Goal: Task Accomplishment & Management: Use online tool/utility

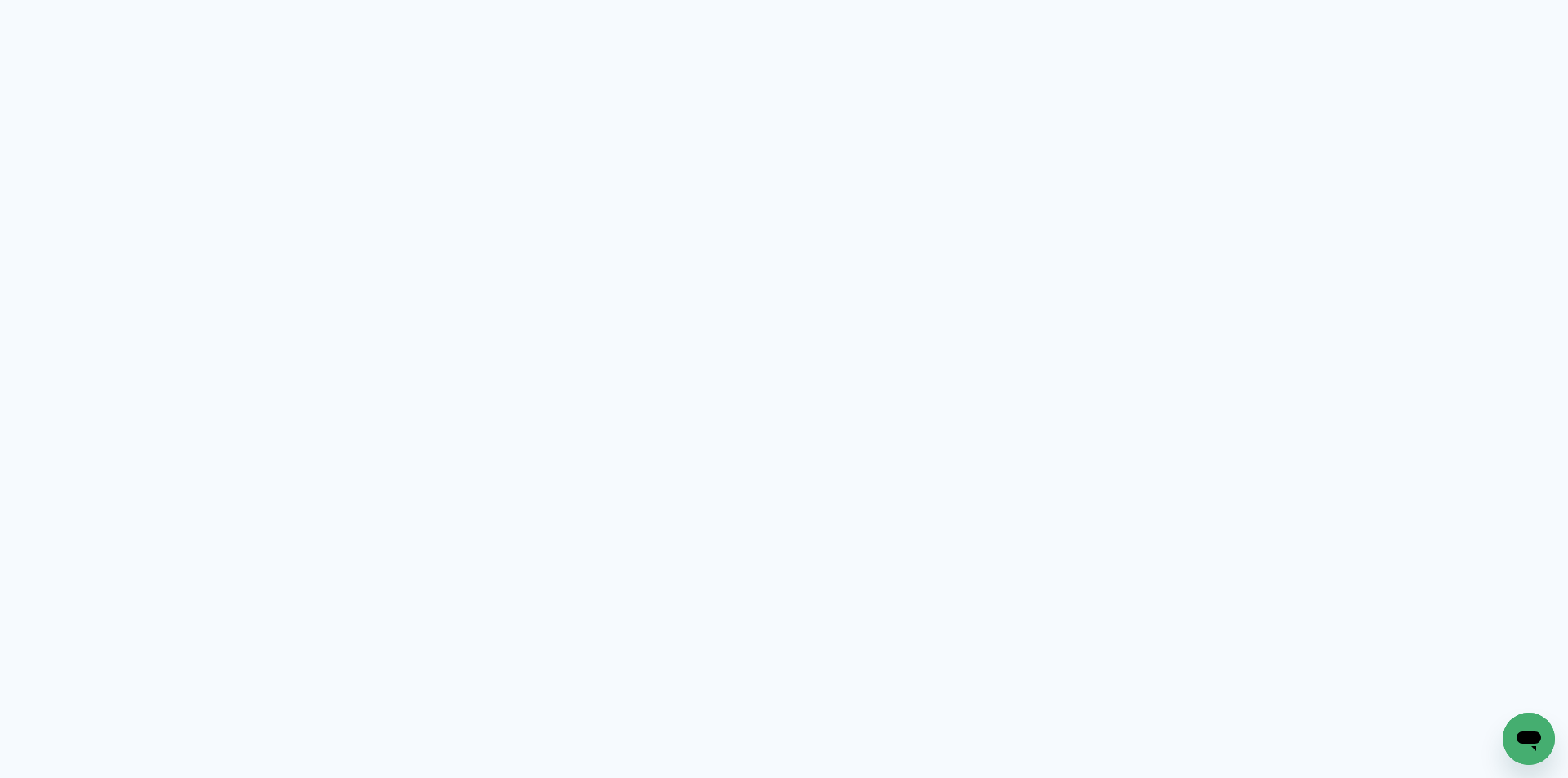
click at [823, 290] on neon-animated-pages "Prosite Website + Landing pages Proof Sistema de seleção e venda de fotos Desig…" at bounding box center [784, 389] width 1568 height 778
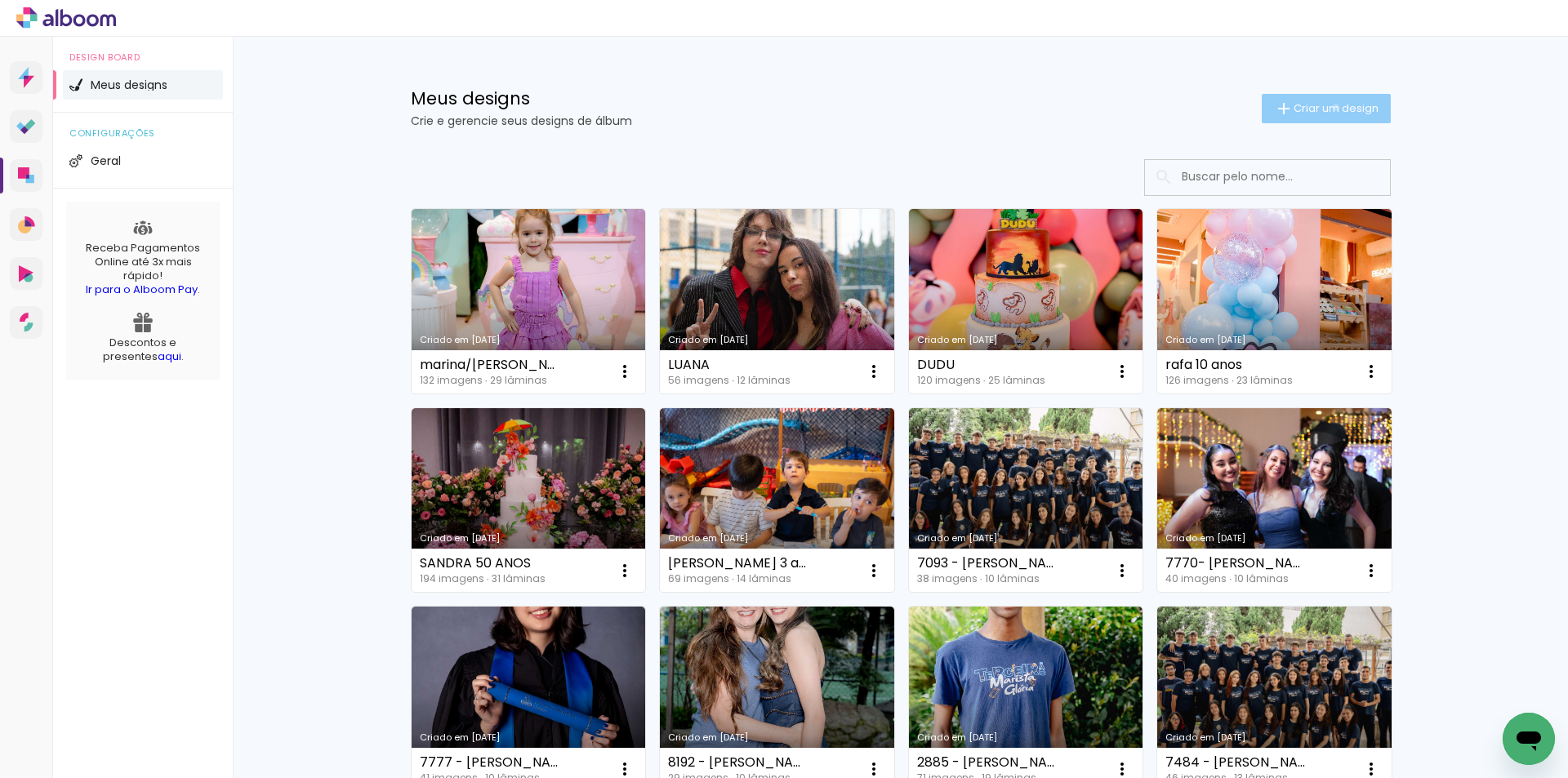
click at [1326, 107] on span "Criar um design" at bounding box center [1336, 108] width 85 height 11
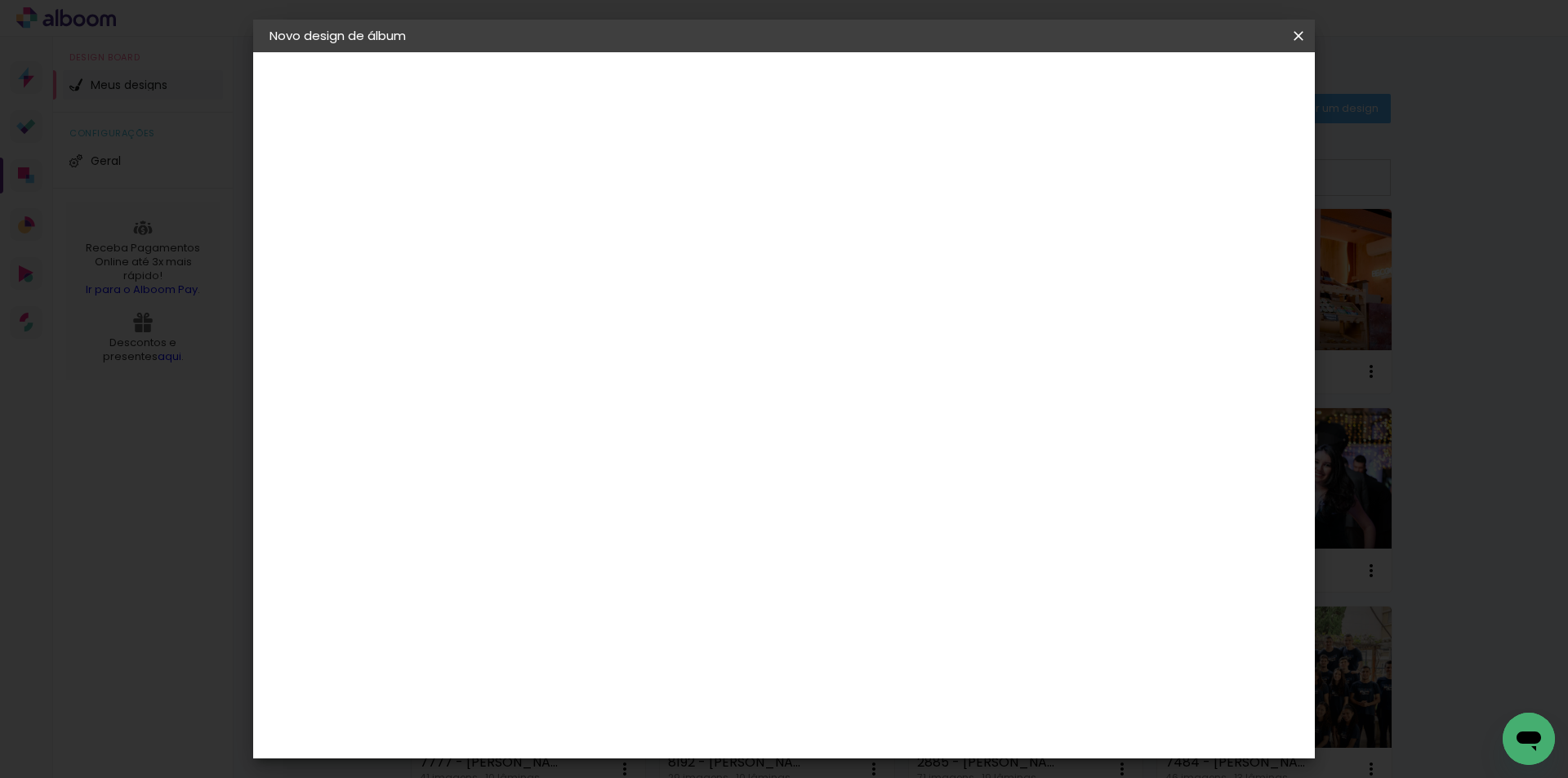
click at [536, 217] on input at bounding box center [536, 219] width 0 height 26
type input "[PERSON_NAME]"
type paper-input "[PERSON_NAME]"
click at [704, 76] on paper-button "Avançar" at bounding box center [664, 87] width 80 height 28
click at [586, 540] on div "AlfaFotoBook" at bounding box center [569, 547] width 86 height 13
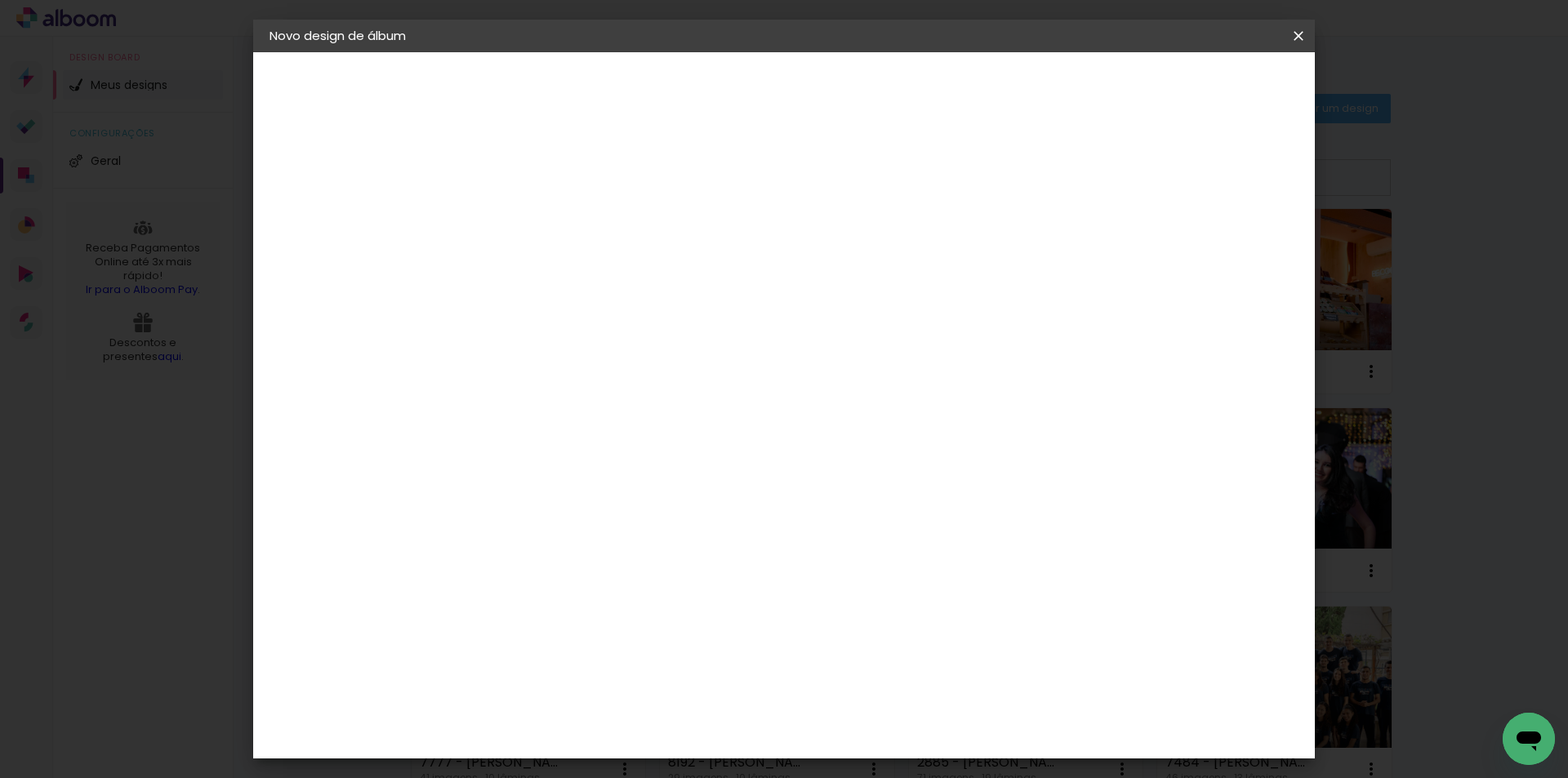
click at [0, 0] on slot "Avançar" at bounding box center [0, 0] width 0 height 0
click at [707, 704] on span "30 × 30 cm" at bounding box center [676, 726] width 60 height 43
click at [0, 0] on slot "Avançar" at bounding box center [0, 0] width 0 height 0
click at [1197, 90] on span "Iniciar design" at bounding box center [1159, 87] width 75 height 12
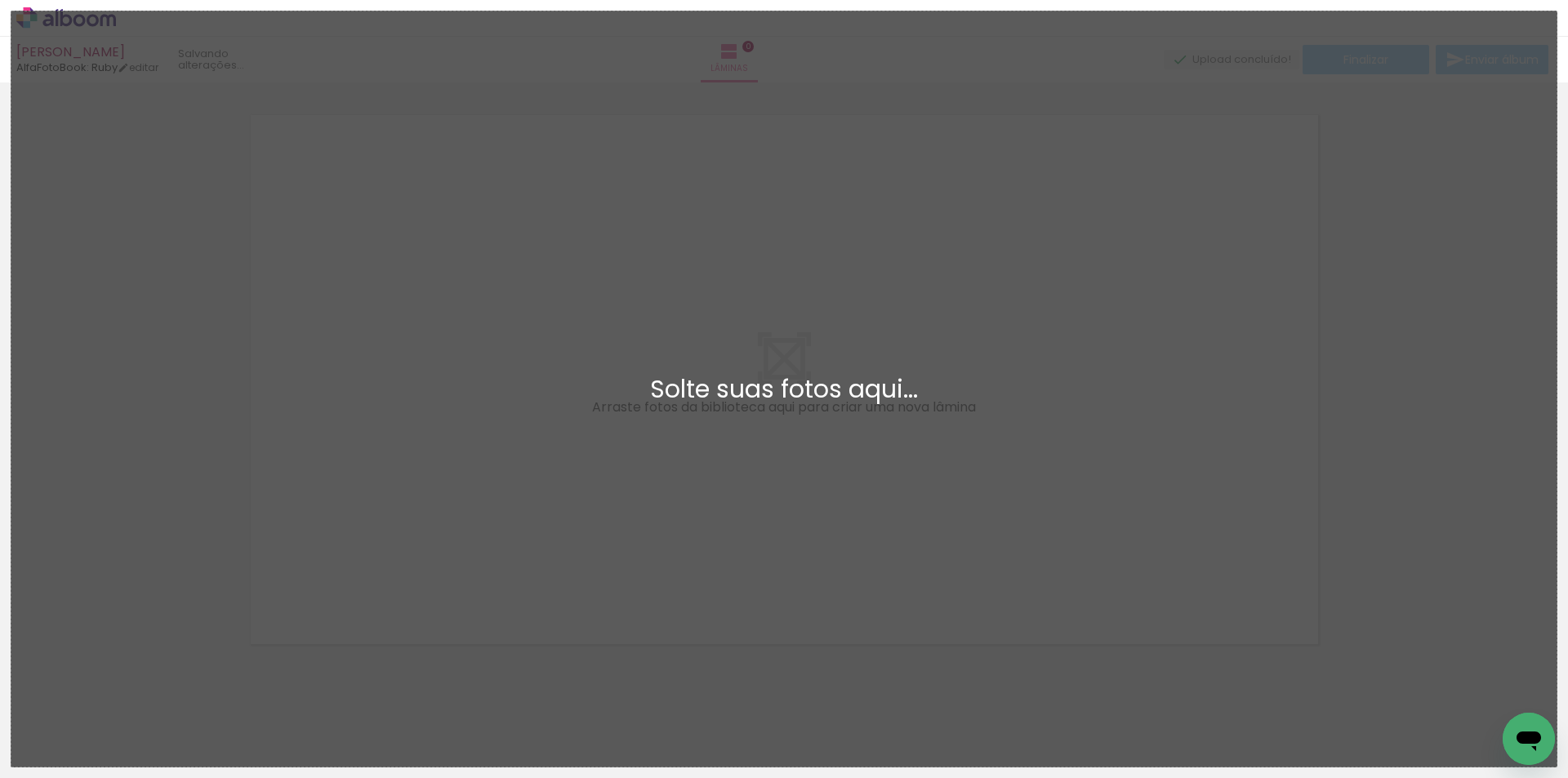
scroll to position [22, 0]
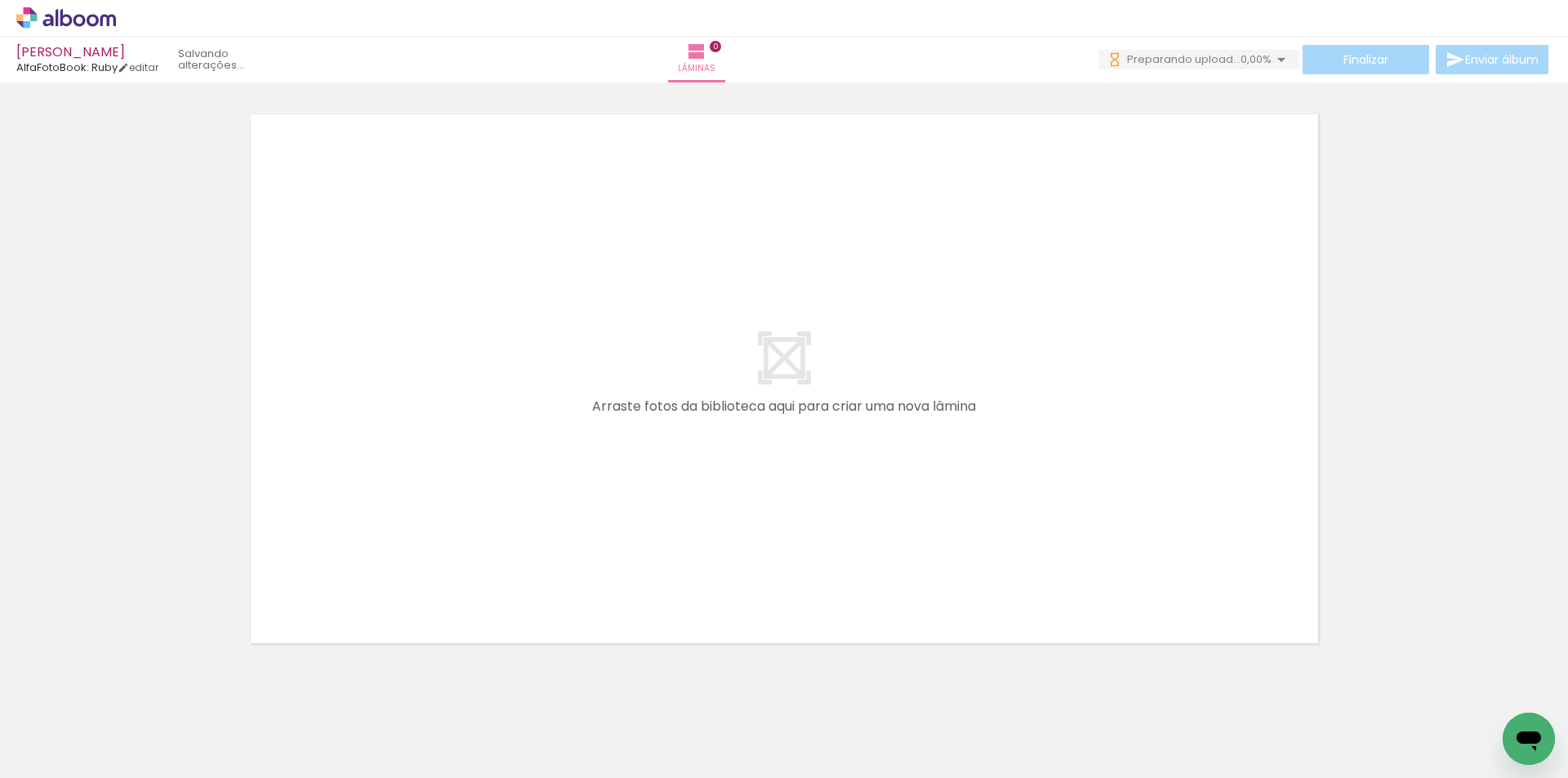
click at [44, 727] on input "Todas as fotos" at bounding box center [46, 728] width 62 height 14
click at [49, 722] on div at bounding box center [52, 725] width 84 height 28
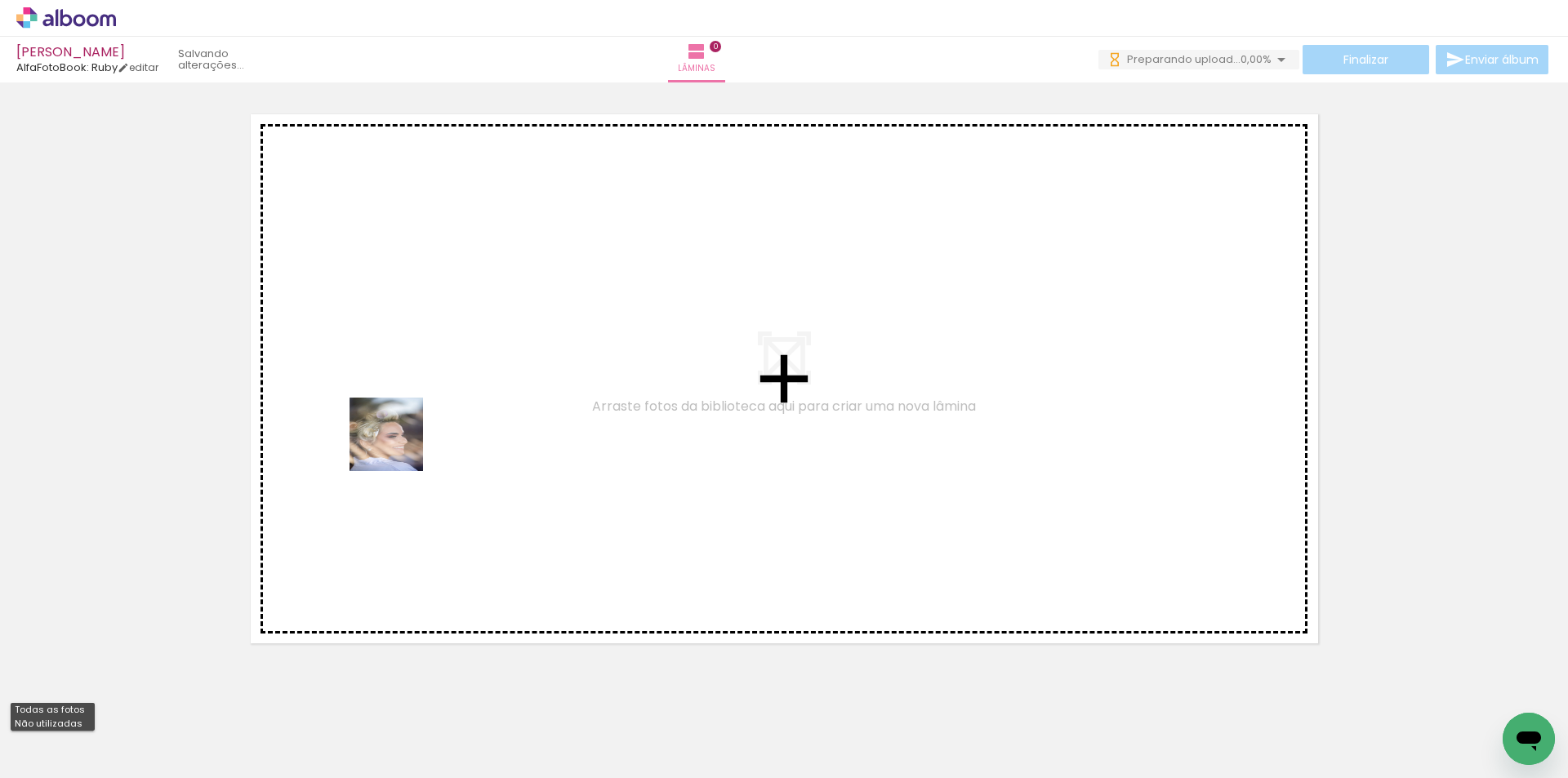
drag, startPoint x: 163, startPoint y: 732, endPoint x: 264, endPoint y: 613, distance: 156.1
click at [423, 408] on quentale-workspace at bounding box center [784, 389] width 1568 height 778
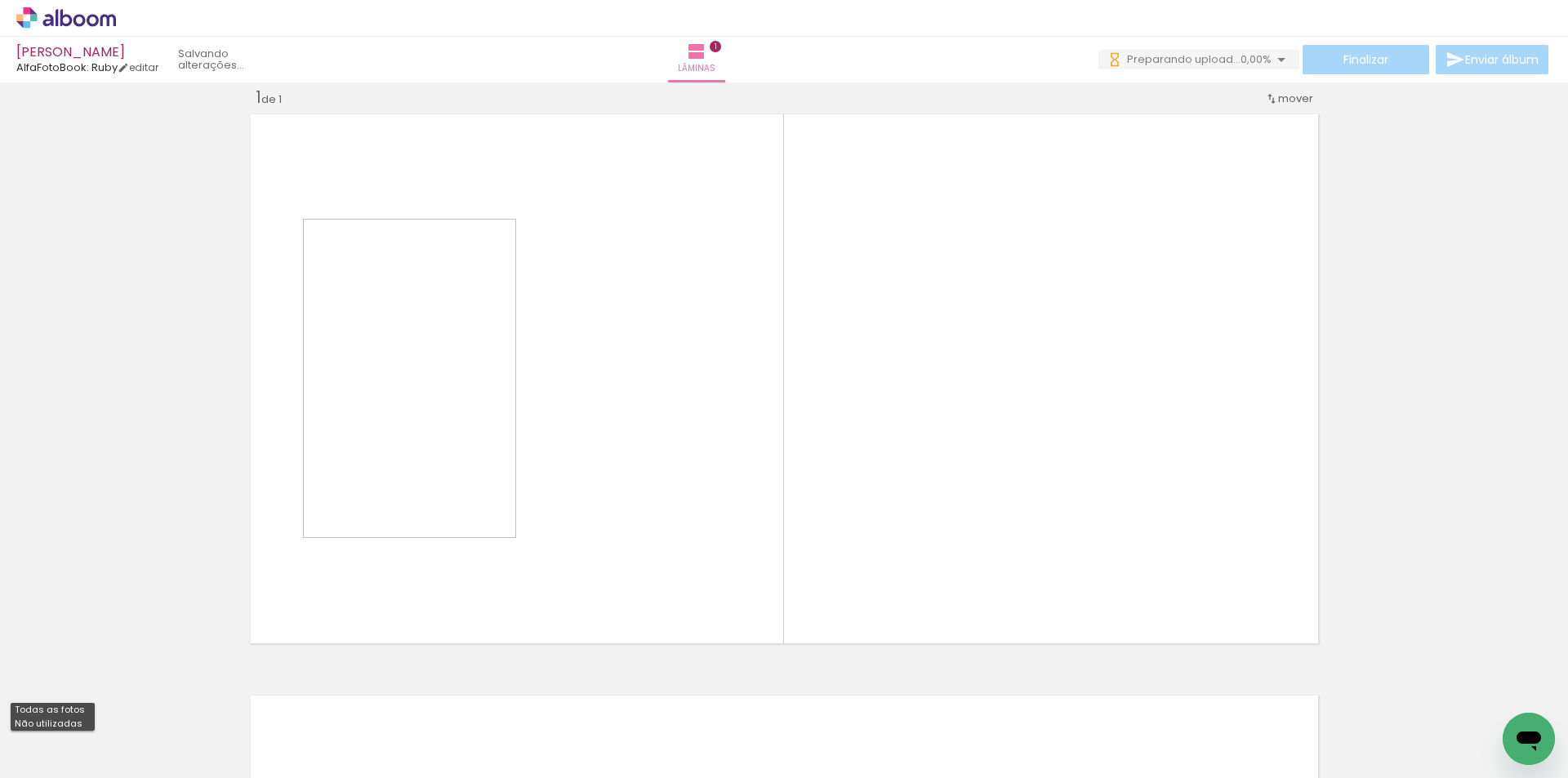
scroll to position [22, 0]
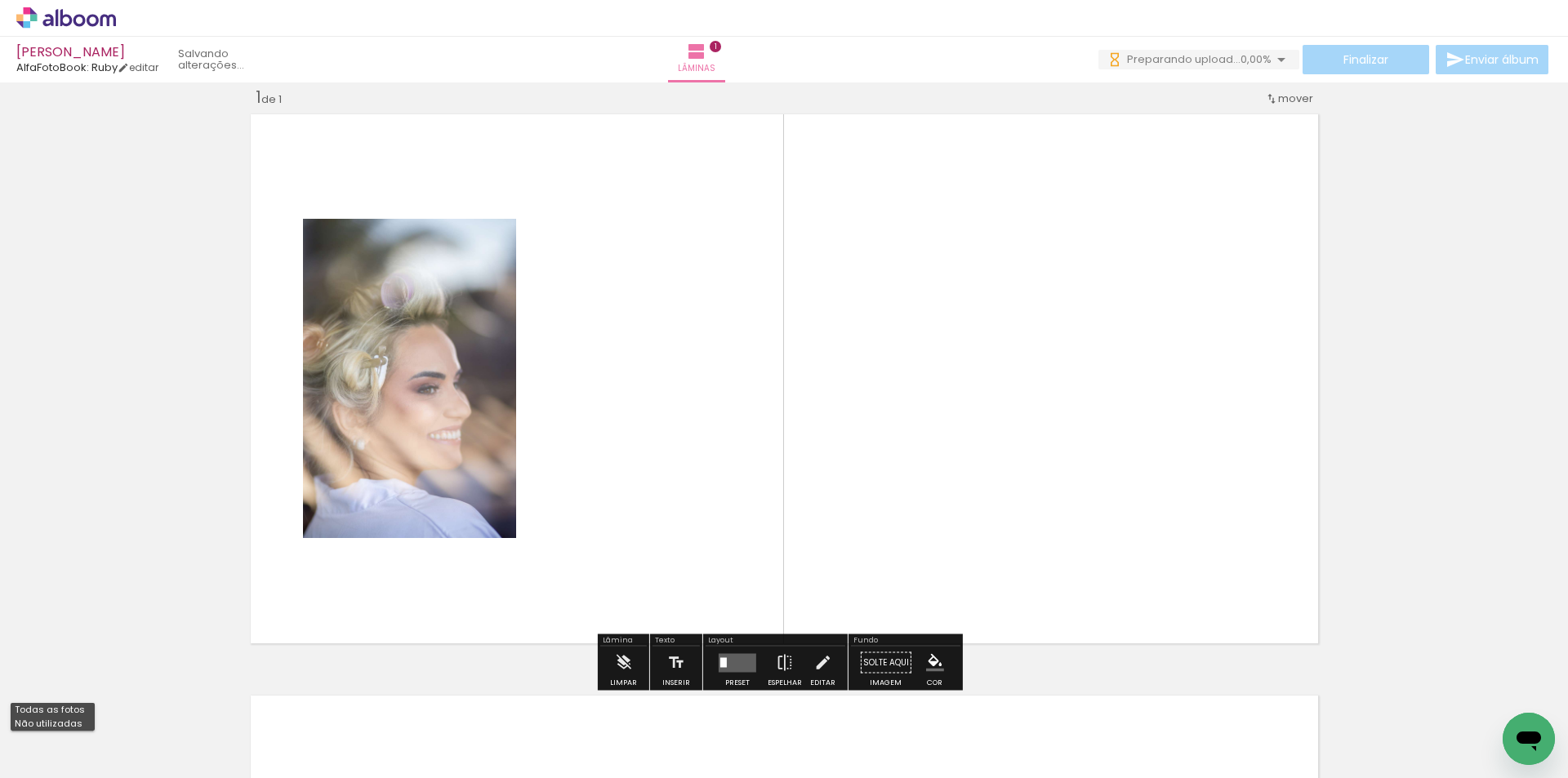
click at [180, 718] on div at bounding box center [163, 723] width 54 height 81
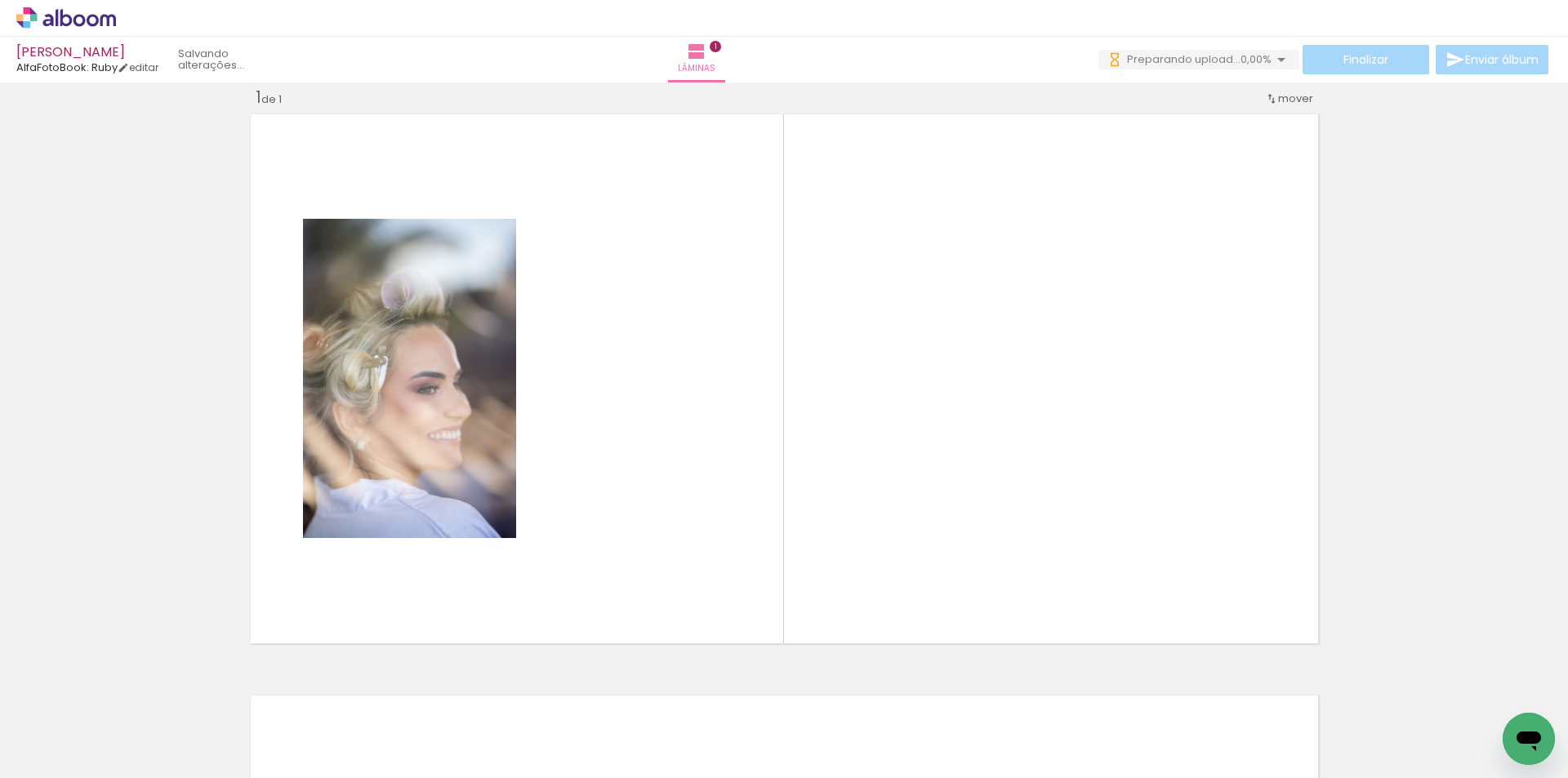
click at [77, 722] on input "Todas as fotos" at bounding box center [46, 728] width 62 height 14
click at [79, 725] on paper-item "Não utilizadas" at bounding box center [52, 723] width 84 height 14
type input "Não utilizadas"
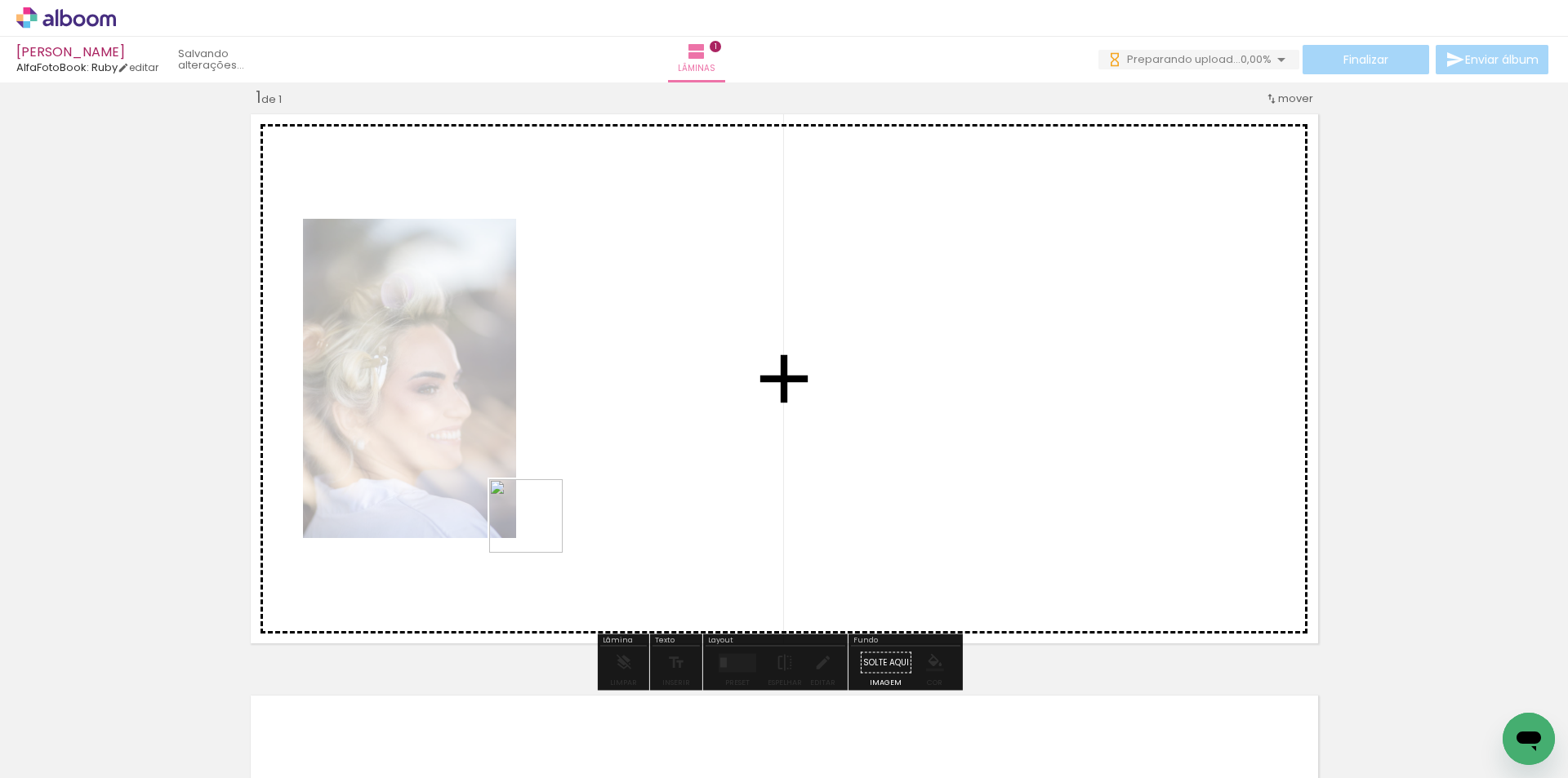
drag, startPoint x: 344, startPoint y: 639, endPoint x: 609, endPoint y: 461, distance: 319.2
click at [609, 461] on quentale-workspace at bounding box center [784, 389] width 1568 height 778
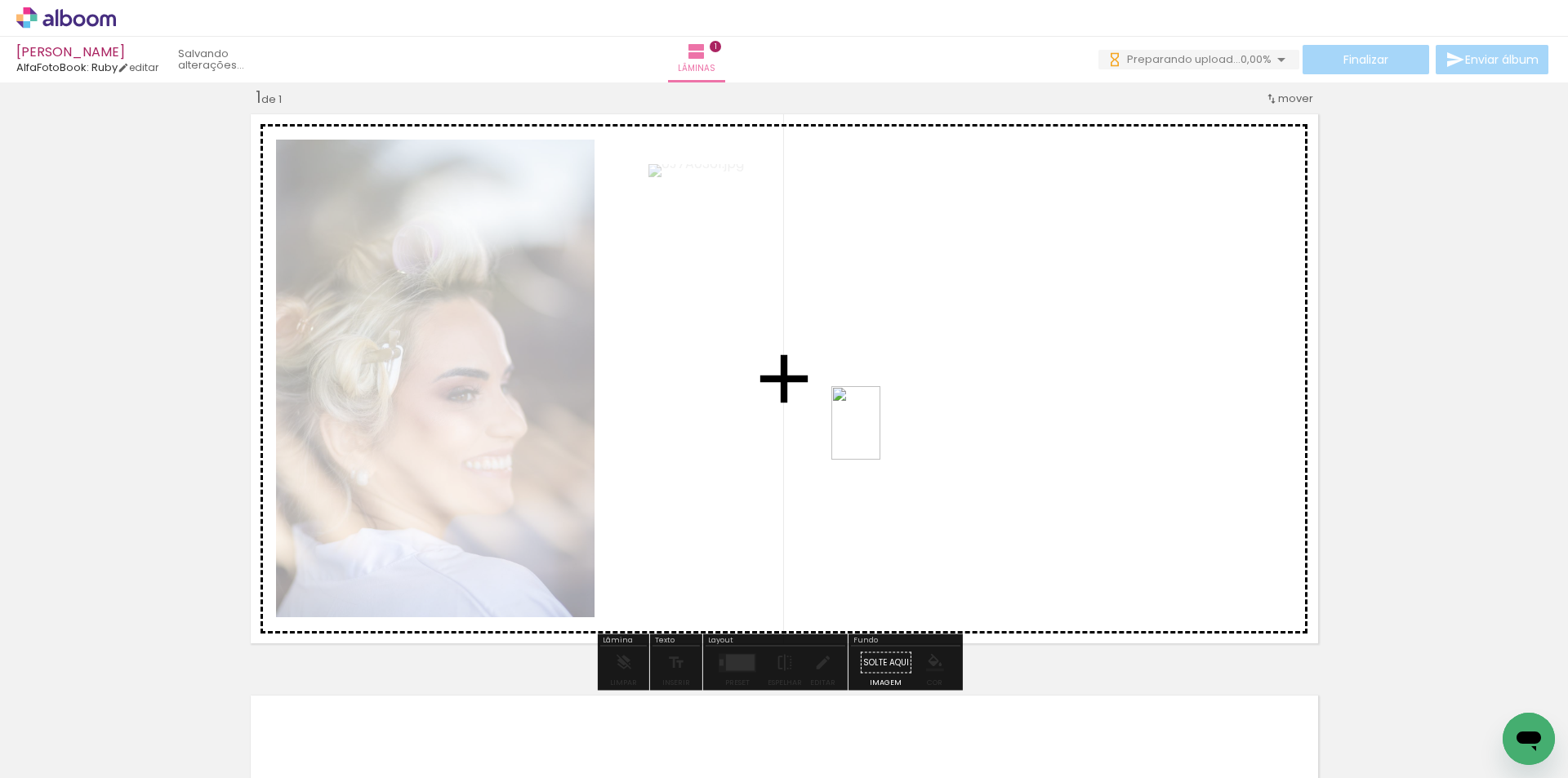
drag, startPoint x: 199, startPoint y: 690, endPoint x: 922, endPoint y: 561, distance: 734.4
click at [877, 437] on quentale-workspace at bounding box center [784, 389] width 1568 height 778
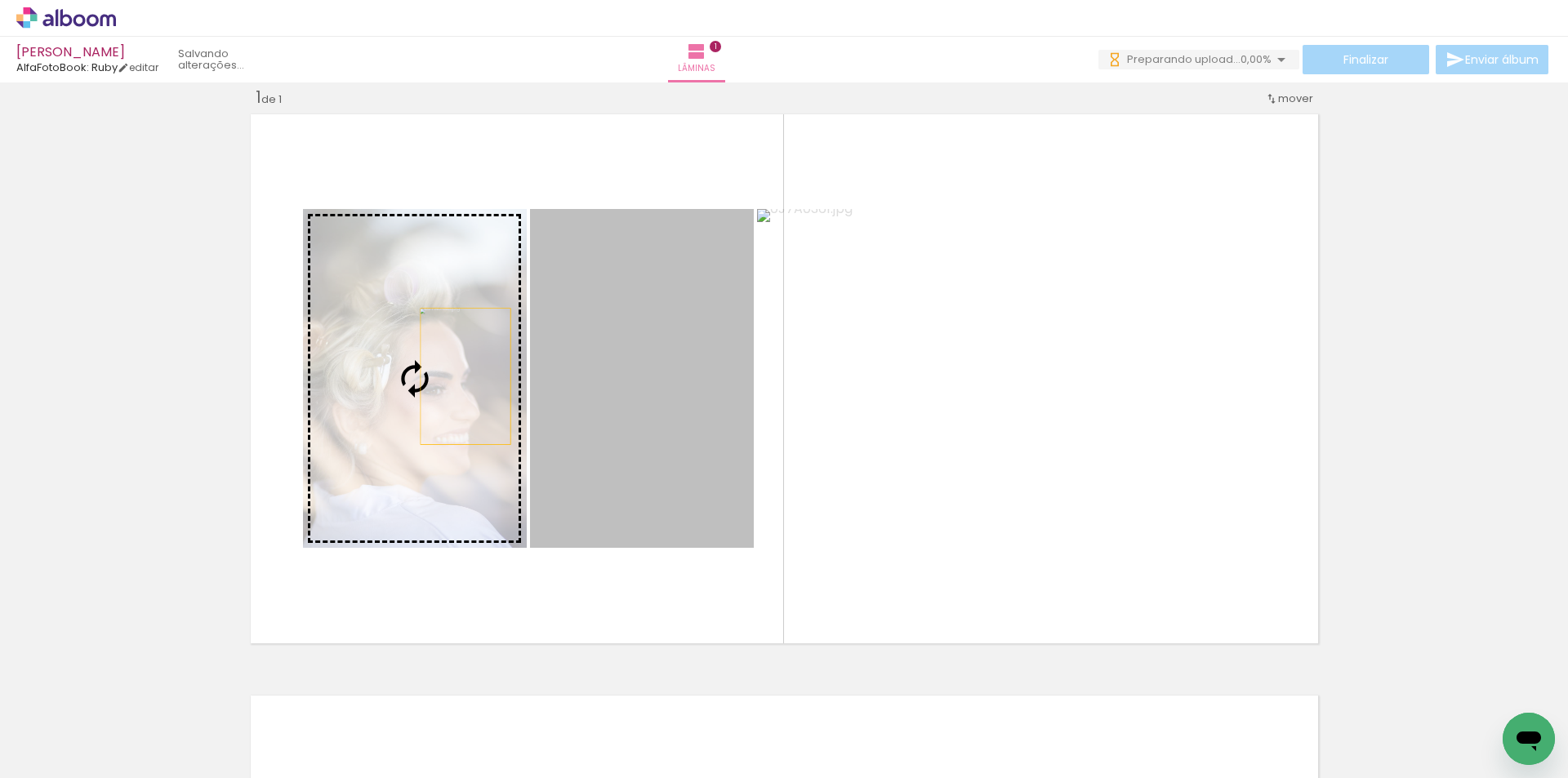
drag, startPoint x: 622, startPoint y: 395, endPoint x: 459, endPoint y: 376, distance: 164.1
click at [0, 0] on slot at bounding box center [0, 0] width 0 height 0
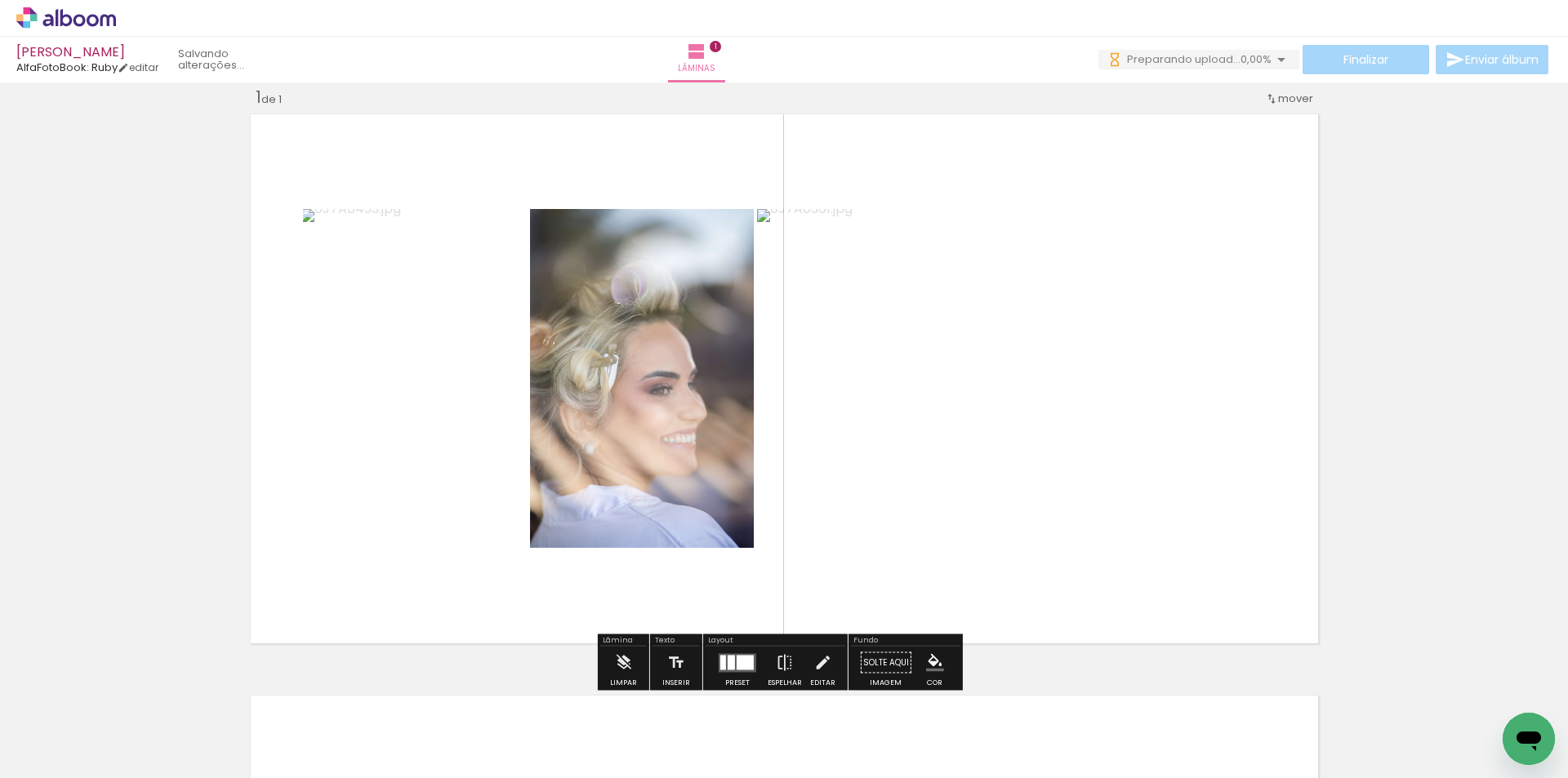
click at [747, 663] on div at bounding box center [745, 662] width 17 height 15
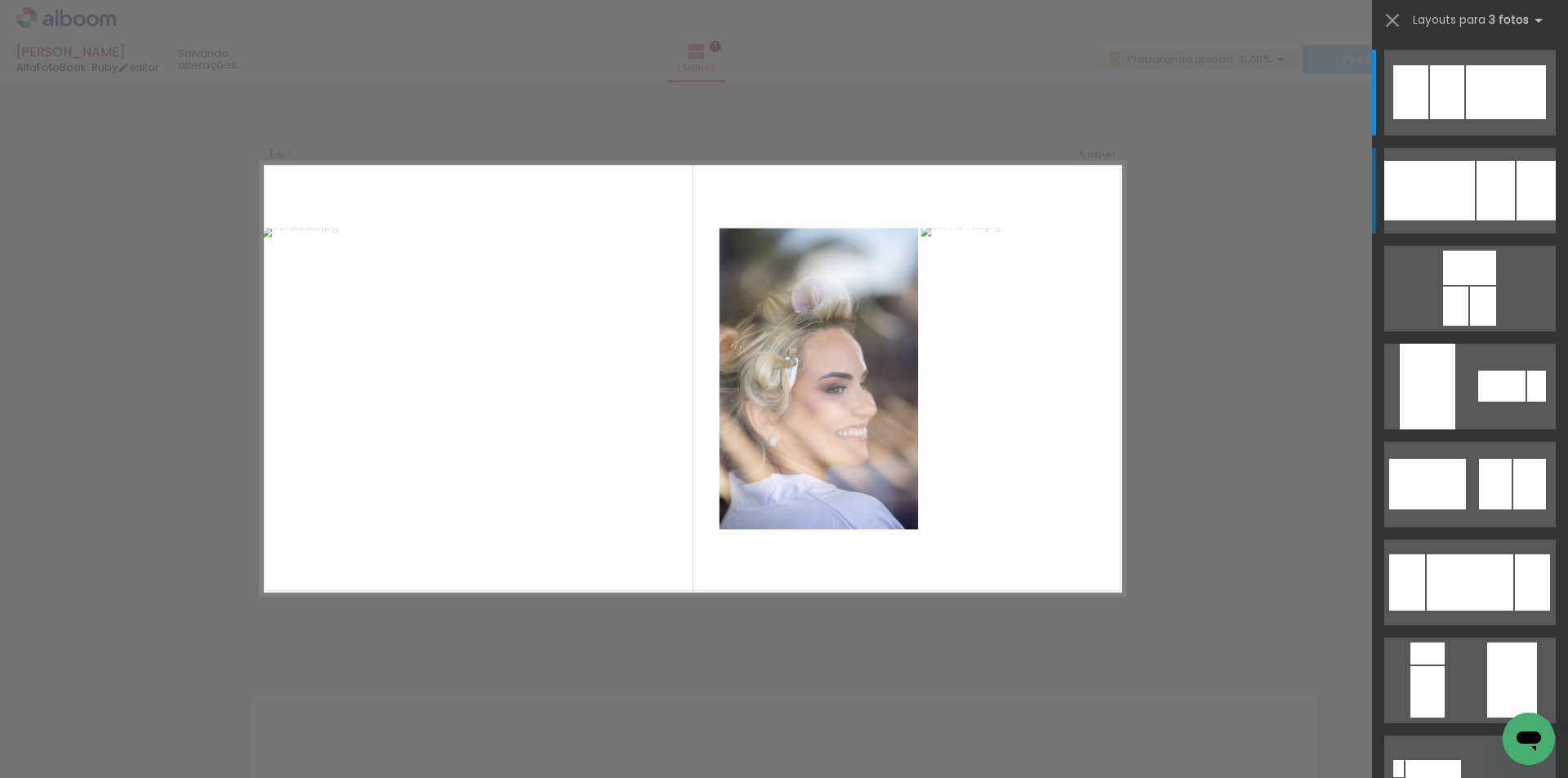
click at [1501, 186] on div at bounding box center [1495, 191] width 38 height 60
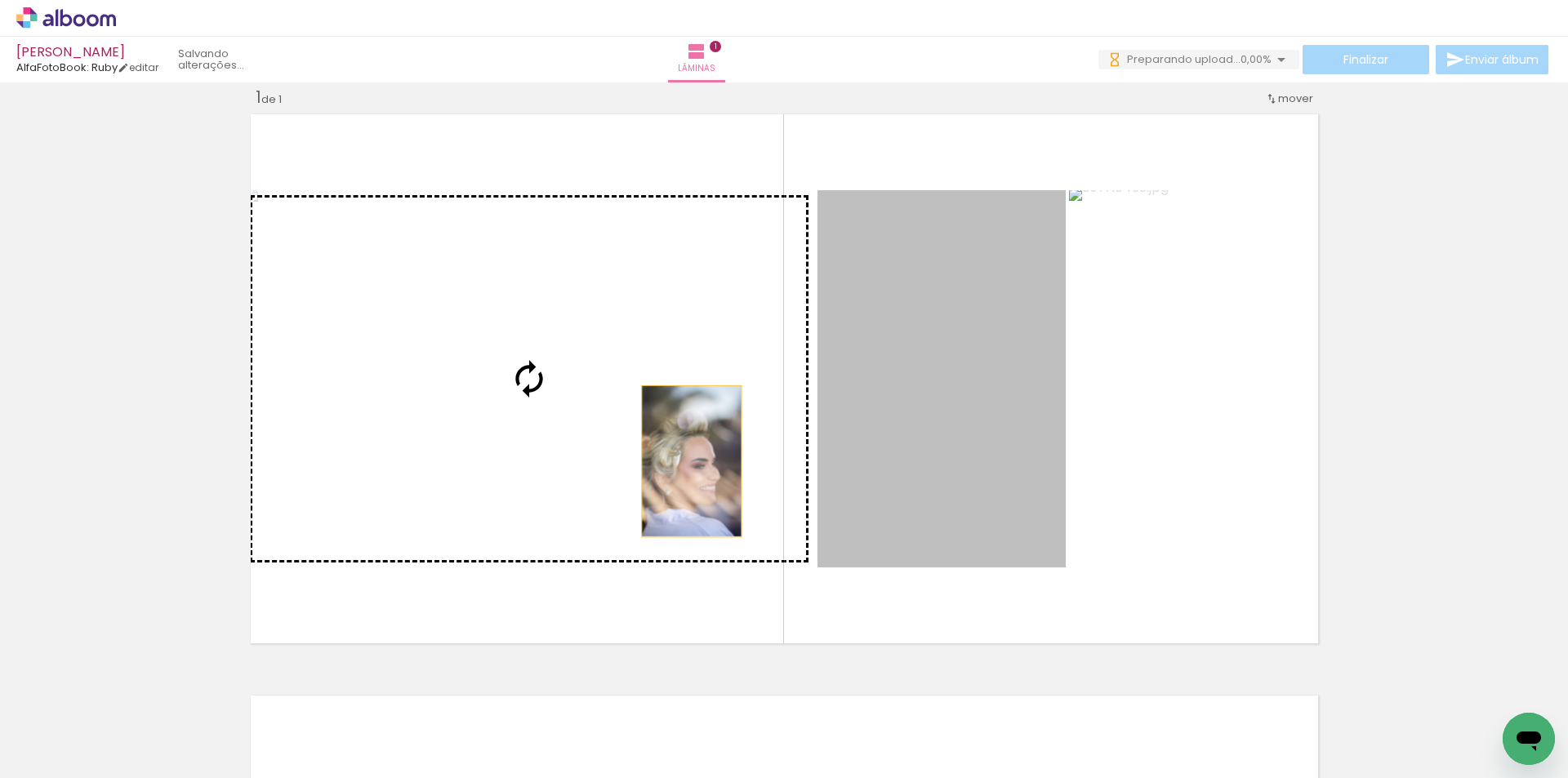
drag, startPoint x: 919, startPoint y: 495, endPoint x: 685, endPoint y: 461, distance: 236.5
click at [0, 0] on slot at bounding box center [0, 0] width 0 height 0
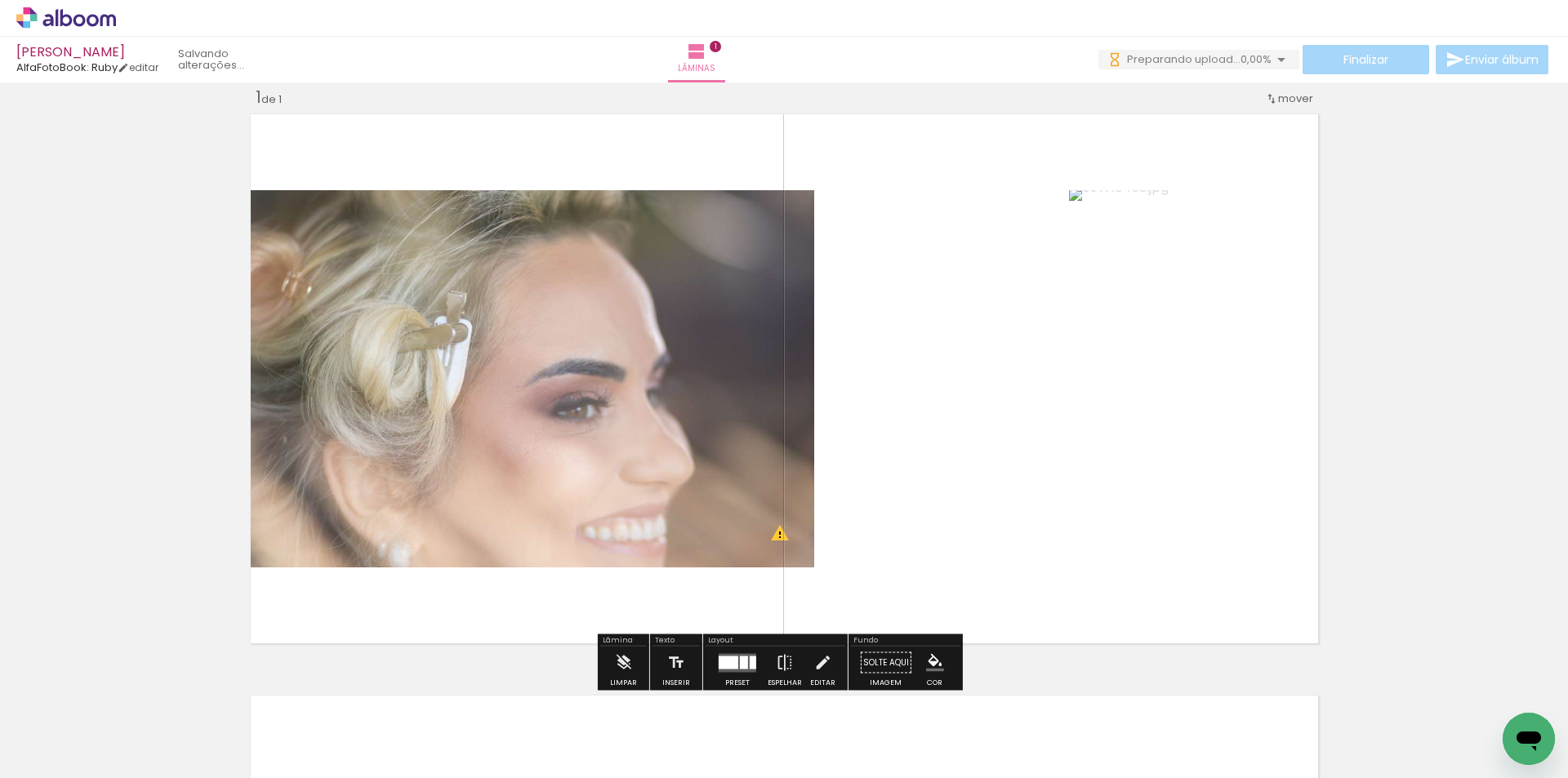
click at [731, 664] on div at bounding box center [728, 662] width 20 height 13
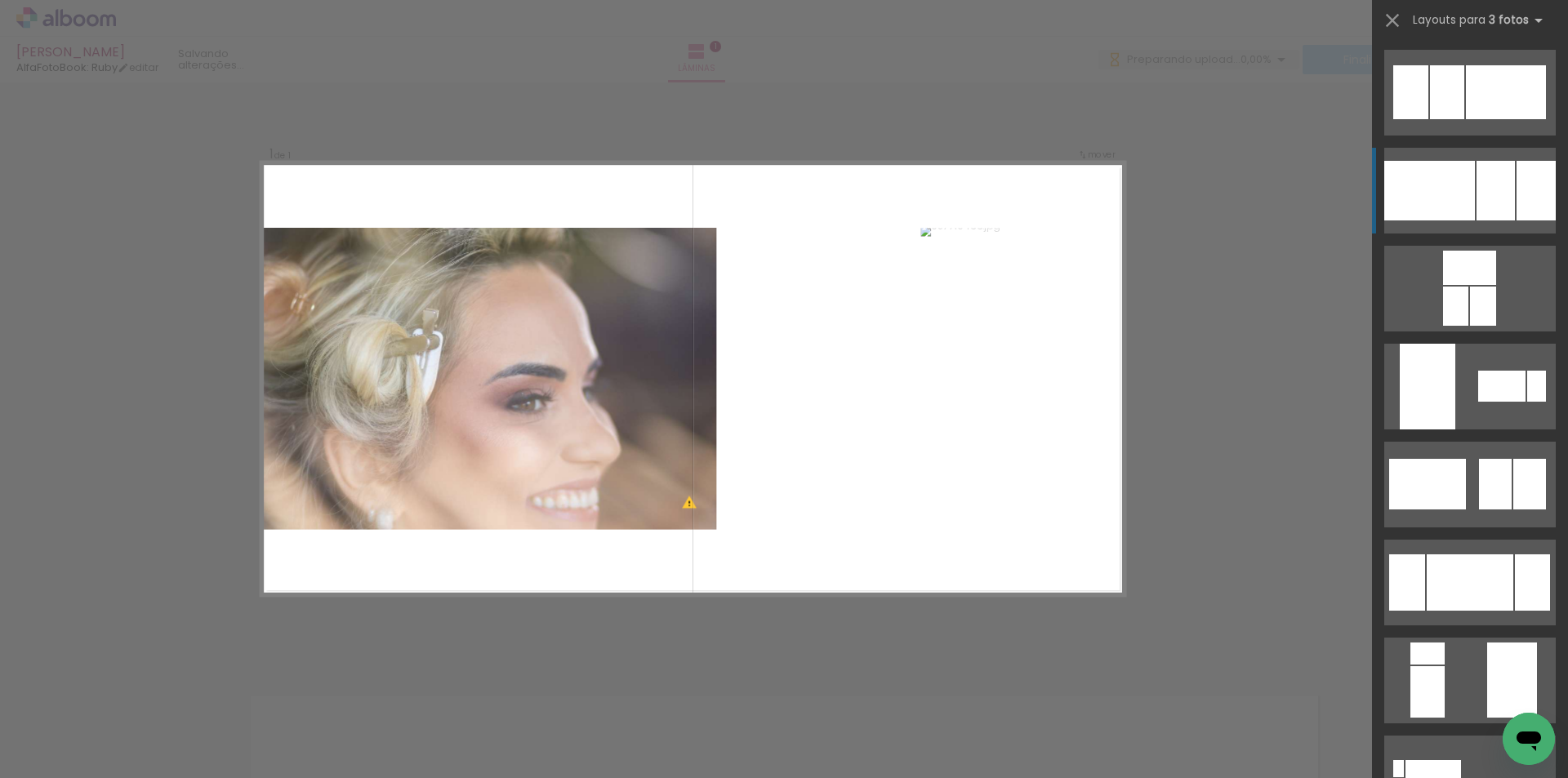
scroll to position [98, 0]
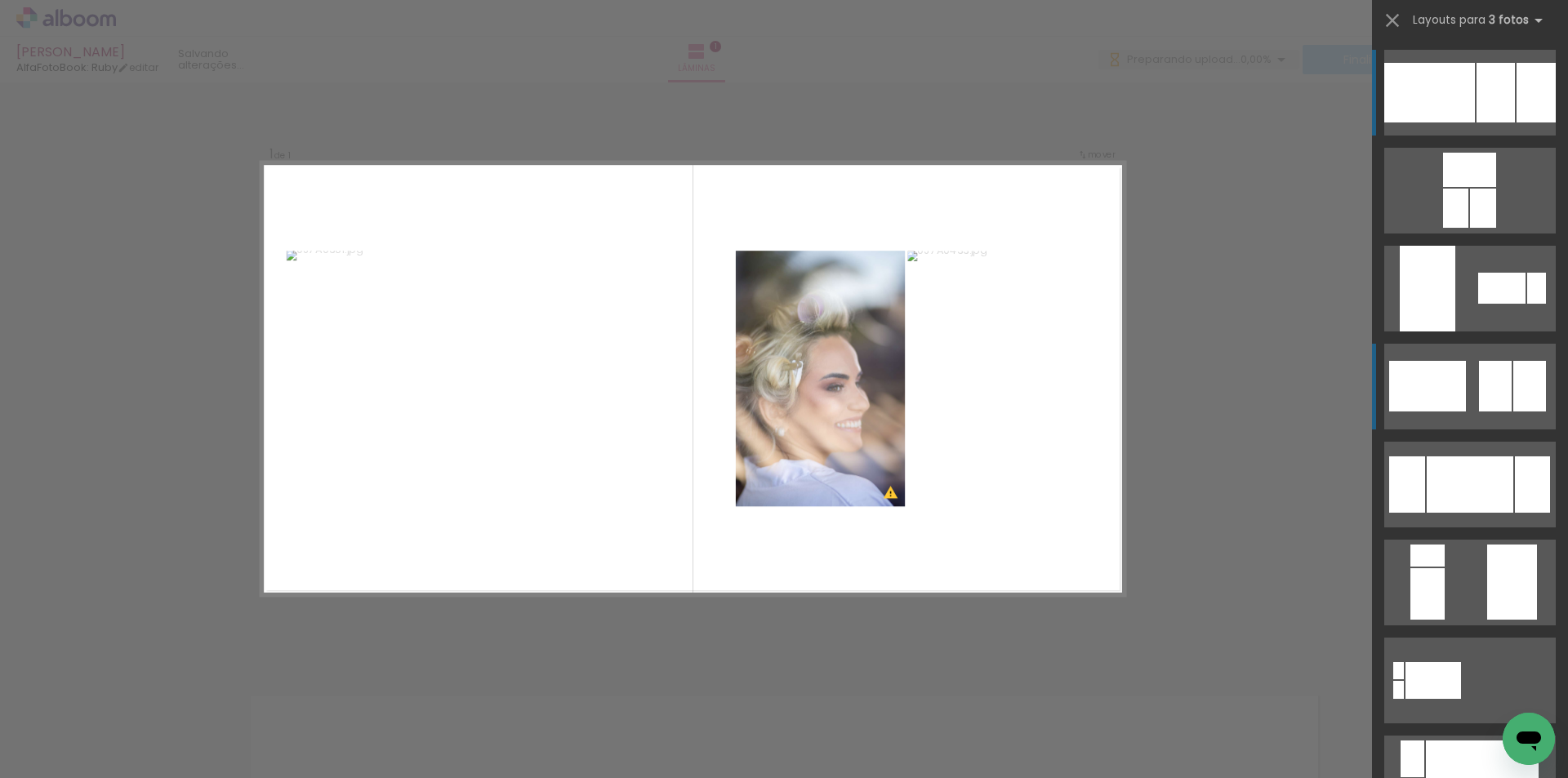
click at [1479, 377] on div at bounding box center [1494, 386] width 32 height 51
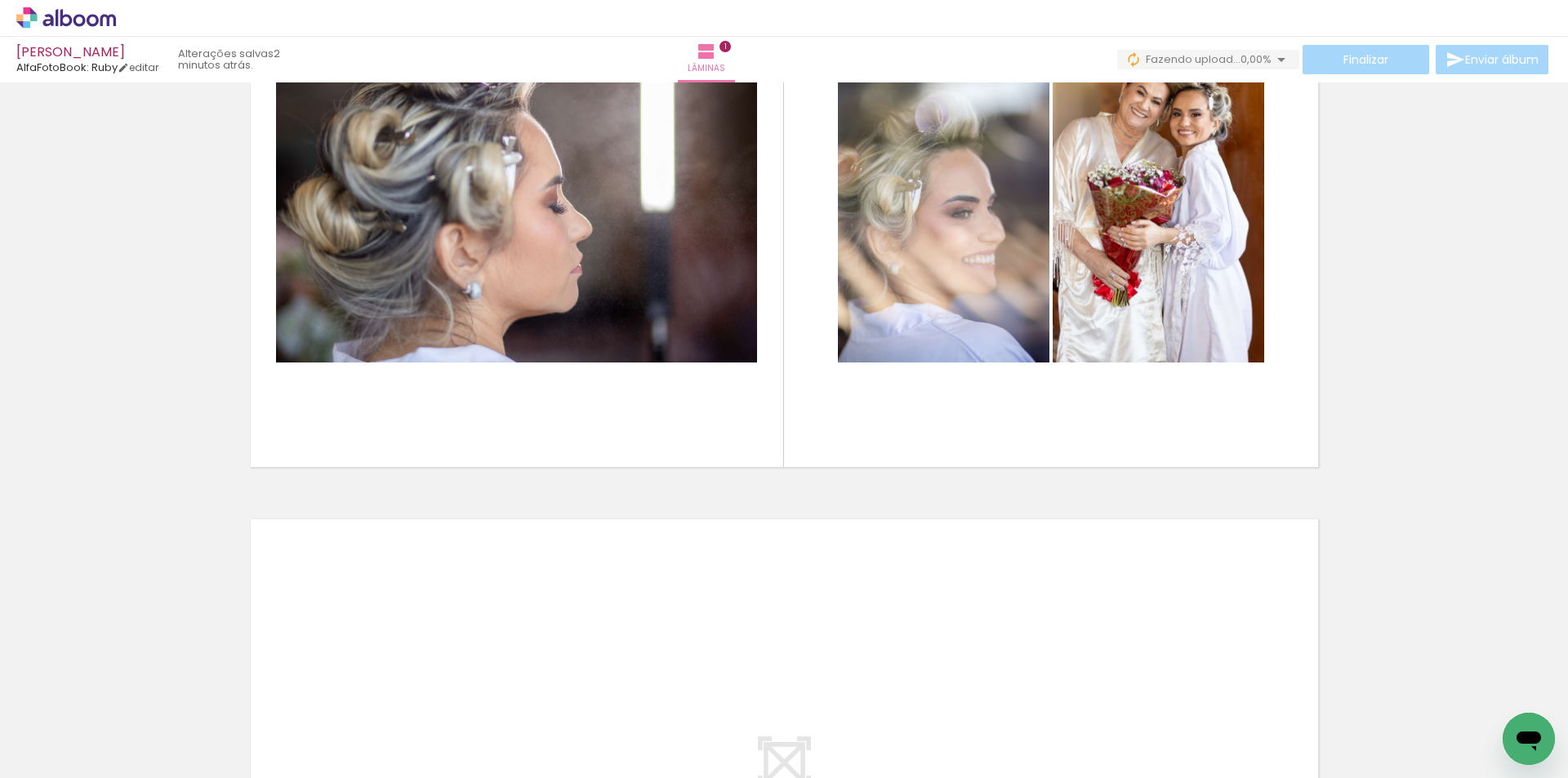
scroll to position [0, 0]
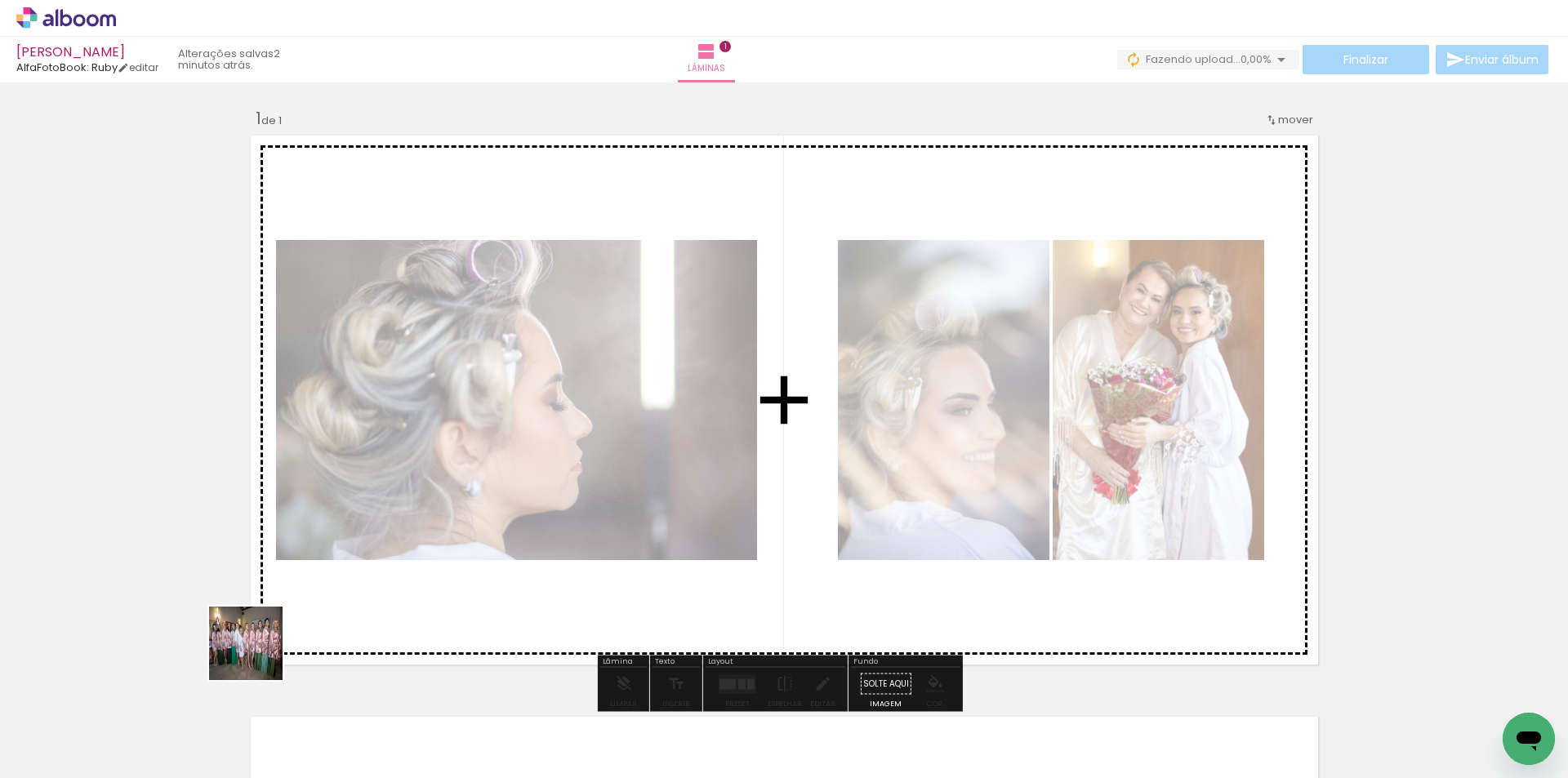
drag, startPoint x: 189, startPoint y: 710, endPoint x: 762, endPoint y: 639, distance: 577.4
click at [664, 466] on quentale-workspace at bounding box center [784, 389] width 1568 height 778
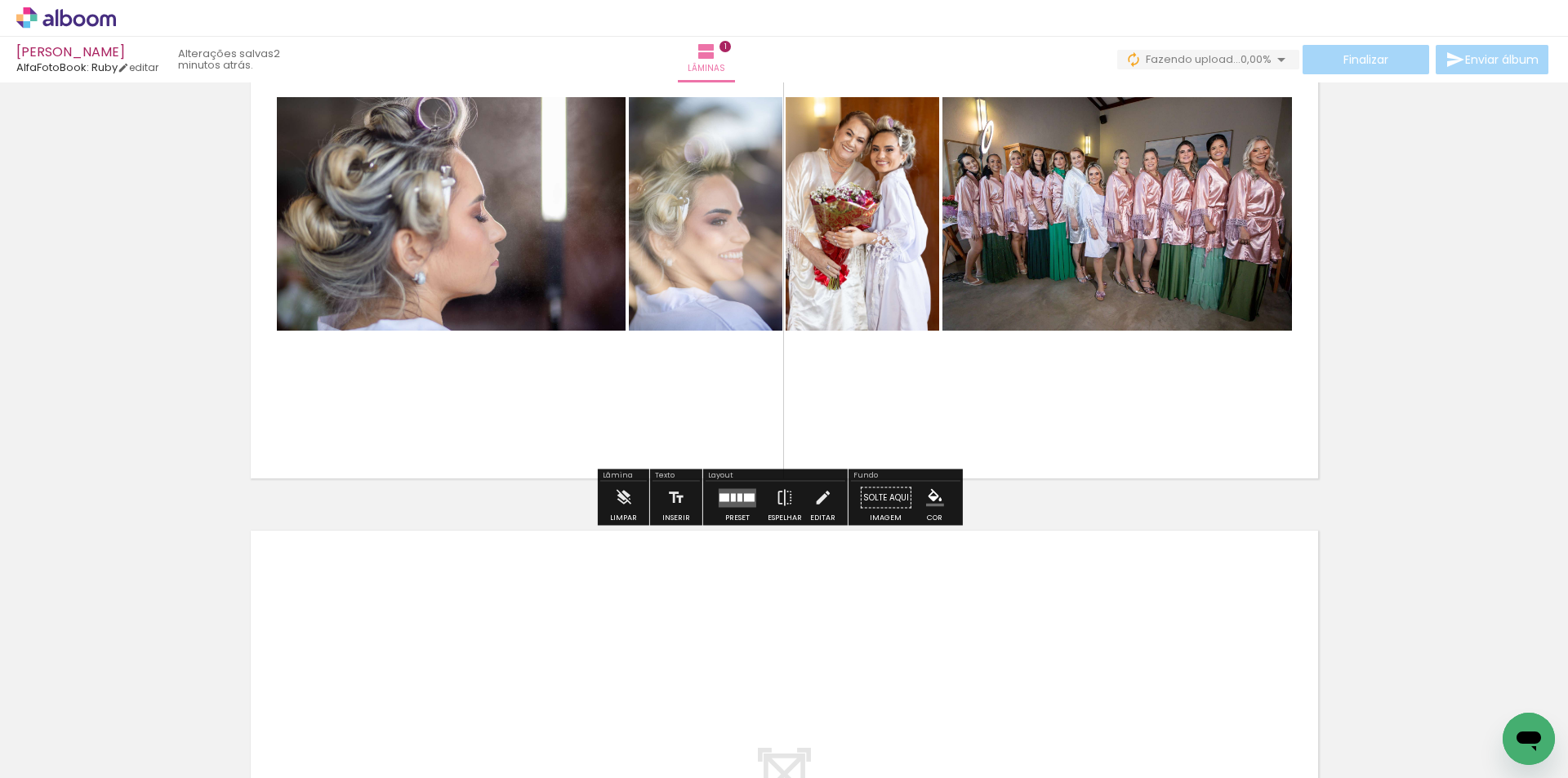
scroll to position [218, 0]
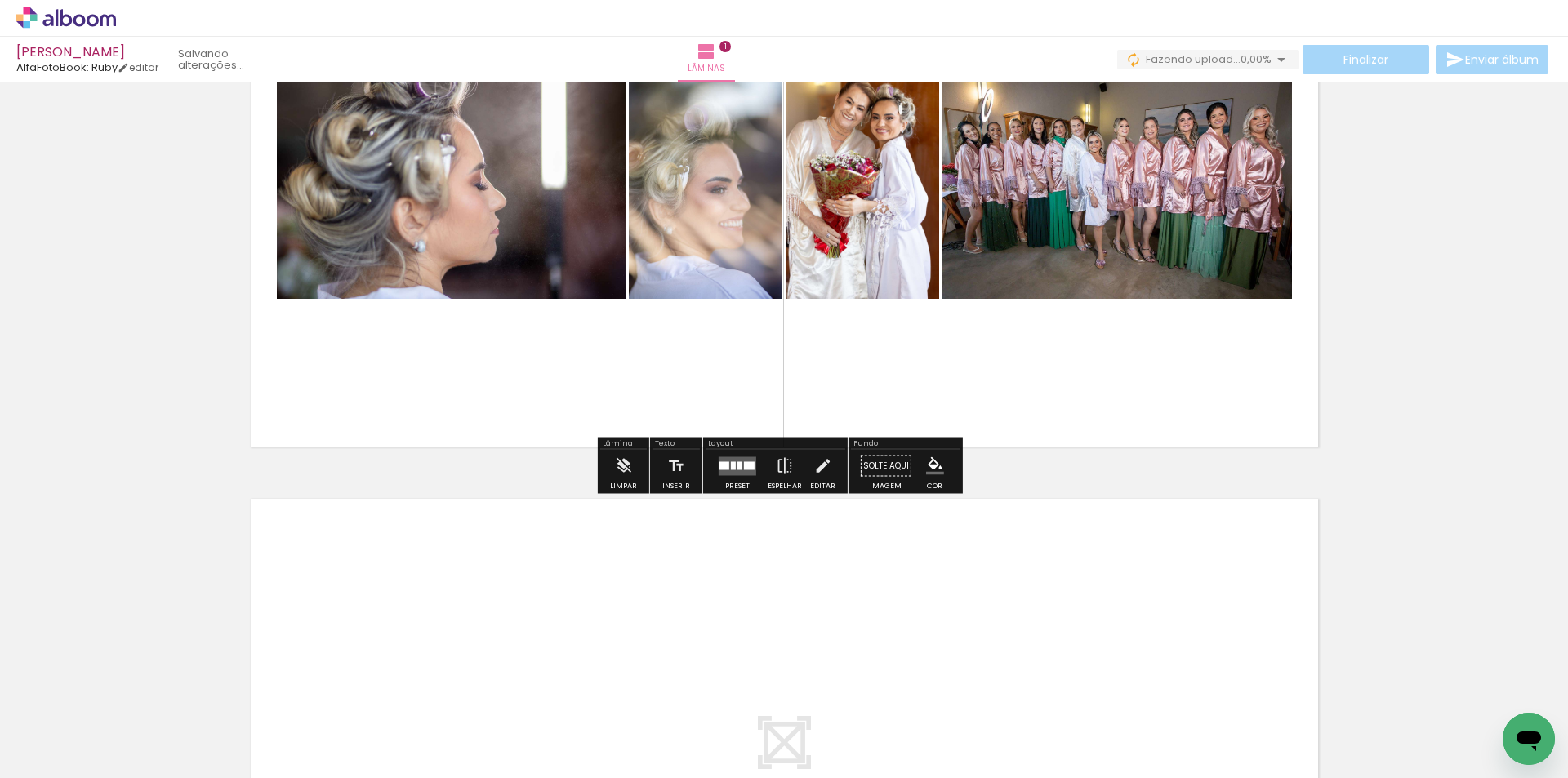
click at [734, 452] on div at bounding box center [737, 466] width 44 height 32
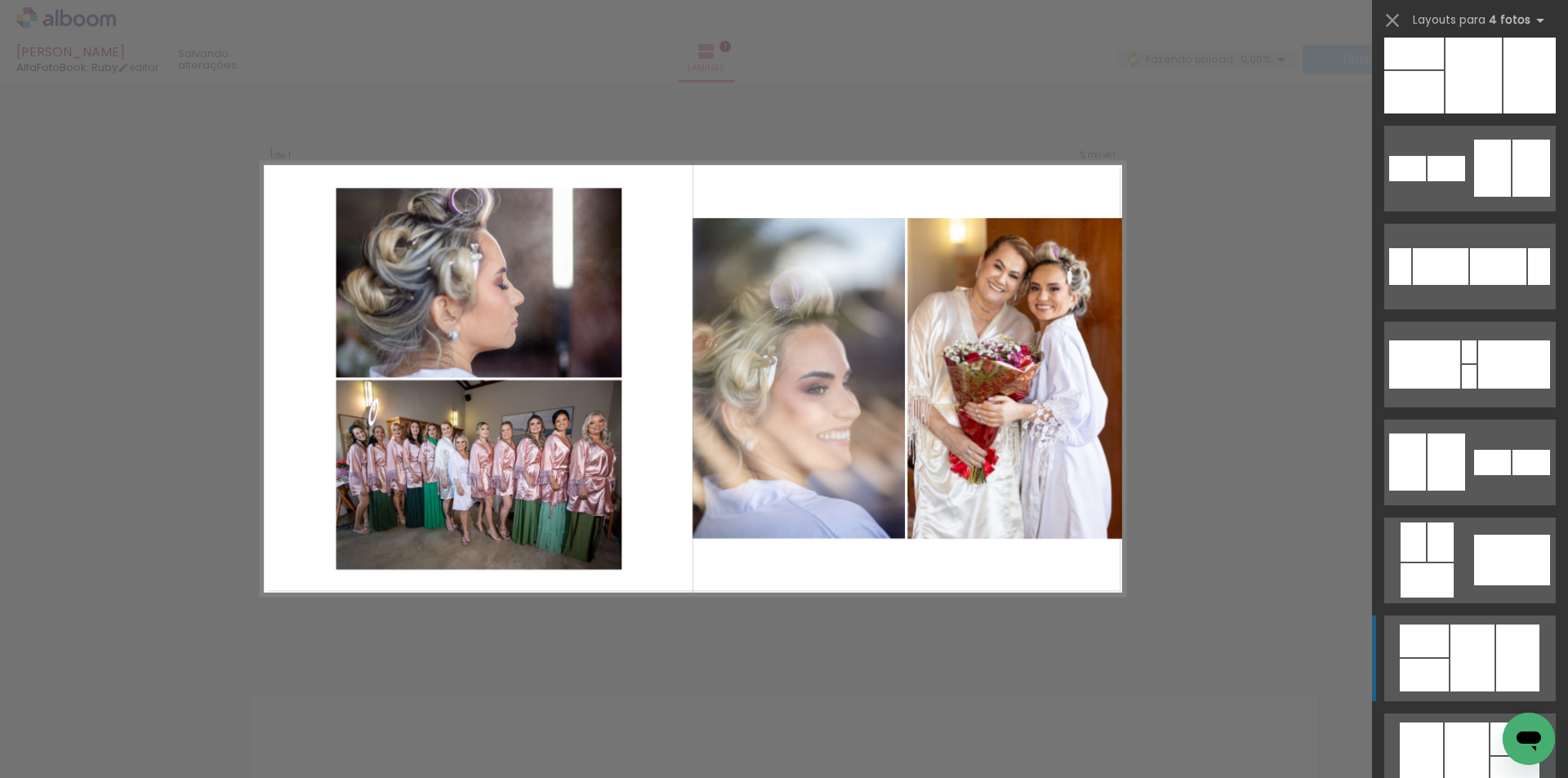
scroll to position [653, 0]
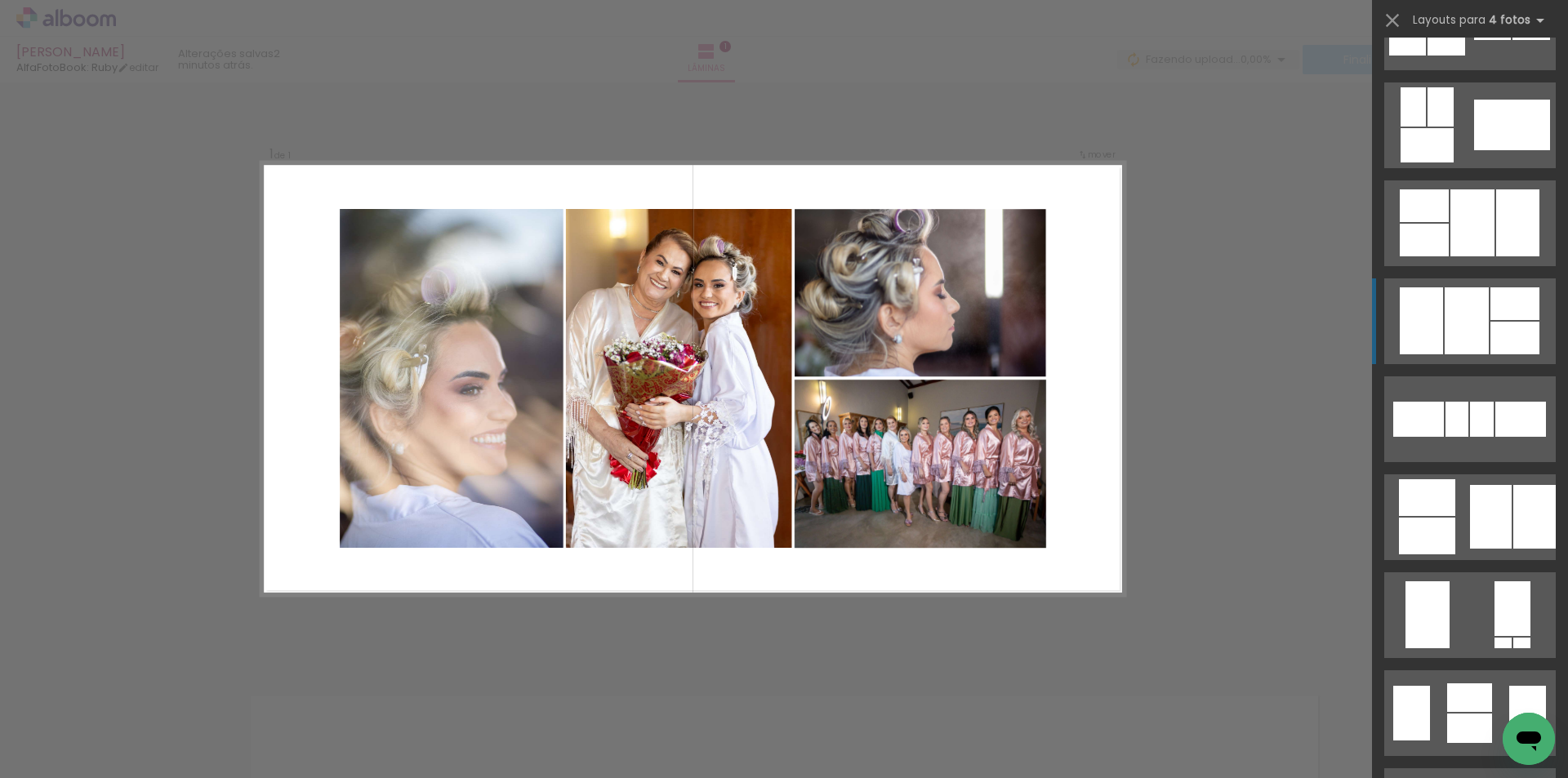
click at [1513, 321] on quentale-layouter at bounding box center [1469, 321] width 172 height 85
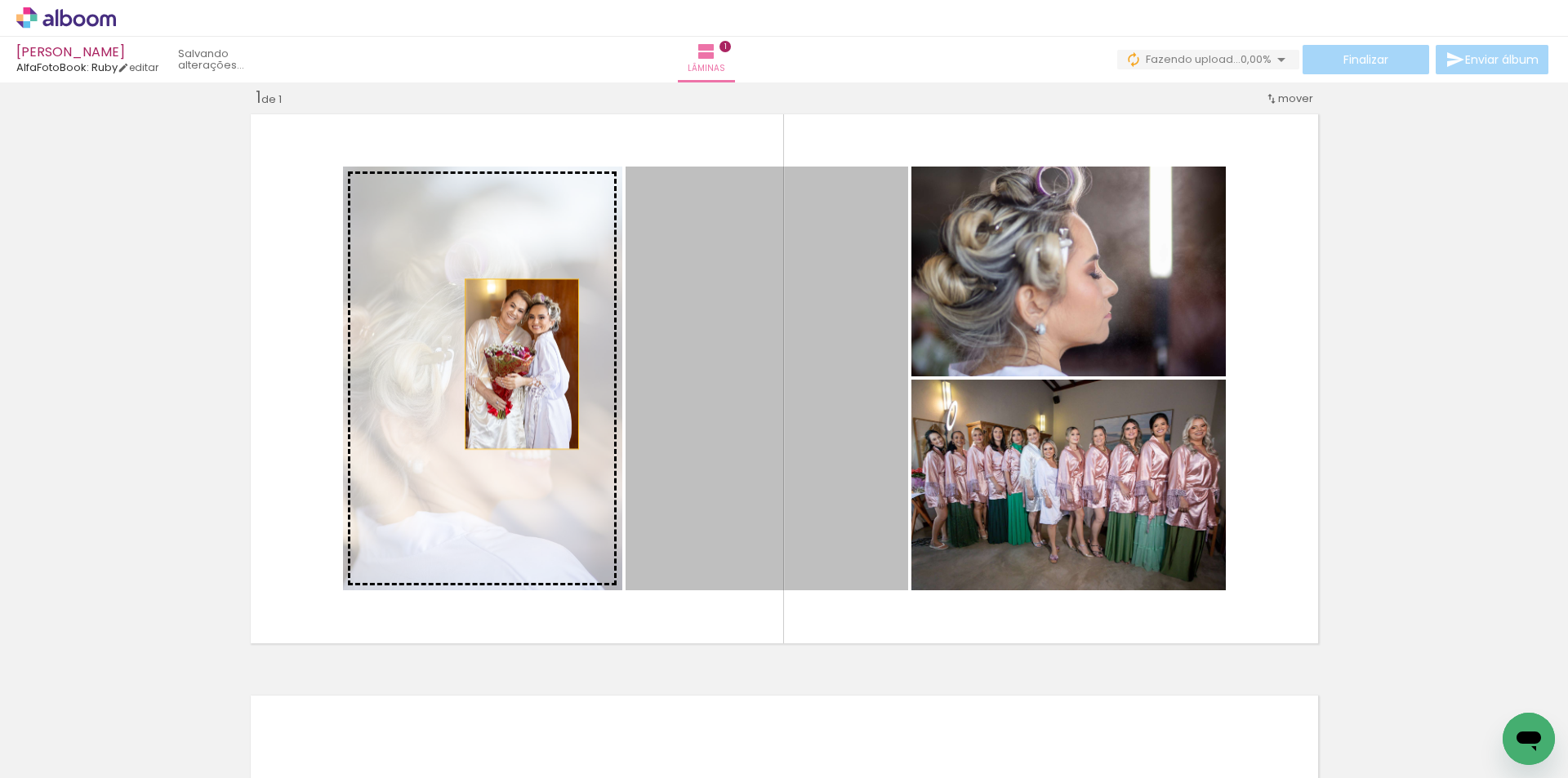
drag, startPoint x: 748, startPoint y: 373, endPoint x: 497, endPoint y: 360, distance: 251.3
click at [0, 0] on slot at bounding box center [0, 0] width 0 height 0
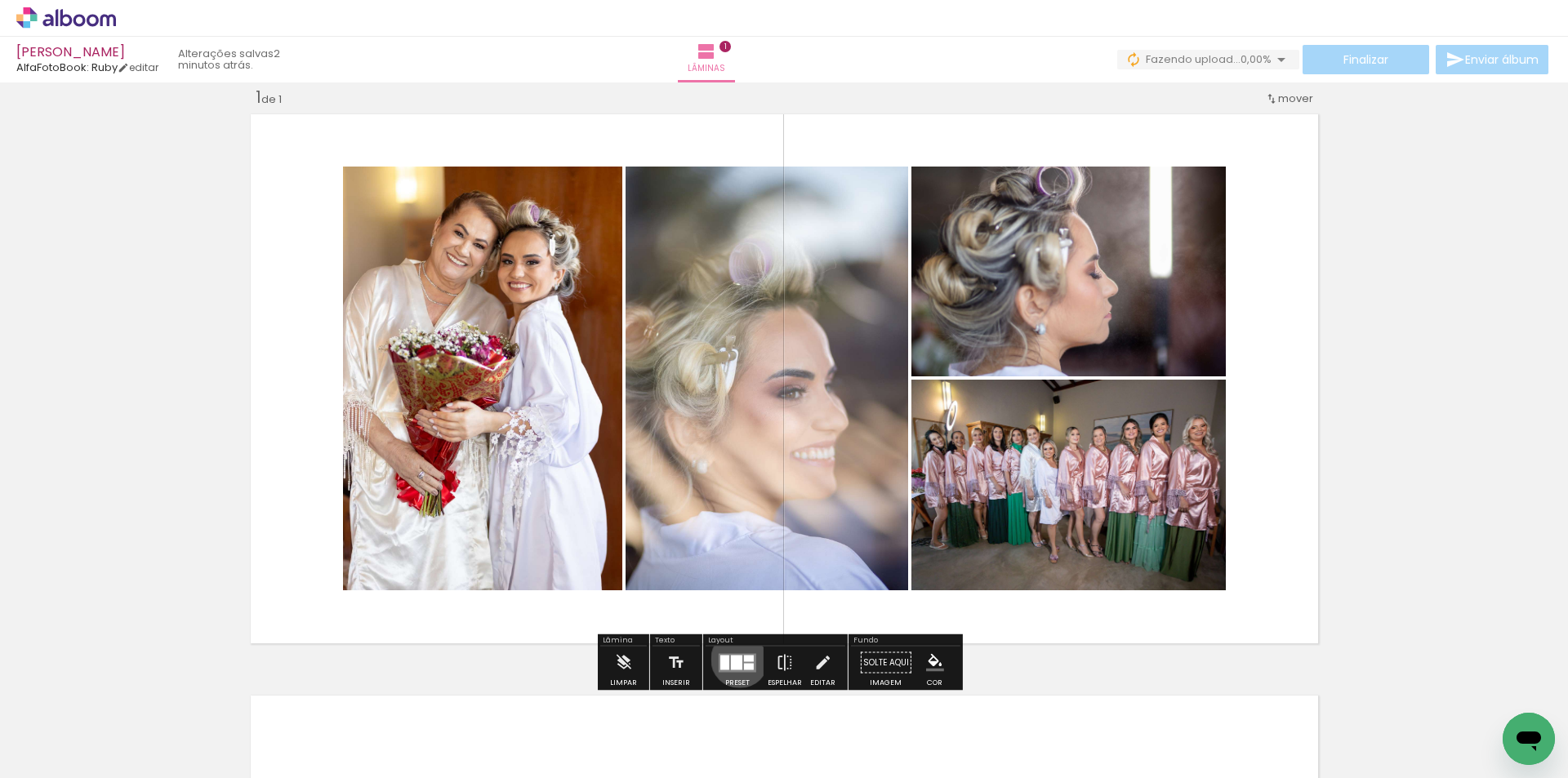
click at [736, 659] on div at bounding box center [737, 662] width 12 height 15
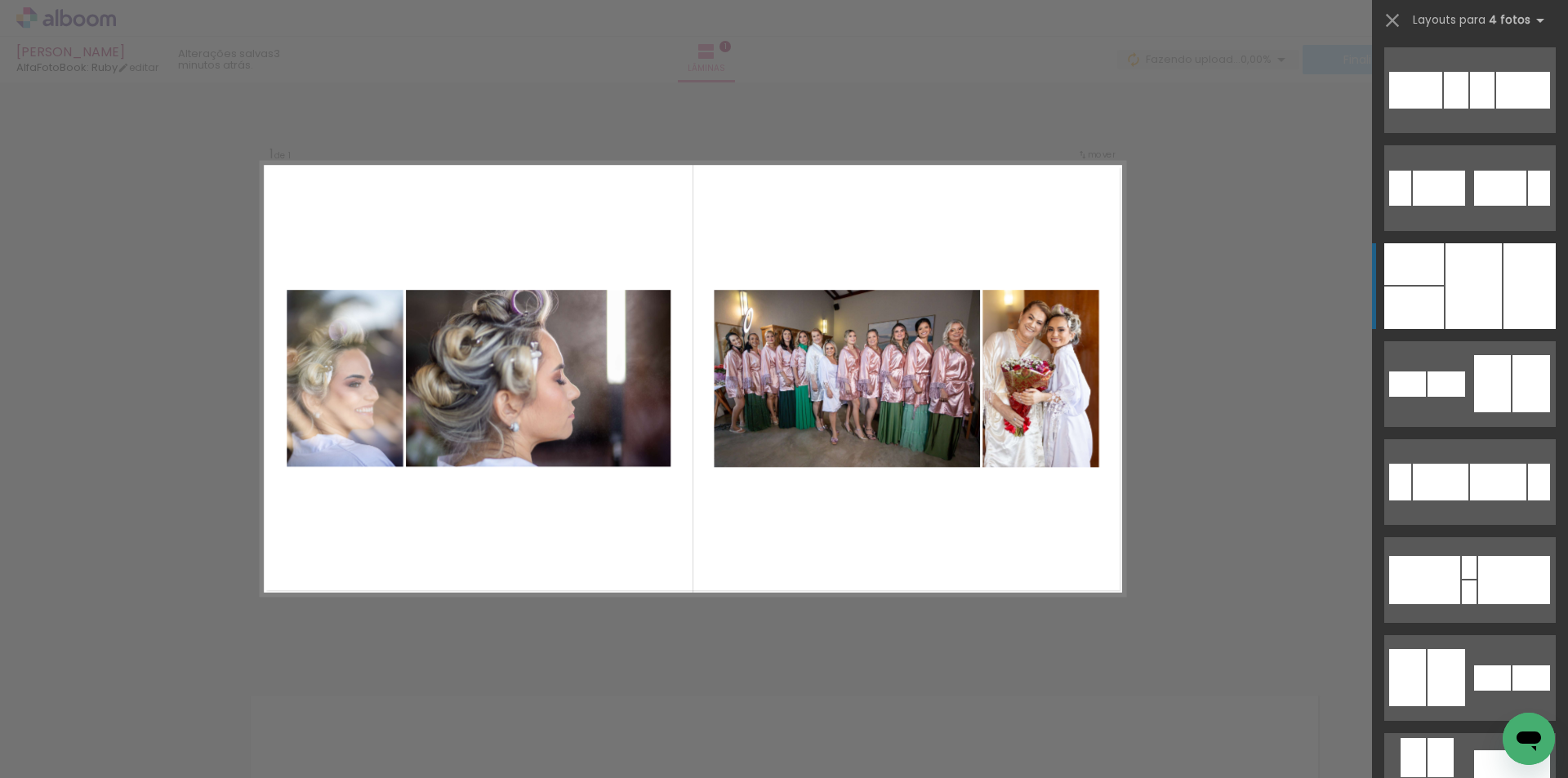
scroll to position [0, 0]
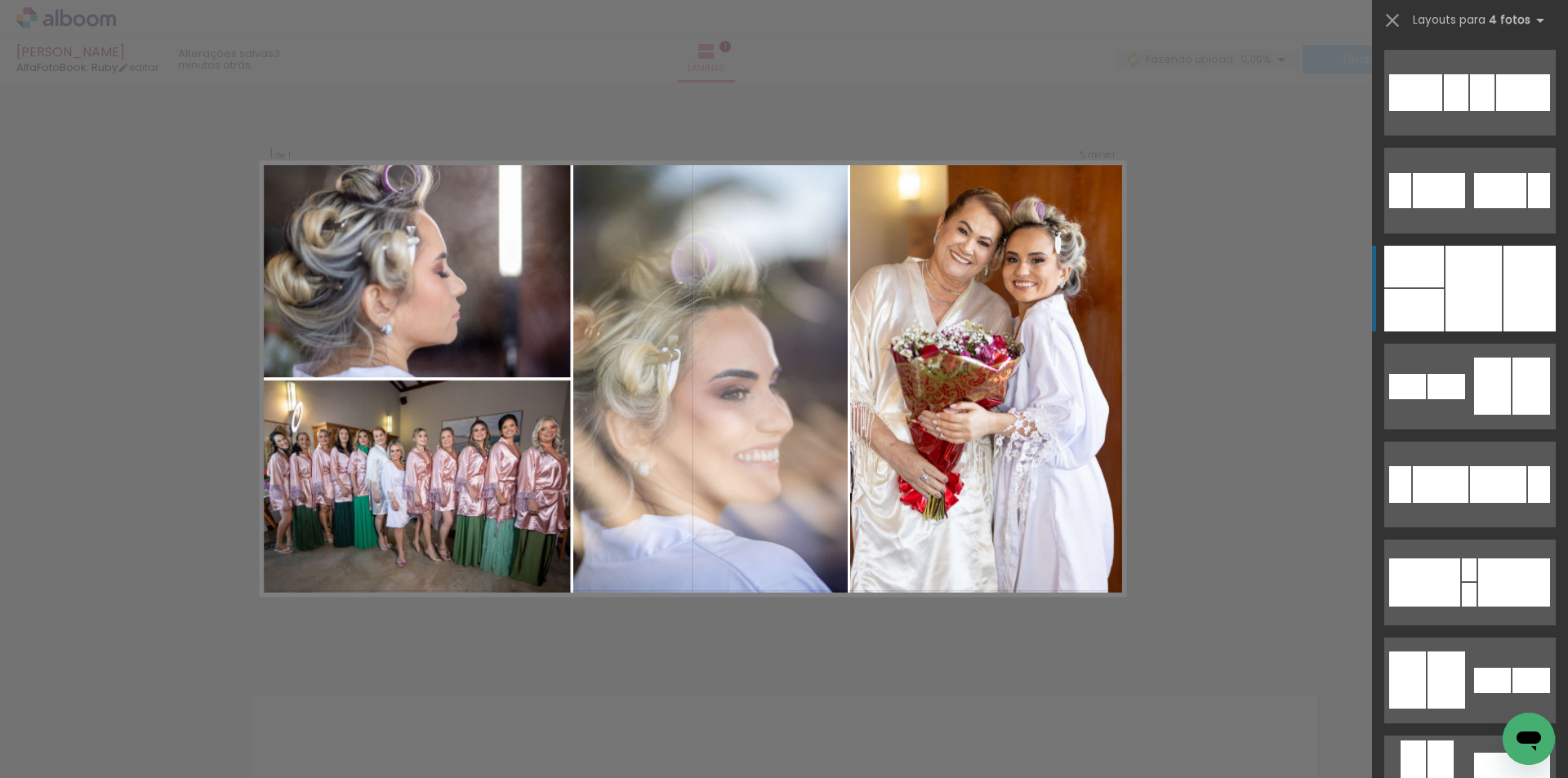
click at [1503, 285] on div at bounding box center [1529, 288] width 52 height 85
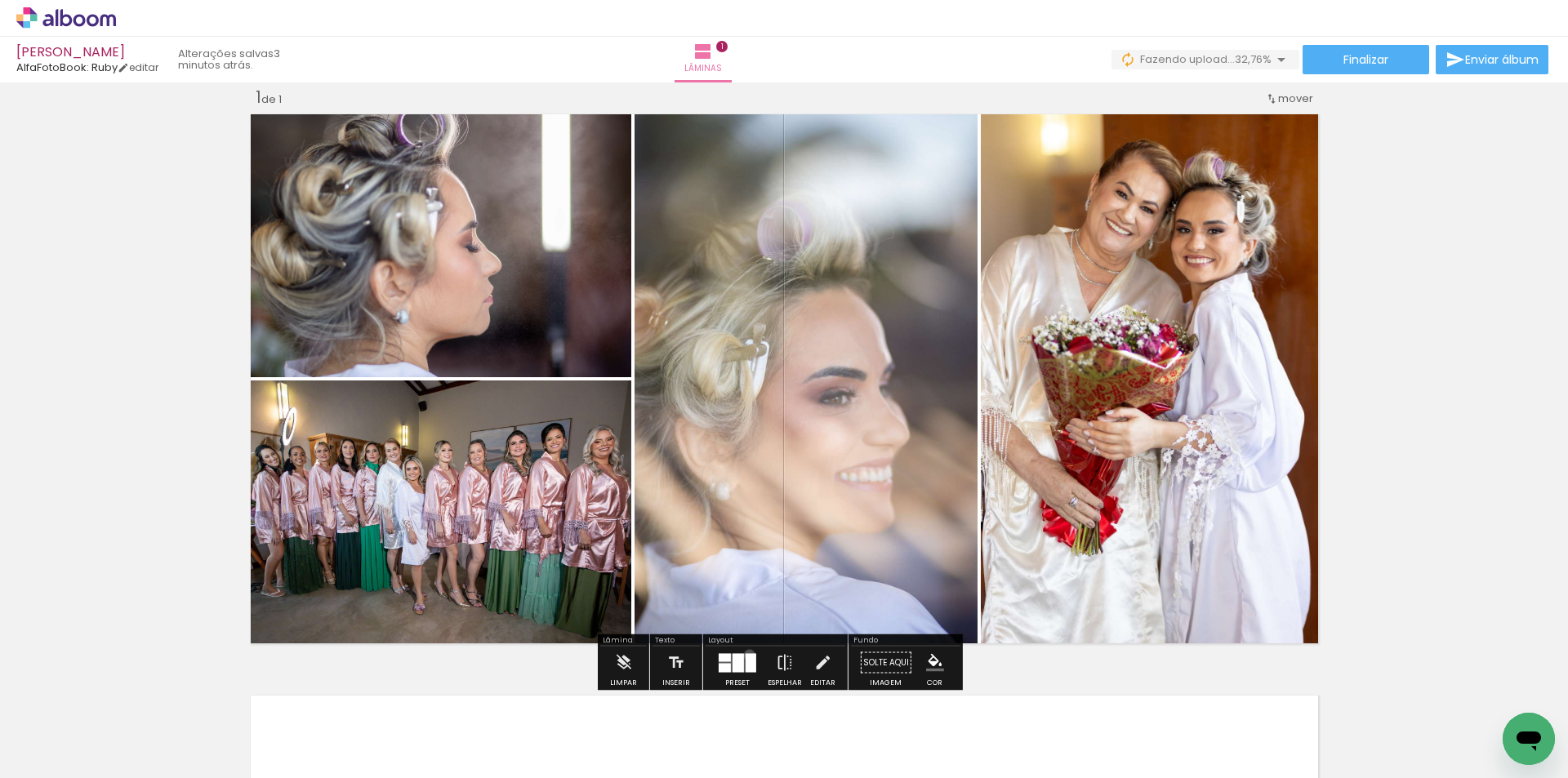
click at [746, 655] on div at bounding box center [751, 662] width 11 height 19
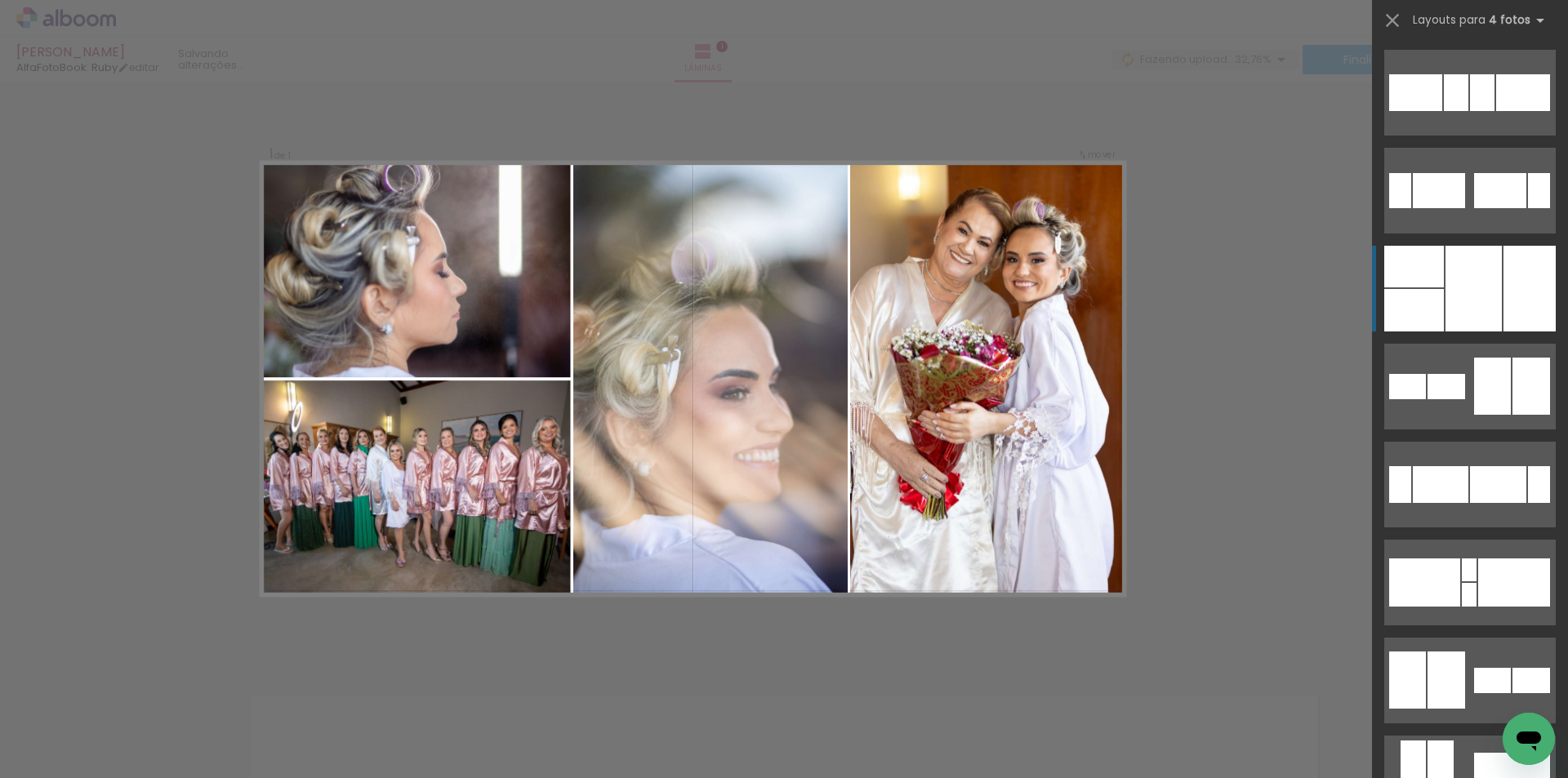
scroll to position [196, 0]
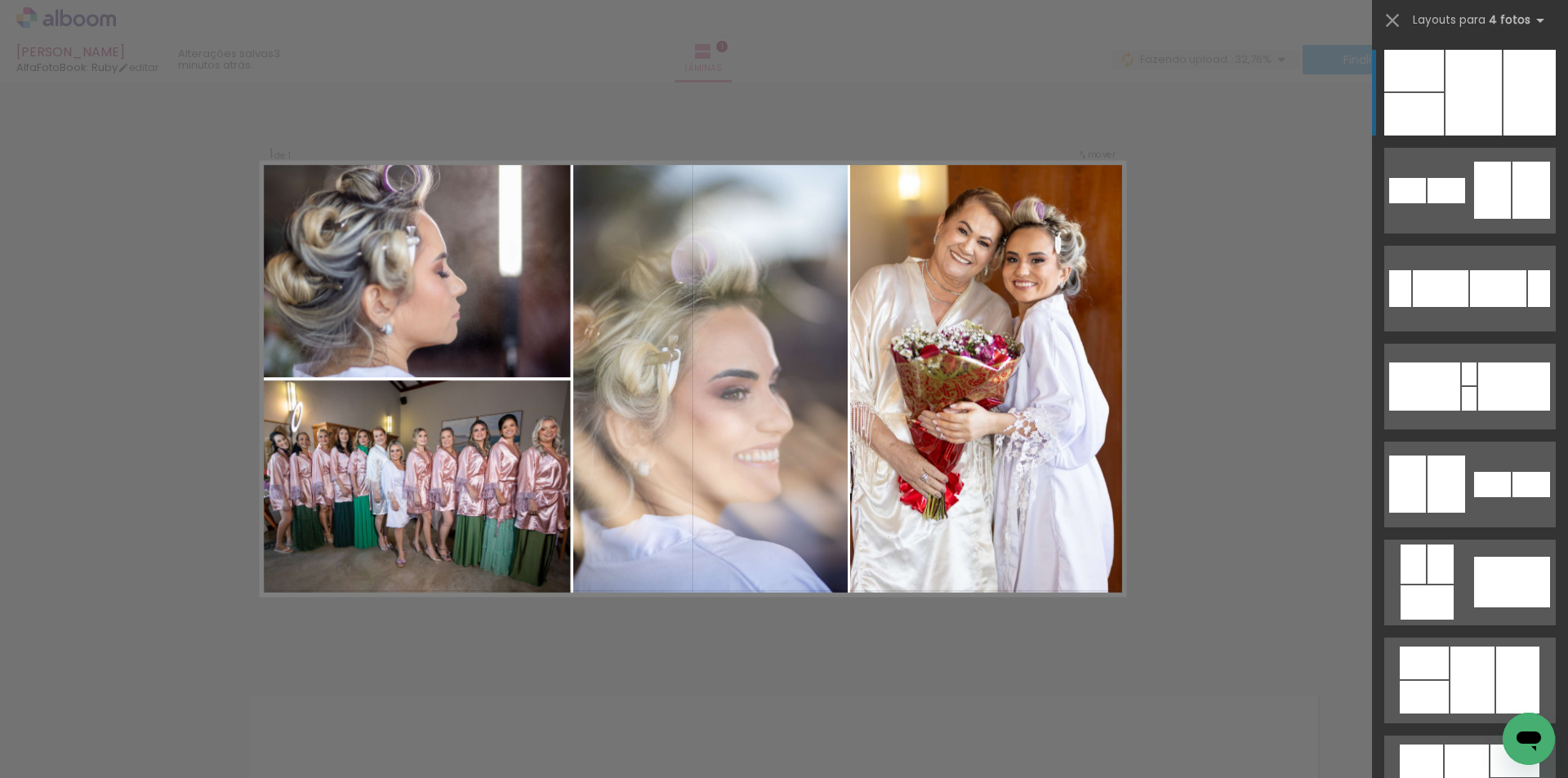
click at [747, 655] on div "Confirmar Cancelar" at bounding box center [784, 662] width 1568 height 1201
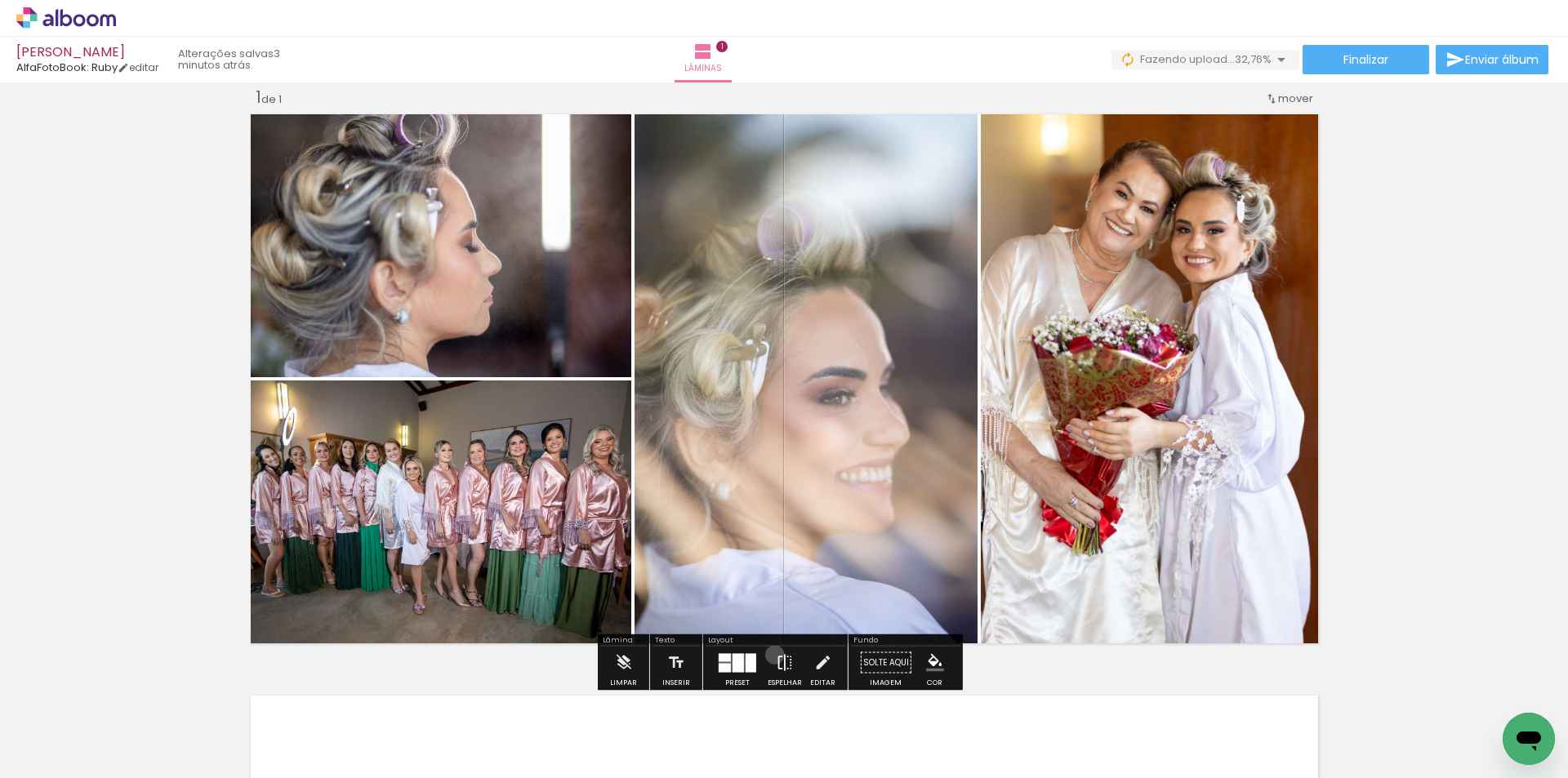
click at [776, 655] on iron-icon at bounding box center [785, 662] width 18 height 32
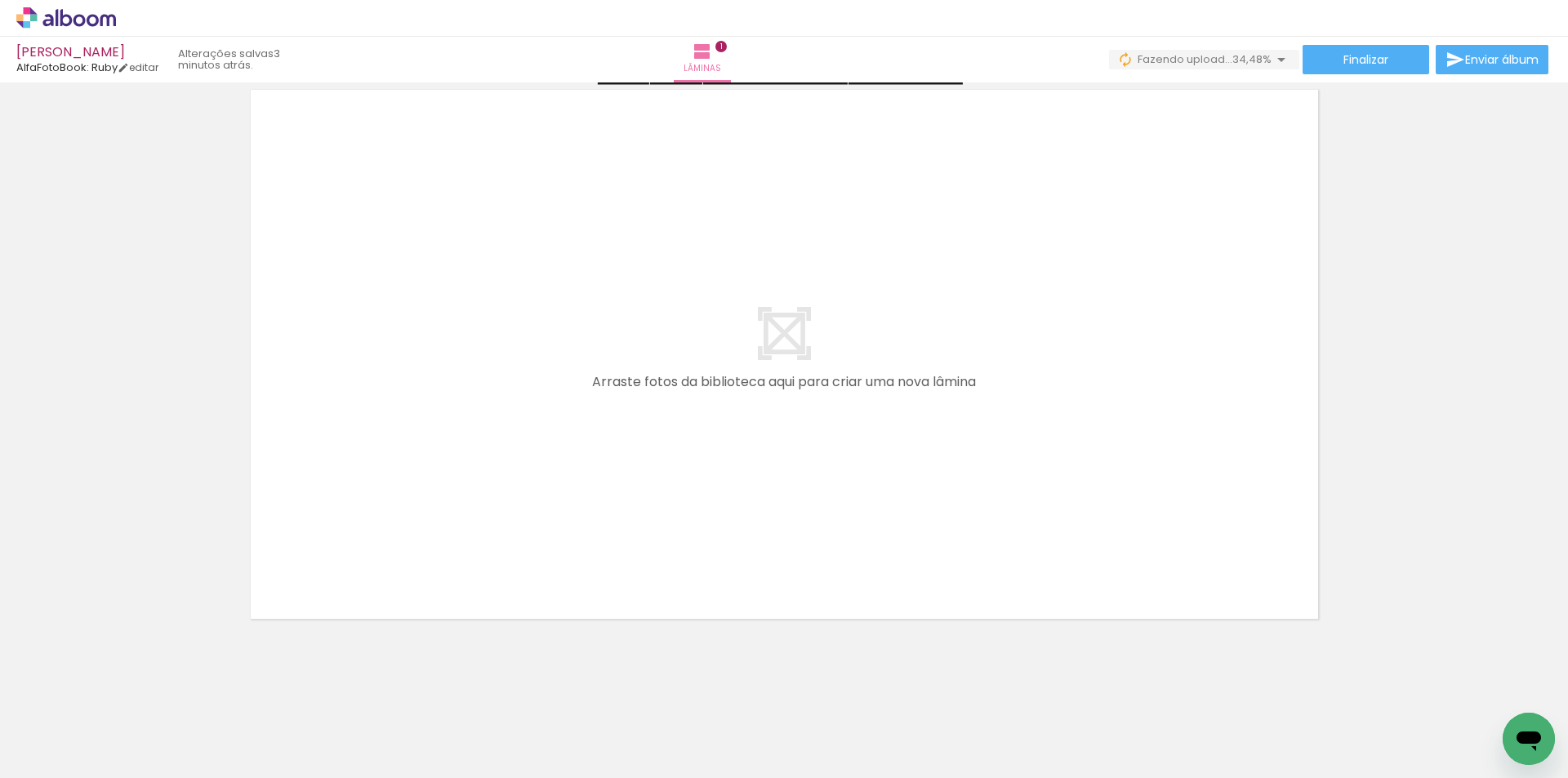
scroll to position [633, 0]
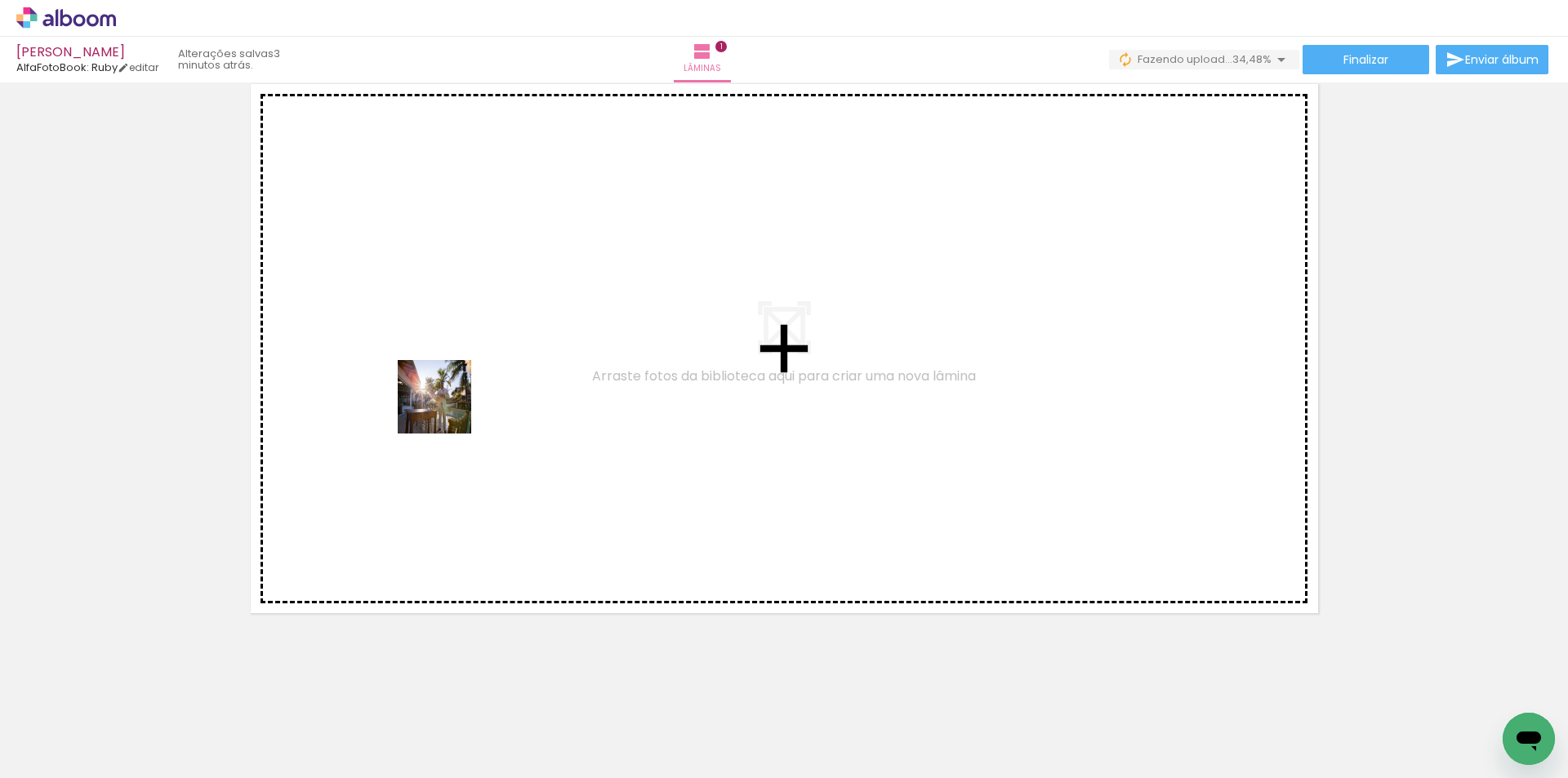
drag, startPoint x: 166, startPoint y: 737, endPoint x: 291, endPoint y: 650, distance: 152.3
click at [450, 403] on quentale-workspace at bounding box center [784, 389] width 1568 height 778
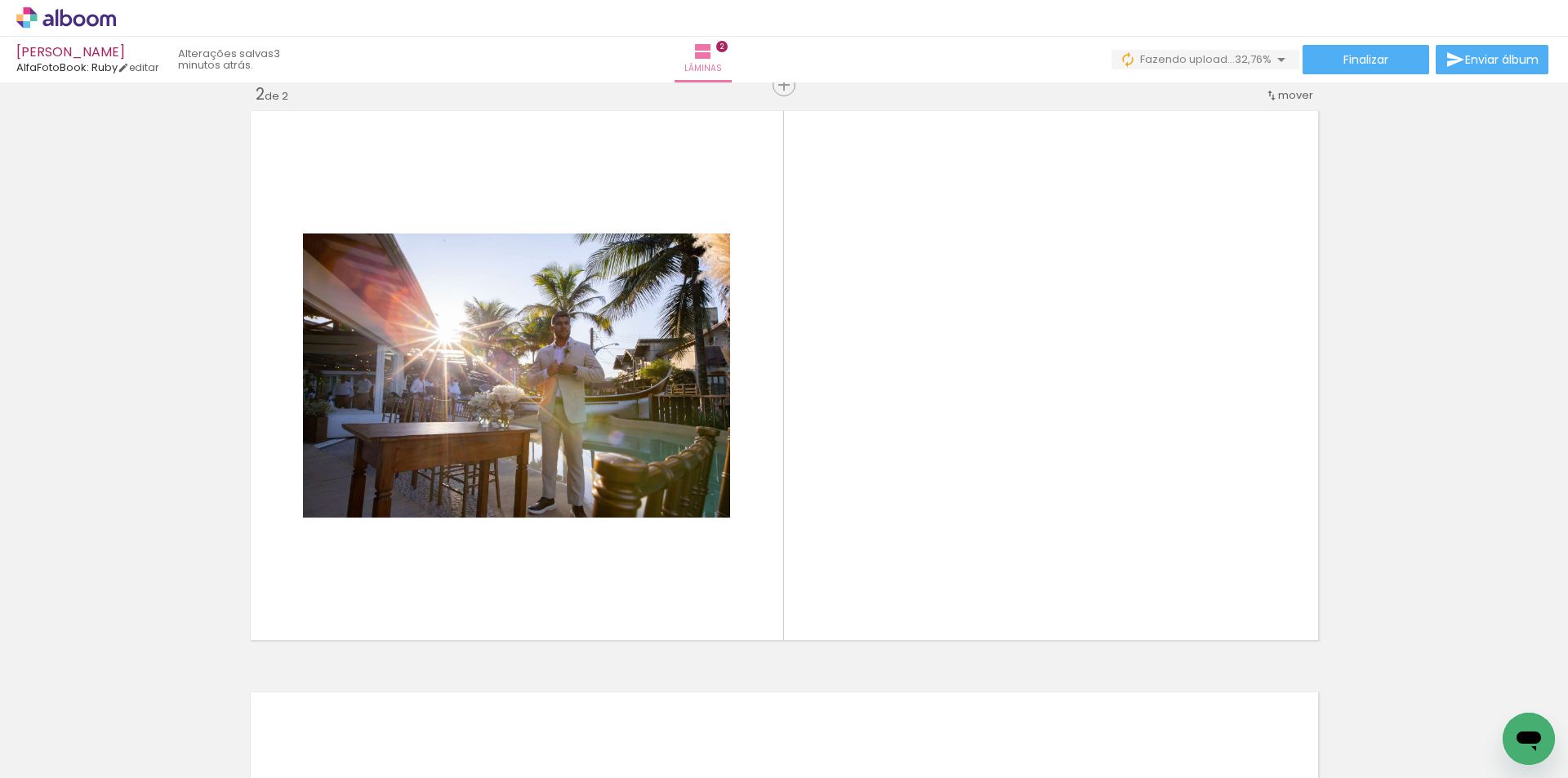
scroll to position [602, 0]
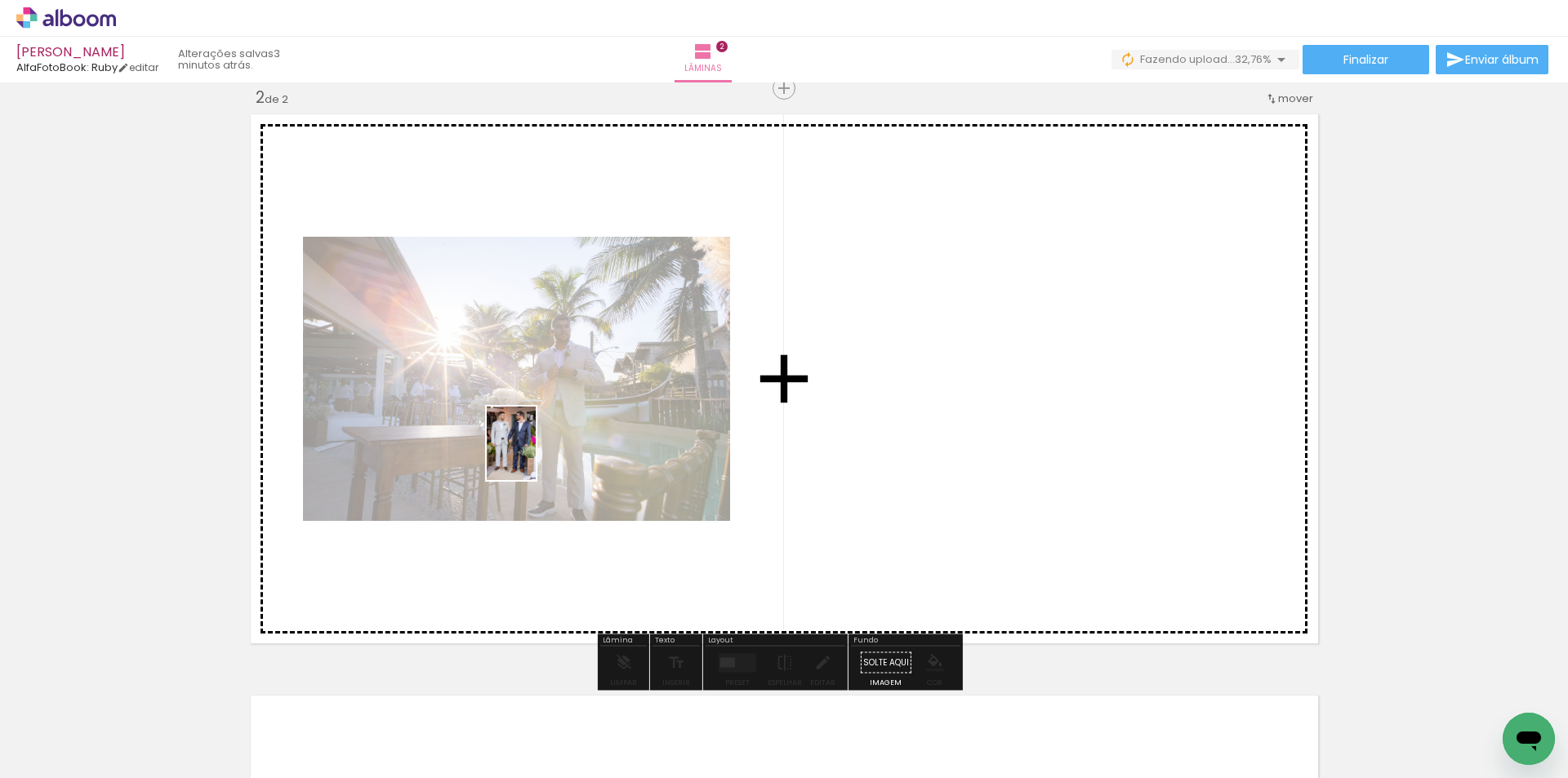
drag, startPoint x: 177, startPoint y: 724, endPoint x: 535, endPoint y: 456, distance: 447.2
click at [535, 456] on quentale-workspace at bounding box center [784, 389] width 1568 height 778
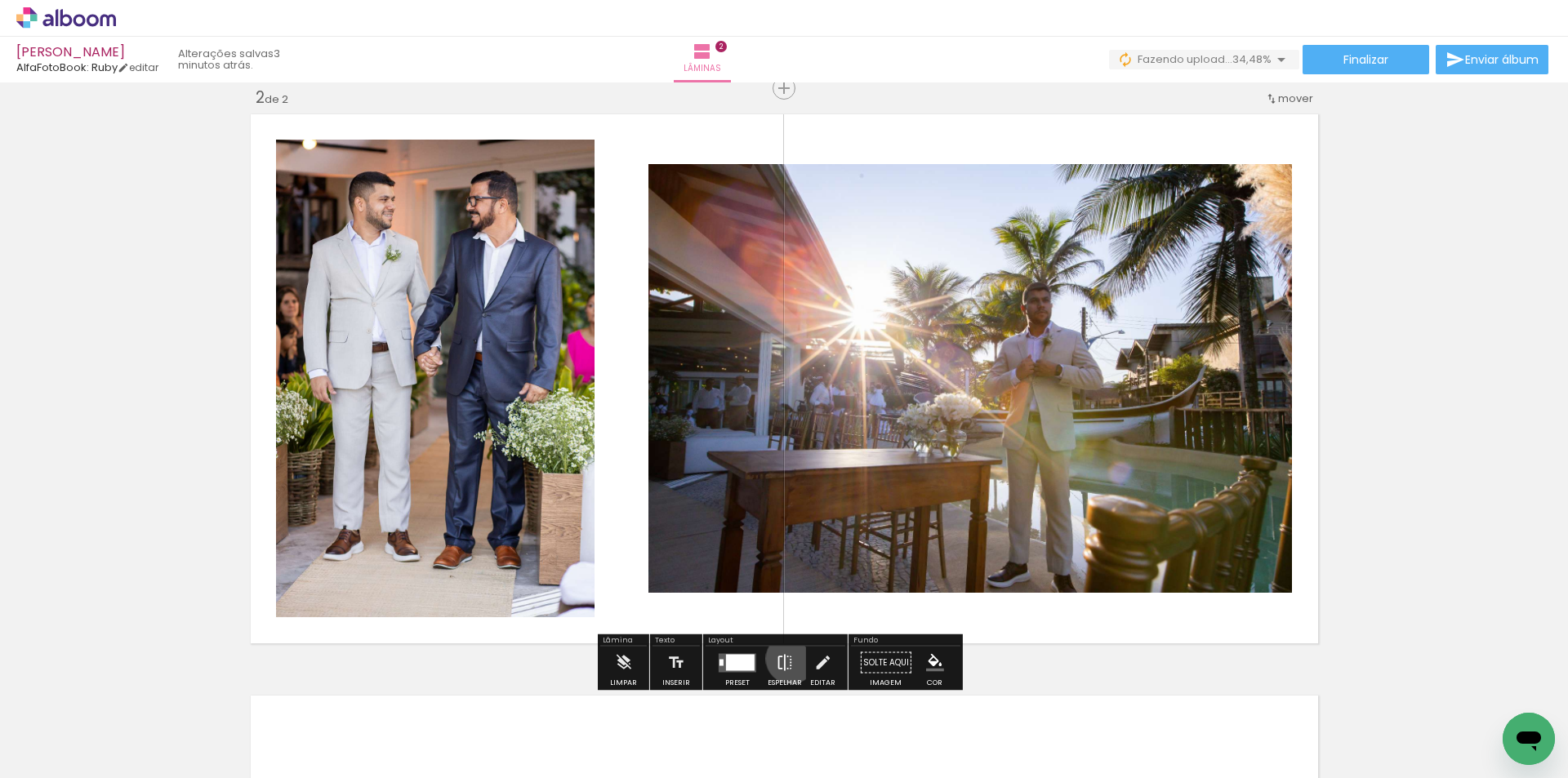
click at [788, 659] on iron-icon at bounding box center [785, 662] width 18 height 32
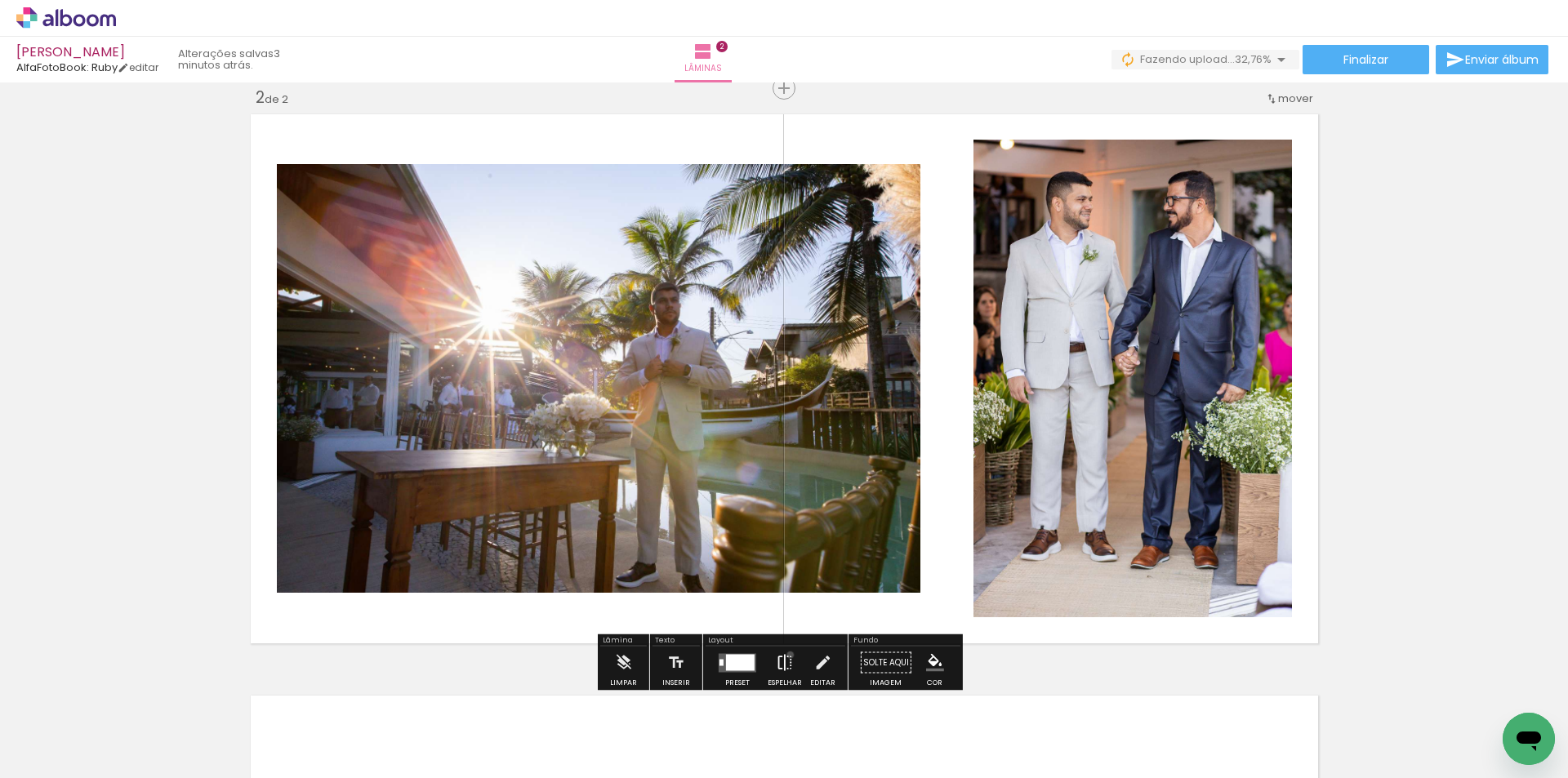
click at [786, 654] on iron-icon at bounding box center [785, 662] width 18 height 32
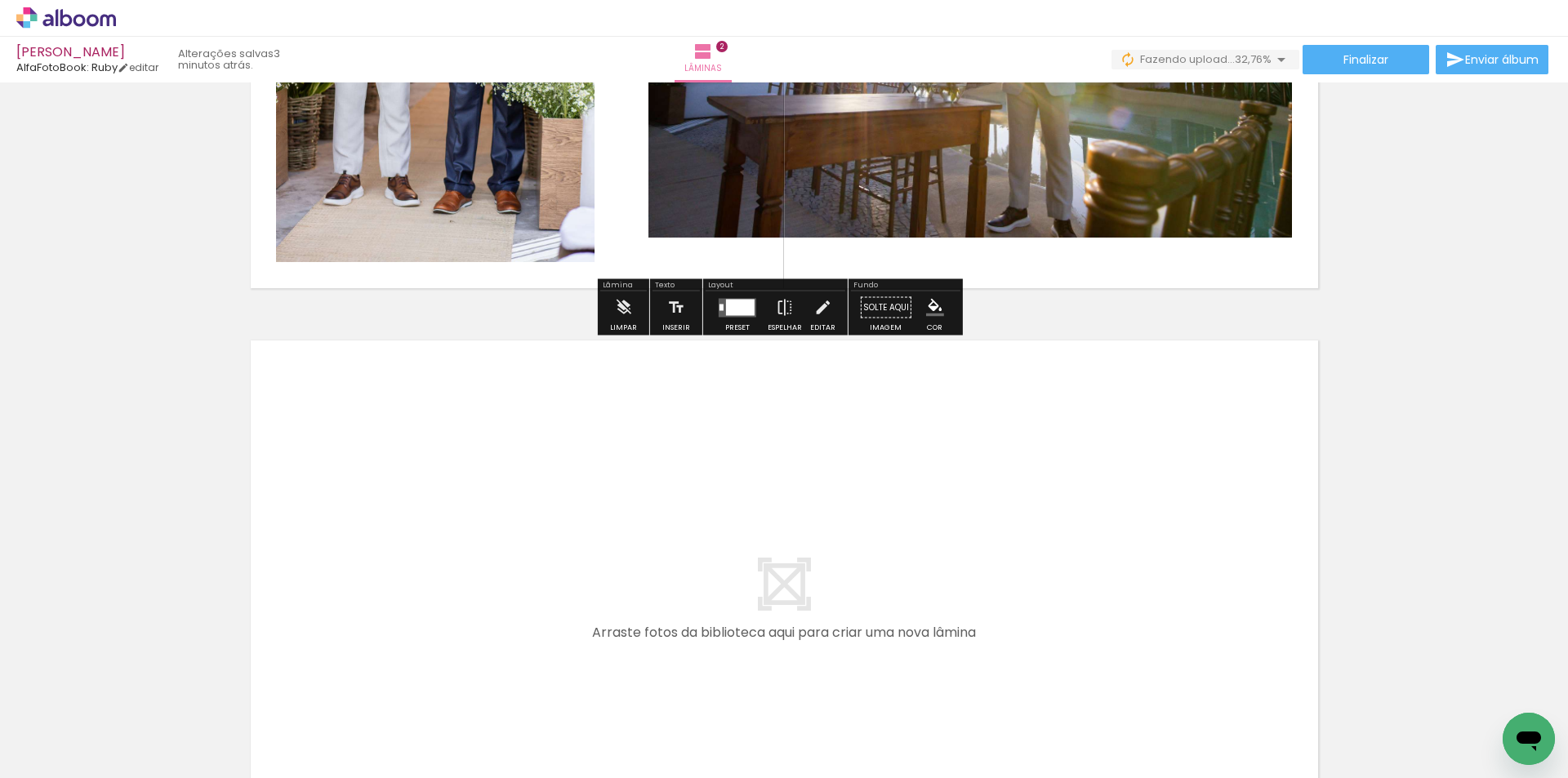
scroll to position [1037, 0]
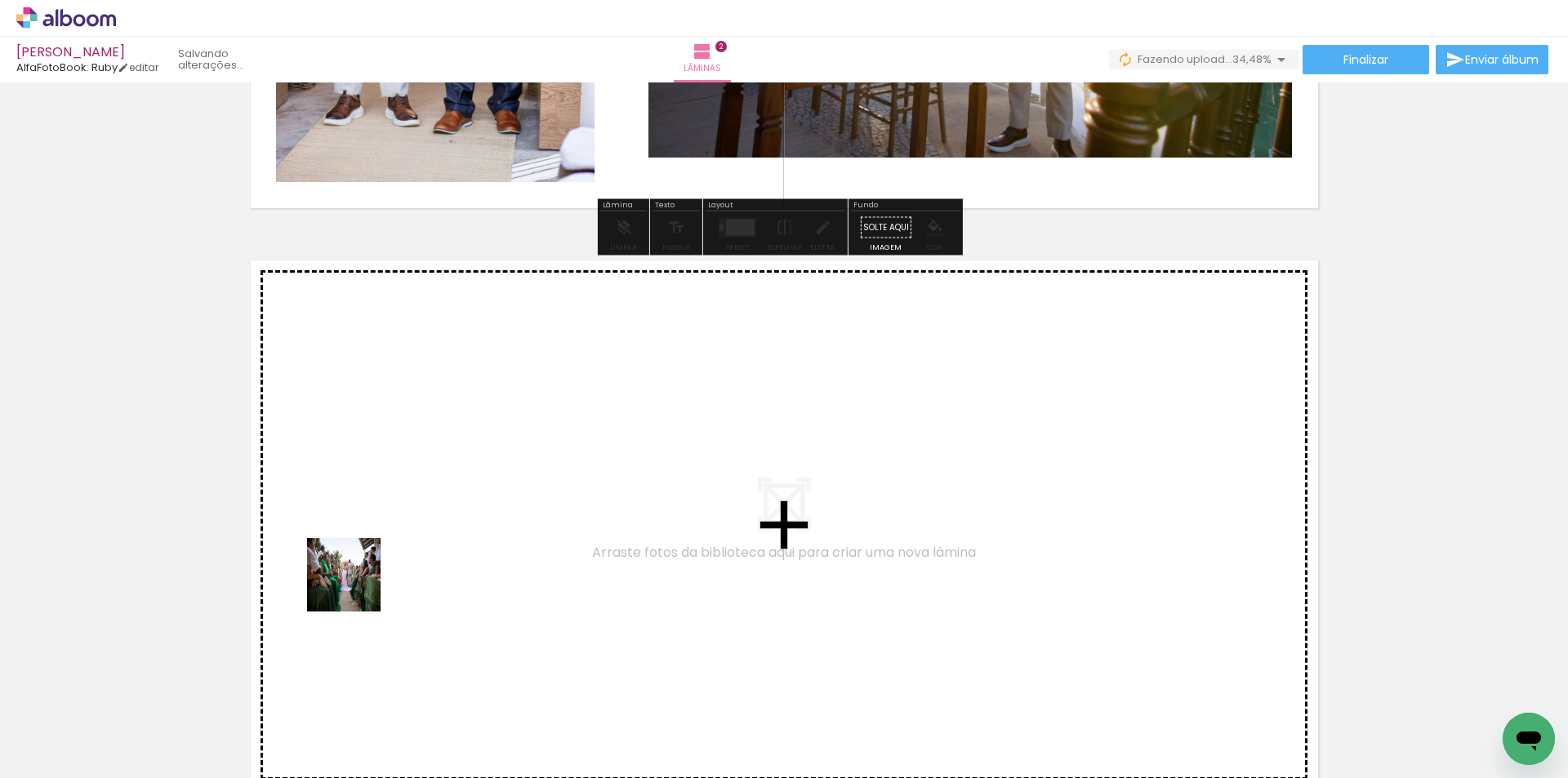
drag, startPoint x: 356, startPoint y: 587, endPoint x: 394, endPoint y: 533, distance: 66.0
click at [394, 533] on quentale-workspace at bounding box center [784, 389] width 1568 height 778
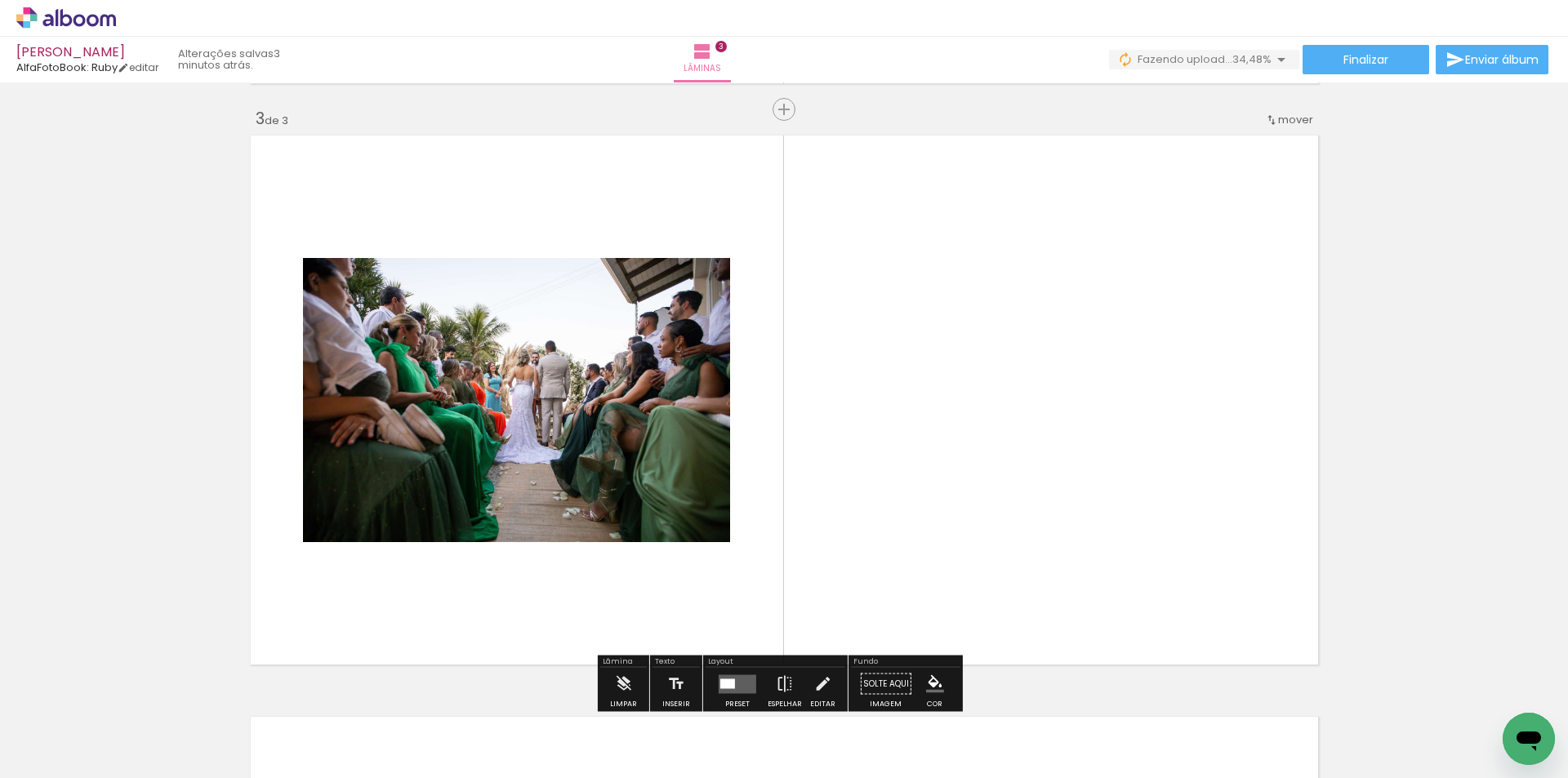
scroll to position [1184, 0]
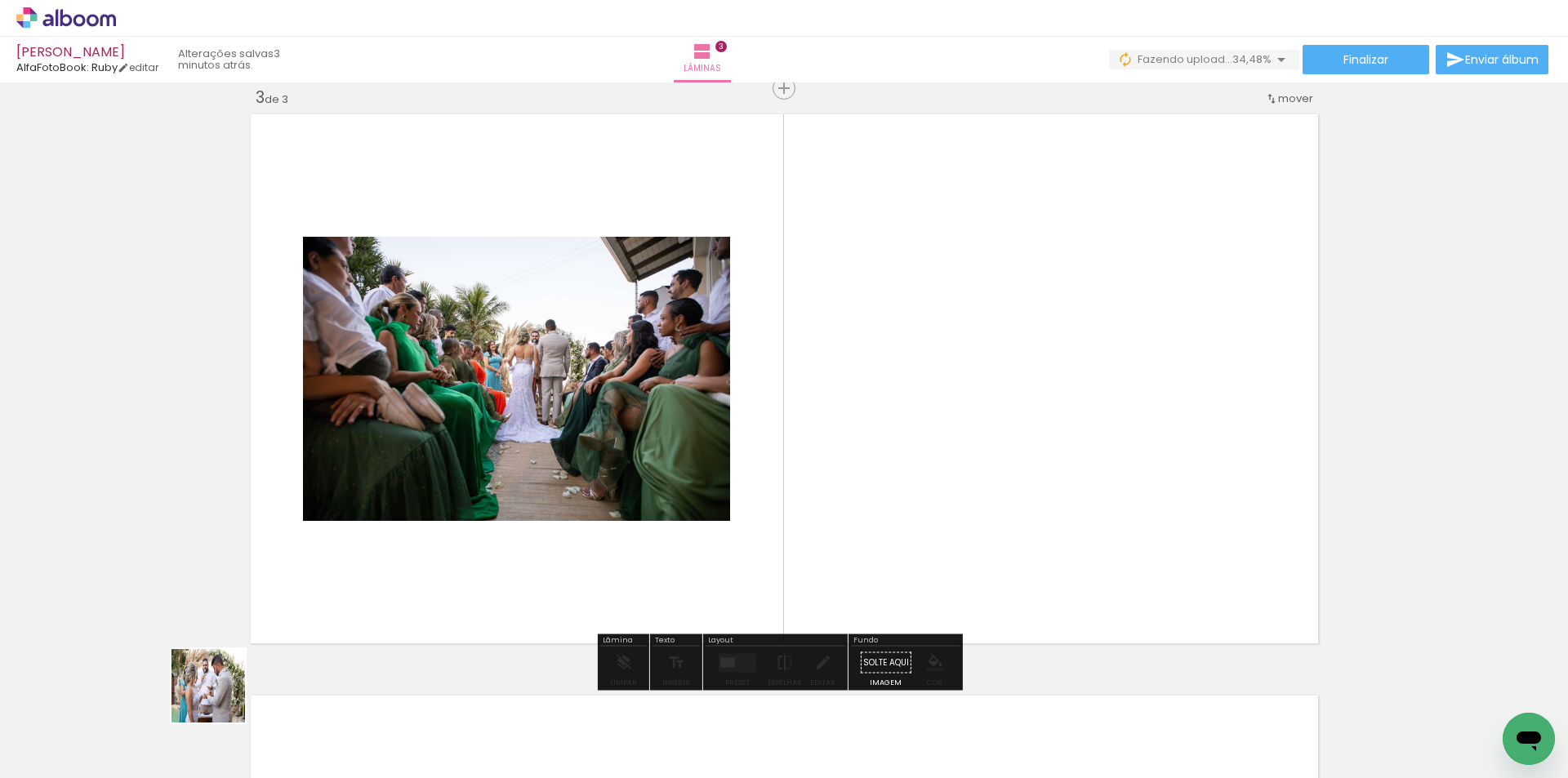
drag, startPoint x: 192, startPoint y: 732, endPoint x: 358, endPoint y: 603, distance: 210.2
click at [442, 502] on quentale-workspace at bounding box center [784, 389] width 1568 height 778
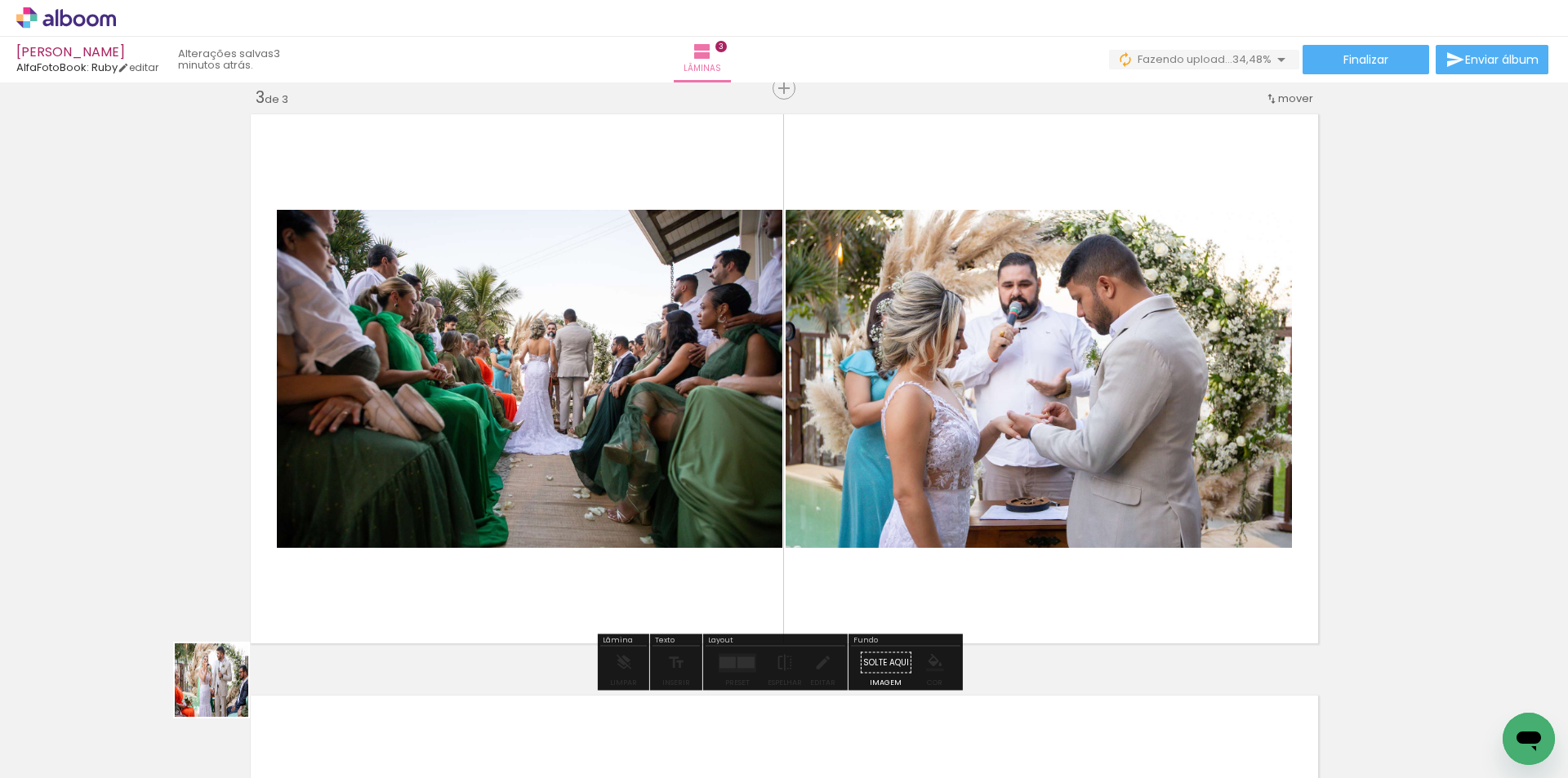
drag, startPoint x: 188, startPoint y: 710, endPoint x: 650, endPoint y: 560, distance: 485.7
click at [631, 440] on quentale-workspace at bounding box center [784, 389] width 1568 height 778
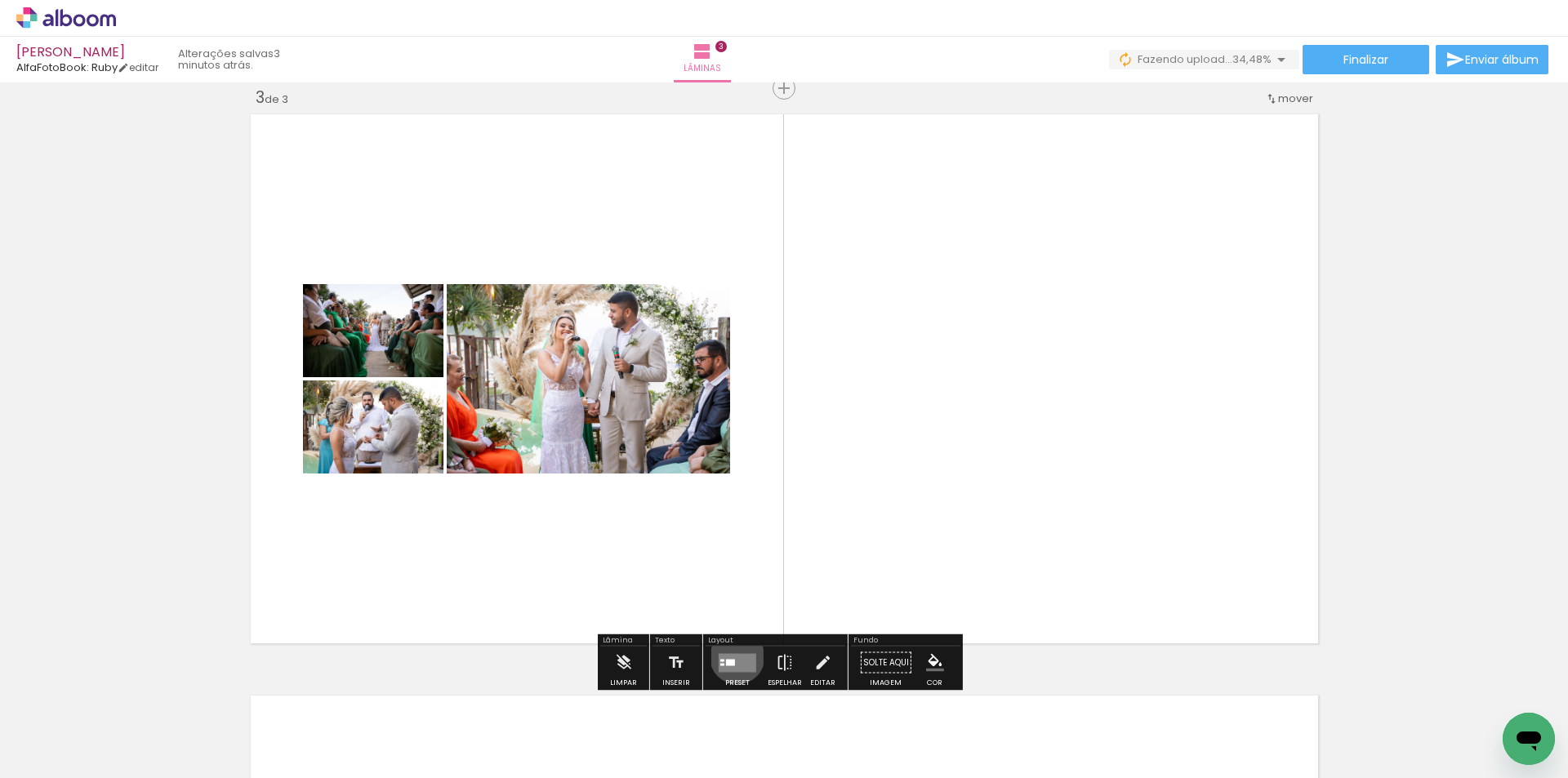
click at [733, 656] on quentale-layouter at bounding box center [737, 662] width 37 height 19
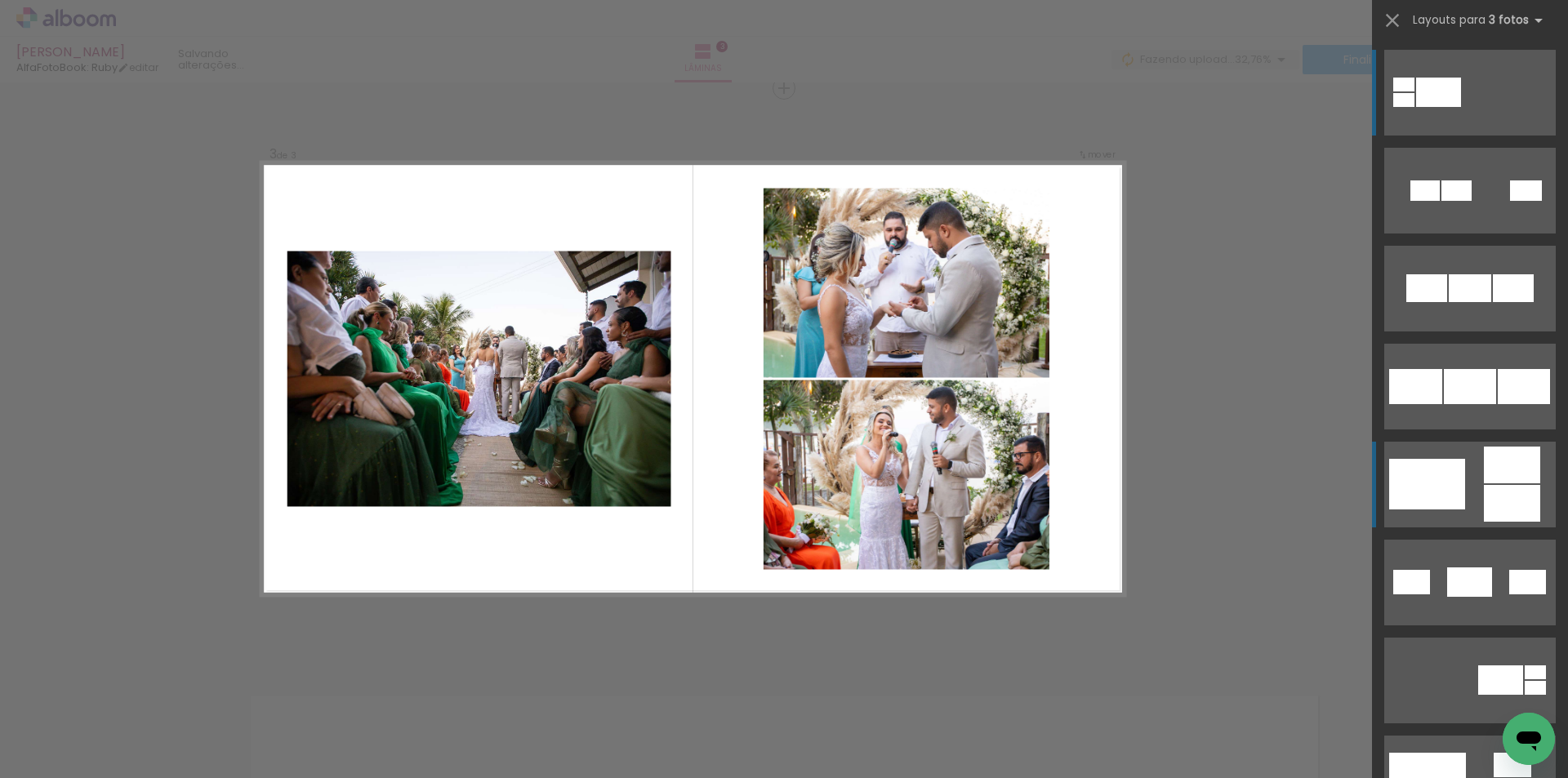
click at [1493, 476] on div at bounding box center [1512, 465] width 56 height 36
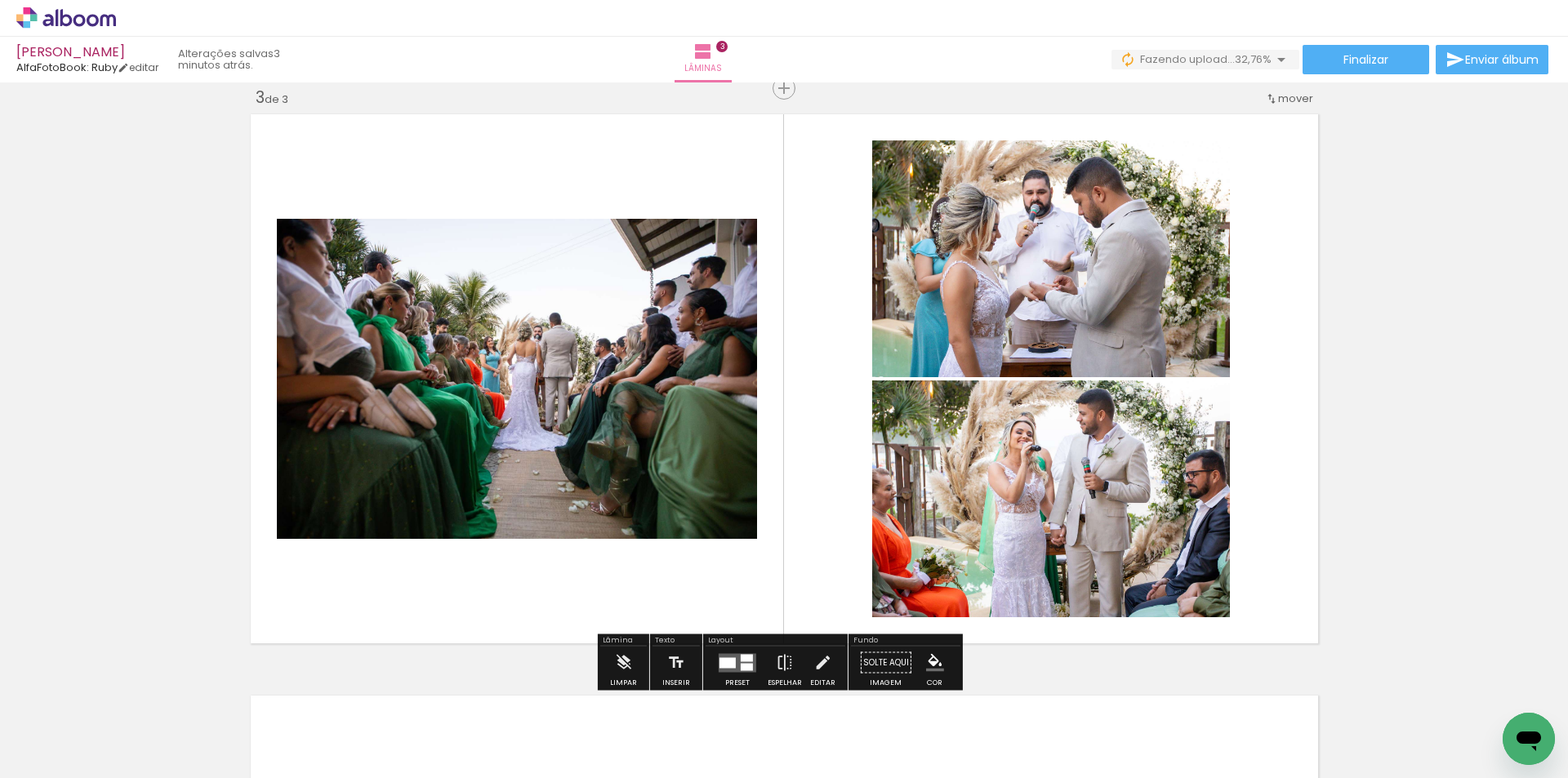
click at [747, 661] on quentale-layouter at bounding box center [737, 662] width 37 height 19
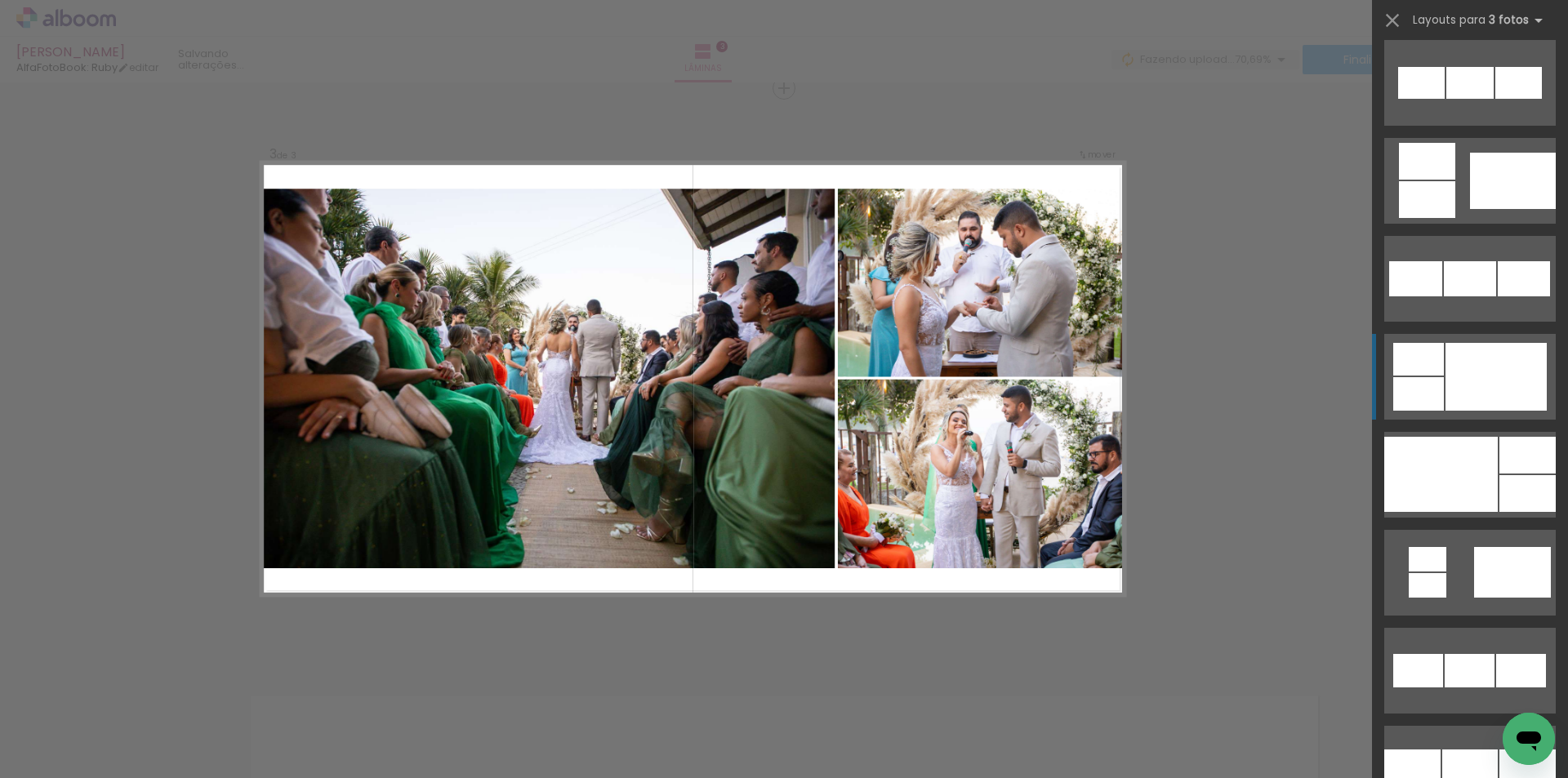
scroll to position [1480, 0]
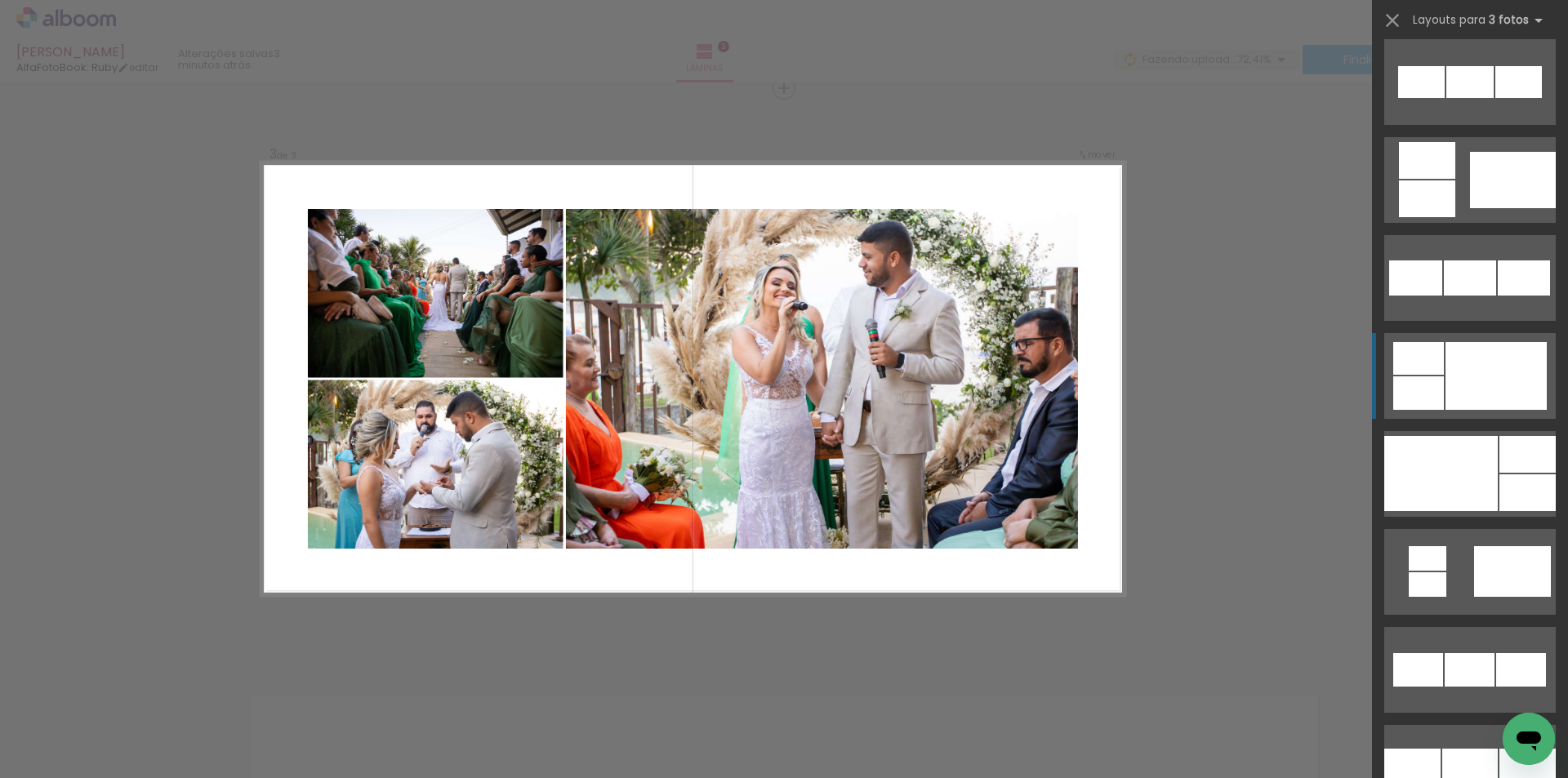
click at [1494, 378] on div at bounding box center [1496, 376] width 101 height 68
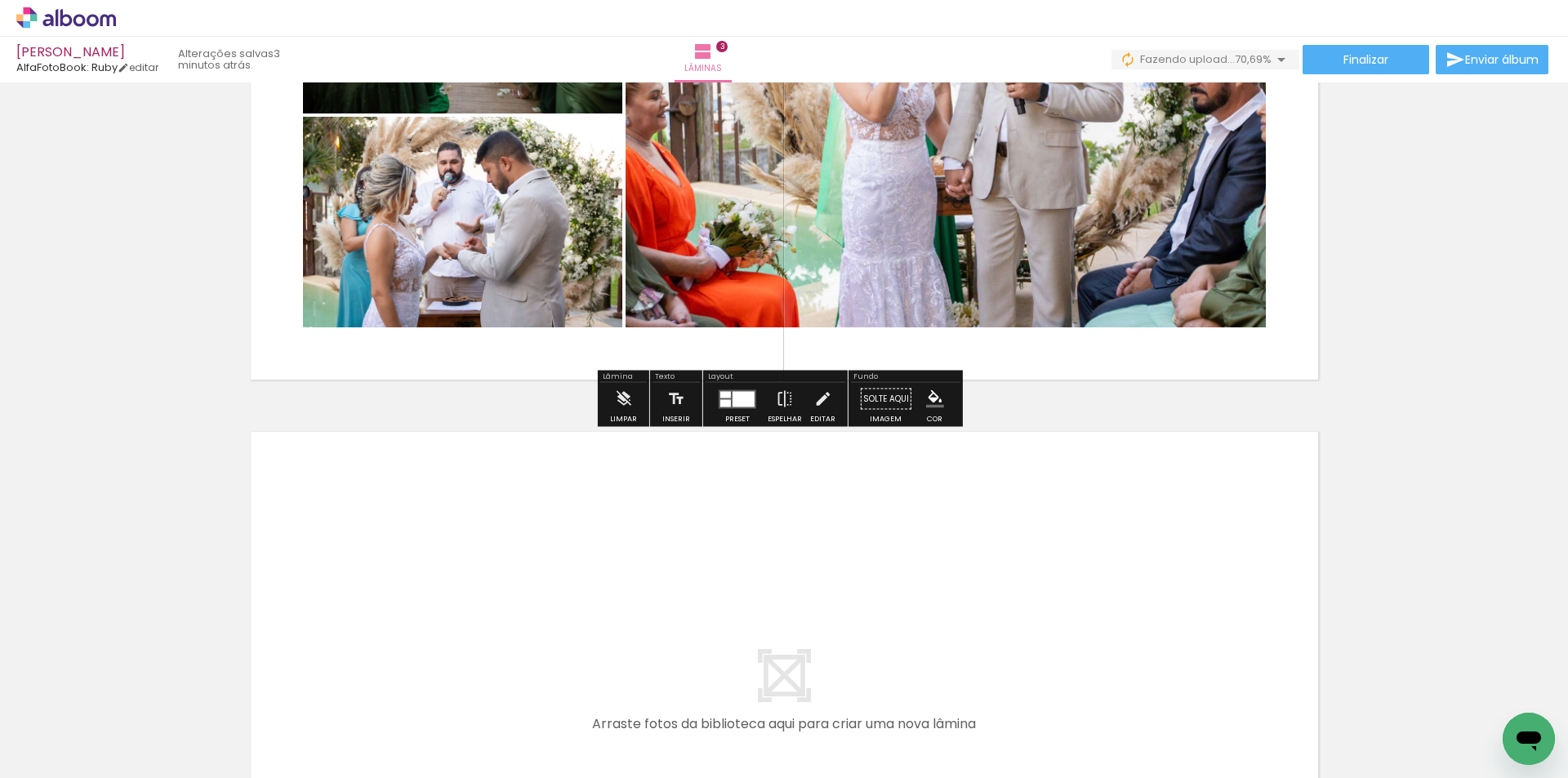
scroll to position [1620, 0]
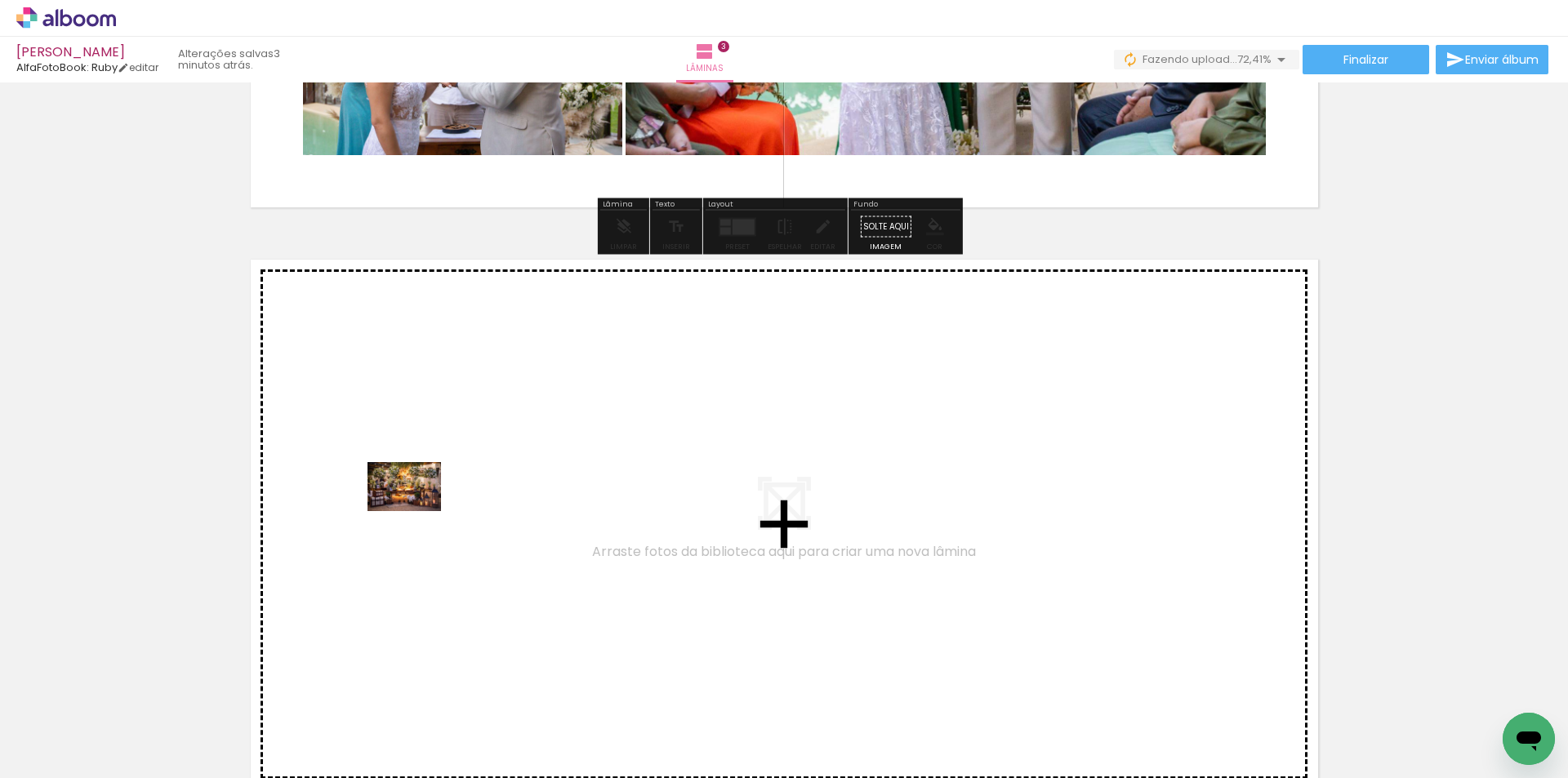
drag, startPoint x: 172, startPoint y: 719, endPoint x: 417, endPoint y: 511, distance: 321.4
click at [417, 511] on quentale-workspace at bounding box center [784, 389] width 1568 height 778
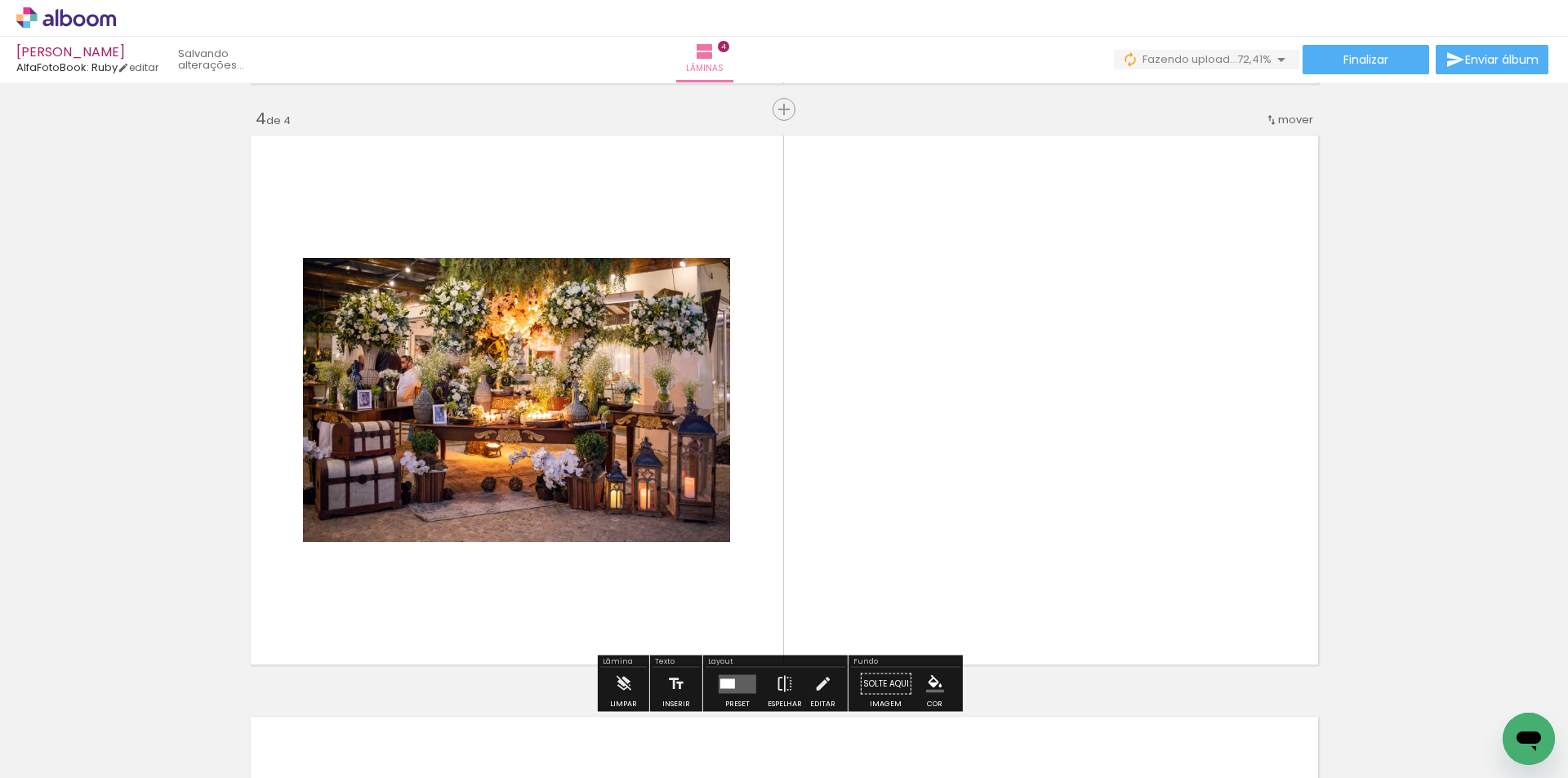
scroll to position [1765, 0]
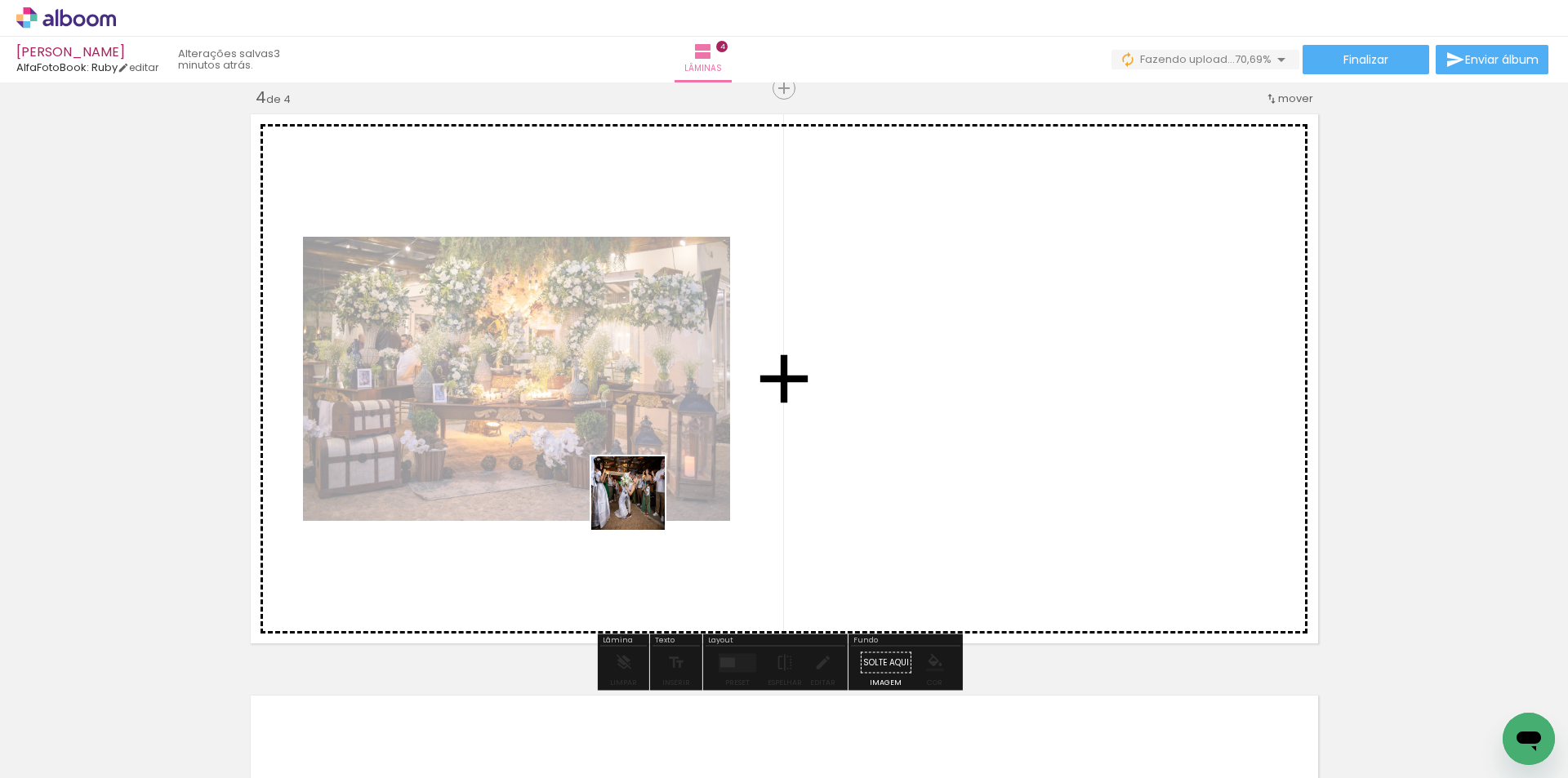
drag, startPoint x: 176, startPoint y: 721, endPoint x: 843, endPoint y: 583, distance: 681.1
click at [695, 476] on quentale-workspace at bounding box center [784, 389] width 1568 height 778
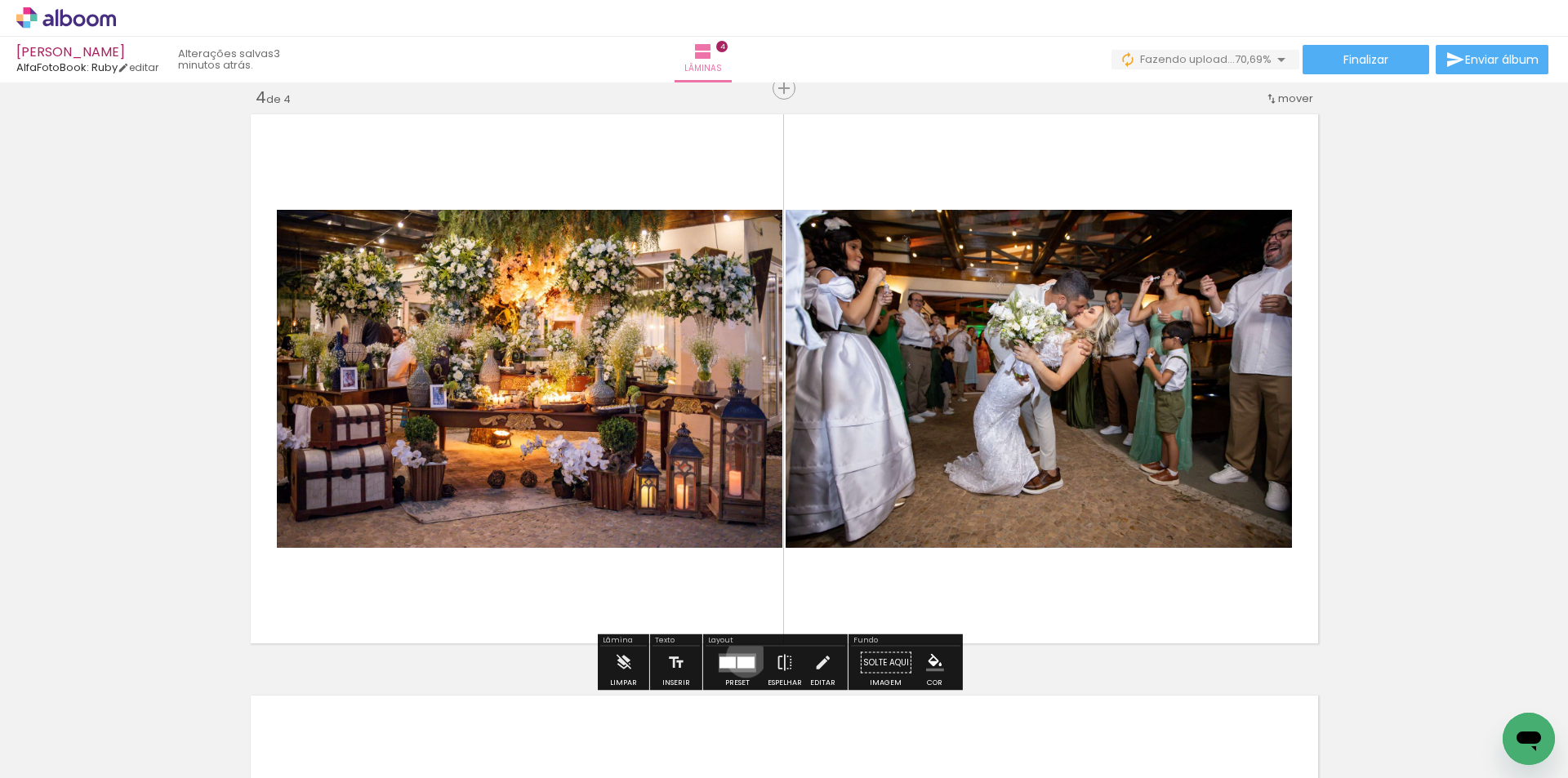
click at [743, 657] on div at bounding box center [746, 662] width 17 height 12
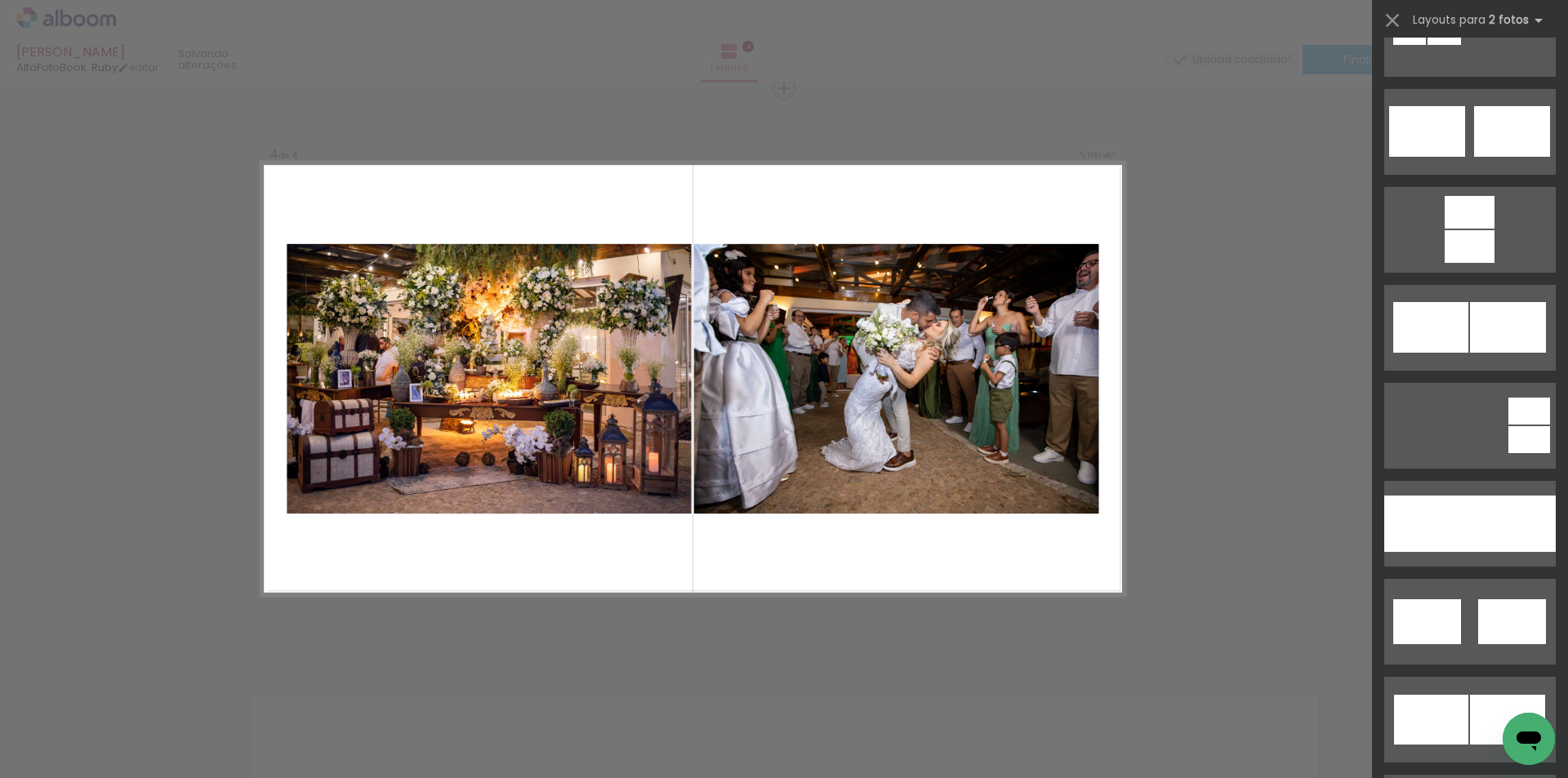
scroll to position [0, 0]
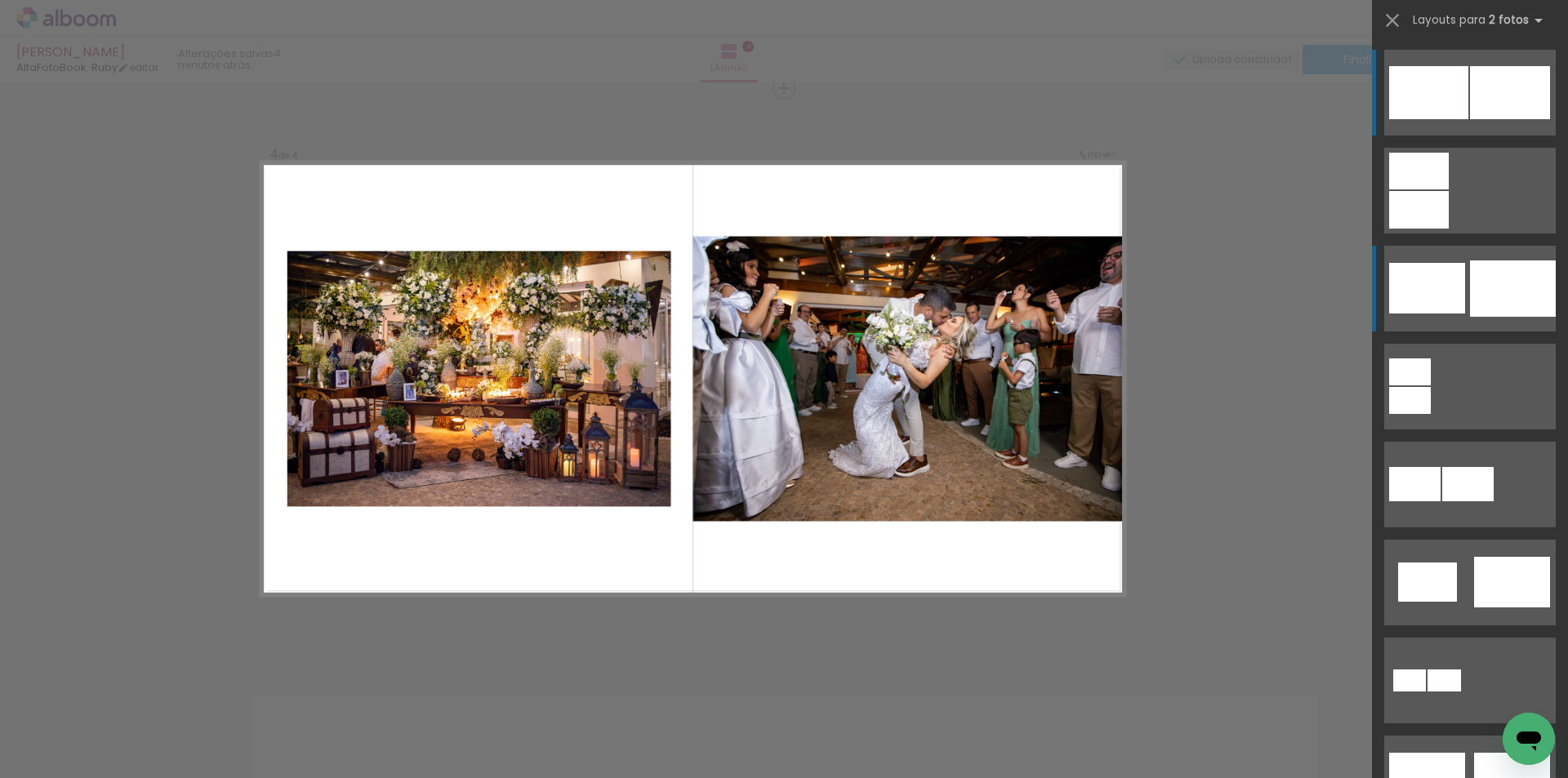
click at [1503, 280] on div at bounding box center [1512, 288] width 85 height 56
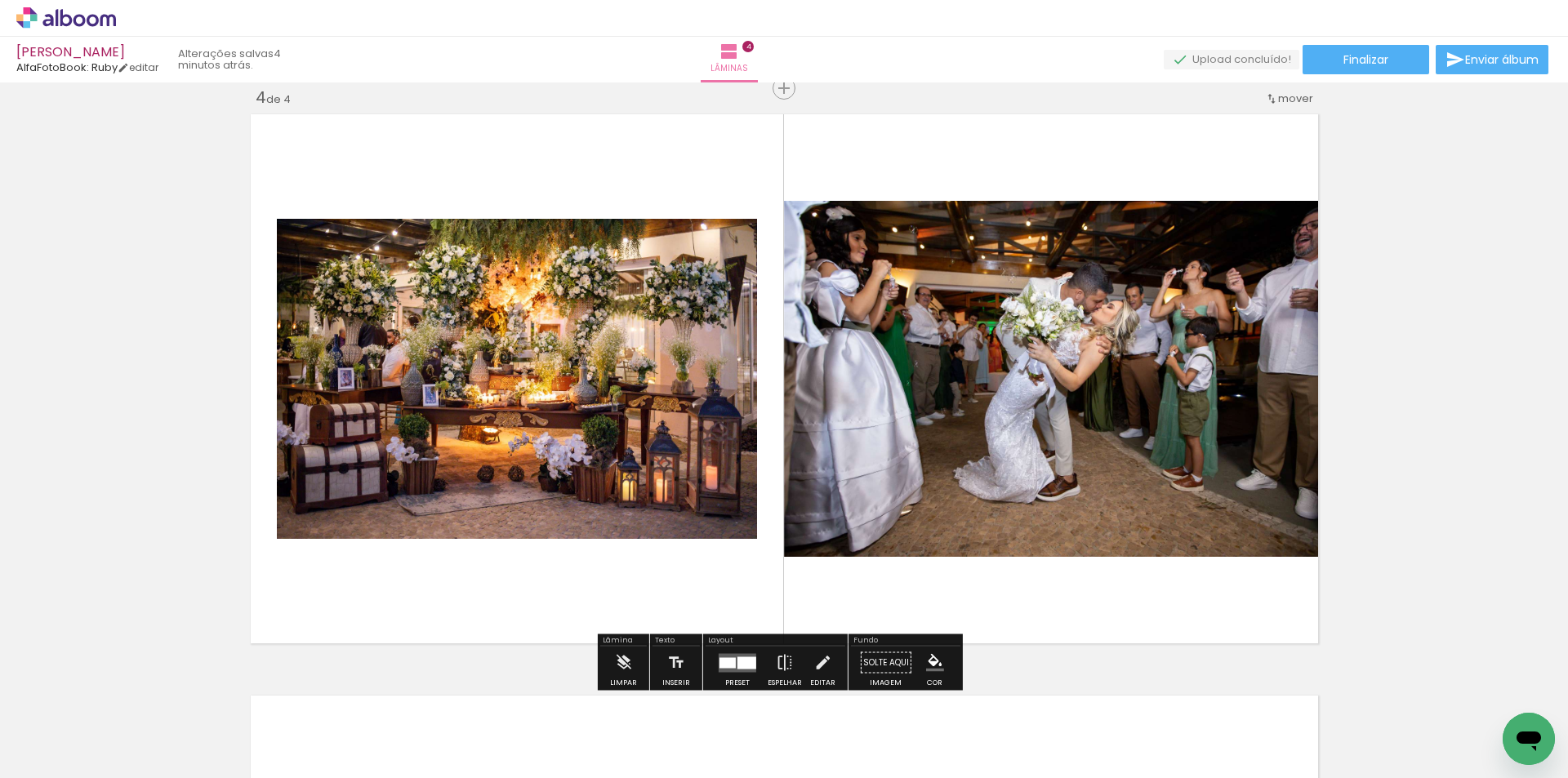
drag, startPoint x: 735, startPoint y: 655, endPoint x: 820, endPoint y: 616, distance: 93.5
click at [733, 654] on quentale-layouter at bounding box center [737, 662] width 37 height 19
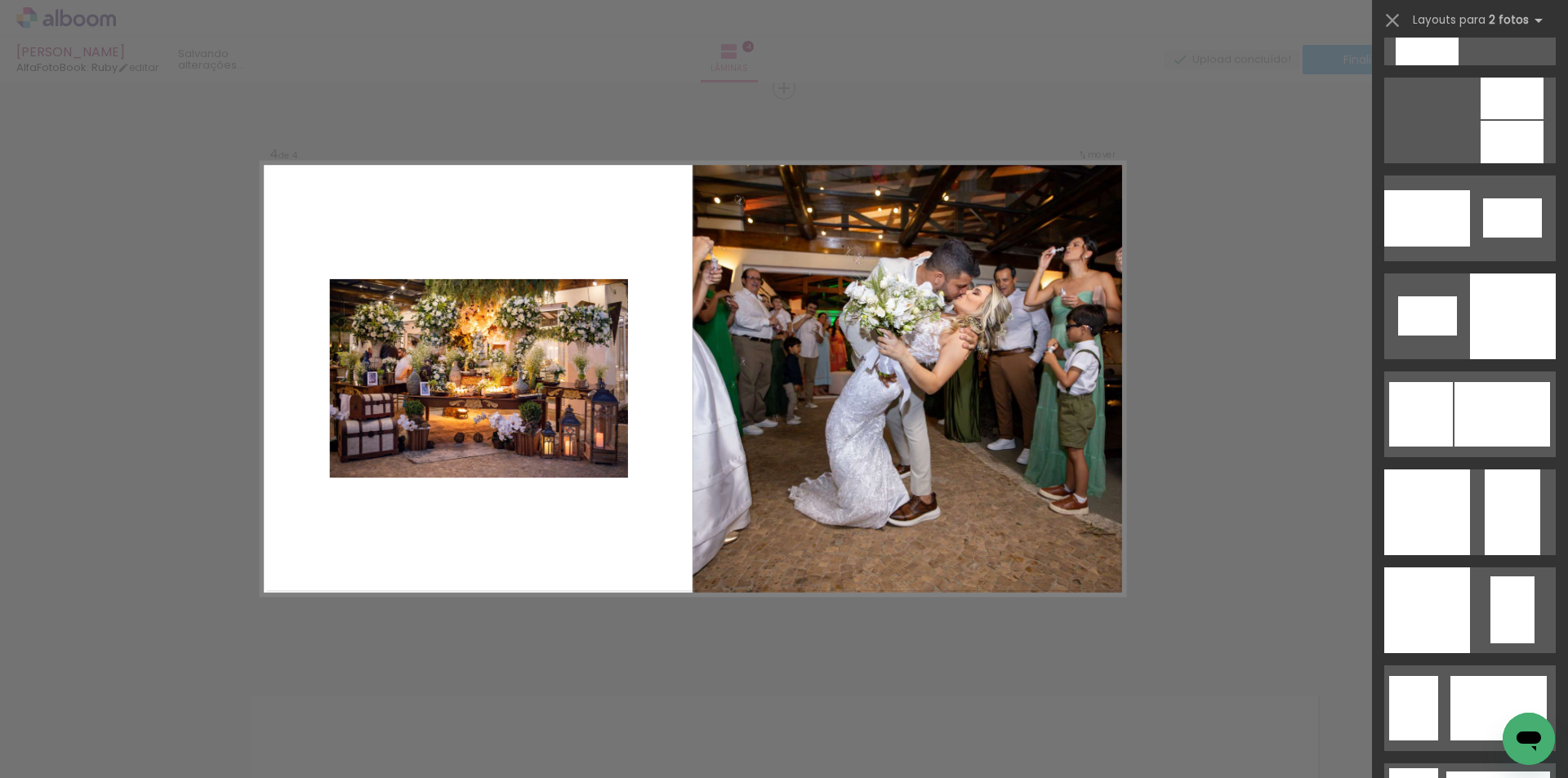
scroll to position [1937, 0]
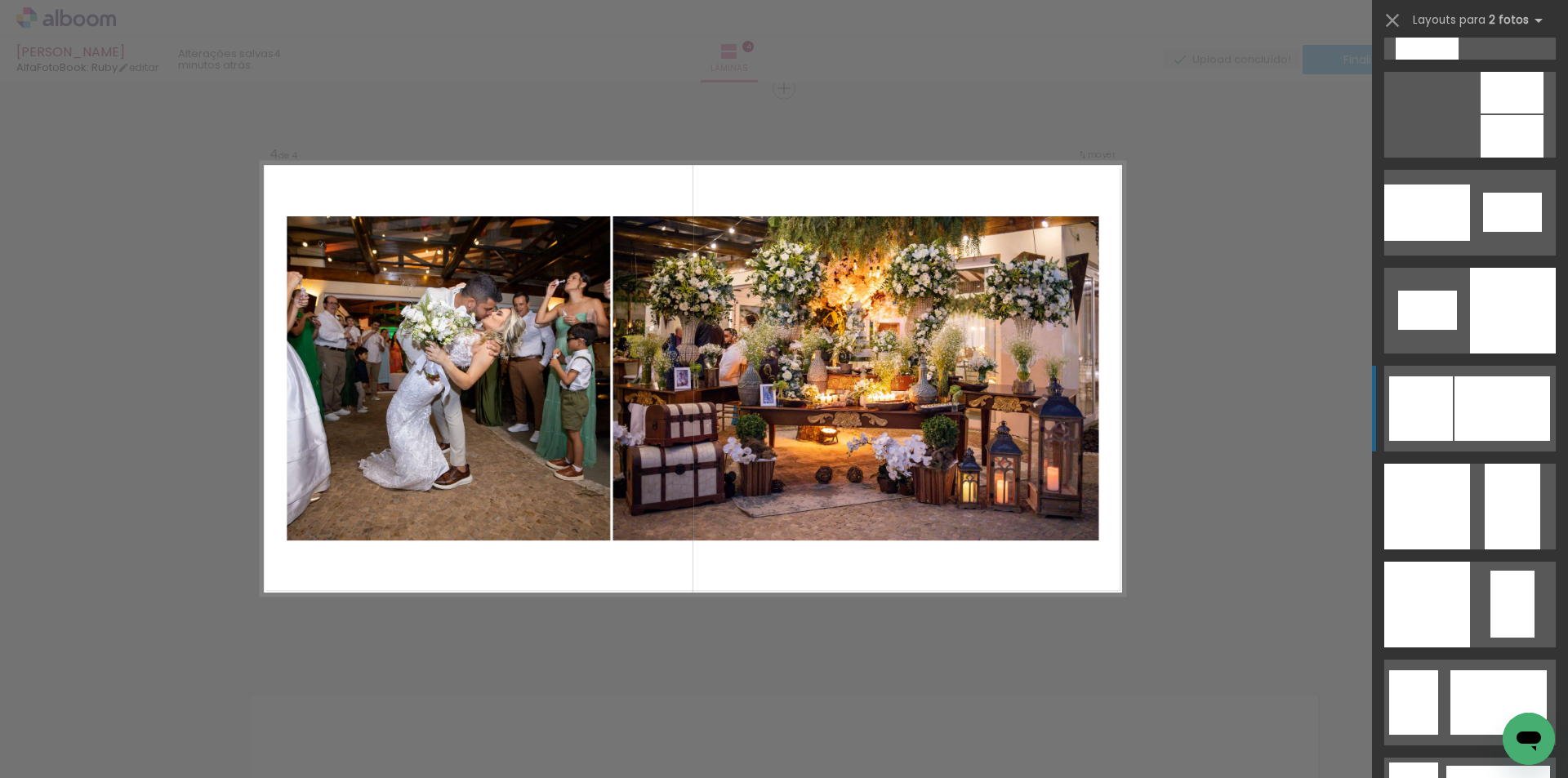
click at [1515, 403] on div at bounding box center [1502, 408] width 95 height 65
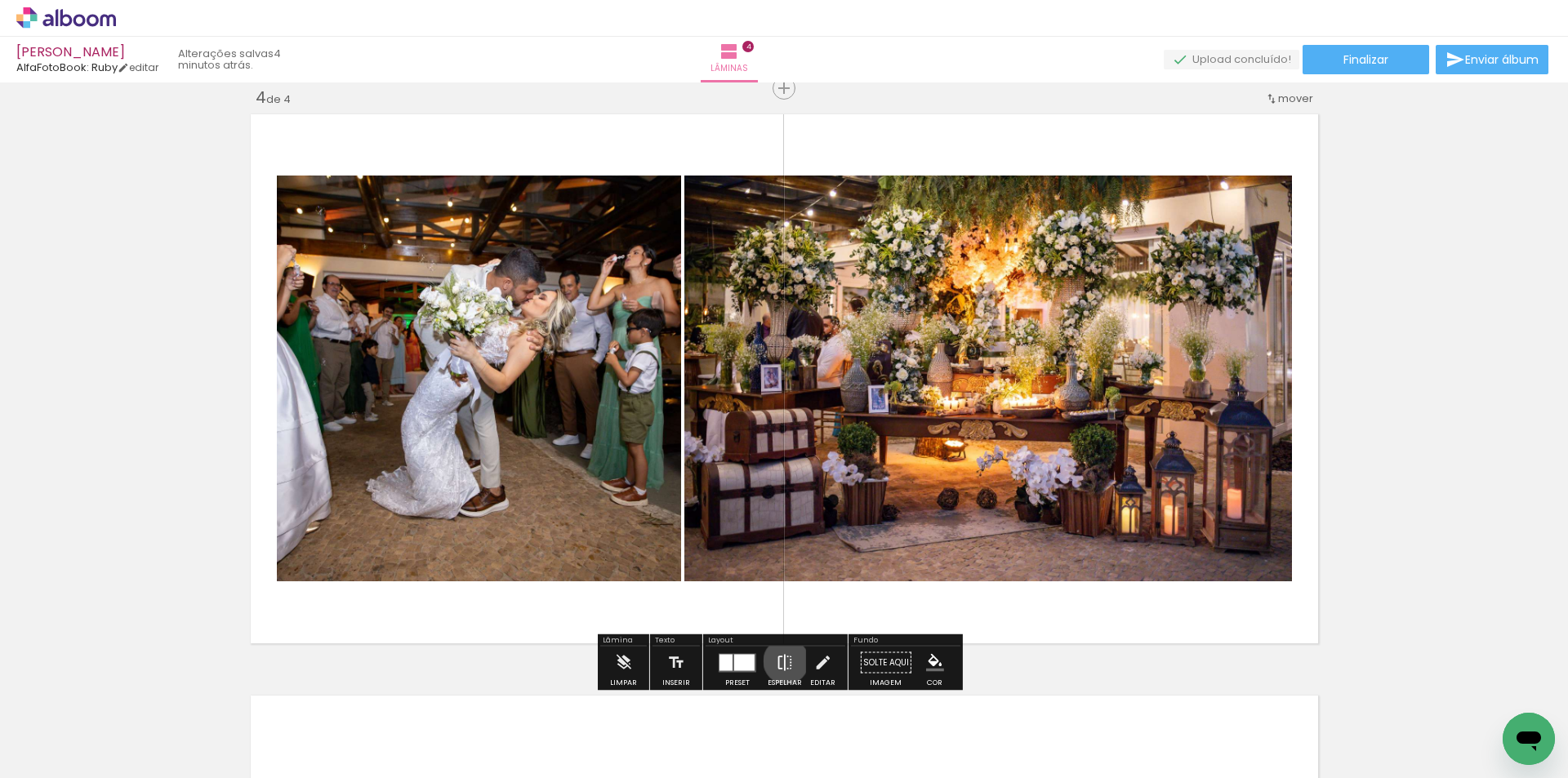
click at [782, 661] on iron-icon at bounding box center [785, 662] width 18 height 32
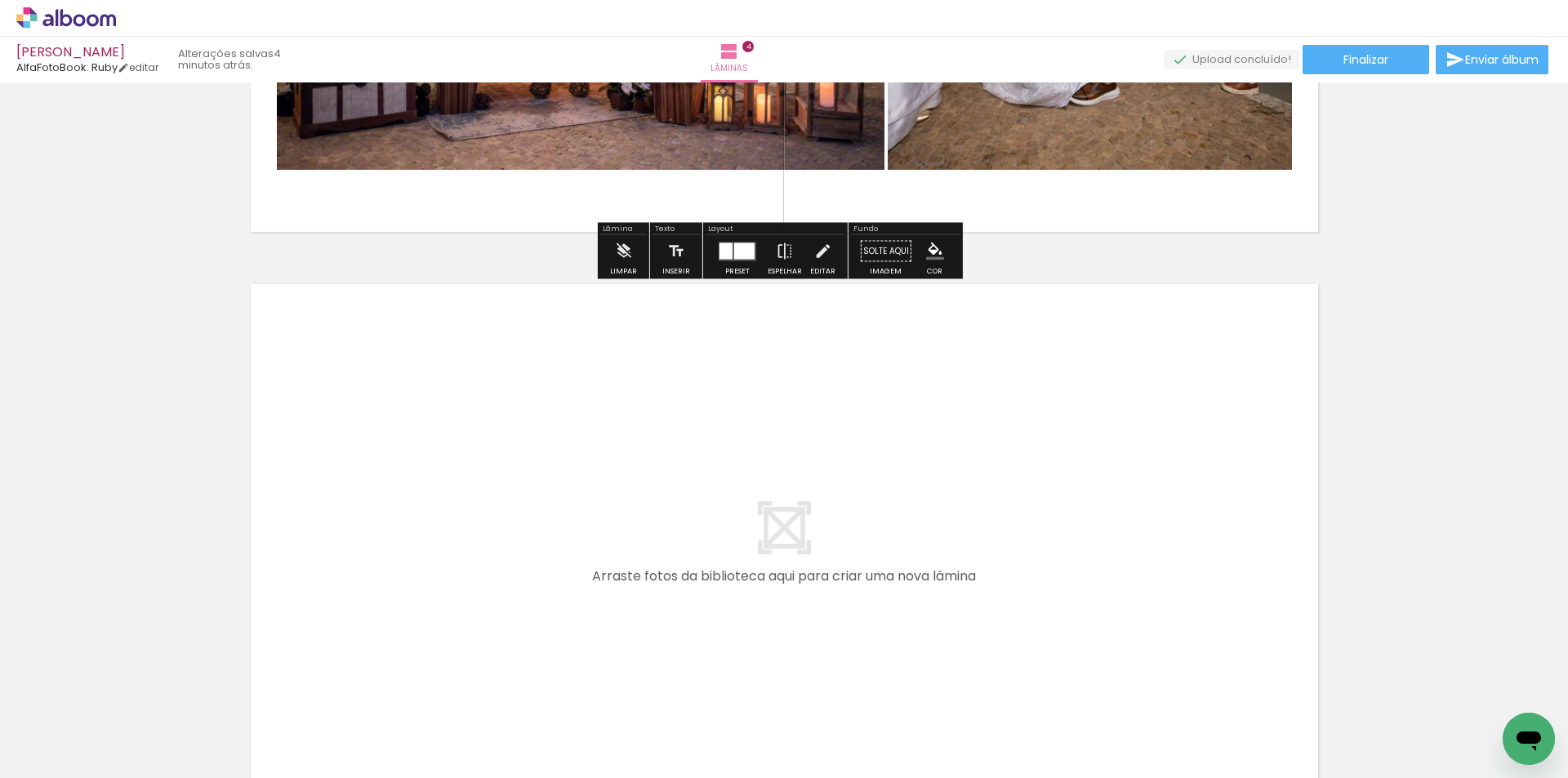
scroll to position [2376, 0]
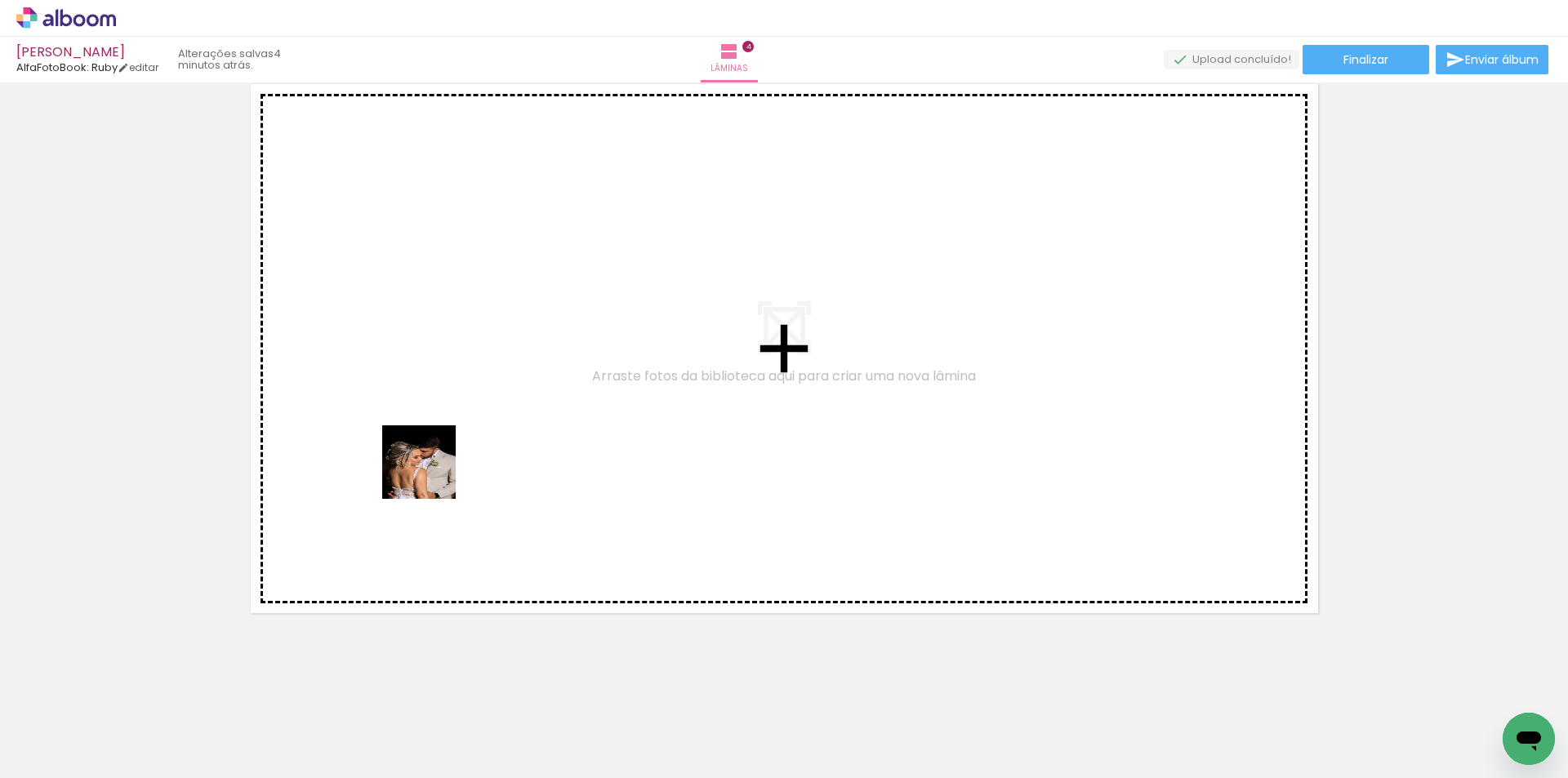
drag, startPoint x: 422, startPoint y: 482, endPoint x: 431, endPoint y: 474, distance: 12.0
click at [431, 474] on quentale-workspace at bounding box center [784, 389] width 1568 height 778
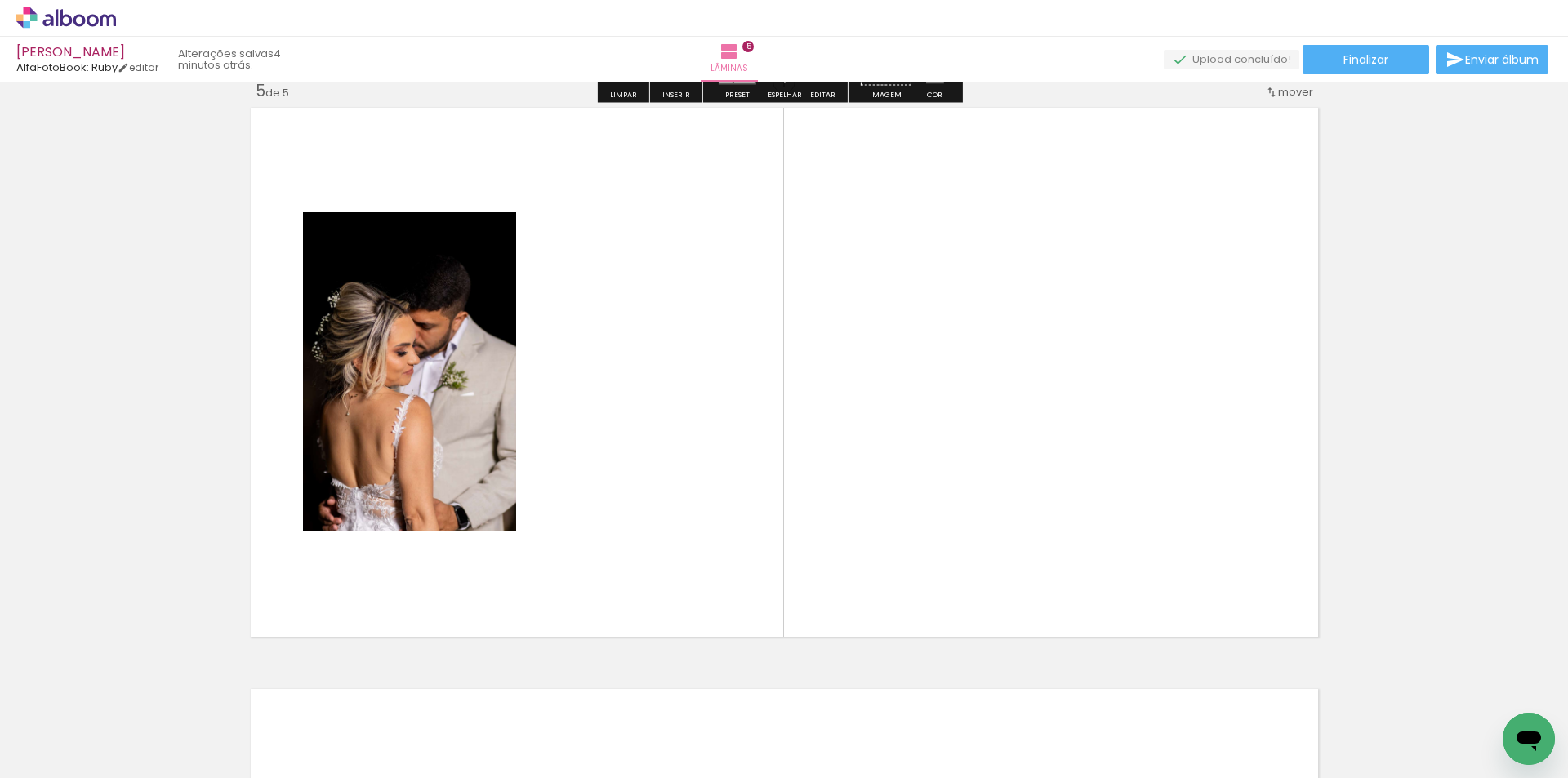
scroll to position [2346, 0]
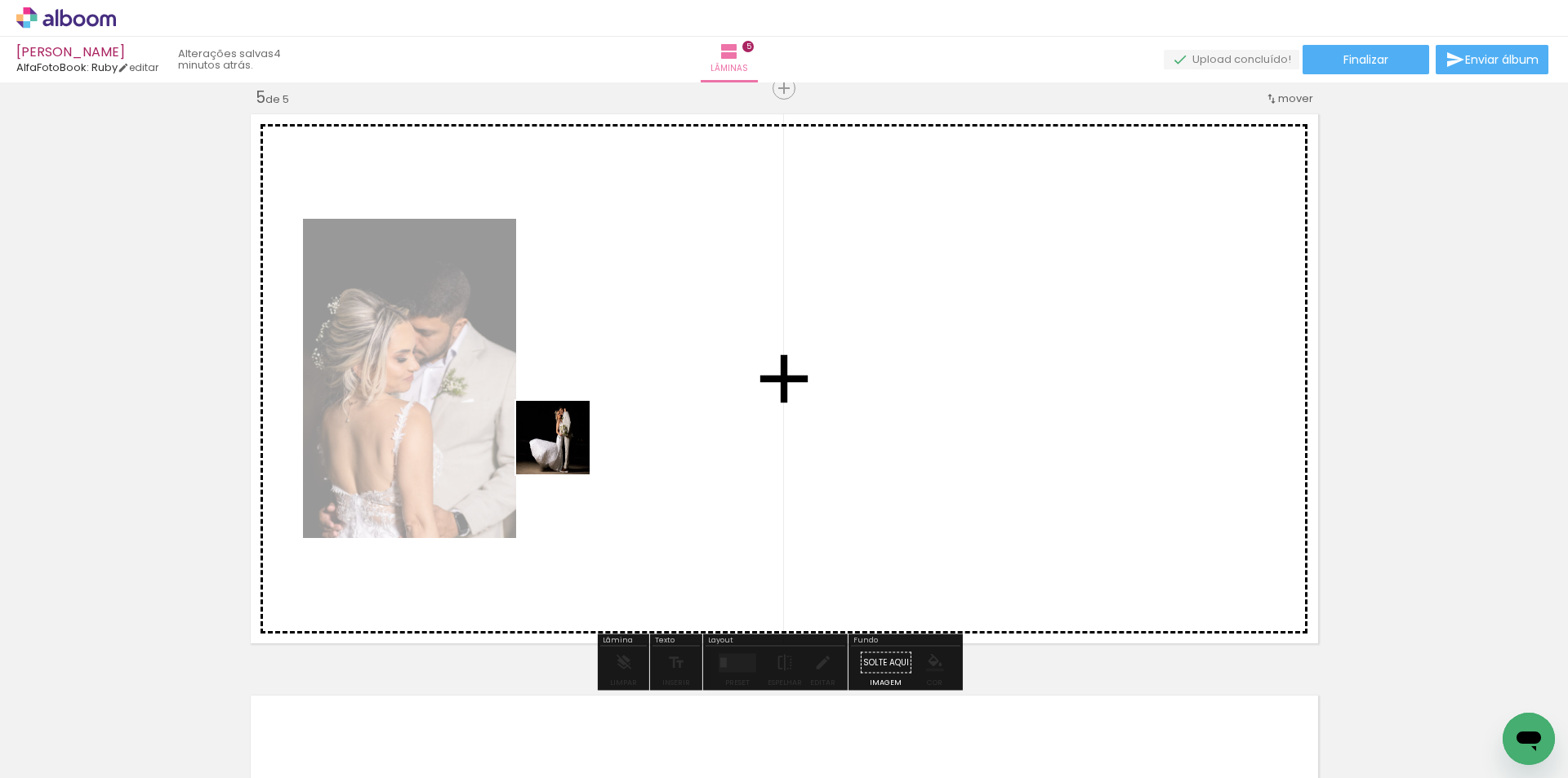
drag, startPoint x: 185, startPoint y: 719, endPoint x: 555, endPoint y: 505, distance: 427.4
click at [584, 434] on quentale-workspace at bounding box center [784, 389] width 1568 height 778
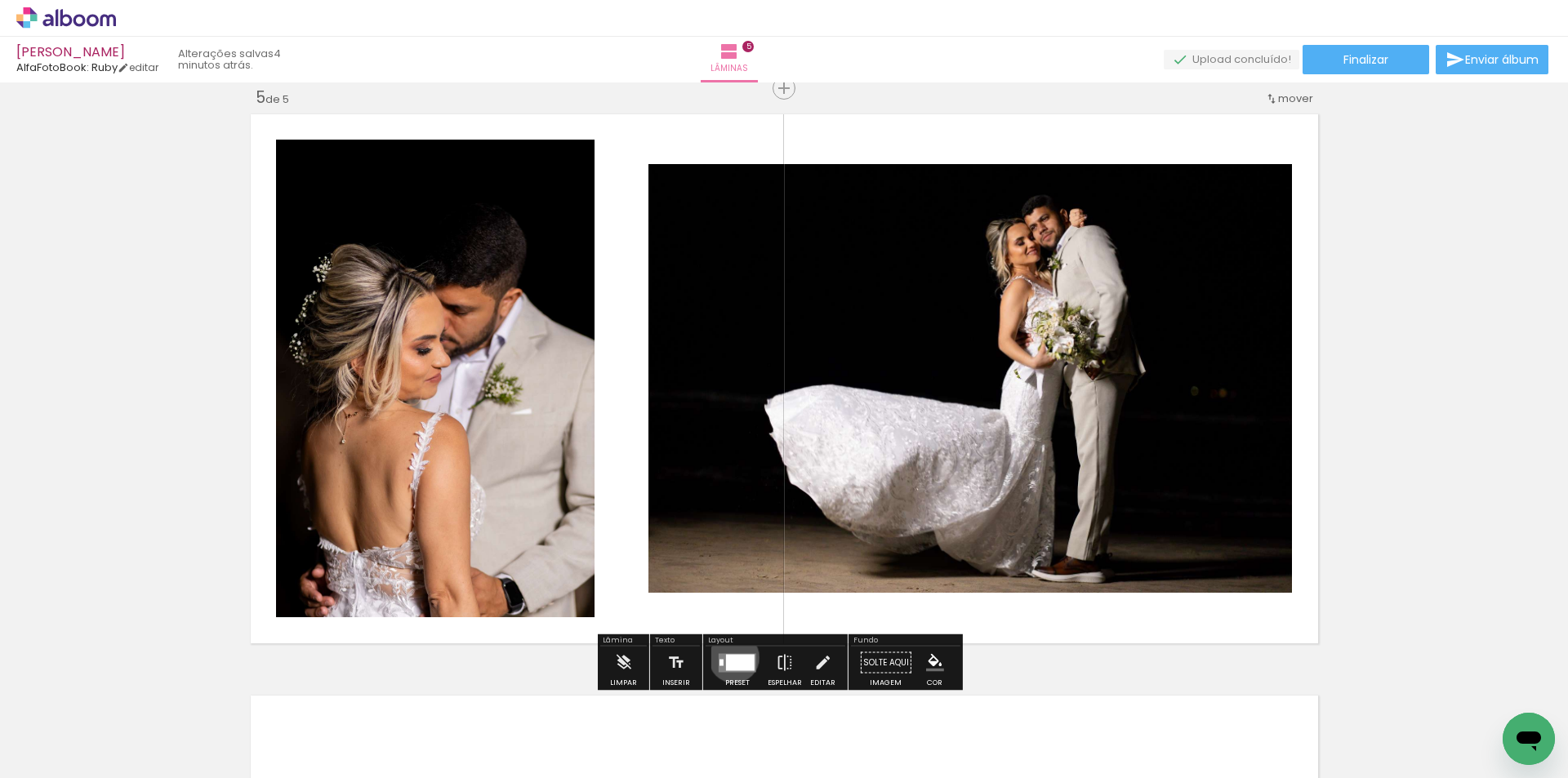
click at [730, 657] on div at bounding box center [740, 662] width 28 height 17
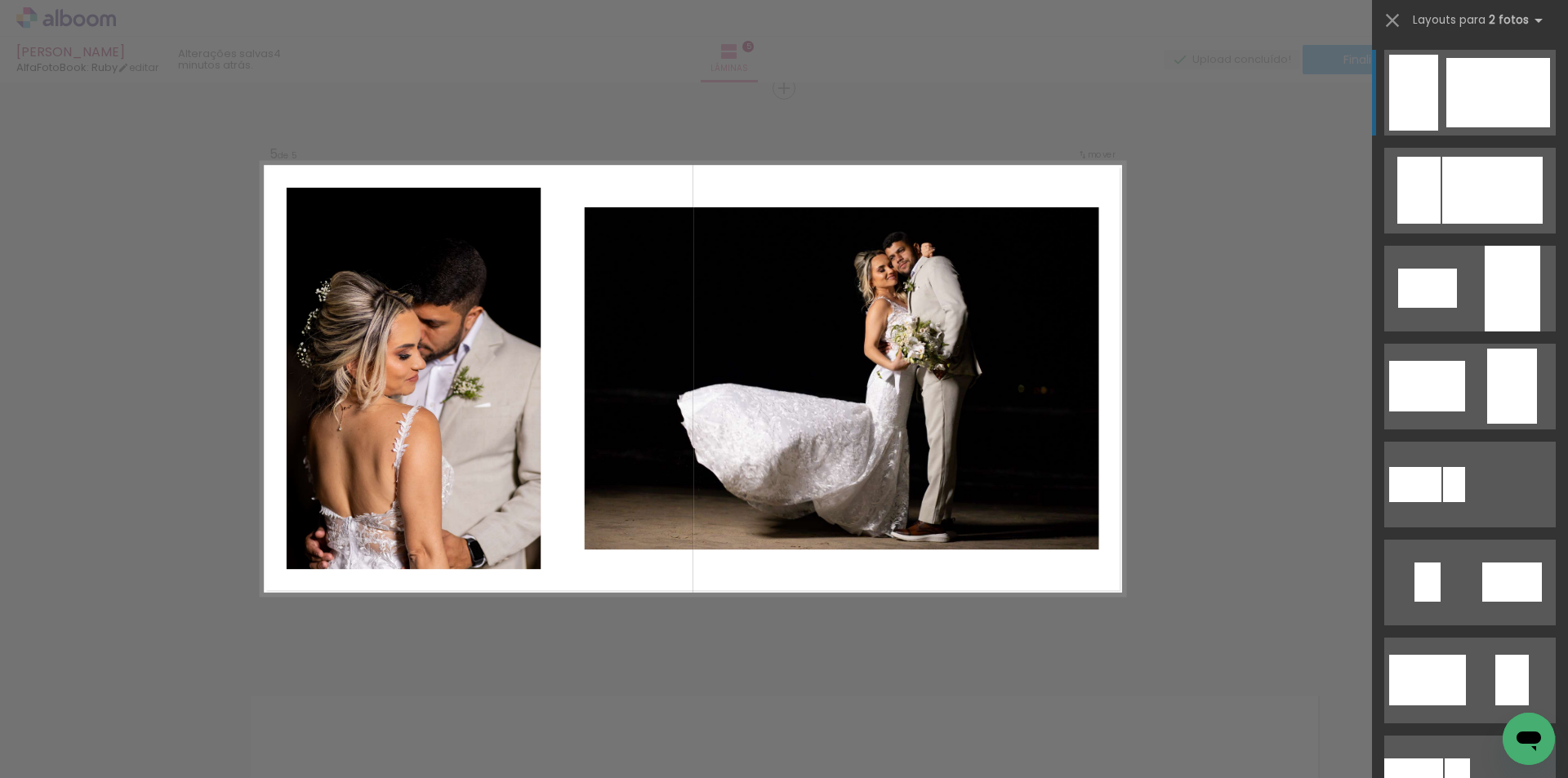
click at [1497, 83] on div at bounding box center [1498, 93] width 104 height 70
click at [1489, 99] on div at bounding box center [1498, 93] width 104 height 70
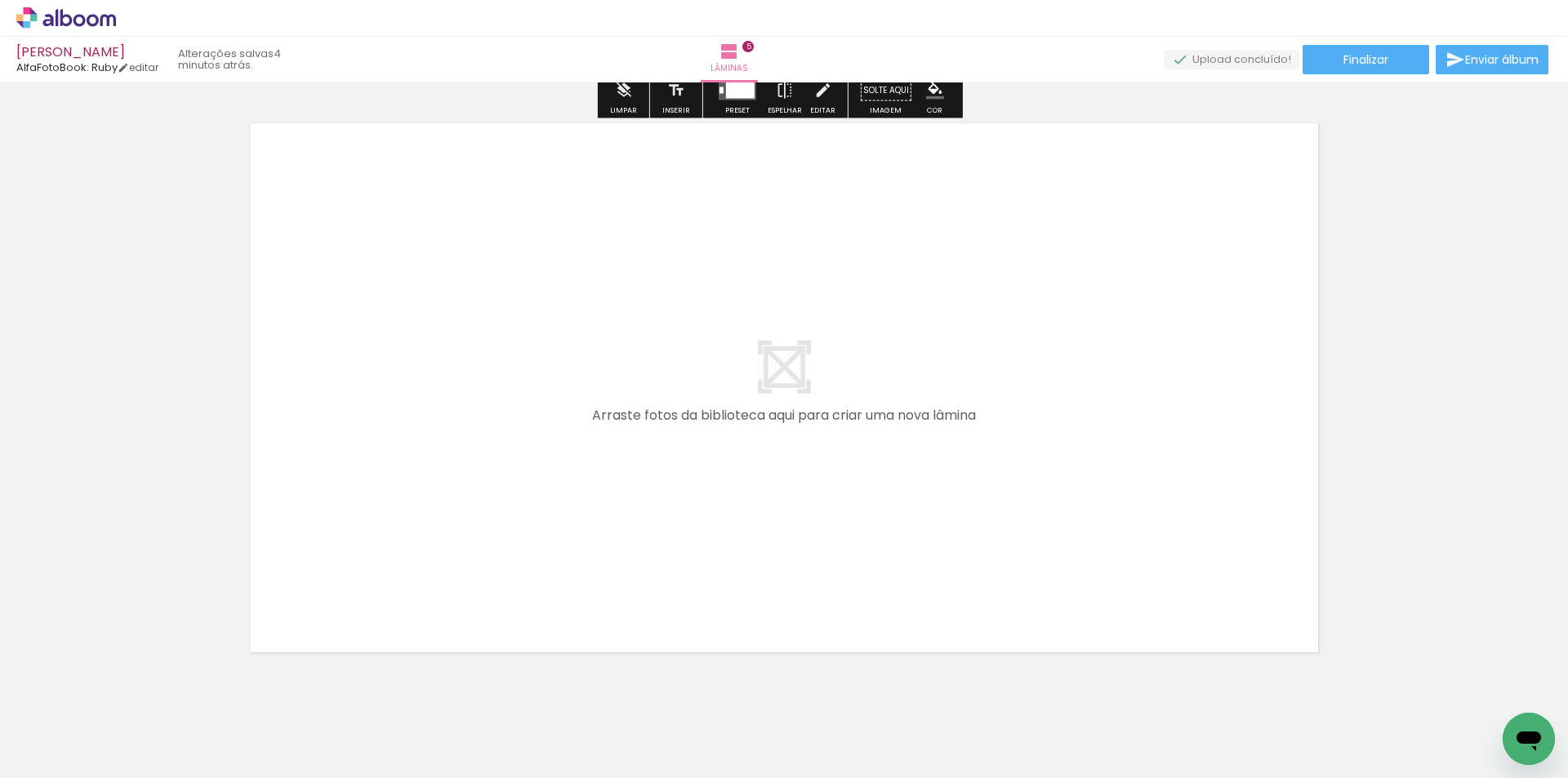
scroll to position [2958, 0]
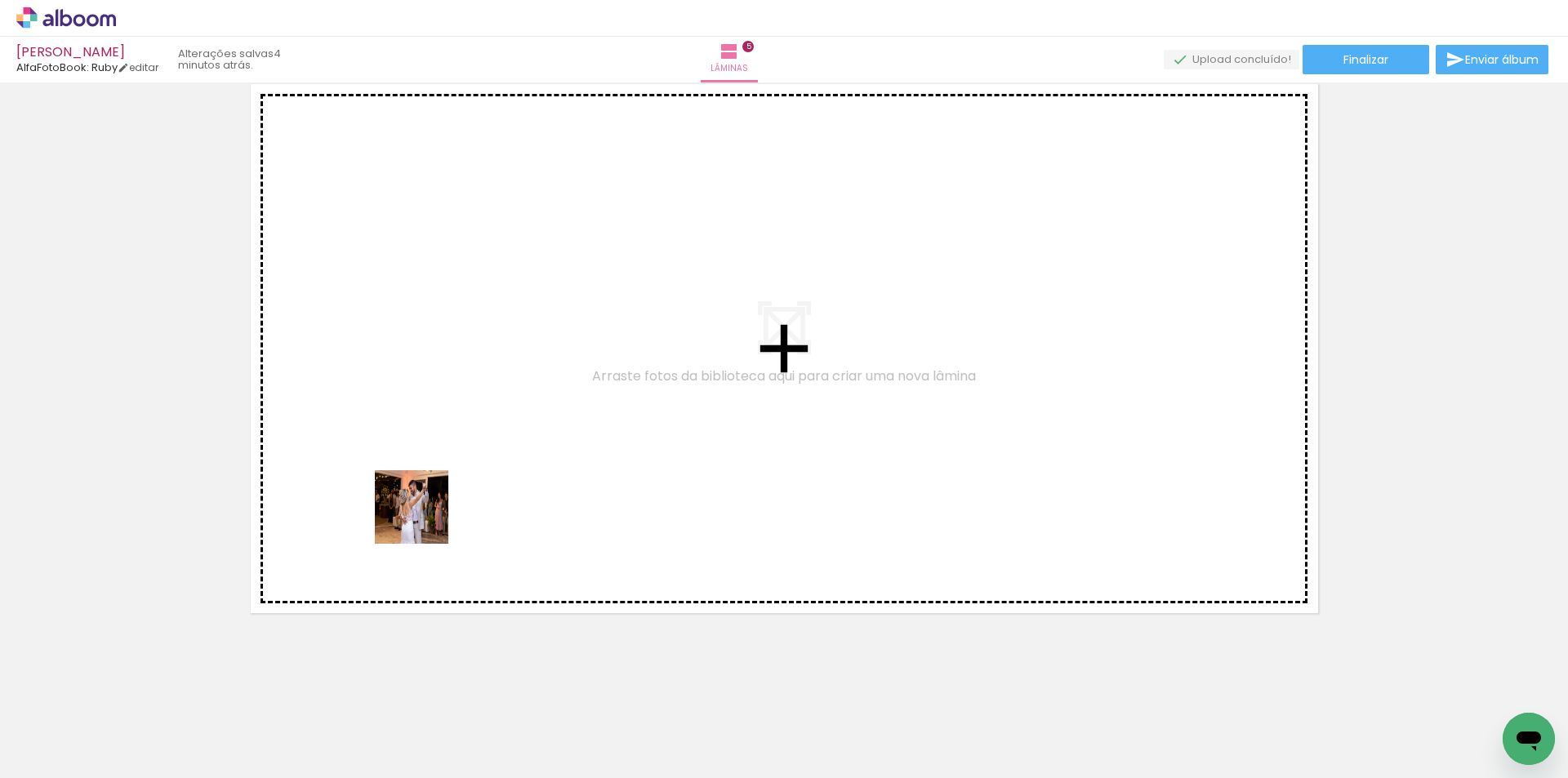
drag, startPoint x: 195, startPoint y: 723, endPoint x: 286, endPoint y: 670, distance: 105.3
click at [448, 486] on quentale-workspace at bounding box center [784, 389] width 1568 height 778
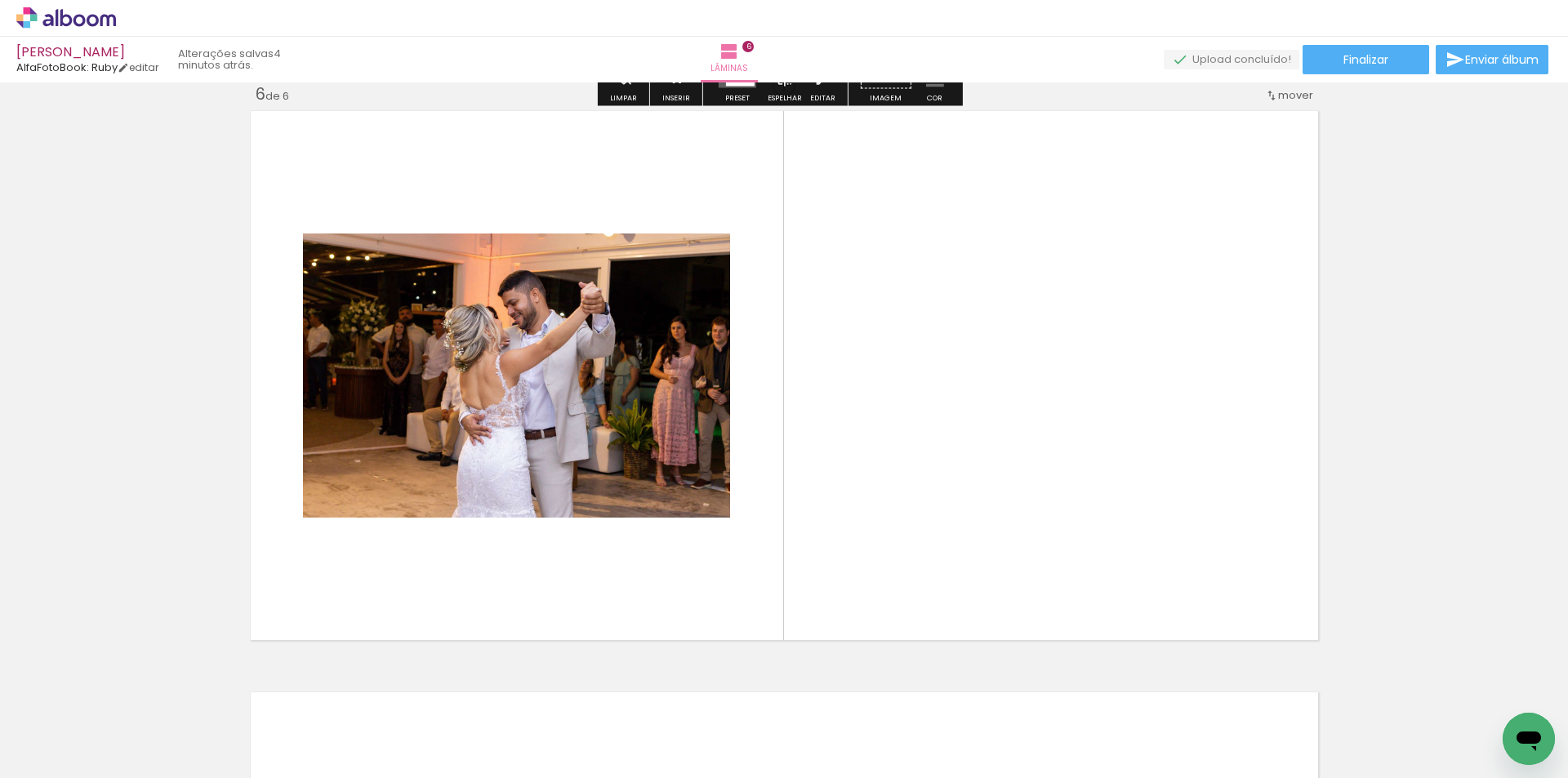
scroll to position [2927, 0]
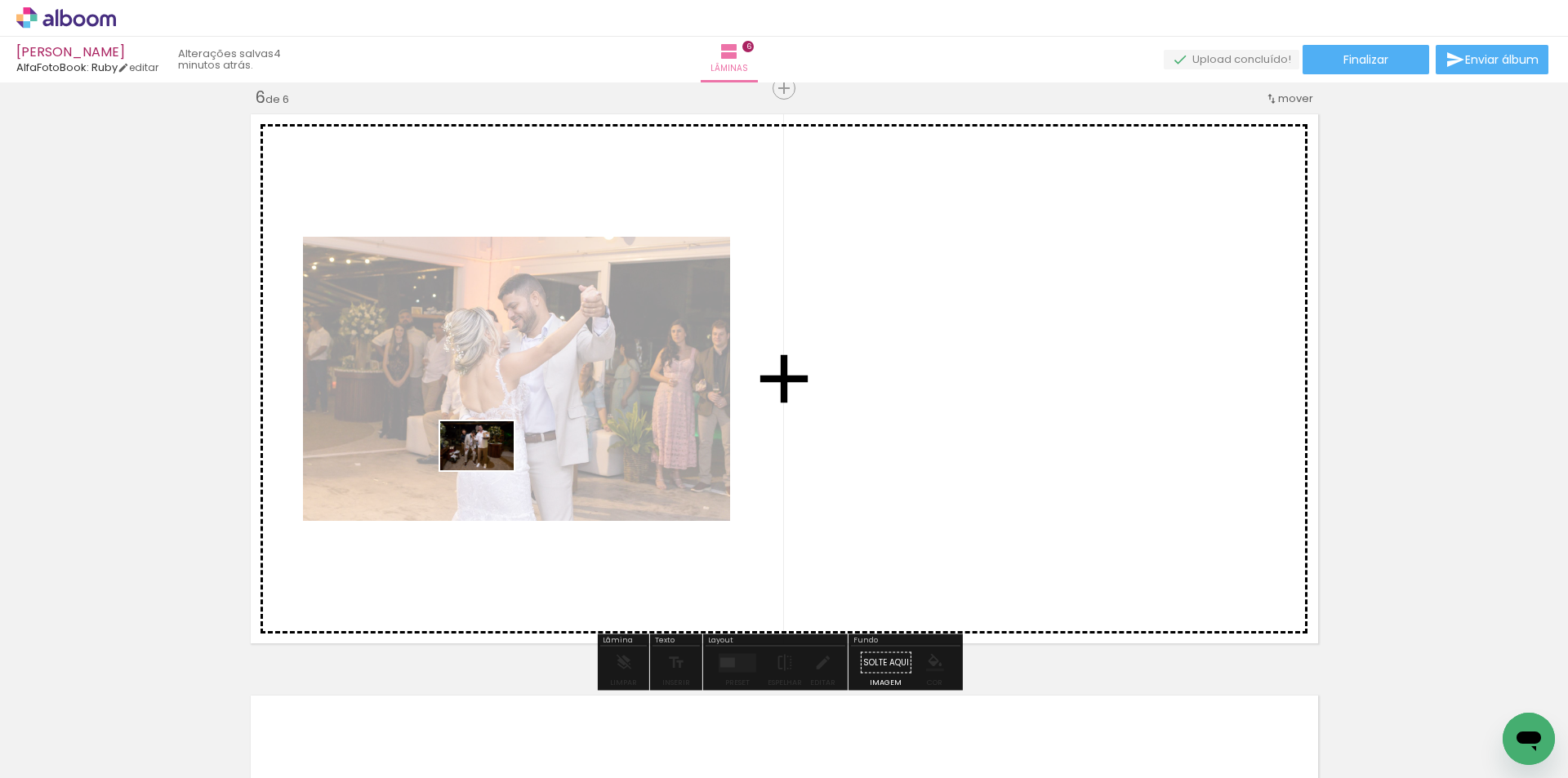
drag, startPoint x: 182, startPoint y: 726, endPoint x: 349, endPoint y: 636, distance: 189.7
click at [485, 472] on quentale-workspace at bounding box center [784, 389] width 1568 height 778
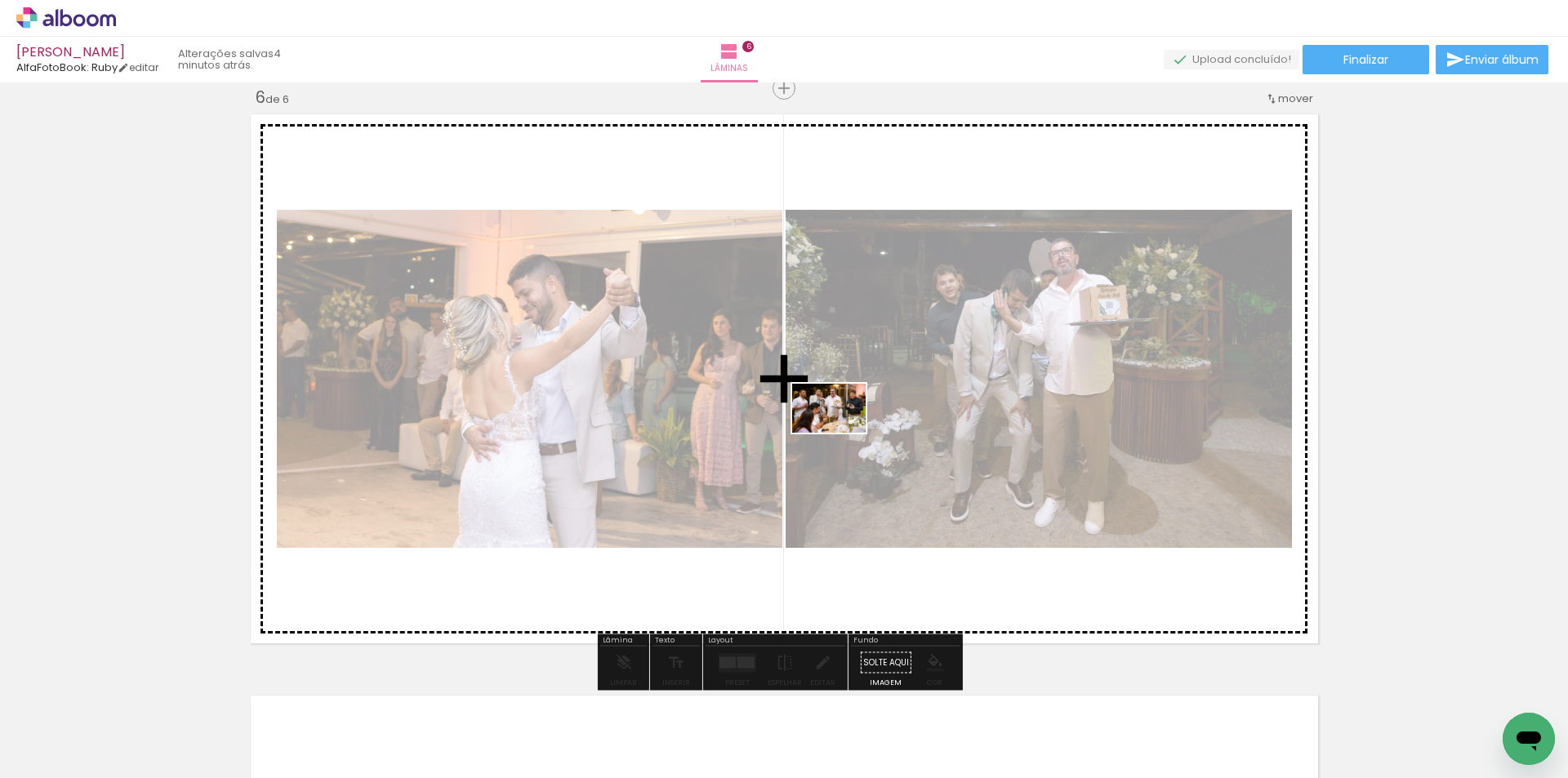
drag, startPoint x: 192, startPoint y: 724, endPoint x: 916, endPoint y: 563, distance: 741.7
click at [840, 434] on quentale-workspace at bounding box center [784, 389] width 1568 height 778
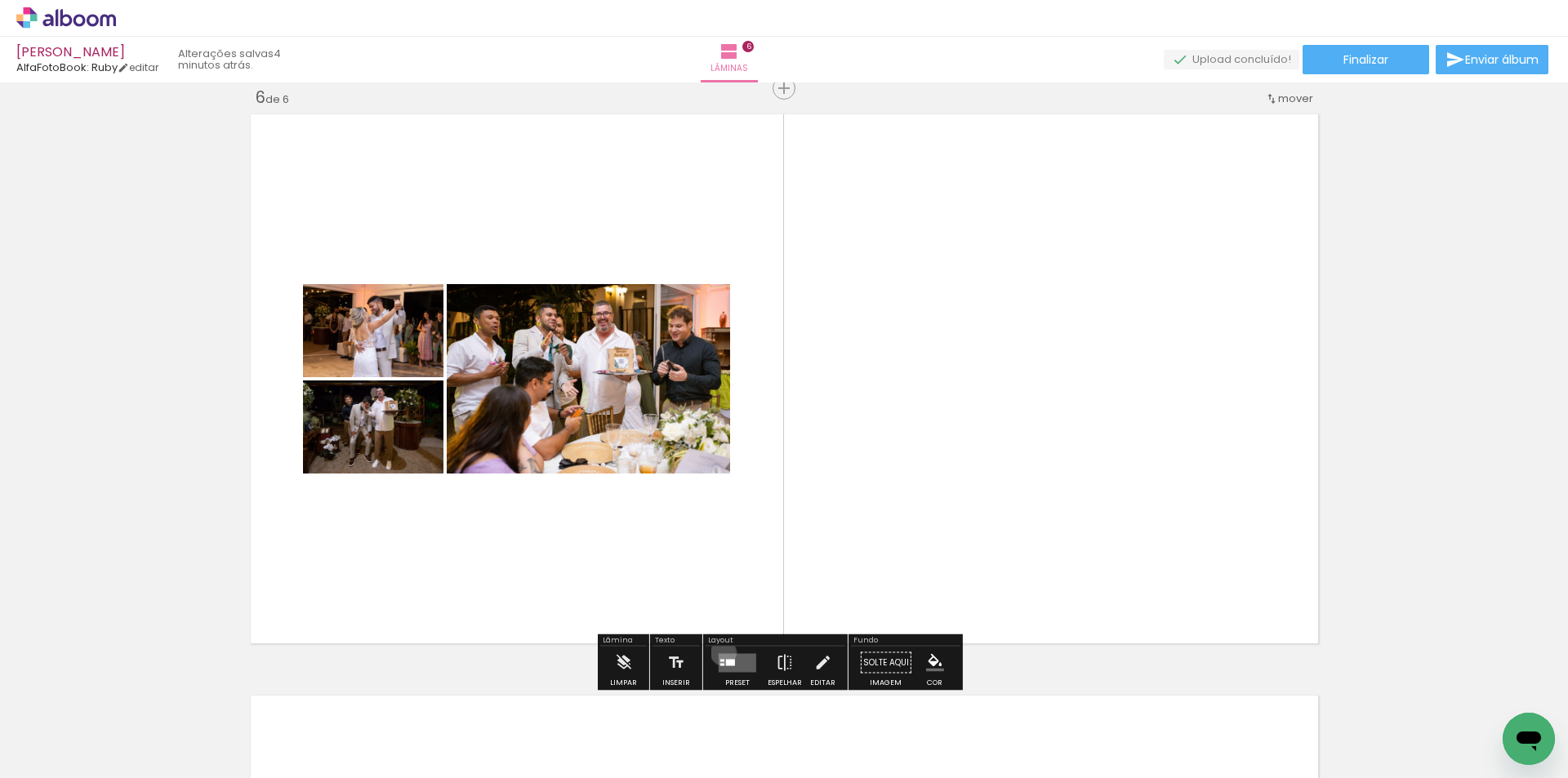
click at [720, 653] on div at bounding box center [737, 662] width 44 height 32
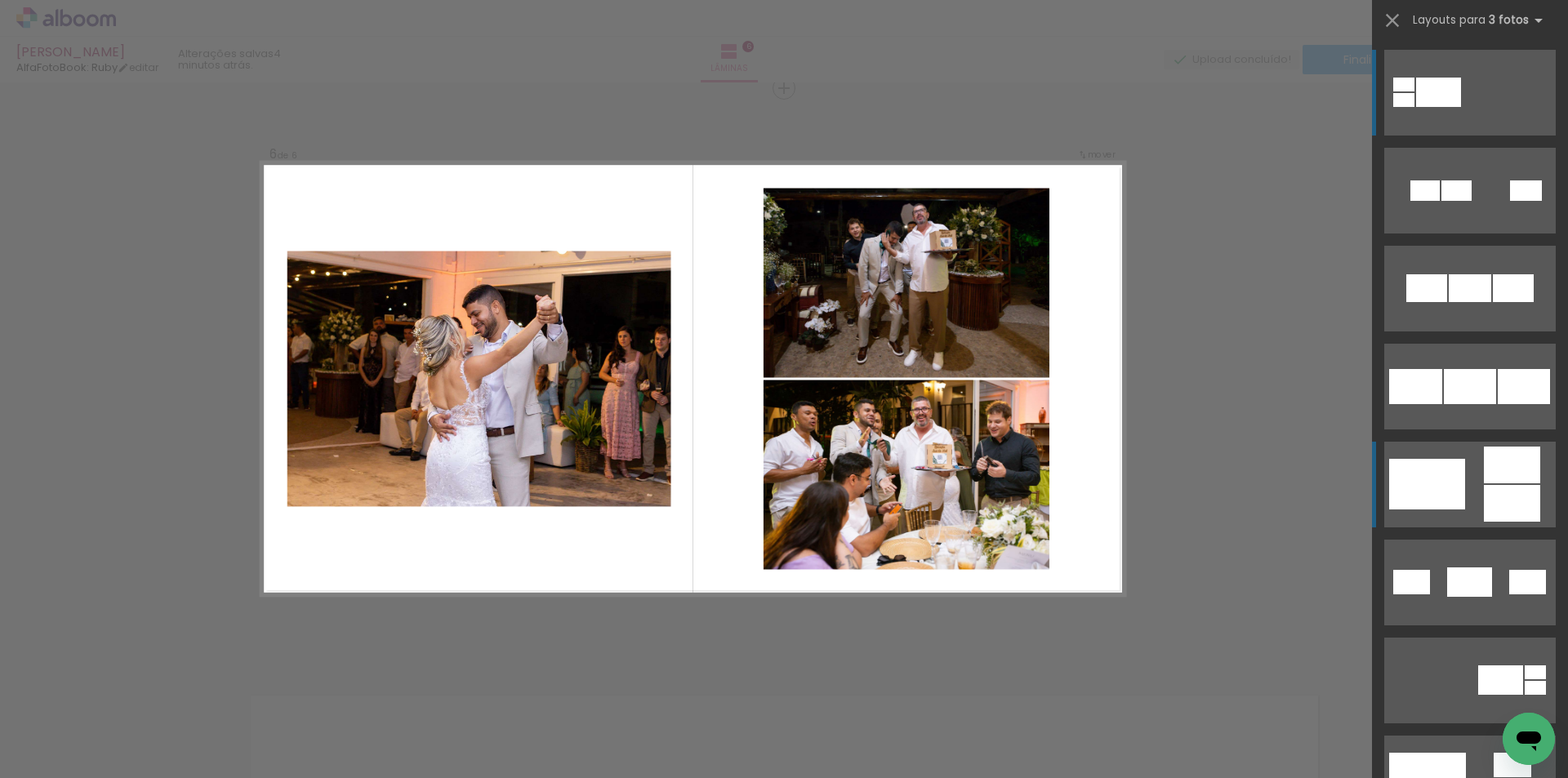
click at [1501, 486] on div at bounding box center [1512, 503] width 56 height 36
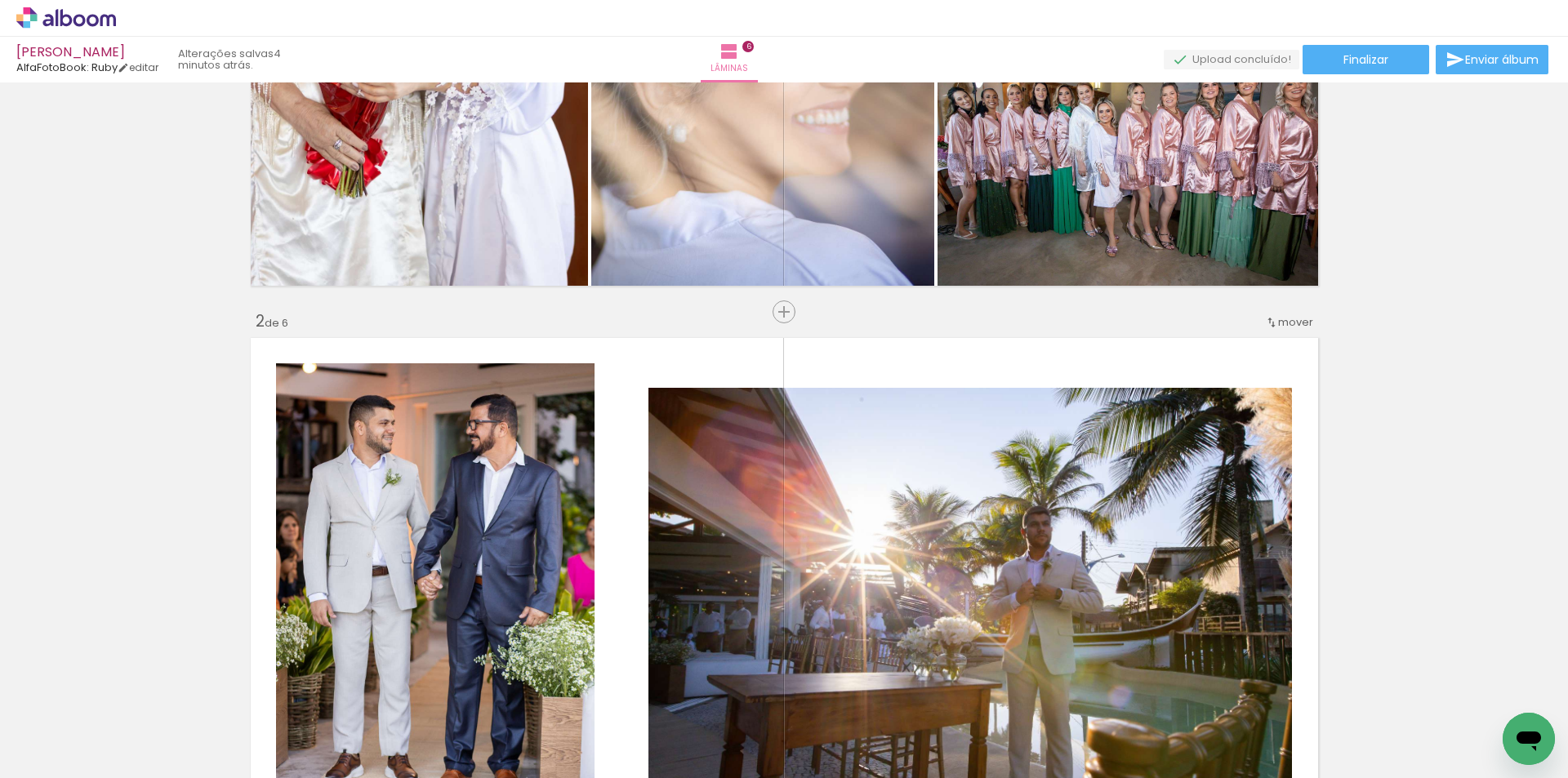
scroll to position [435, 0]
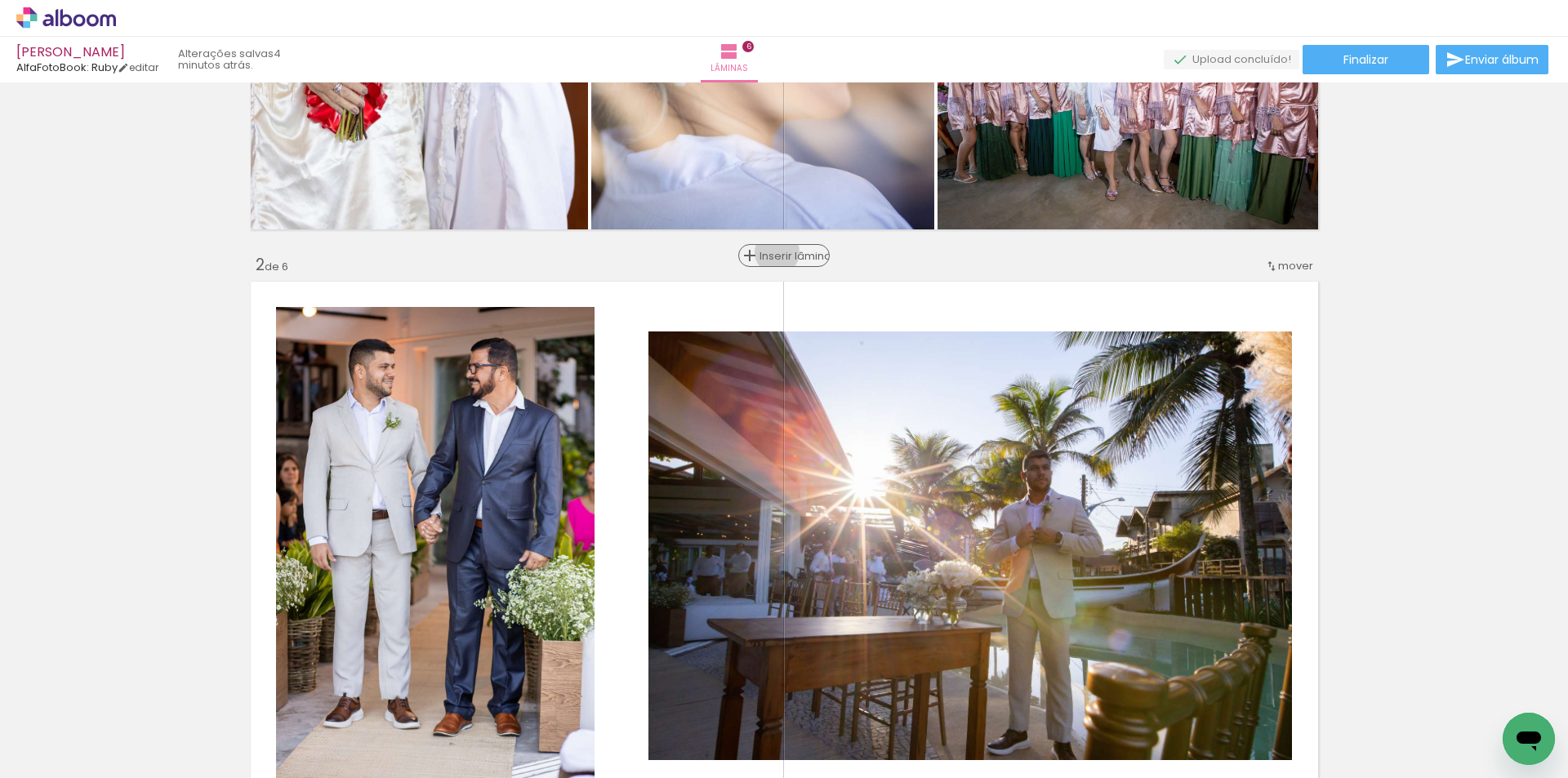
click at [783, 252] on span "Inserir lâmina" at bounding box center [791, 255] width 64 height 11
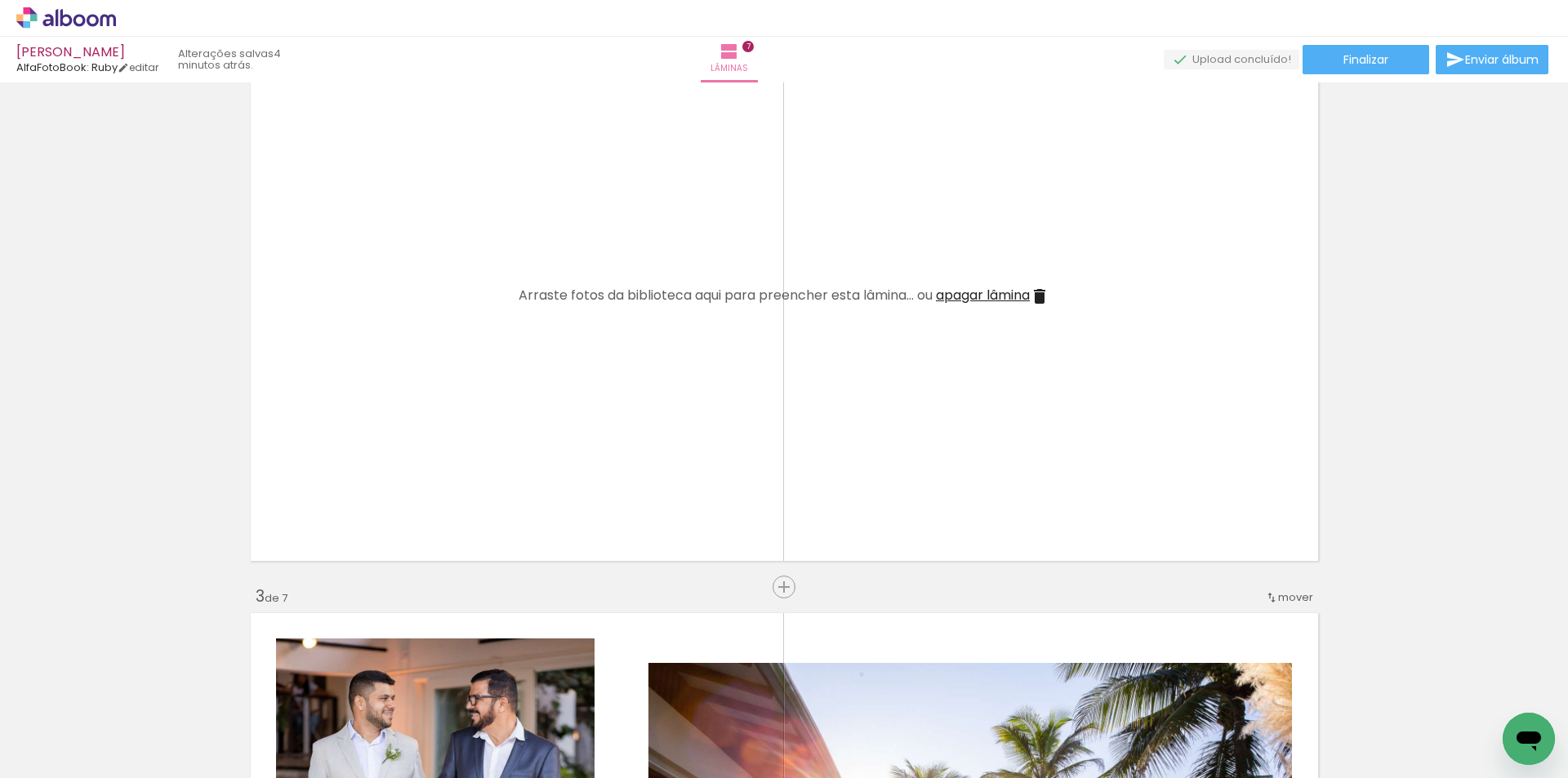
scroll to position [653, 0]
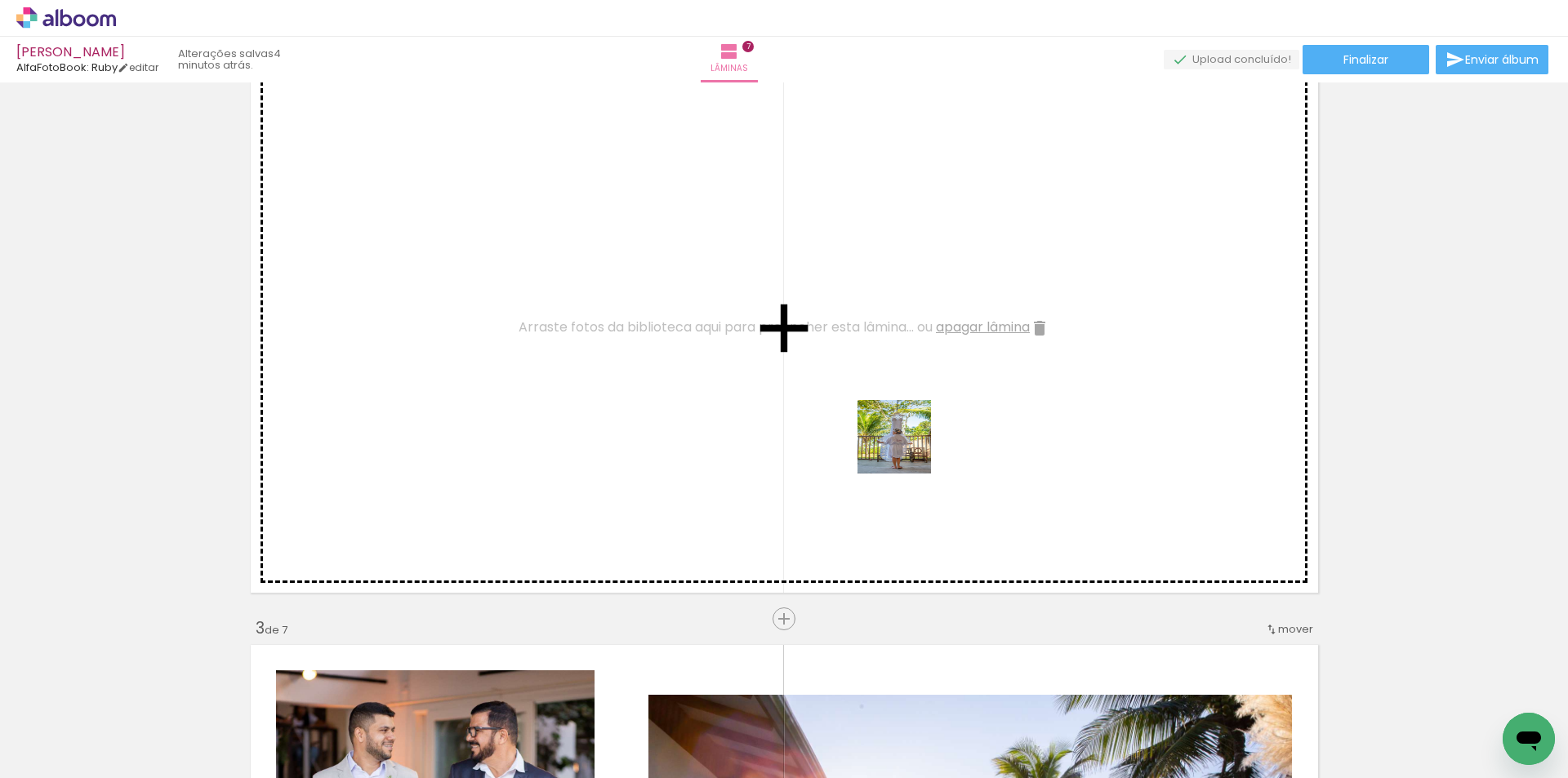
drag, startPoint x: 1076, startPoint y: 706, endPoint x: 936, endPoint y: 513, distance: 238.4
click at [881, 425] on quentale-workspace at bounding box center [784, 389] width 1568 height 778
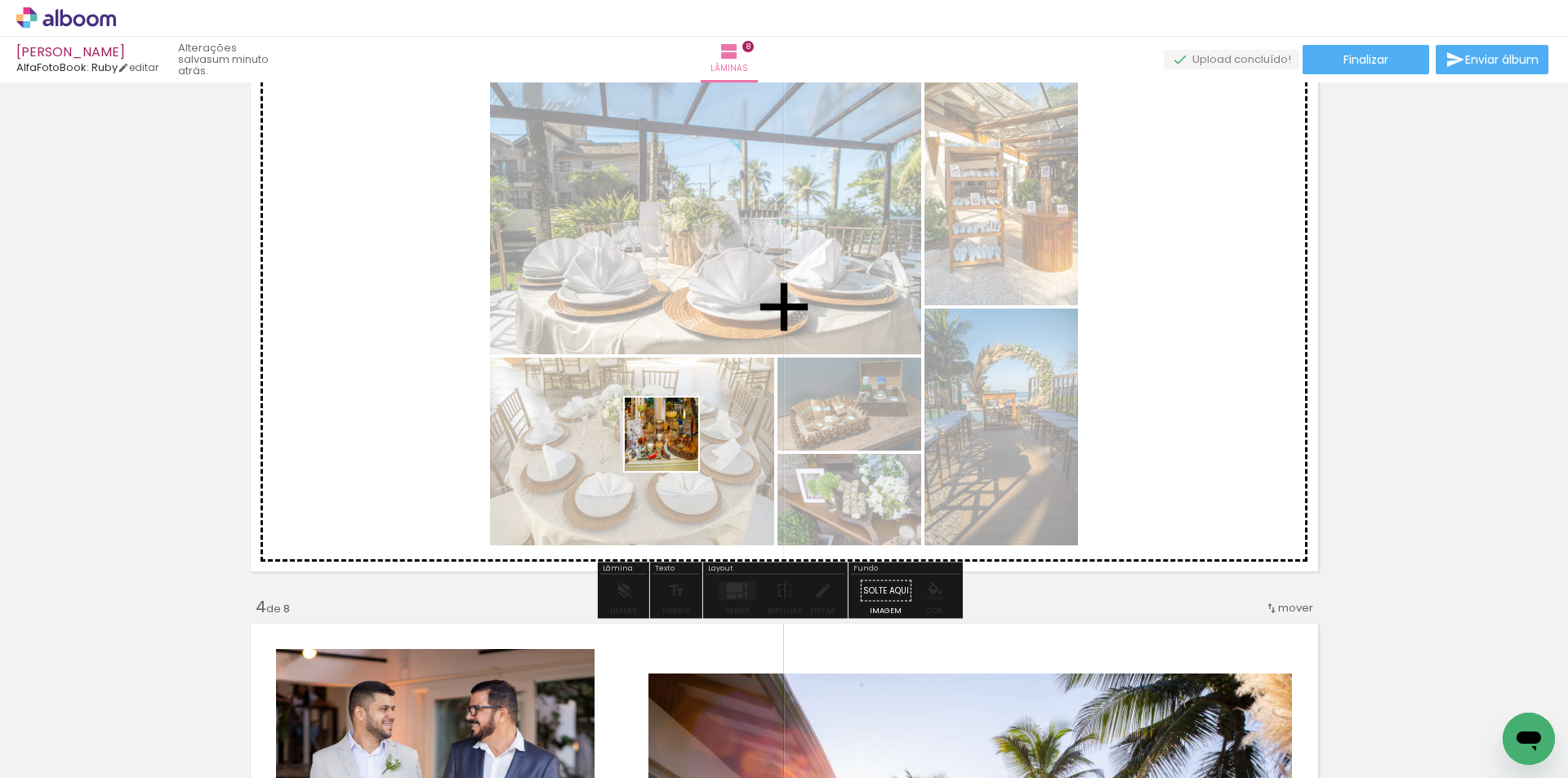
drag, startPoint x: 170, startPoint y: 728, endPoint x: 825, endPoint y: 370, distance: 746.5
click at [825, 370] on quentale-workspace at bounding box center [784, 389] width 1568 height 778
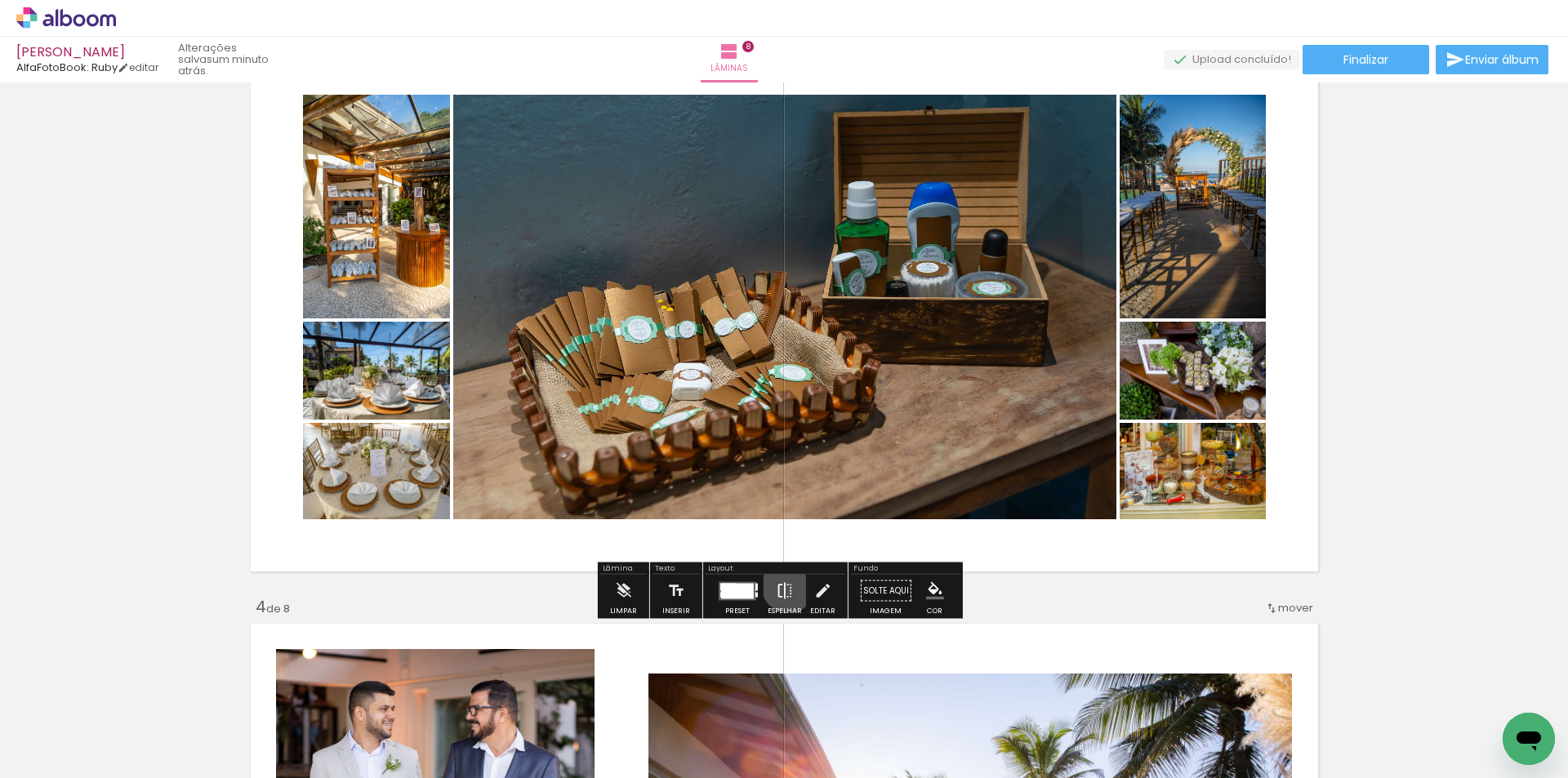
click at [785, 585] on iron-icon at bounding box center [785, 591] width 18 height 32
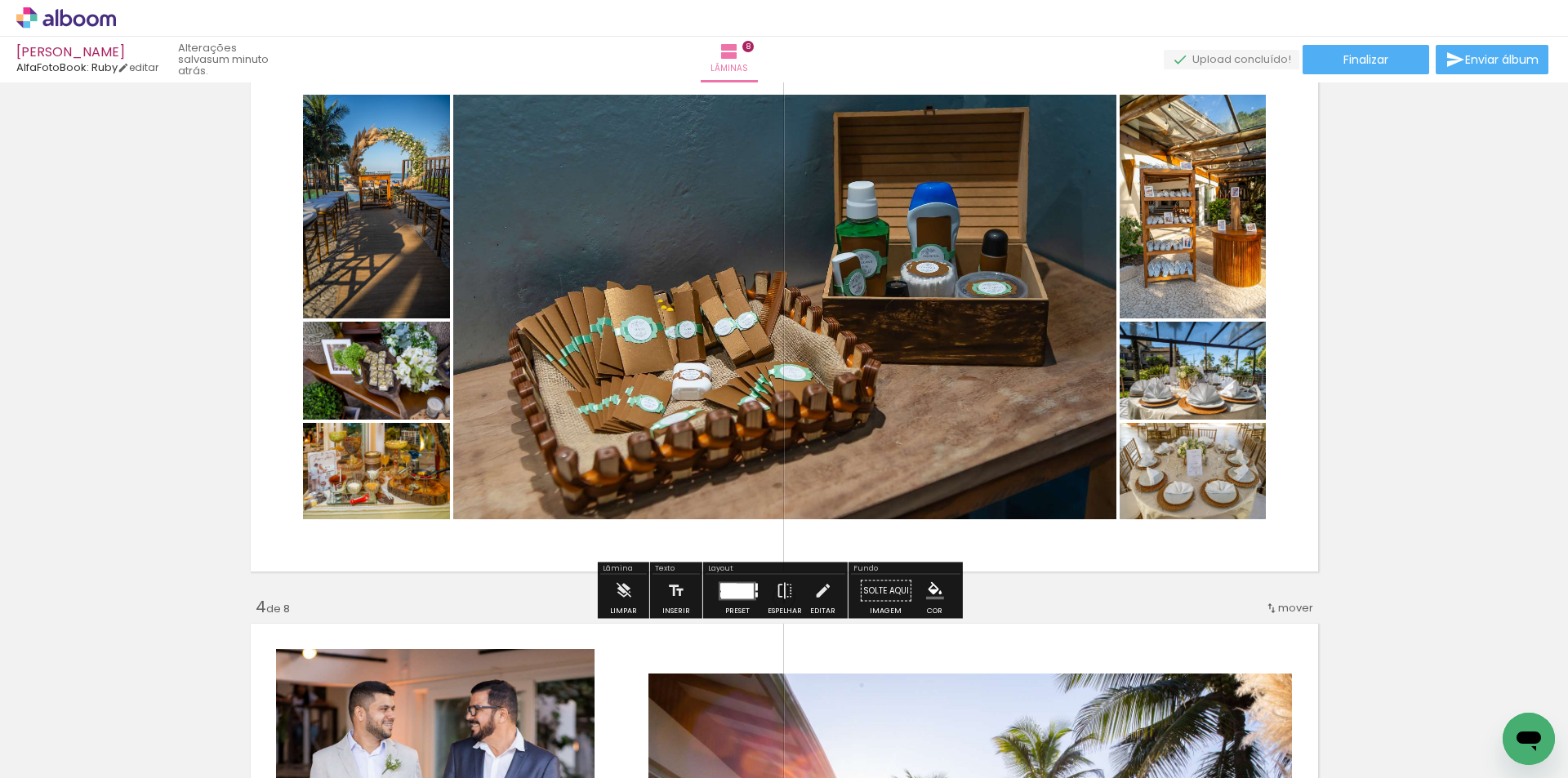
click at [742, 594] on div at bounding box center [737, 591] width 32 height 16
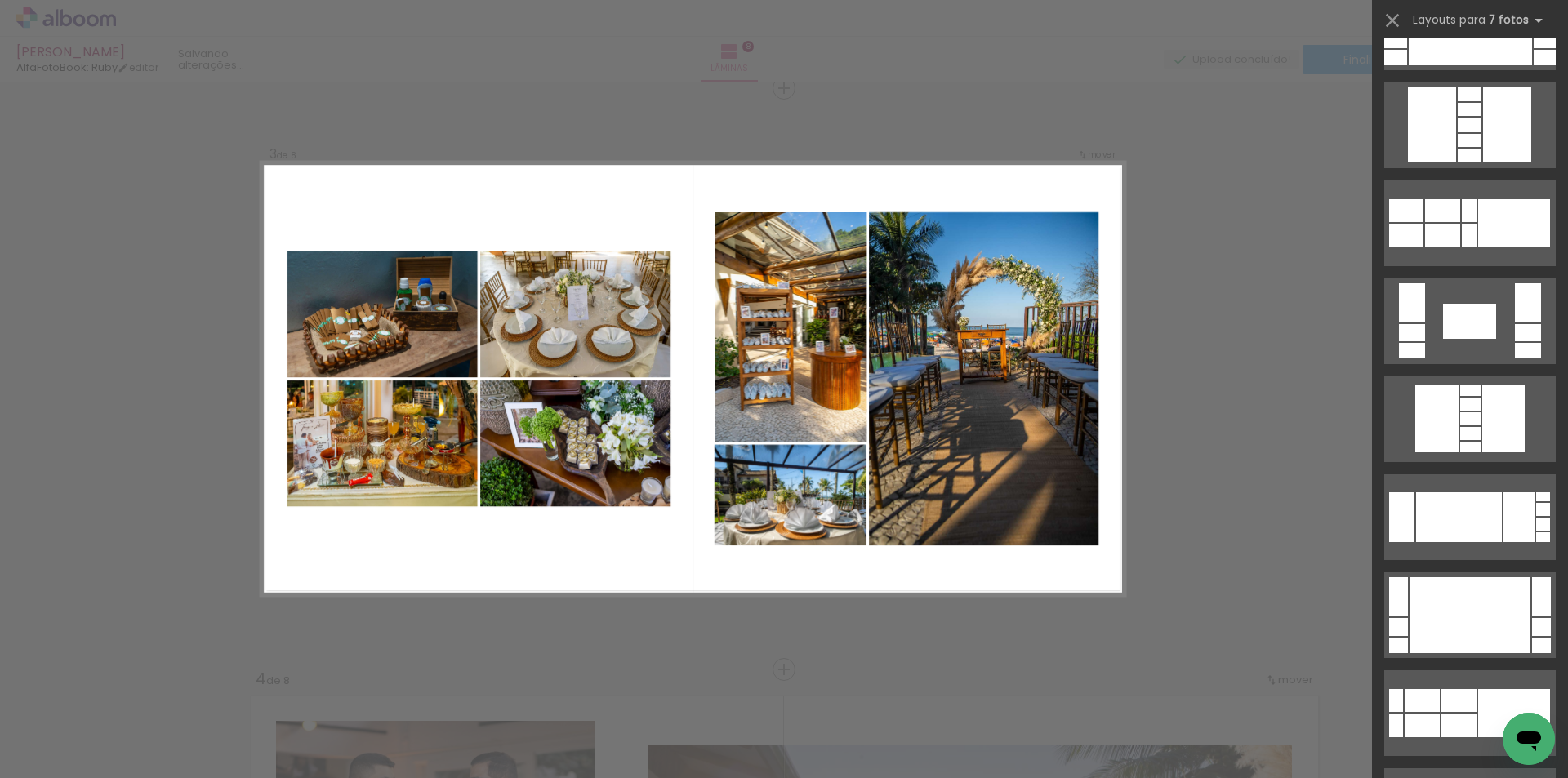
scroll to position [1089, 0]
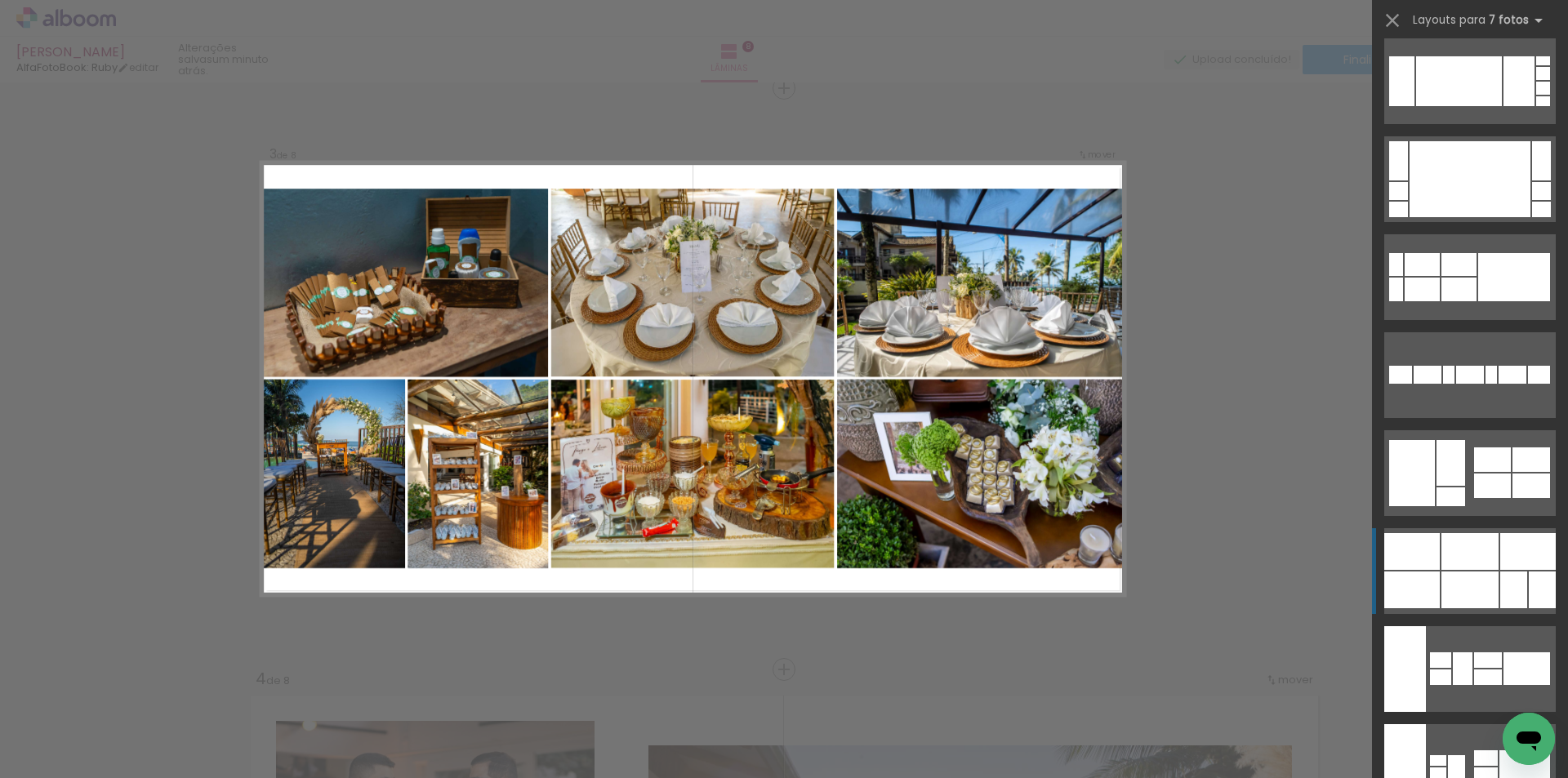
click at [1523, 566] on div at bounding box center [1527, 551] width 56 height 36
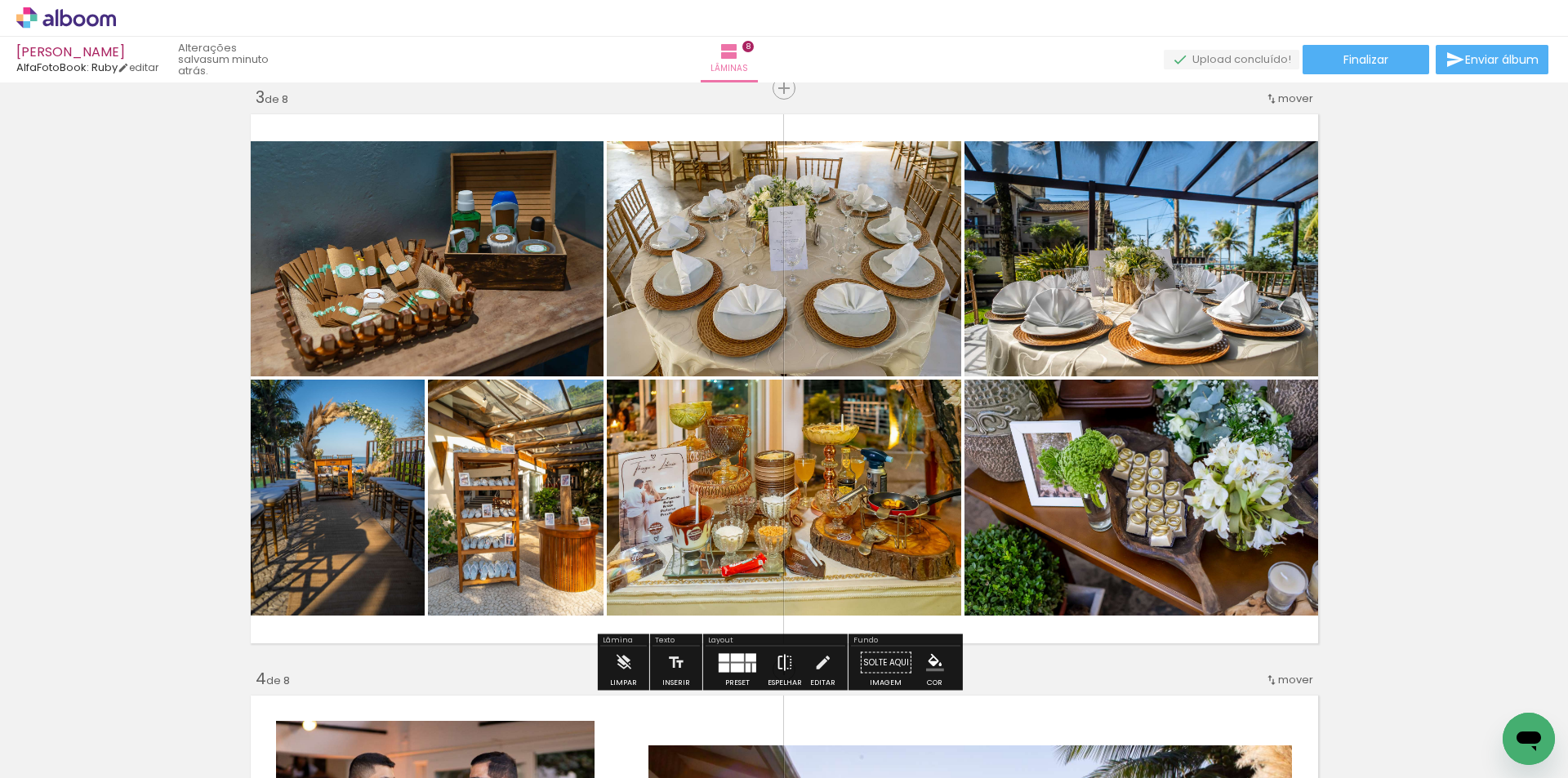
click at [779, 661] on iron-icon at bounding box center [785, 662] width 18 height 32
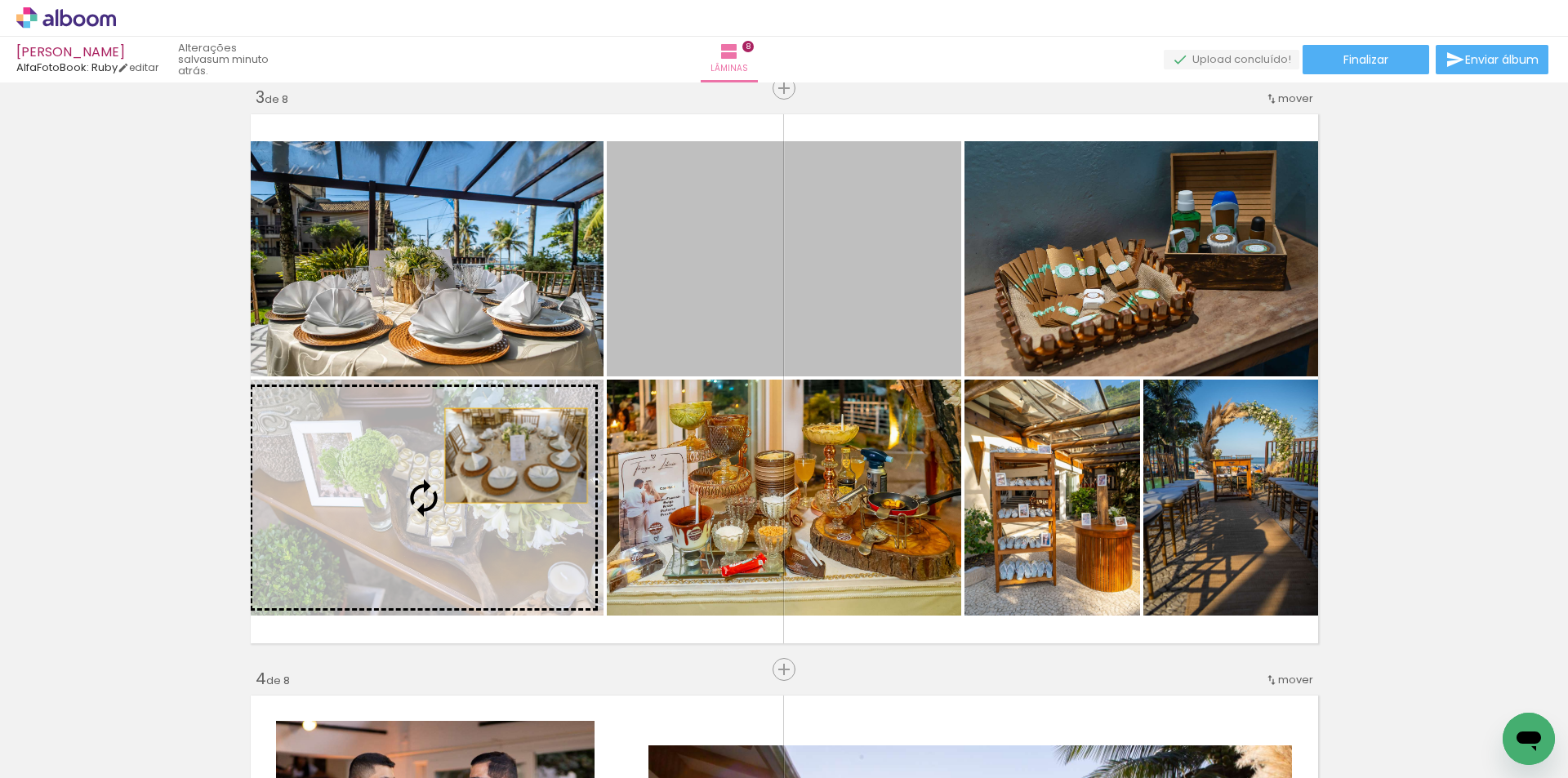
drag, startPoint x: 763, startPoint y: 282, endPoint x: 485, endPoint y: 469, distance: 335.0
click at [0, 0] on slot at bounding box center [0, 0] width 0 height 0
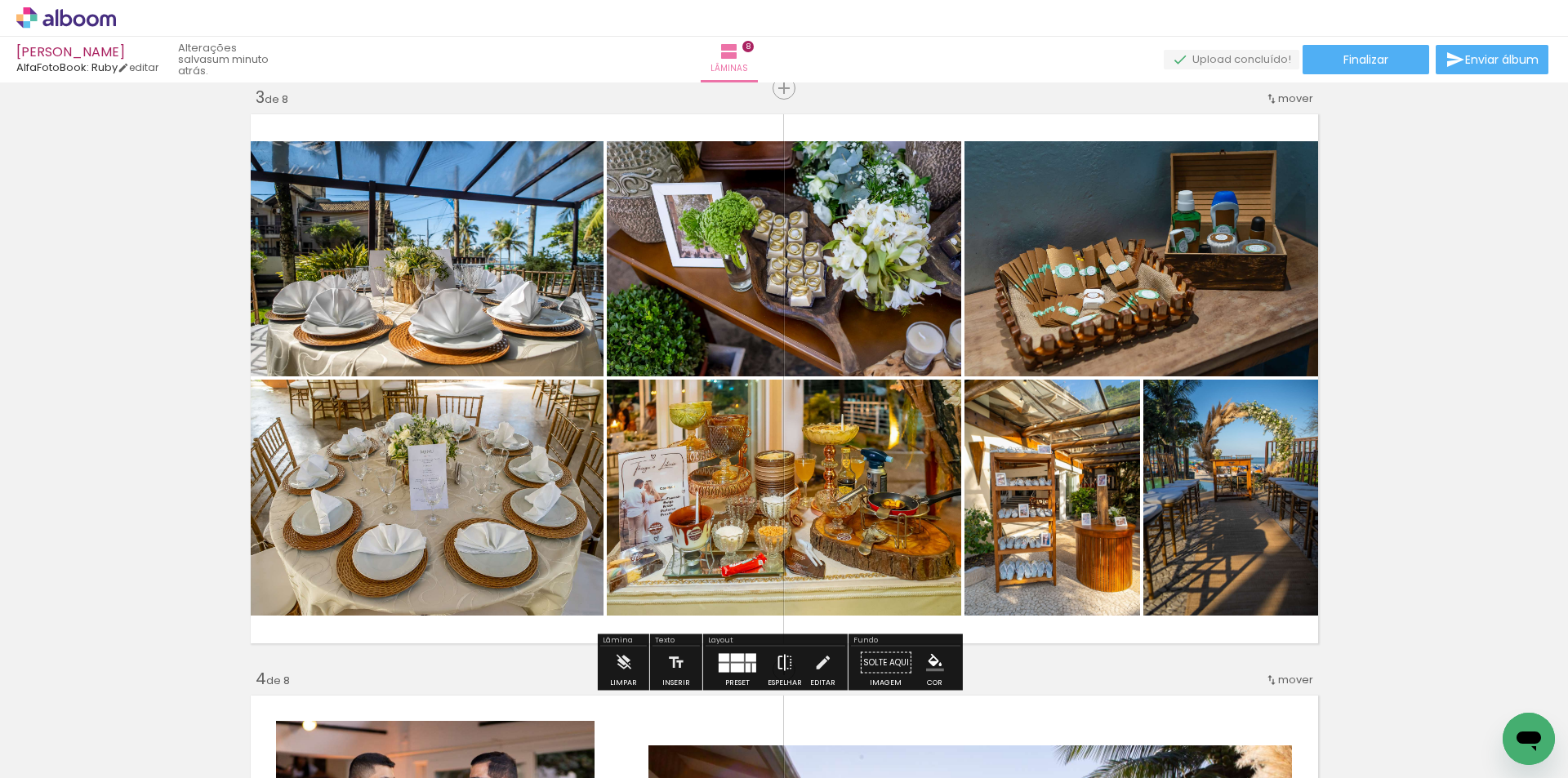
click at [781, 656] on iron-icon at bounding box center [785, 662] width 18 height 32
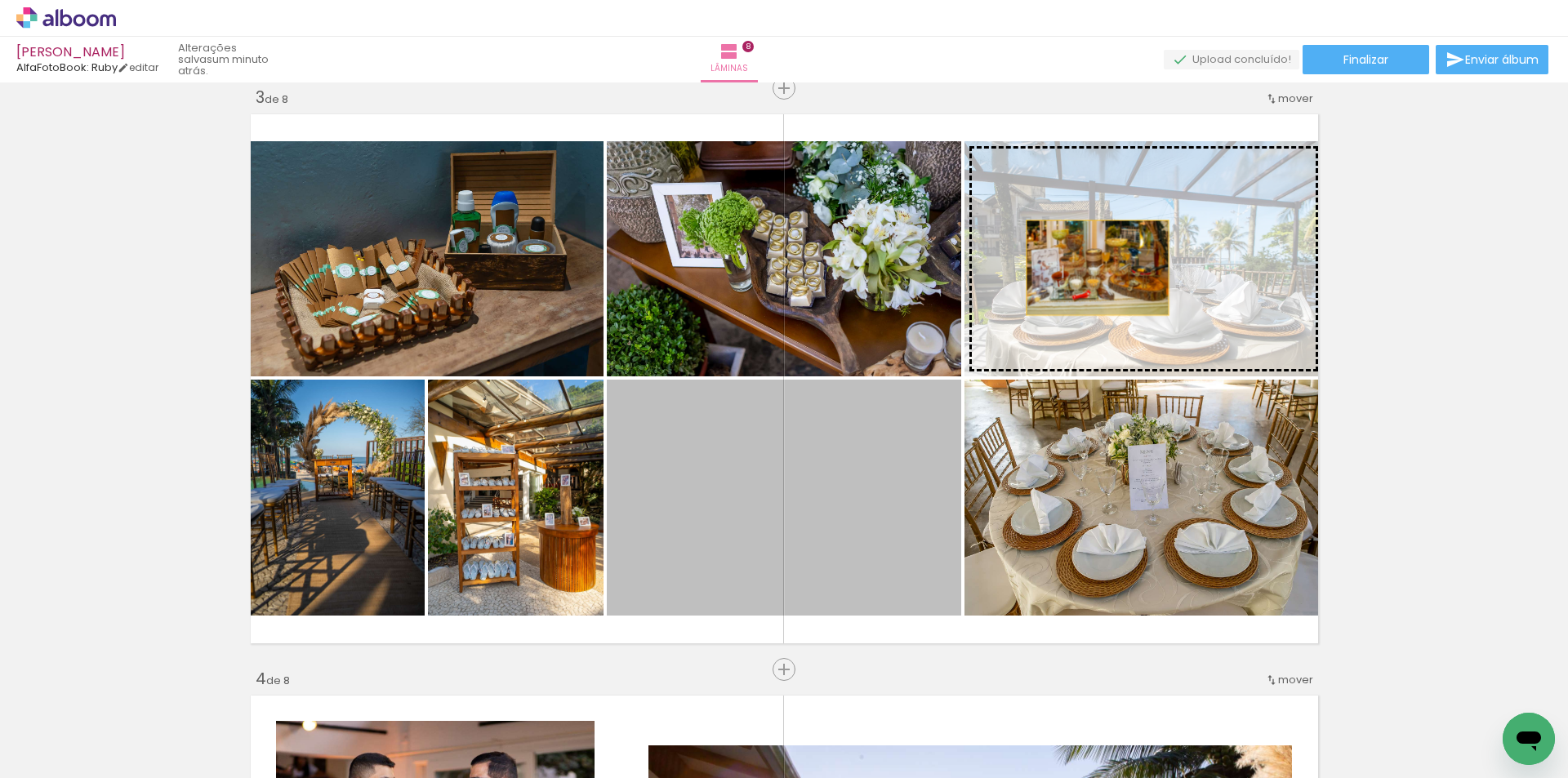
drag, startPoint x: 828, startPoint y: 458, endPoint x: 1091, endPoint y: 268, distance: 324.5
click at [0, 0] on slot at bounding box center [0, 0] width 0 height 0
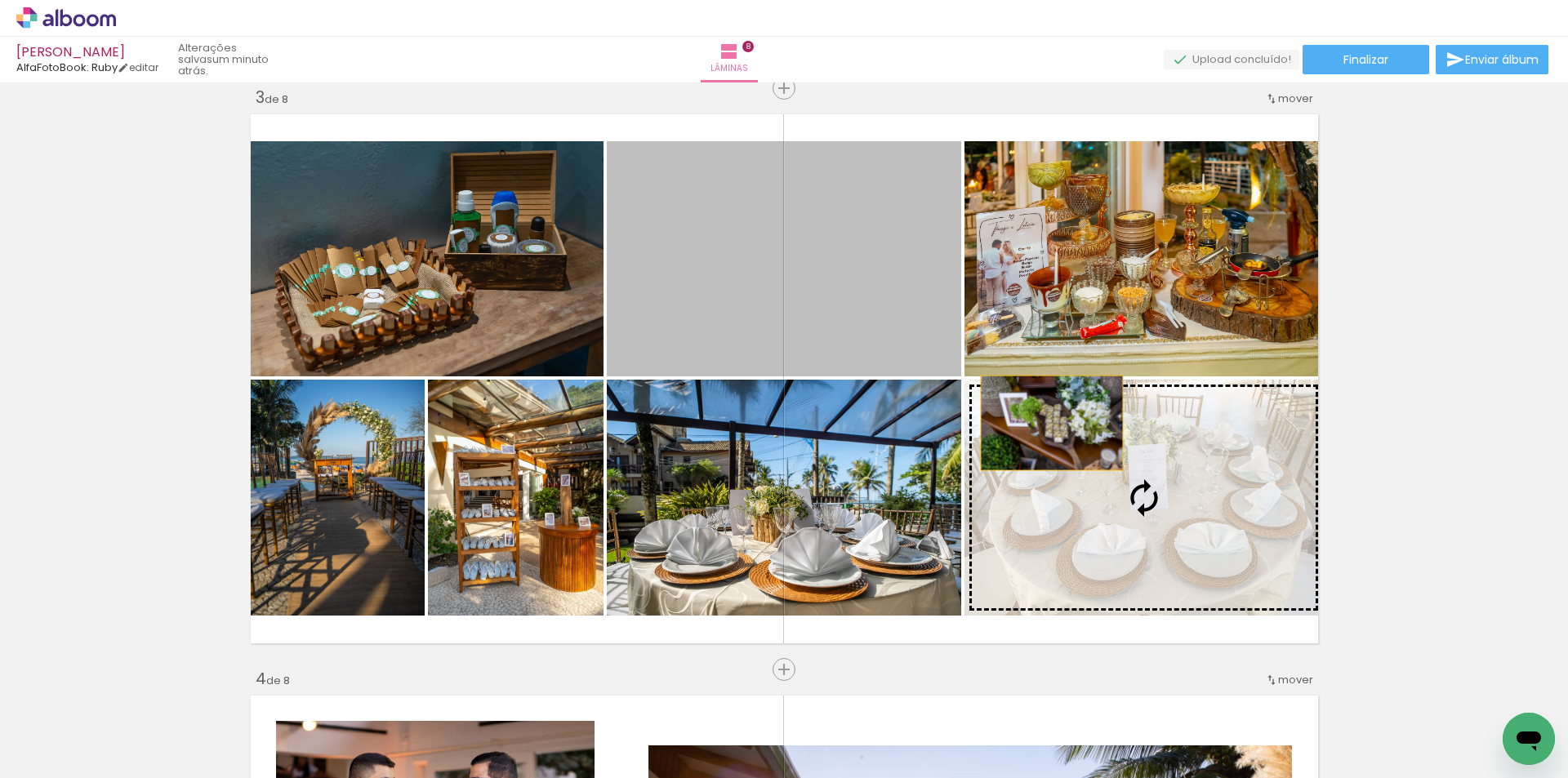
drag, startPoint x: 836, startPoint y: 250, endPoint x: 1050, endPoint y: 427, distance: 277.7
click at [0, 0] on slot at bounding box center [0, 0] width 0 height 0
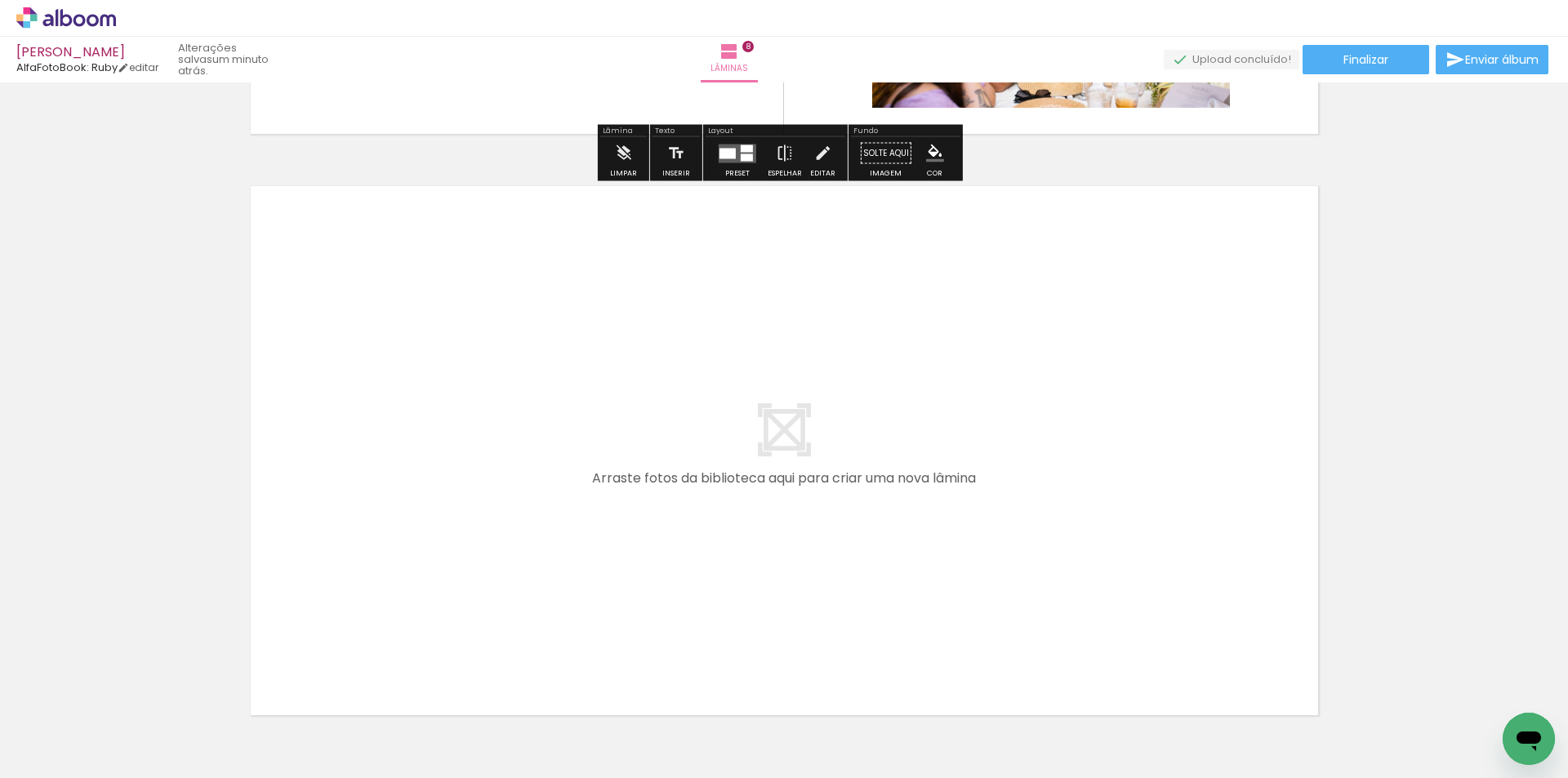
scroll to position [4701, 0]
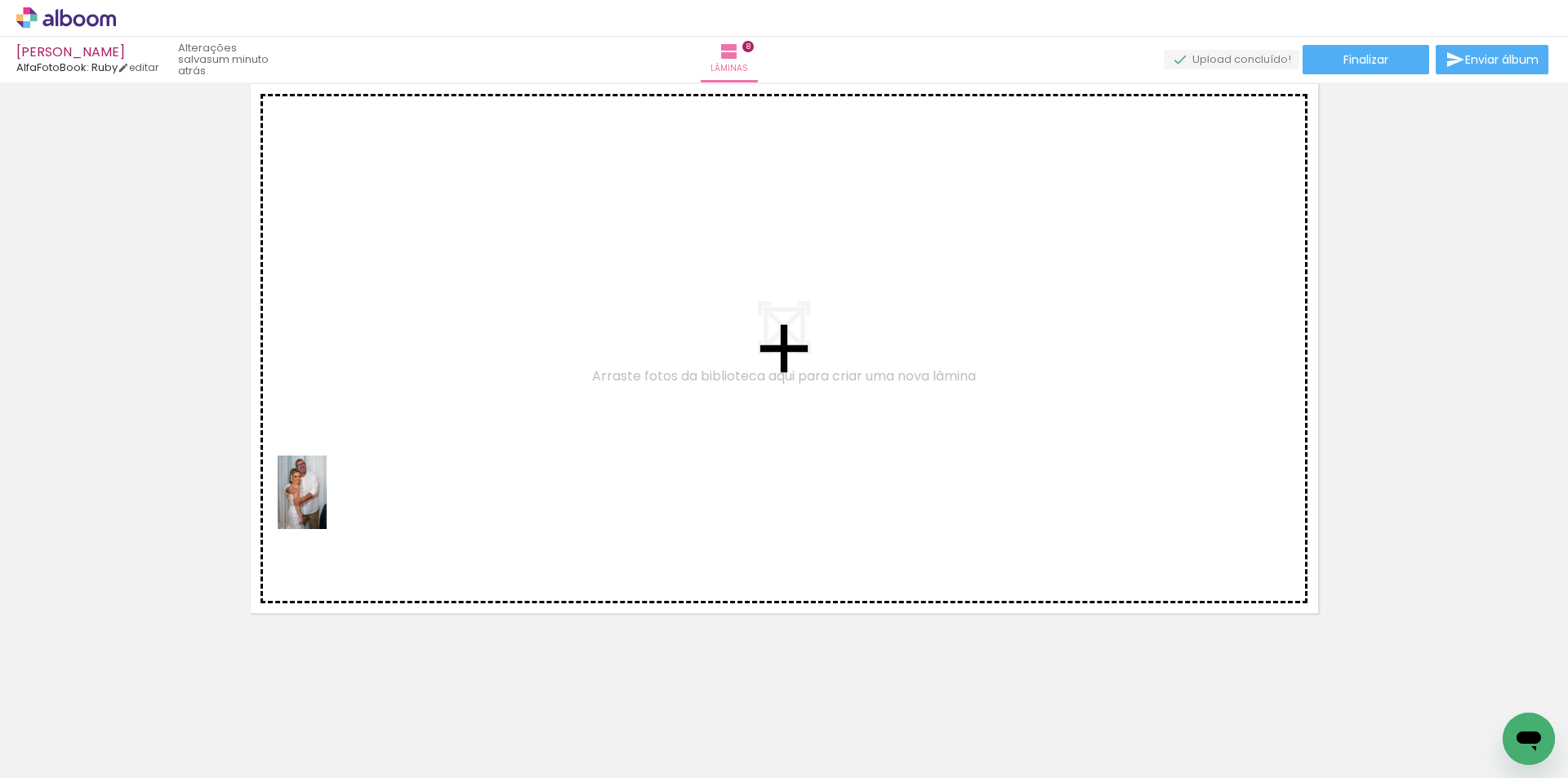
drag, startPoint x: 204, startPoint y: 687, endPoint x: 327, endPoint y: 505, distance: 219.7
click at [327, 505] on quentale-workspace at bounding box center [784, 389] width 1568 height 778
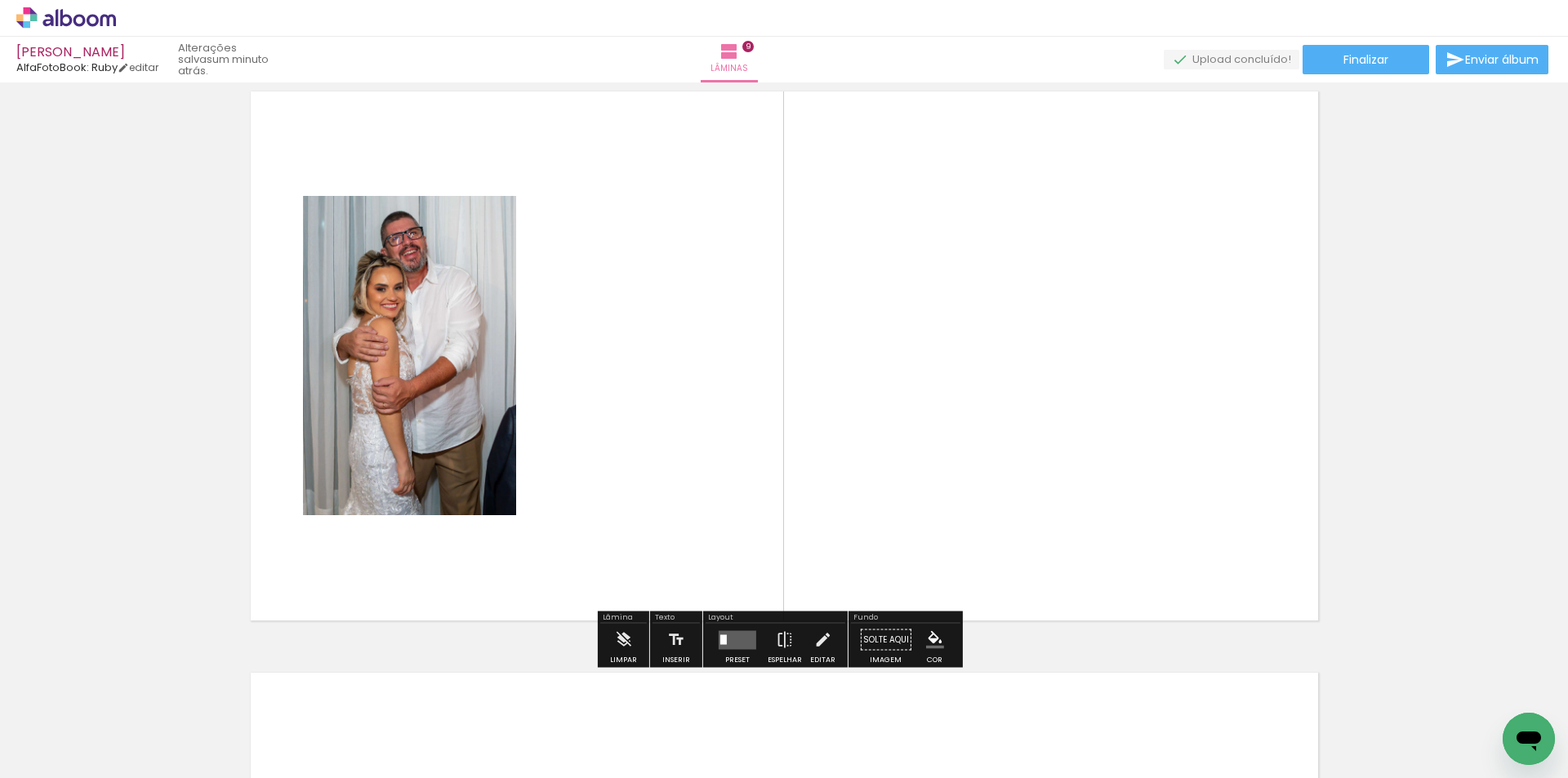
scroll to position [4671, 0]
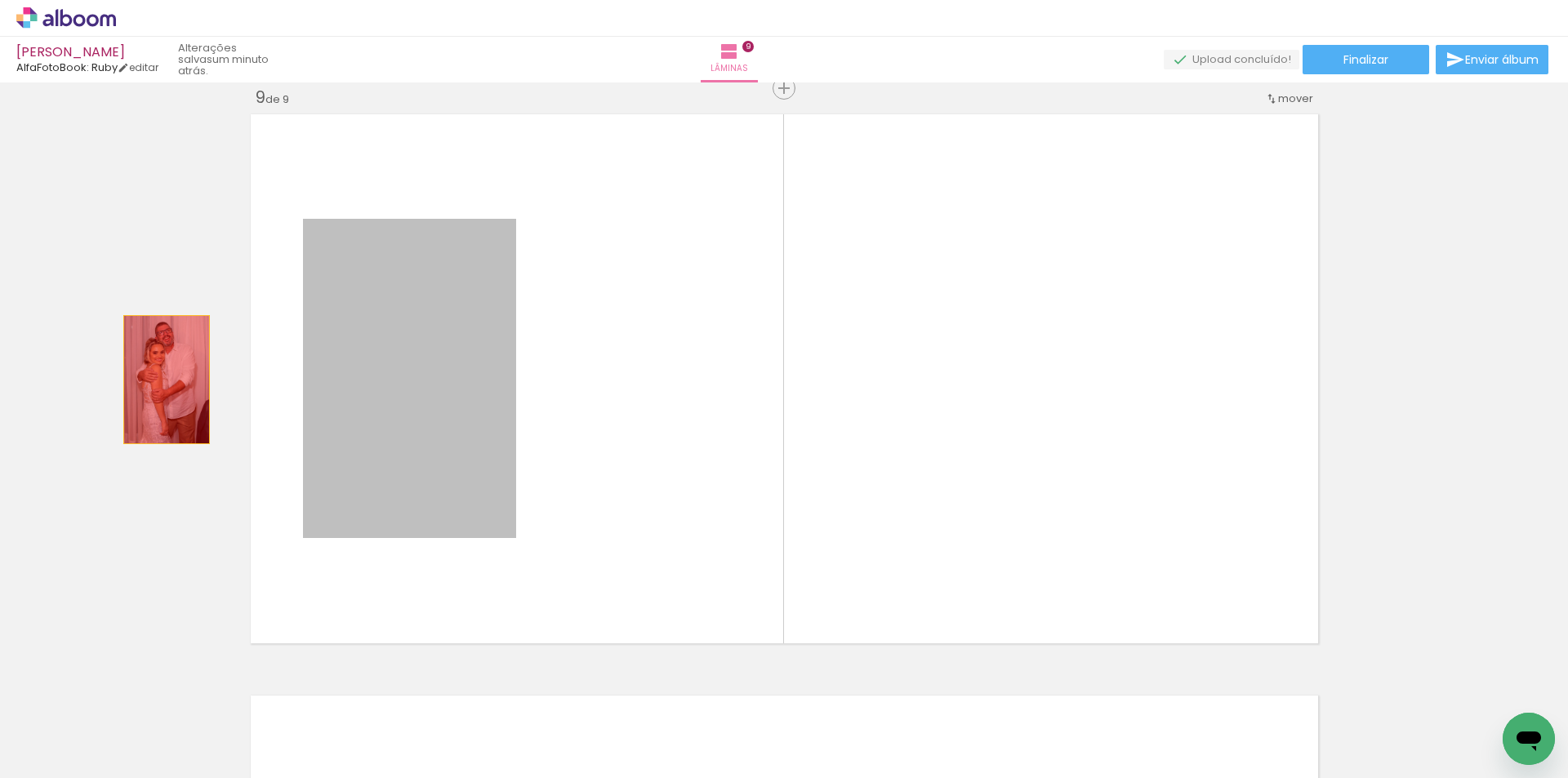
drag, startPoint x: 395, startPoint y: 394, endPoint x: 160, endPoint y: 379, distance: 235.5
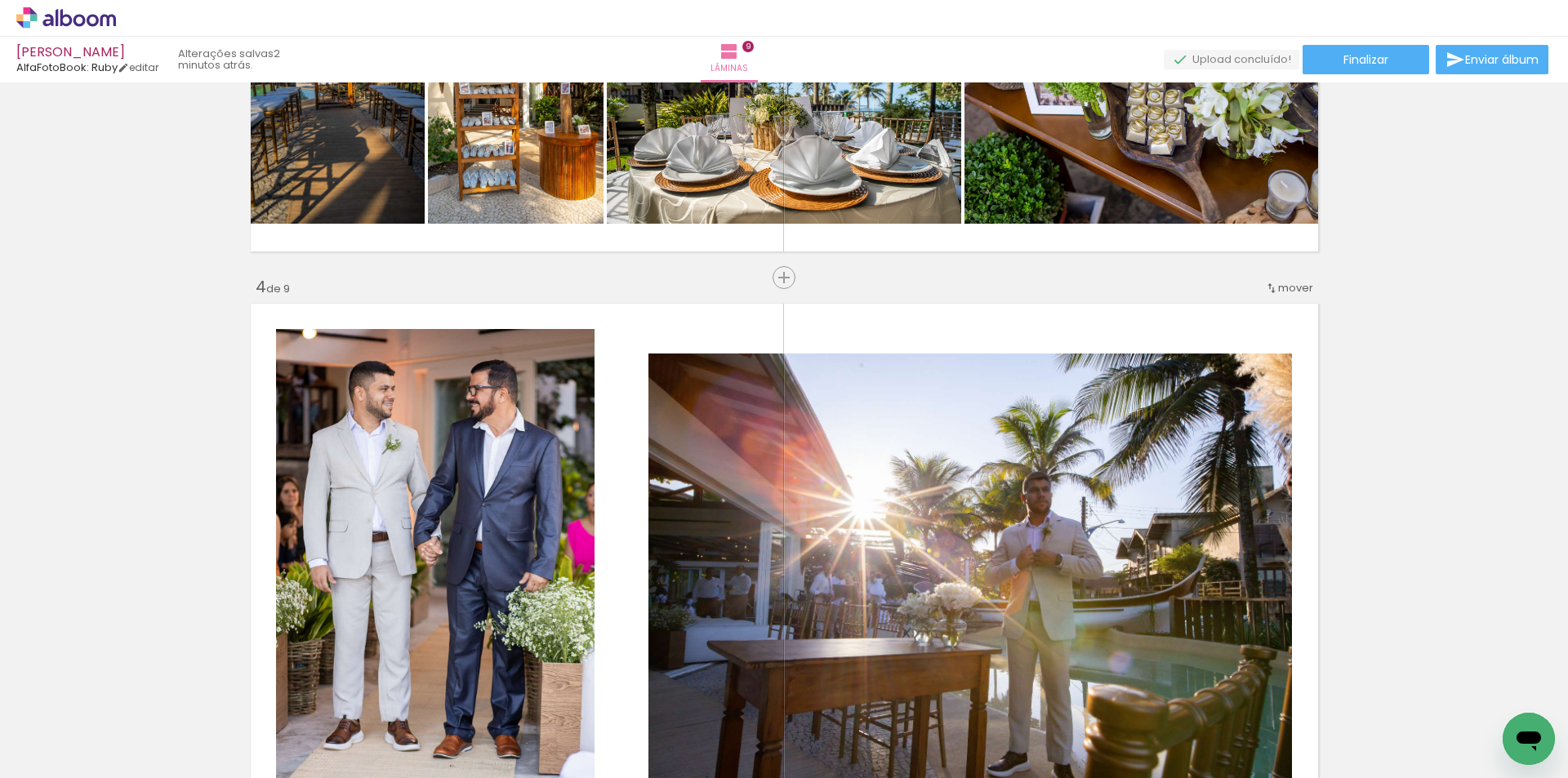
scroll to position [1525, 0]
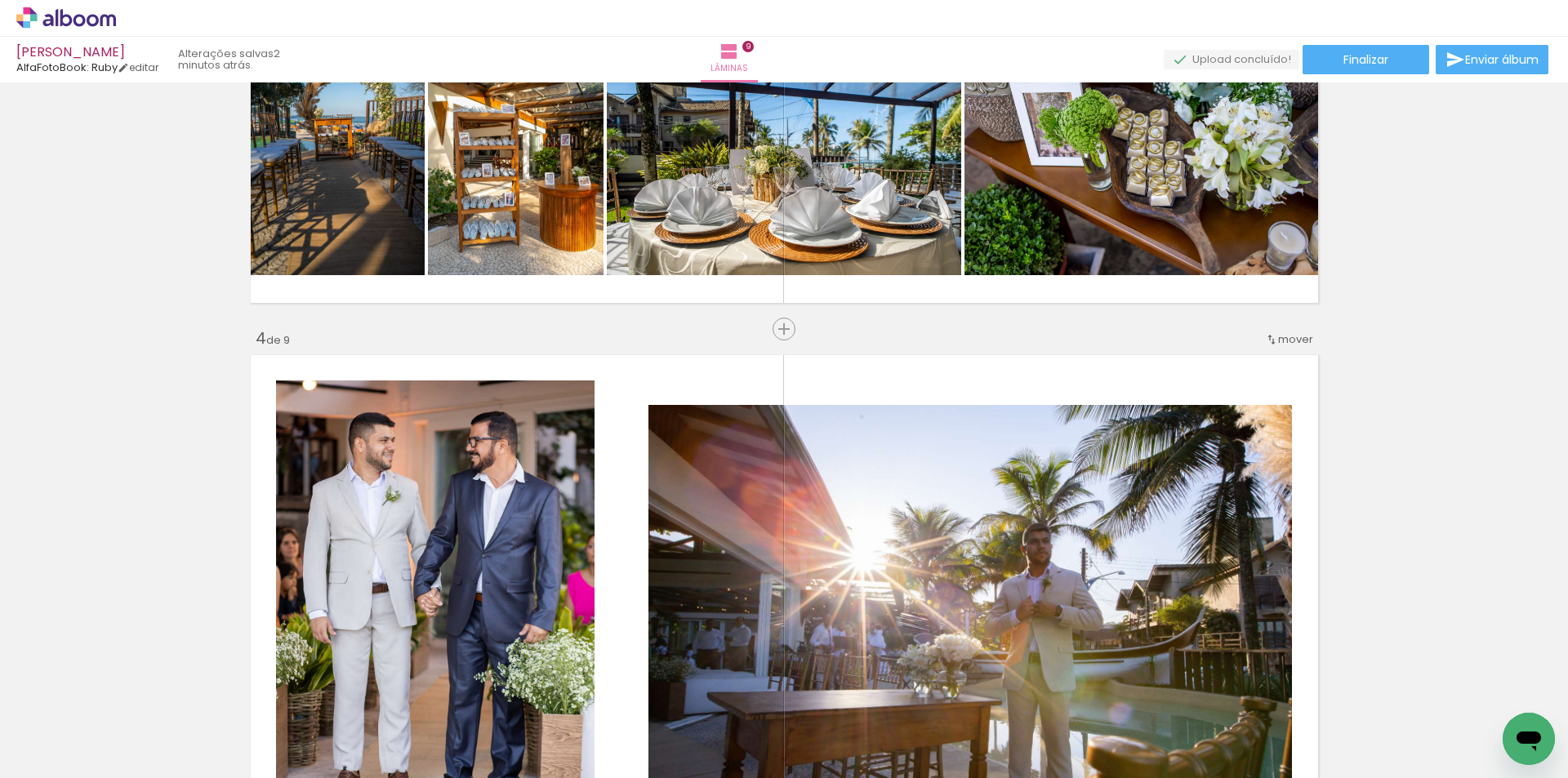
drag, startPoint x: 776, startPoint y: 334, endPoint x: 782, endPoint y: 341, distance: 9.2
click at [794, 333] on span "Inserir lâmina" at bounding box center [825, 329] width 64 height 11
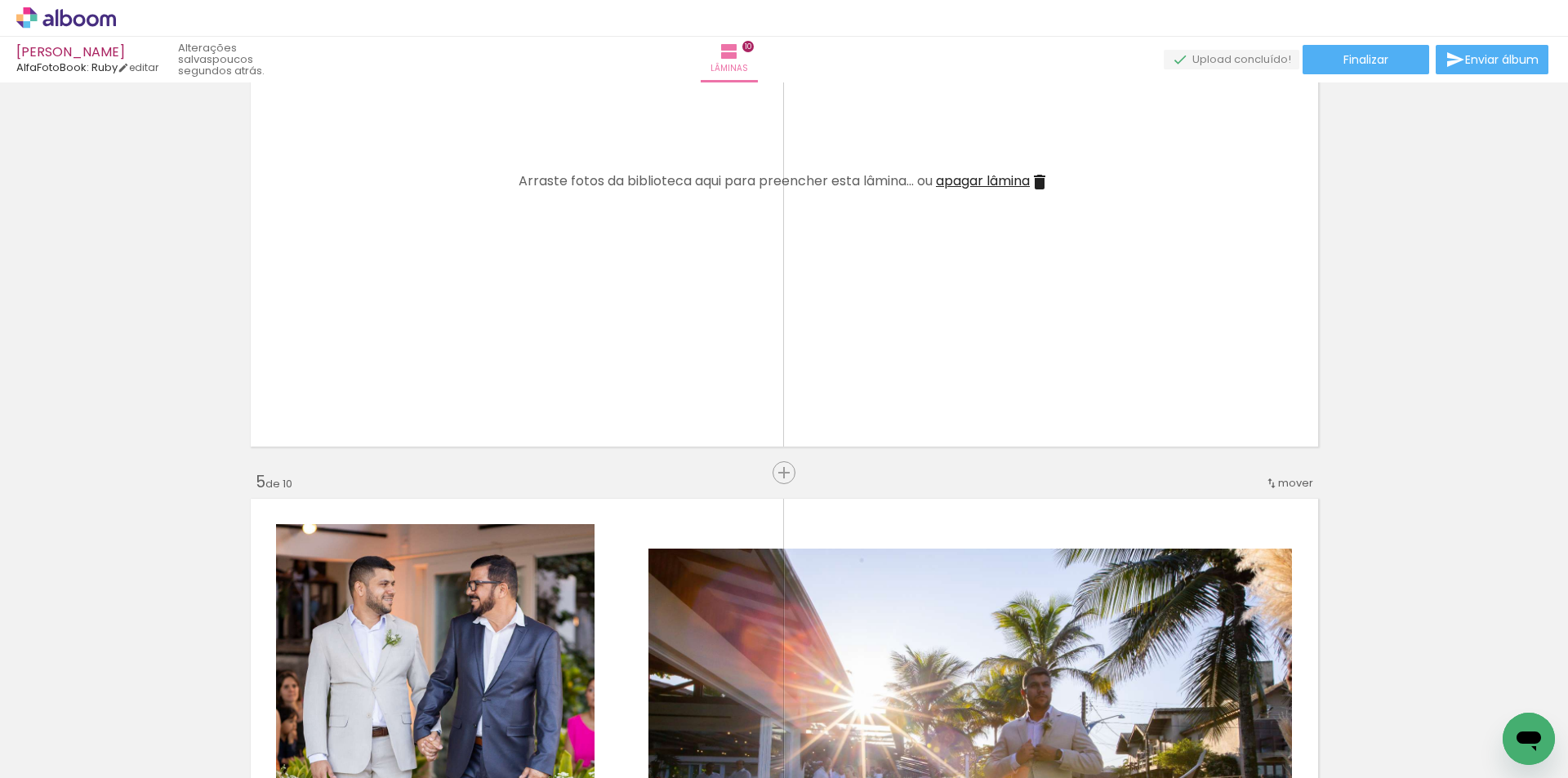
scroll to position [1959, 0]
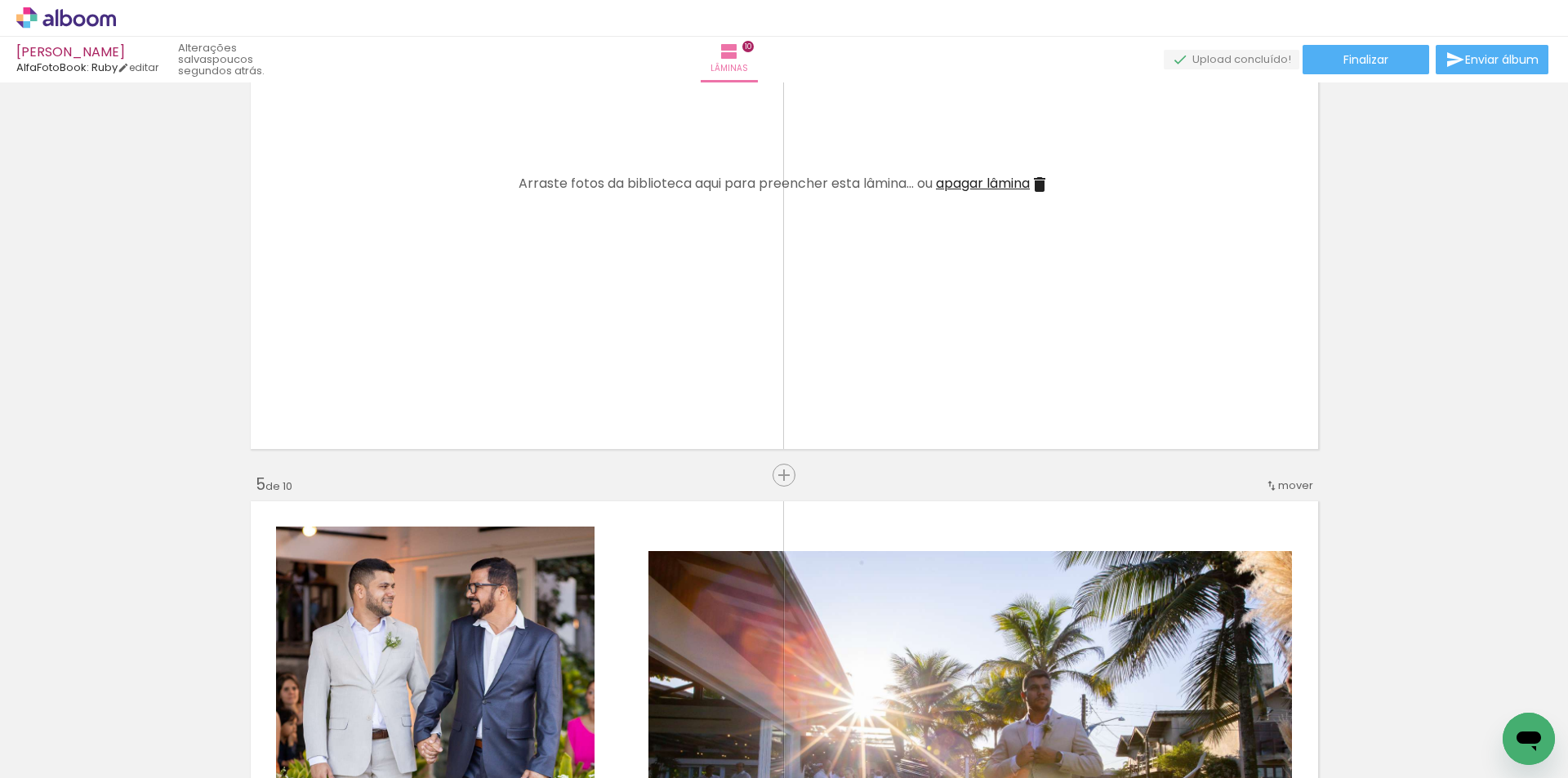
click at [999, 166] on quentale-layouter at bounding box center [785, 185] width 1079 height 540
click at [988, 185] on span "apagar lâmina" at bounding box center [982, 183] width 94 height 19
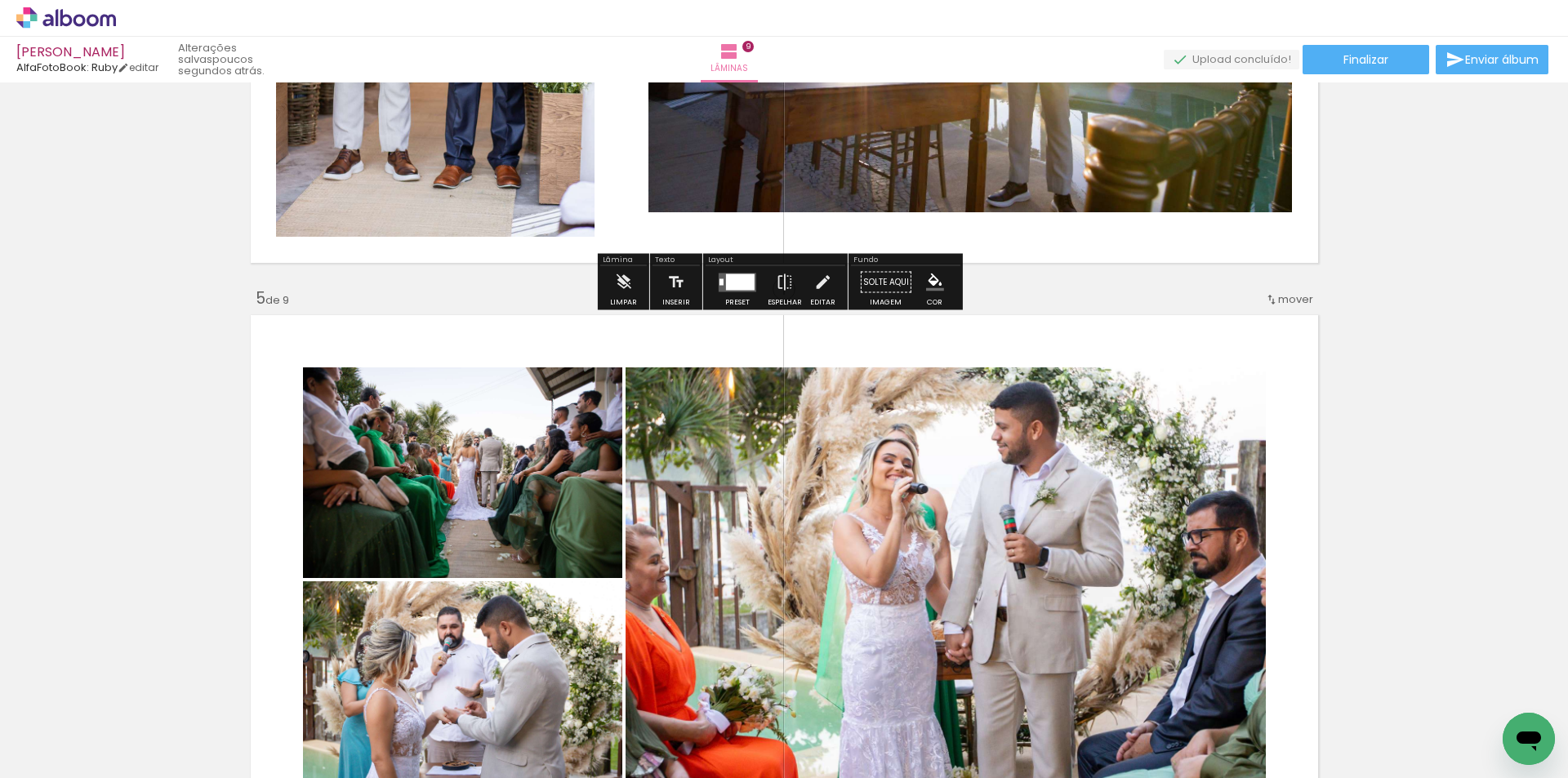
scroll to position [2177, 0]
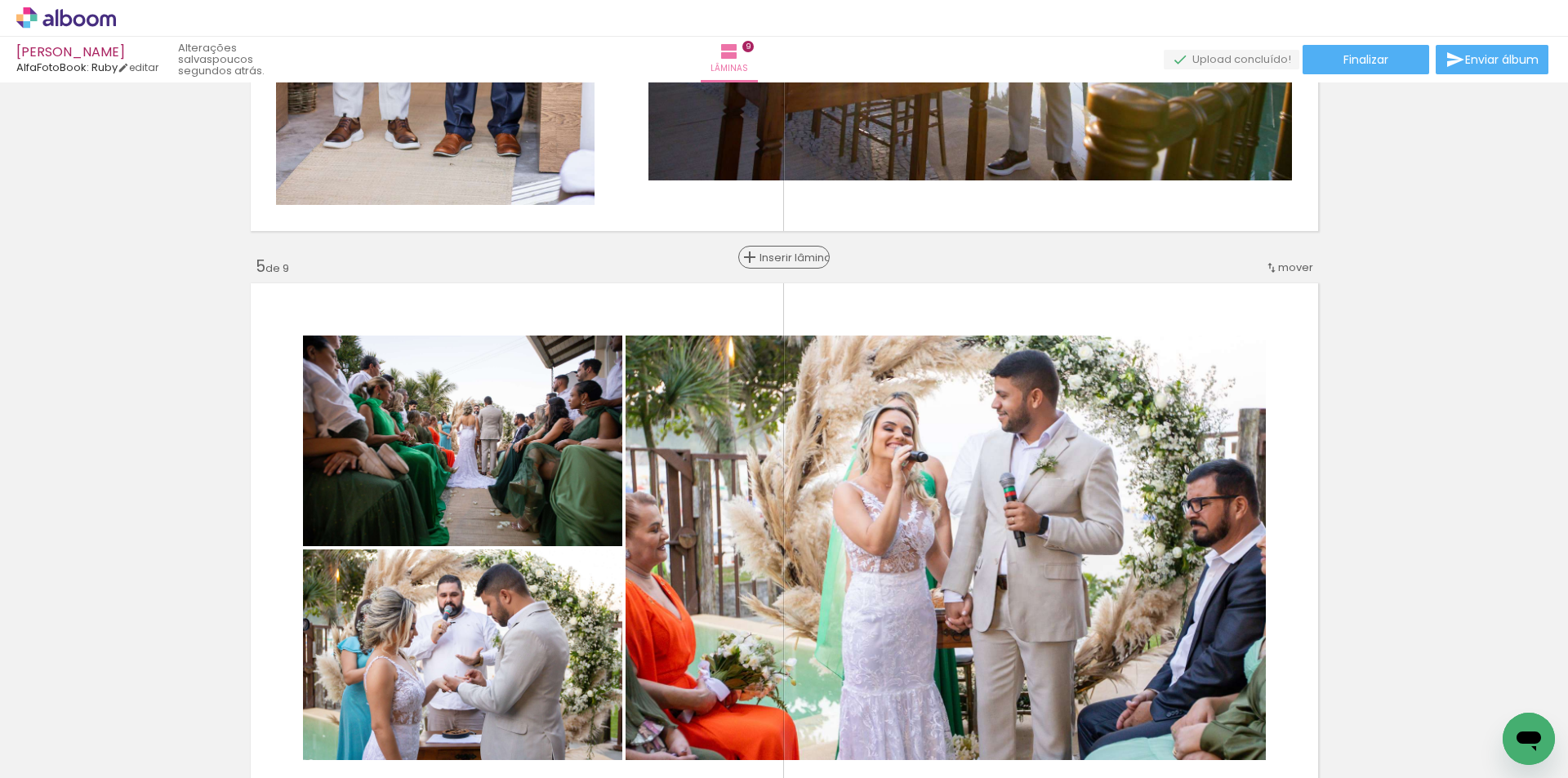
click at [782, 254] on span "Inserir lâmina" at bounding box center [791, 257] width 64 height 11
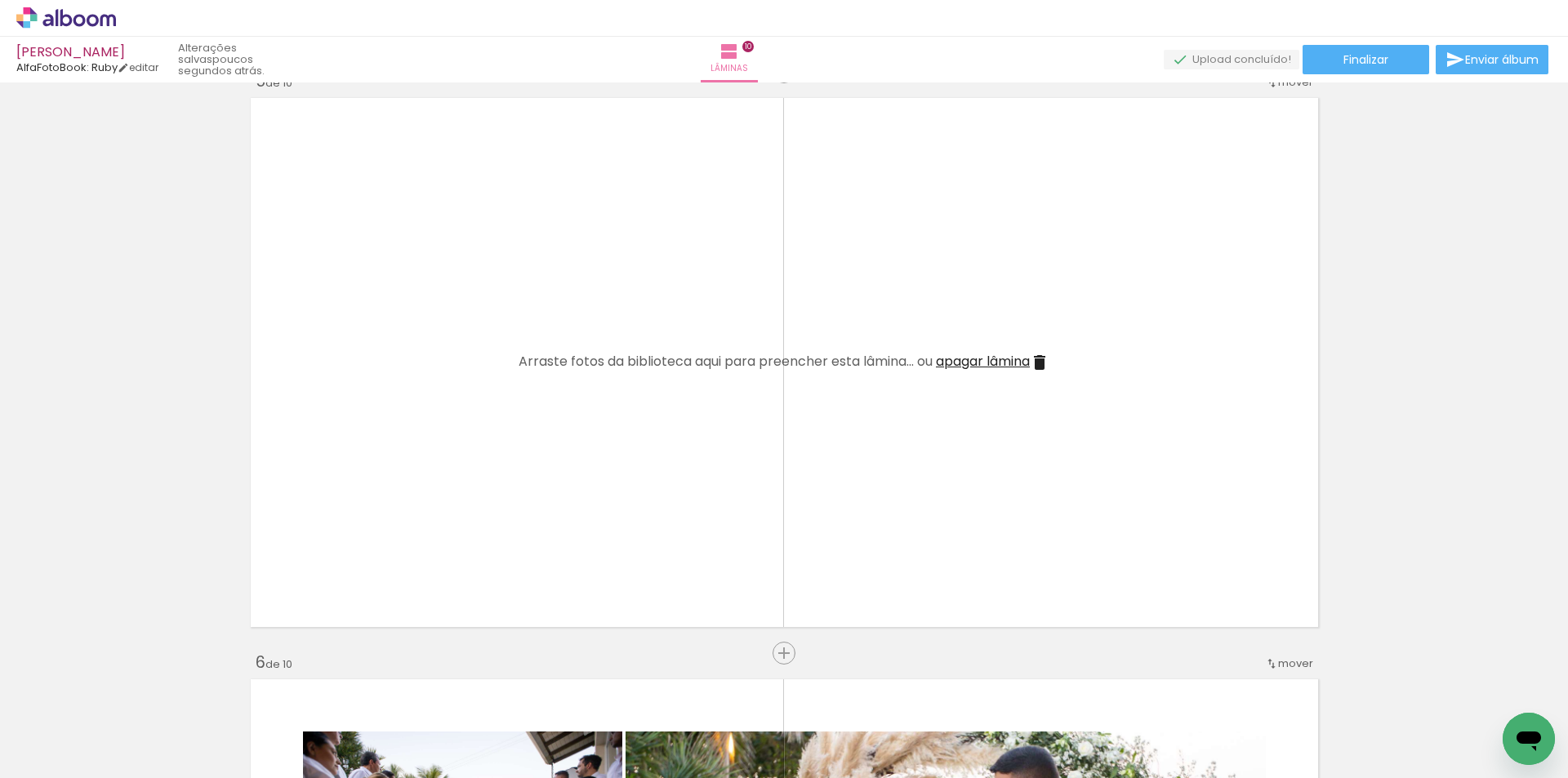
scroll to position [2394, 0]
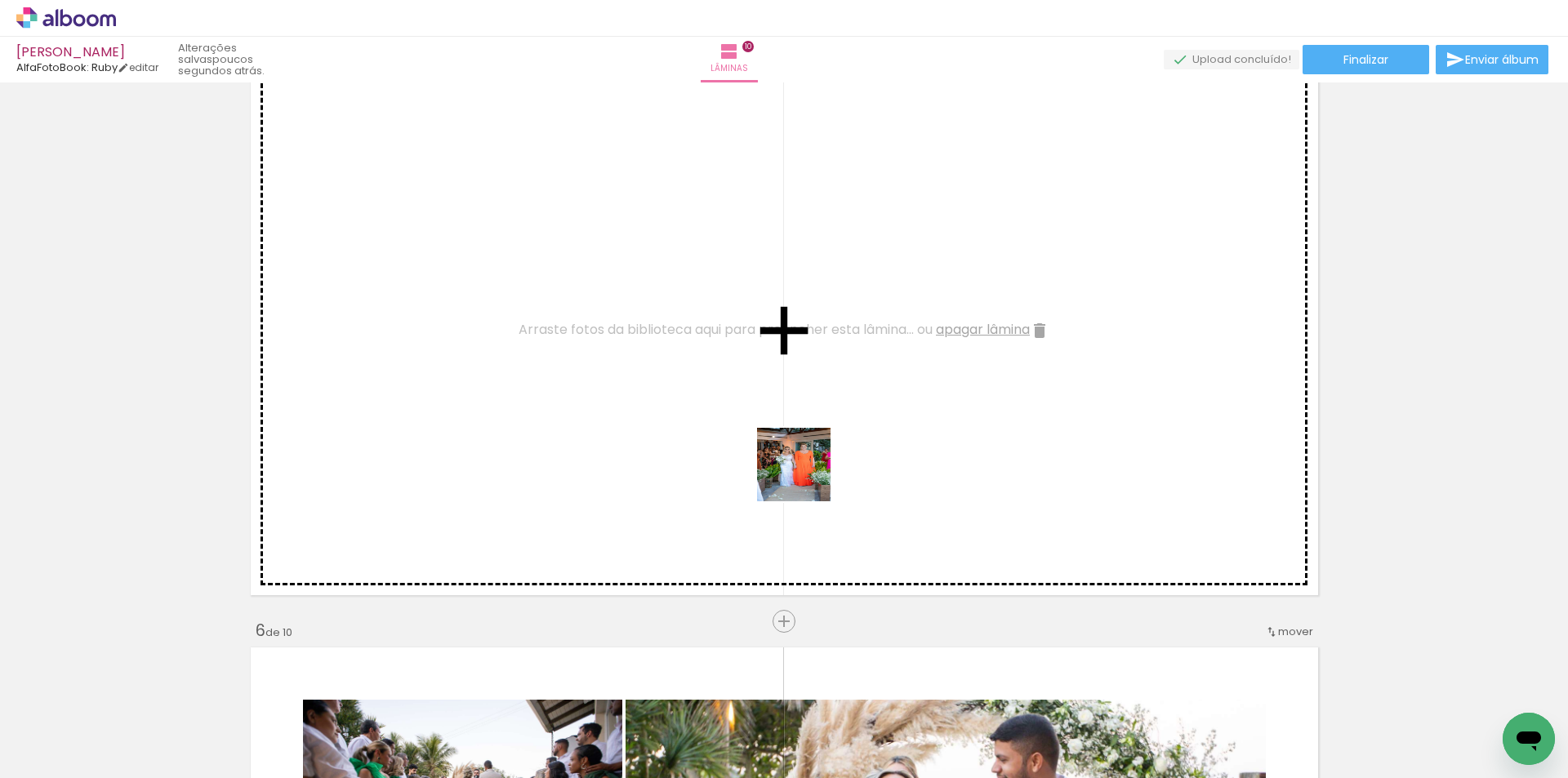
drag, startPoint x: 912, startPoint y: 698, endPoint x: 905, endPoint y: 568, distance: 130.2
click at [759, 428] on quentale-workspace at bounding box center [784, 389] width 1568 height 778
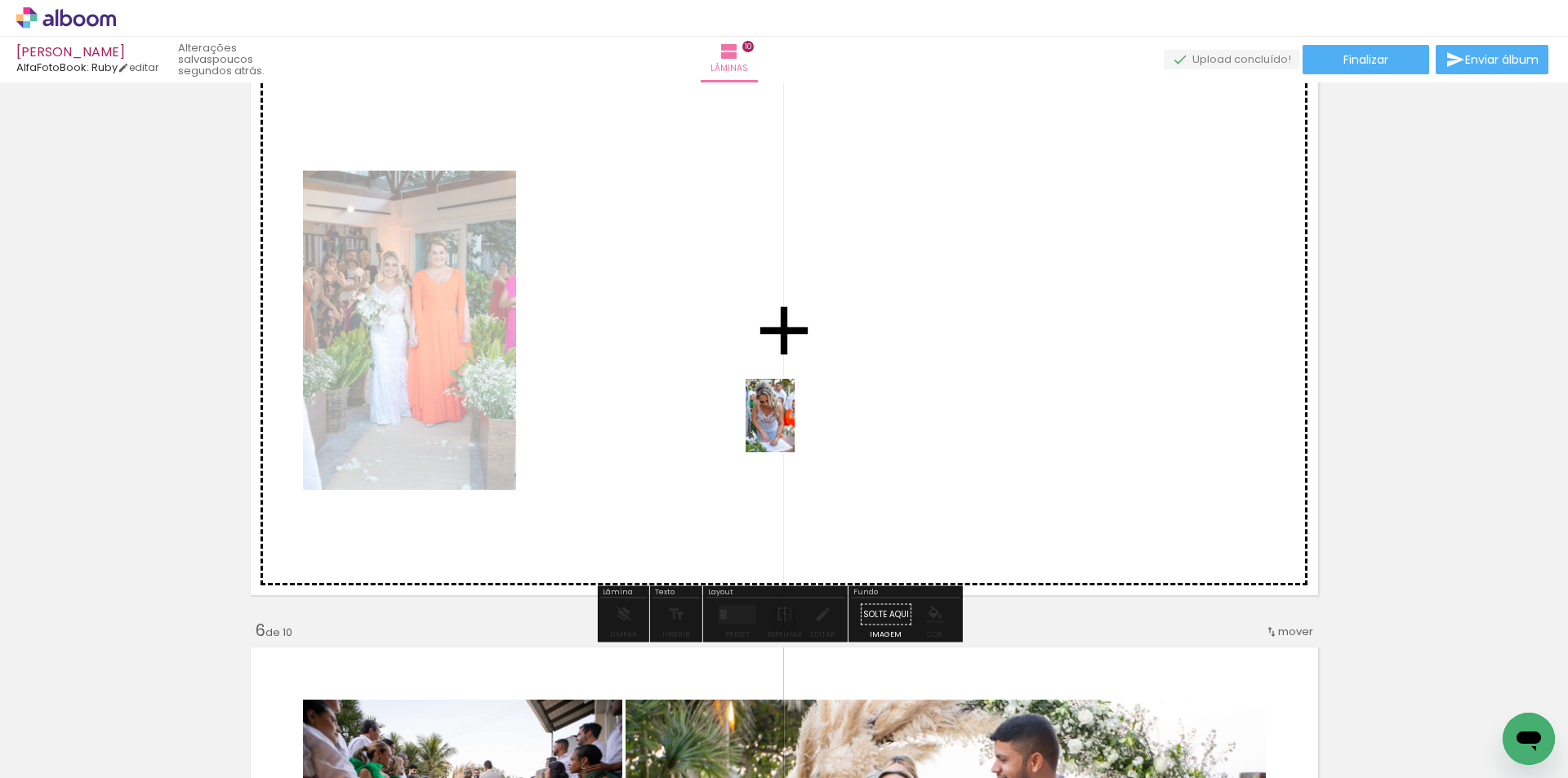
drag, startPoint x: 899, startPoint y: 693, endPoint x: 792, endPoint y: 423, distance: 290.4
click at [792, 423] on quentale-workspace at bounding box center [784, 389] width 1568 height 778
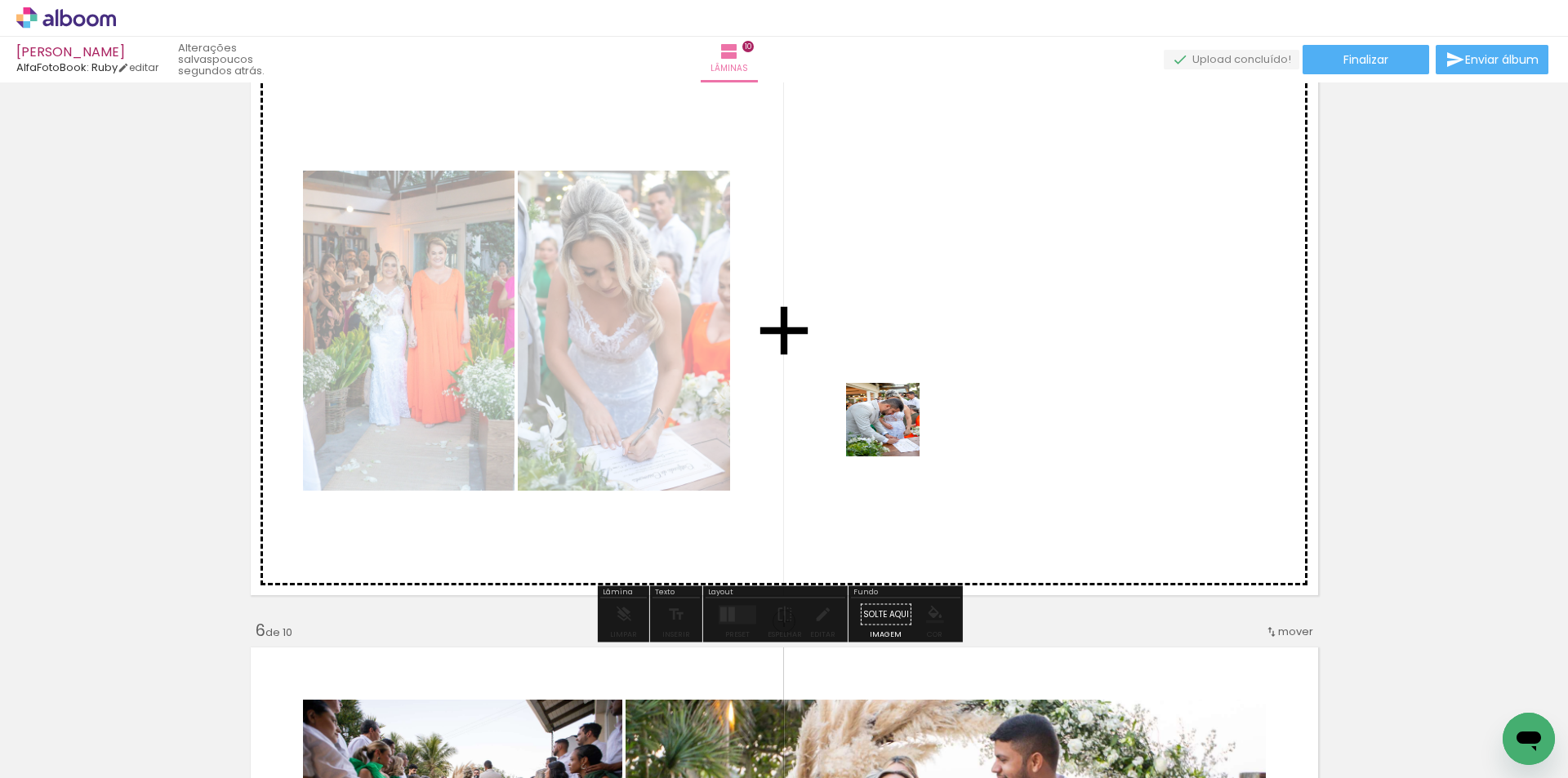
drag, startPoint x: 915, startPoint y: 711, endPoint x: 913, endPoint y: 514, distance: 197.0
click at [891, 420] on quentale-workspace at bounding box center [784, 389] width 1568 height 778
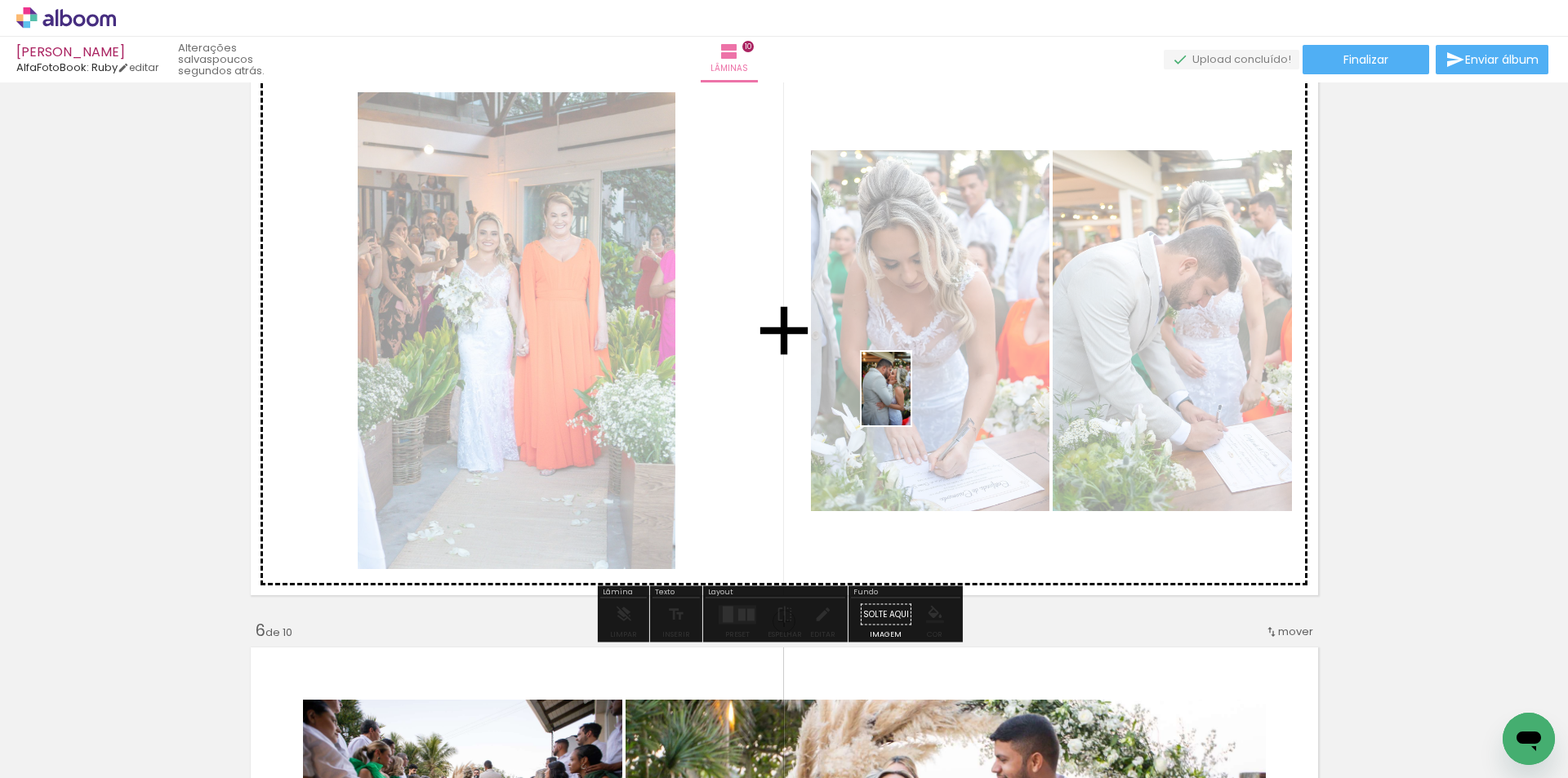
drag, startPoint x: 903, startPoint y: 707, endPoint x: 911, endPoint y: 401, distance: 306.1
click at [911, 401] on quentale-workspace at bounding box center [784, 389] width 1568 height 778
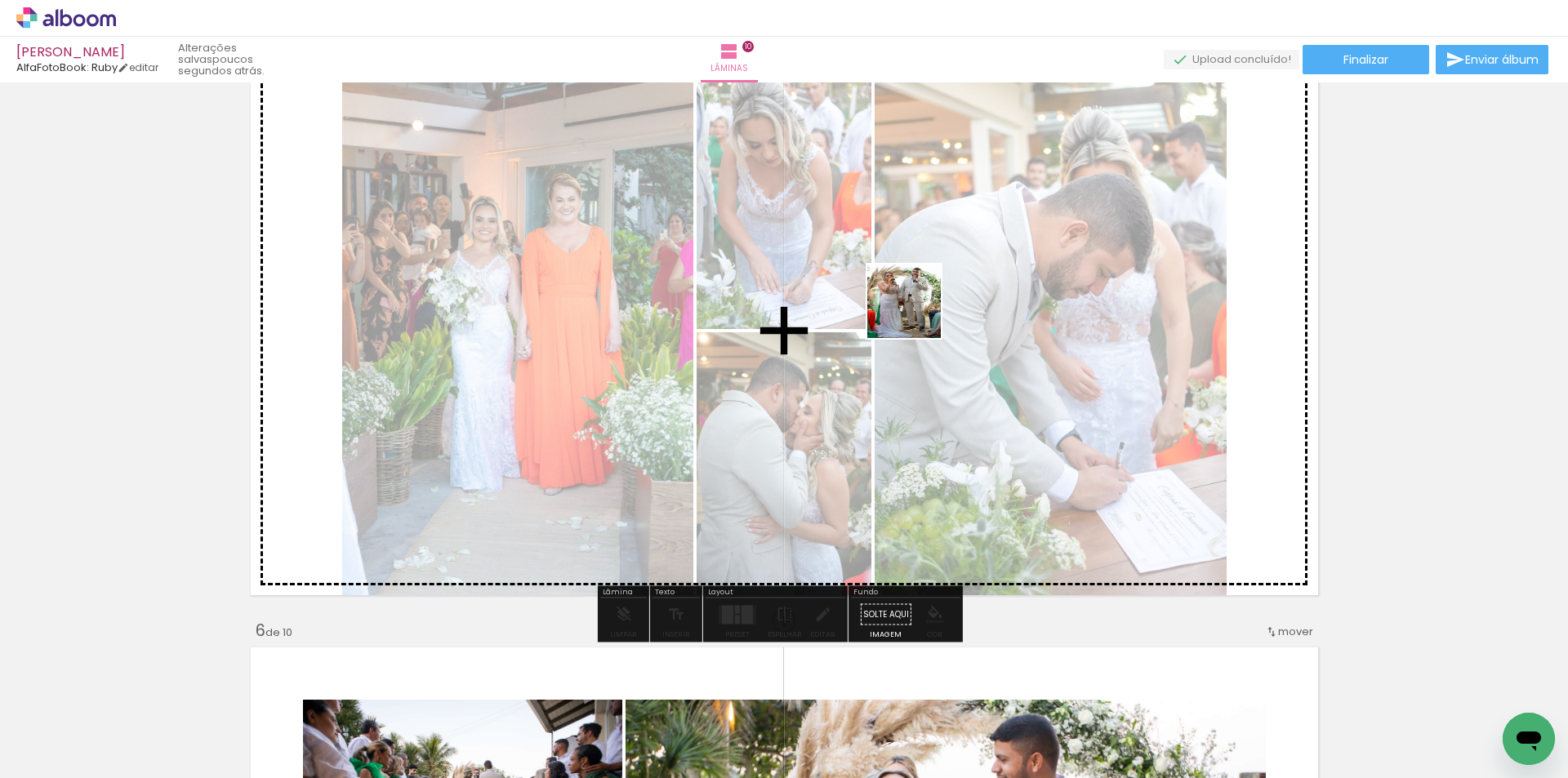
drag, startPoint x: 907, startPoint y: 705, endPoint x: 917, endPoint y: 313, distance: 392.1
click at [917, 313] on quentale-workspace at bounding box center [784, 389] width 1568 height 778
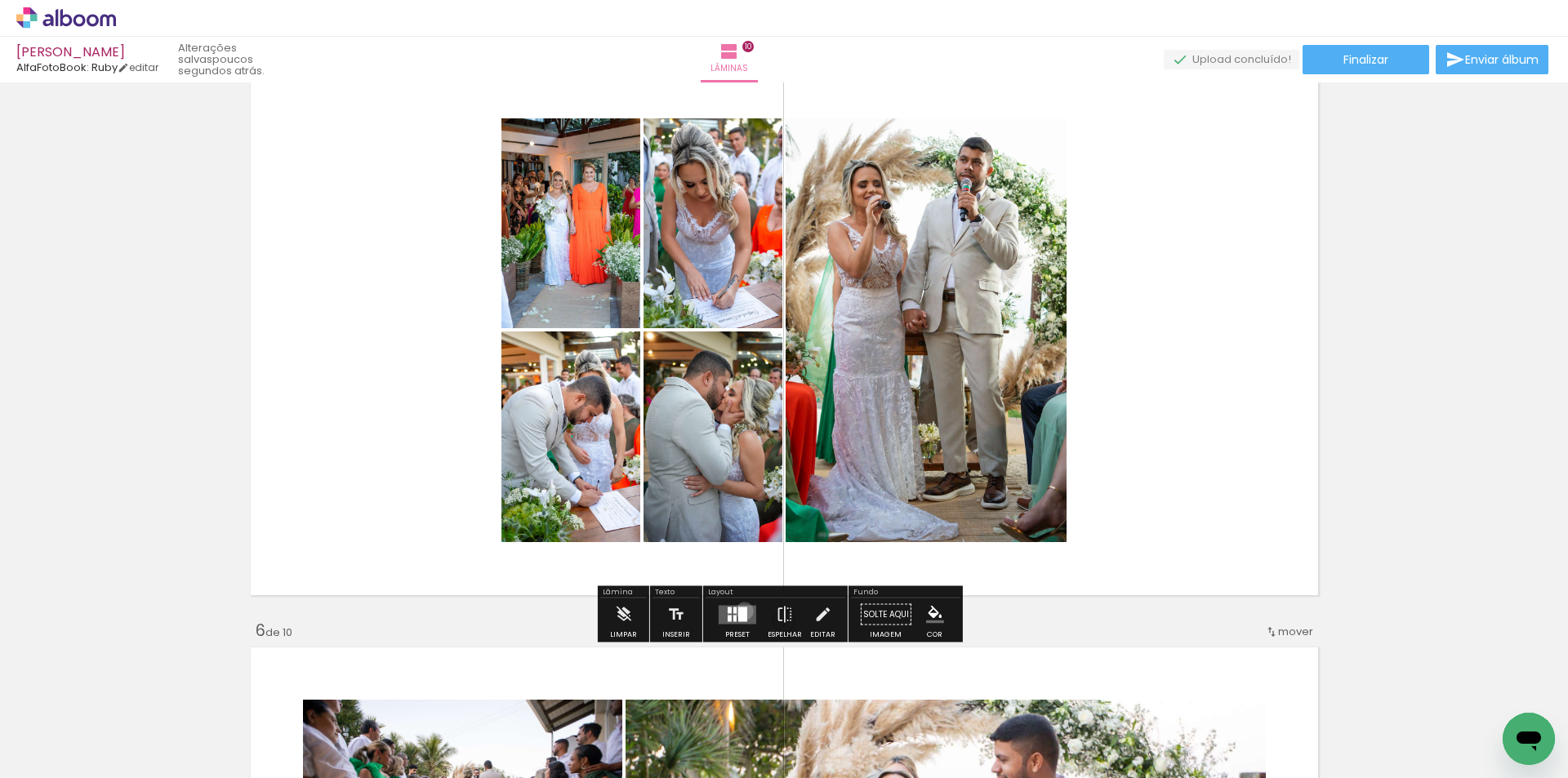
drag, startPoint x: 741, startPoint y: 611, endPoint x: 1017, endPoint y: 567, distance: 279.5
click at [741, 611] on div at bounding box center [743, 614] width 9 height 15
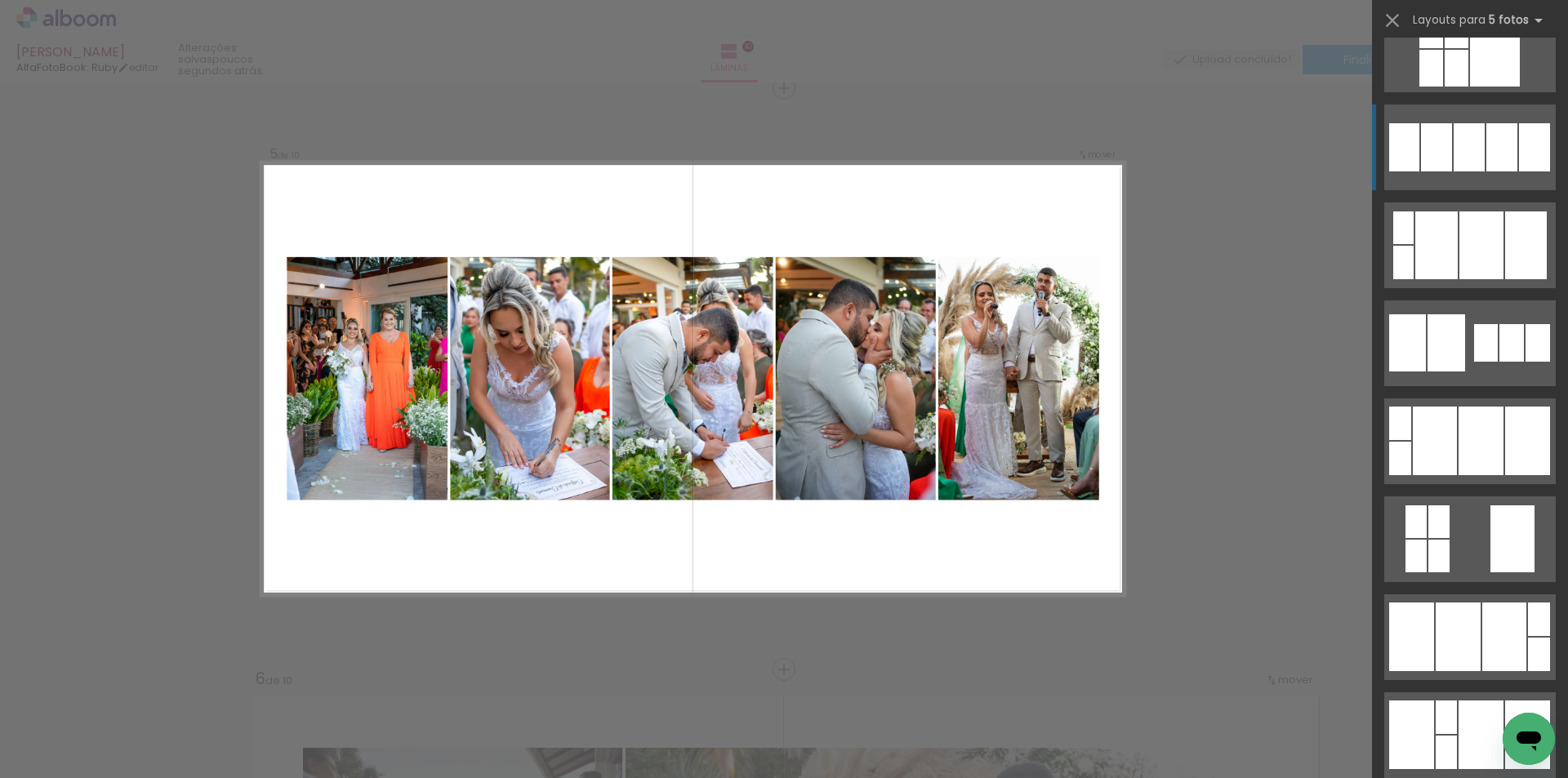
click at [1478, 147] on div at bounding box center [1469, 147] width 31 height 48
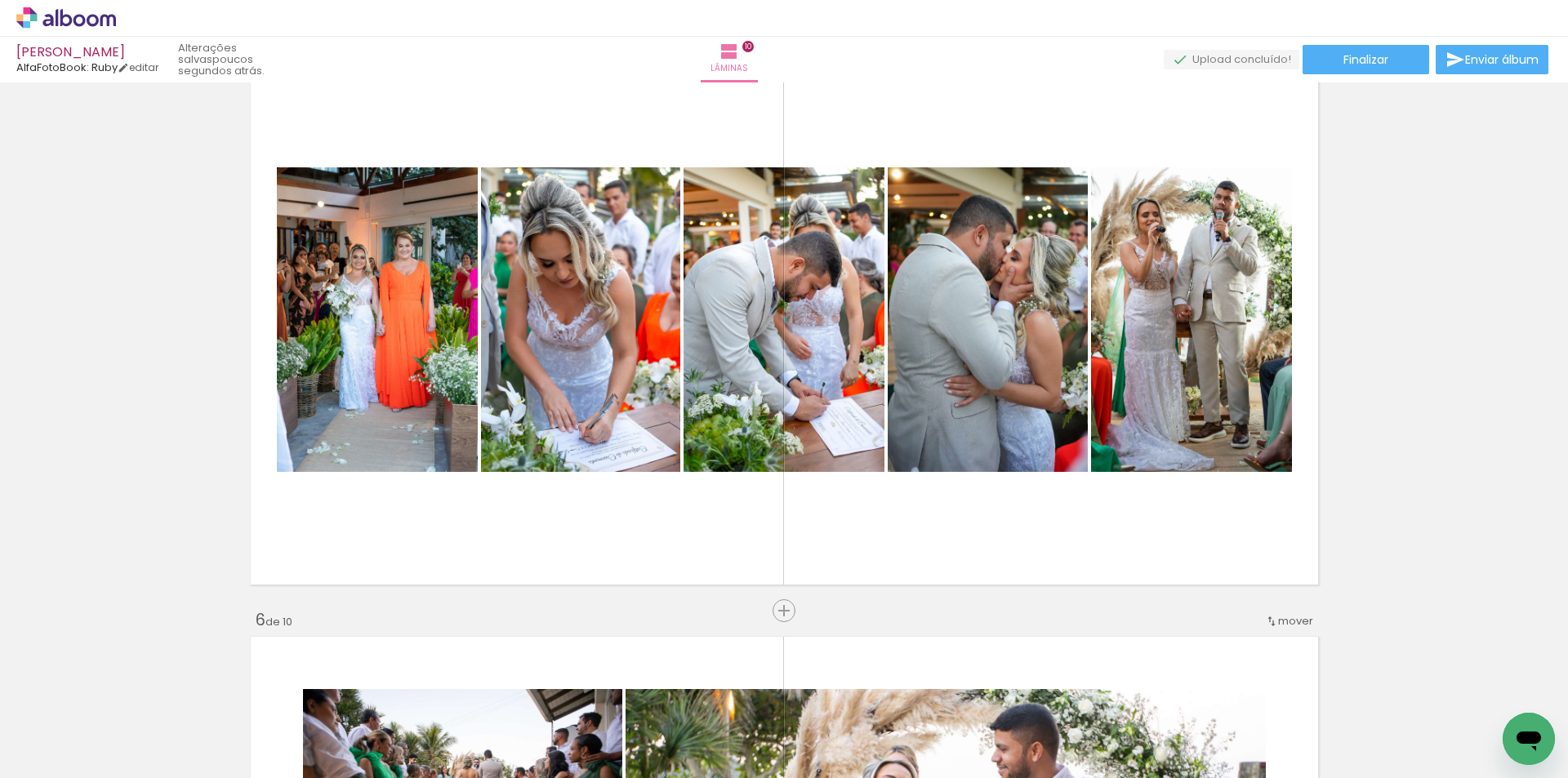
scroll to position [2346, 0]
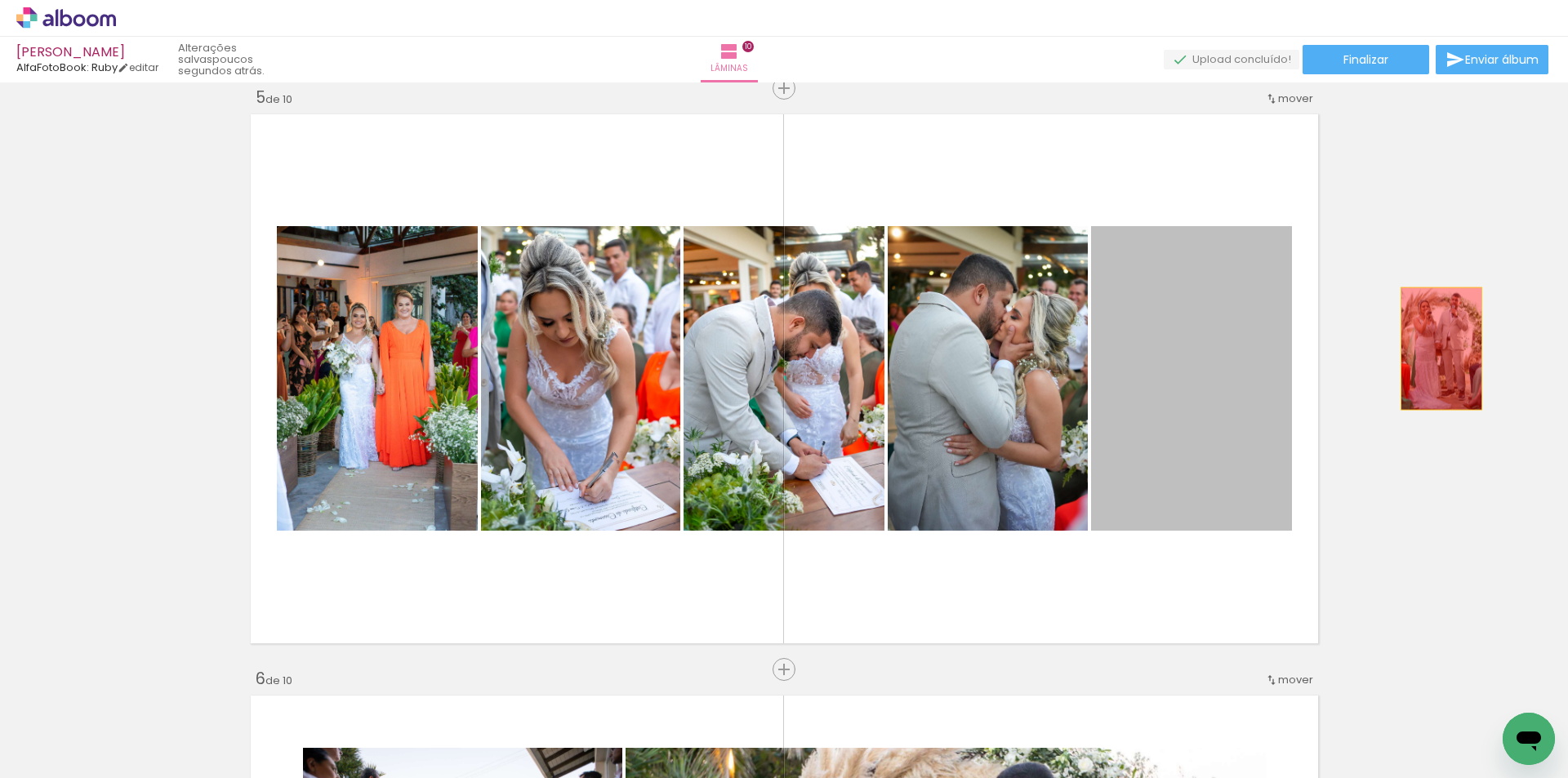
drag, startPoint x: 1194, startPoint y: 365, endPoint x: 1438, endPoint y: 349, distance: 244.5
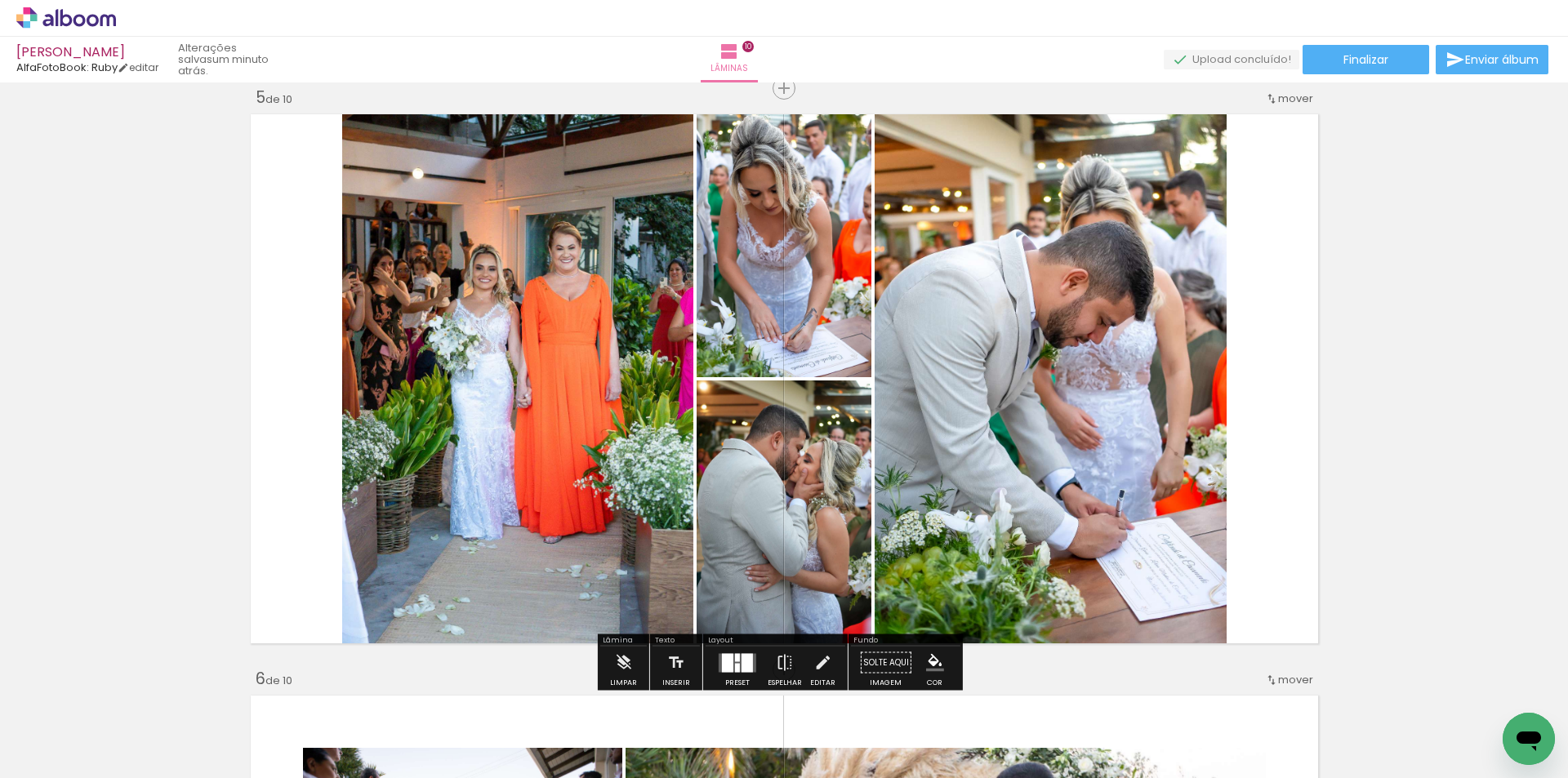
drag, startPoint x: 735, startPoint y: 659, endPoint x: 1133, endPoint y: 577, distance: 406.4
click at [0, 0] on slot at bounding box center [0, 0] width 0 height 0
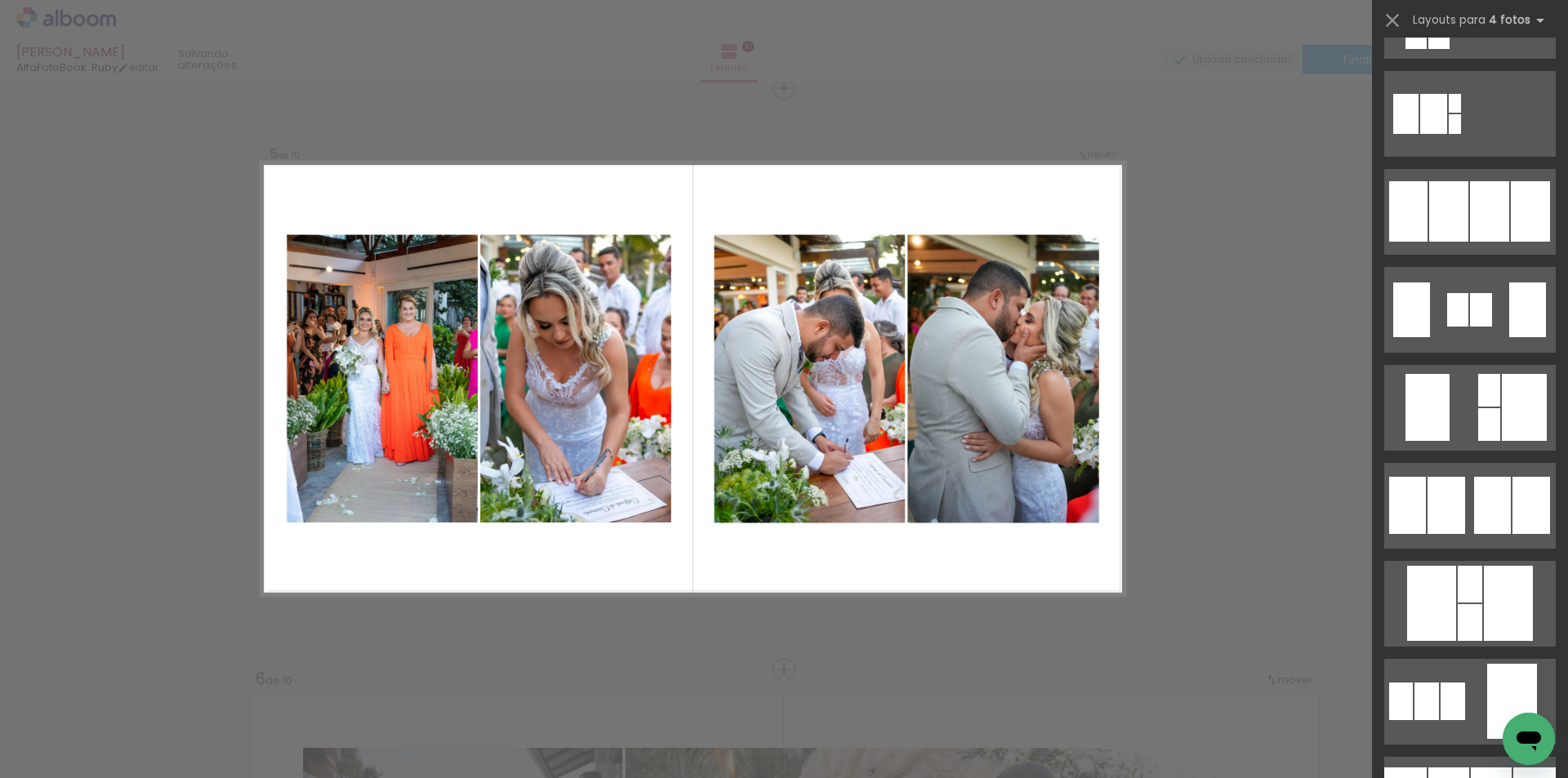
scroll to position [1088, 0]
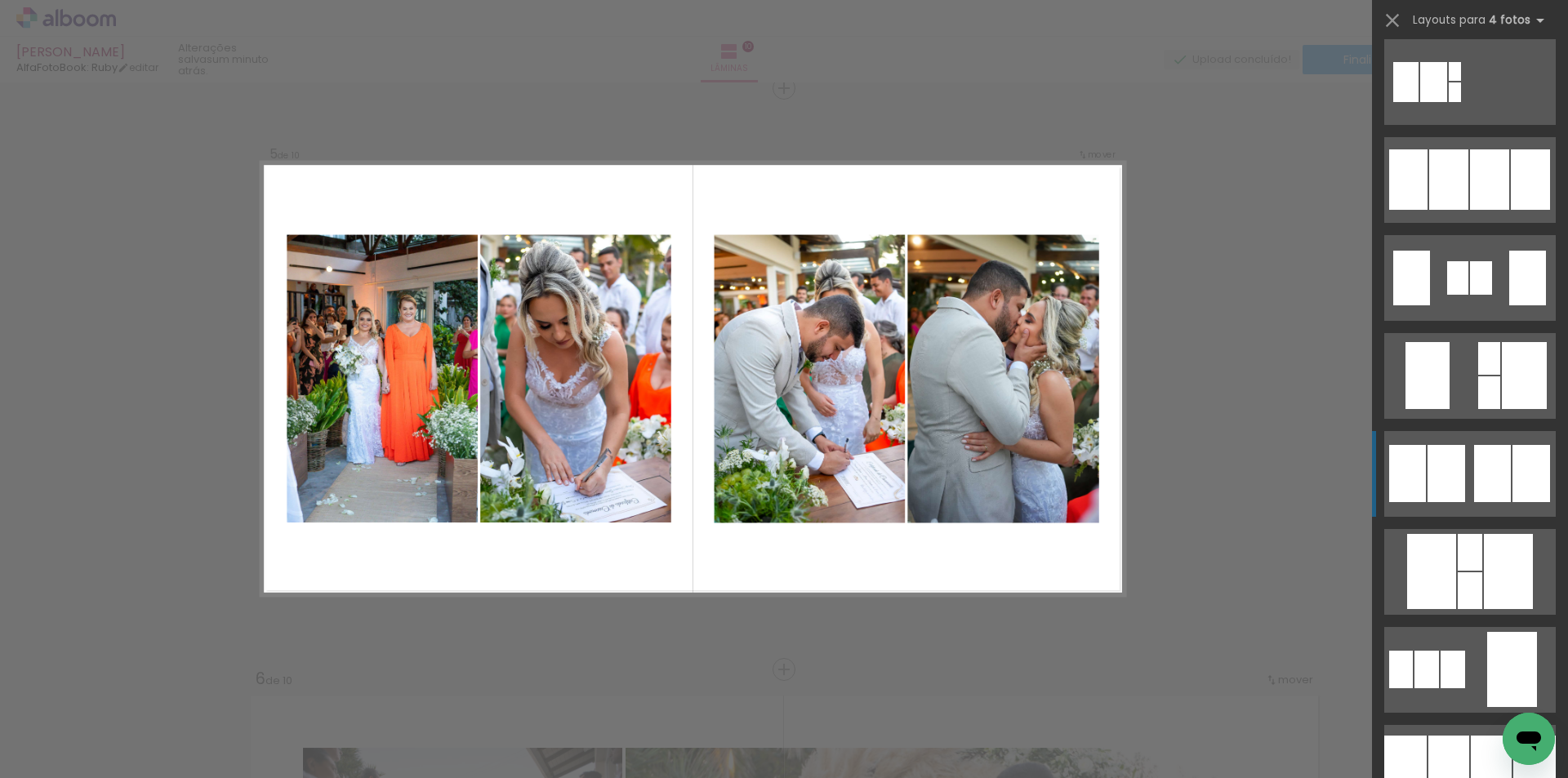
click at [1503, 458] on div at bounding box center [1493, 473] width 36 height 57
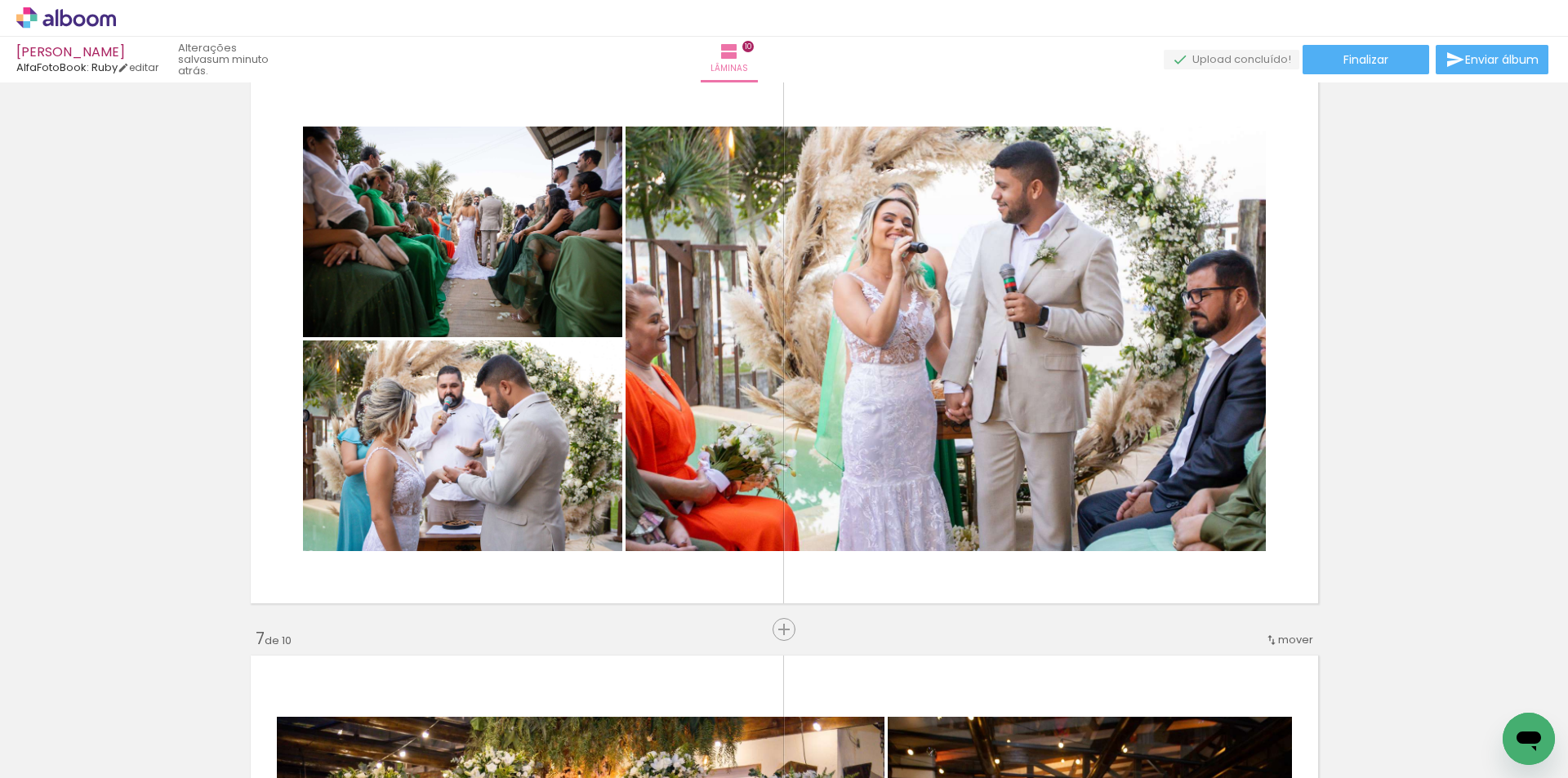
scroll to position [2999, 0]
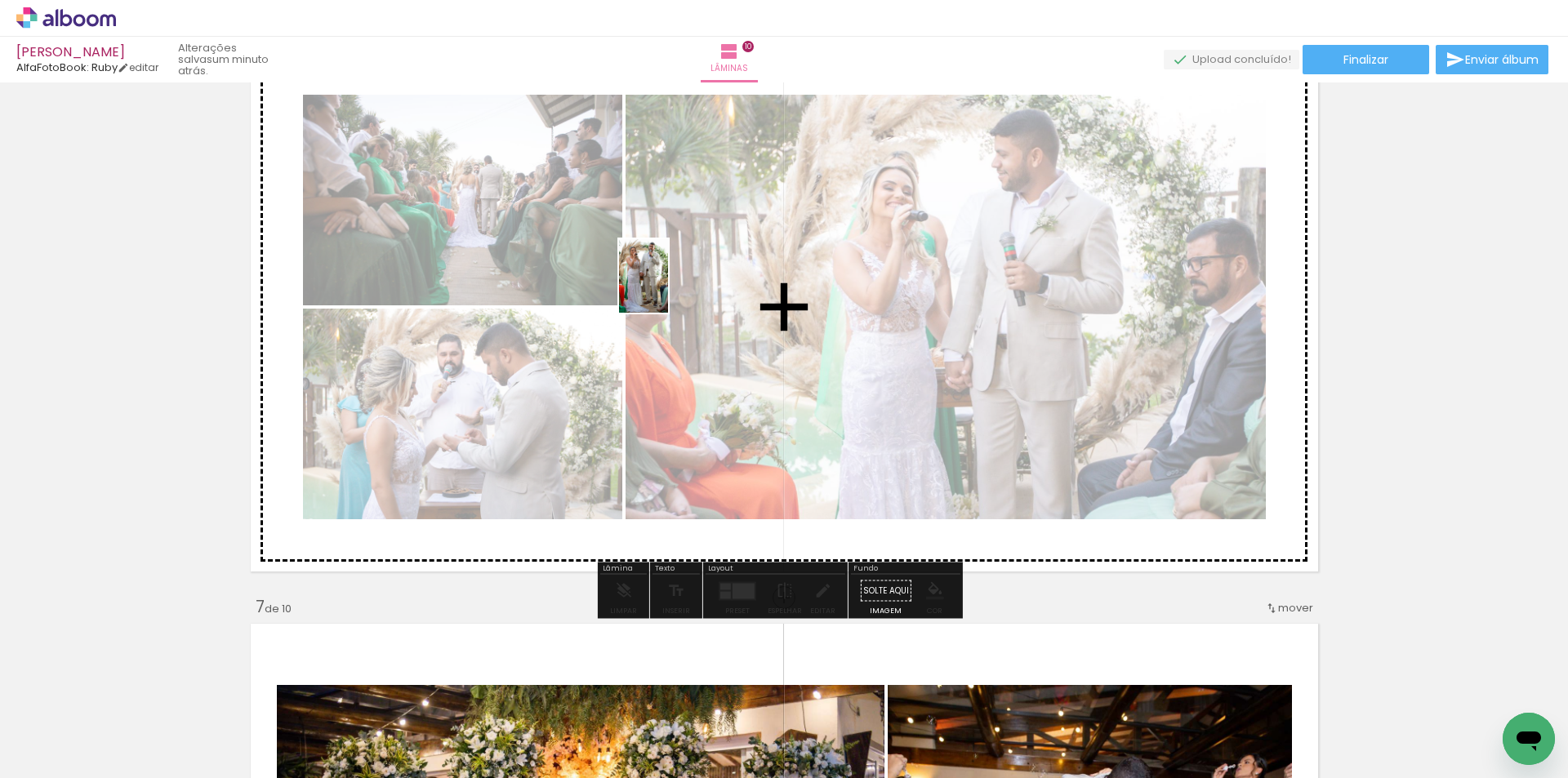
drag, startPoint x: 904, startPoint y: 717, endPoint x: 679, endPoint y: 295, distance: 478.2
click at [670, 288] on quentale-workspace at bounding box center [784, 389] width 1568 height 778
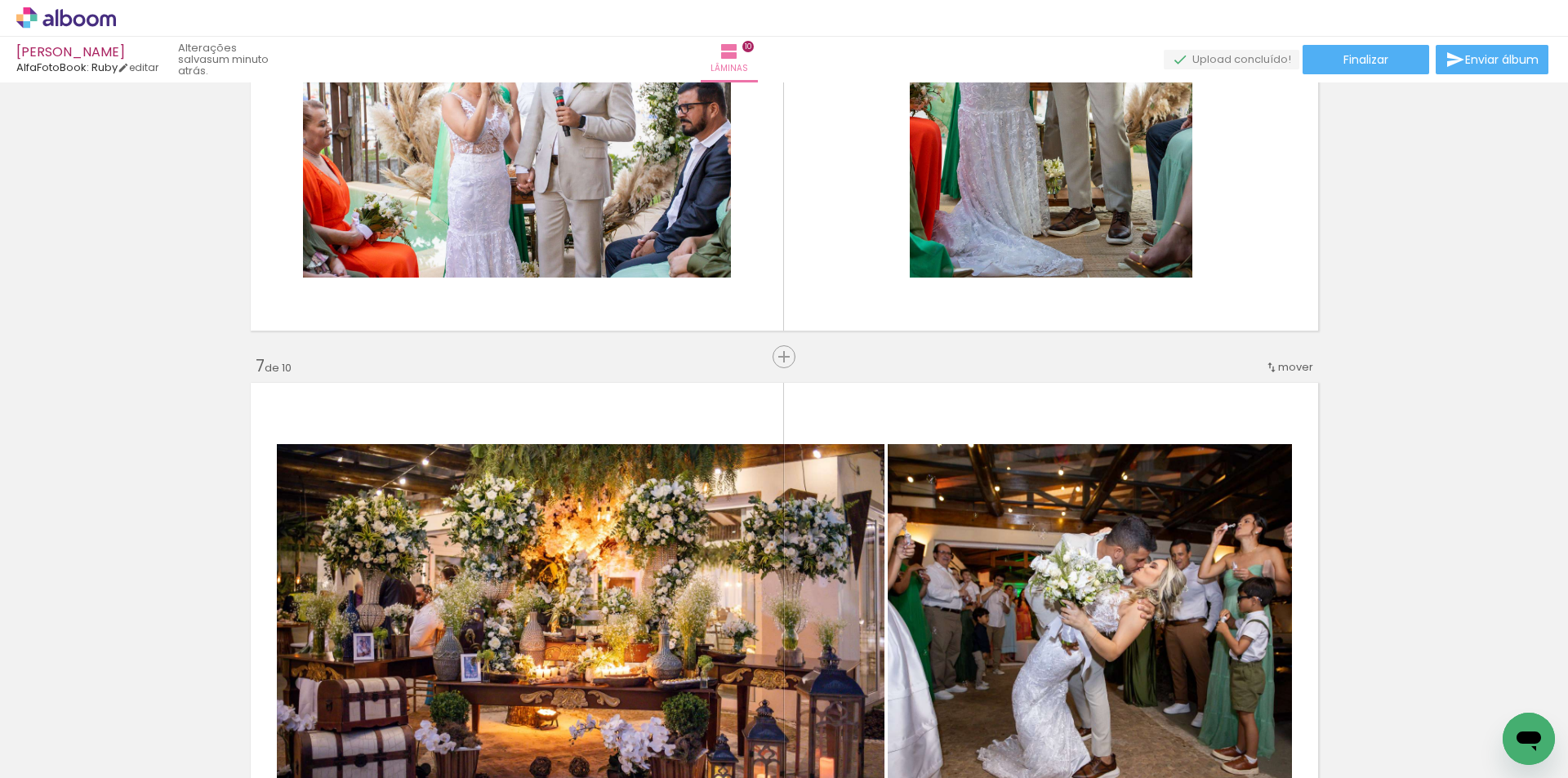
scroll to position [3217, 0]
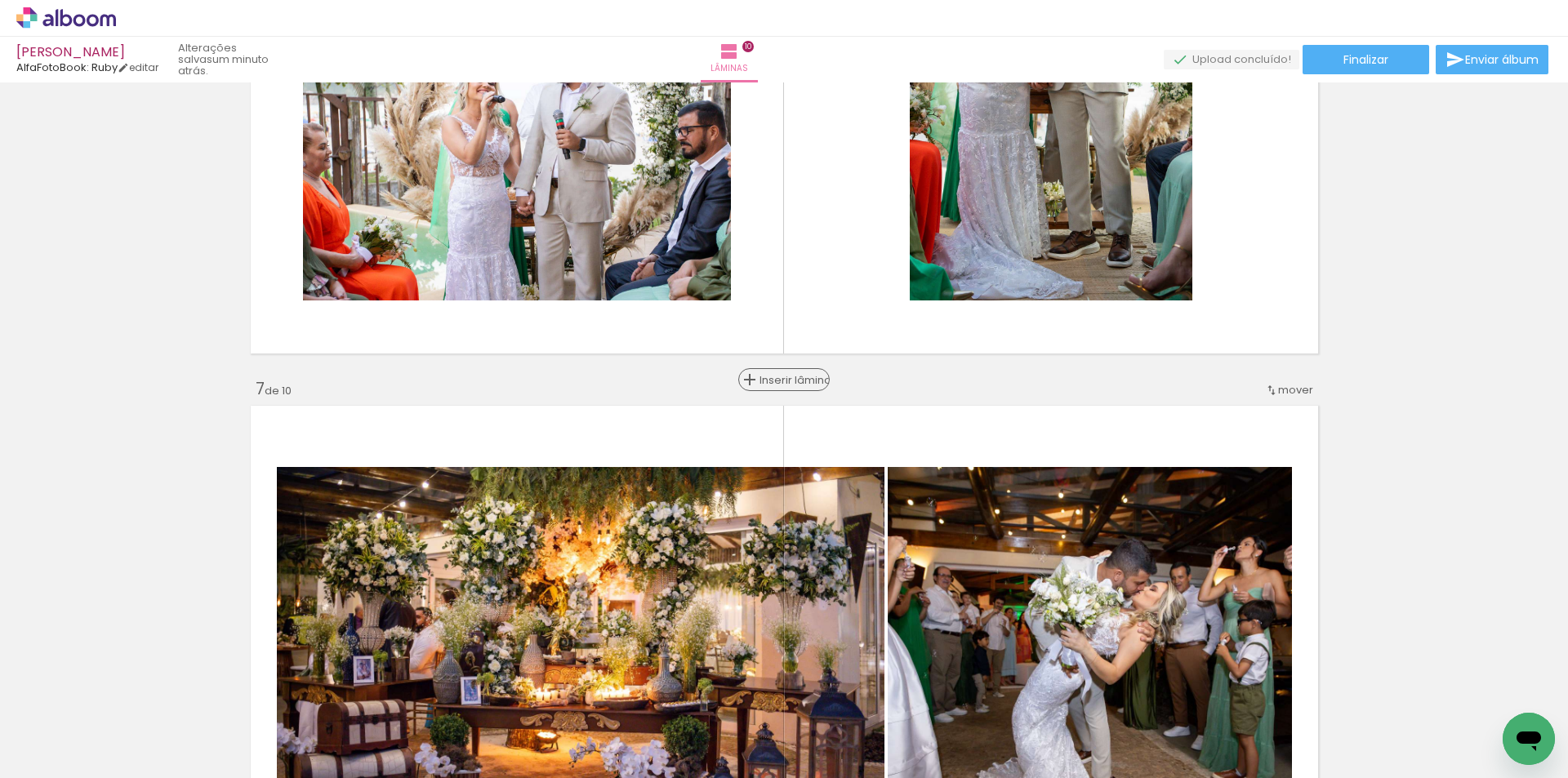
click at [773, 378] on span "Inserir lâmina" at bounding box center [791, 379] width 64 height 11
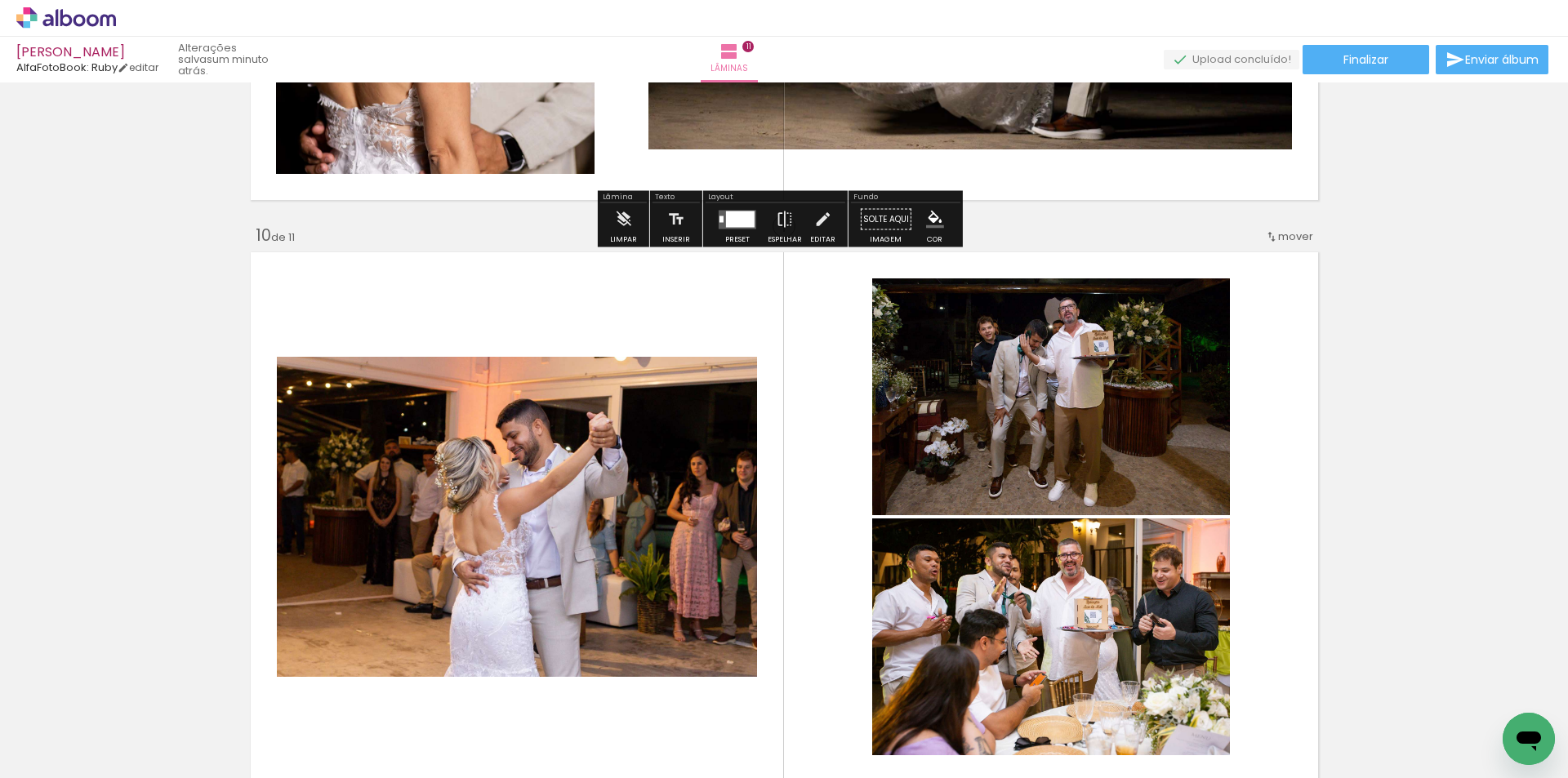
scroll to position [5177, 0]
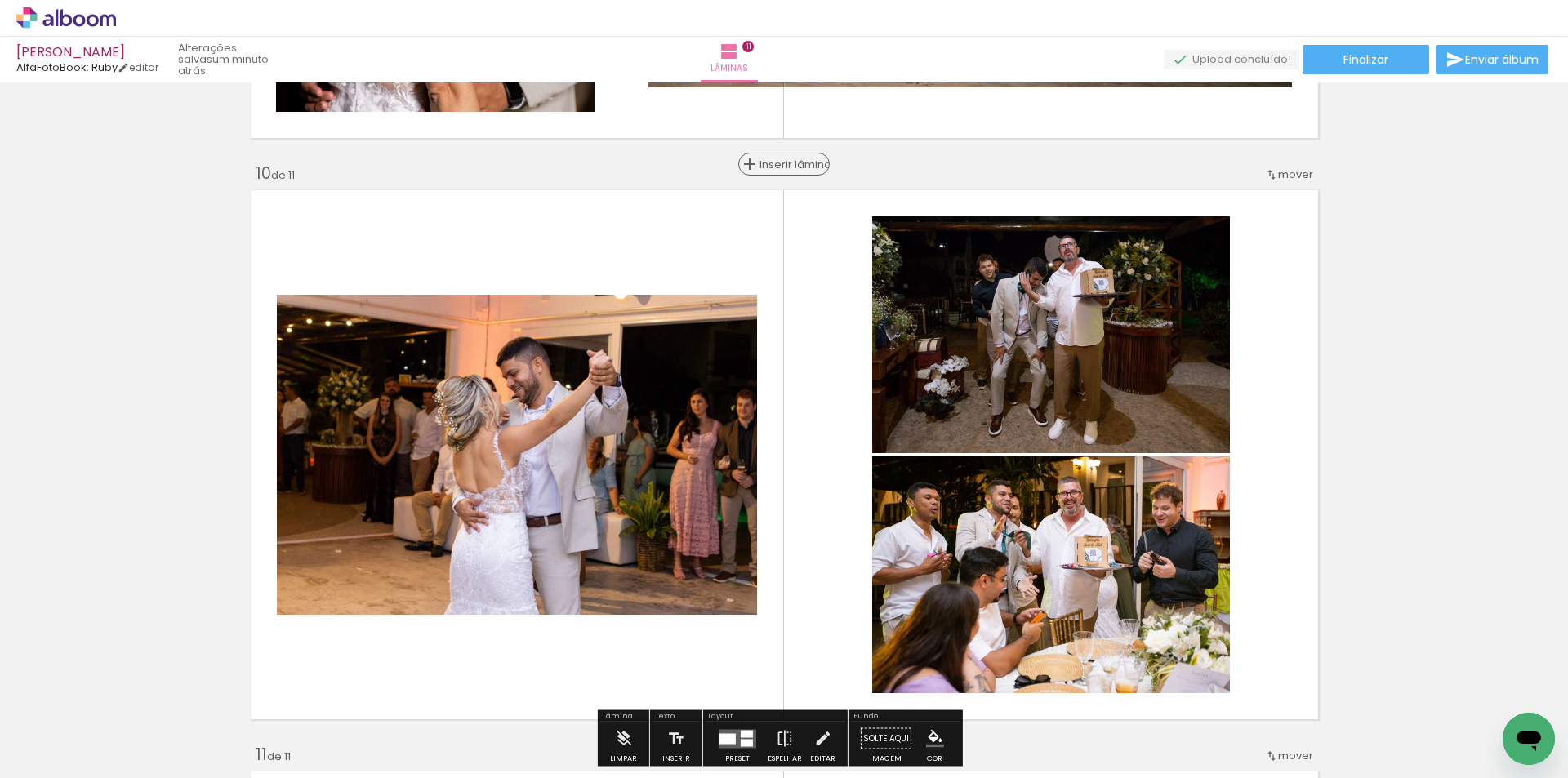
click at [786, 162] on span "Inserir lâmina" at bounding box center [791, 164] width 64 height 11
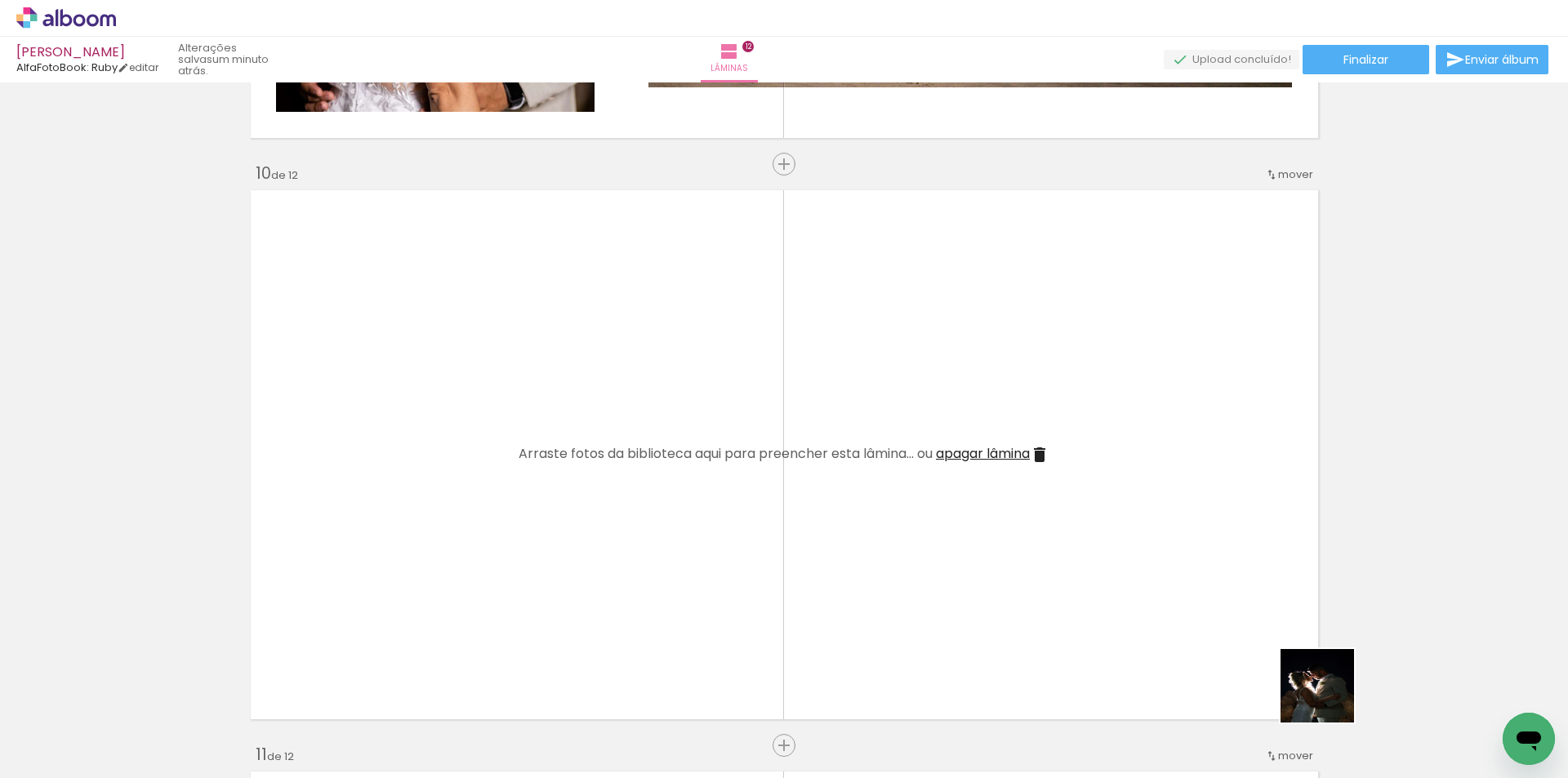
drag, startPoint x: 1329, startPoint y: 698, endPoint x: 1016, endPoint y: 486, distance: 378.0
click at [1016, 486] on quentale-workspace at bounding box center [784, 389] width 1568 height 778
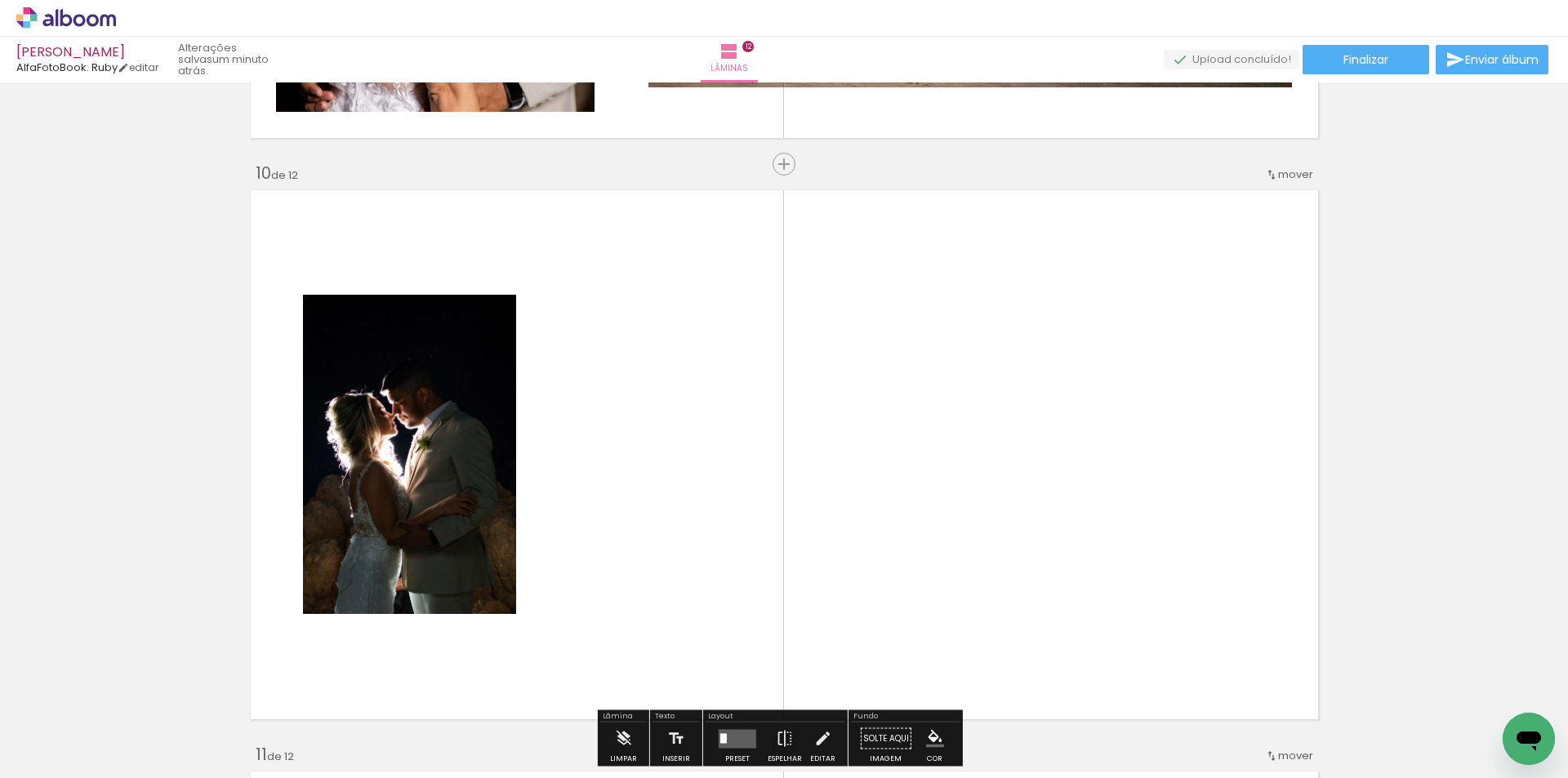
scroll to position [0, 1040]
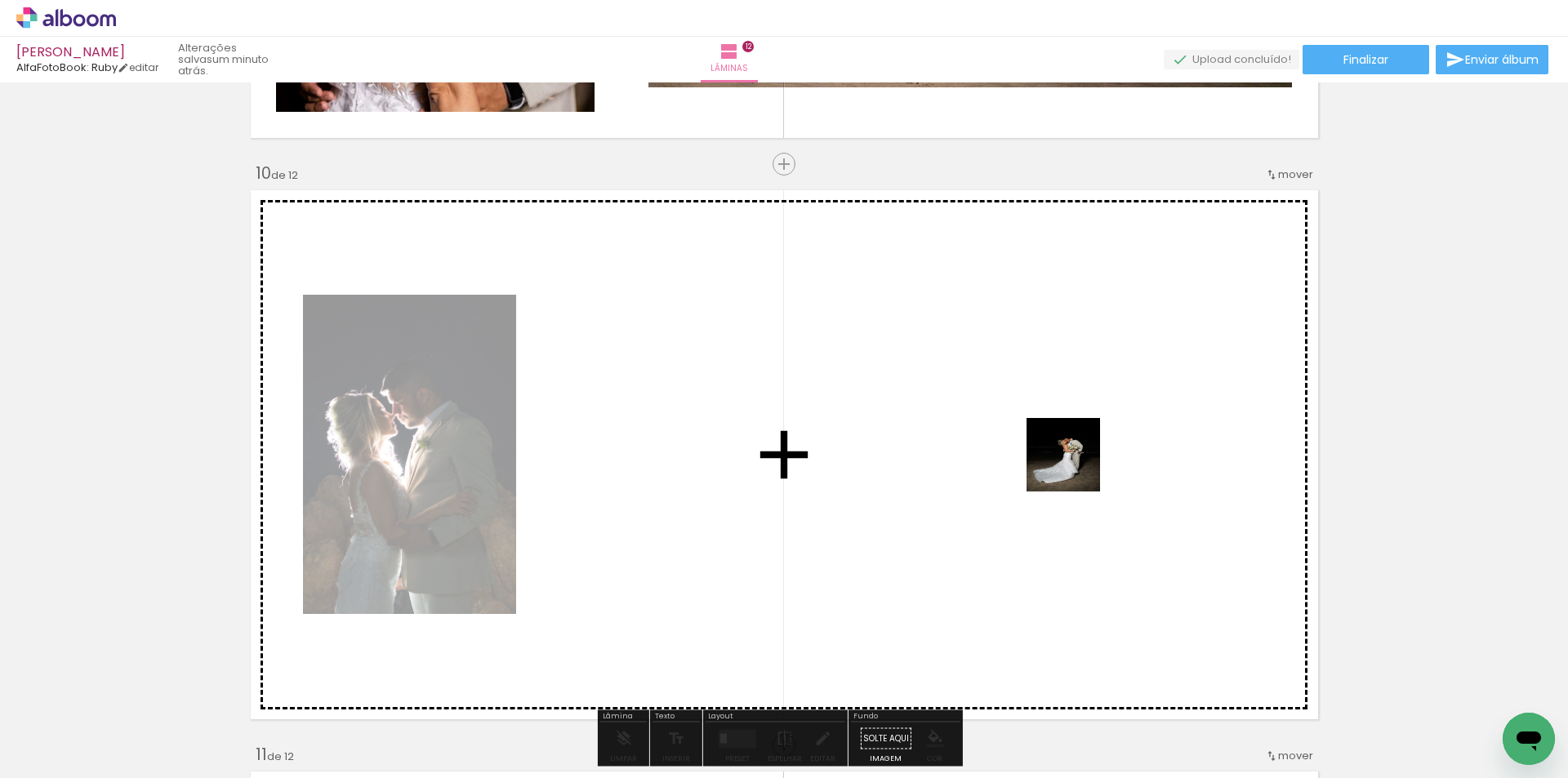
drag, startPoint x: 1414, startPoint y: 721, endPoint x: 1076, endPoint y: 467, distance: 422.8
click at [1076, 467] on quentale-workspace at bounding box center [784, 389] width 1568 height 778
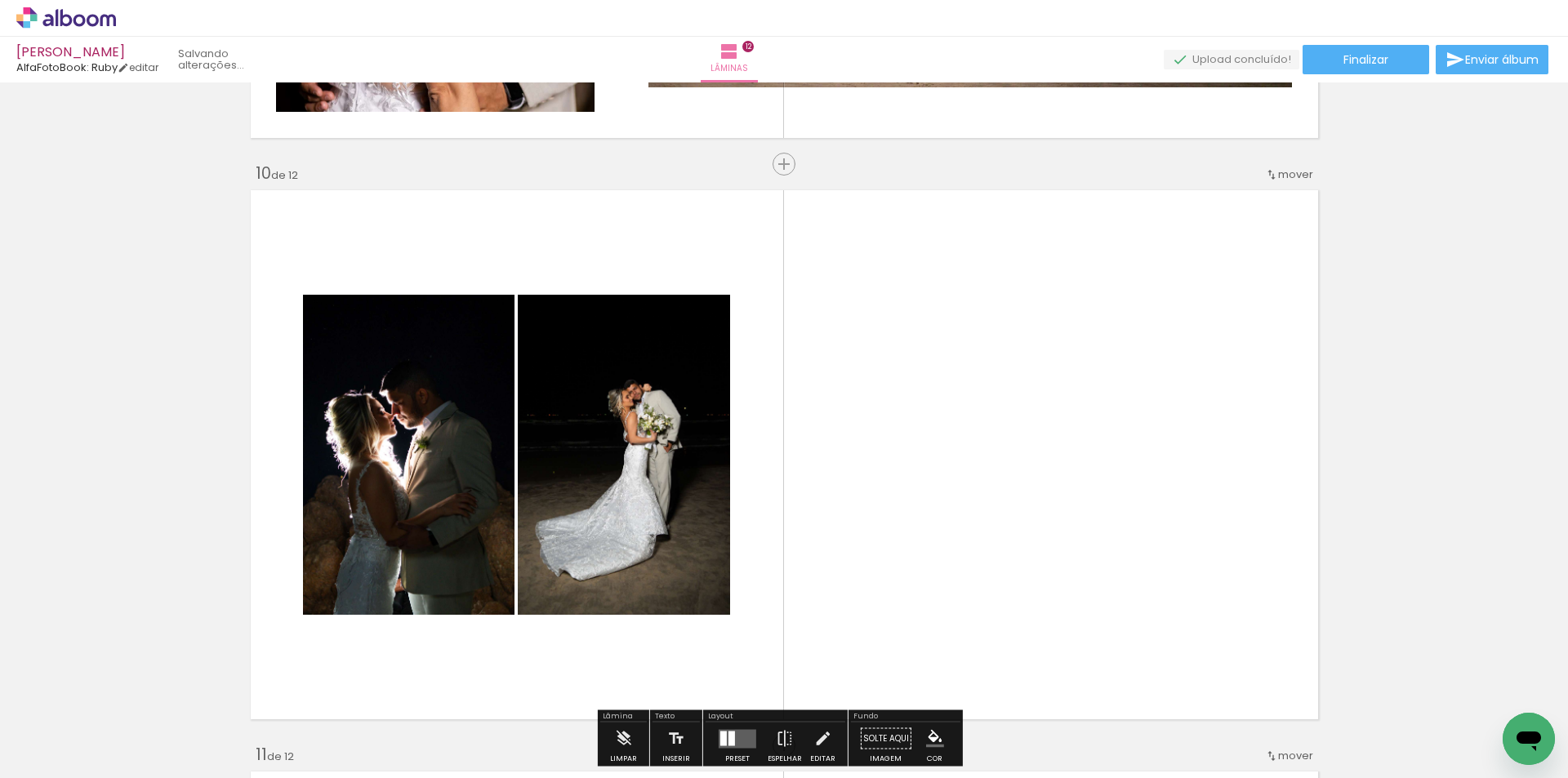
scroll to position [0, 949]
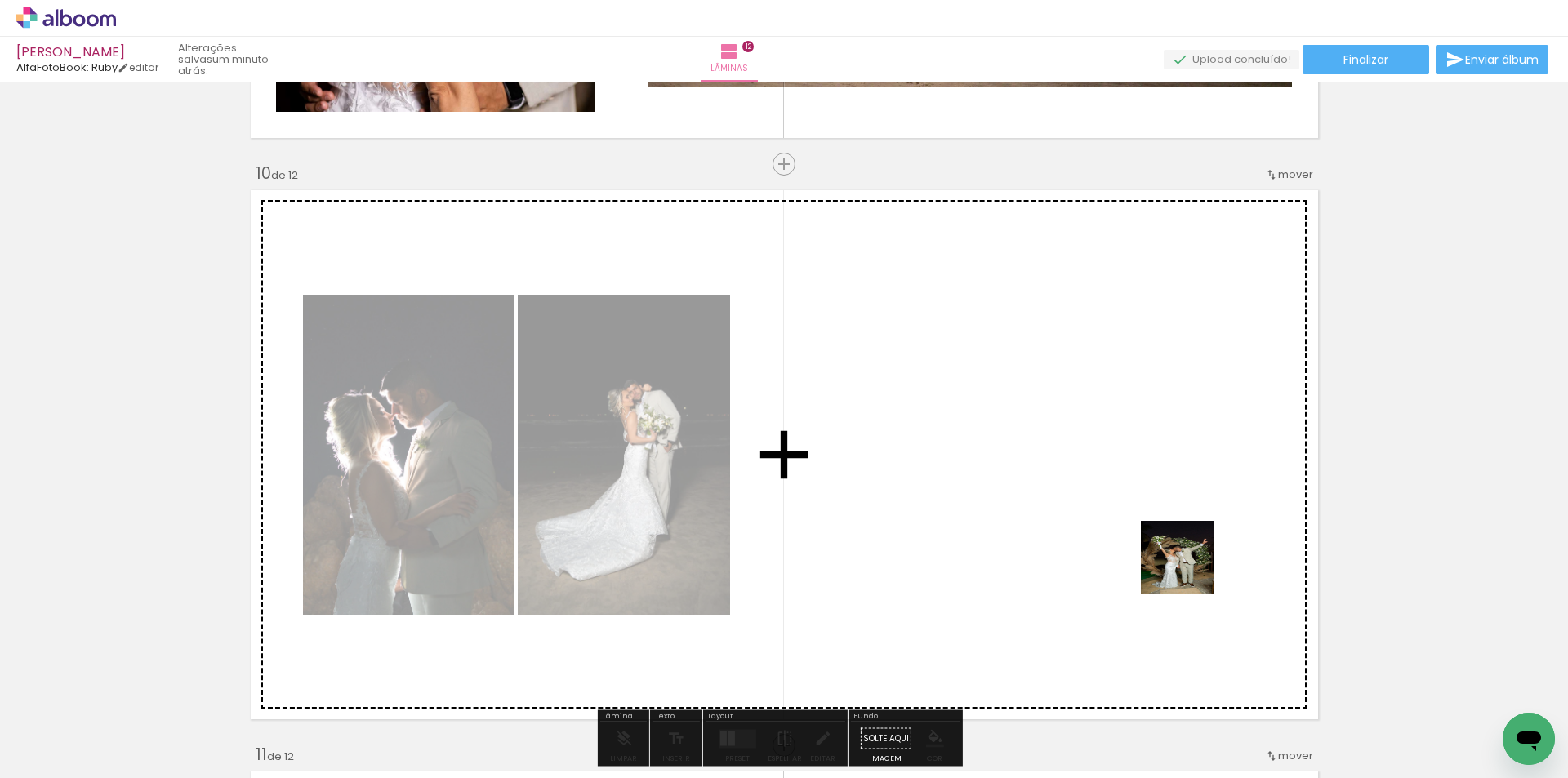
drag, startPoint x: 1326, startPoint y: 718, endPoint x: 1117, endPoint y: 512, distance: 293.5
click at [1117, 512] on quentale-workspace at bounding box center [784, 389] width 1568 height 778
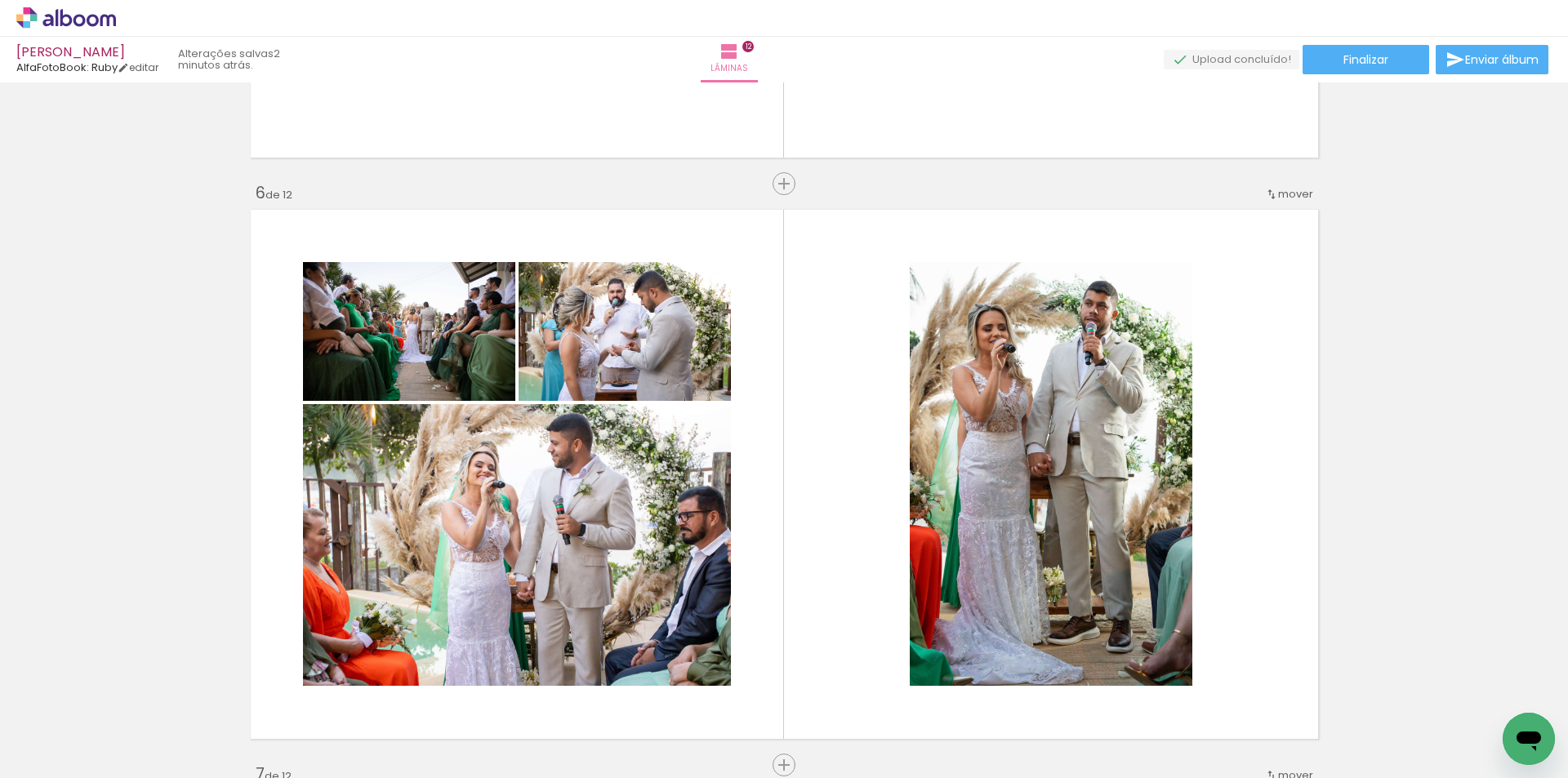
scroll to position [2782, 0]
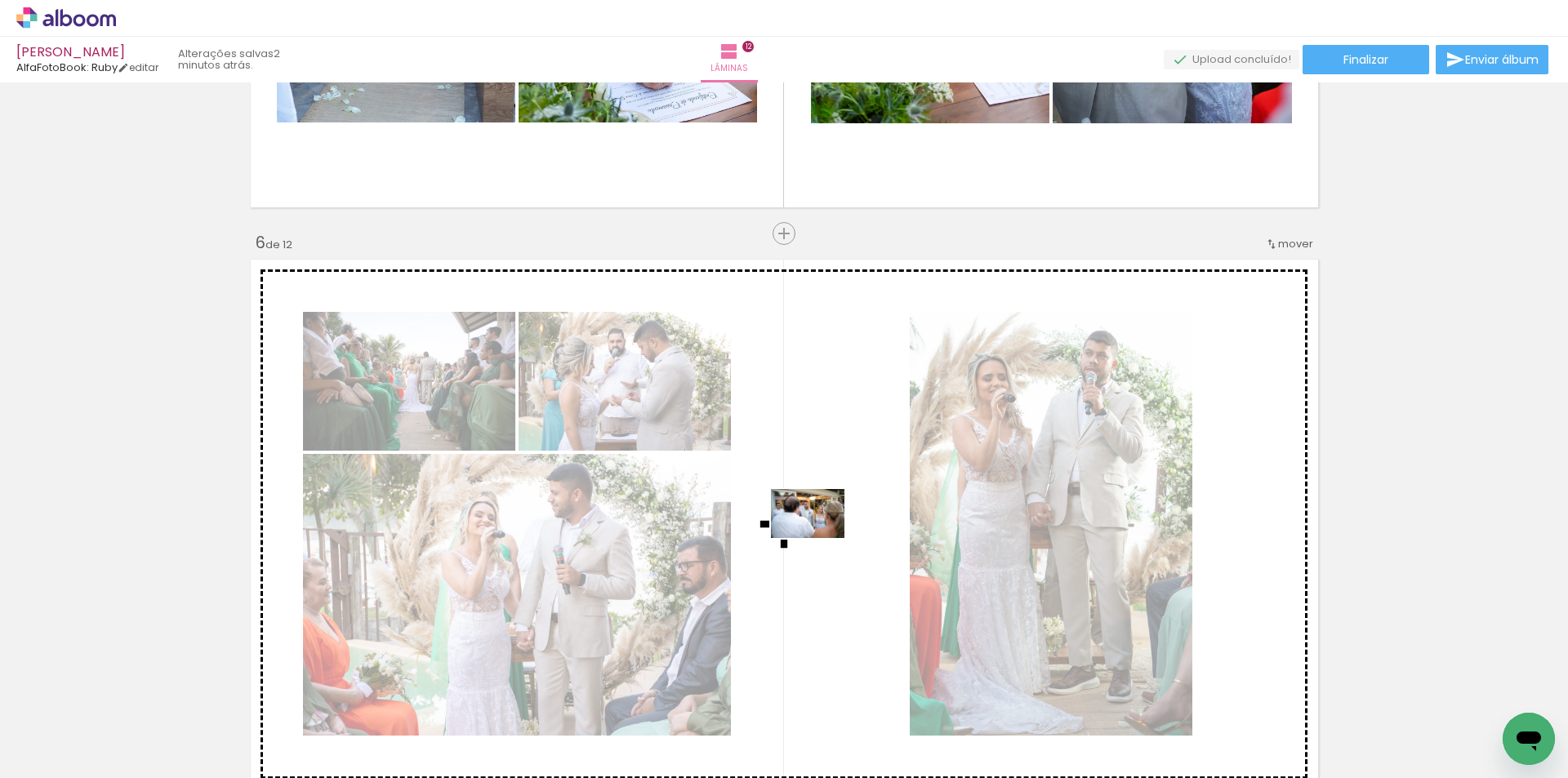
drag, startPoint x: 899, startPoint y: 727, endPoint x: 820, endPoint y: 538, distance: 204.8
click quentale-workspace
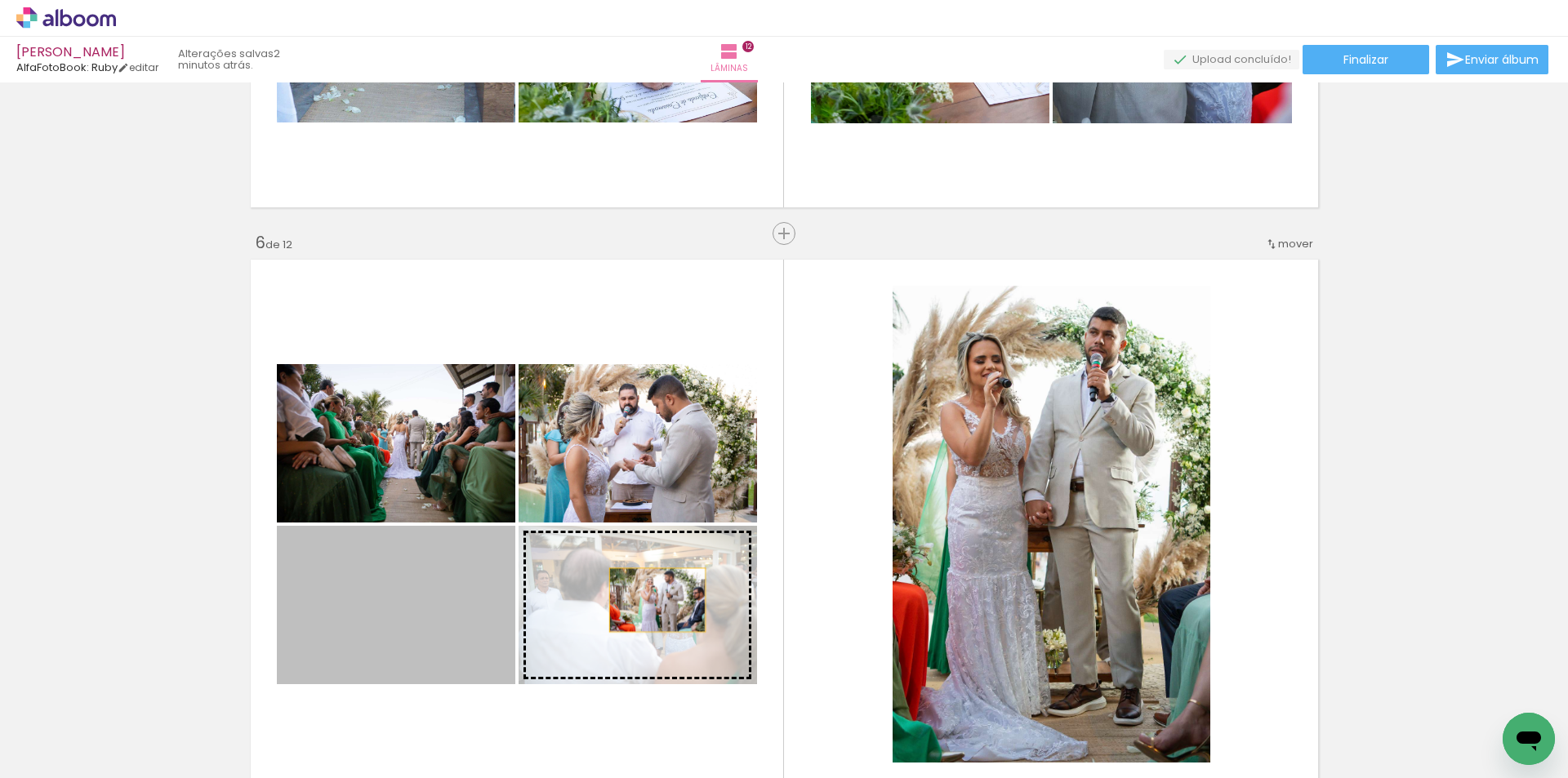
drag, startPoint x: 451, startPoint y: 600, endPoint x: 655, endPoint y: 600, distance: 204.0
click slot
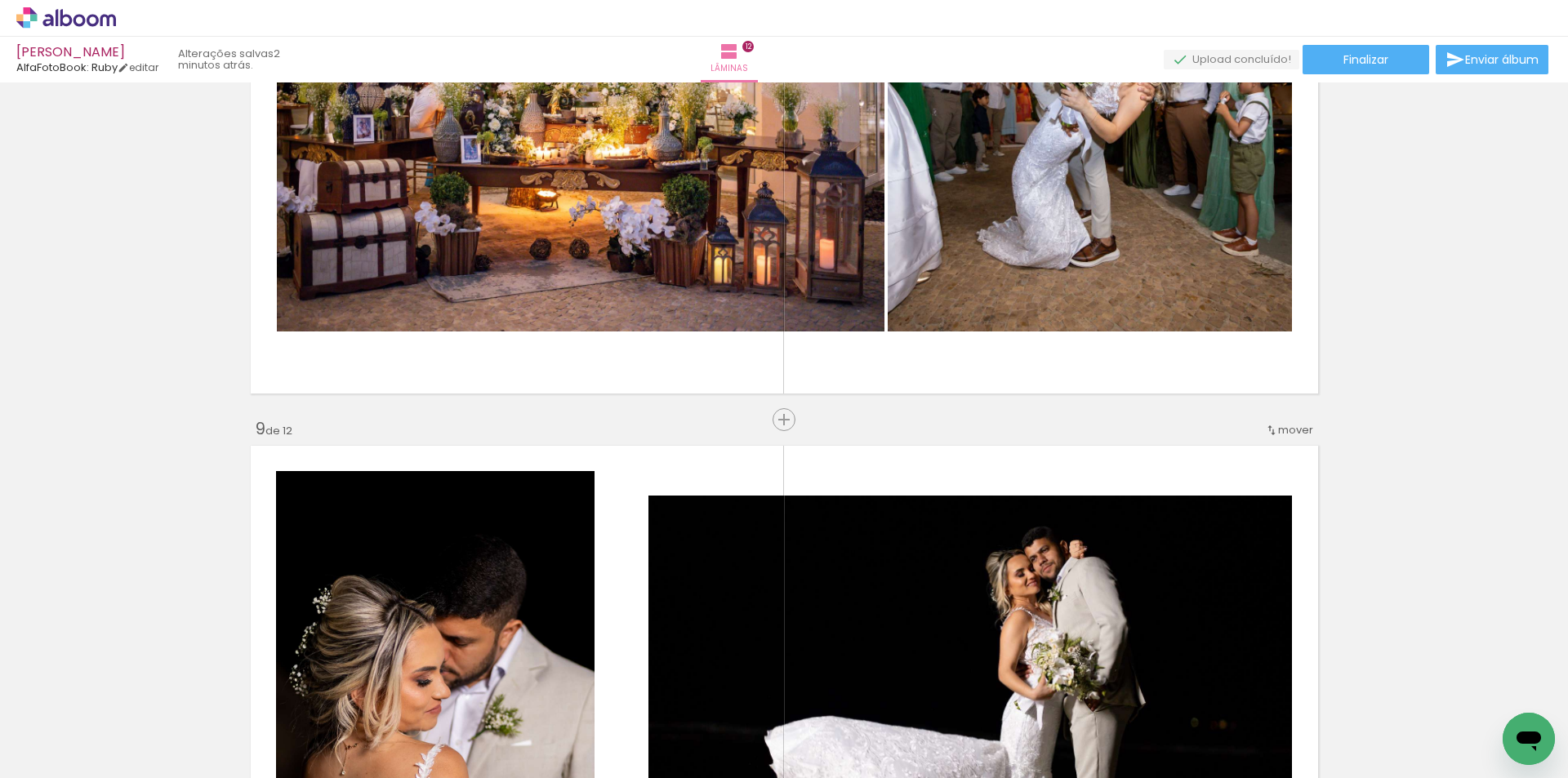
scroll to position [4089, 0]
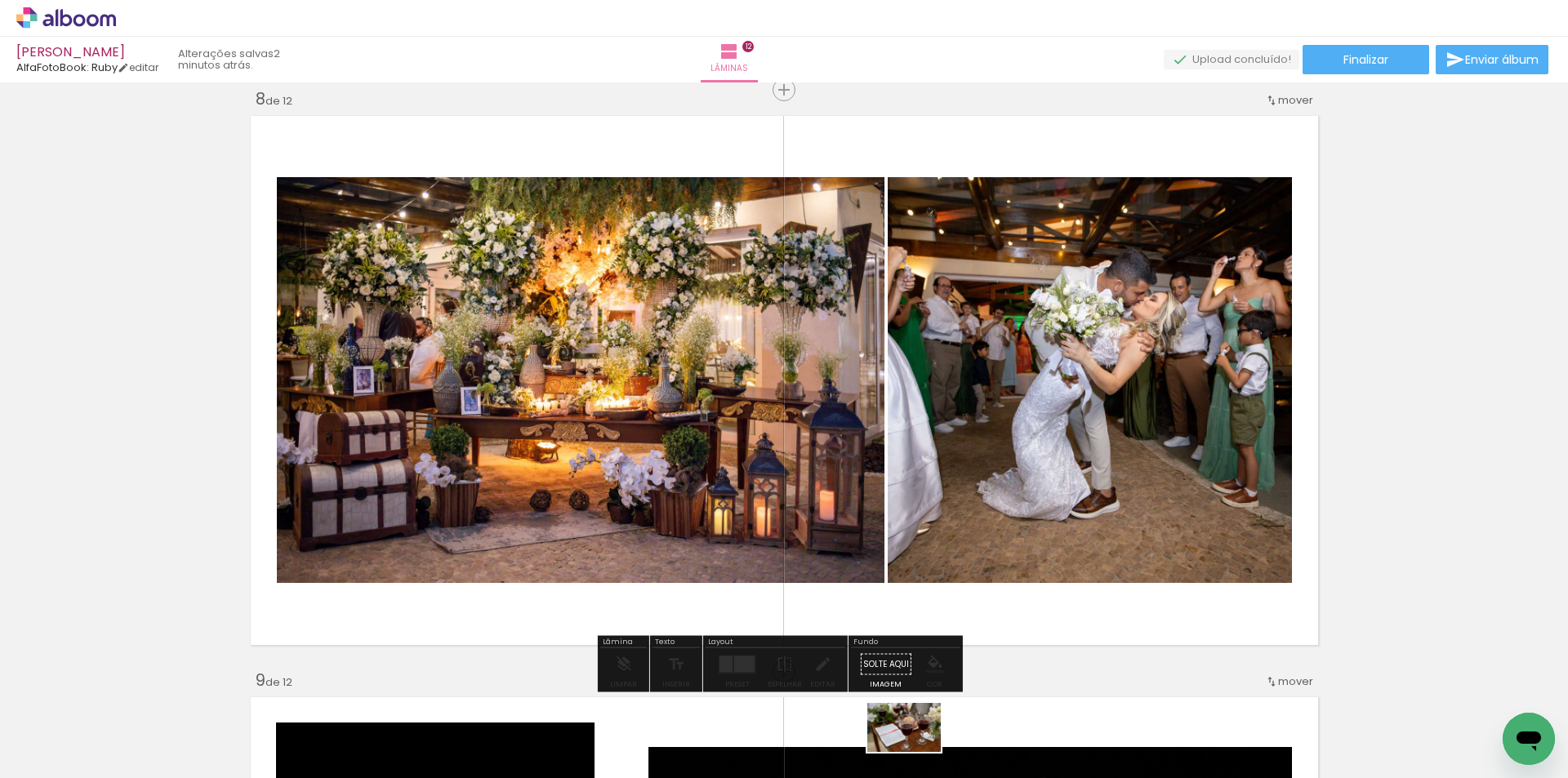
drag, startPoint x: 894, startPoint y: 692, endPoint x: 917, endPoint y: 751, distance: 63.3
click div
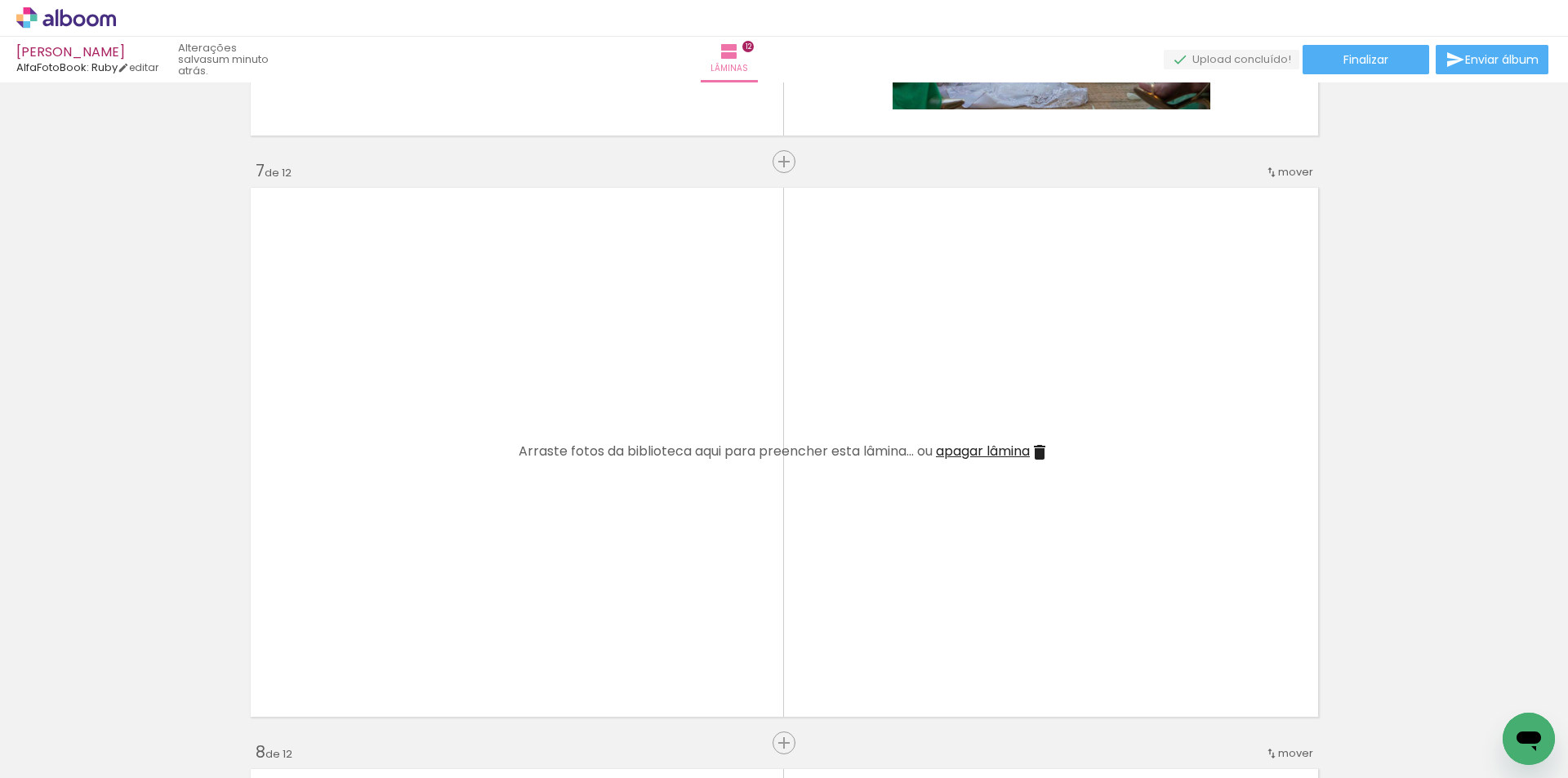
scroll to position [3652, 0]
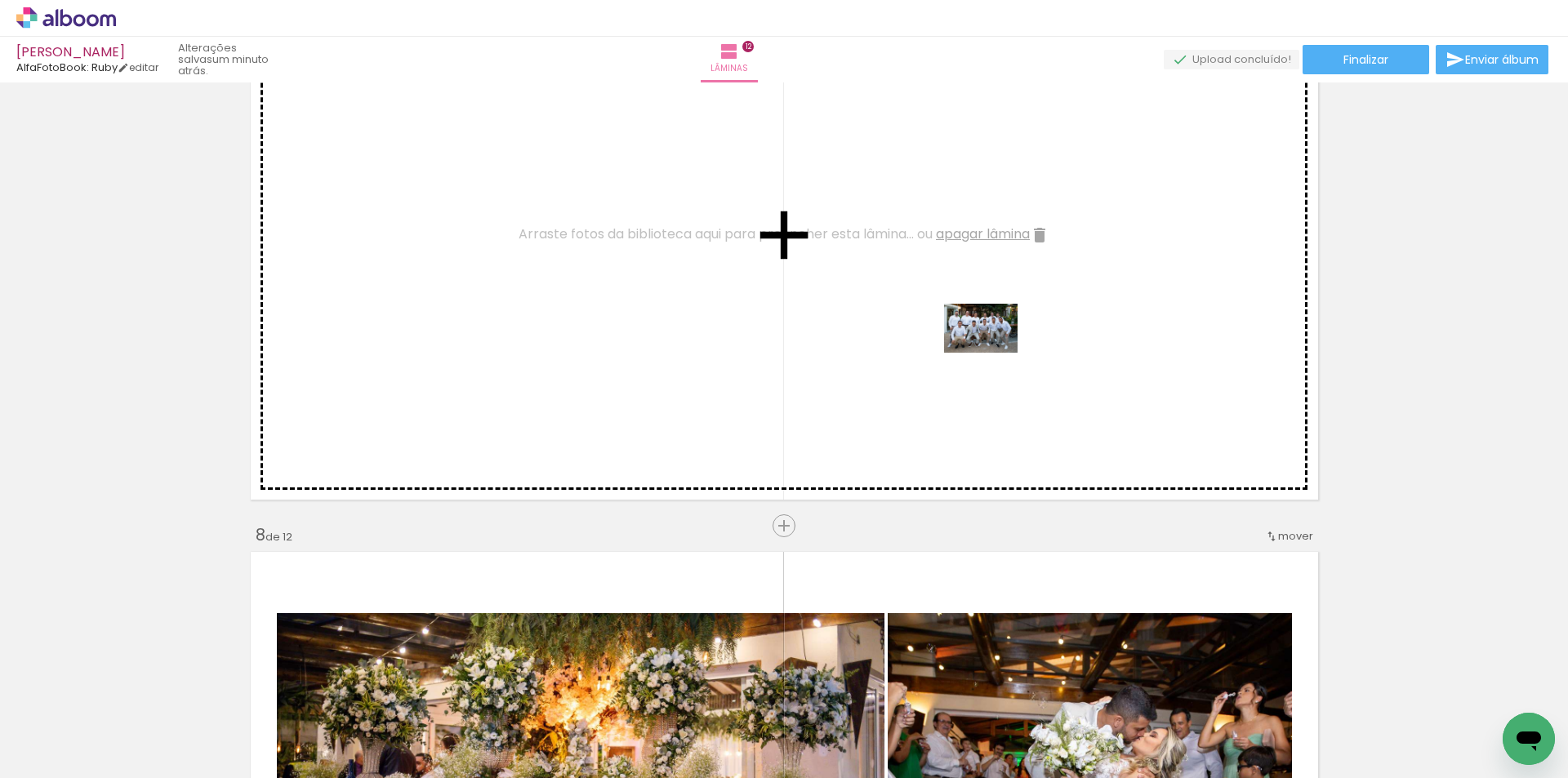
drag, startPoint x: 817, startPoint y: 735, endPoint x: 930, endPoint y: 671, distance: 129.9
click at [992, 357] on quentale-workspace at bounding box center [784, 389] width 1568 height 778
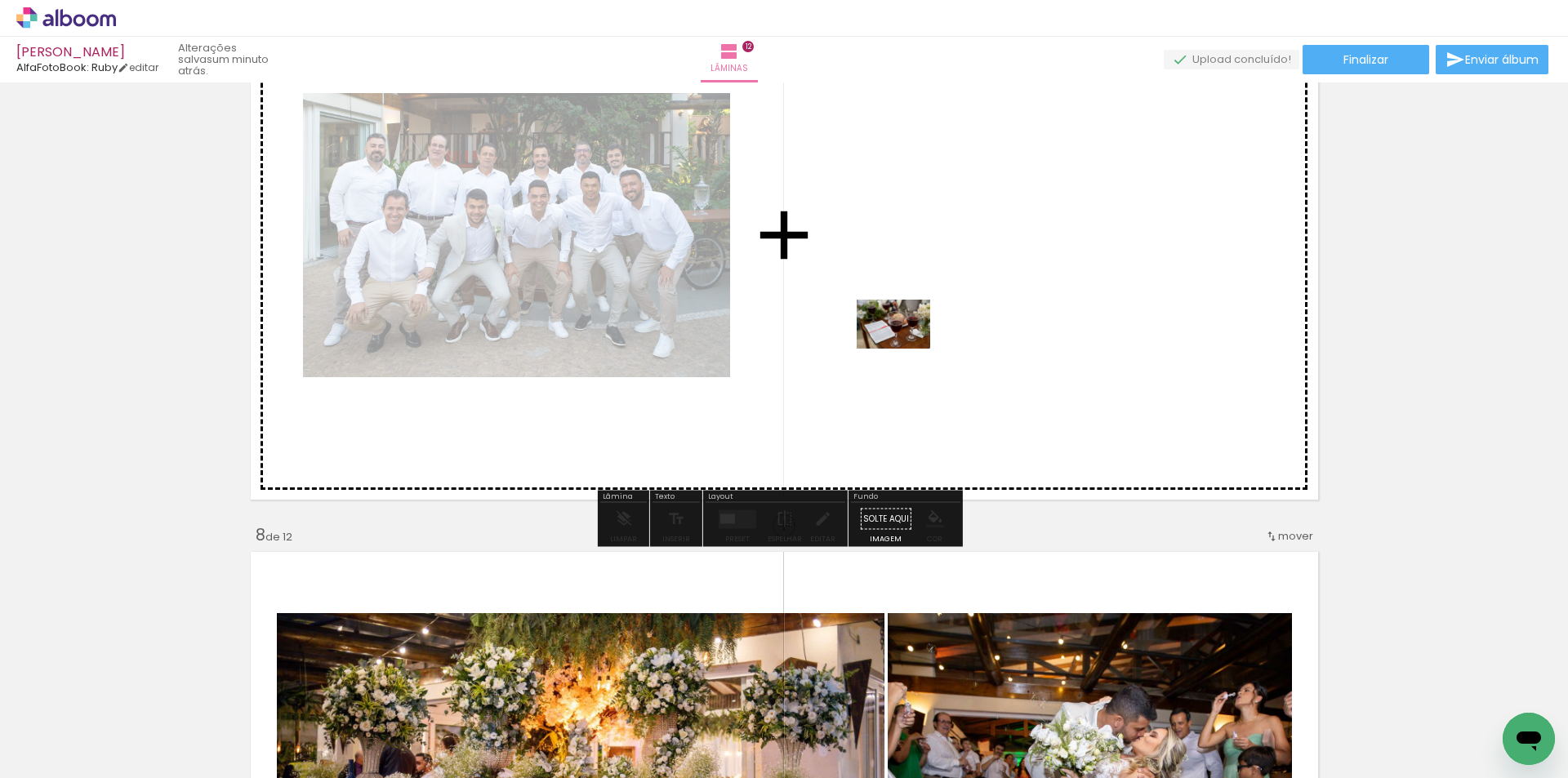
drag, startPoint x: 825, startPoint y: 730, endPoint x: 906, endPoint y: 349, distance: 389.5
click at [906, 349] on quentale-workspace at bounding box center [784, 389] width 1568 height 778
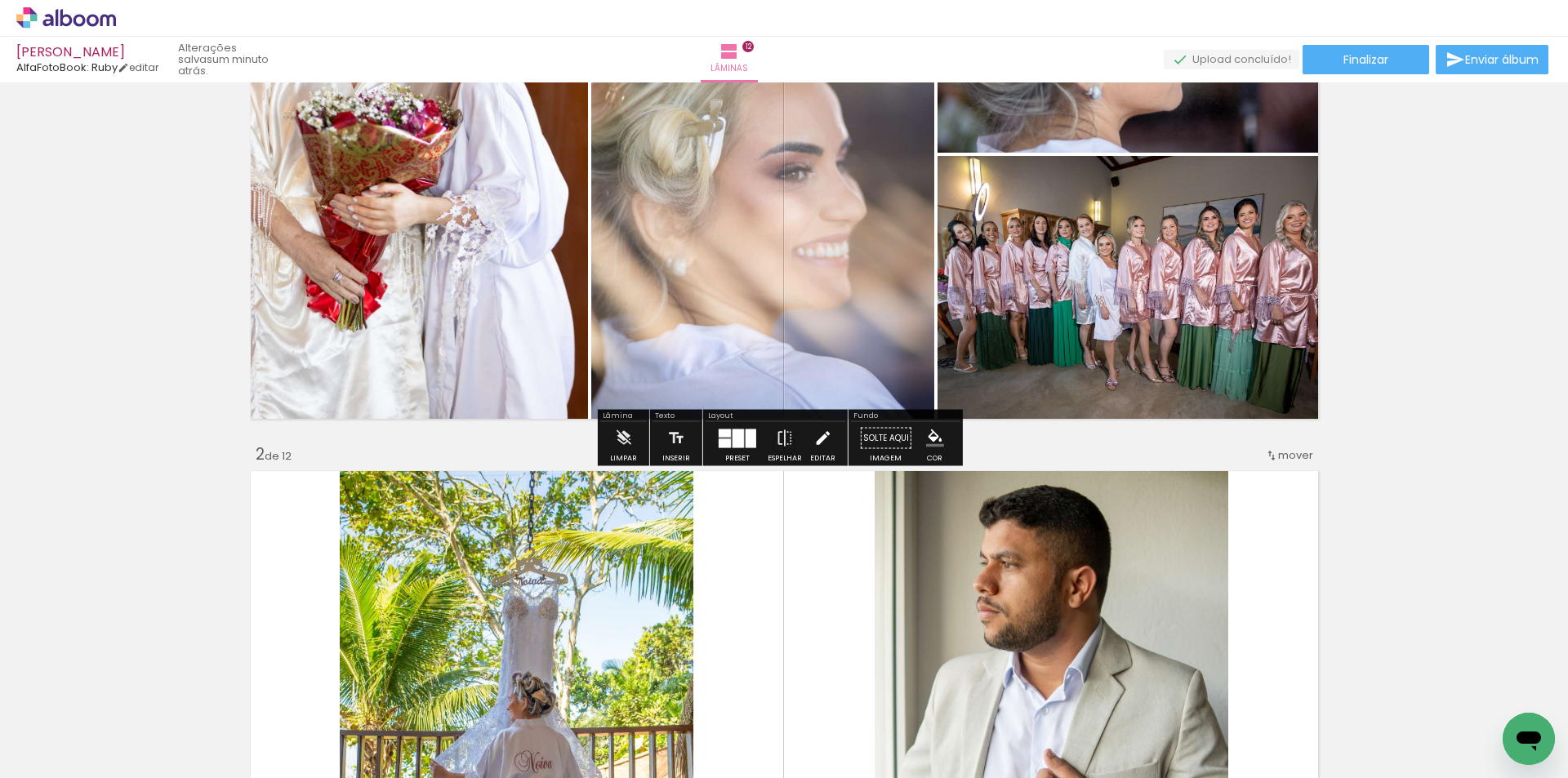
scroll to position [218, 0]
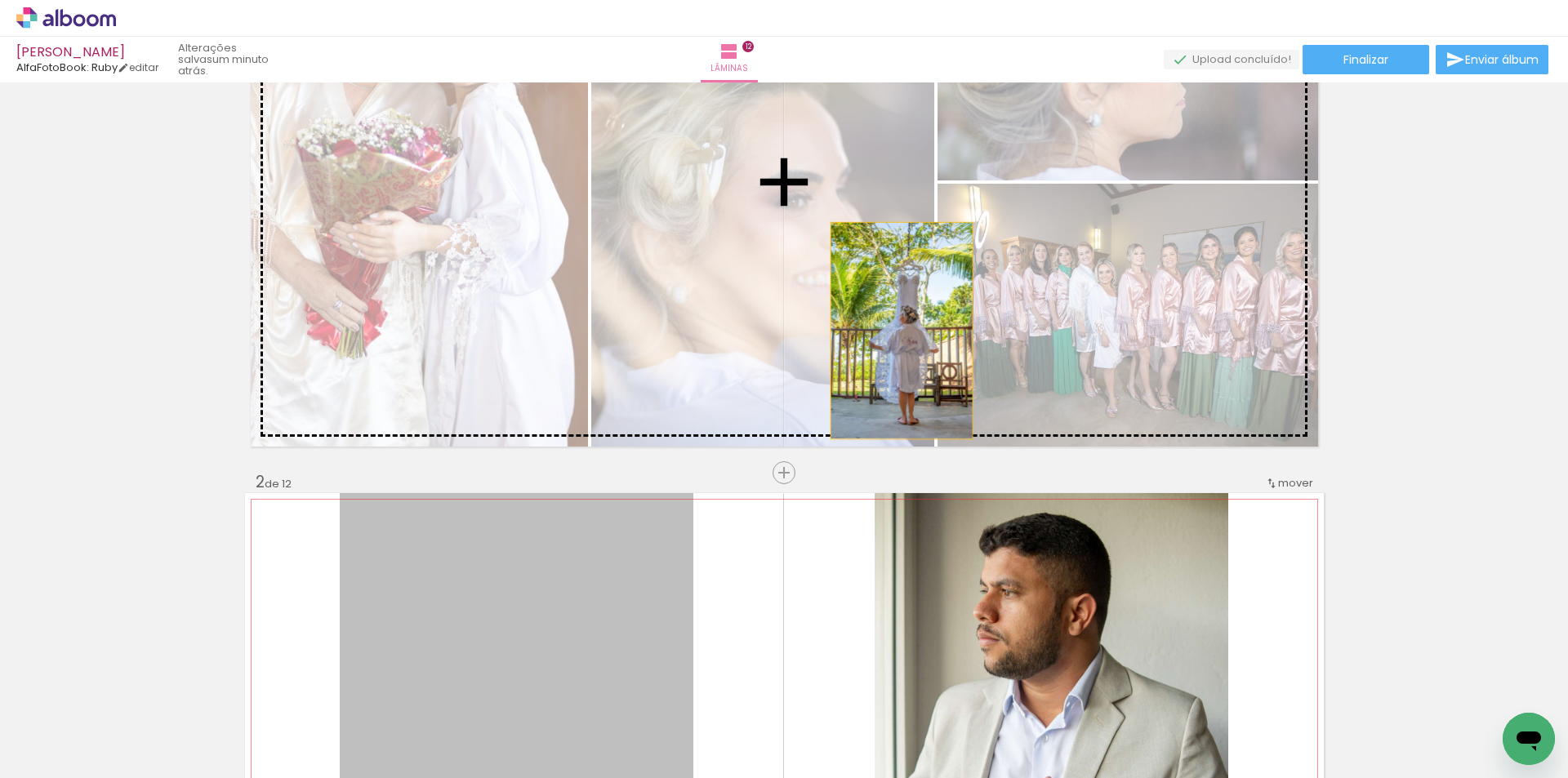
drag, startPoint x: 627, startPoint y: 604, endPoint x: 877, endPoint y: 400, distance: 322.7
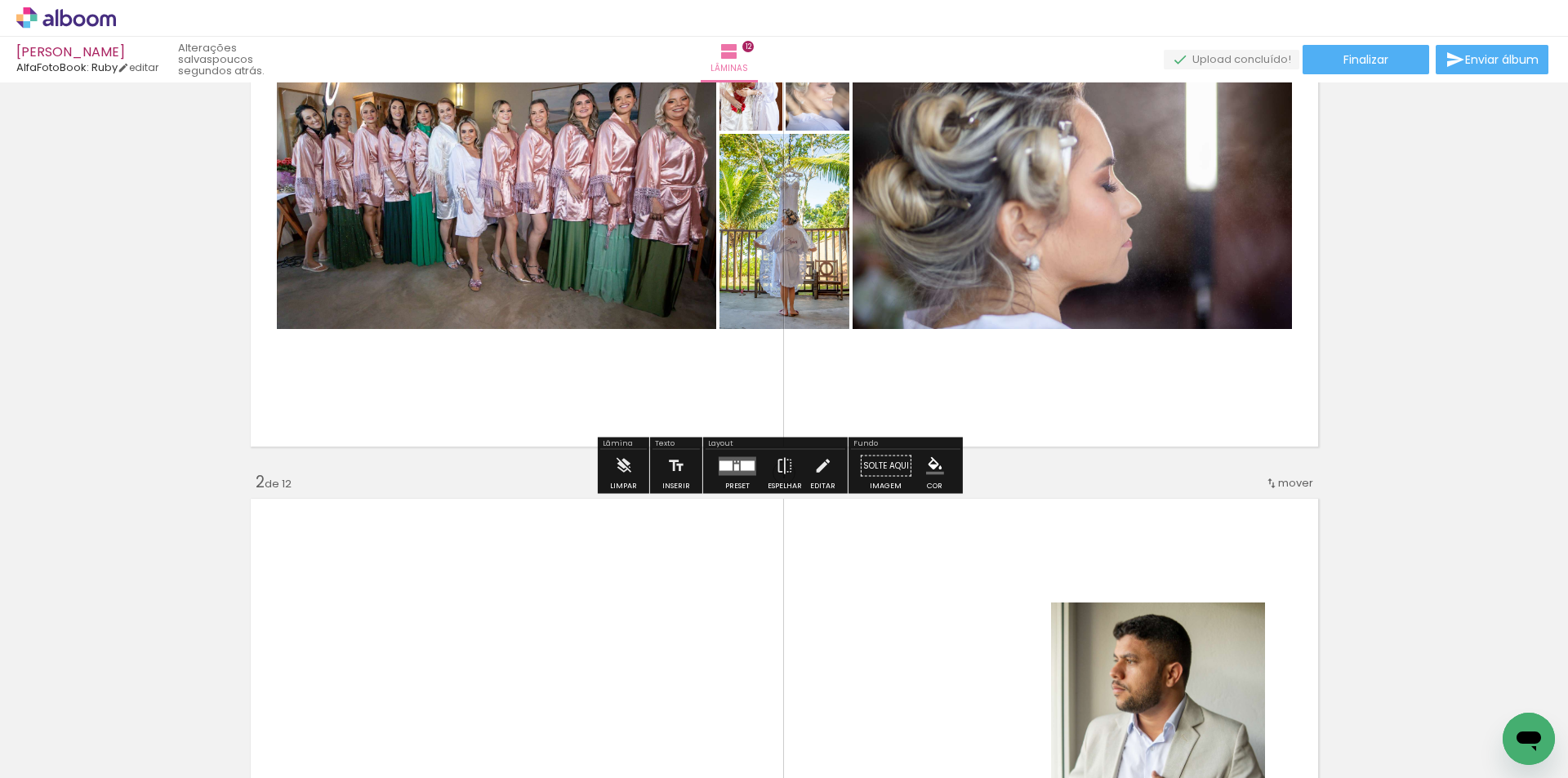
drag, startPoint x: 733, startPoint y: 459, endPoint x: 817, endPoint y: 438, distance: 86.6
click at [734, 459] on quentale-layouter at bounding box center [737, 466] width 37 height 19
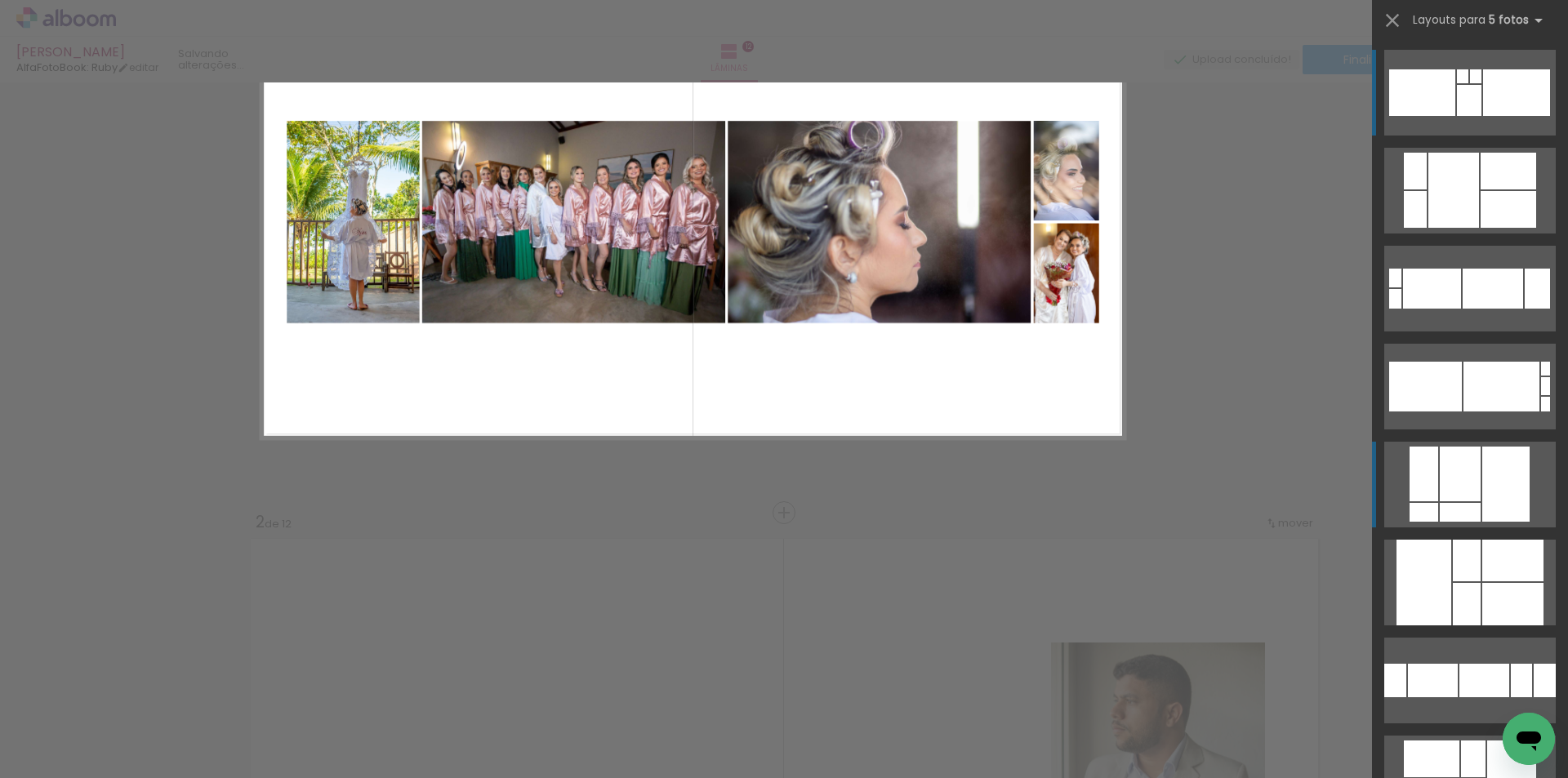
scroll to position [22, 0]
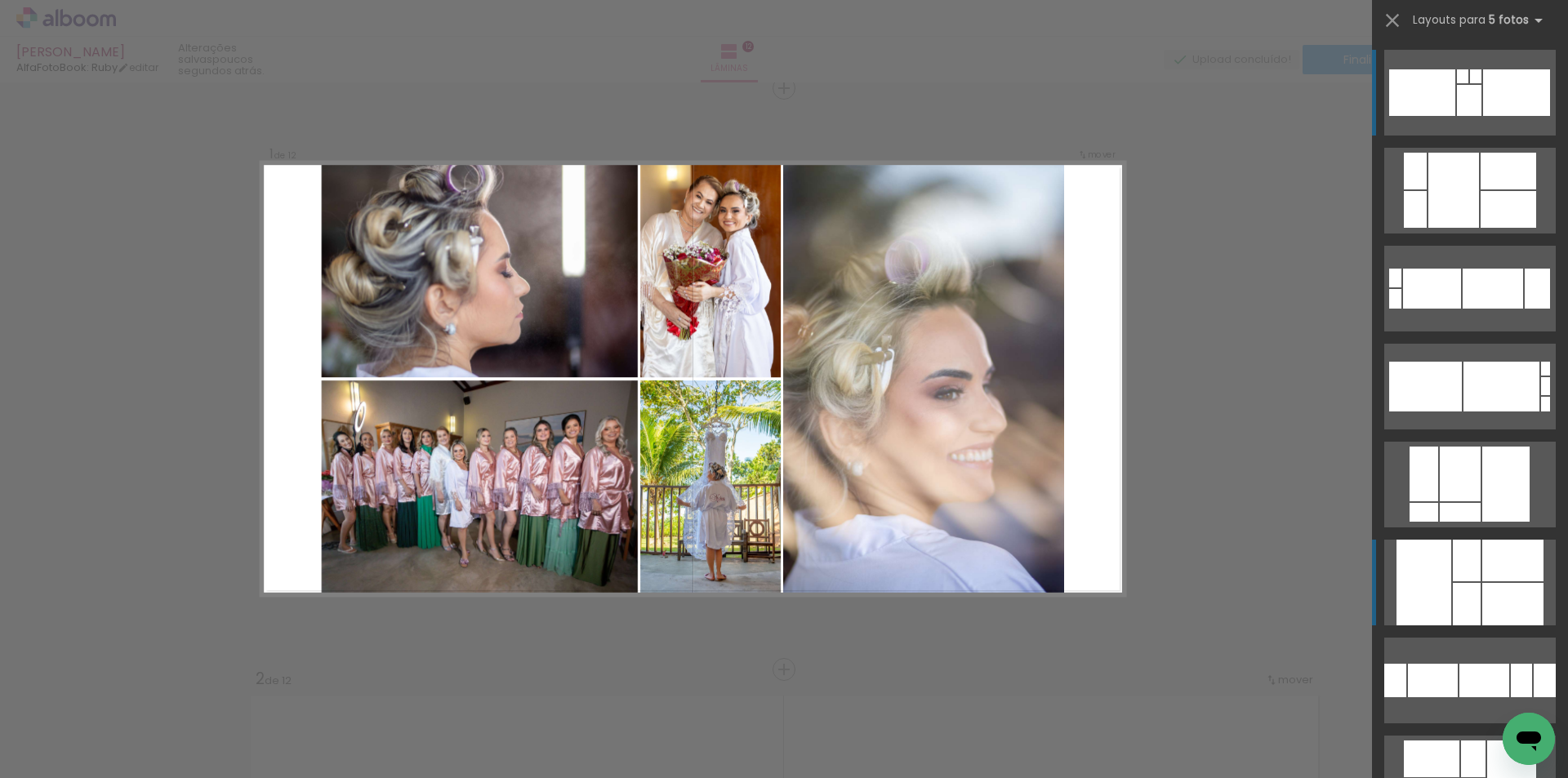
click at [1495, 577] on div at bounding box center [1512, 560] width 61 height 41
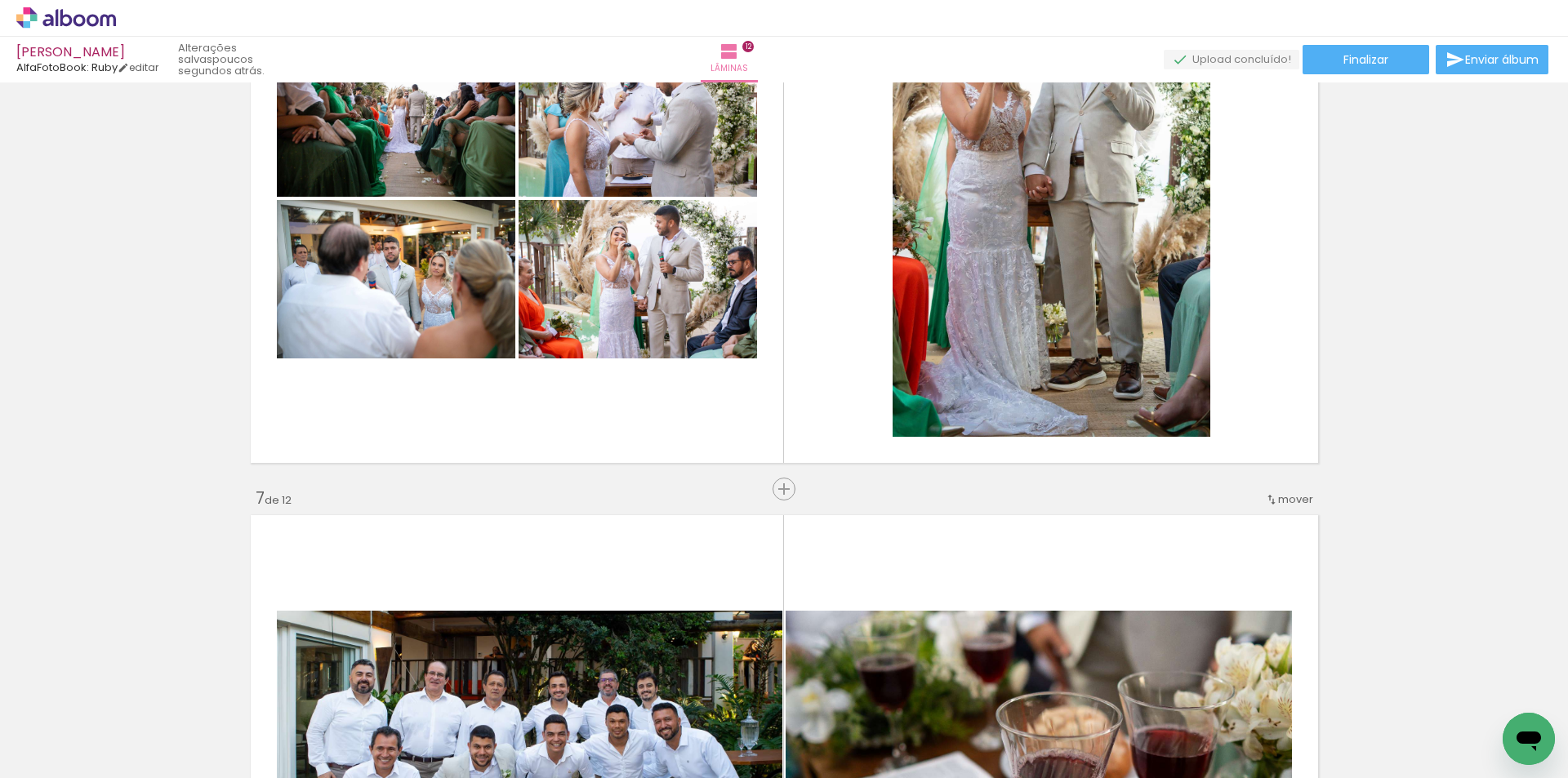
scroll to position [3543, 0]
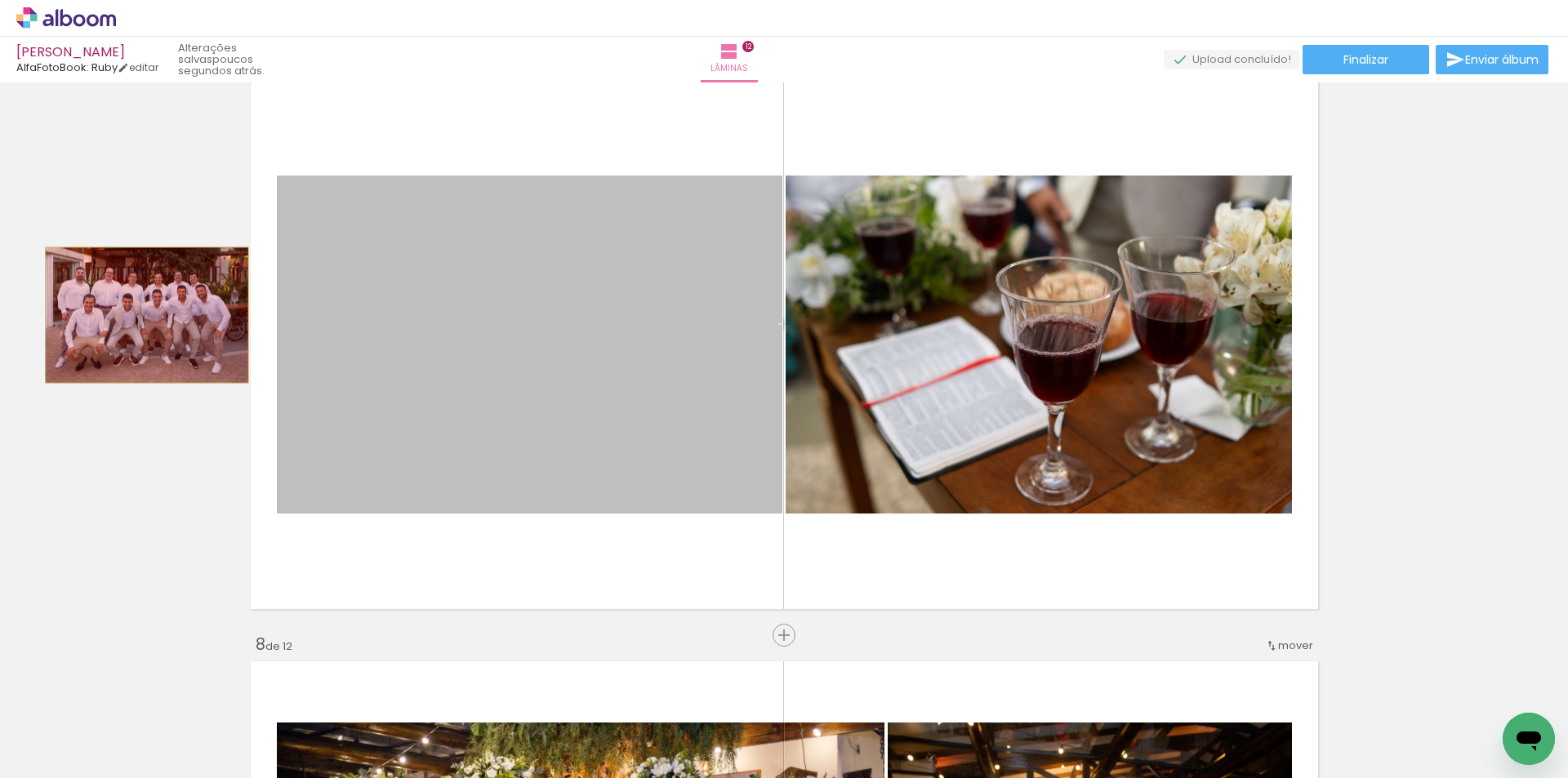
drag, startPoint x: 244, startPoint y: 335, endPoint x: 140, endPoint y: 315, distance: 105.9
click at [140, 315] on div "Inserir lâmina 1 de 12 Inserir lâmina 2 de 12 Inserir lâmina 3 de 12 Inserir lâ…" at bounding box center [784, 323] width 1568 height 7557
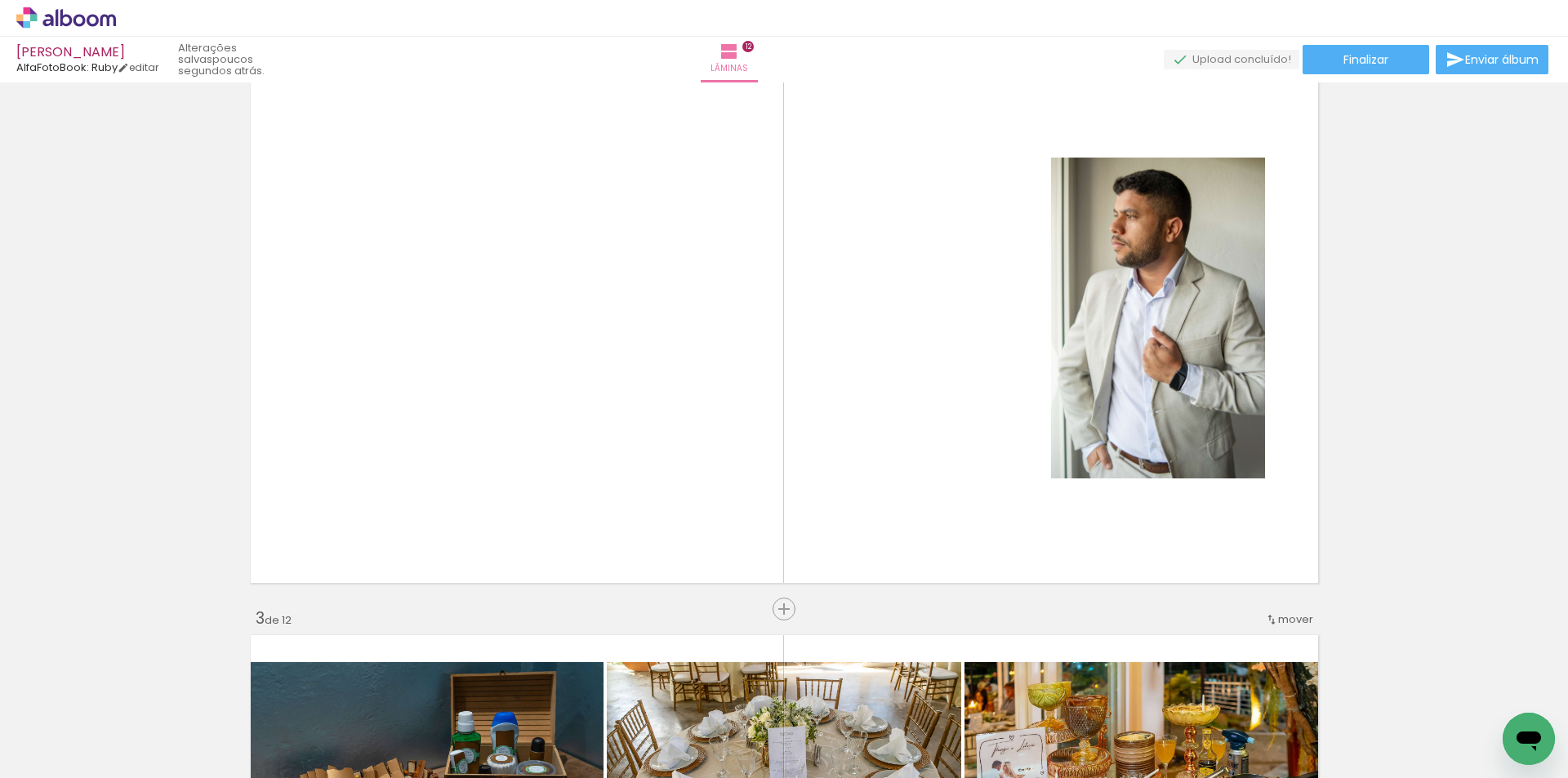
scroll to position [713, 0]
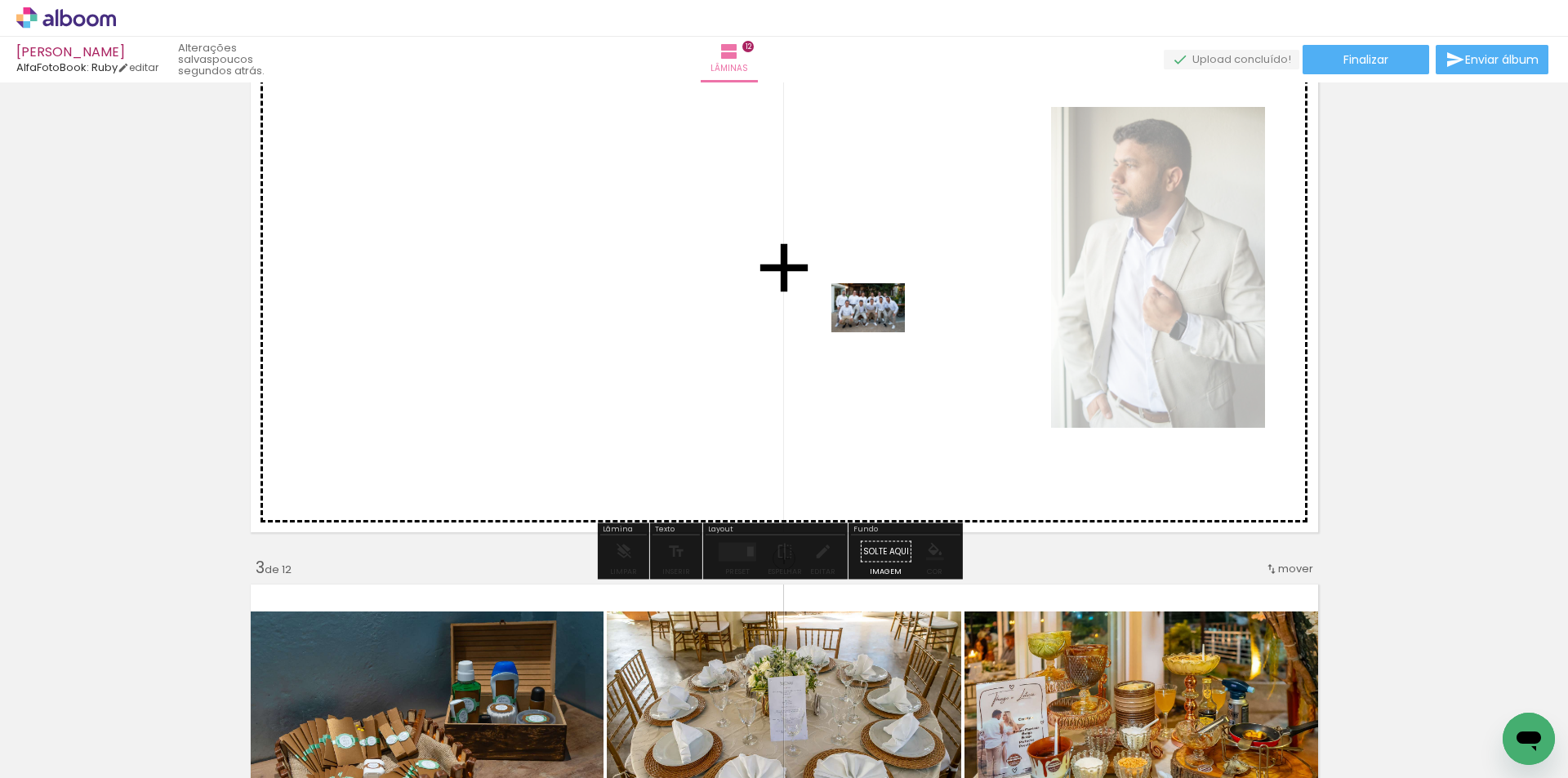
drag, startPoint x: 814, startPoint y: 713, endPoint x: 880, endPoint y: 332, distance: 386.7
click at [880, 332] on quentale-workspace at bounding box center [784, 389] width 1568 height 778
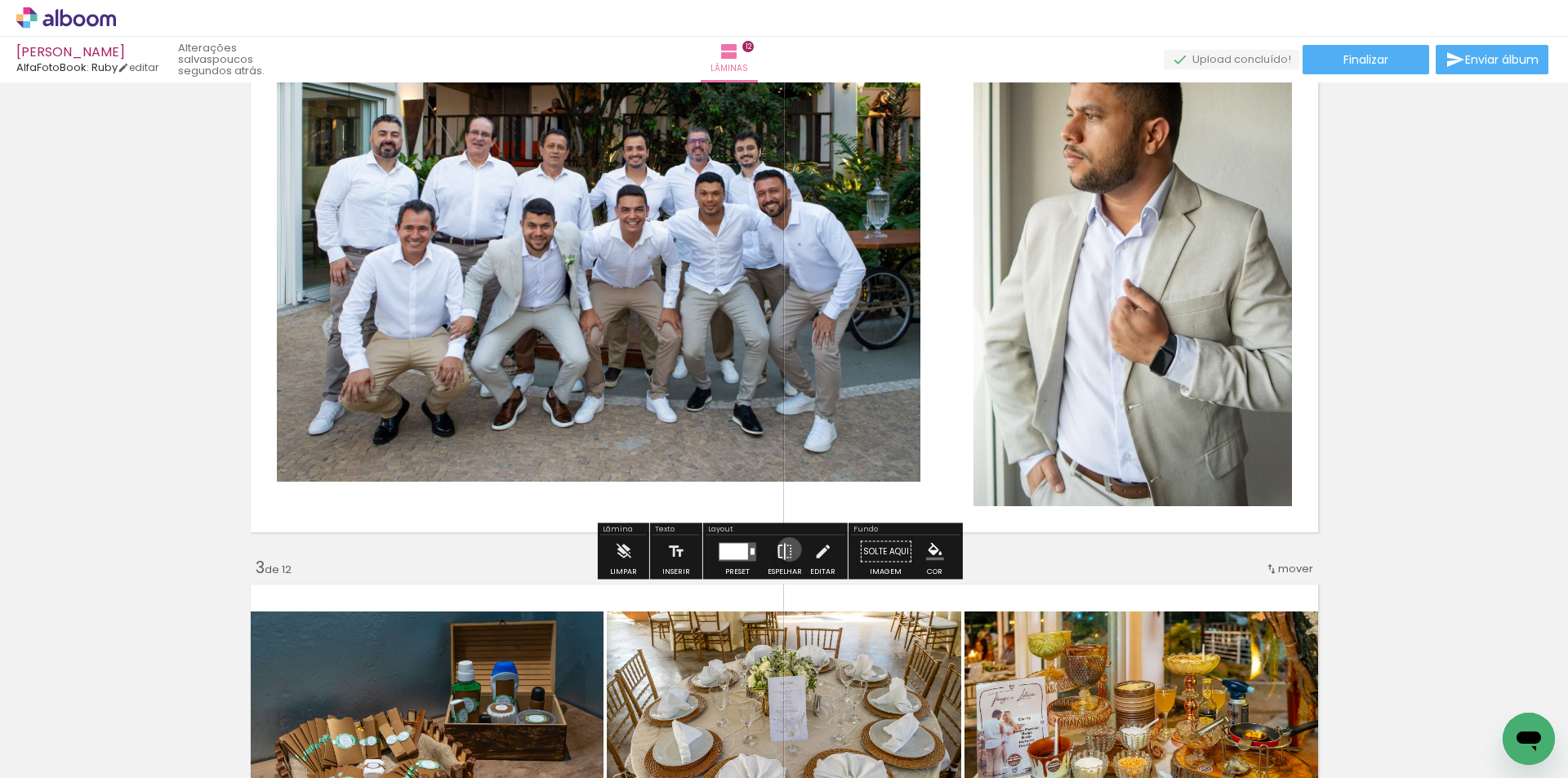
click at [784, 549] on iron-icon at bounding box center [785, 551] width 18 height 32
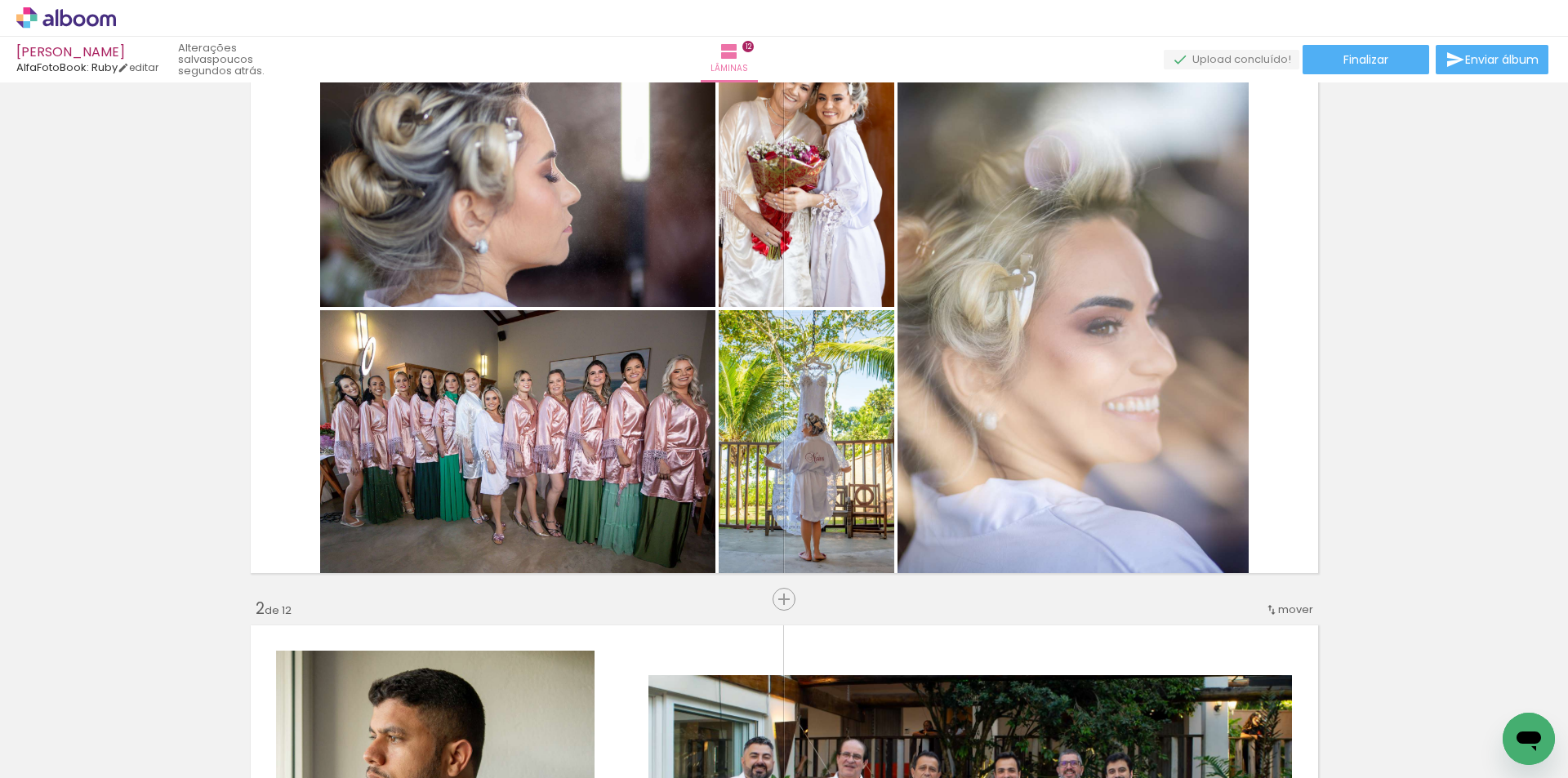
scroll to position [60, 0]
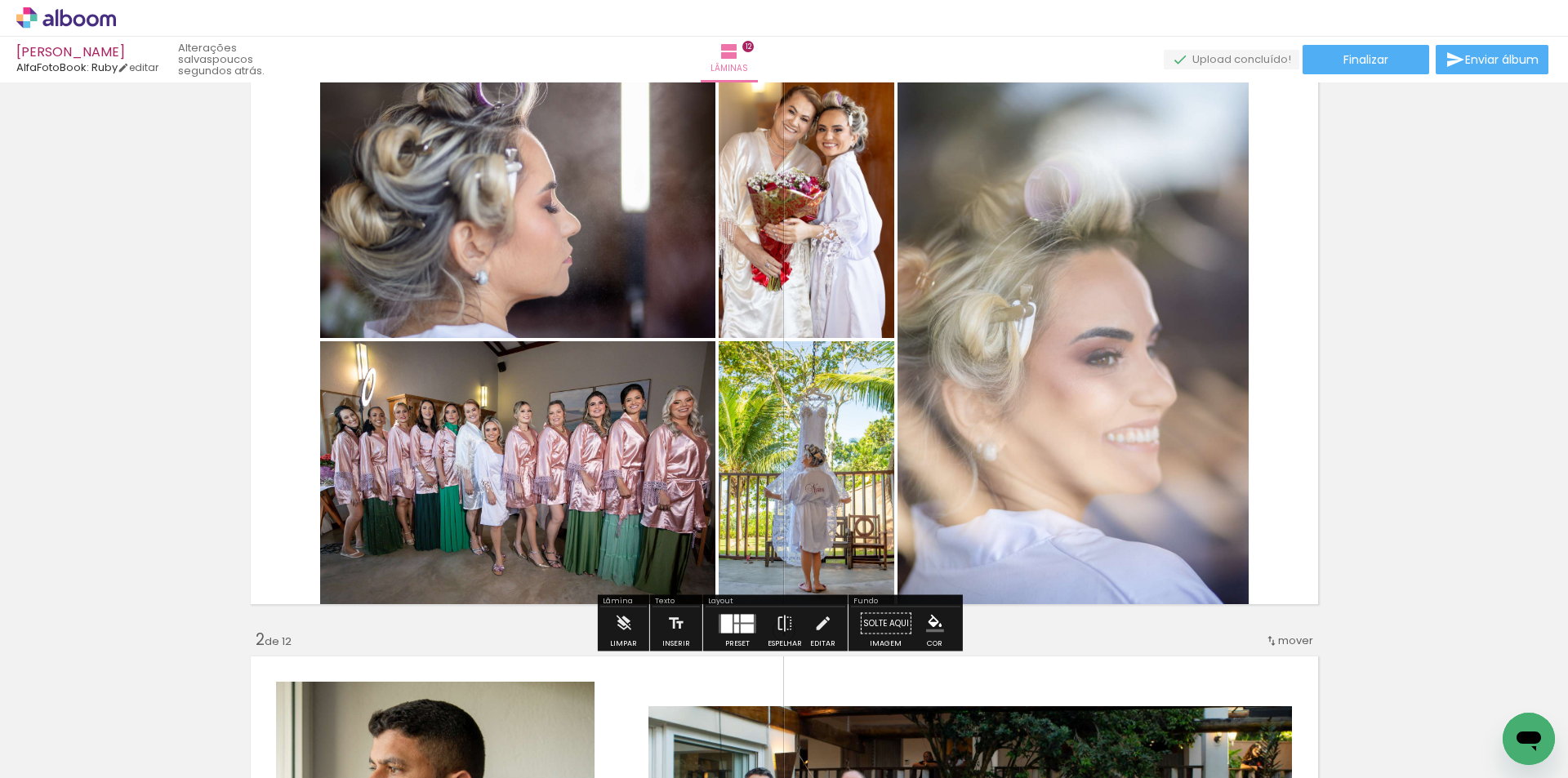
drag, startPoint x: 745, startPoint y: 616, endPoint x: 977, endPoint y: 563, distance: 238.0
click at [744, 616] on div at bounding box center [748, 618] width 13 height 8
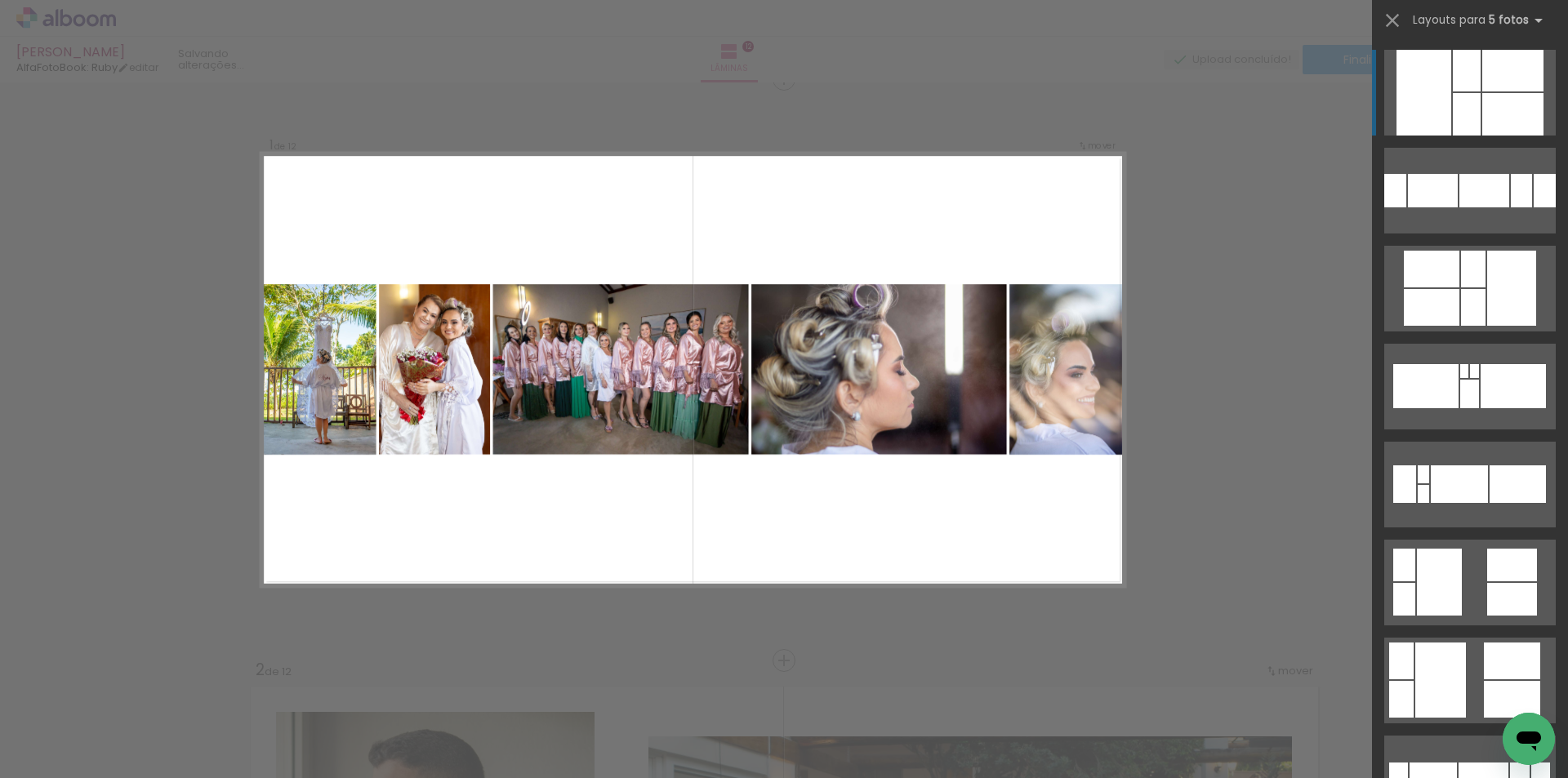
scroll to position [22, 0]
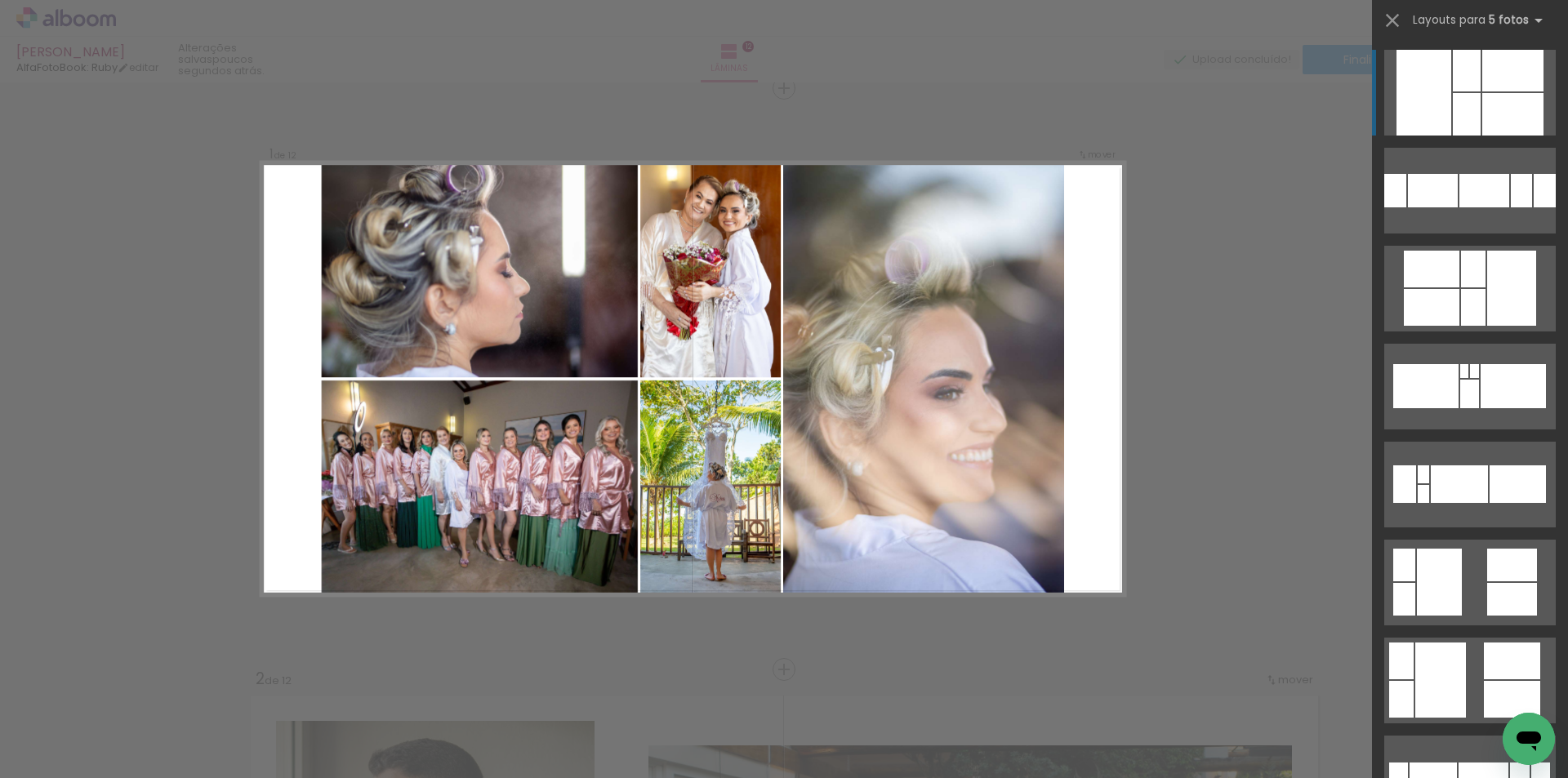
click at [1523, 90] on div at bounding box center [1512, 70] width 61 height 41
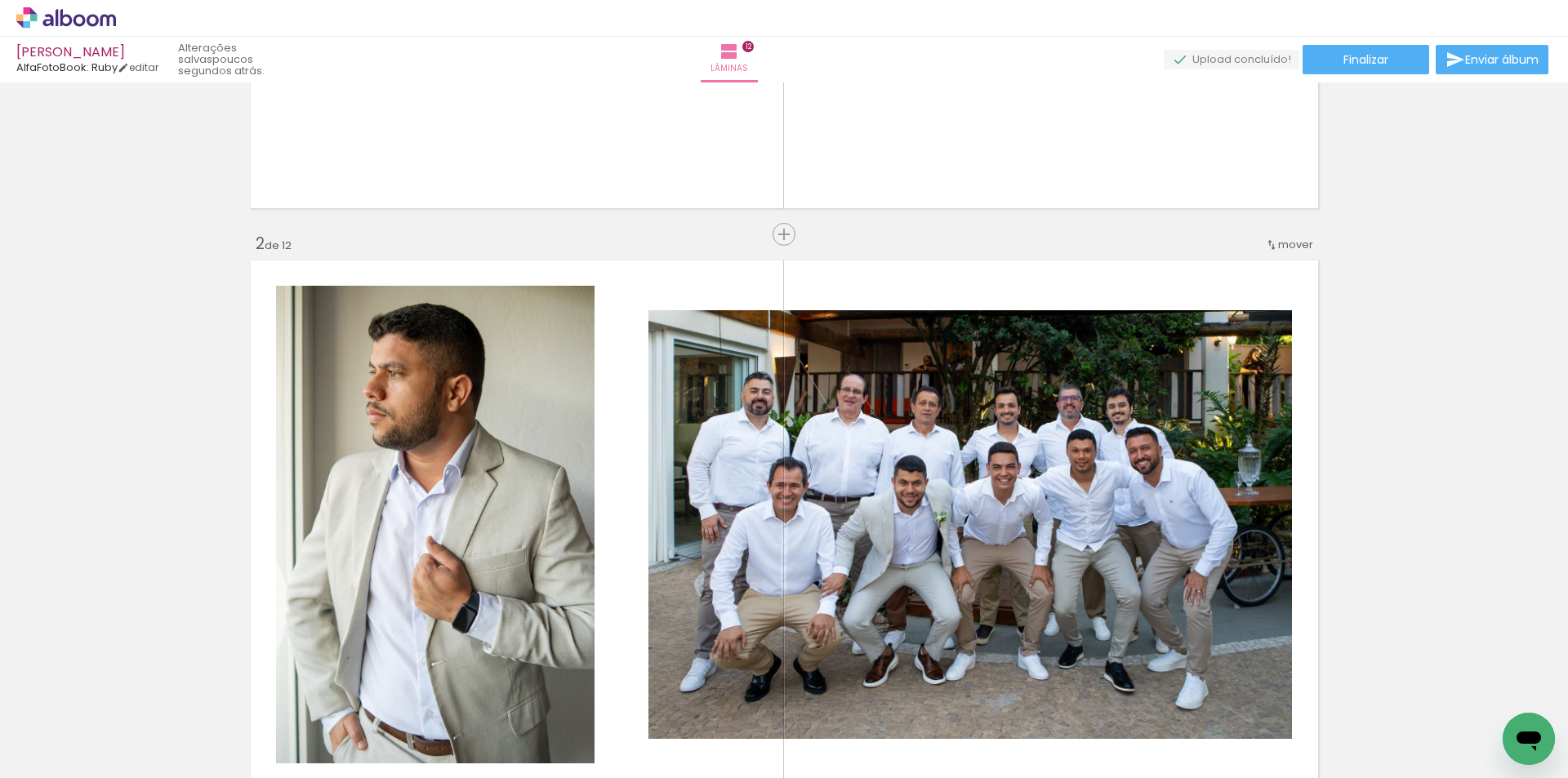
scroll to position [239, 0]
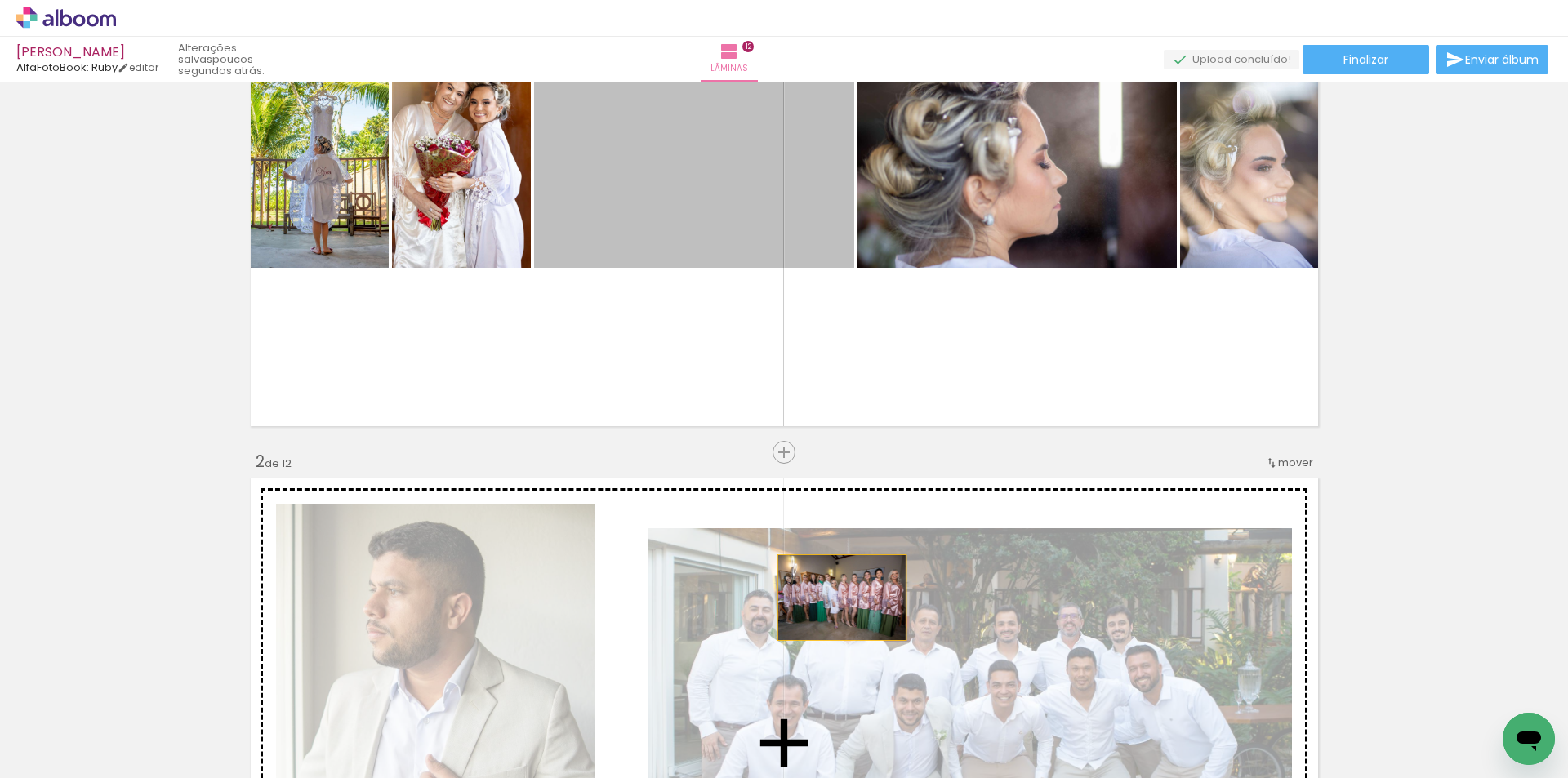
drag, startPoint x: 699, startPoint y: 187, endPoint x: 835, endPoint y: 597, distance: 432.0
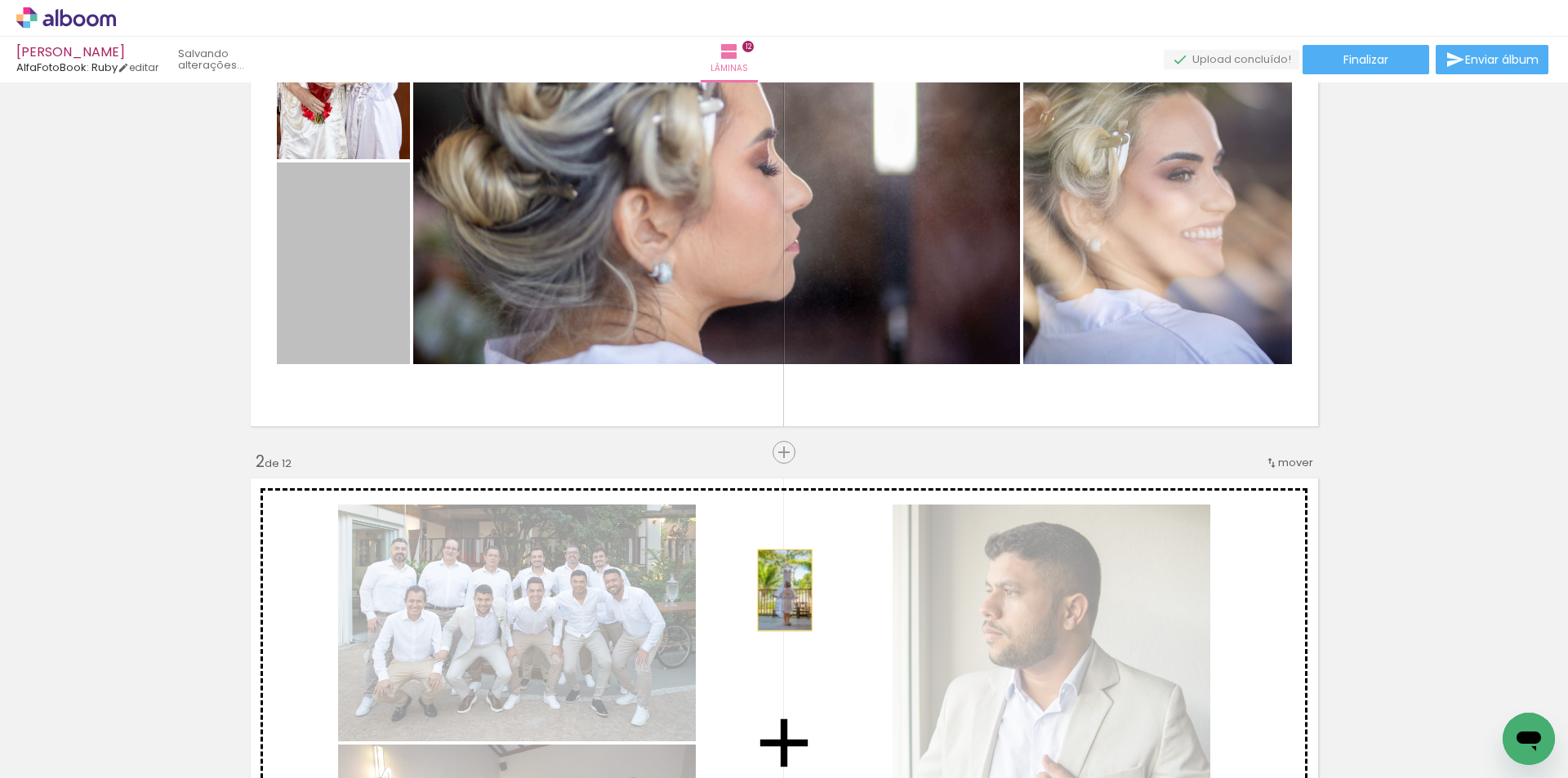
drag, startPoint x: 362, startPoint y: 259, endPoint x: 783, endPoint y: 590, distance: 535.5
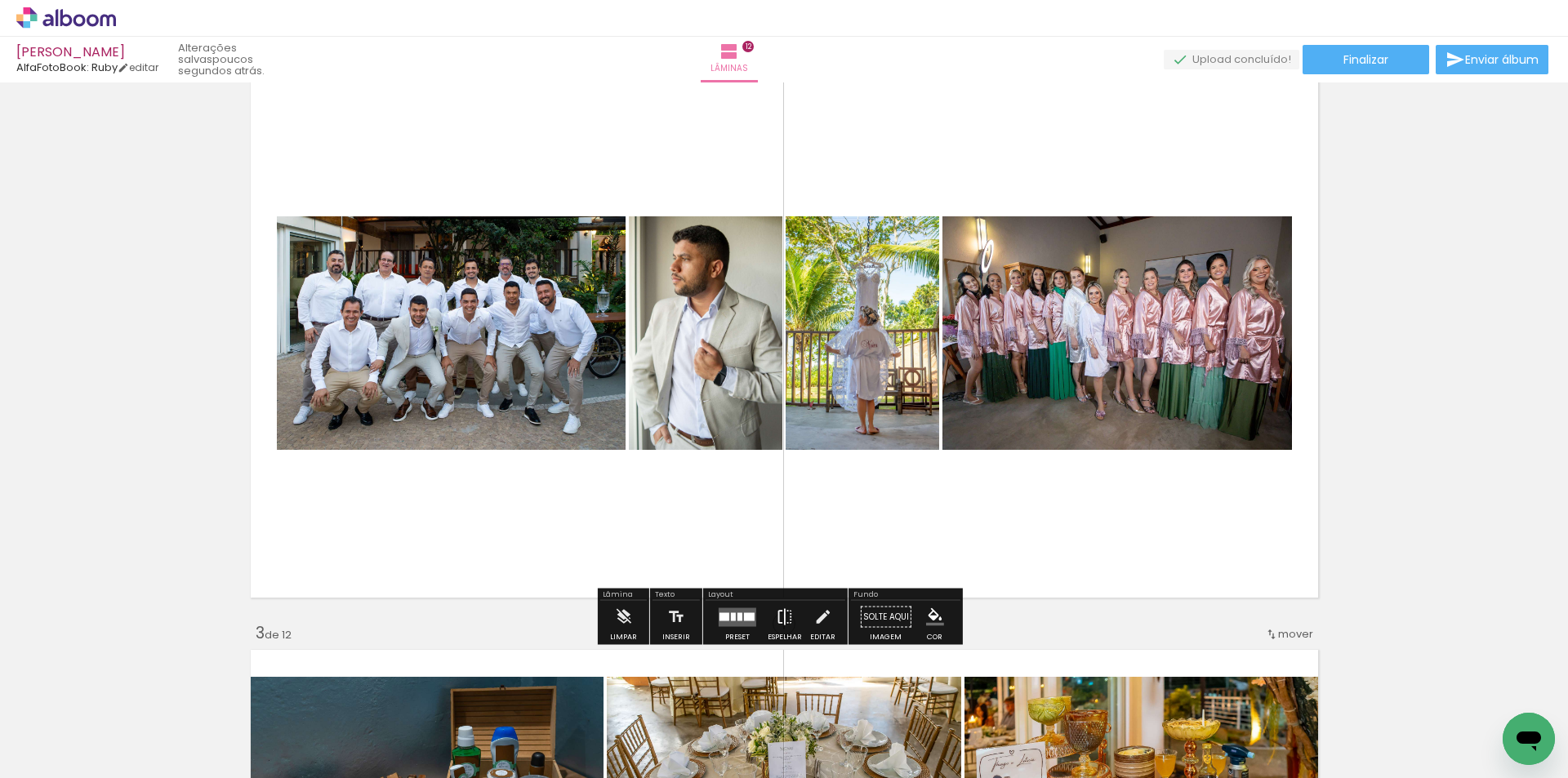
scroll to position [674, 0]
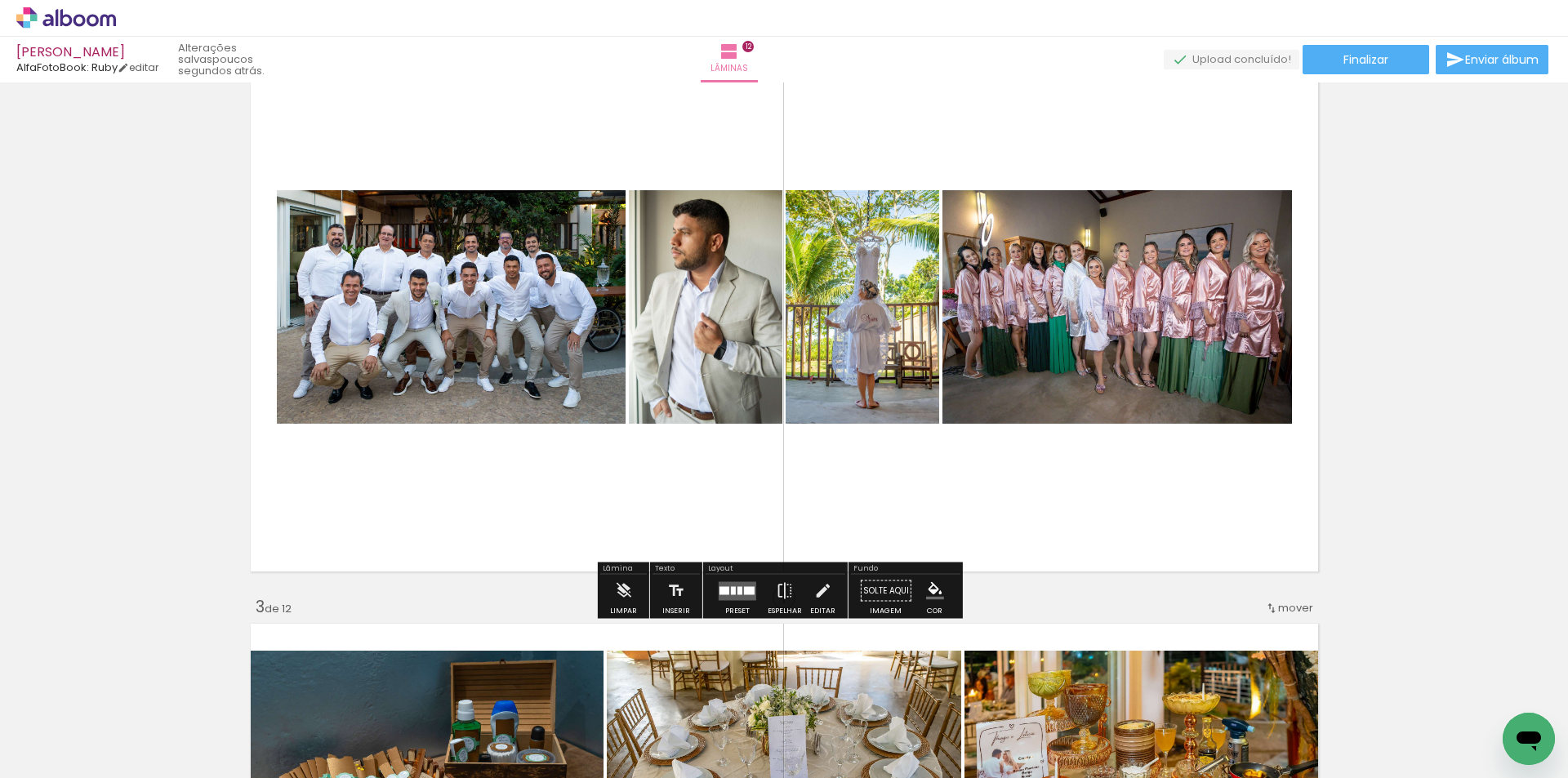
click at [738, 587] on div at bounding box center [740, 590] width 5 height 8
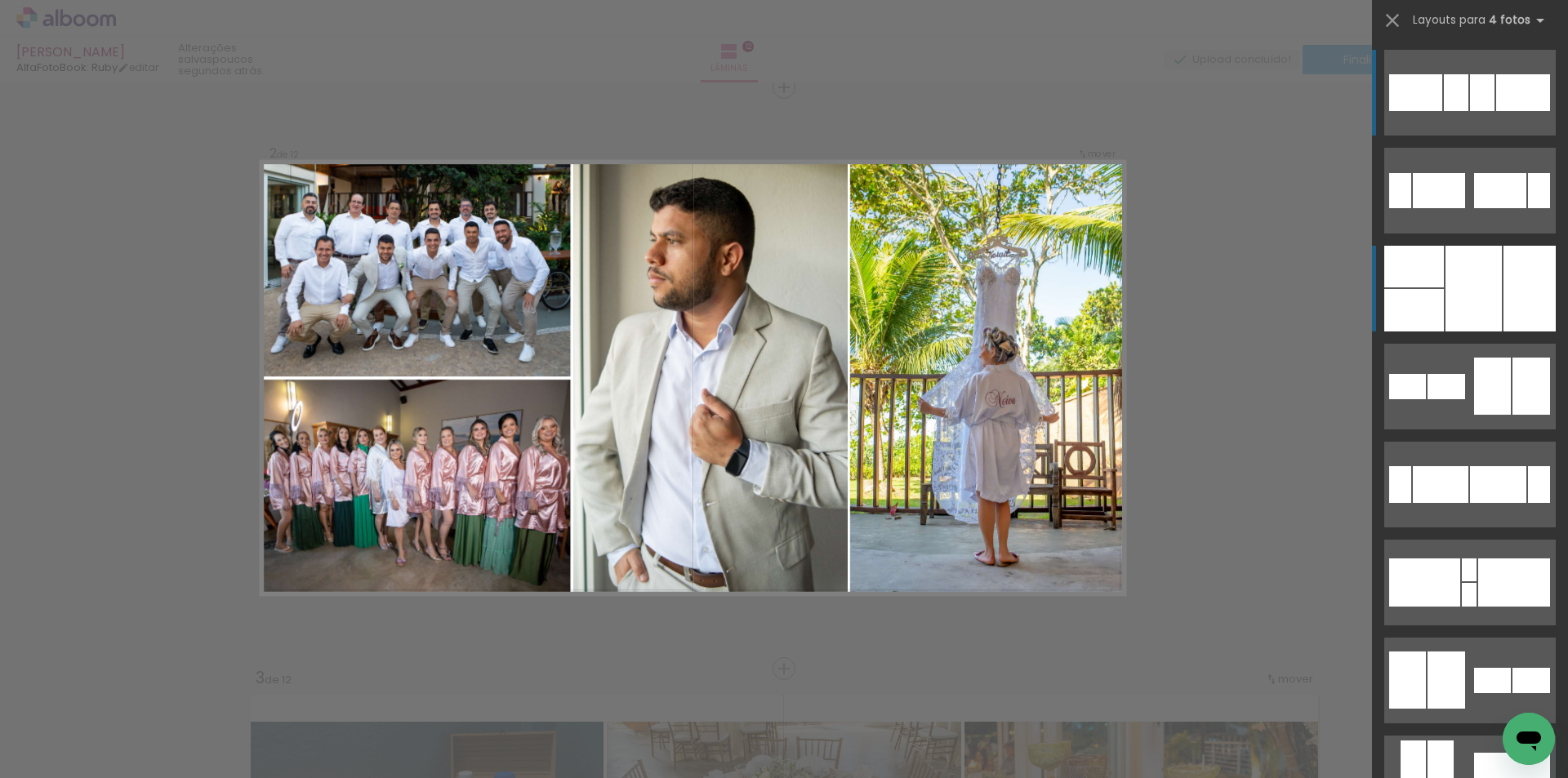
scroll to position [602, 0]
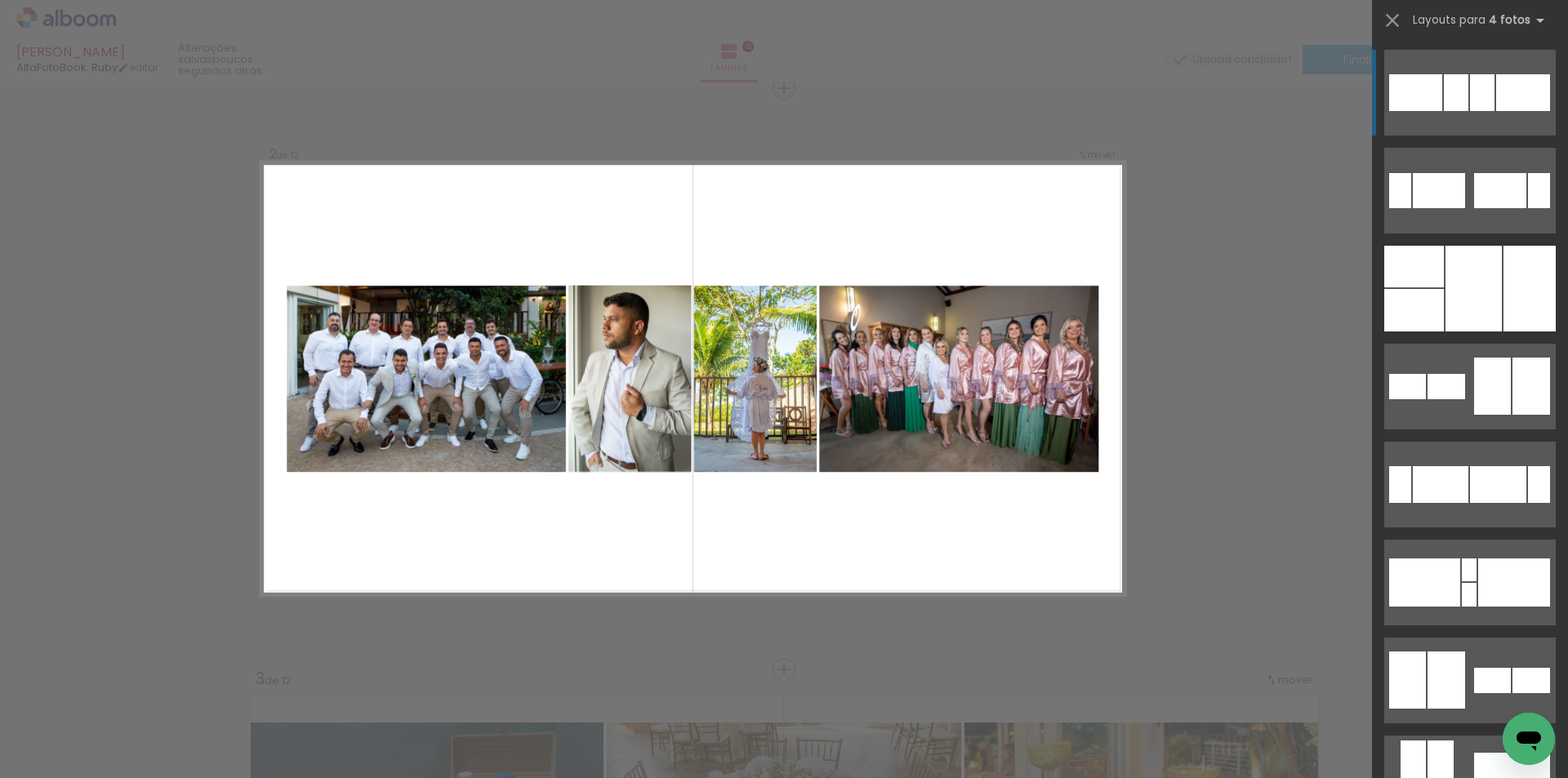
click at [1500, 89] on div at bounding box center [1522, 93] width 54 height 36
click at [1502, 92] on div at bounding box center [1522, 93] width 54 height 36
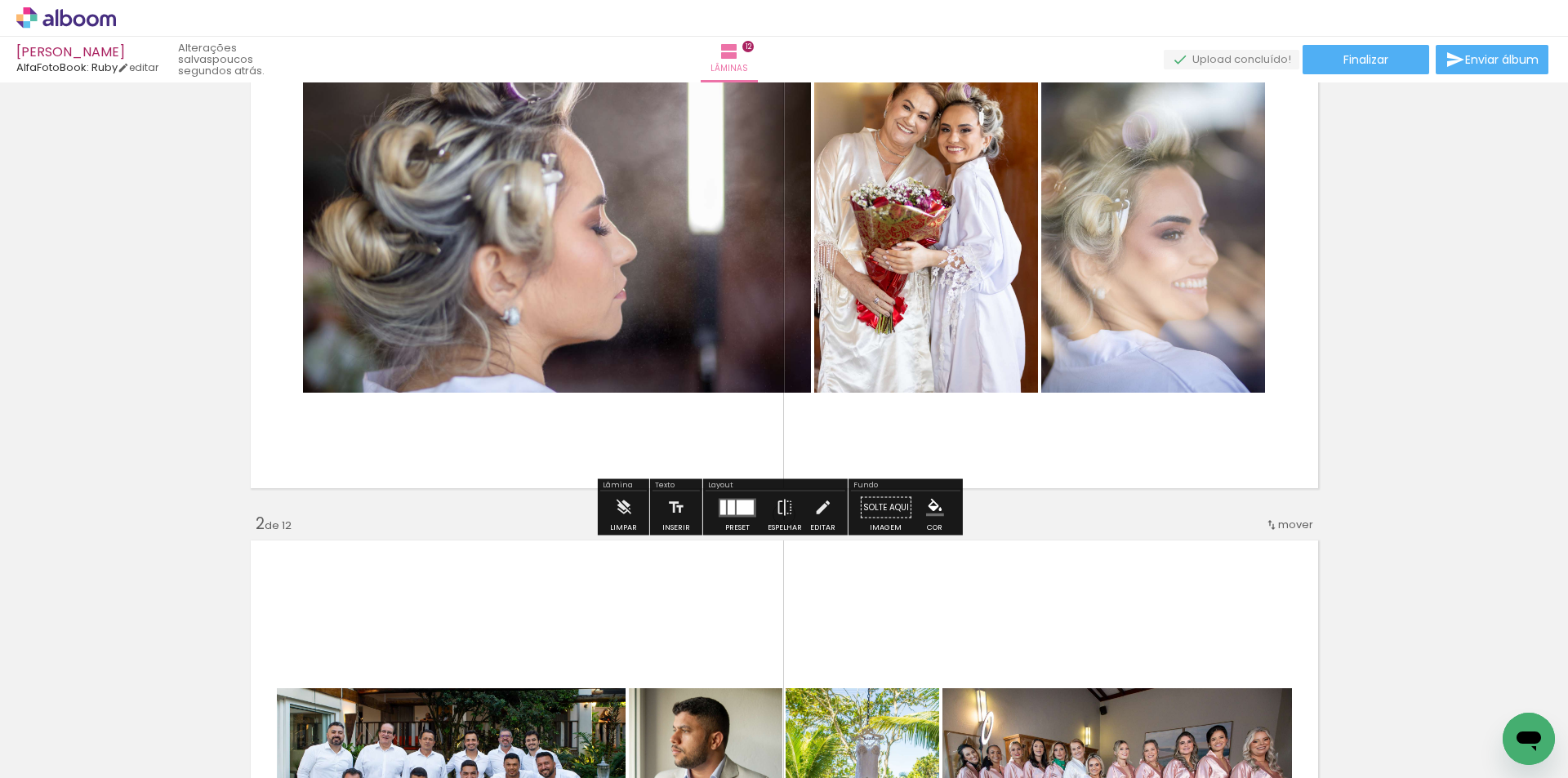
scroll to position [0, 0]
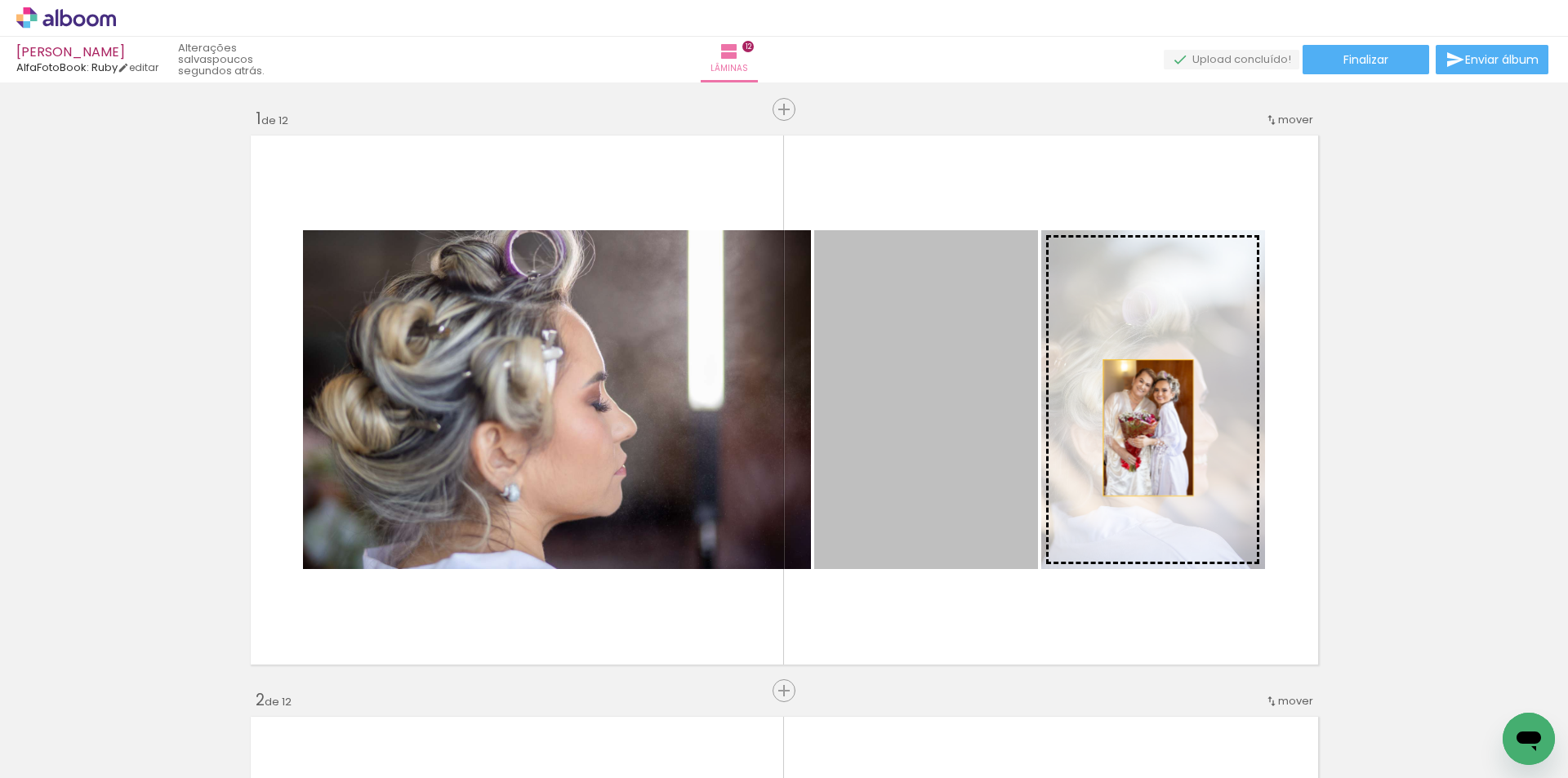
drag, startPoint x: 954, startPoint y: 452, endPoint x: 1141, endPoint y: 428, distance: 188.5
click at [0, 0] on slot at bounding box center [0, 0] width 0 height 0
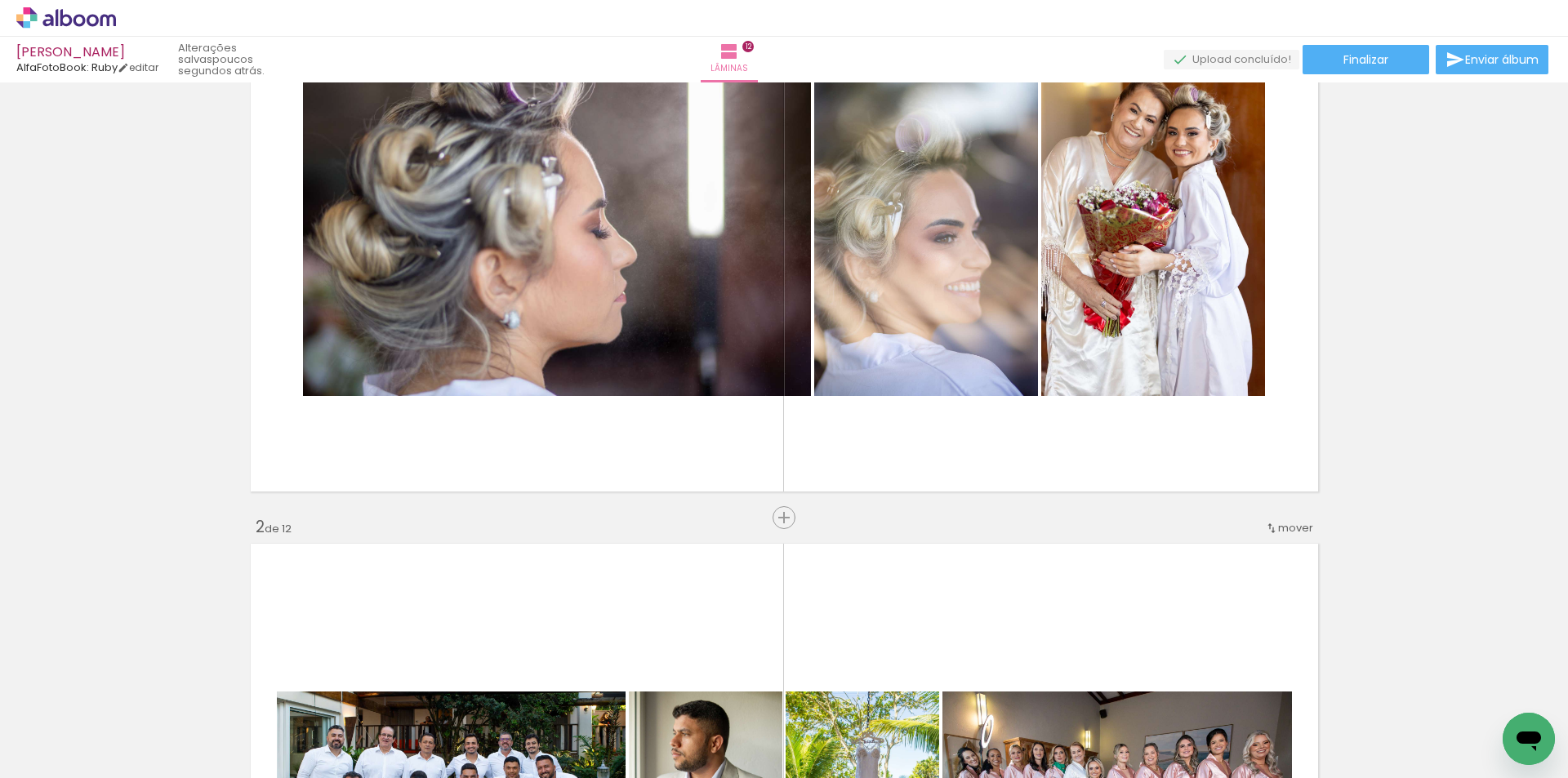
scroll to position [218, 0]
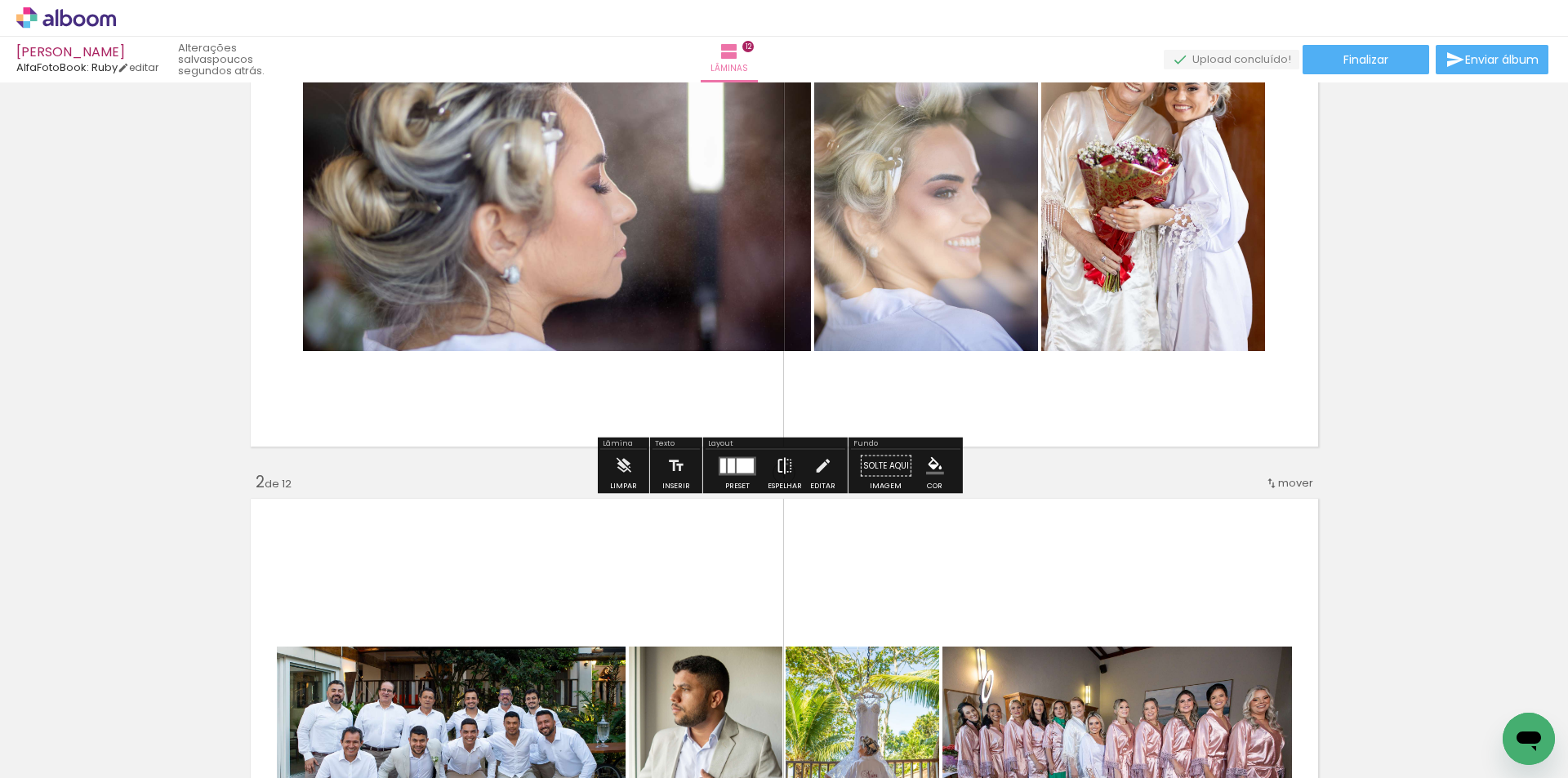
click at [783, 464] on iron-icon at bounding box center [785, 466] width 18 height 32
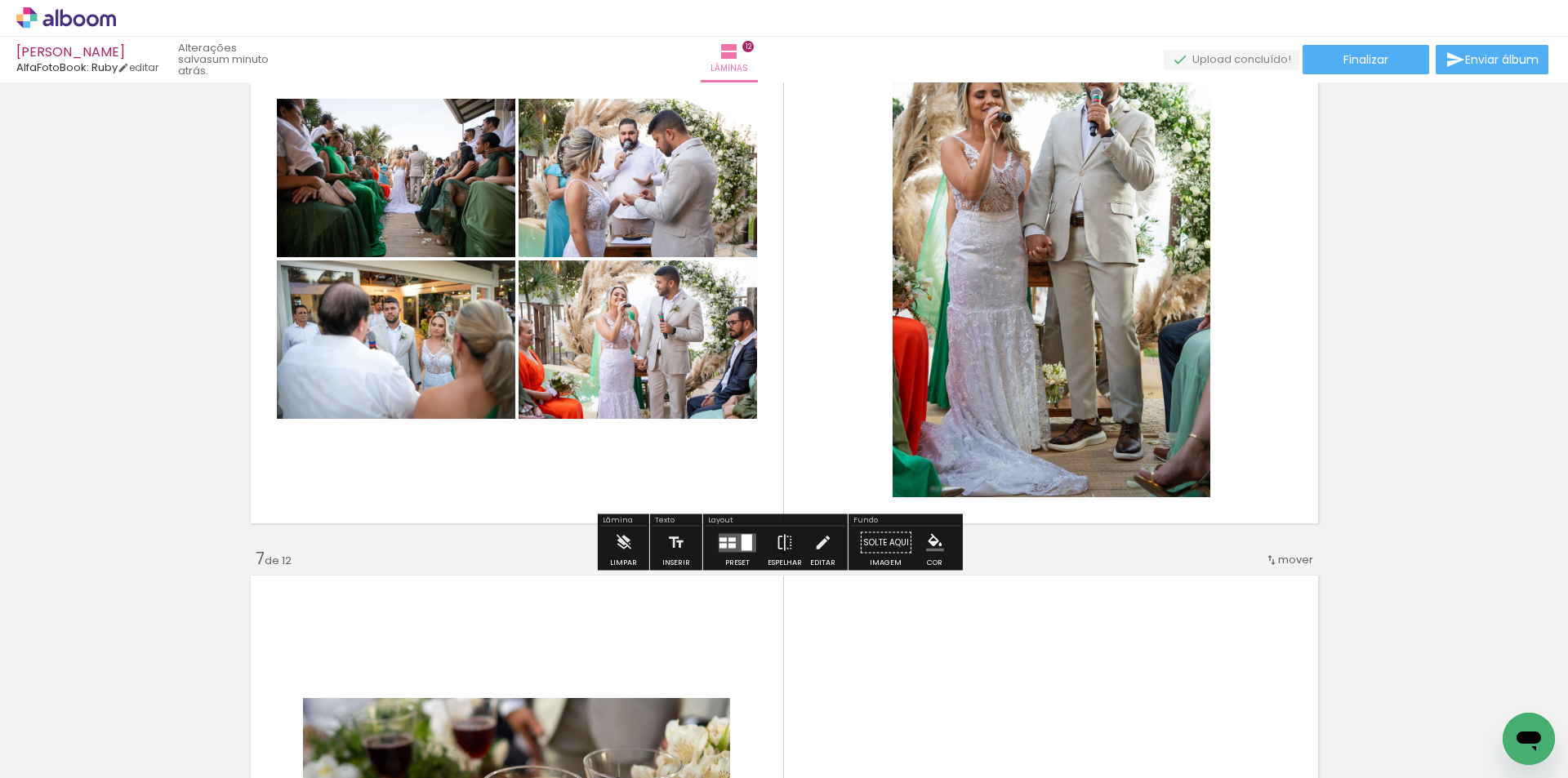
scroll to position [3483, 0]
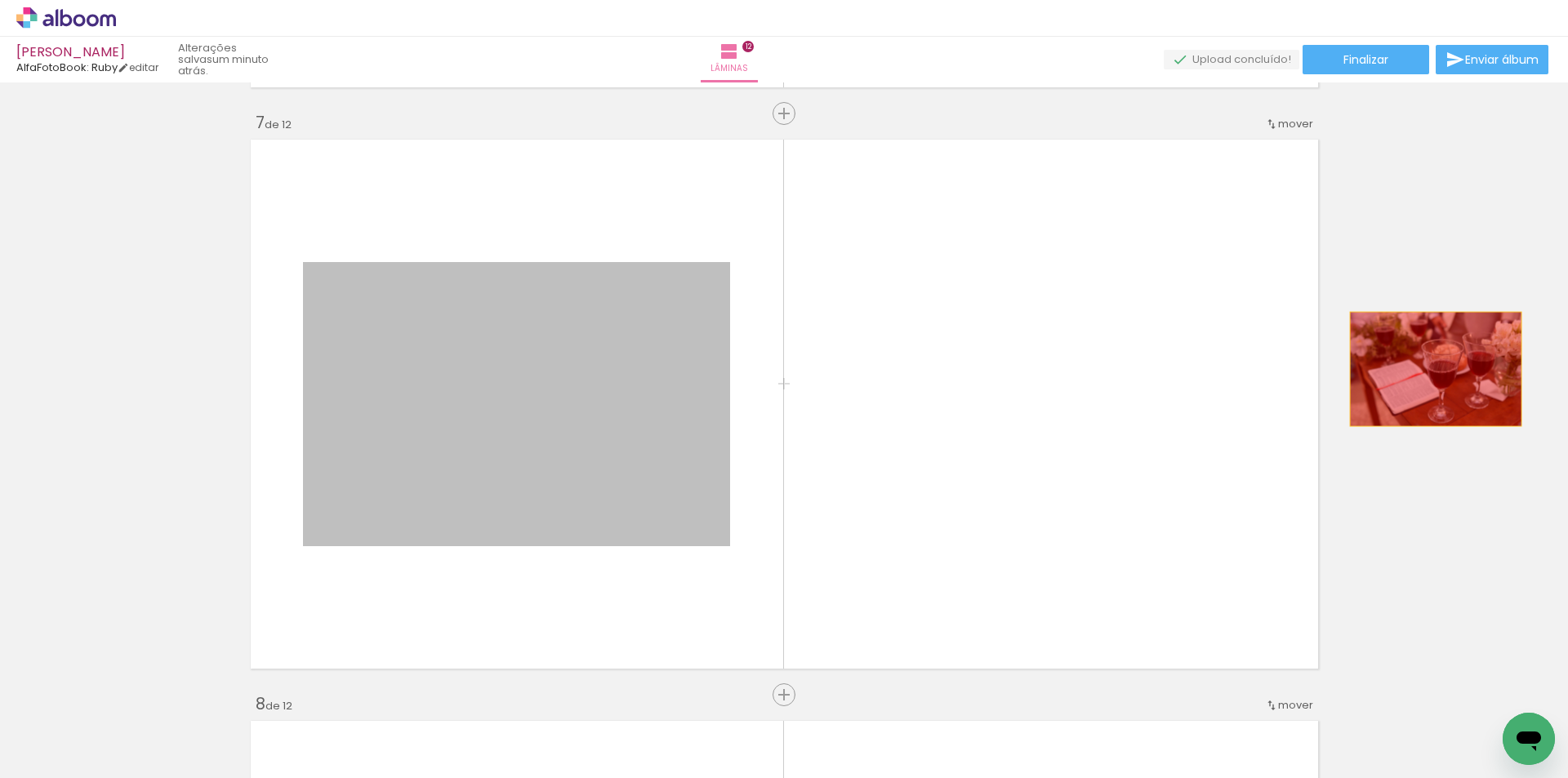
drag, startPoint x: 556, startPoint y: 413, endPoint x: 1429, endPoint y: 369, distance: 874.1
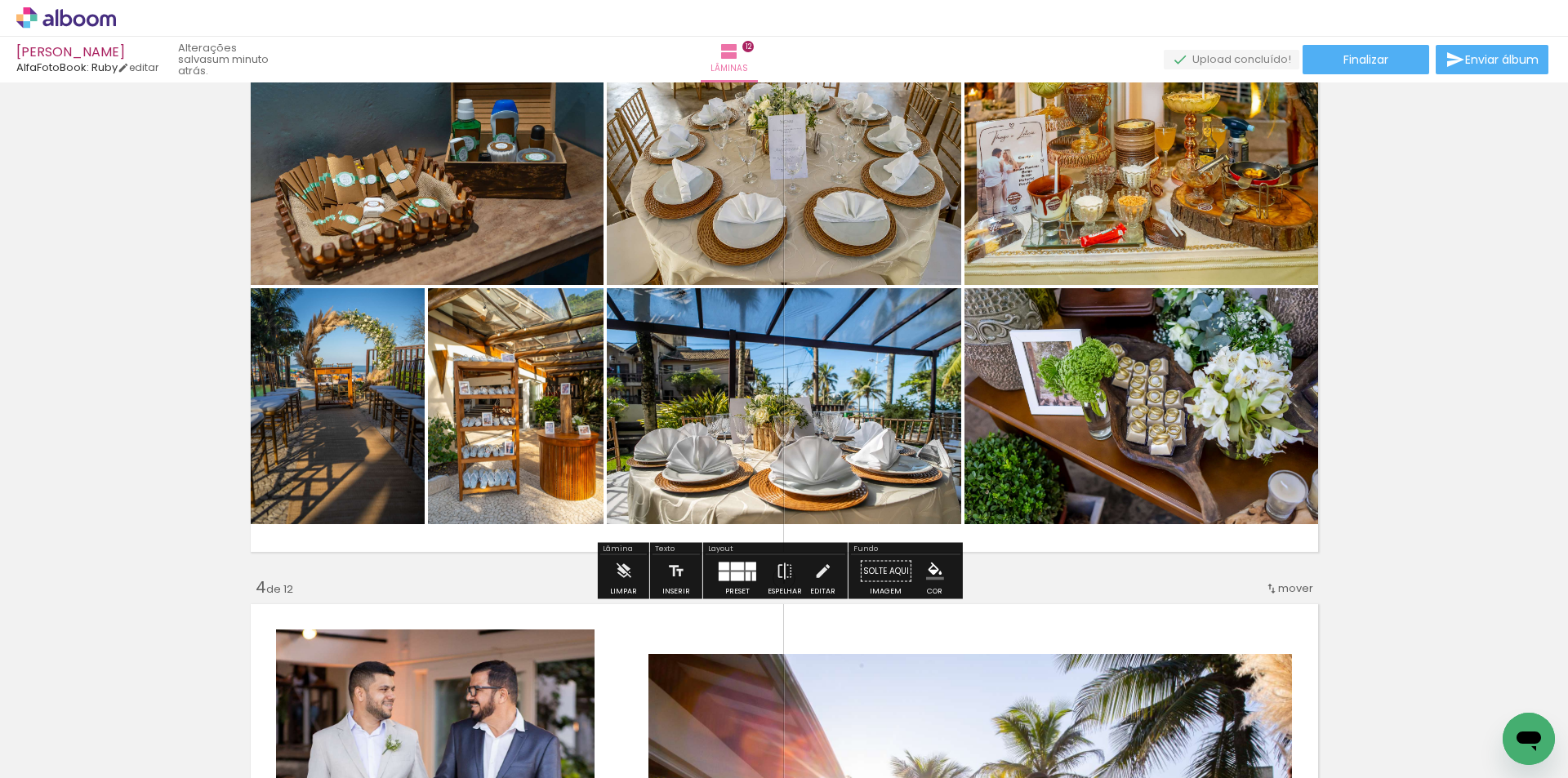
scroll to position [1307, 0]
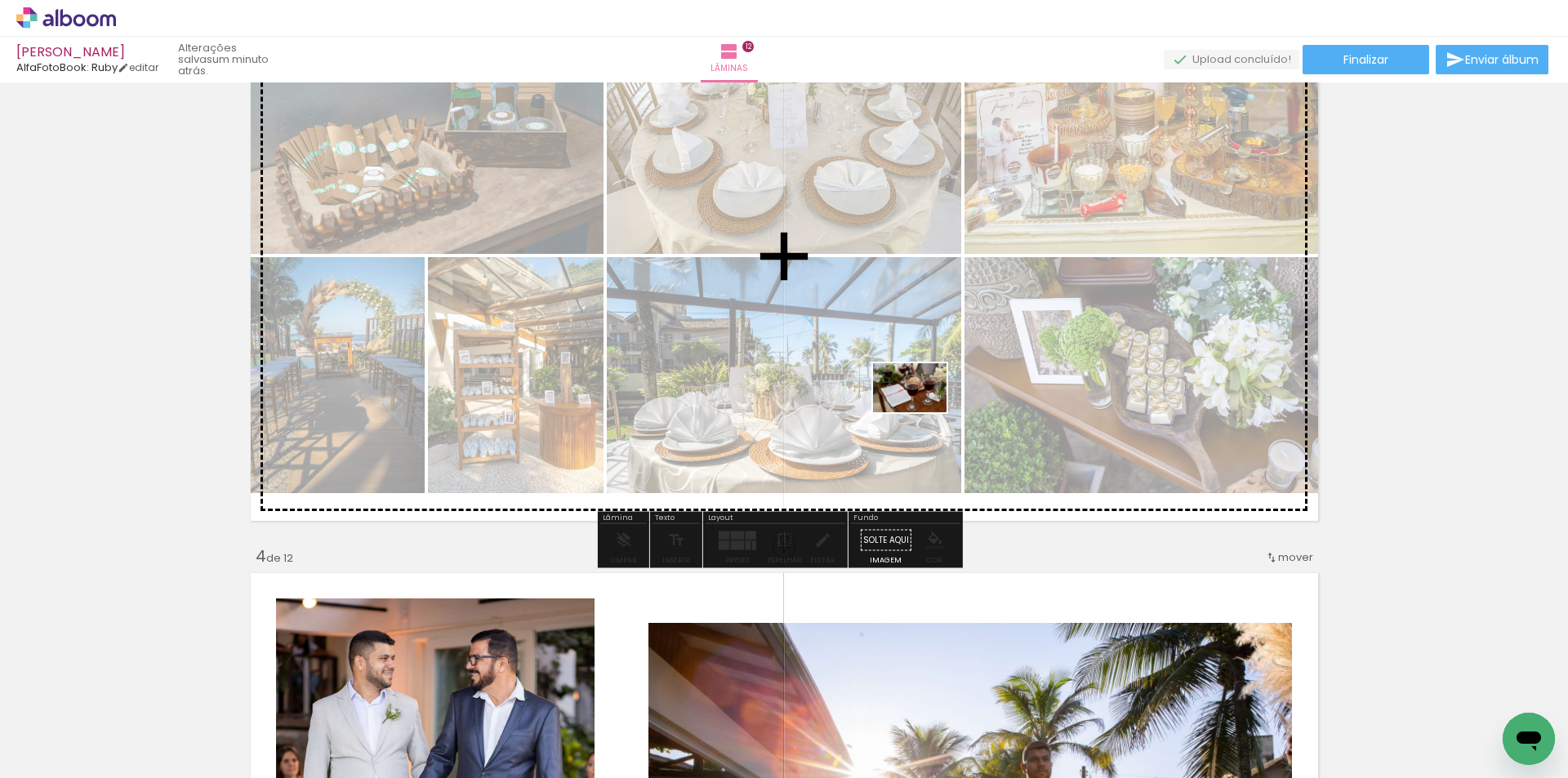
drag, startPoint x: 825, startPoint y: 728, endPoint x: 922, endPoint y: 413, distance: 329.6
click at [922, 413] on quentale-workspace at bounding box center [784, 389] width 1568 height 778
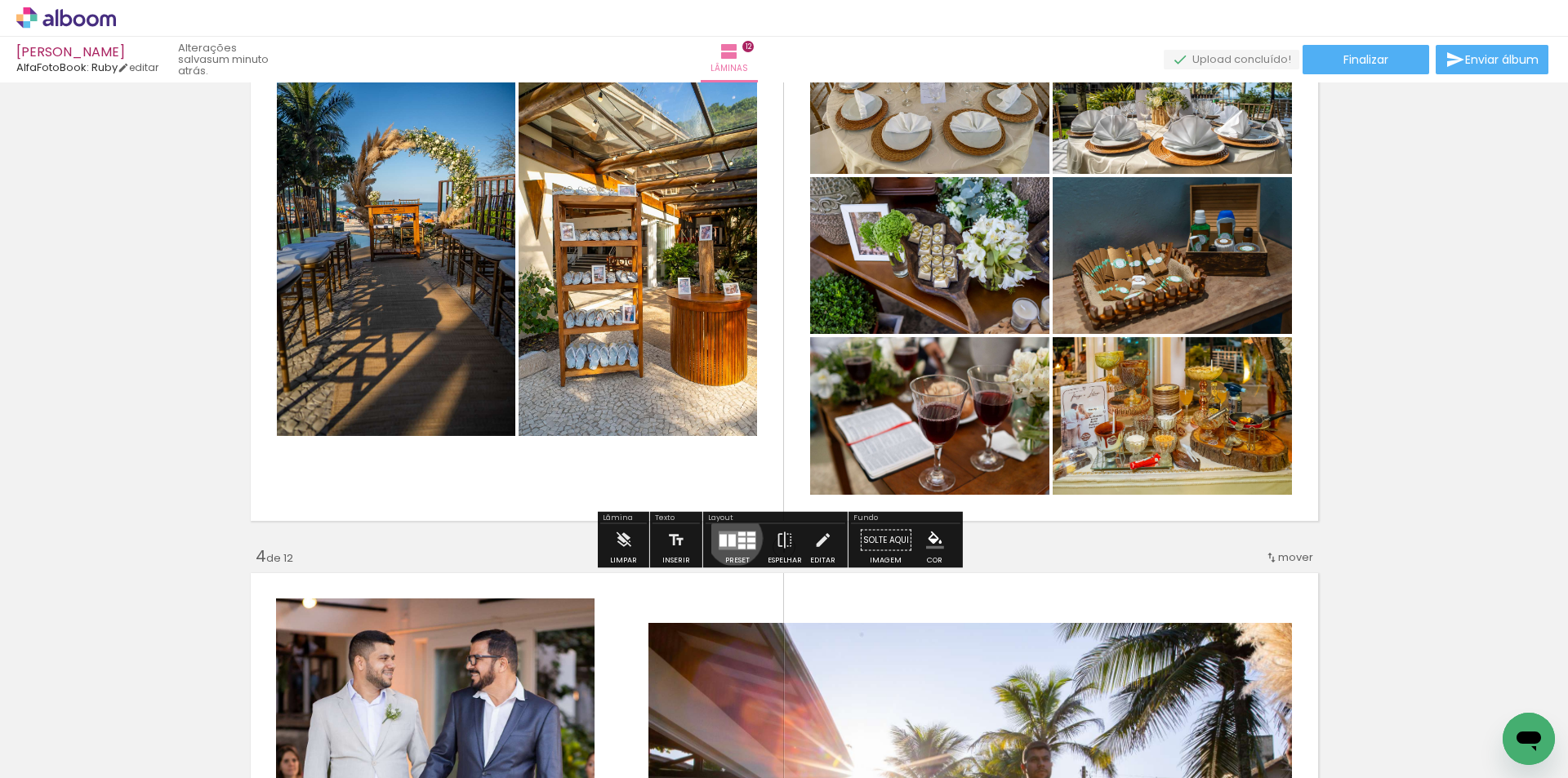
click at [731, 538] on div at bounding box center [732, 539] width 7 height 12
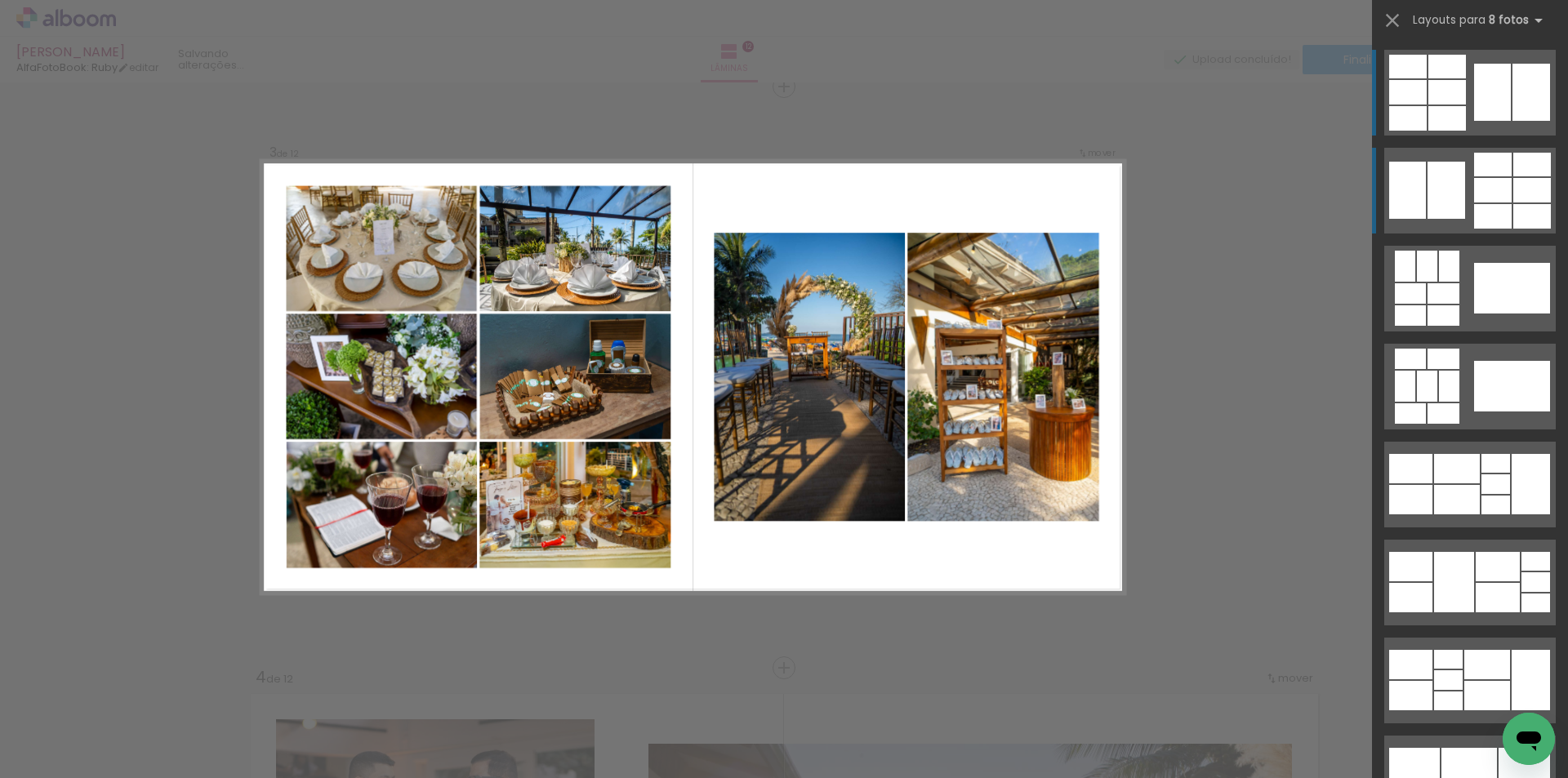
scroll to position [1184, 0]
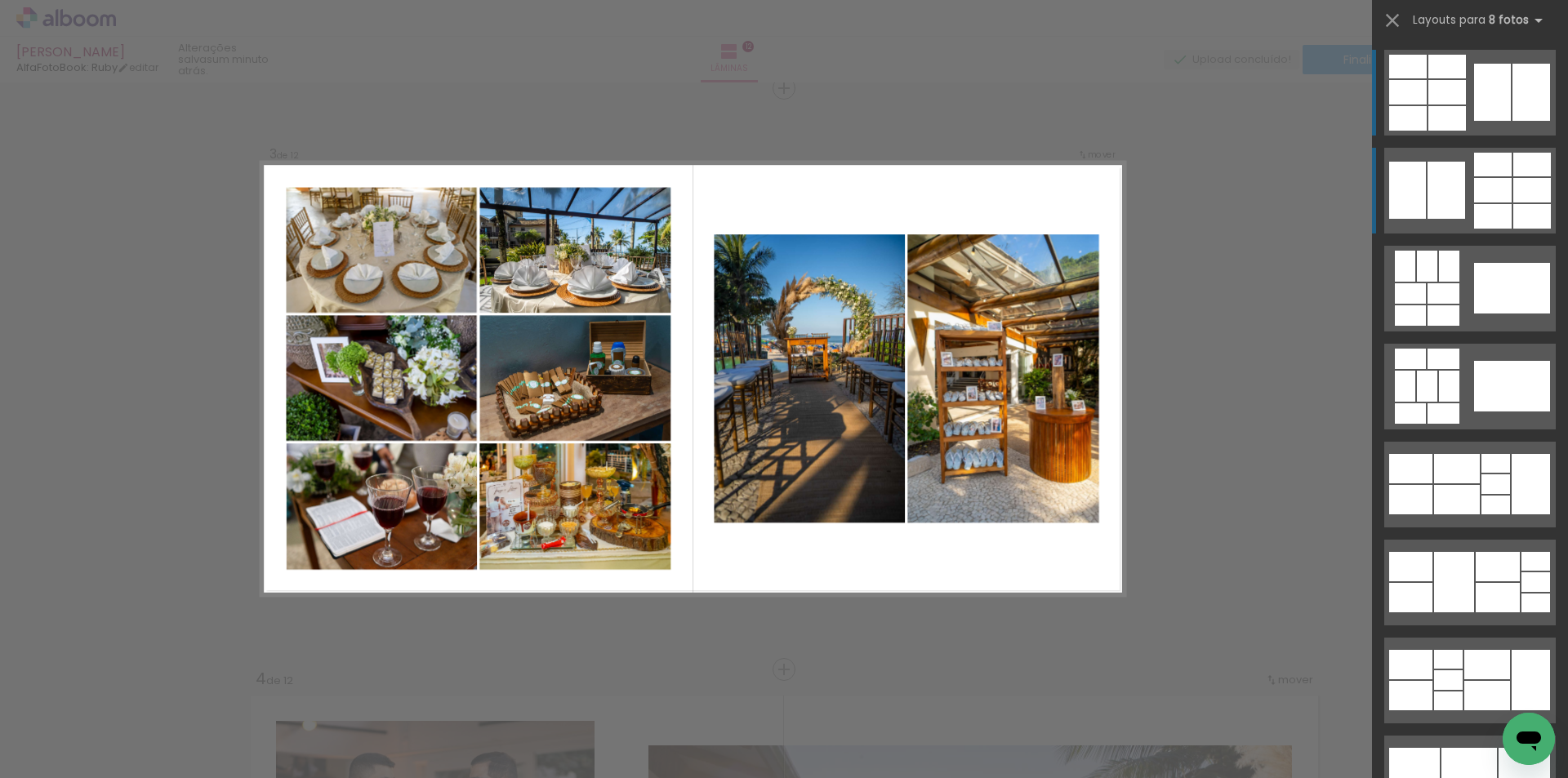
click at [1476, 192] on div at bounding box center [1493, 191] width 37 height 25
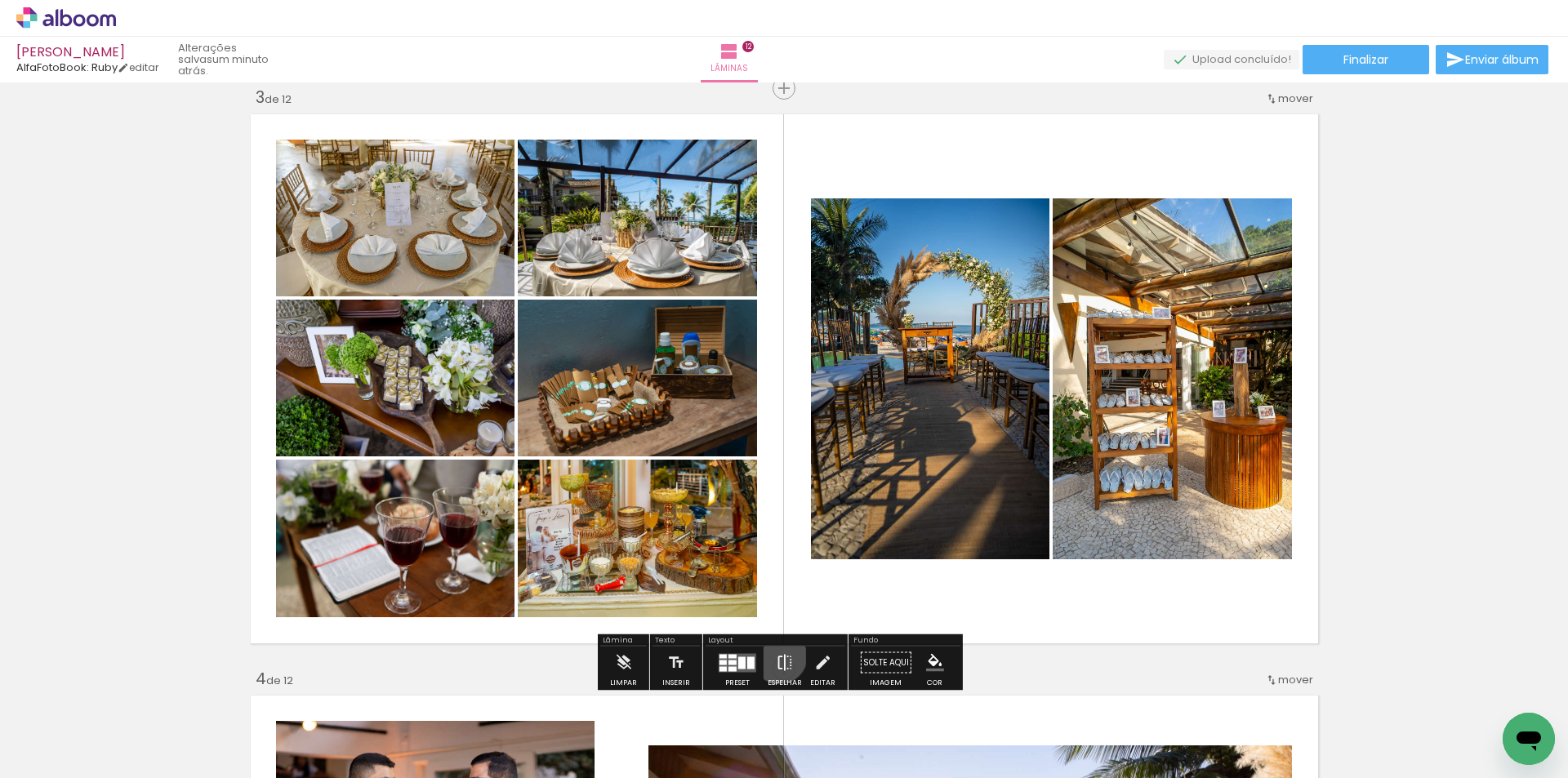
click at [776, 657] on iron-icon at bounding box center [785, 662] width 18 height 32
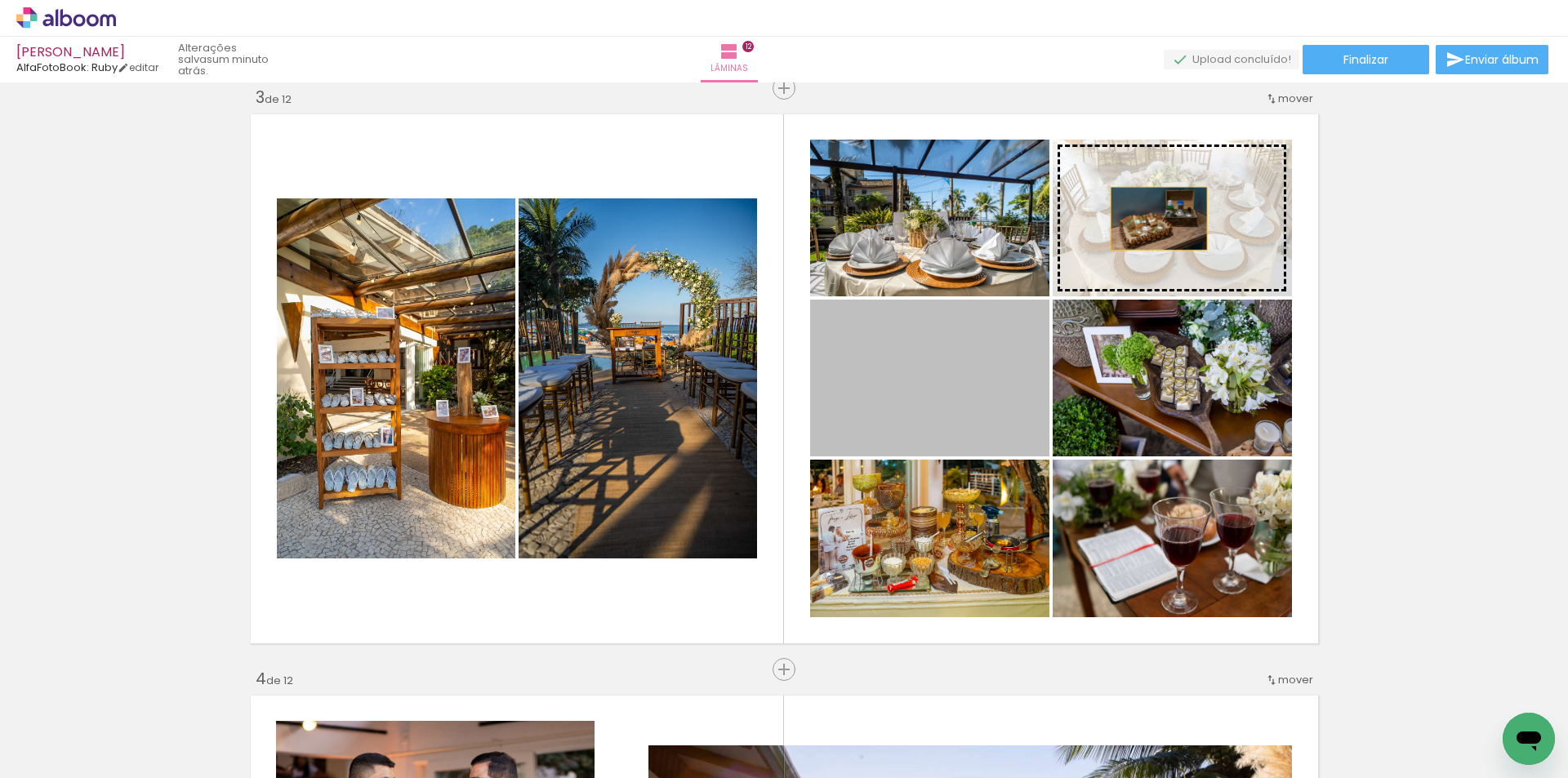
drag, startPoint x: 959, startPoint y: 375, endPoint x: 1152, endPoint y: 219, distance: 248.2
click at [0, 0] on slot at bounding box center [0, 0] width 0 height 0
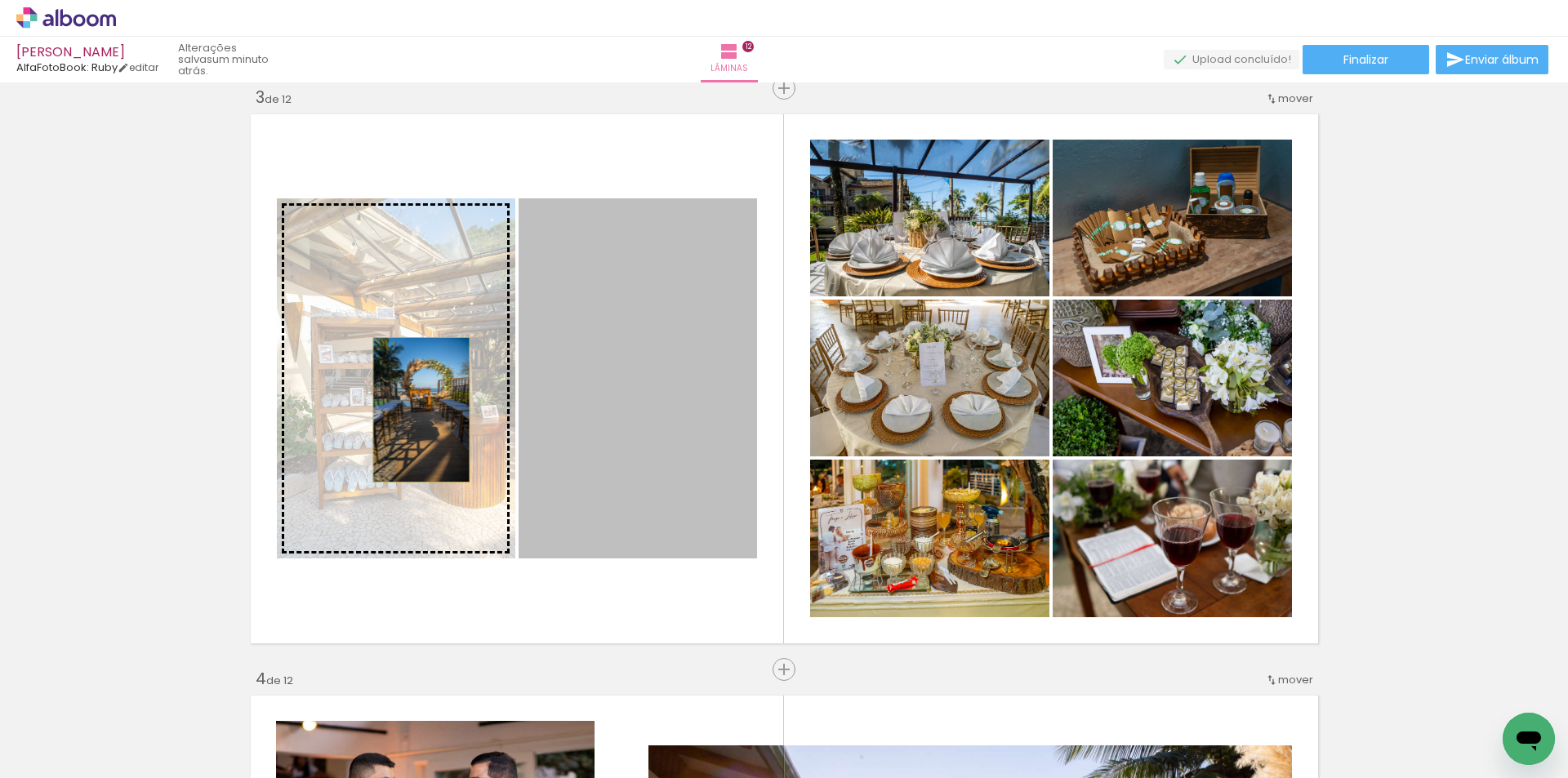
drag, startPoint x: 627, startPoint y: 410, endPoint x: 603, endPoint y: 432, distance: 32.6
click at [0, 0] on slot at bounding box center [0, 0] width 0 height 0
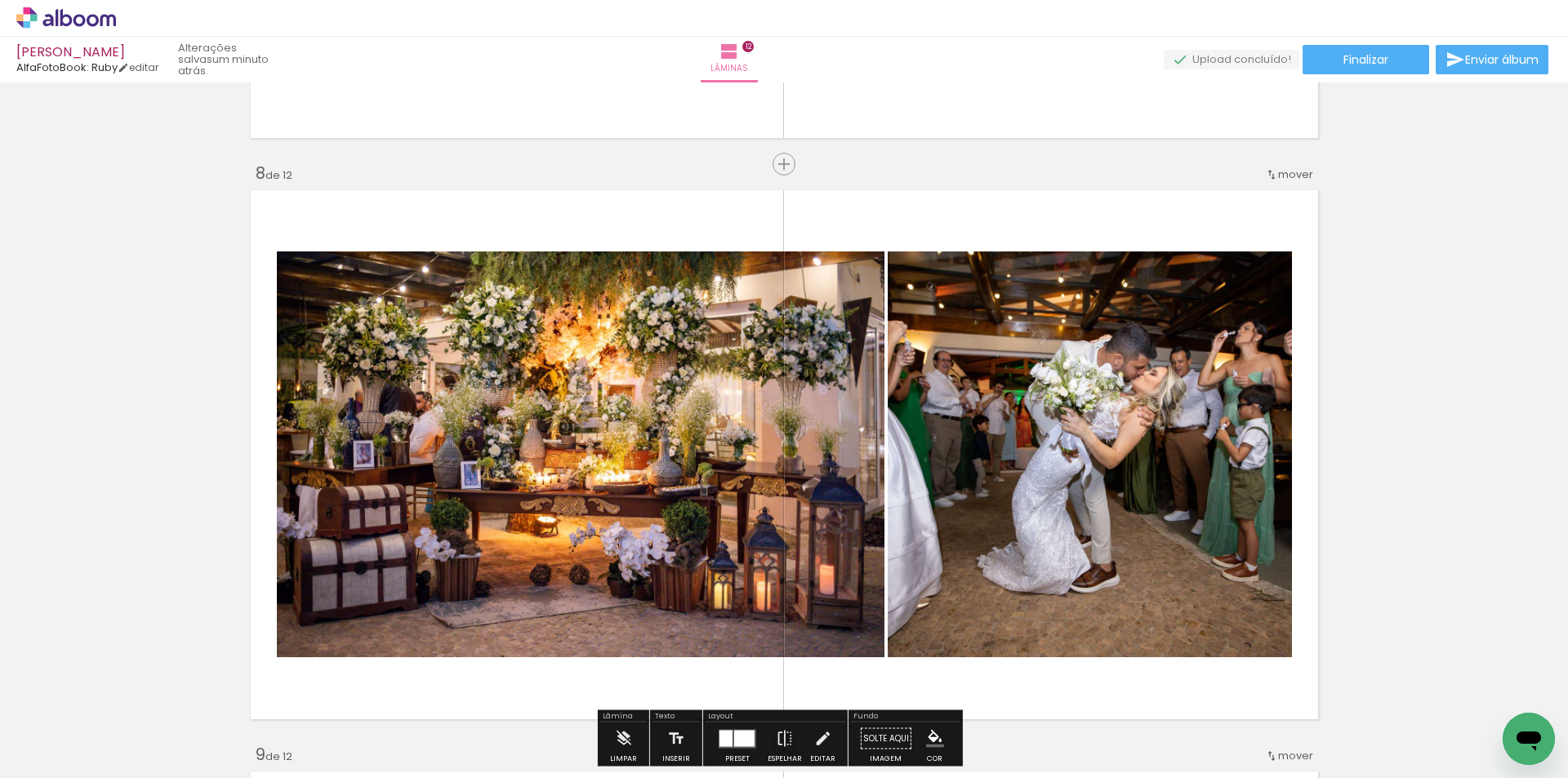
scroll to position [3361, 0]
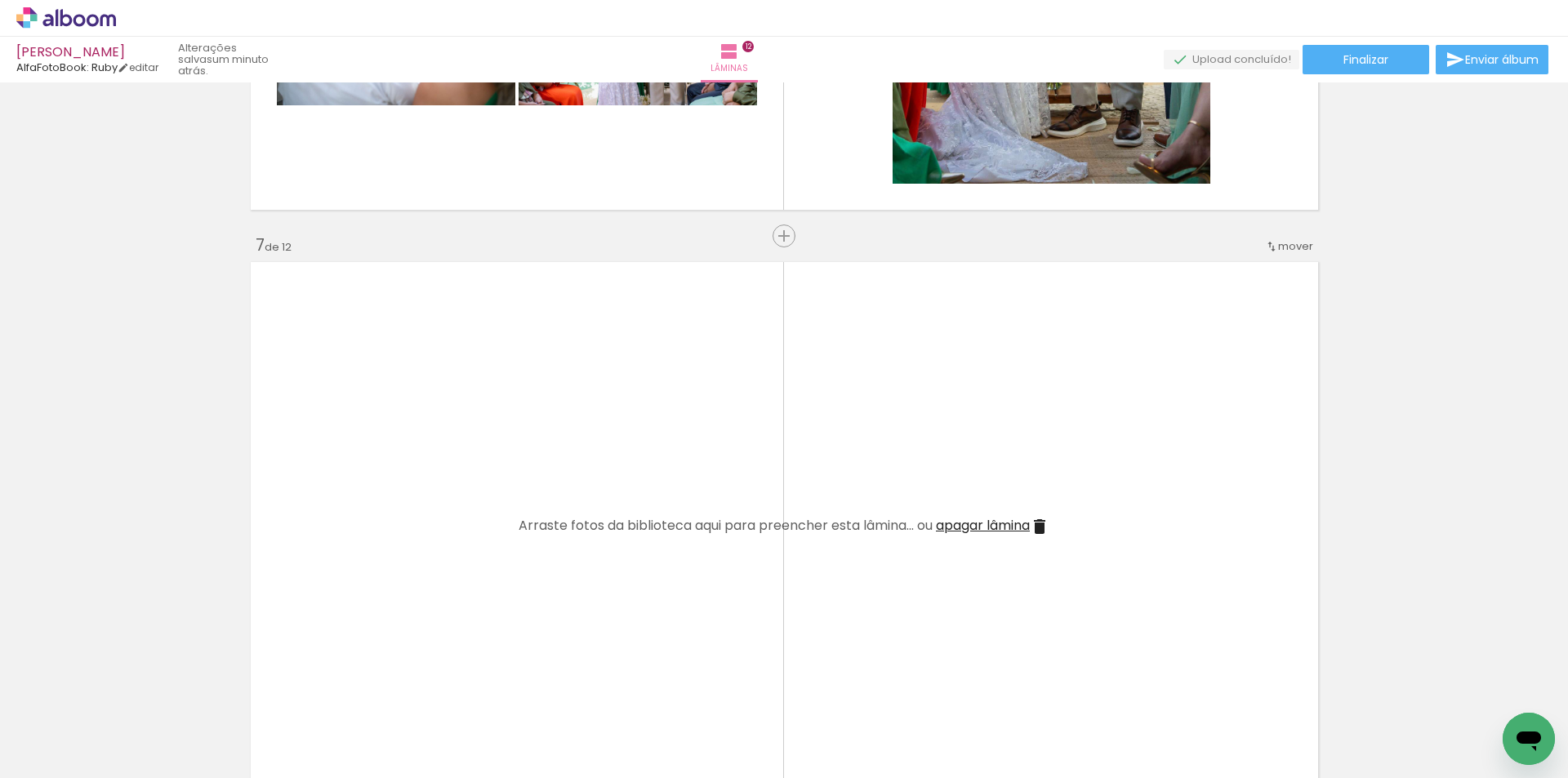
click at [970, 524] on span "apagar lâmina" at bounding box center [982, 525] width 94 height 19
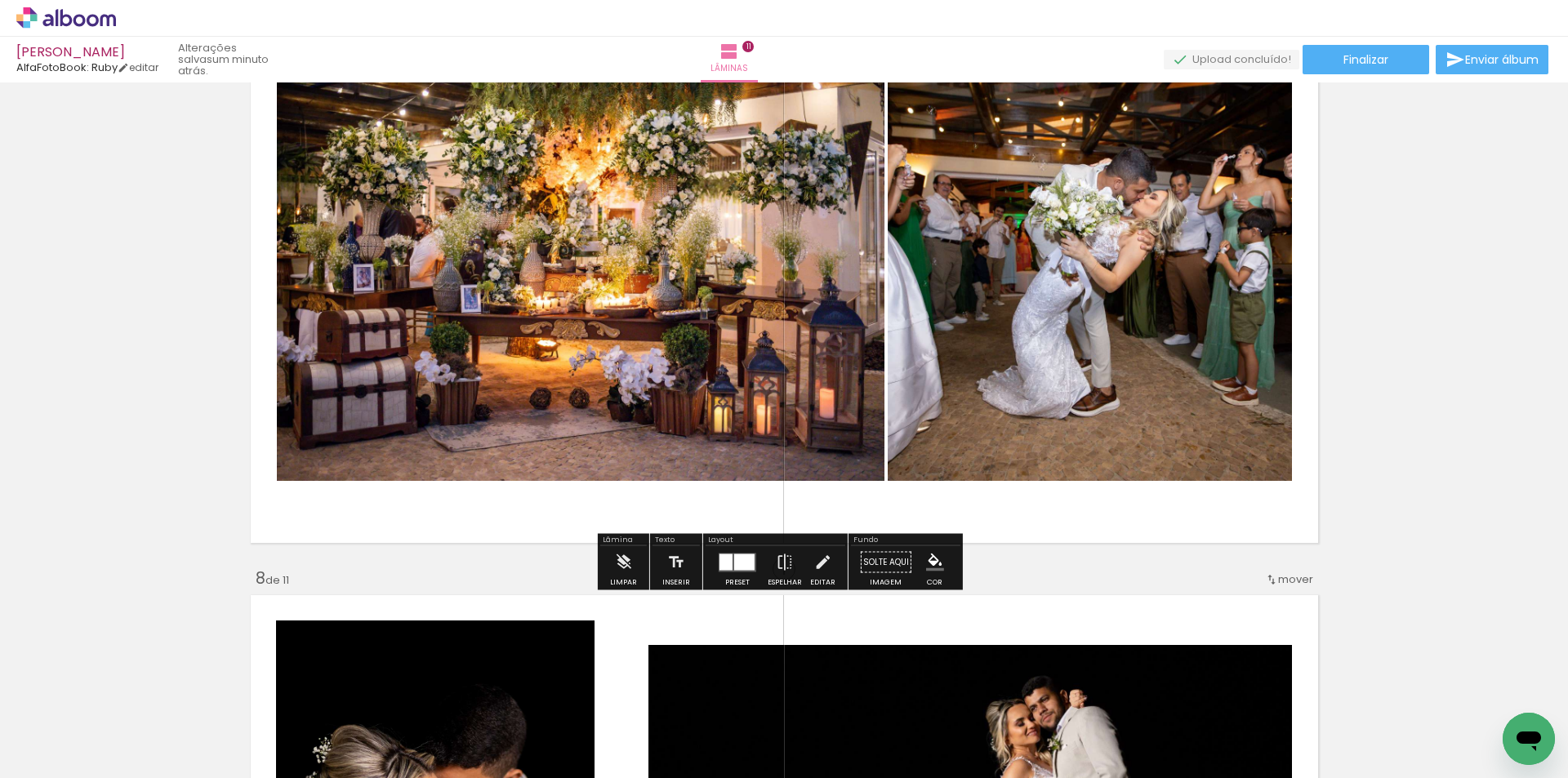
scroll to position [3578, 0]
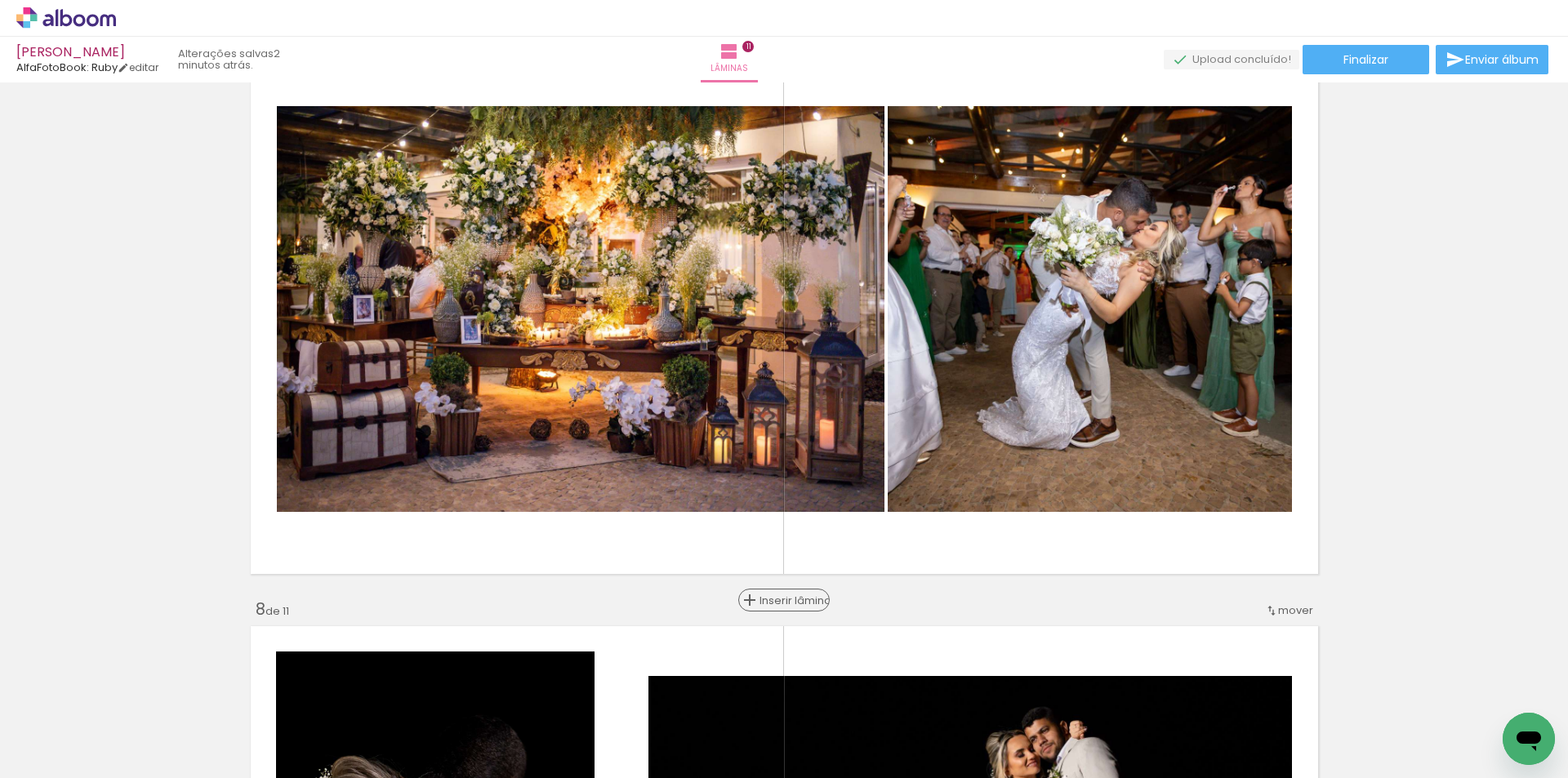
click at [777, 597] on span "Inserir lâmina" at bounding box center [791, 600] width 64 height 11
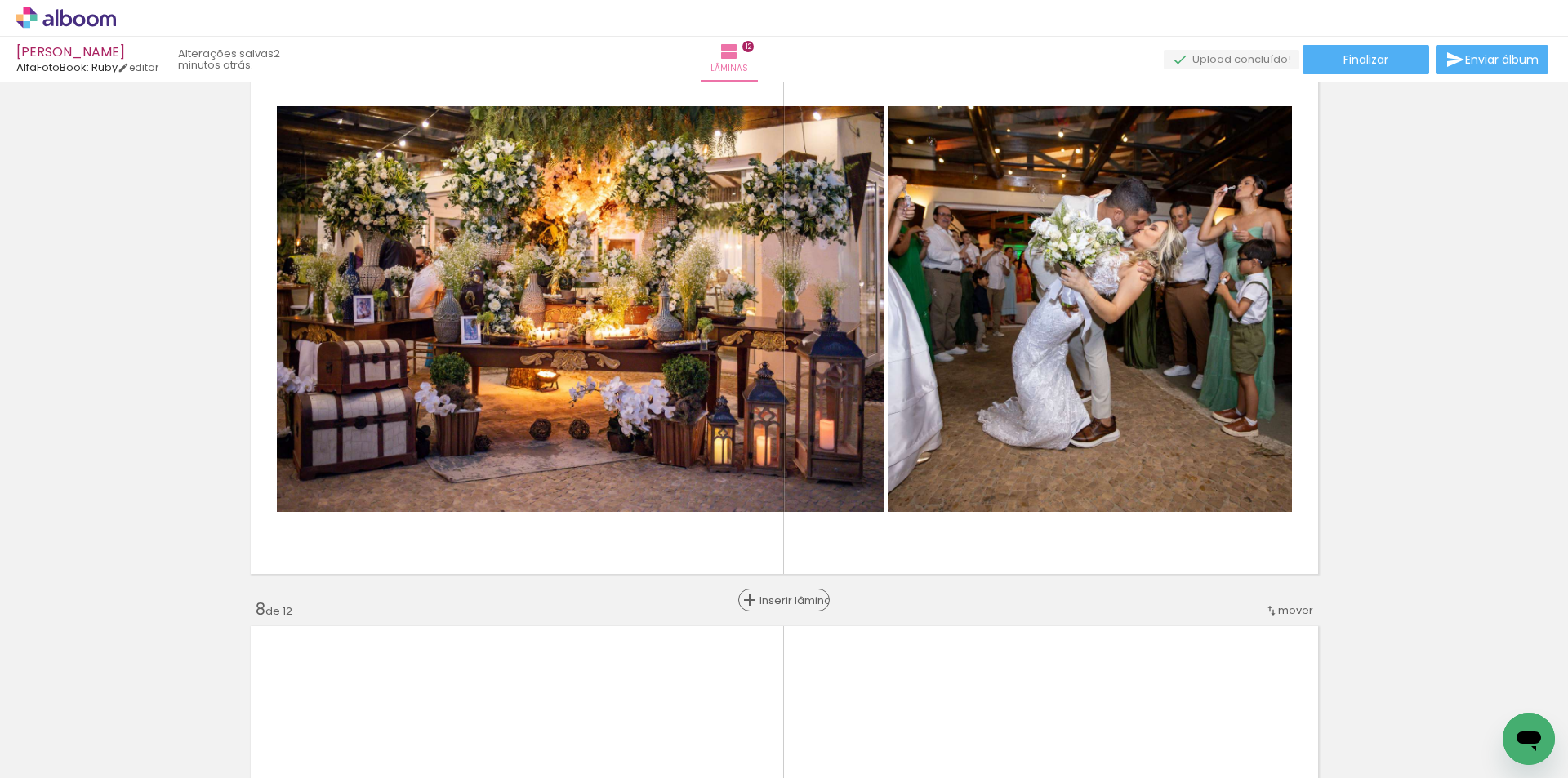
scroll to position [4014, 0]
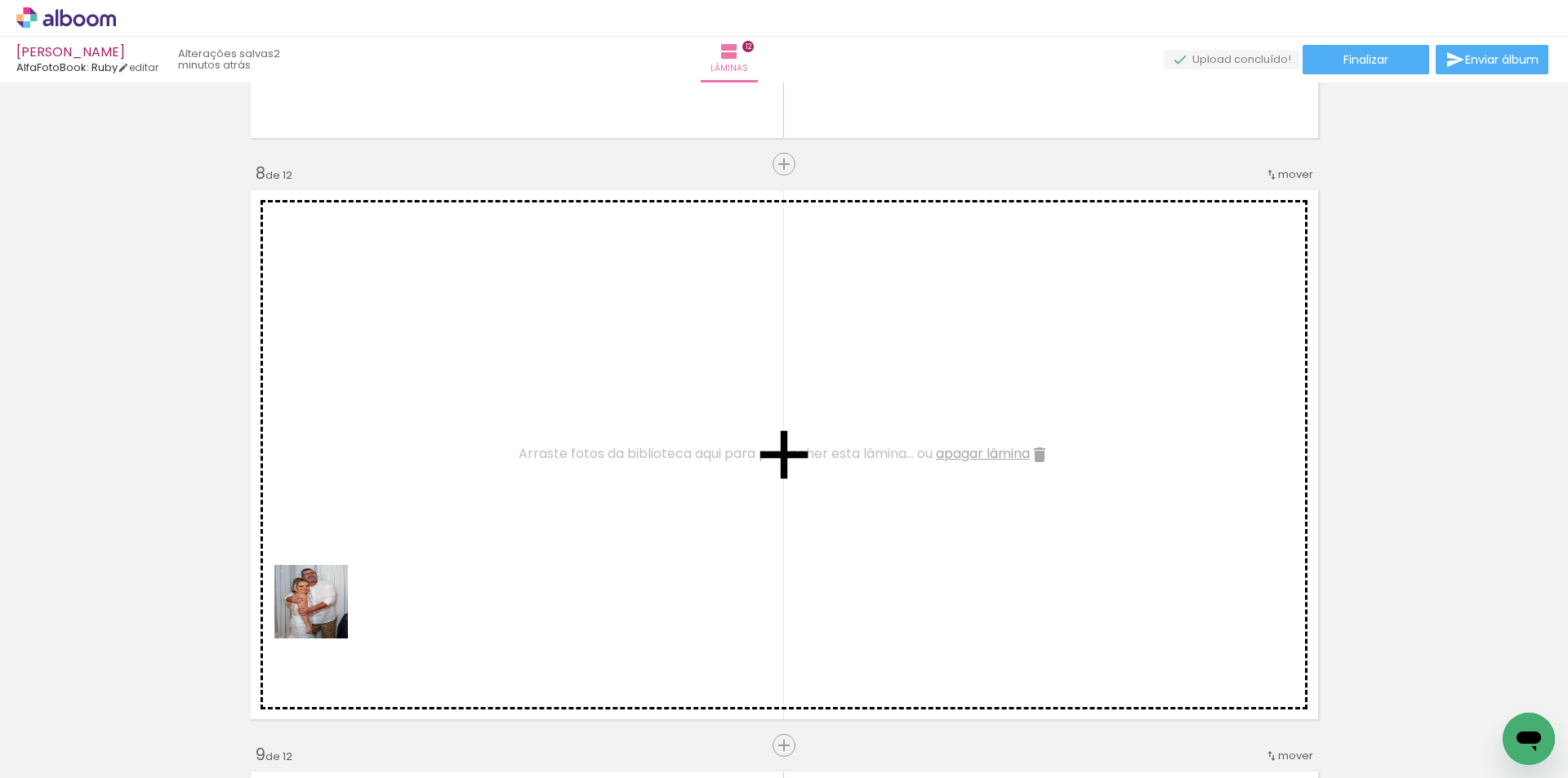
drag, startPoint x: 184, startPoint y: 720, endPoint x: 323, endPoint y: 689, distance: 142.4
click at [457, 524] on quentale-workspace at bounding box center [784, 389] width 1568 height 778
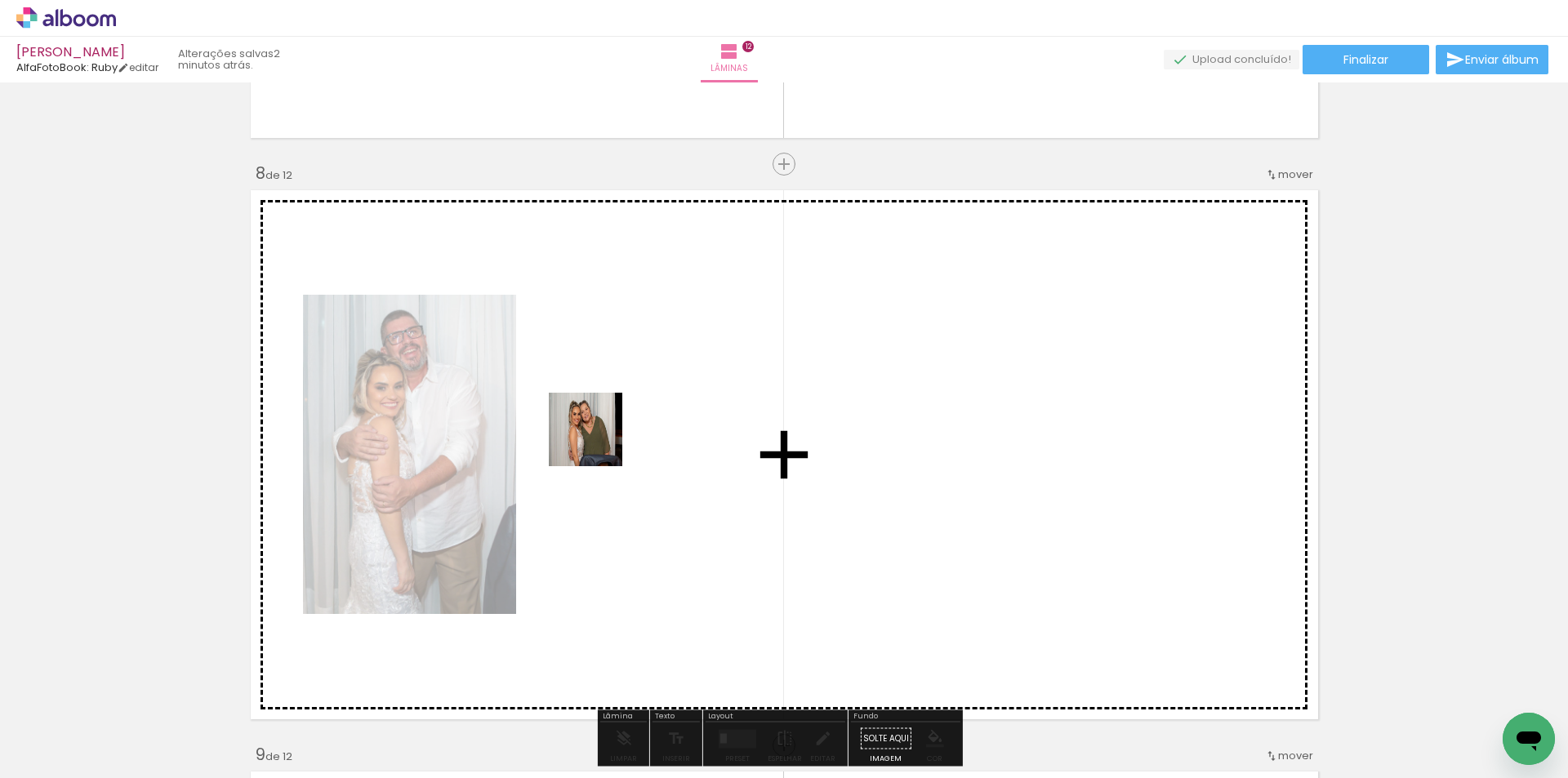
drag, startPoint x: 506, startPoint y: 502, endPoint x: 337, endPoint y: 661, distance: 232.0
click at [598, 441] on quentale-workspace at bounding box center [784, 389] width 1568 height 778
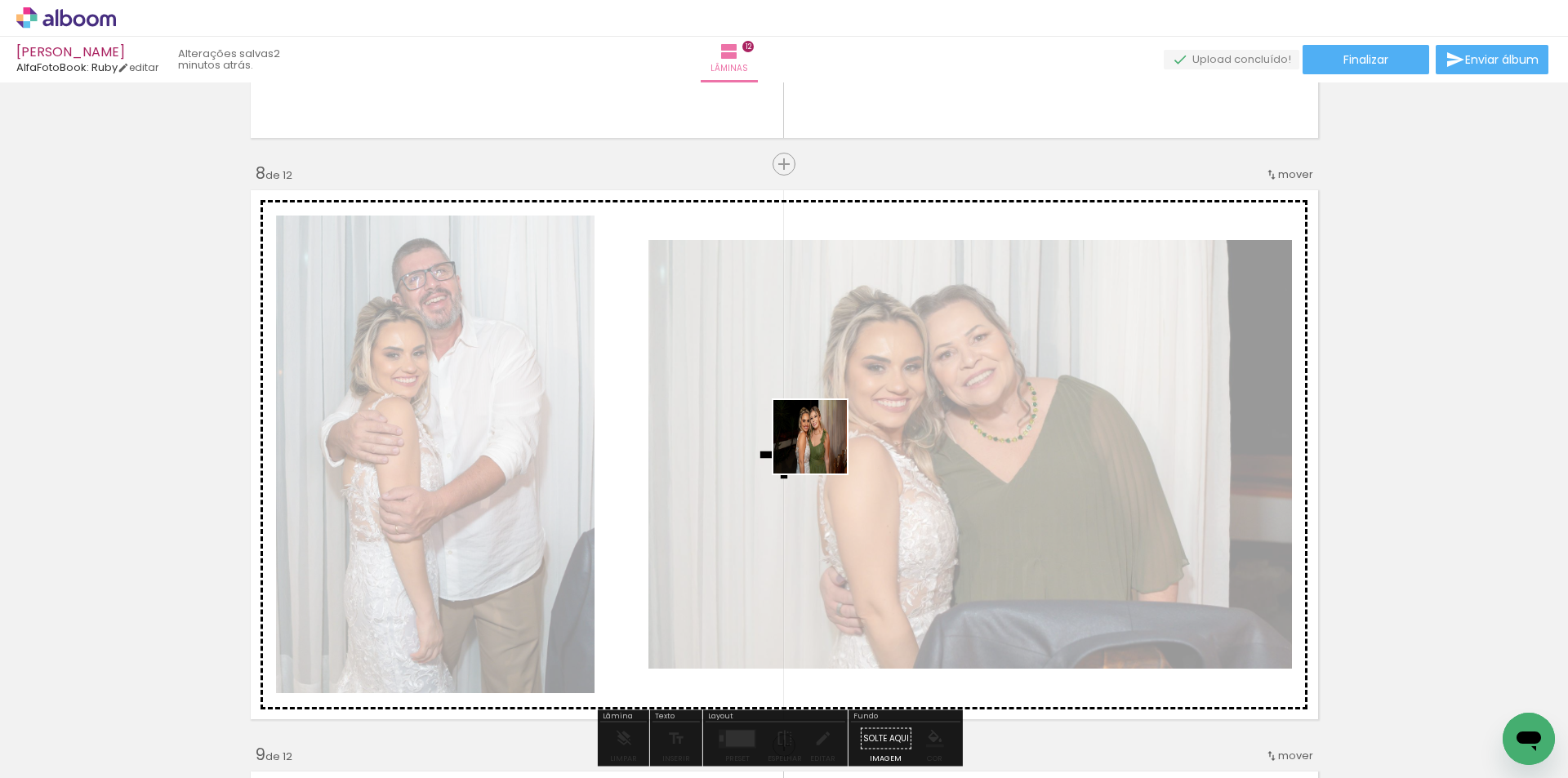
drag, startPoint x: 303, startPoint y: 631, endPoint x: 822, endPoint y: 449, distance: 550.0
click at [822, 449] on quentale-workspace at bounding box center [784, 389] width 1568 height 778
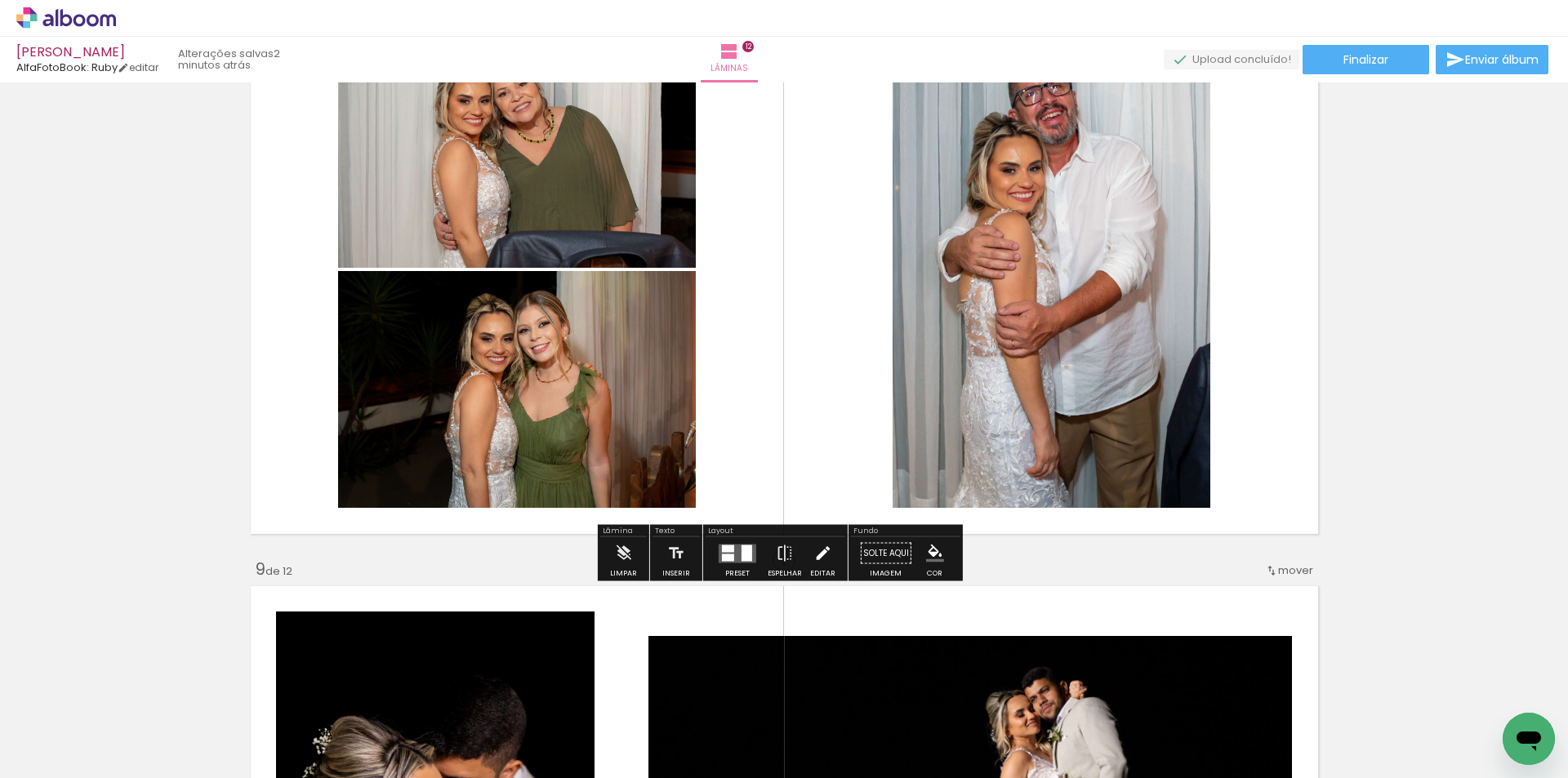
scroll to position [4231, 0]
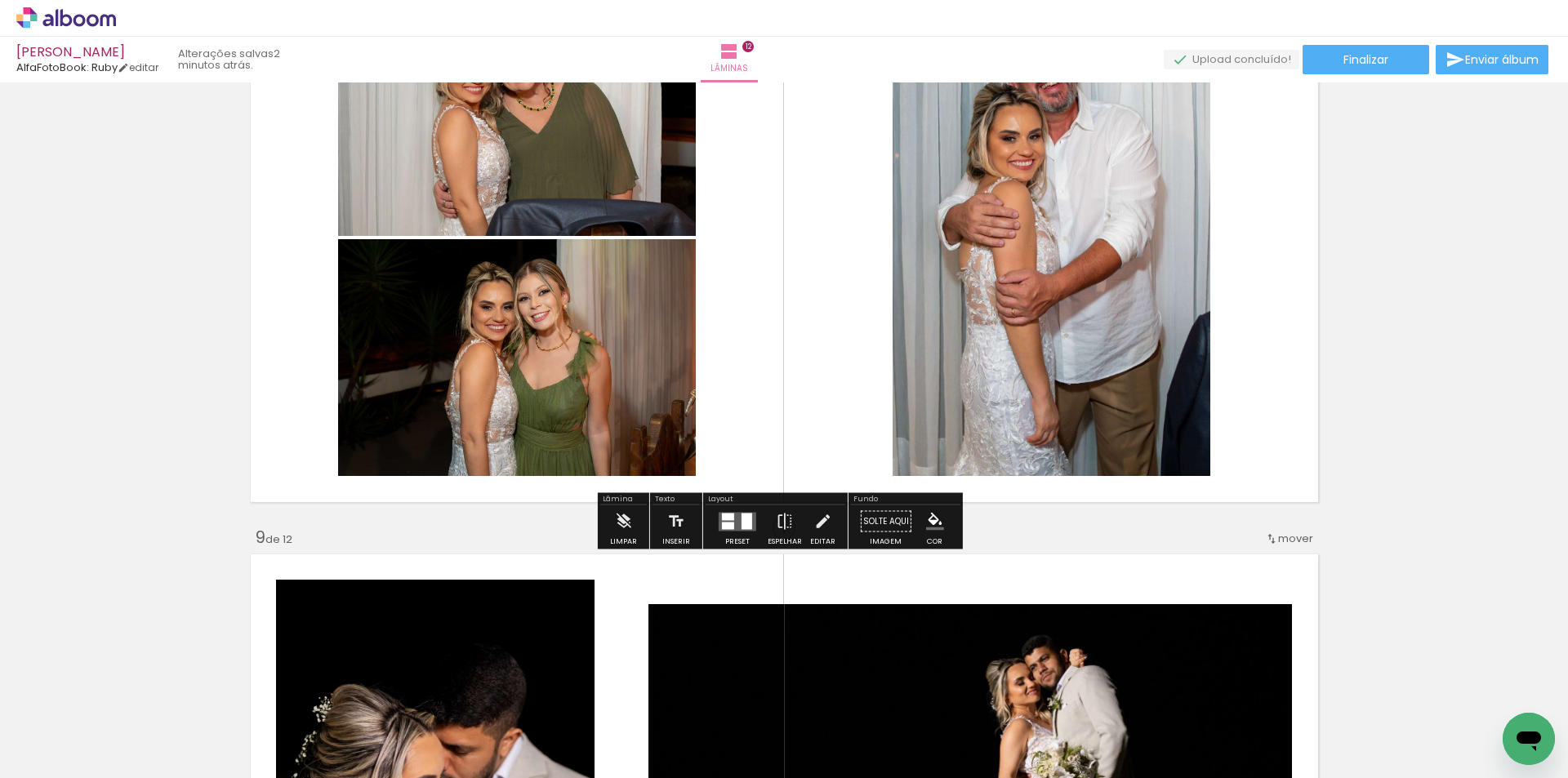
click at [742, 520] on div at bounding box center [747, 521] width 11 height 17
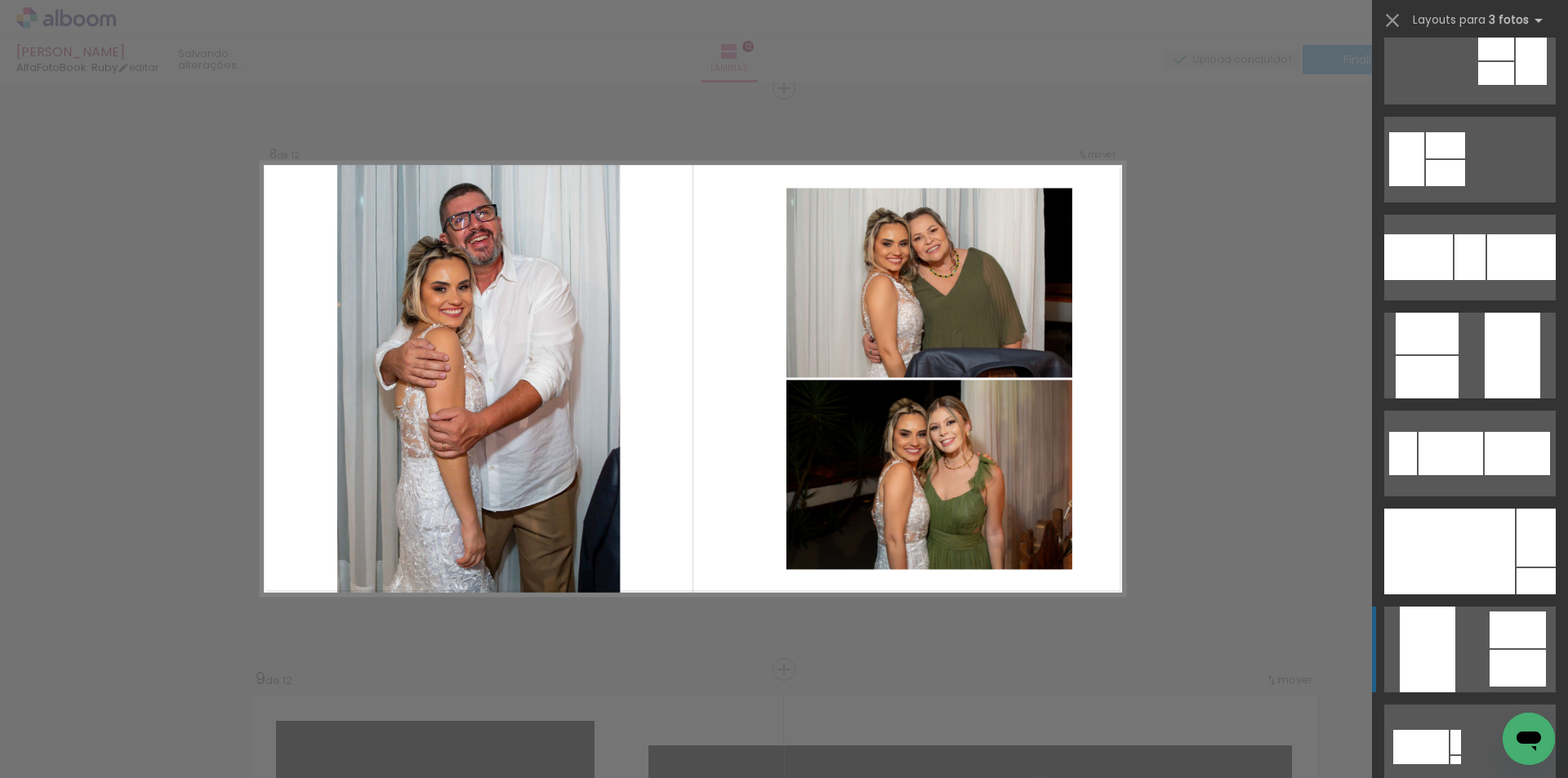
scroll to position [436, 0]
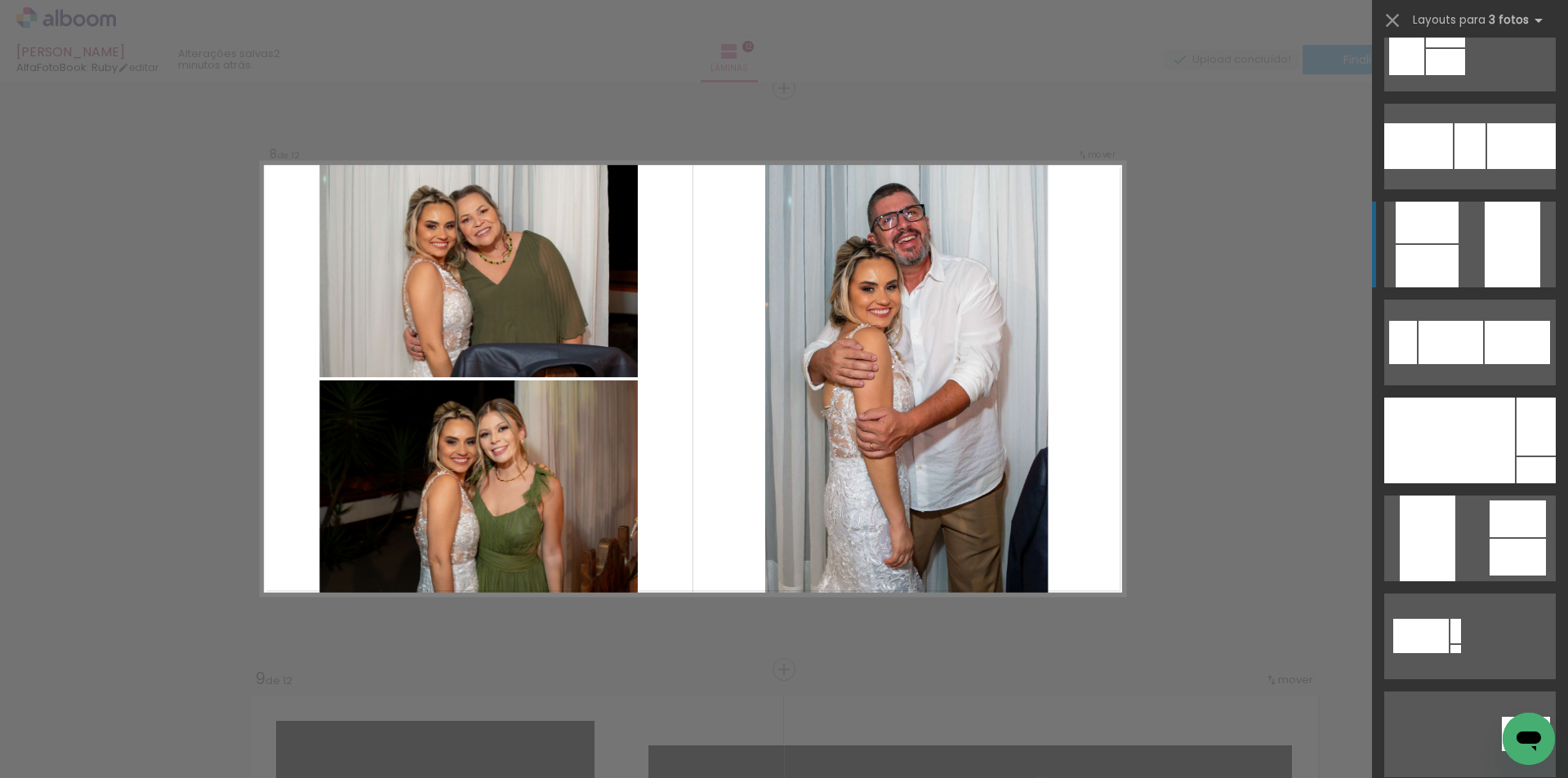
click at [1493, 257] on div at bounding box center [1512, 244] width 56 height 85
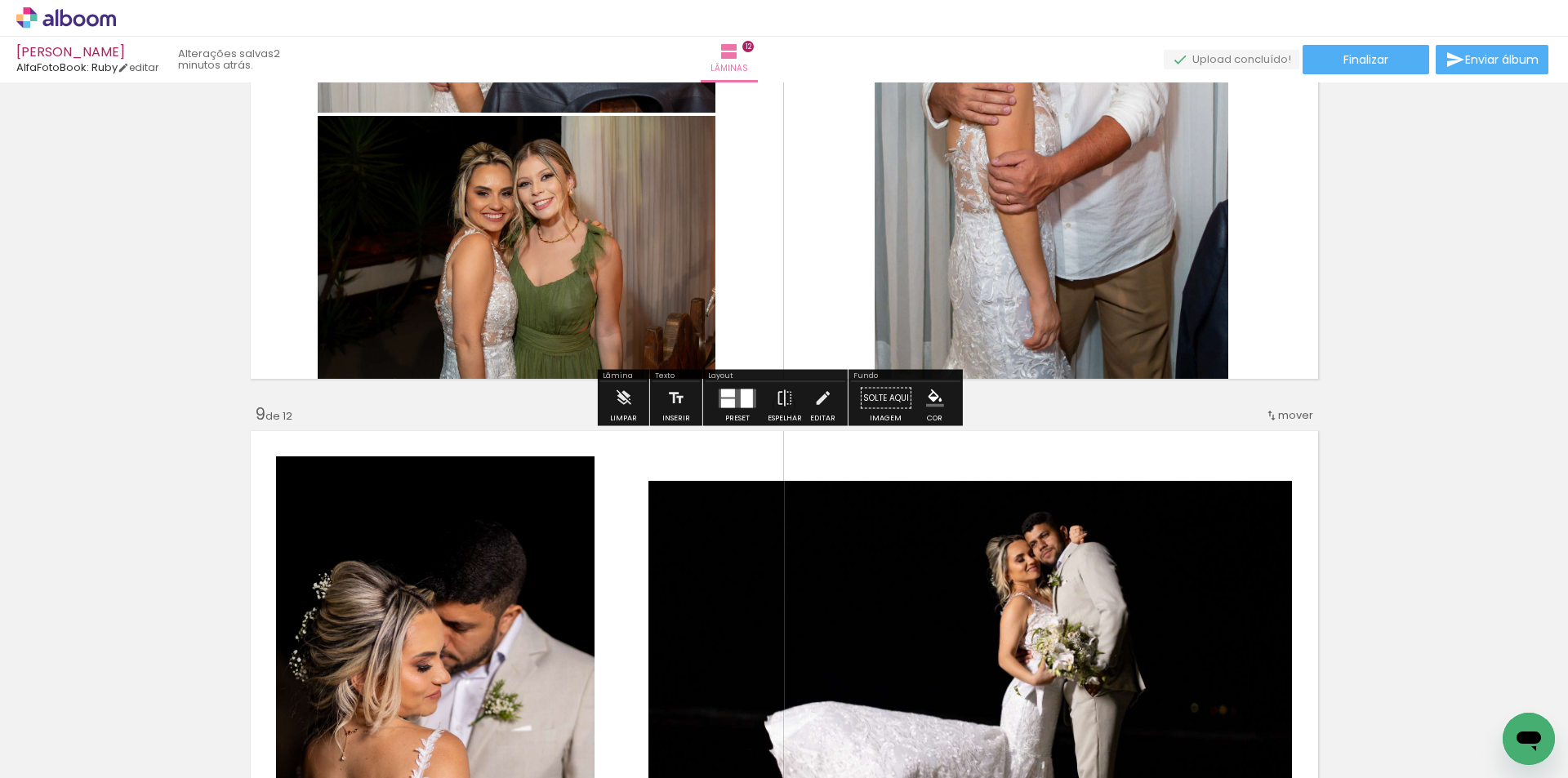
scroll to position [4526, 0]
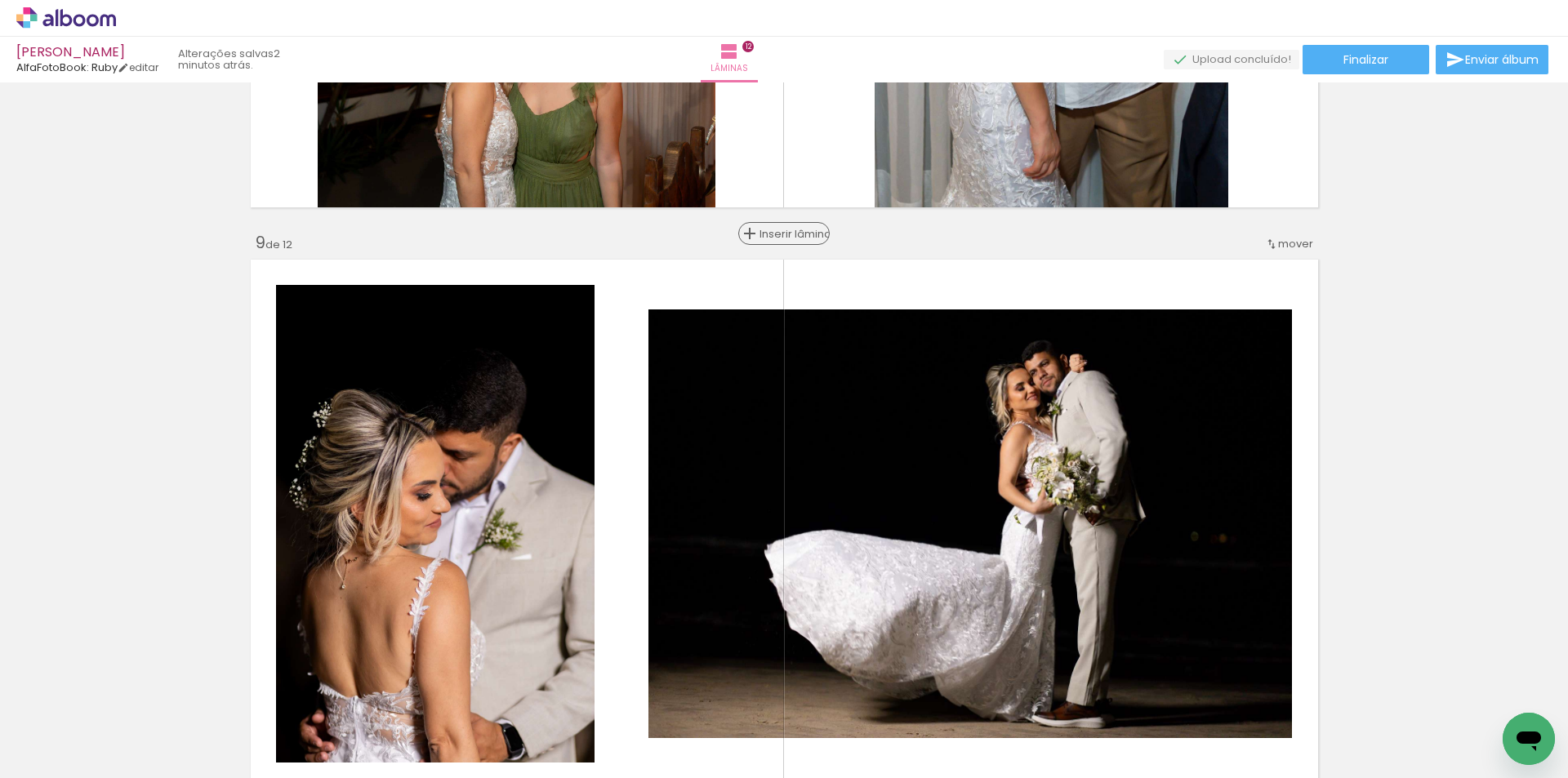
click at [782, 233] on span "Inserir lâmina" at bounding box center [791, 234] width 64 height 11
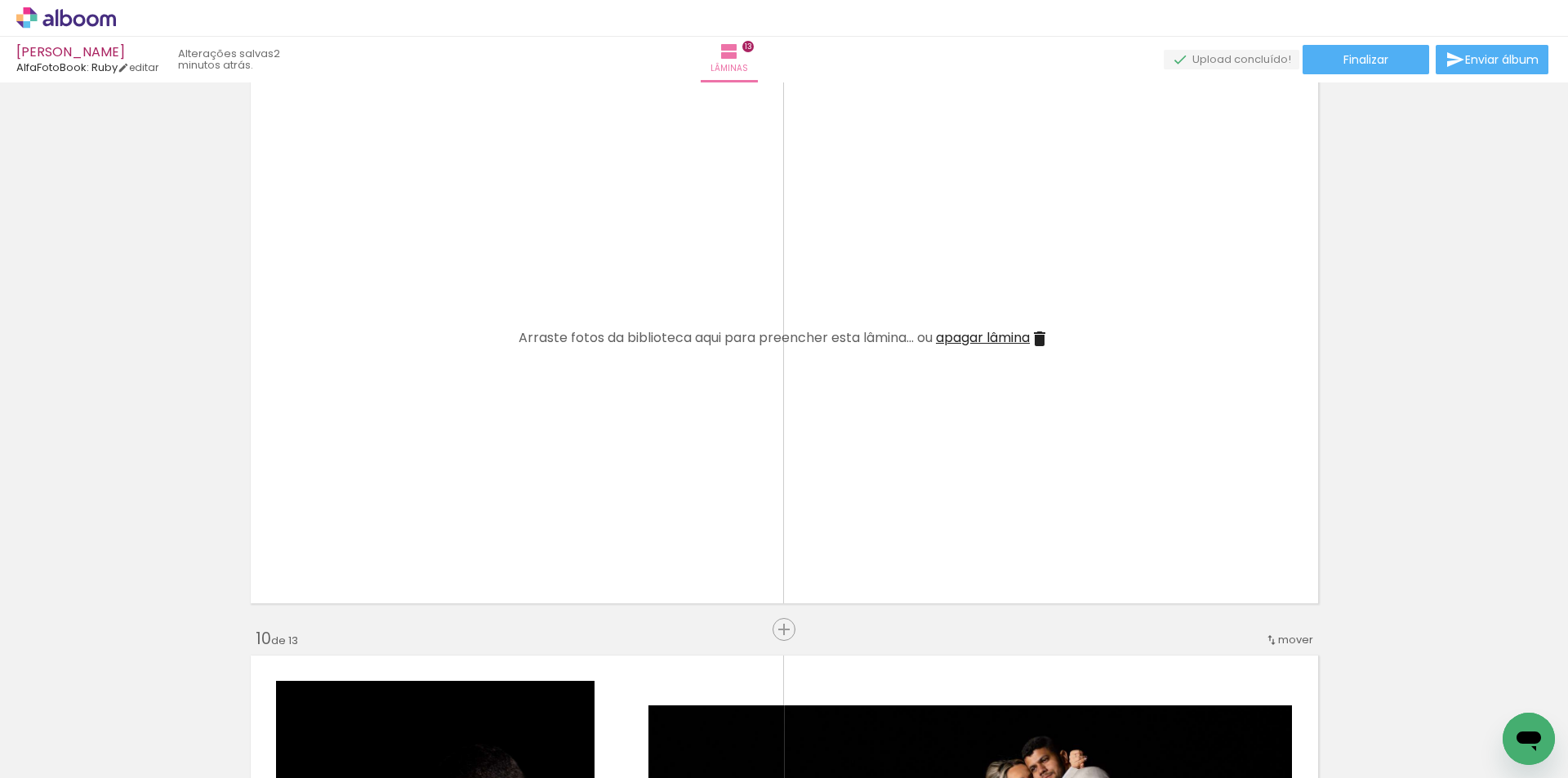
scroll to position [4743, 0]
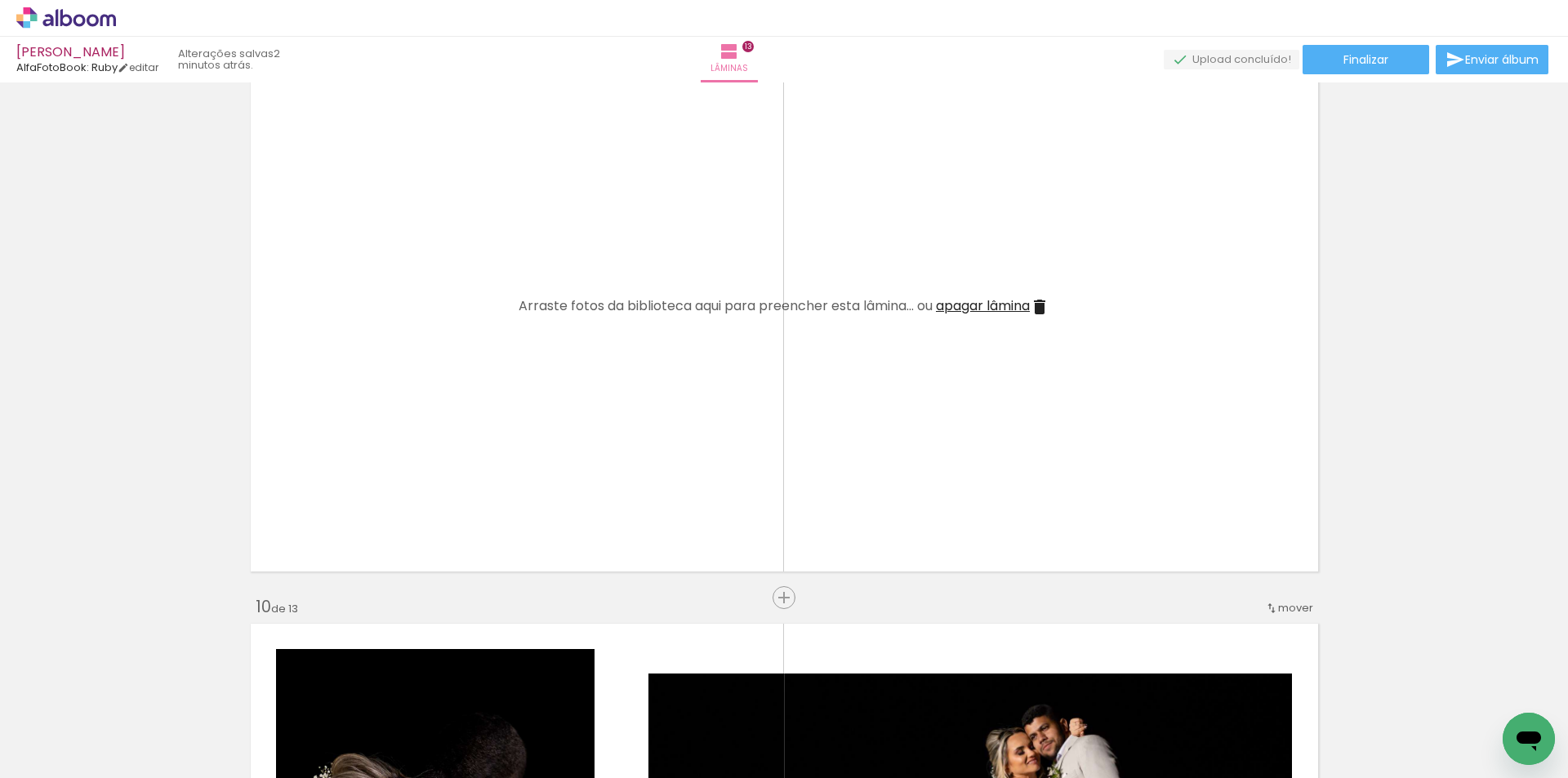
drag, startPoint x: 173, startPoint y: 724, endPoint x: 370, endPoint y: 481, distance: 312.8
click at [370, 481] on quentale-workspace at bounding box center [784, 389] width 1568 height 778
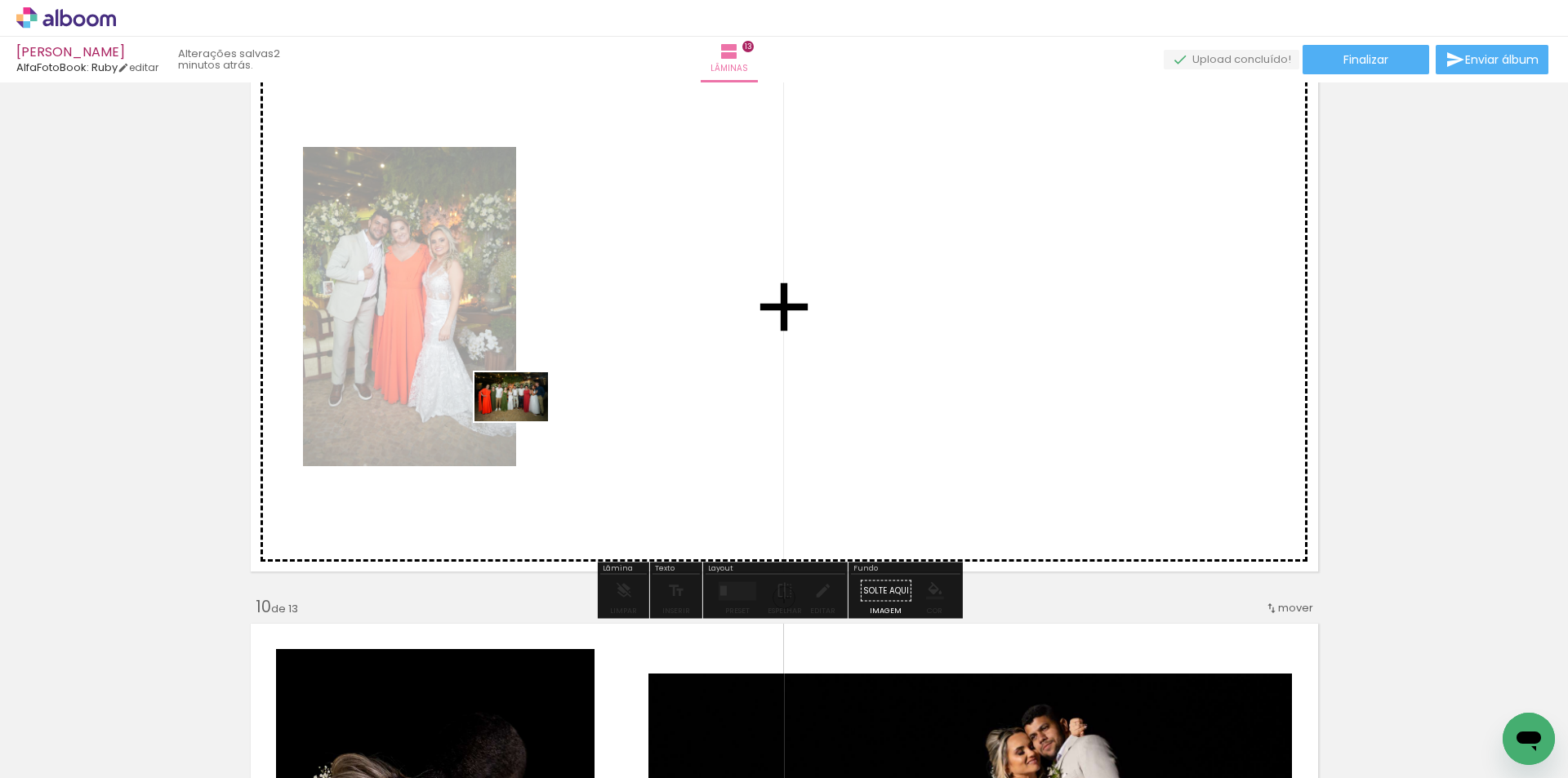
drag, startPoint x: 157, startPoint y: 735, endPoint x: 524, endPoint y: 421, distance: 483.0
click at [524, 421] on quentale-workspace at bounding box center [784, 389] width 1568 height 778
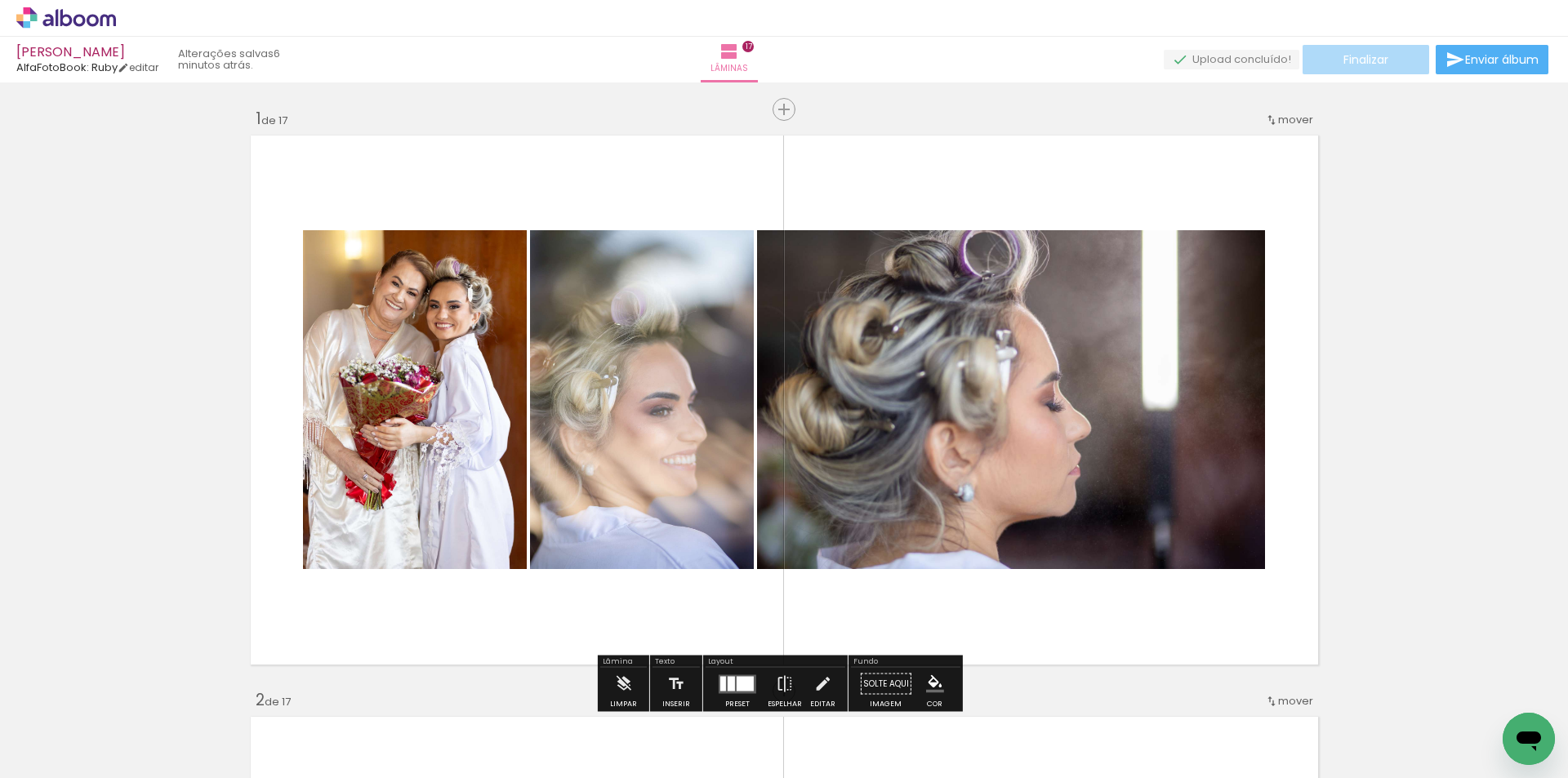
click at [1368, 49] on paper-button "Finalizar" at bounding box center [1366, 59] width 127 height 29
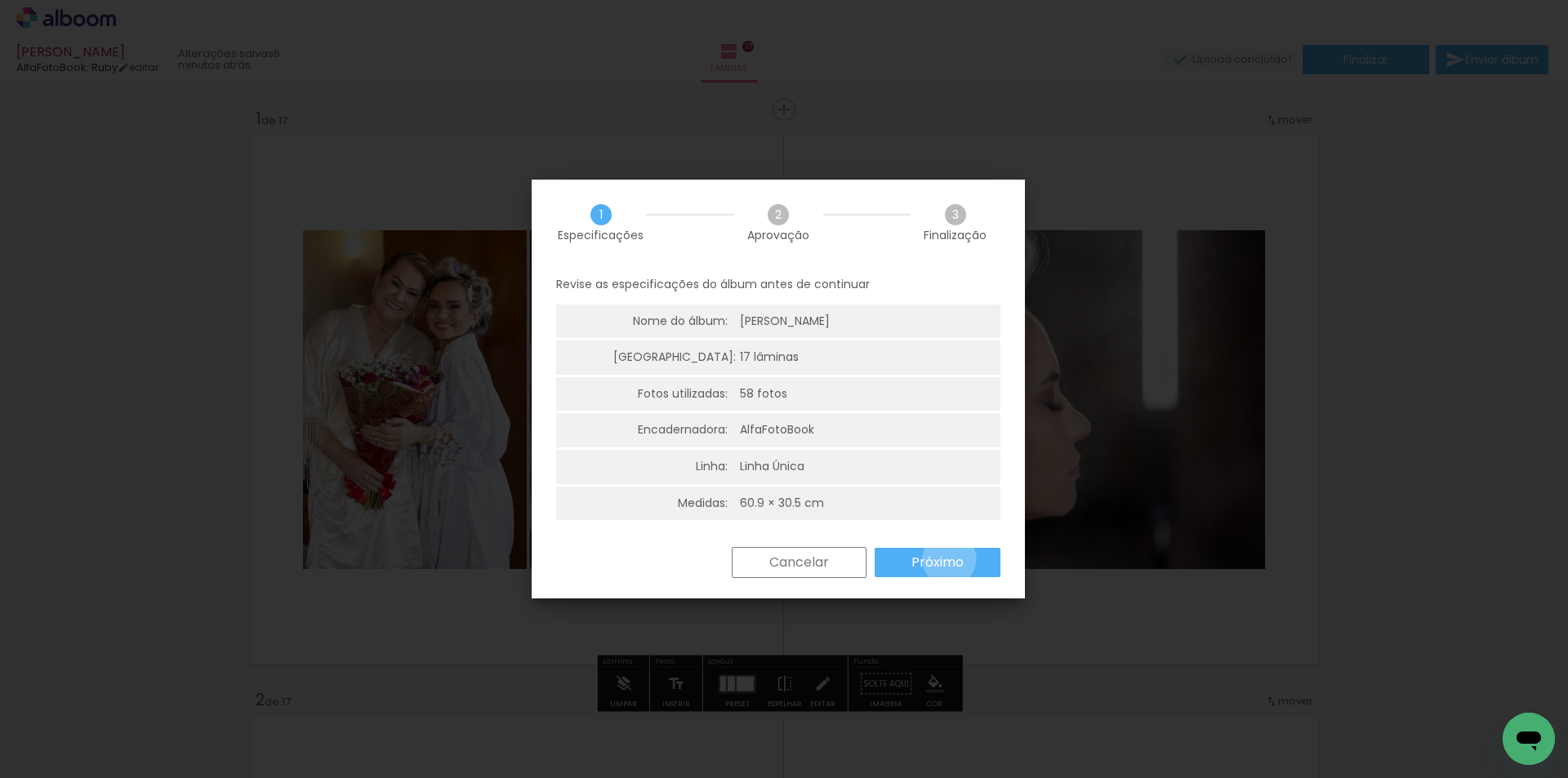
click at [0, 0] on slot "Próximo" at bounding box center [0, 0] width 0 height 0
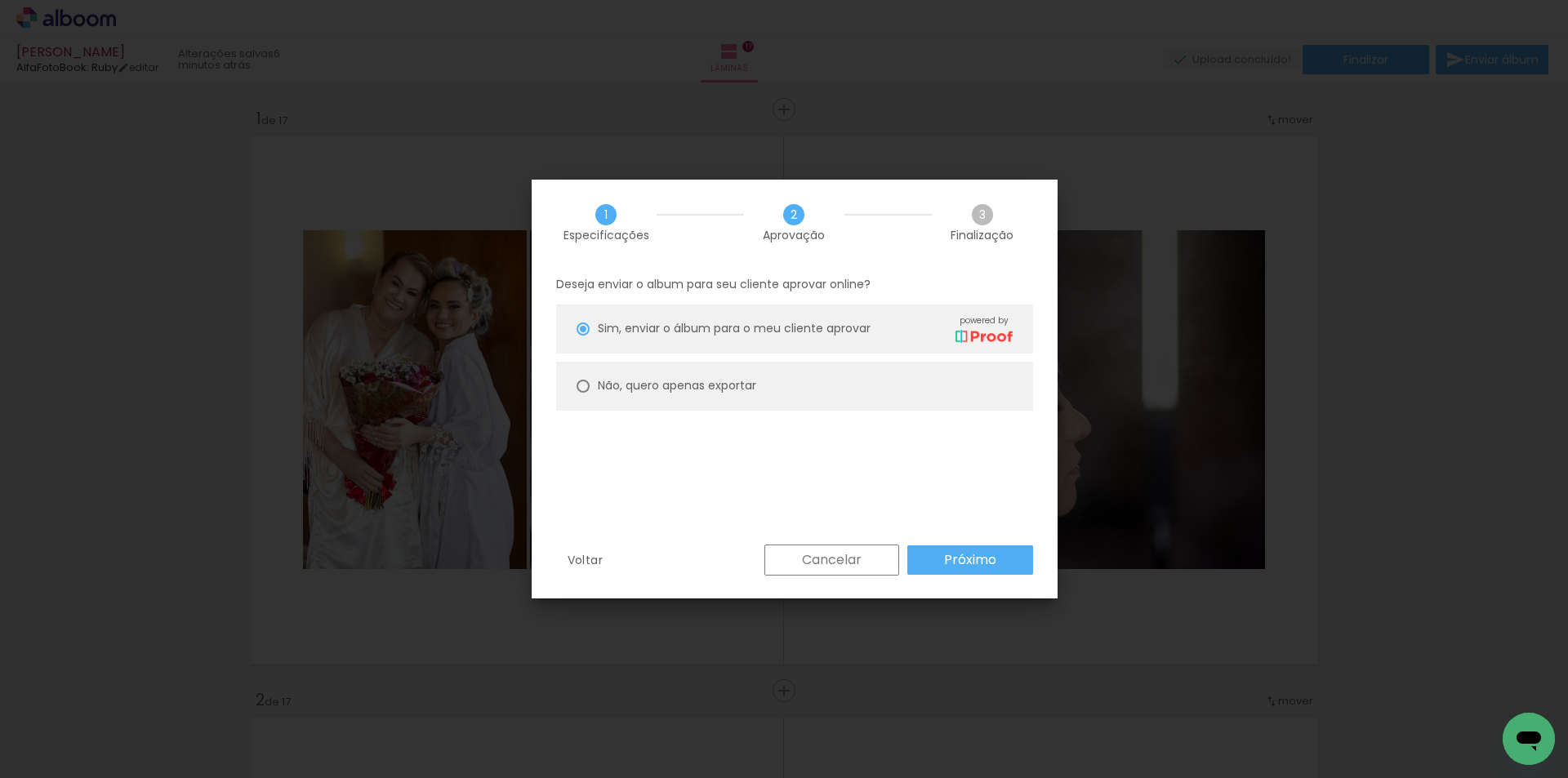
click at [0, 0] on slot "Próximo" at bounding box center [0, 0] width 0 height 0
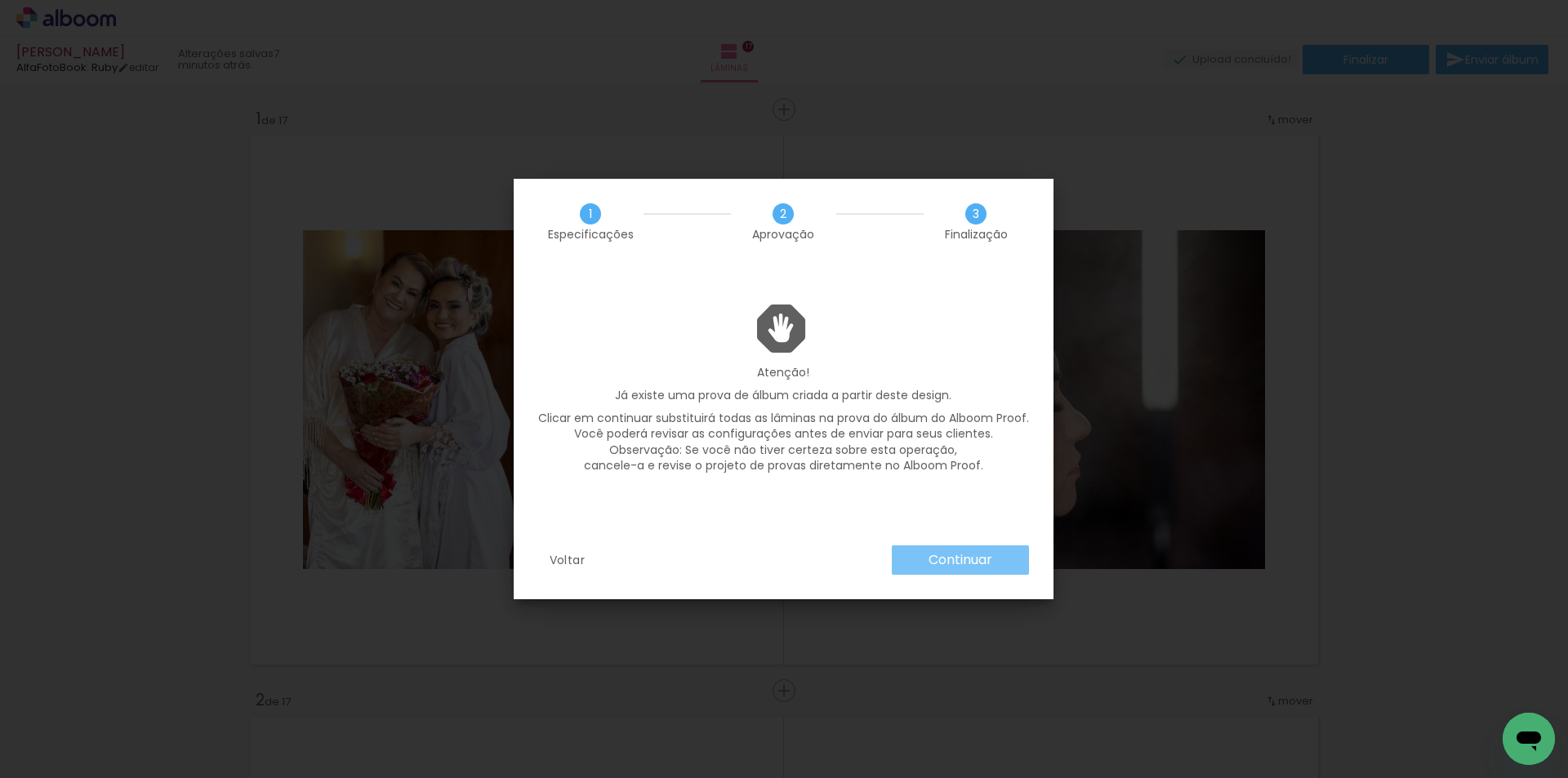
click at [0, 0] on slot "Continuar" at bounding box center [0, 0] width 0 height 0
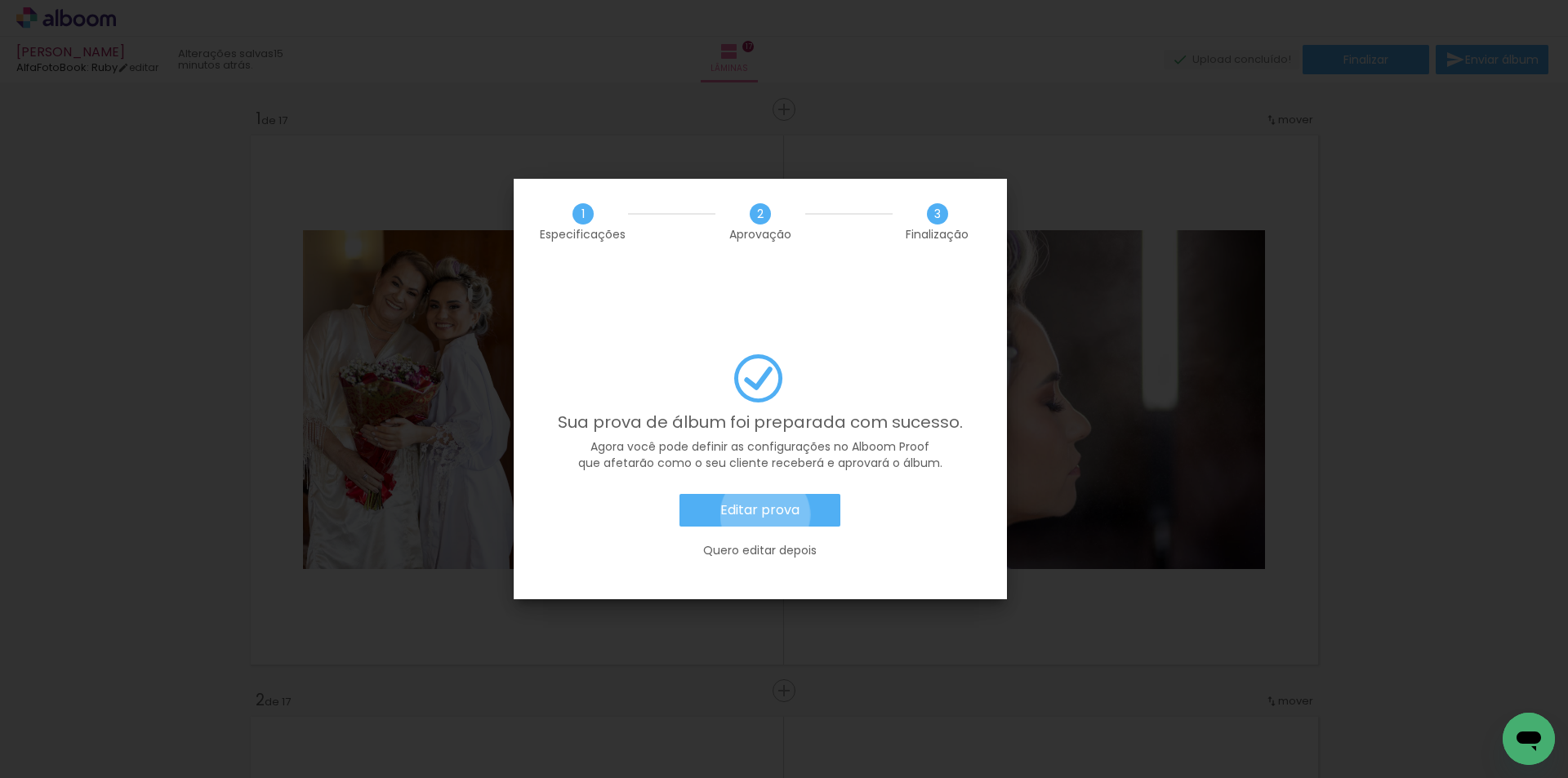
click at [0, 0] on slot "Editar prova" at bounding box center [0, 0] width 0 height 0
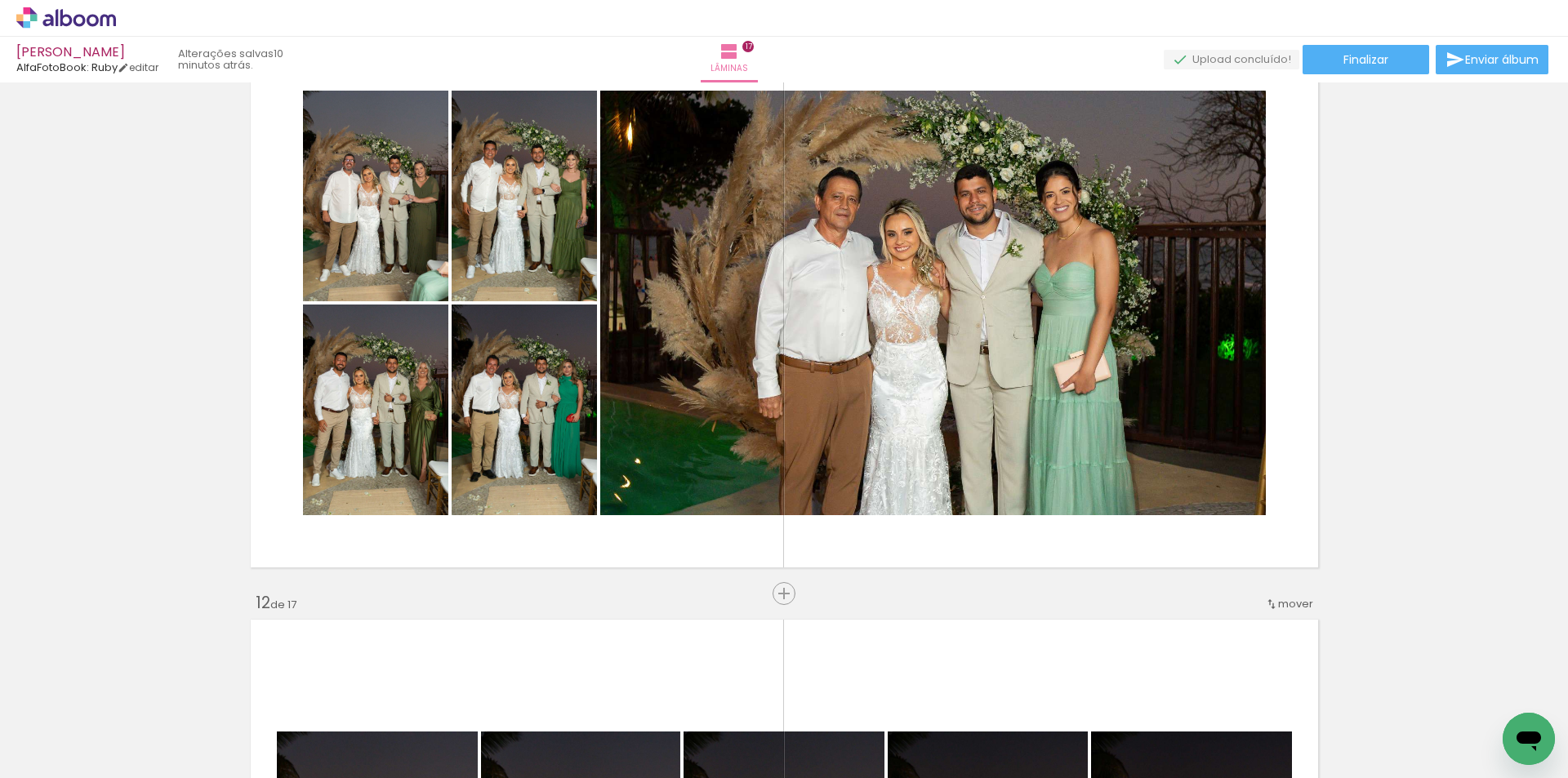
scroll to position [5878, 0]
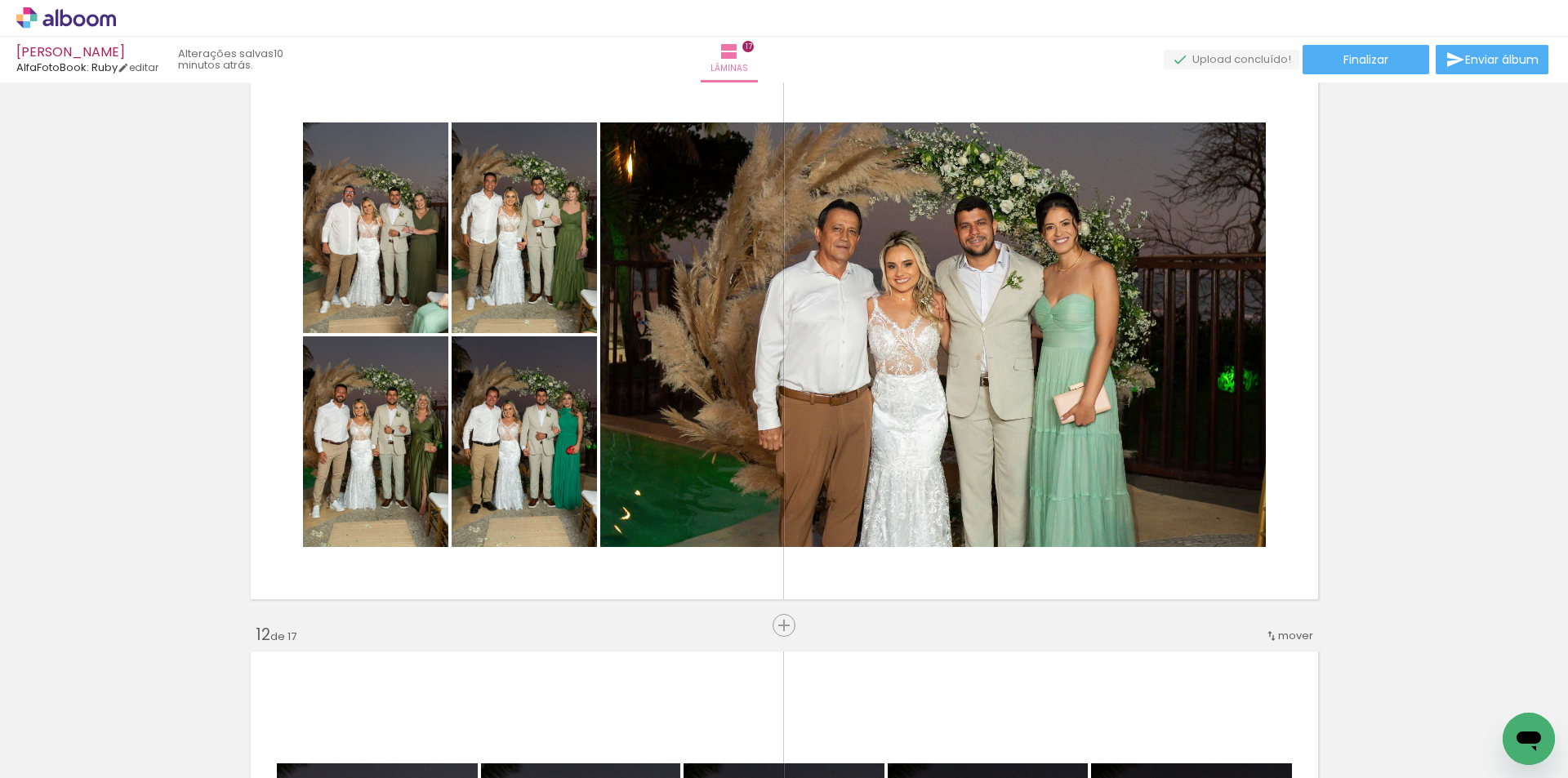
drag, startPoint x: 119, startPoint y: 298, endPoint x: 141, endPoint y: 131, distance: 168.4
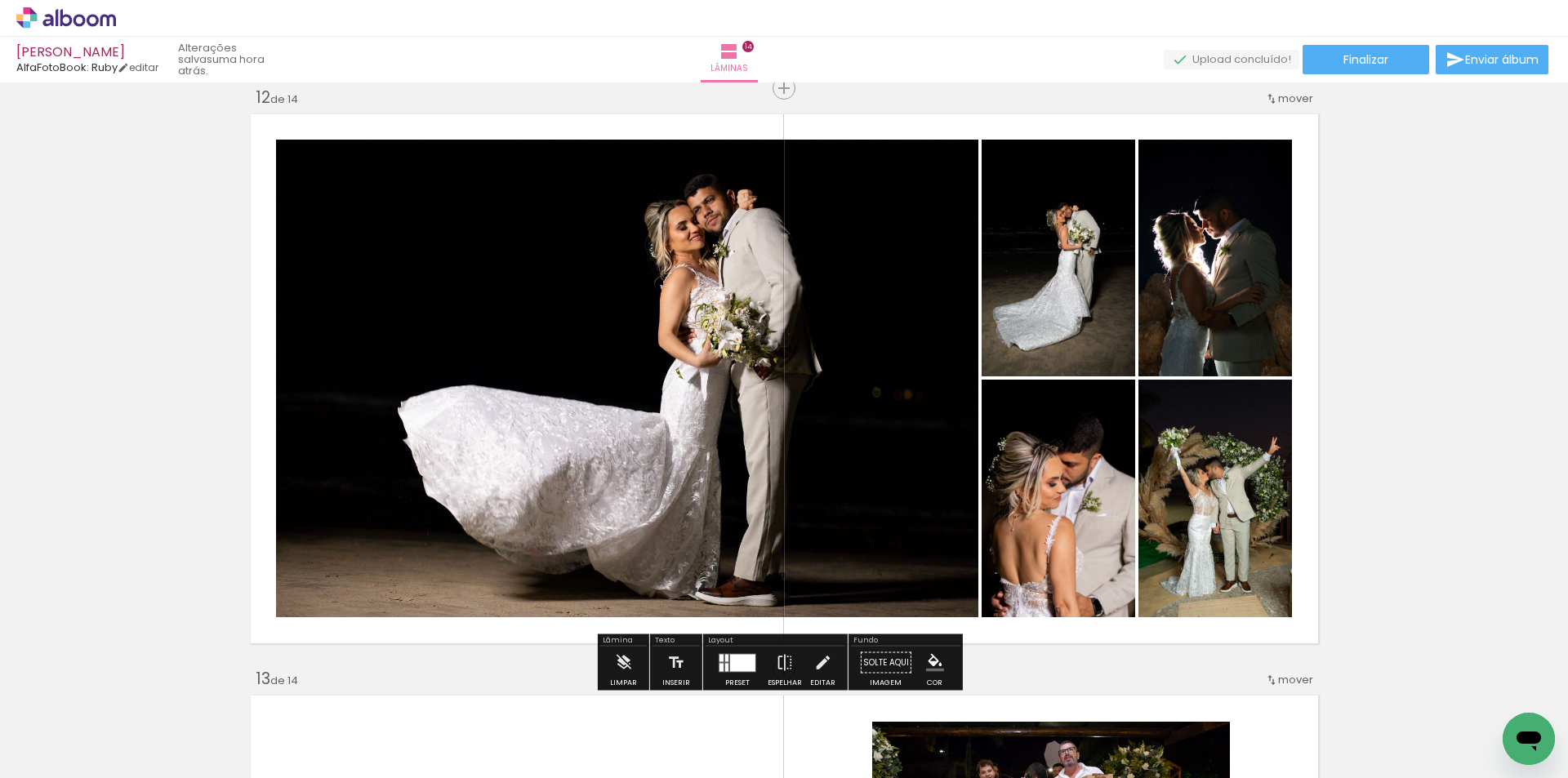
scroll to position [1525, 0]
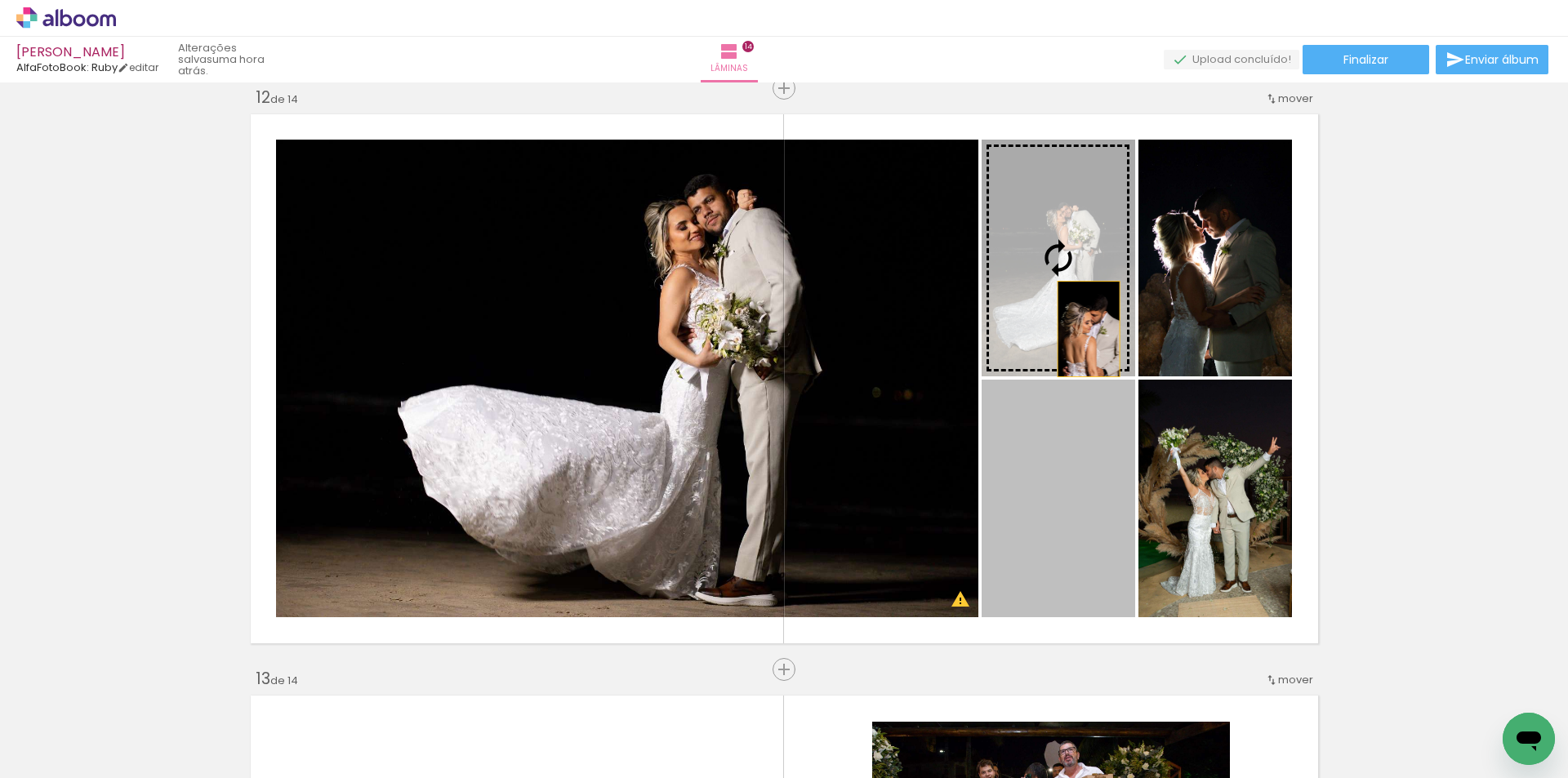
drag, startPoint x: 1072, startPoint y: 490, endPoint x: 1082, endPoint y: 329, distance: 161.3
click at [0, 0] on slot at bounding box center [0, 0] width 0 height 0
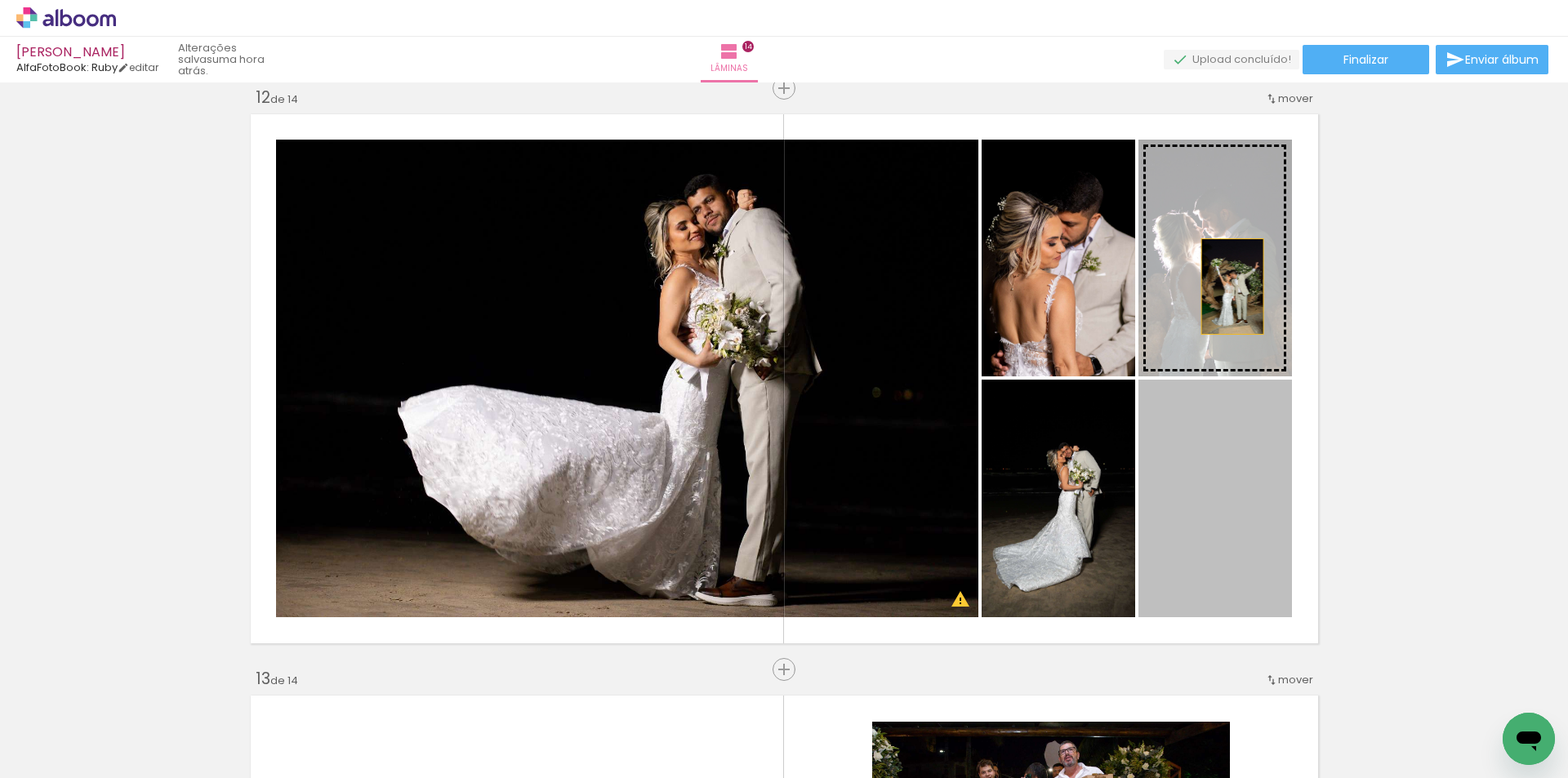
drag, startPoint x: 1204, startPoint y: 506, endPoint x: 1226, endPoint y: 287, distance: 220.1
click at [0, 0] on slot at bounding box center [0, 0] width 0 height 0
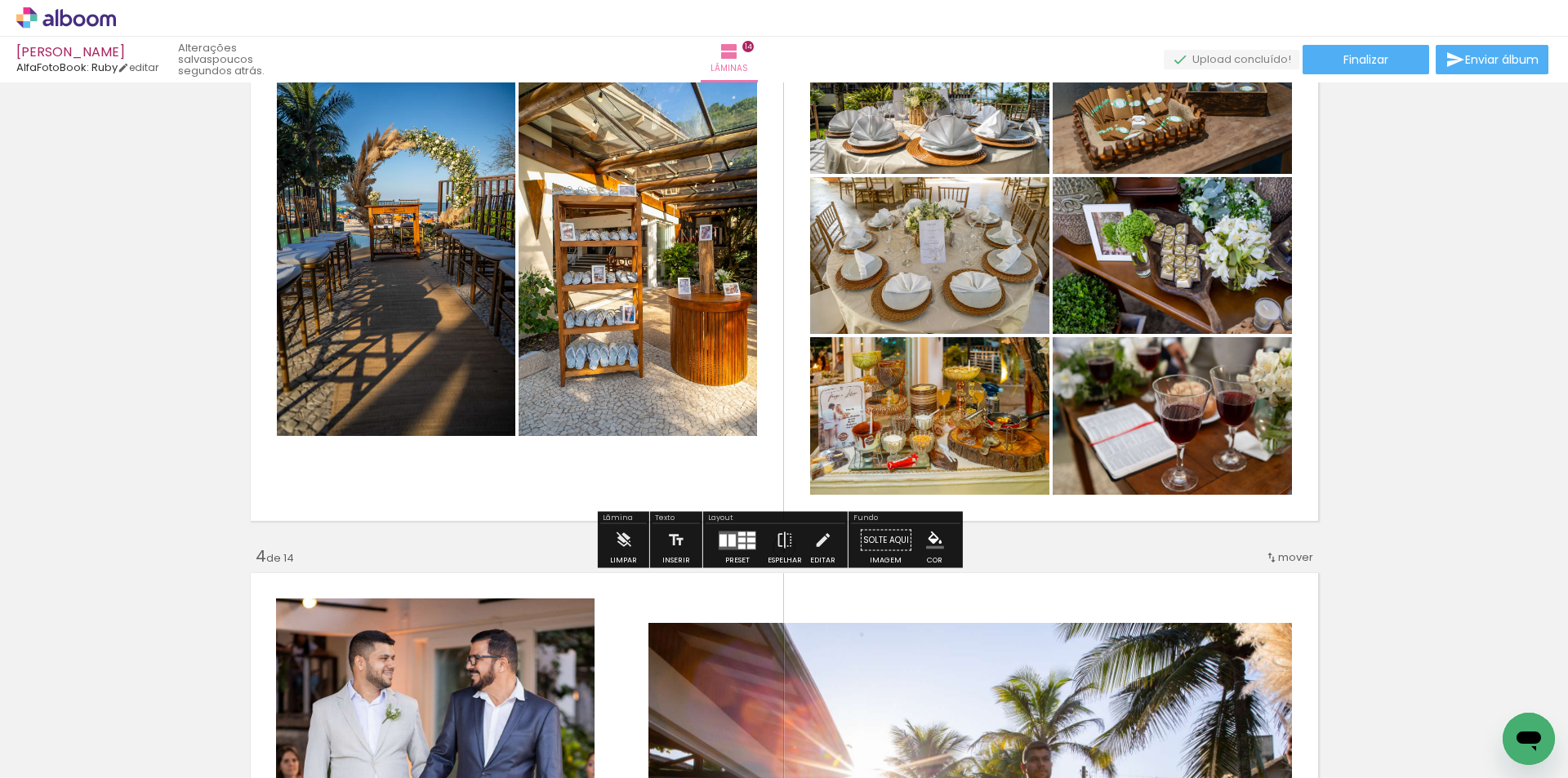
scroll to position [1742, 0]
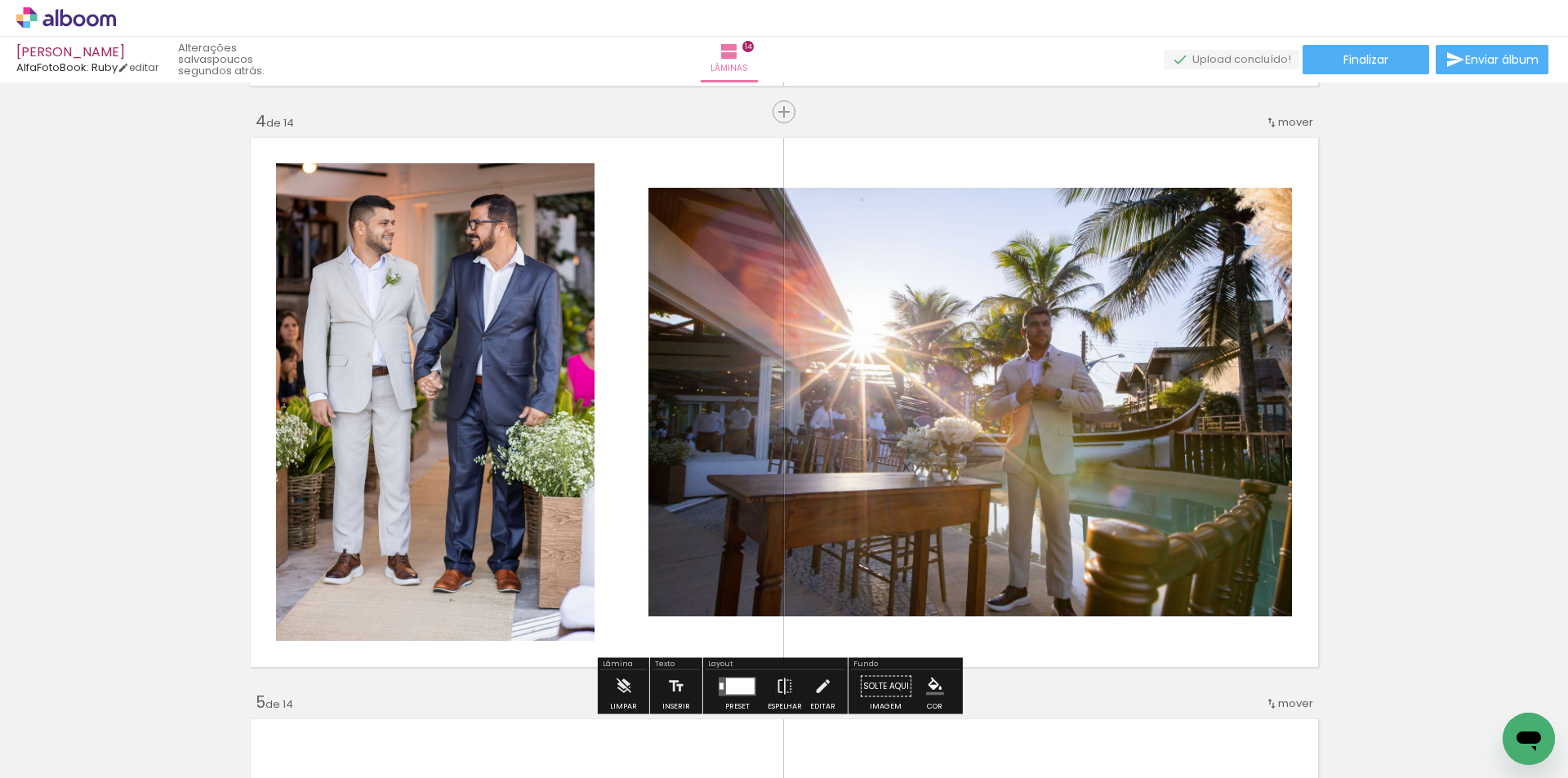
click at [60, 727] on input "Todas as fotos" at bounding box center [46, 728] width 62 height 14
click at [64, 727] on div at bounding box center [52, 725] width 84 height 28
click at [0, 0] on slot "Não utilizadas" at bounding box center [0, 0] width 0 height 0
type input "Não utilizadas"
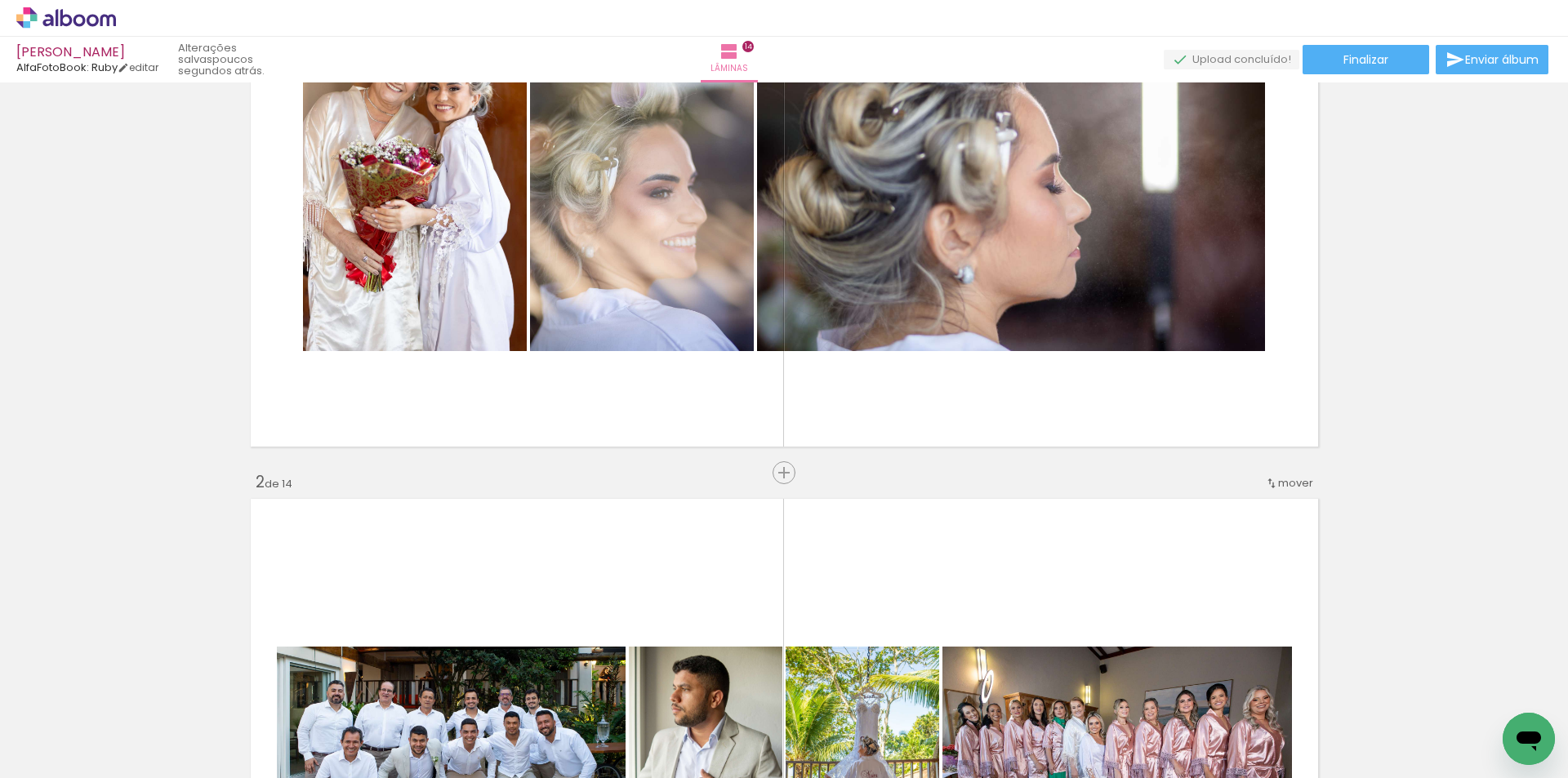
scroll to position [435, 0]
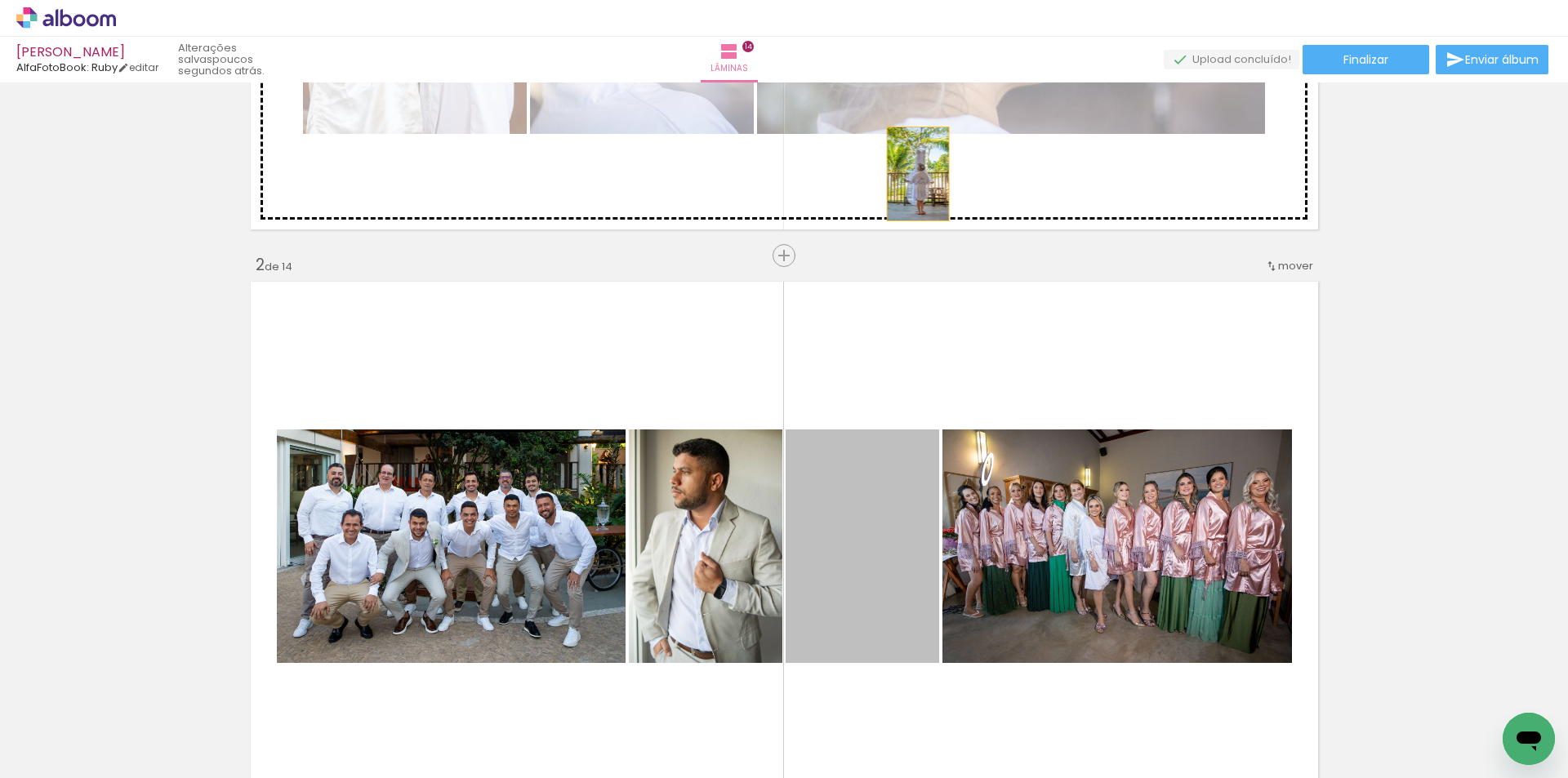
drag, startPoint x: 865, startPoint y: 546, endPoint x: 915, endPoint y: 158, distance: 391.2
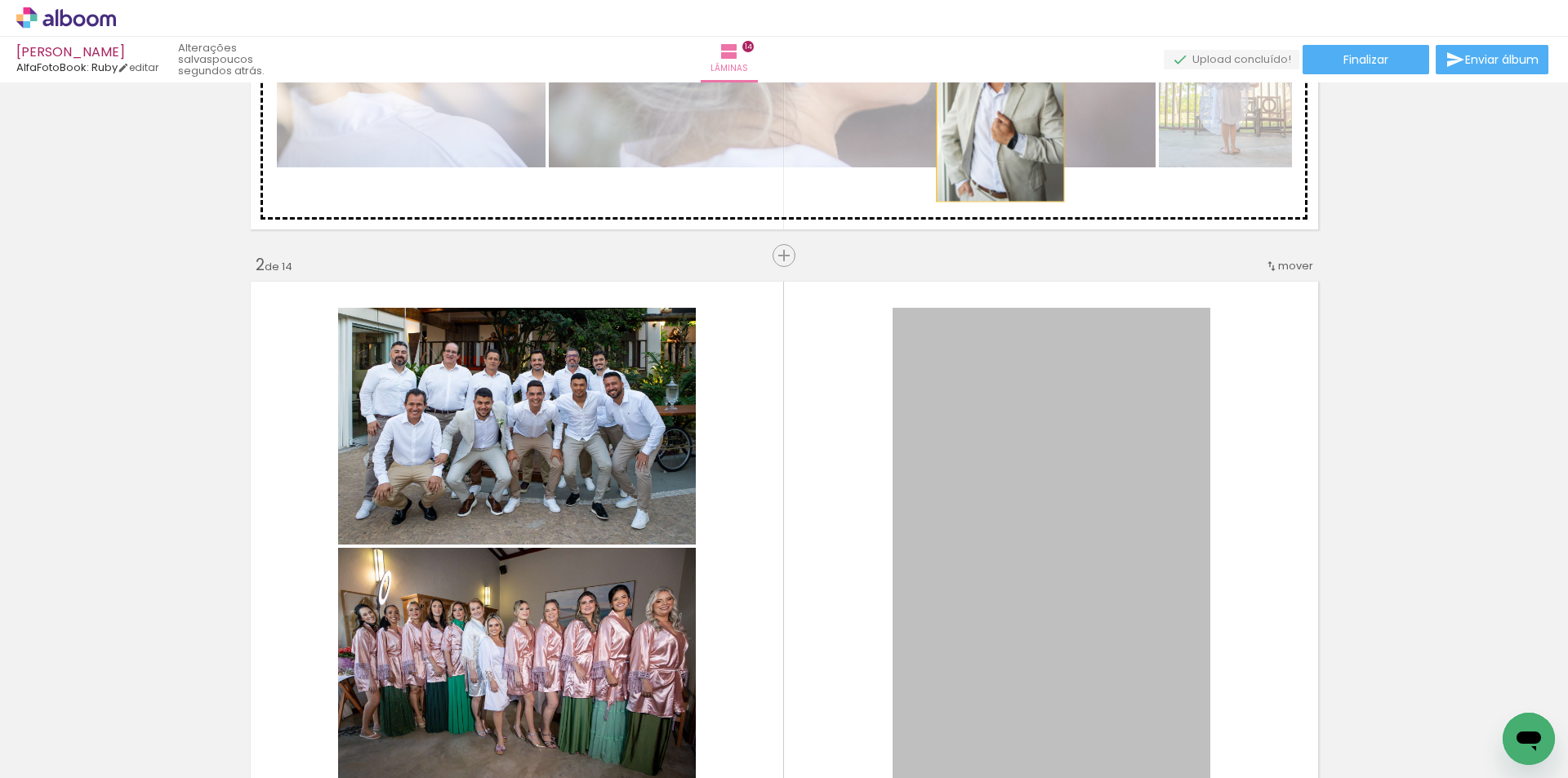
drag, startPoint x: 1043, startPoint y: 409, endPoint x: 994, endPoint y: 106, distance: 306.9
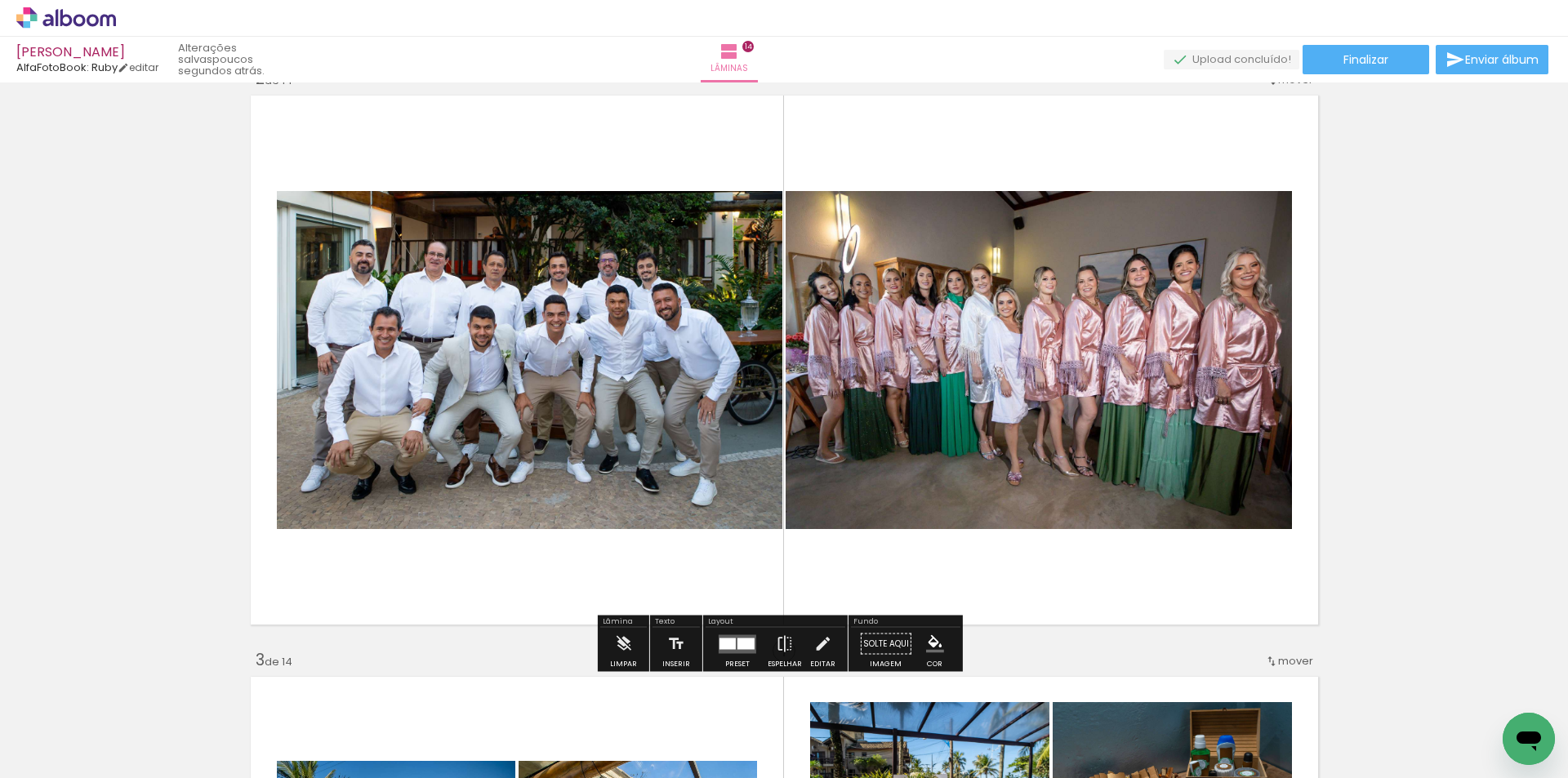
scroll to position [653, 0]
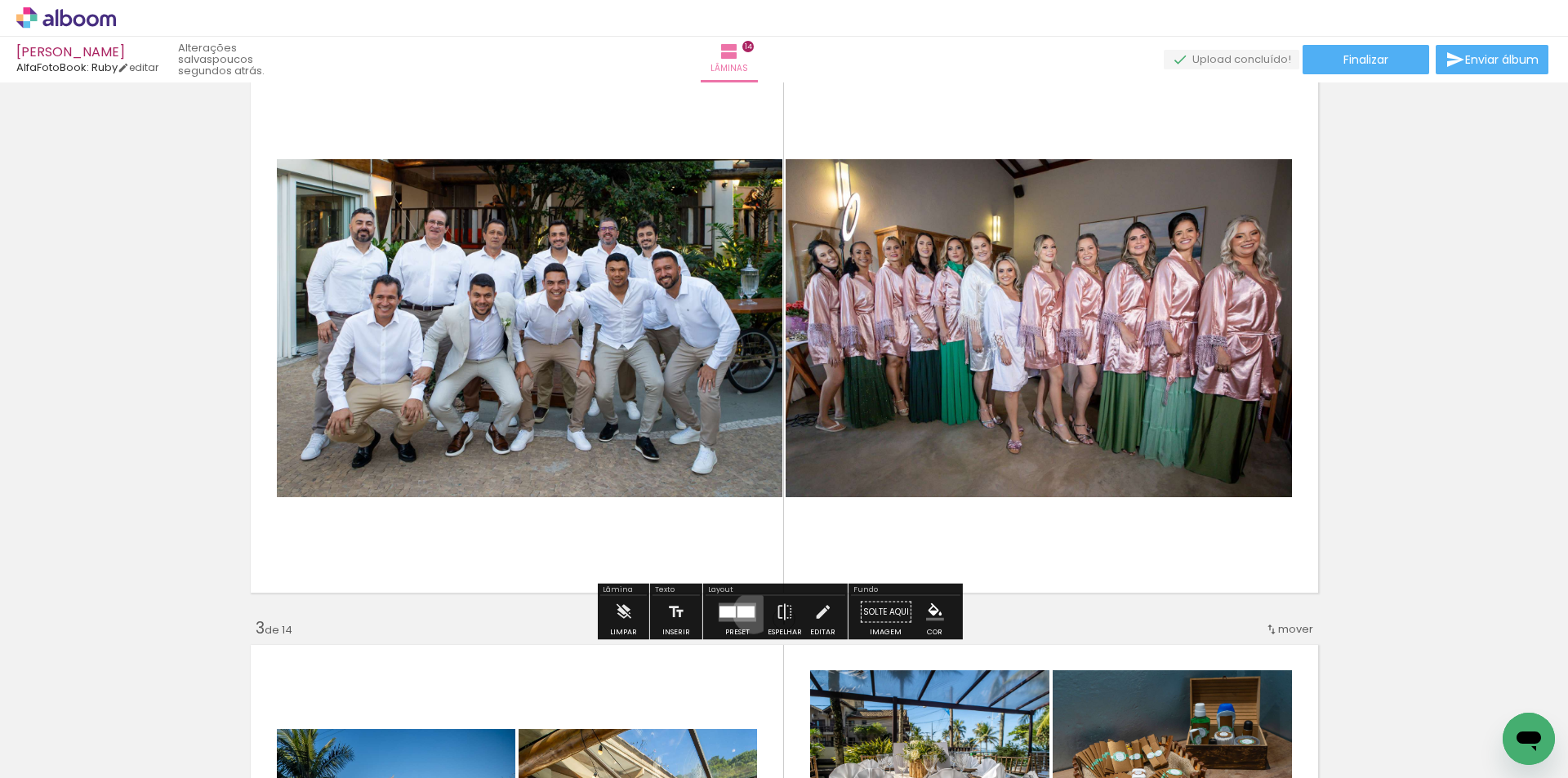
drag, startPoint x: 749, startPoint y: 612, endPoint x: 1114, endPoint y: 454, distance: 397.7
click at [748, 613] on div at bounding box center [746, 611] width 17 height 12
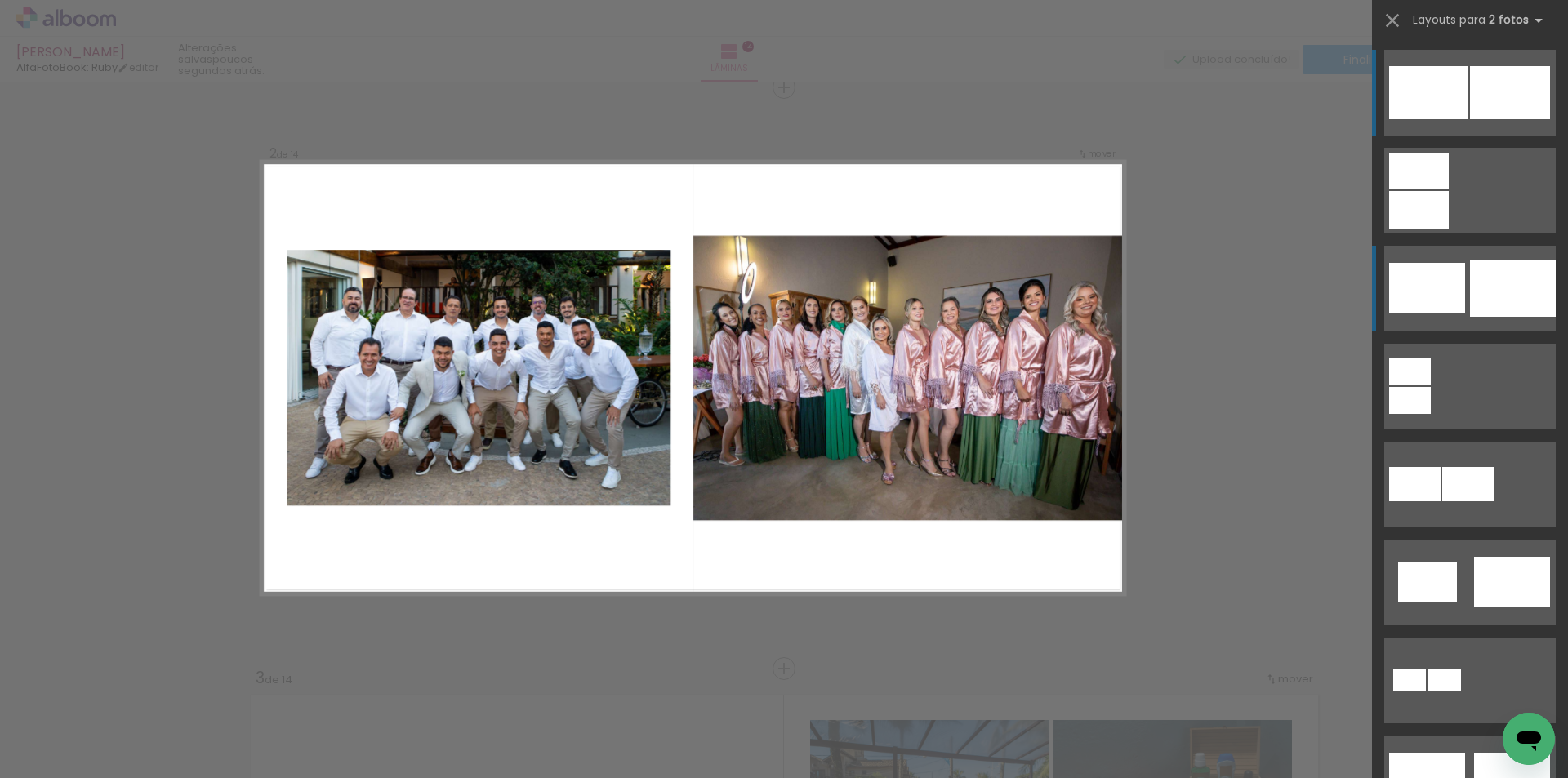
scroll to position [602, 0]
click at [1525, 283] on div at bounding box center [1512, 288] width 85 height 56
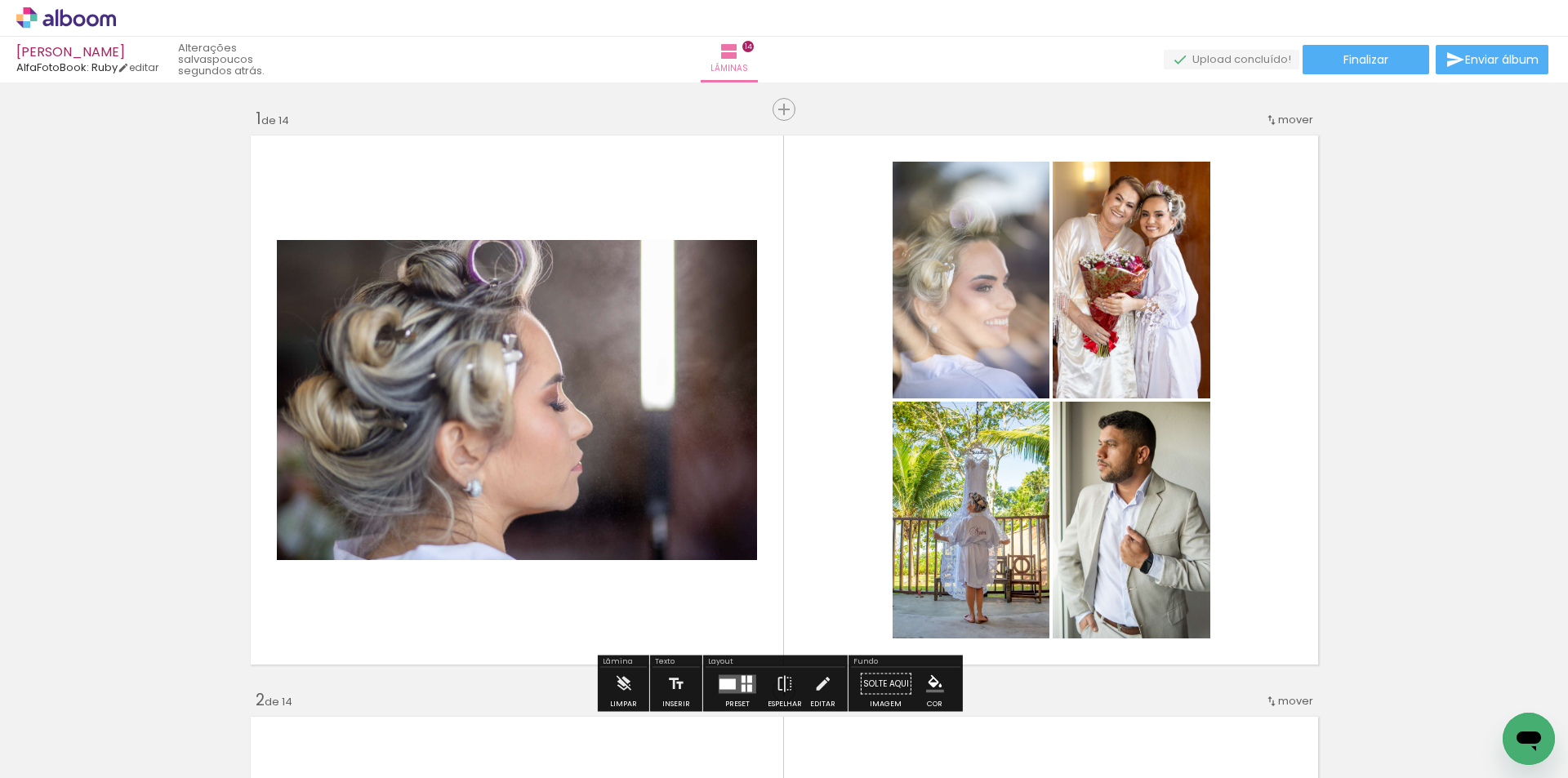
scroll to position [218, 0]
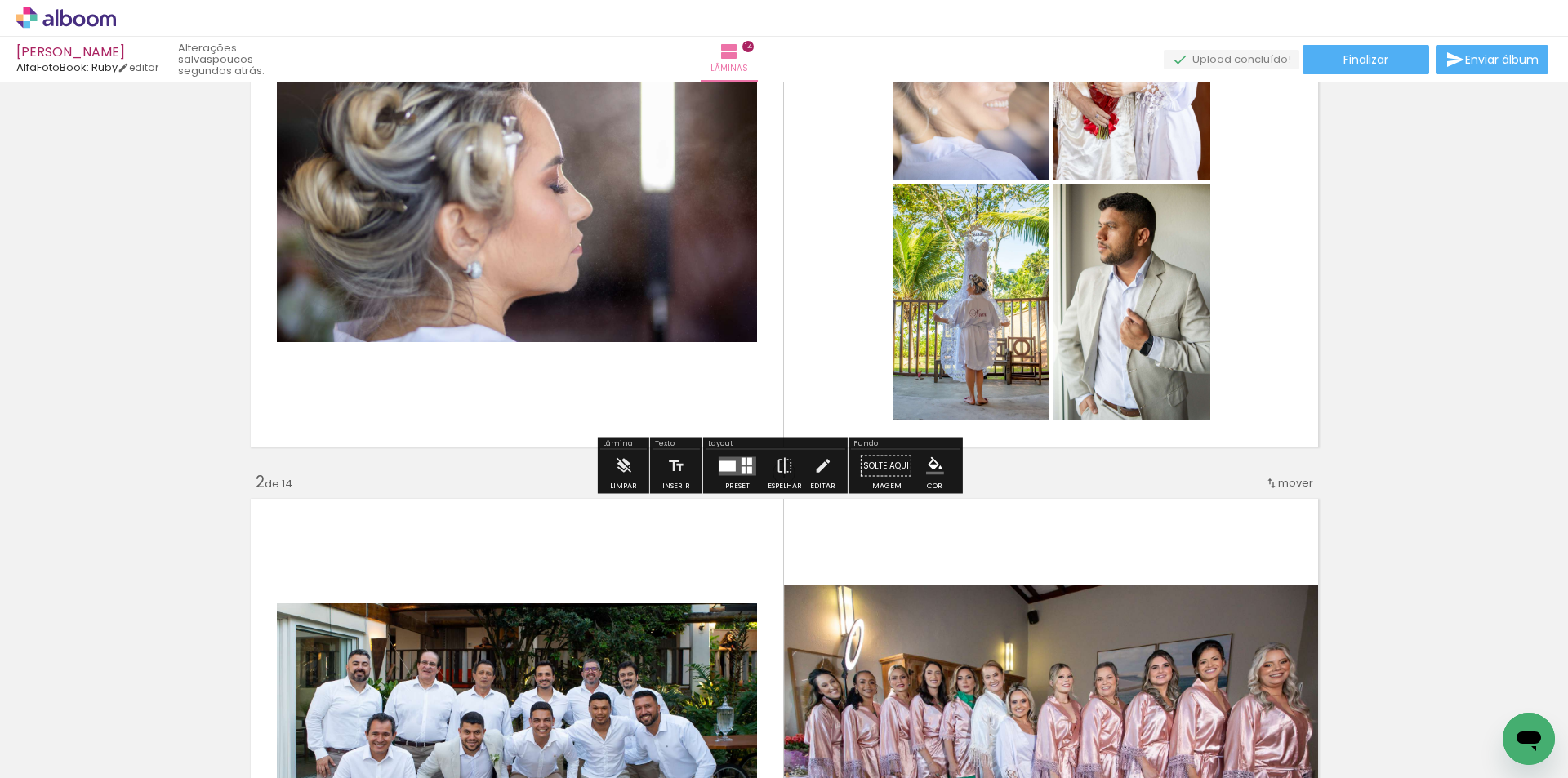
click at [735, 457] on quentale-layouter at bounding box center [737, 466] width 37 height 19
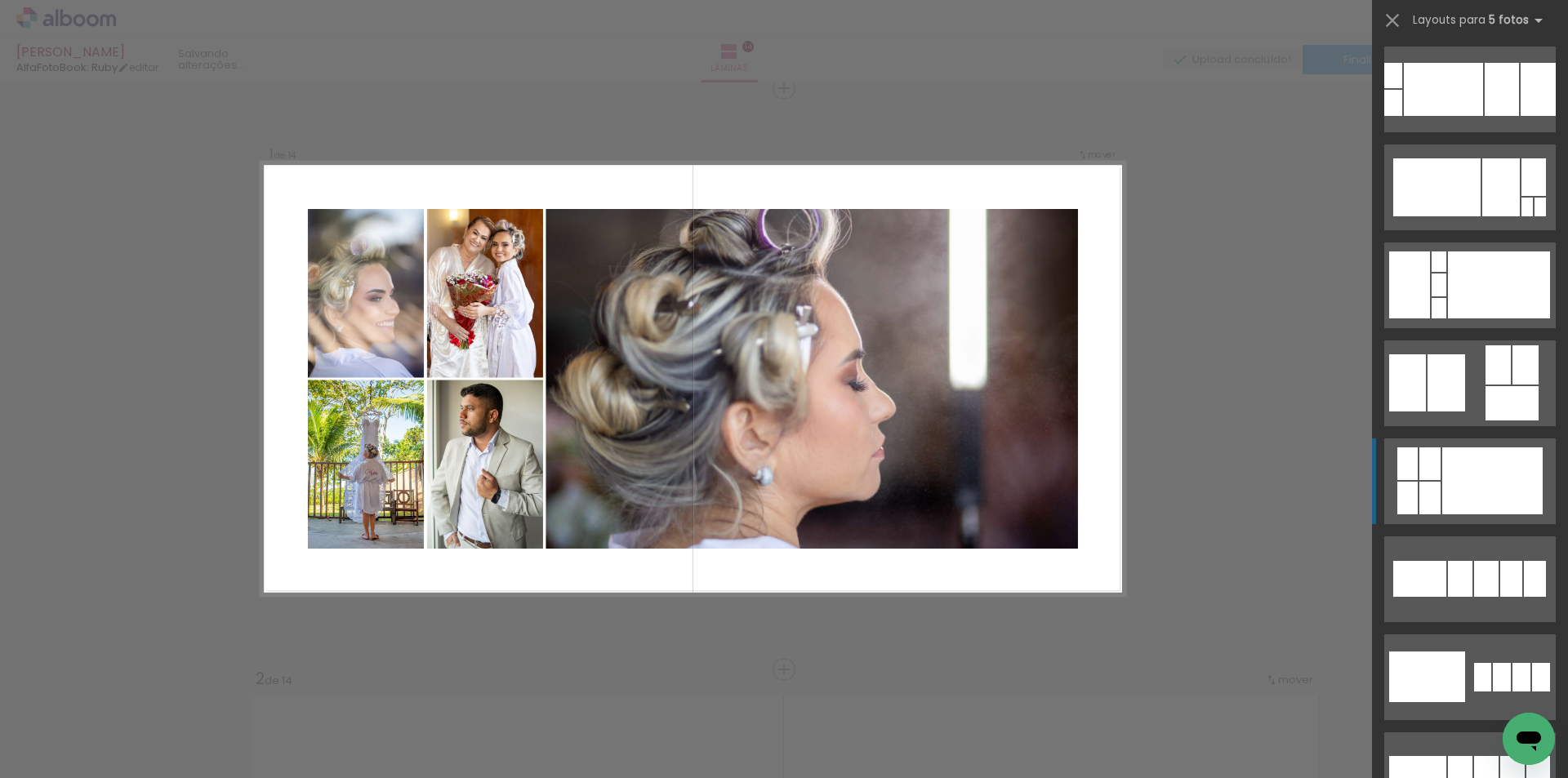
scroll to position [653, 0]
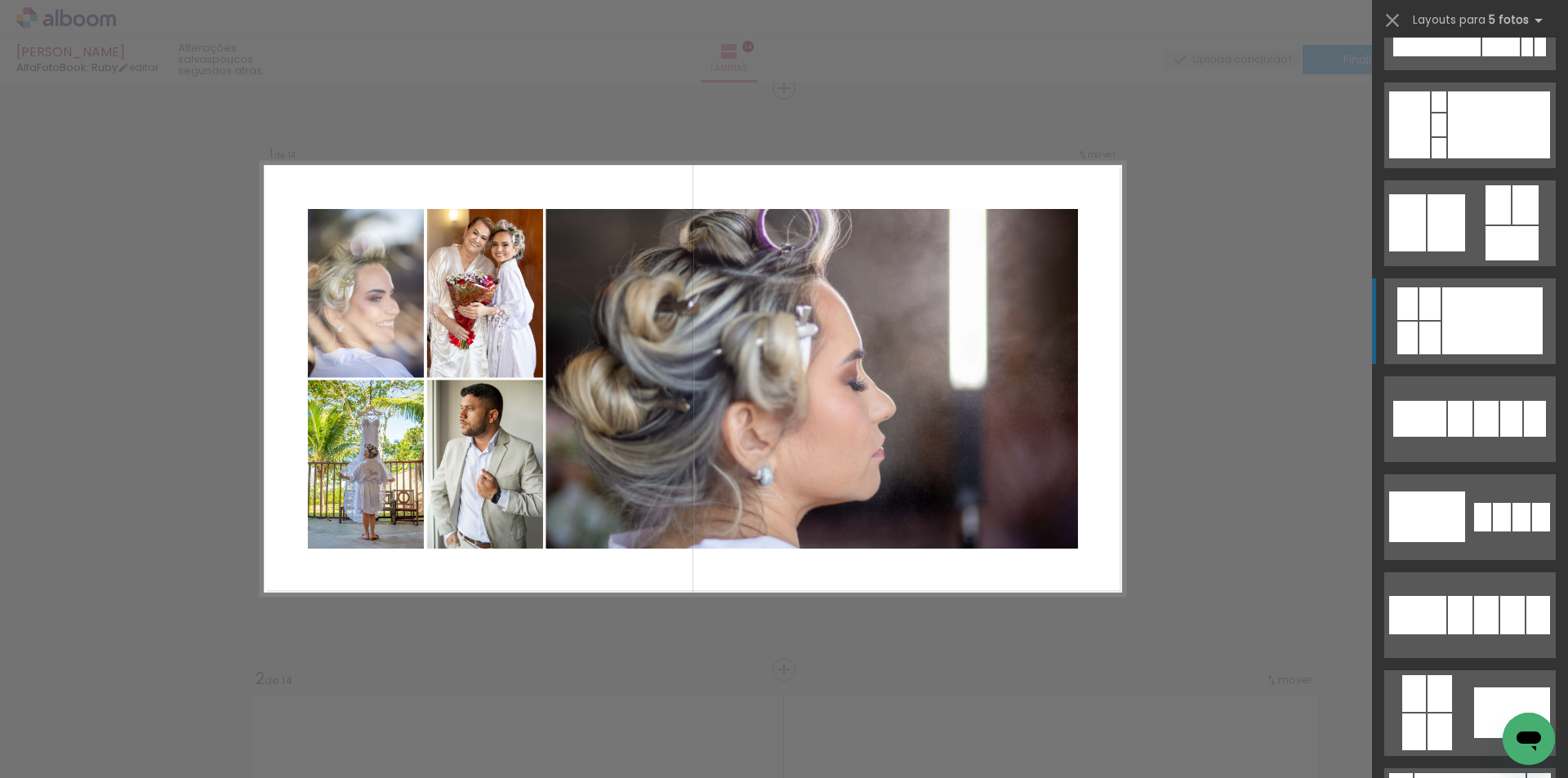
click at [1478, 332] on div at bounding box center [1492, 321] width 100 height 67
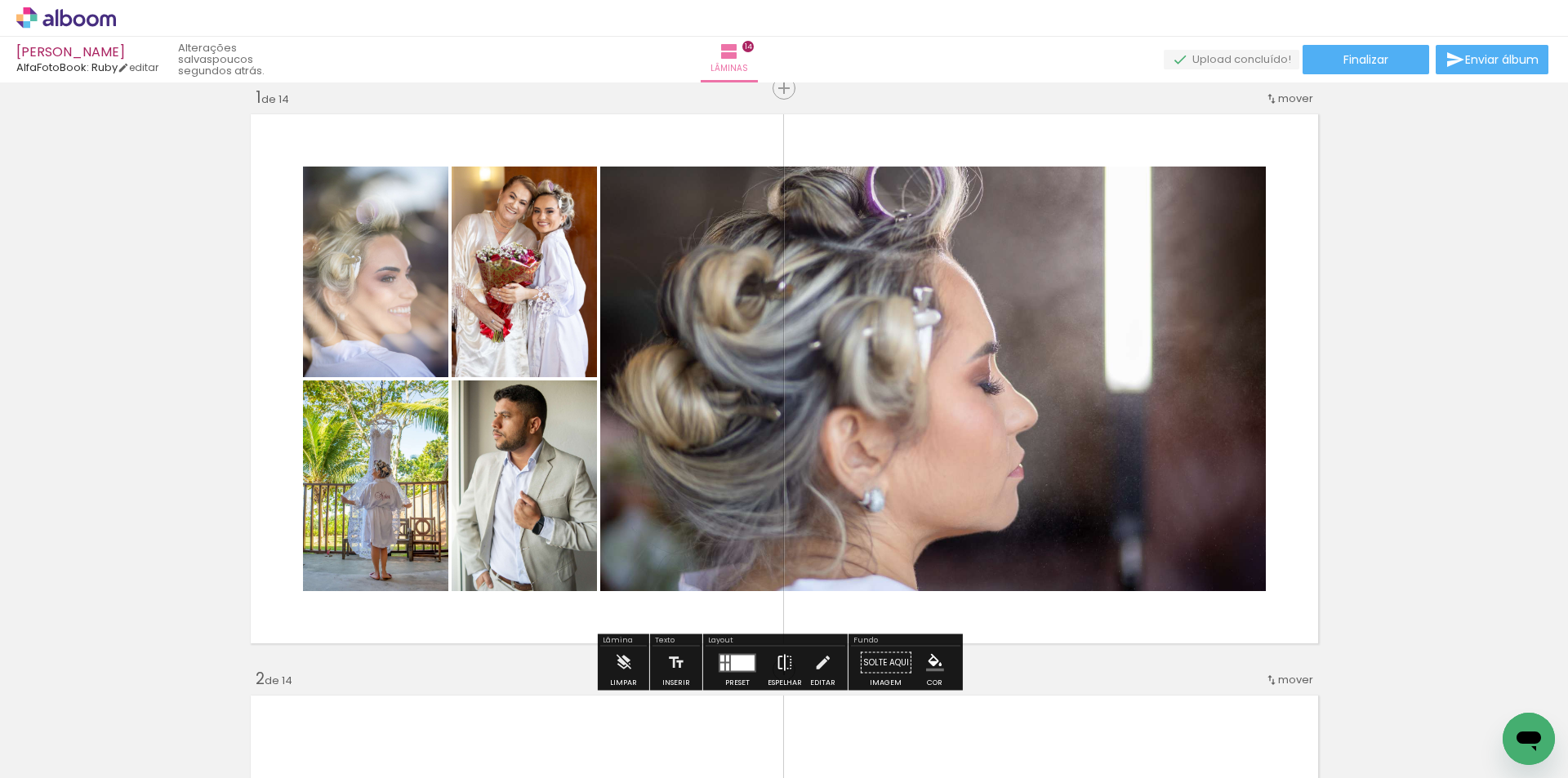
click at [781, 658] on iron-icon at bounding box center [785, 662] width 18 height 32
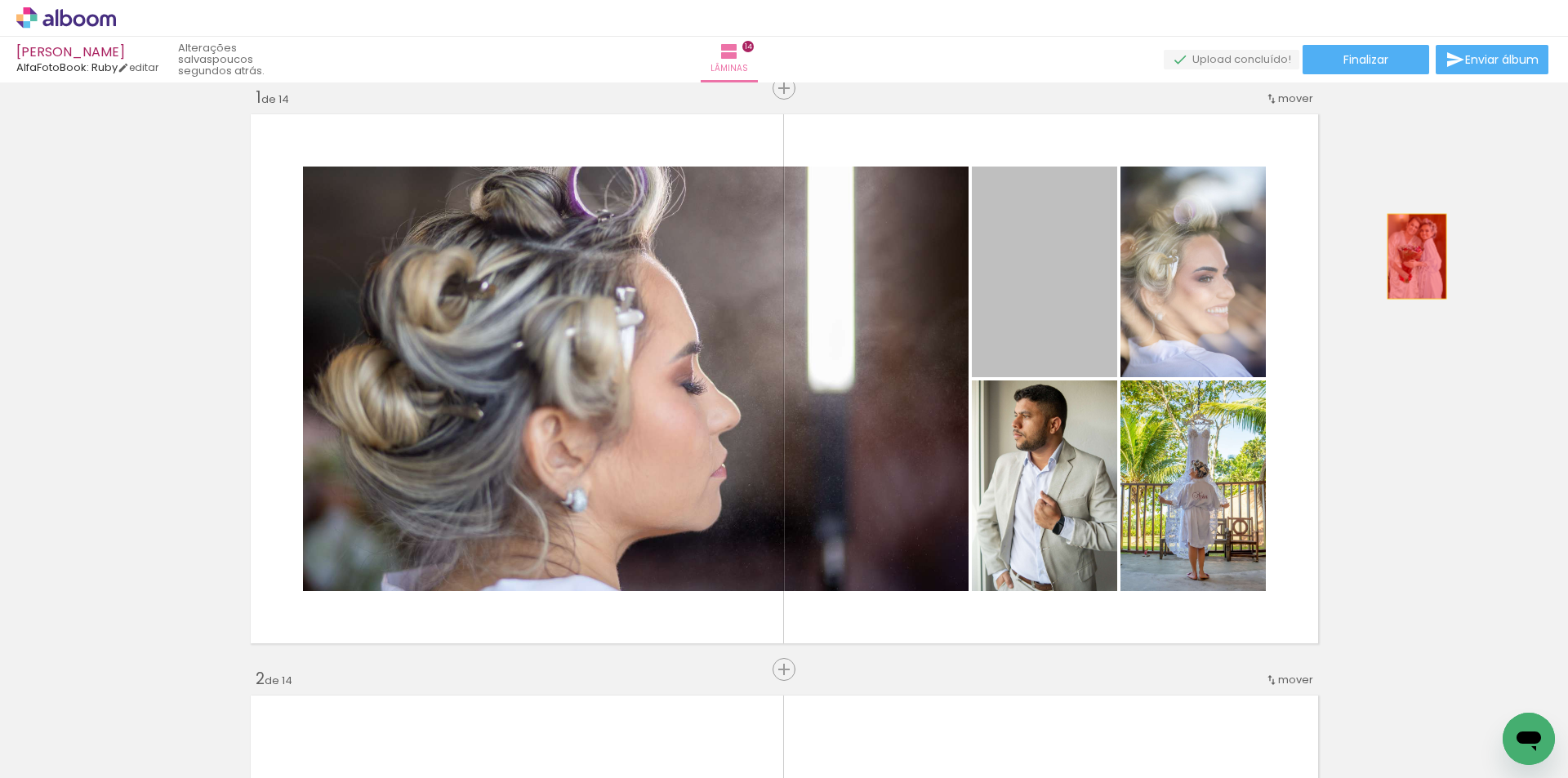
drag, startPoint x: 1073, startPoint y: 283, endPoint x: 1411, endPoint y: 256, distance: 339.1
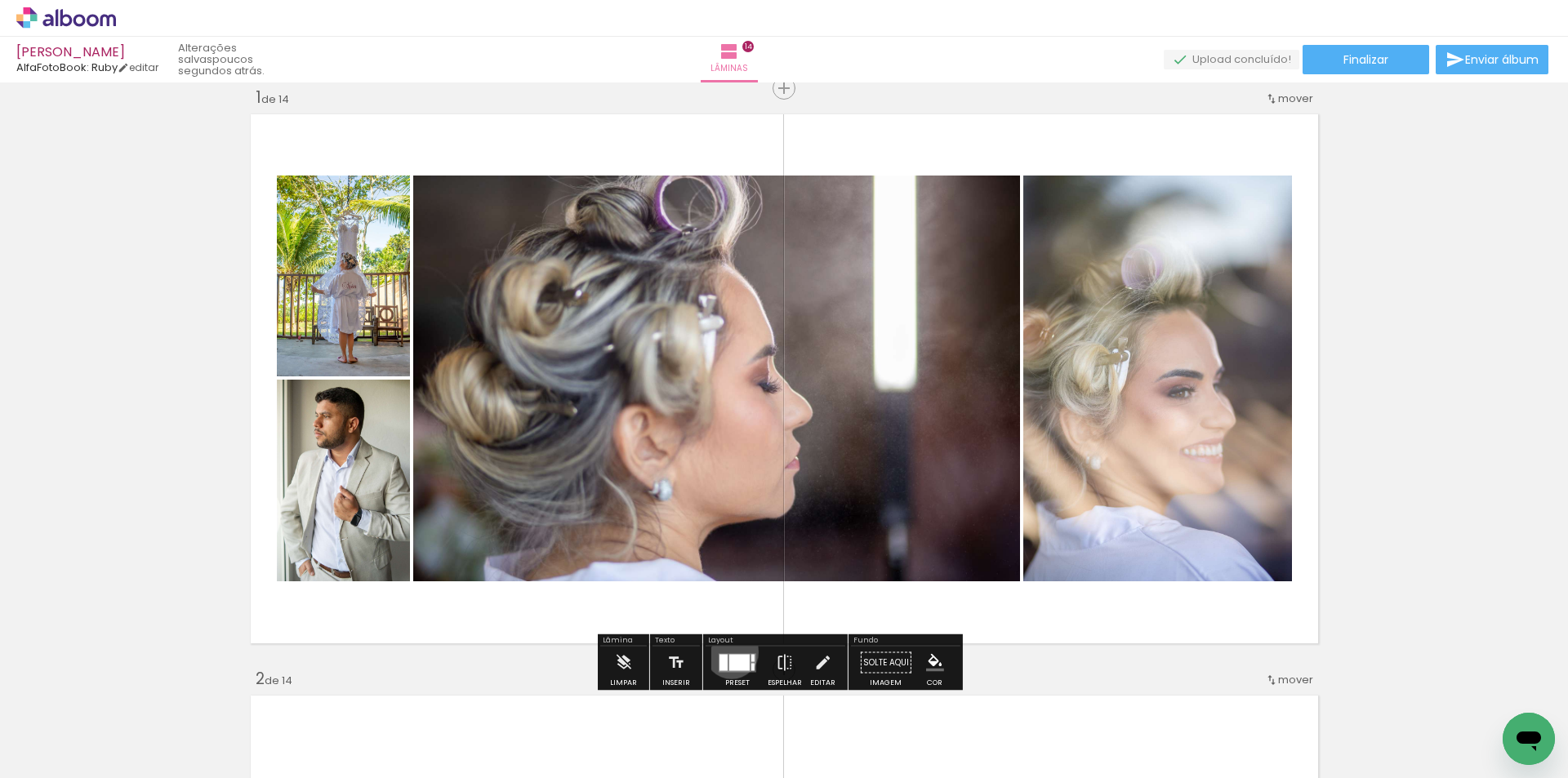
click at [728, 651] on div at bounding box center [737, 662] width 44 height 32
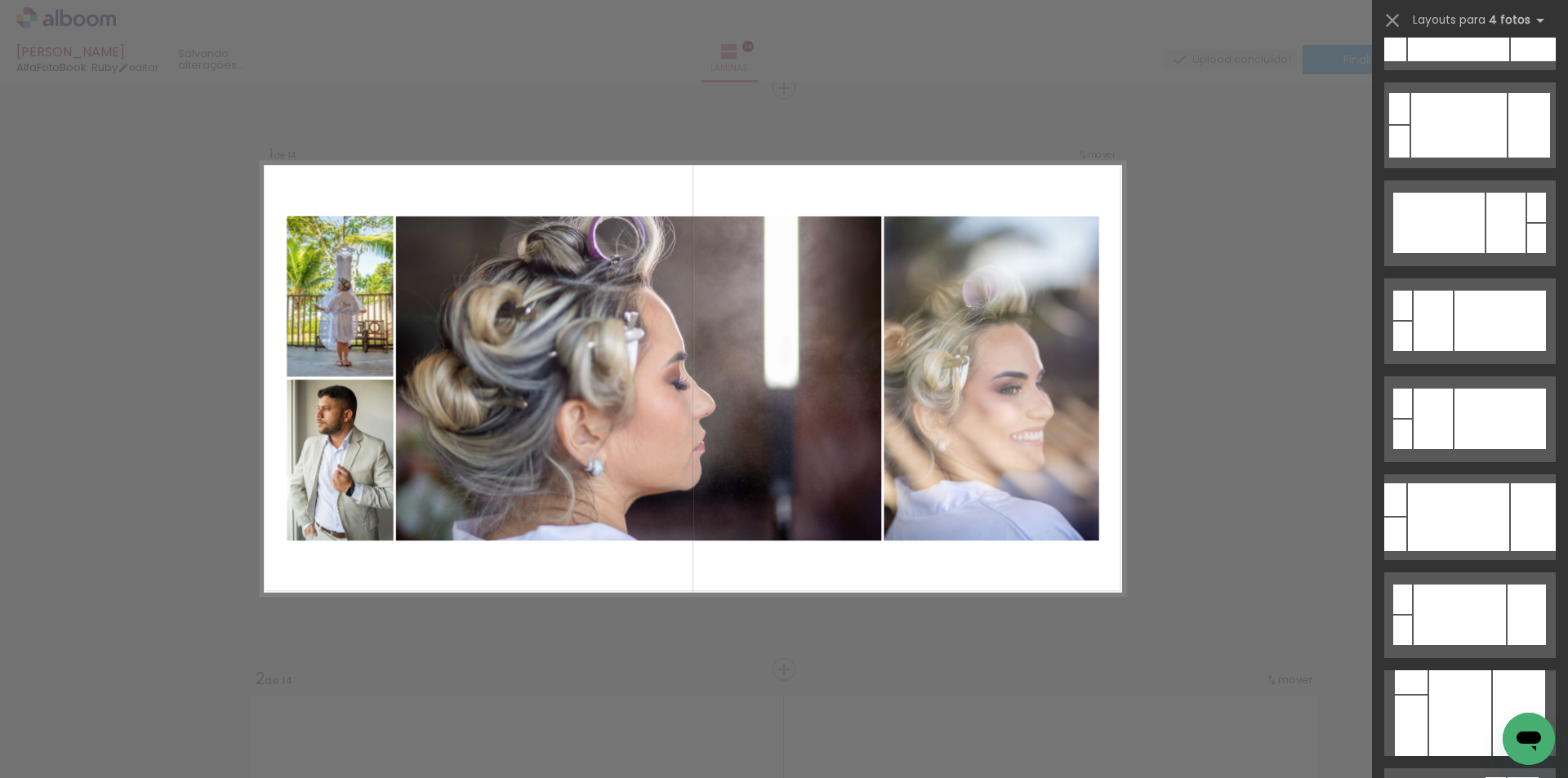
scroll to position [0, 0]
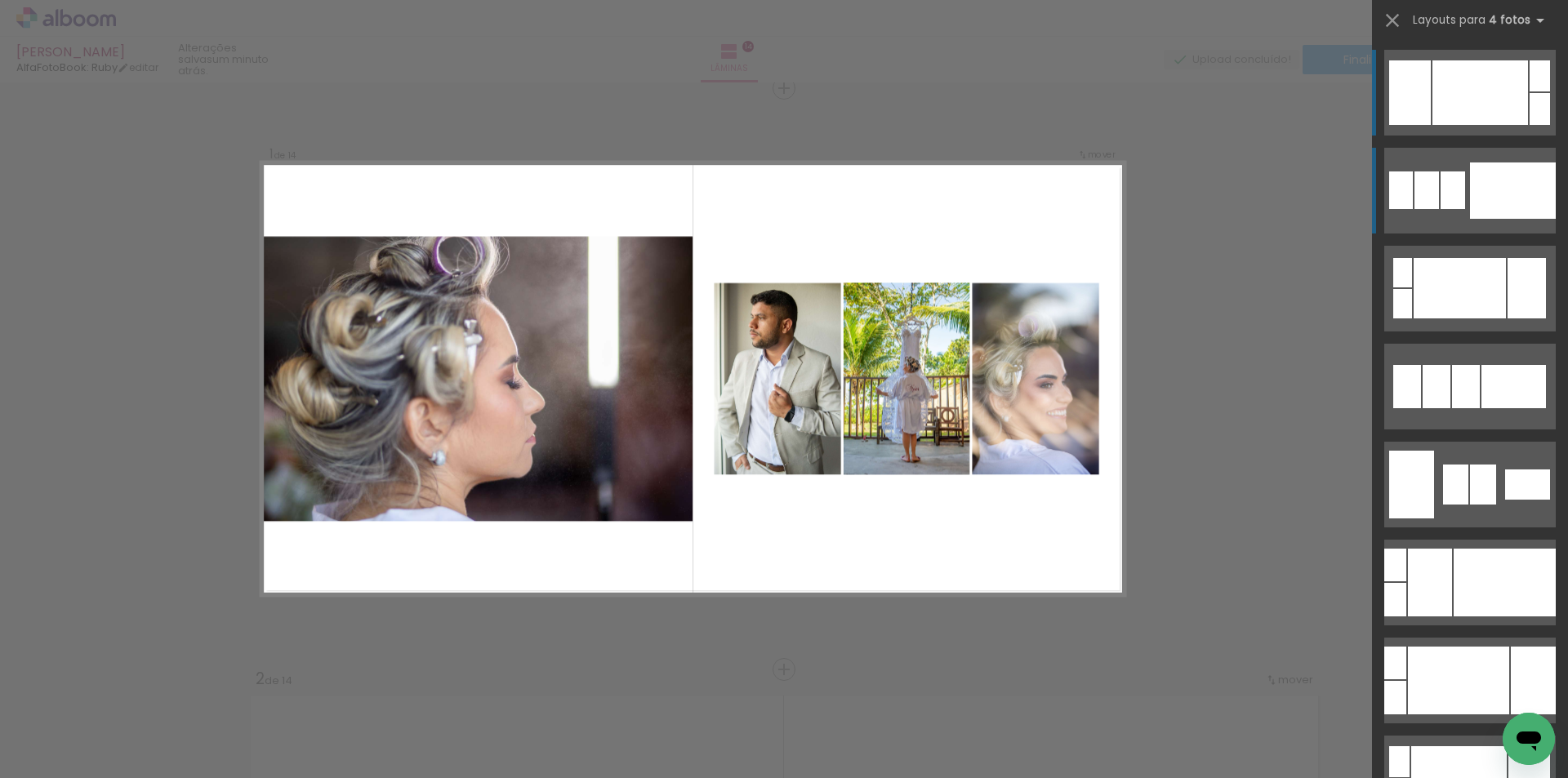
click at [1513, 179] on div at bounding box center [1512, 191] width 85 height 56
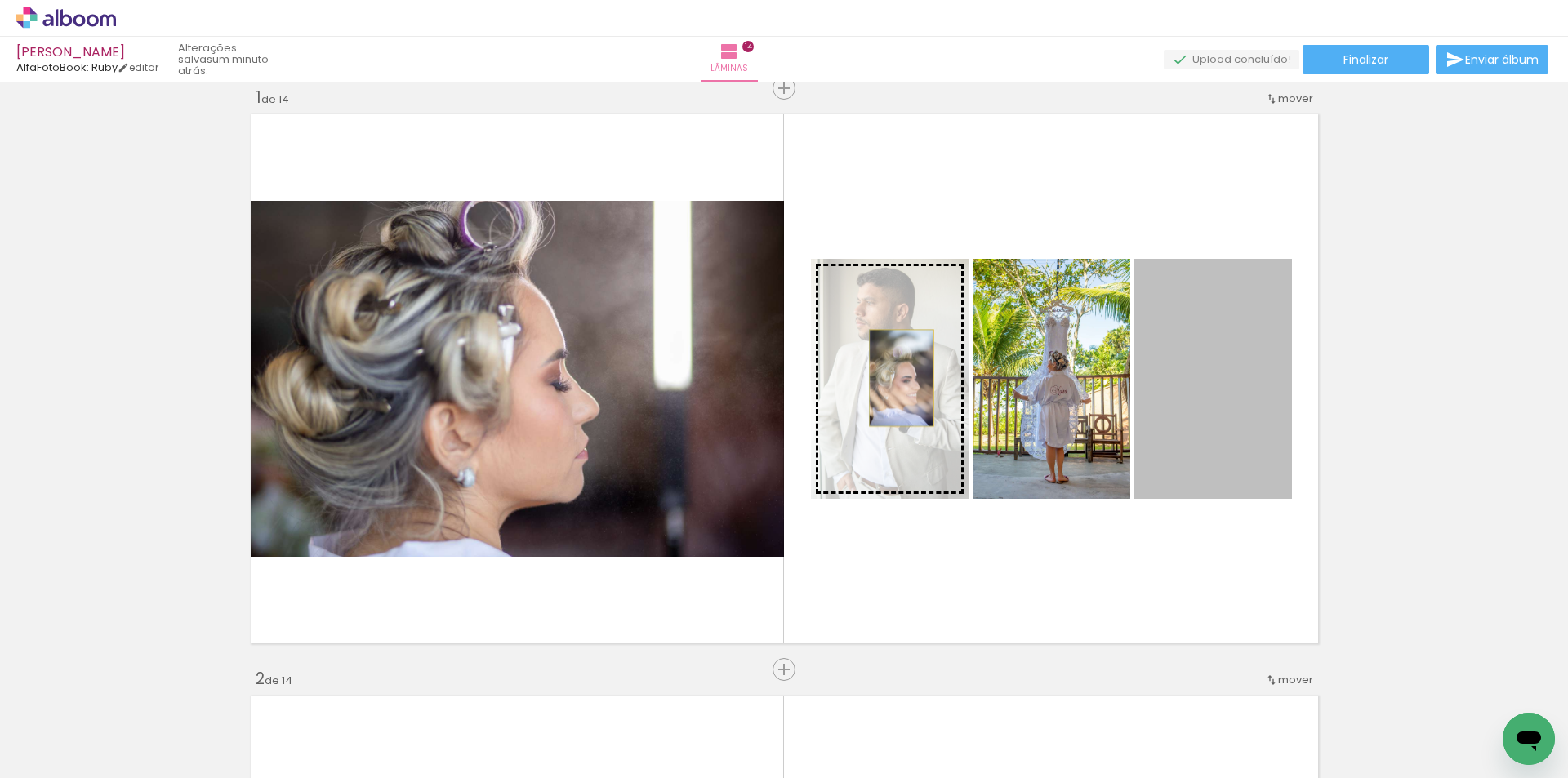
drag, startPoint x: 1106, startPoint y: 372, endPoint x: 895, endPoint y: 378, distance: 211.1
click at [0, 0] on slot at bounding box center [0, 0] width 0 height 0
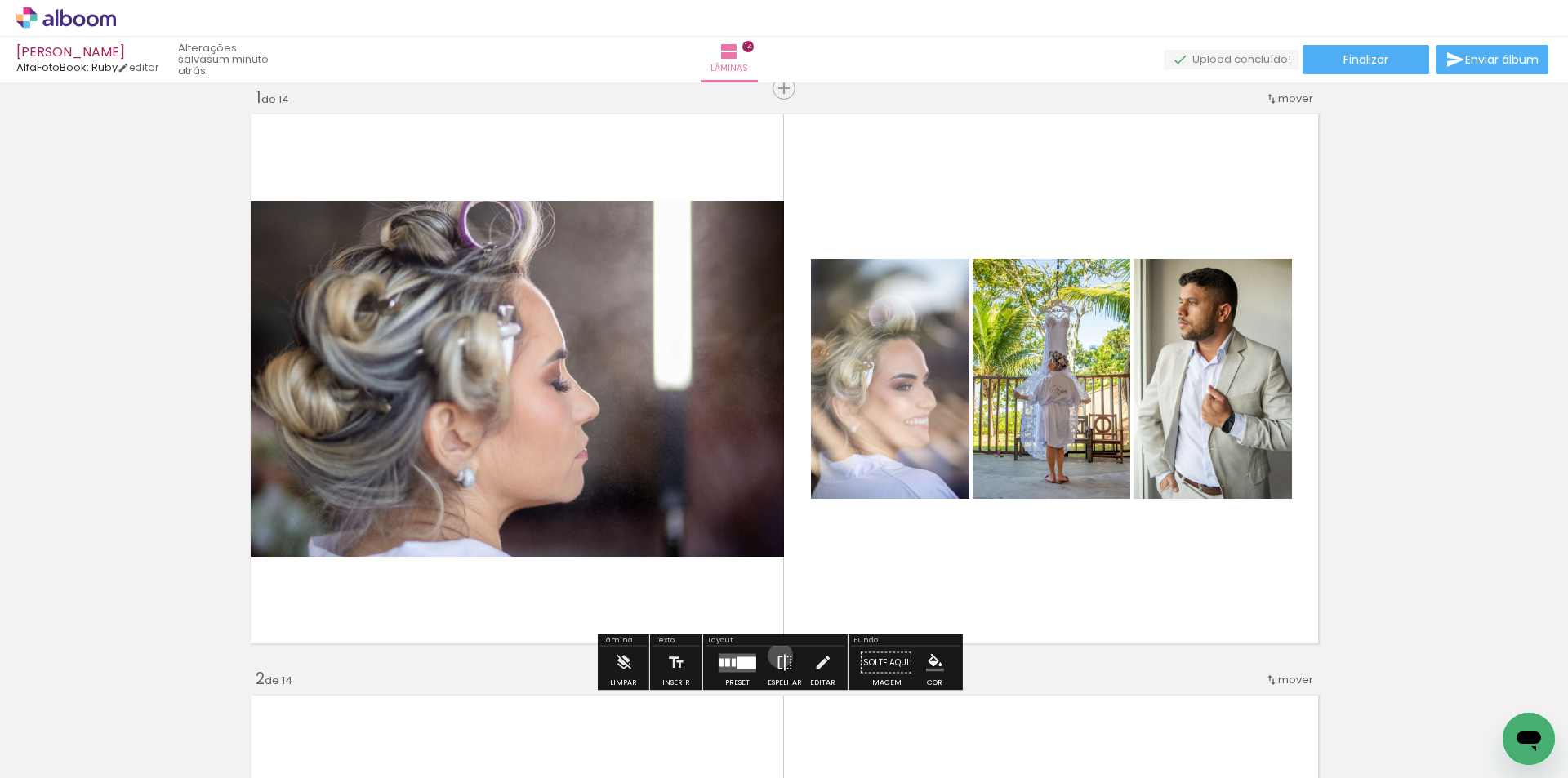
drag, startPoint x: 777, startPoint y: 655, endPoint x: 825, endPoint y: 623, distance: 57.7
click at [776, 655] on iron-icon at bounding box center [785, 662] width 18 height 32
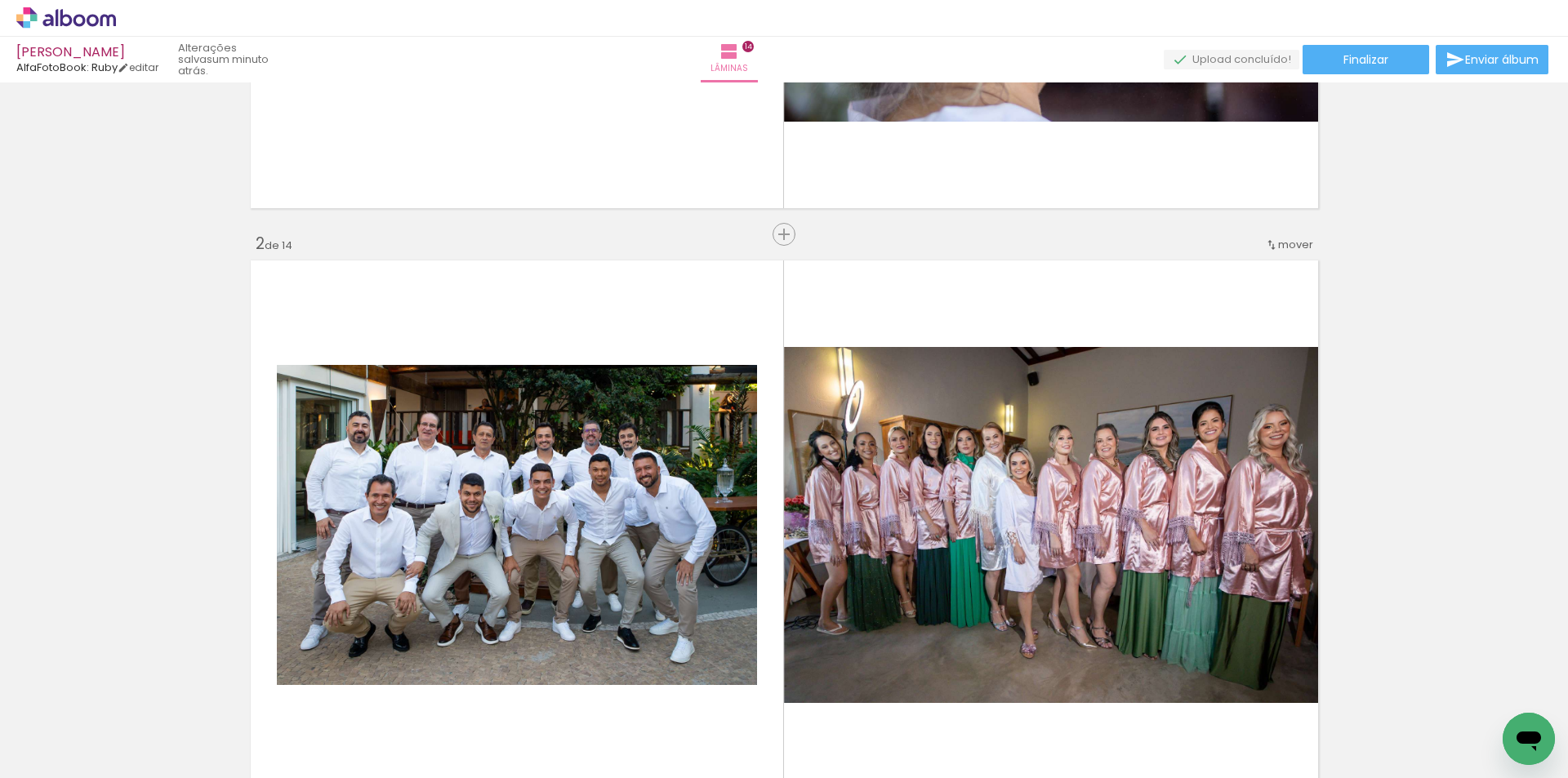
scroll to position [674, 0]
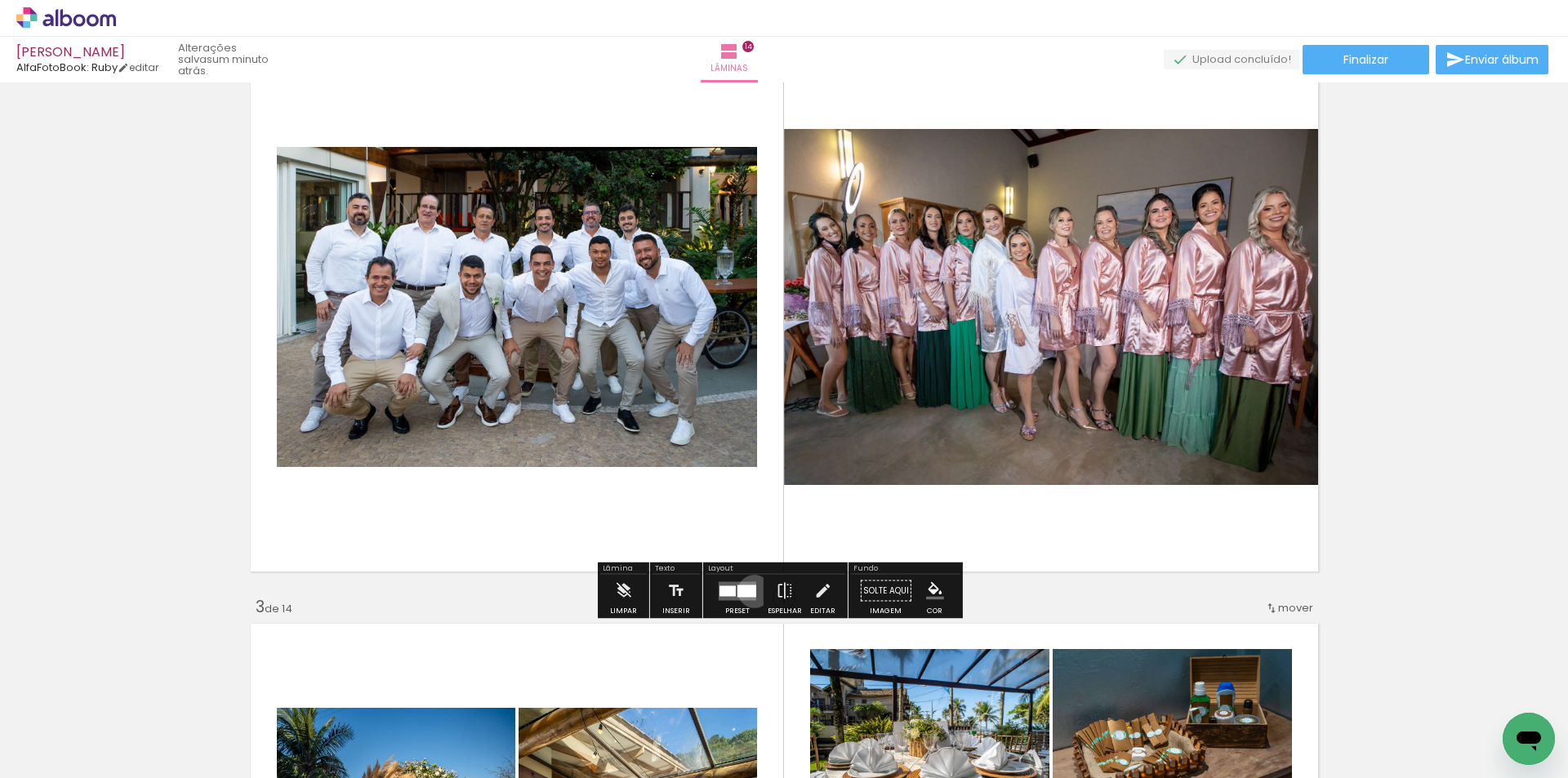
drag, startPoint x: 751, startPoint y: 591, endPoint x: 1361, endPoint y: 321, distance: 667.1
click at [751, 590] on div at bounding box center [747, 590] width 19 height 12
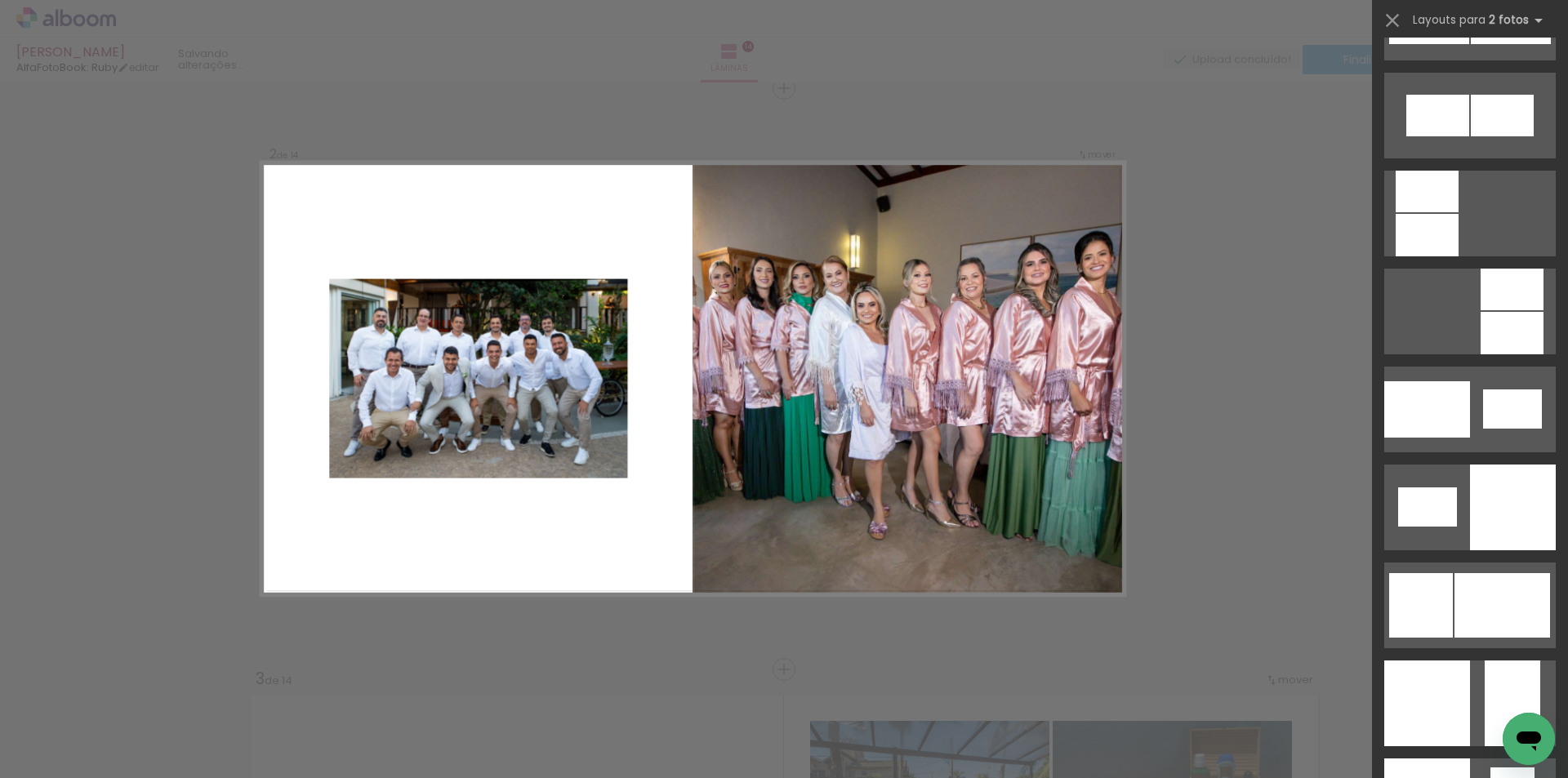
scroll to position [1937, 0]
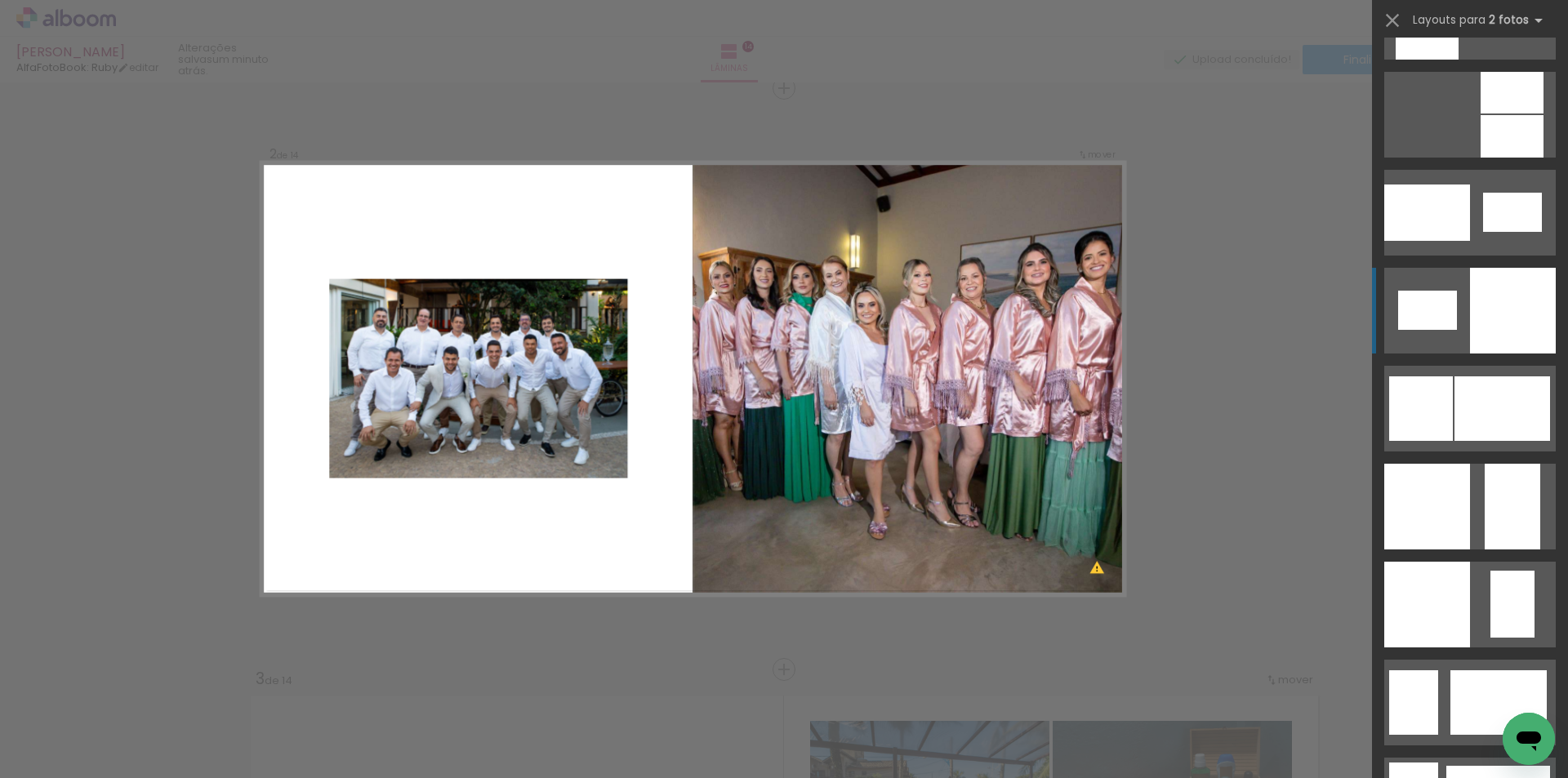
click at [1488, 307] on div at bounding box center [1512, 310] width 85 height 85
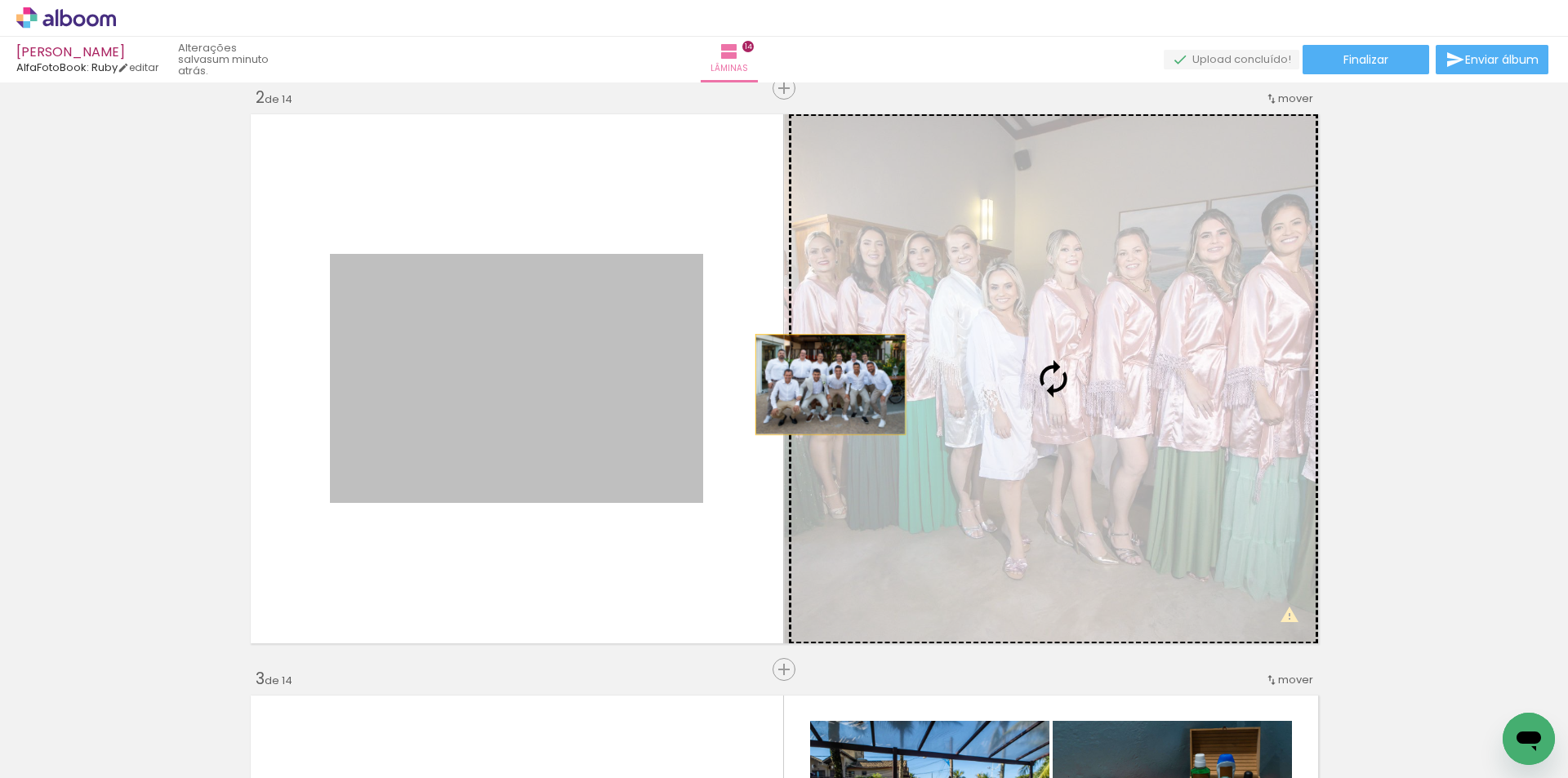
drag, startPoint x: 775, startPoint y: 390, endPoint x: 929, endPoint y: 384, distance: 154.1
click at [0, 0] on slot at bounding box center [0, 0] width 0 height 0
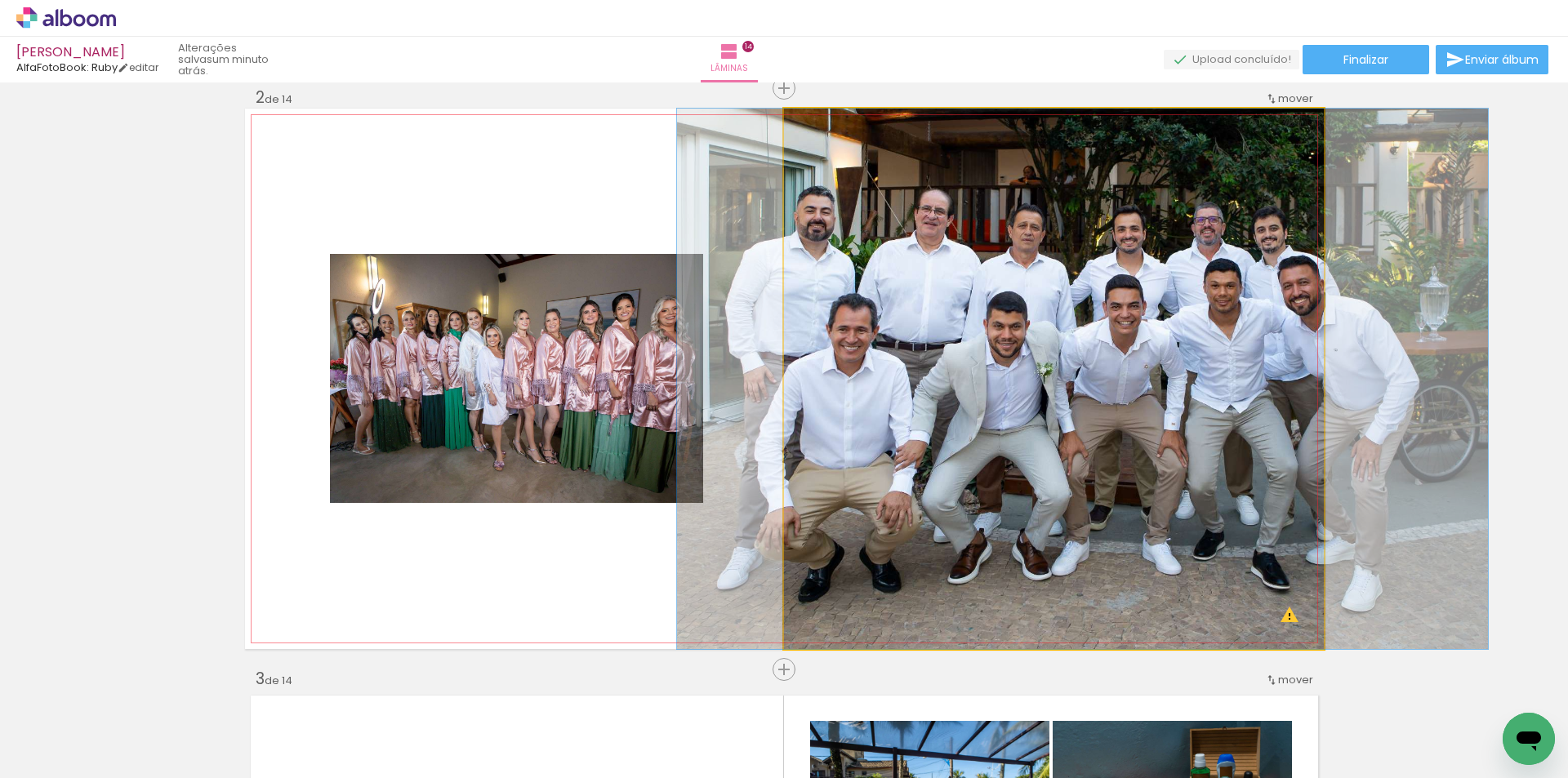
drag, startPoint x: 1133, startPoint y: 423, endPoint x: 1161, endPoint y: 418, distance: 28.4
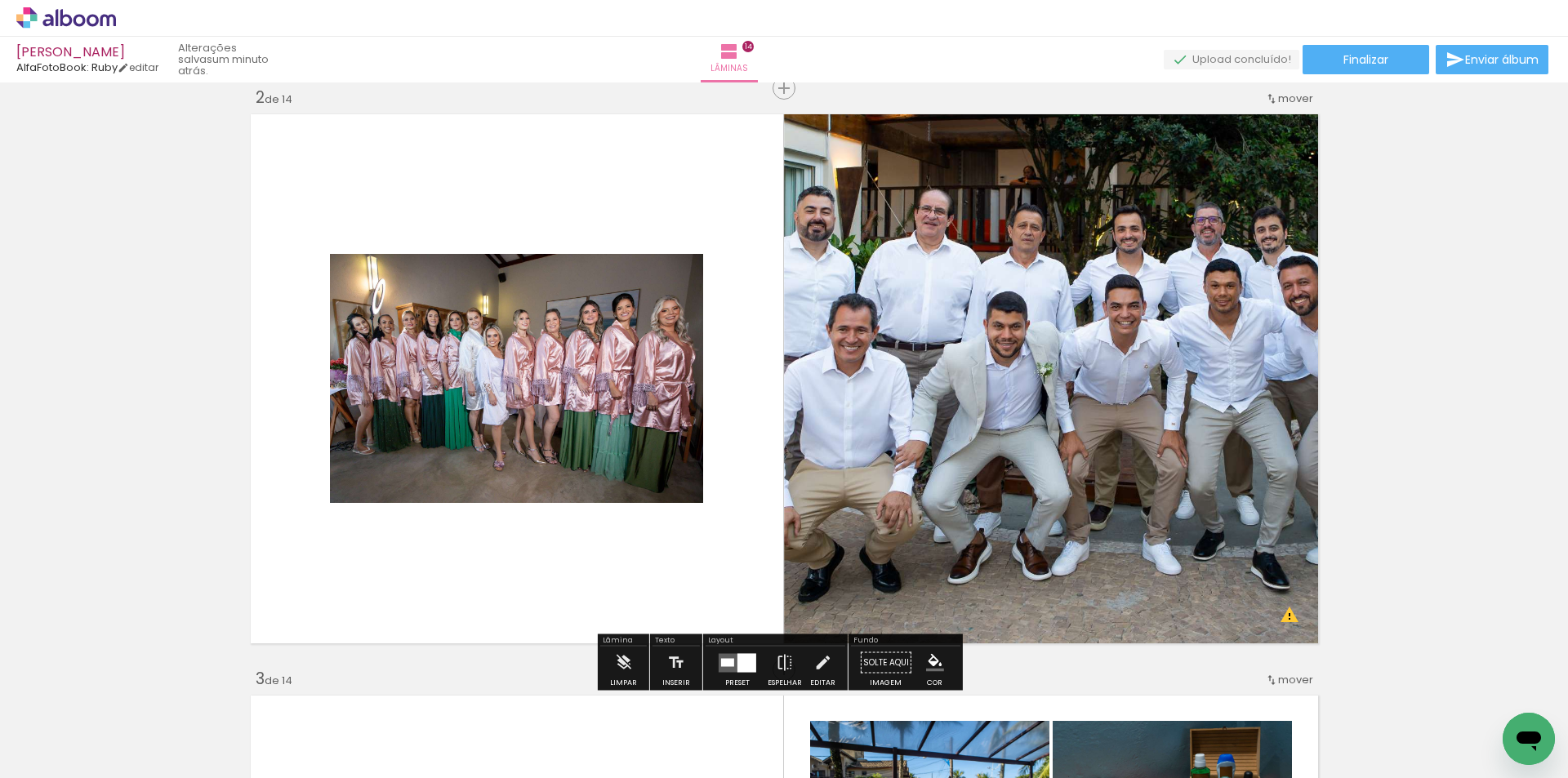
click at [740, 658] on div at bounding box center [747, 662] width 19 height 19
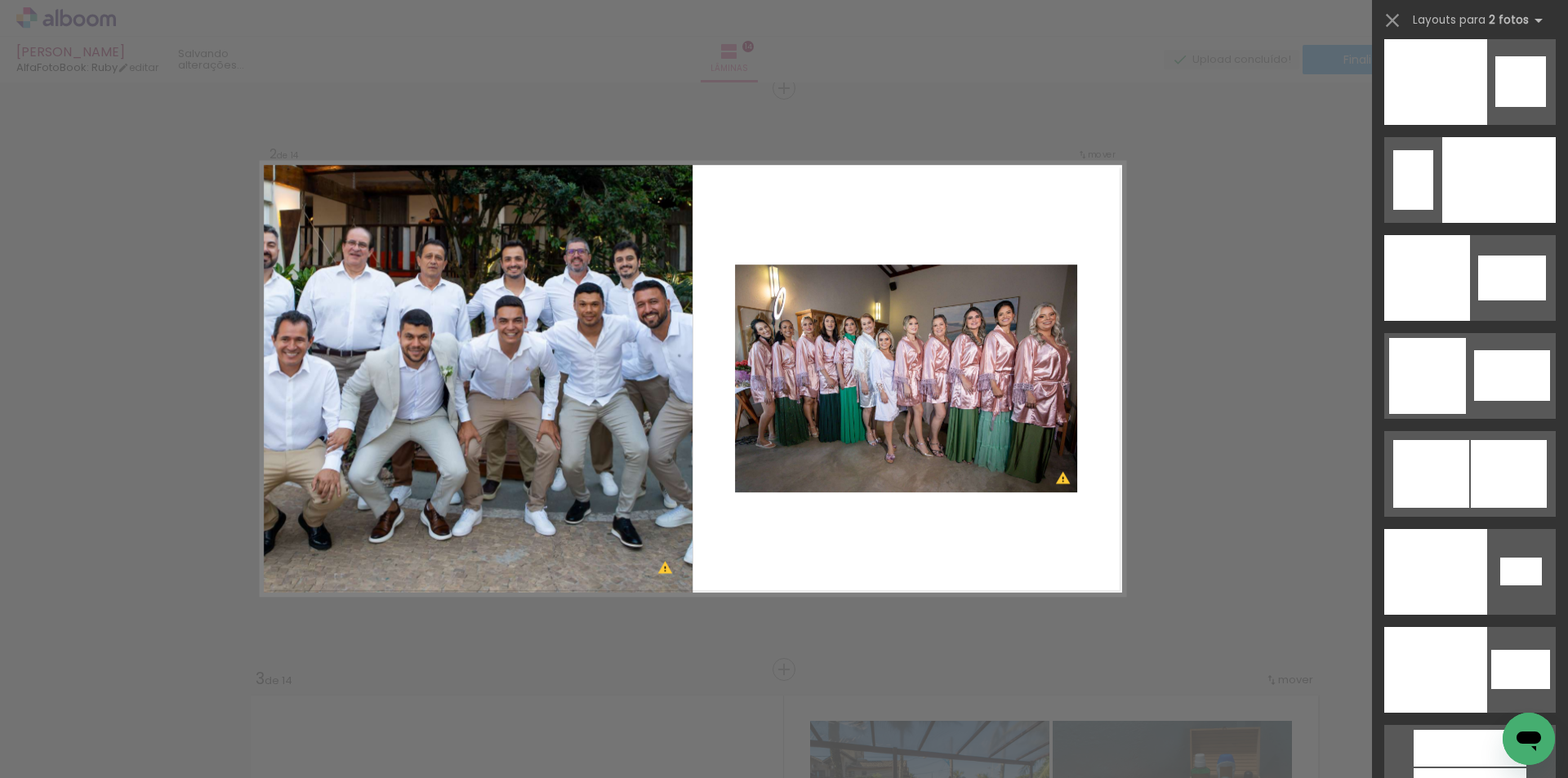
scroll to position [8566, 0]
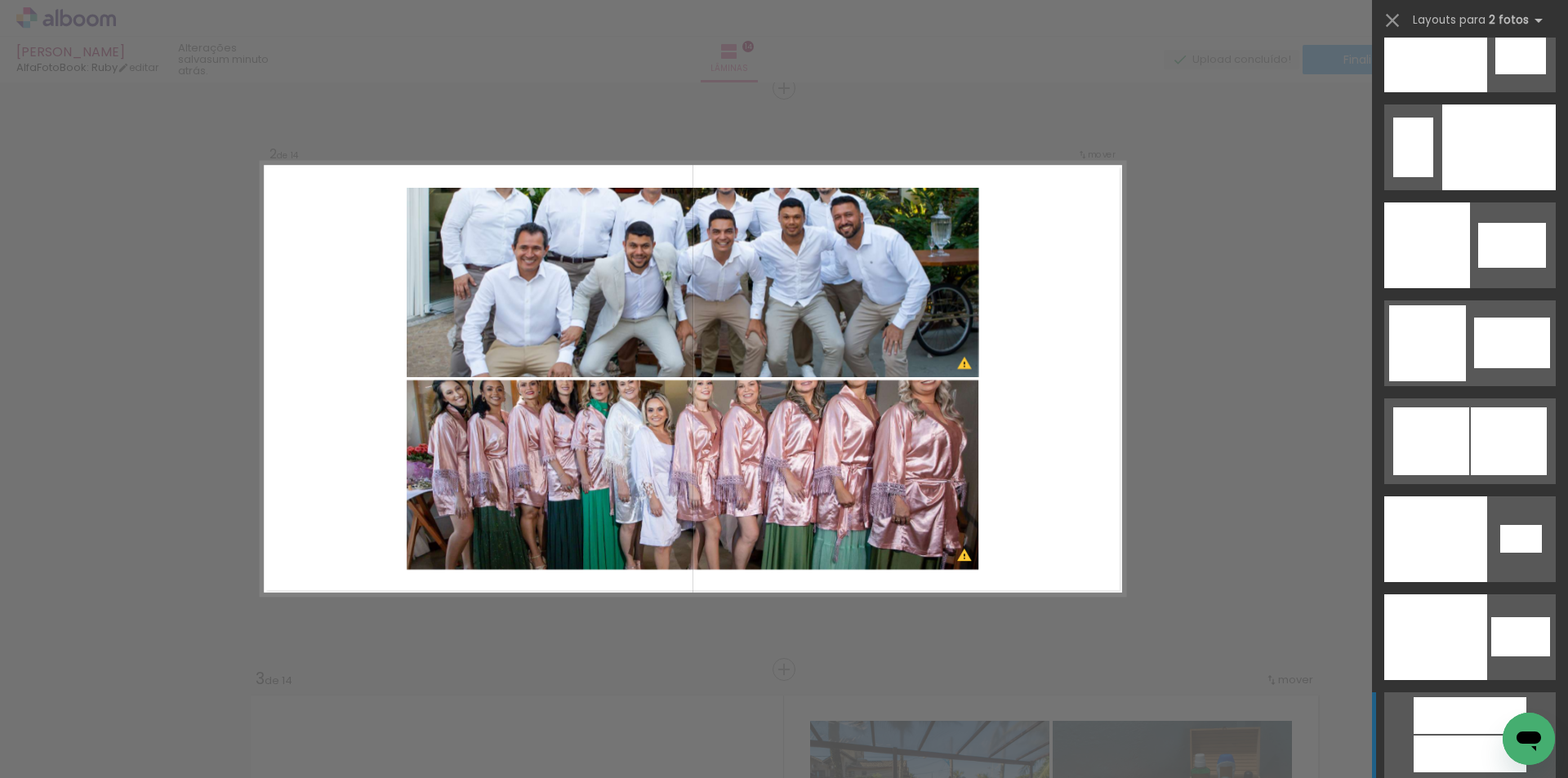
click at [1485, 702] on div at bounding box center [1470, 715] width 113 height 36
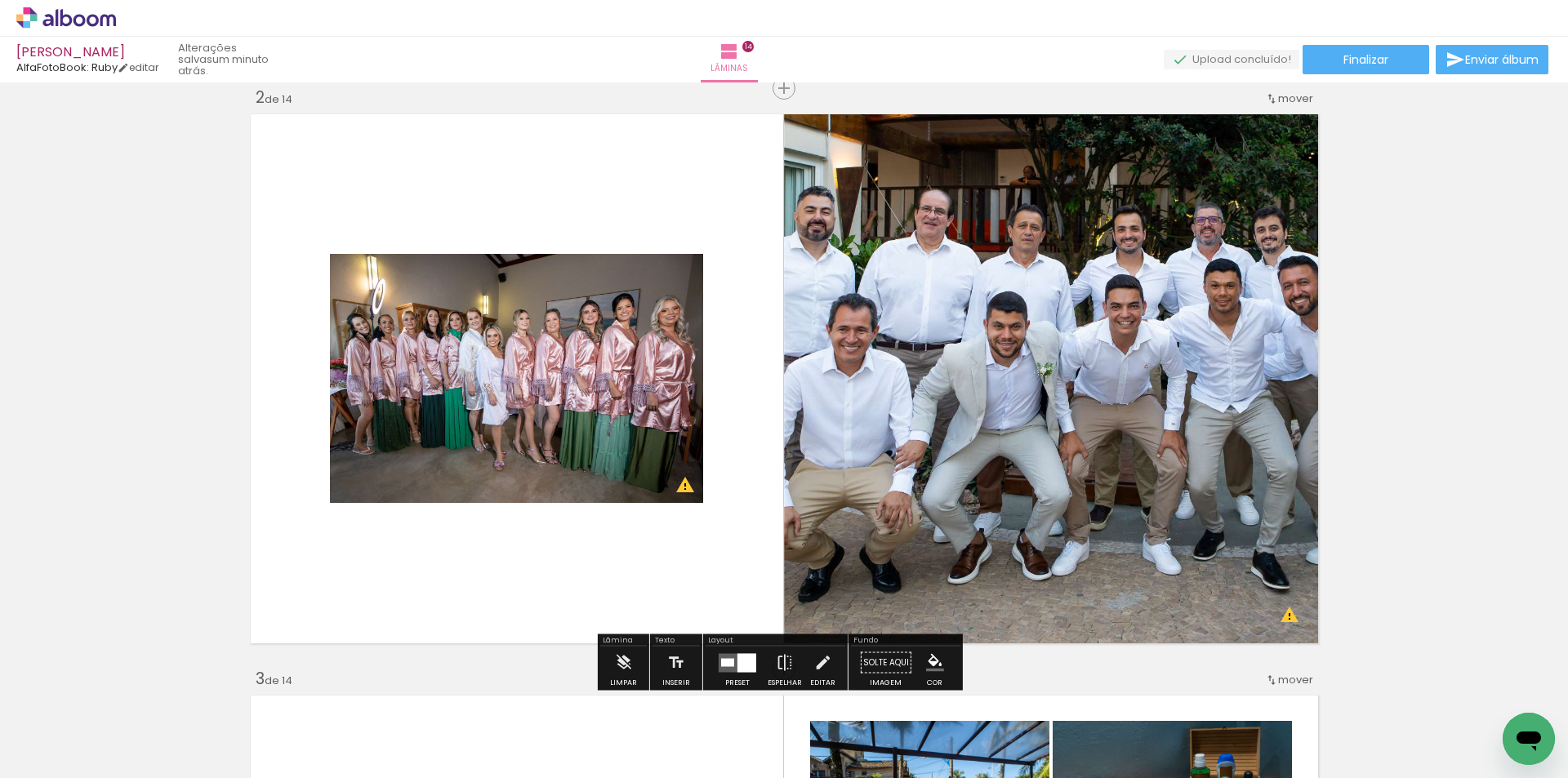
drag, startPoint x: 739, startPoint y: 657, endPoint x: 1207, endPoint y: 541, distance: 482.2
click at [738, 657] on div at bounding box center [747, 662] width 19 height 19
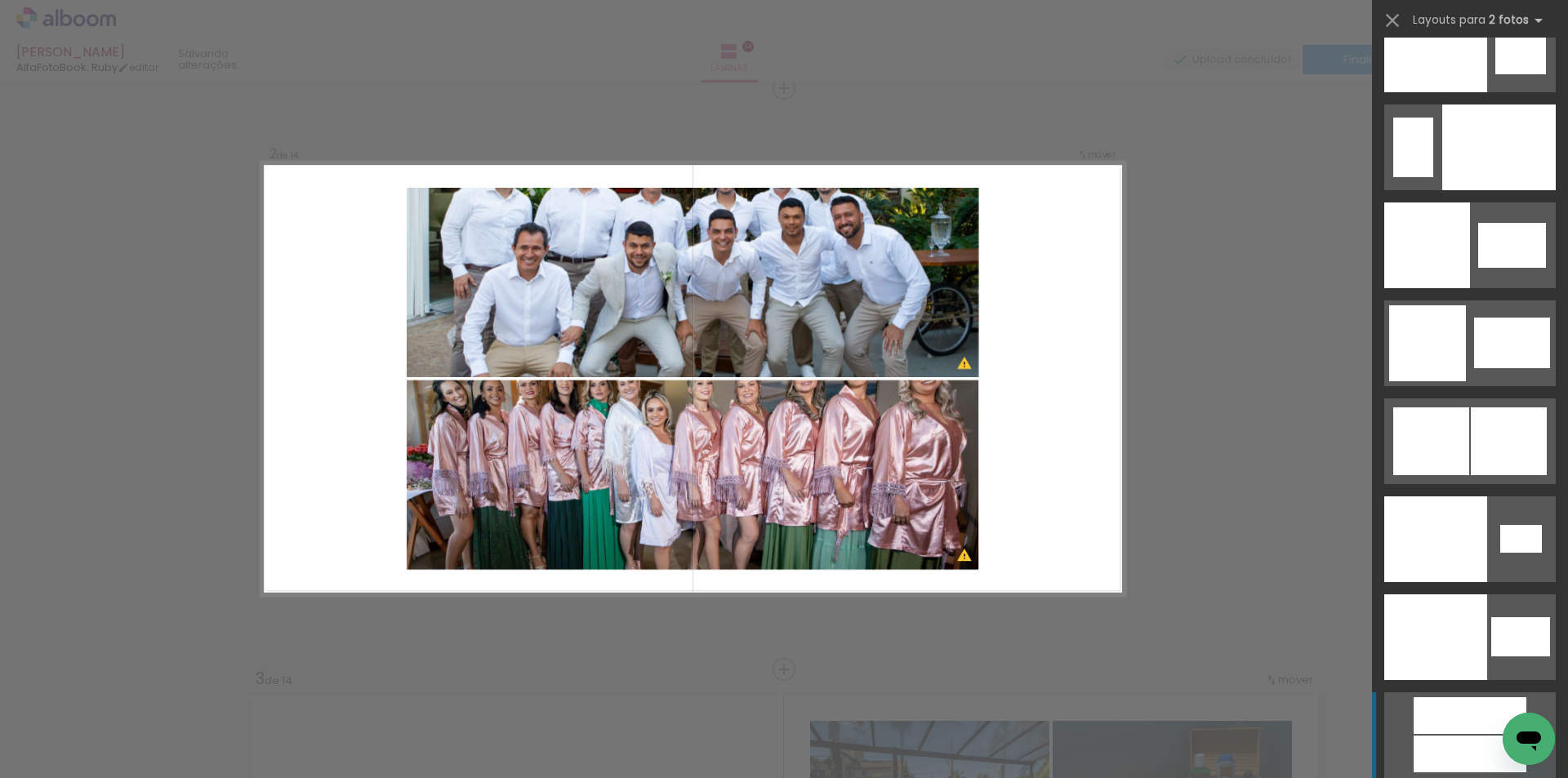
click at [1466, 710] on div at bounding box center [1470, 715] width 113 height 36
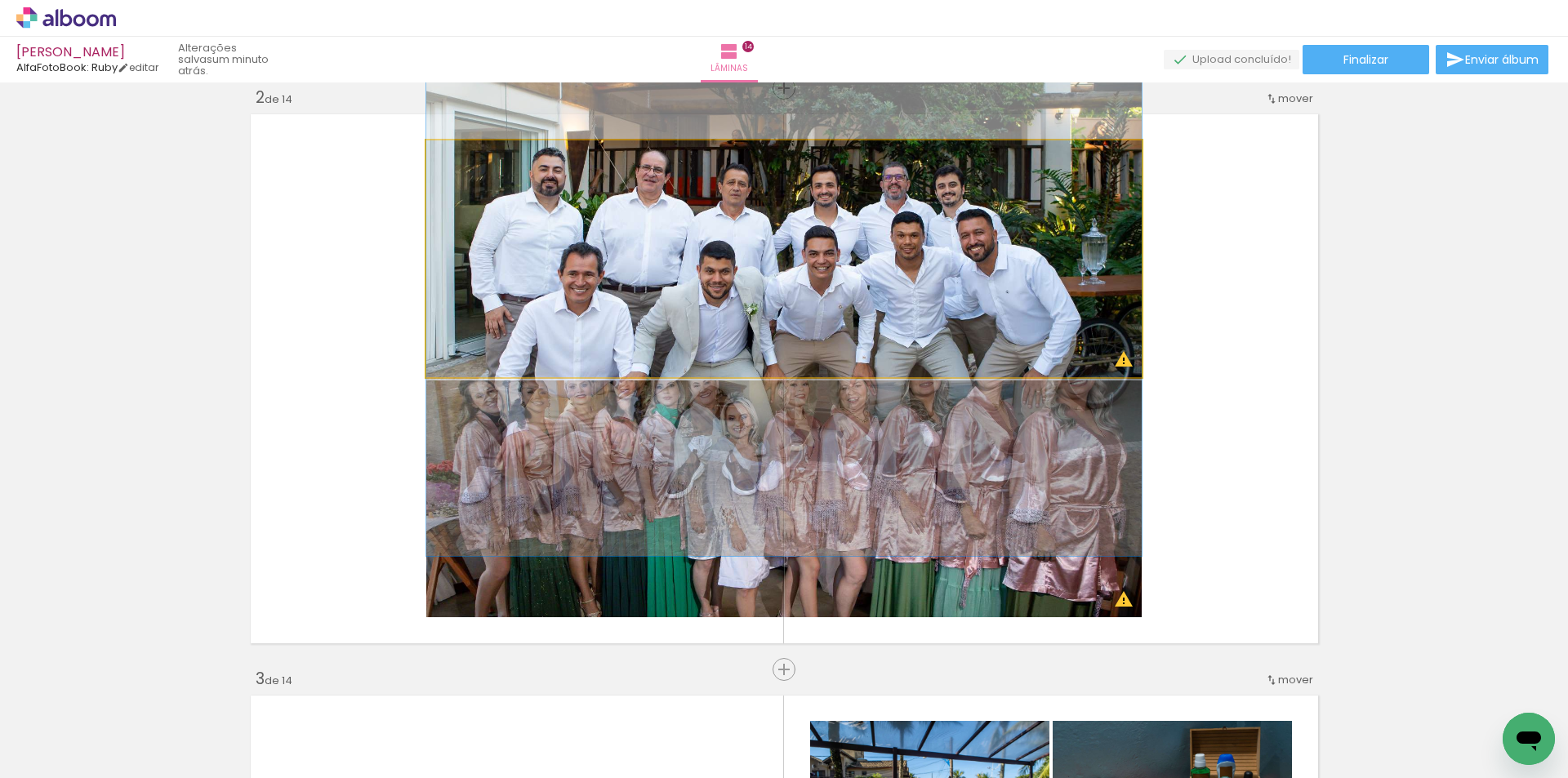
drag, startPoint x: 1028, startPoint y: 256, endPoint x: 1022, endPoint y: 315, distance: 59.3
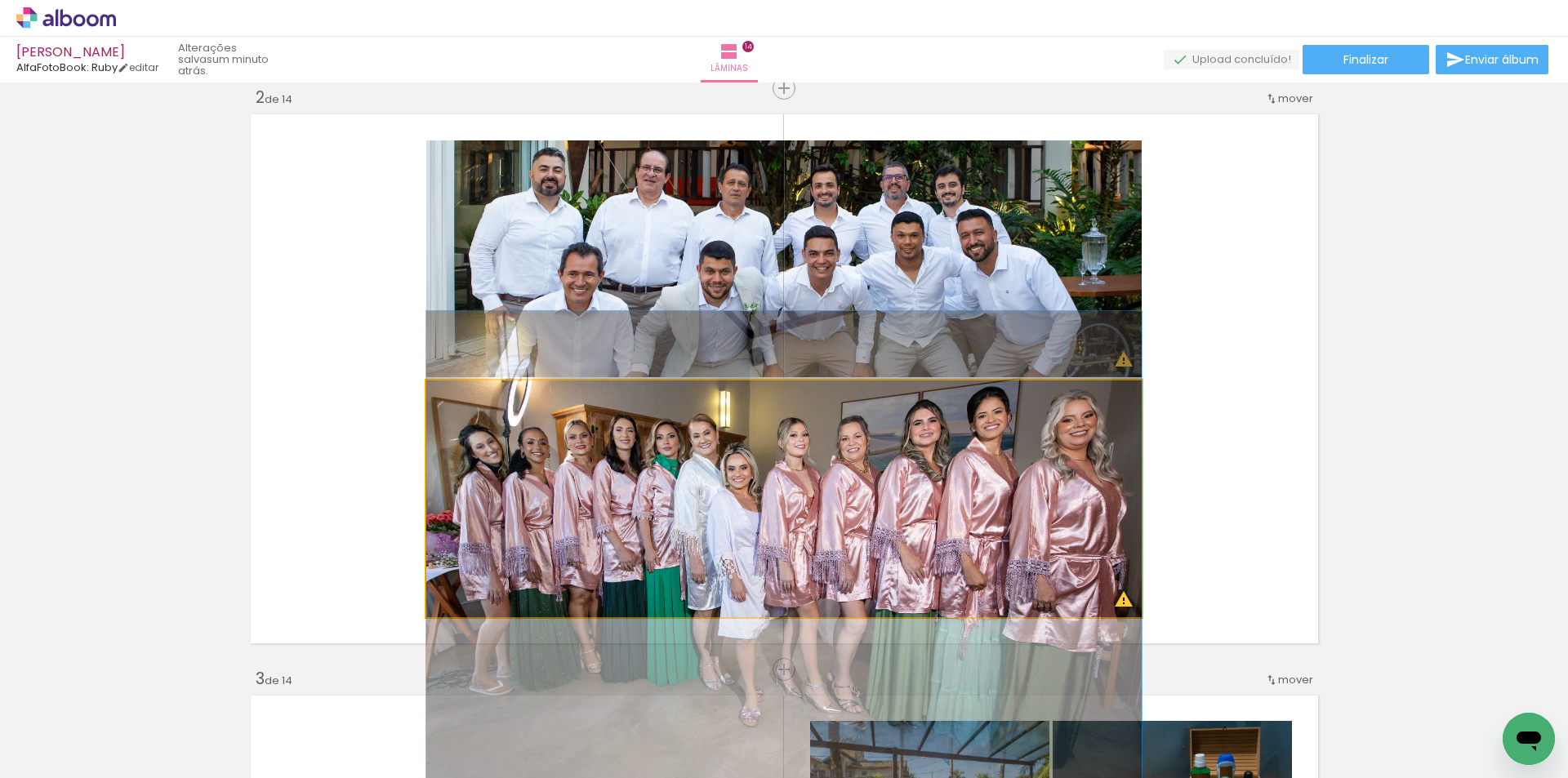
drag, startPoint x: 959, startPoint y: 458, endPoint x: 961, endPoint y: 509, distance: 51.0
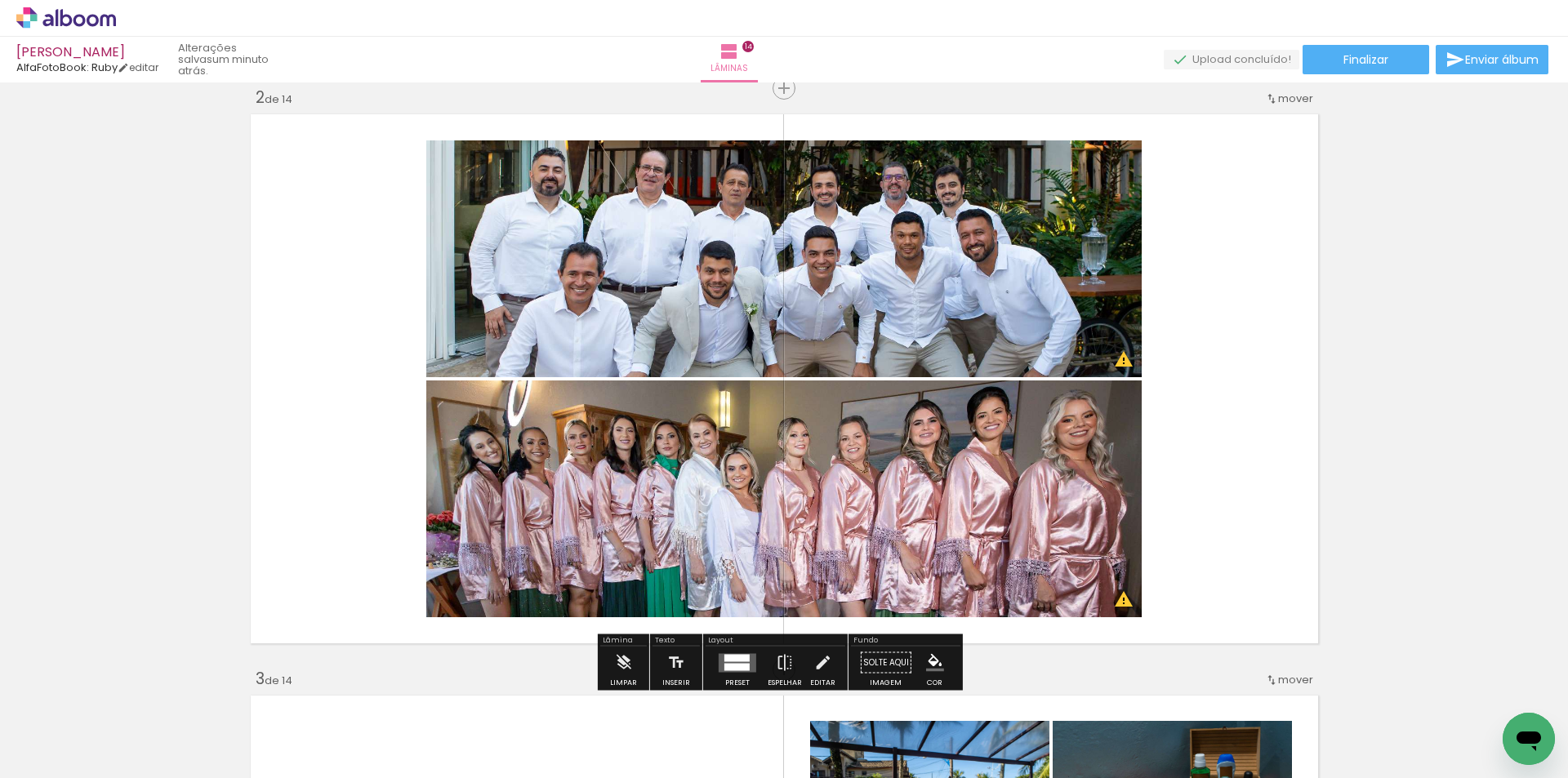
click at [1188, 454] on quentale-layouter at bounding box center [785, 379] width 1079 height 540
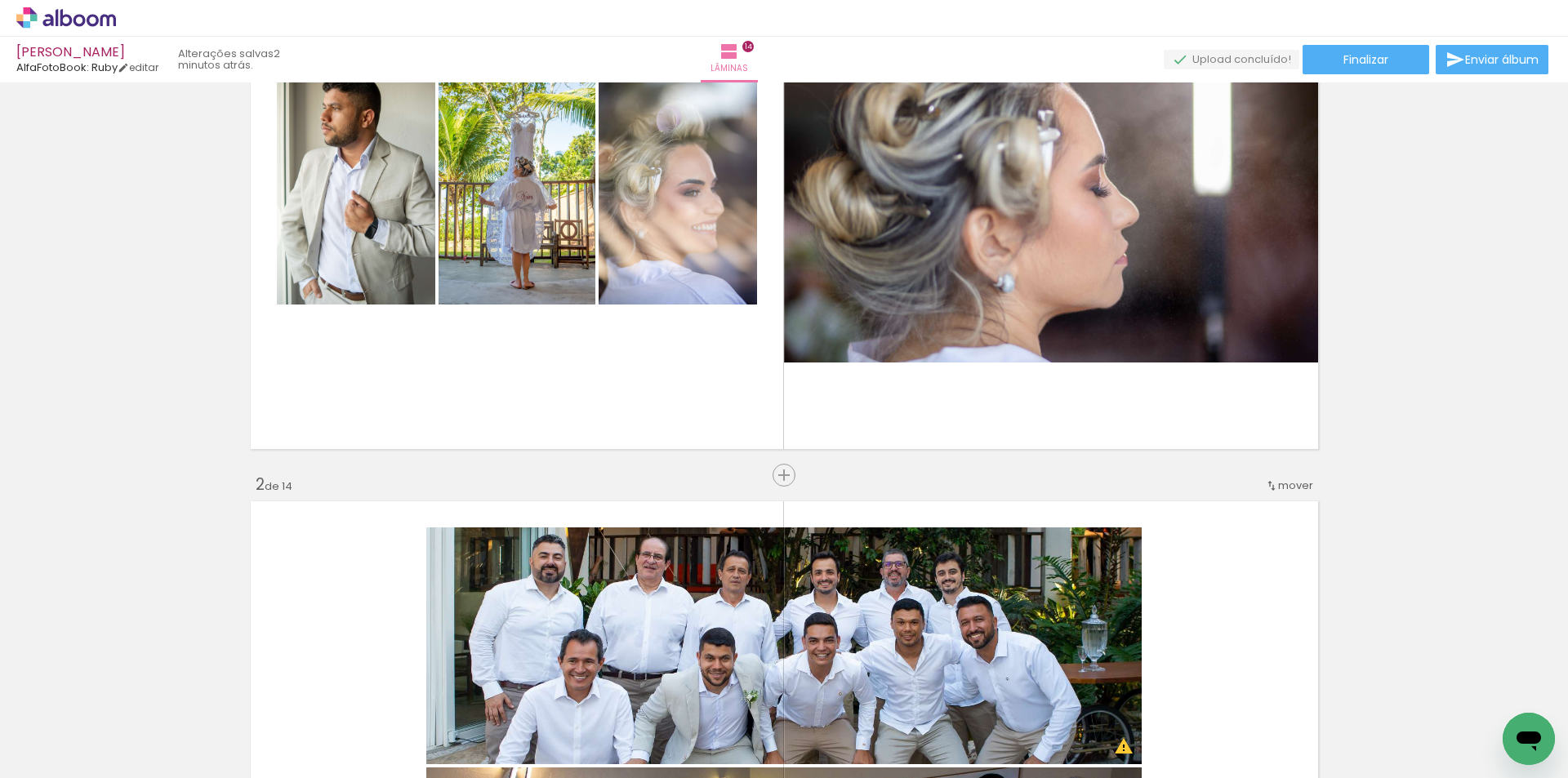
scroll to position [0, 0]
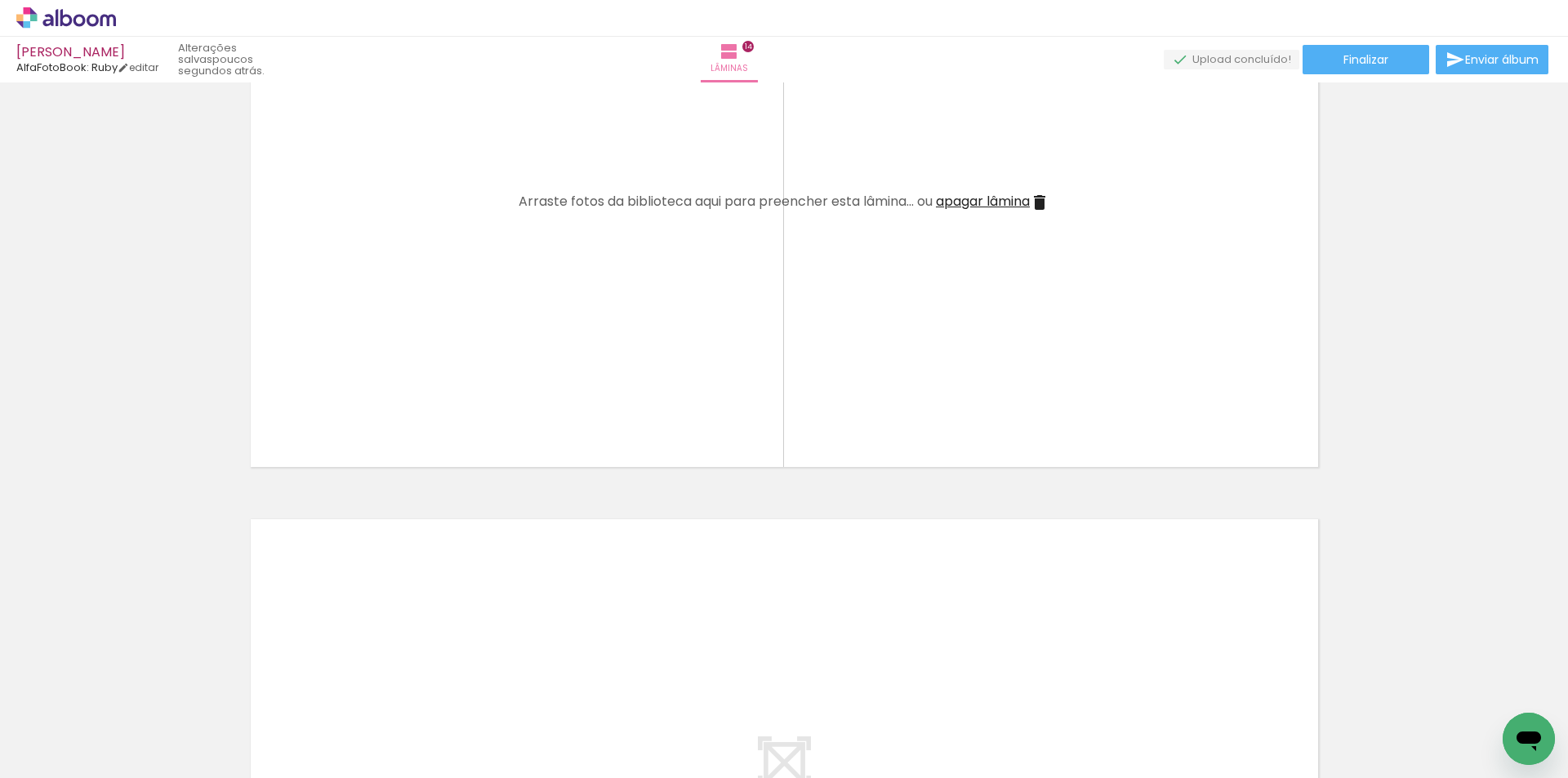
click at [1004, 203] on span "apagar lâmina" at bounding box center [982, 201] width 94 height 19
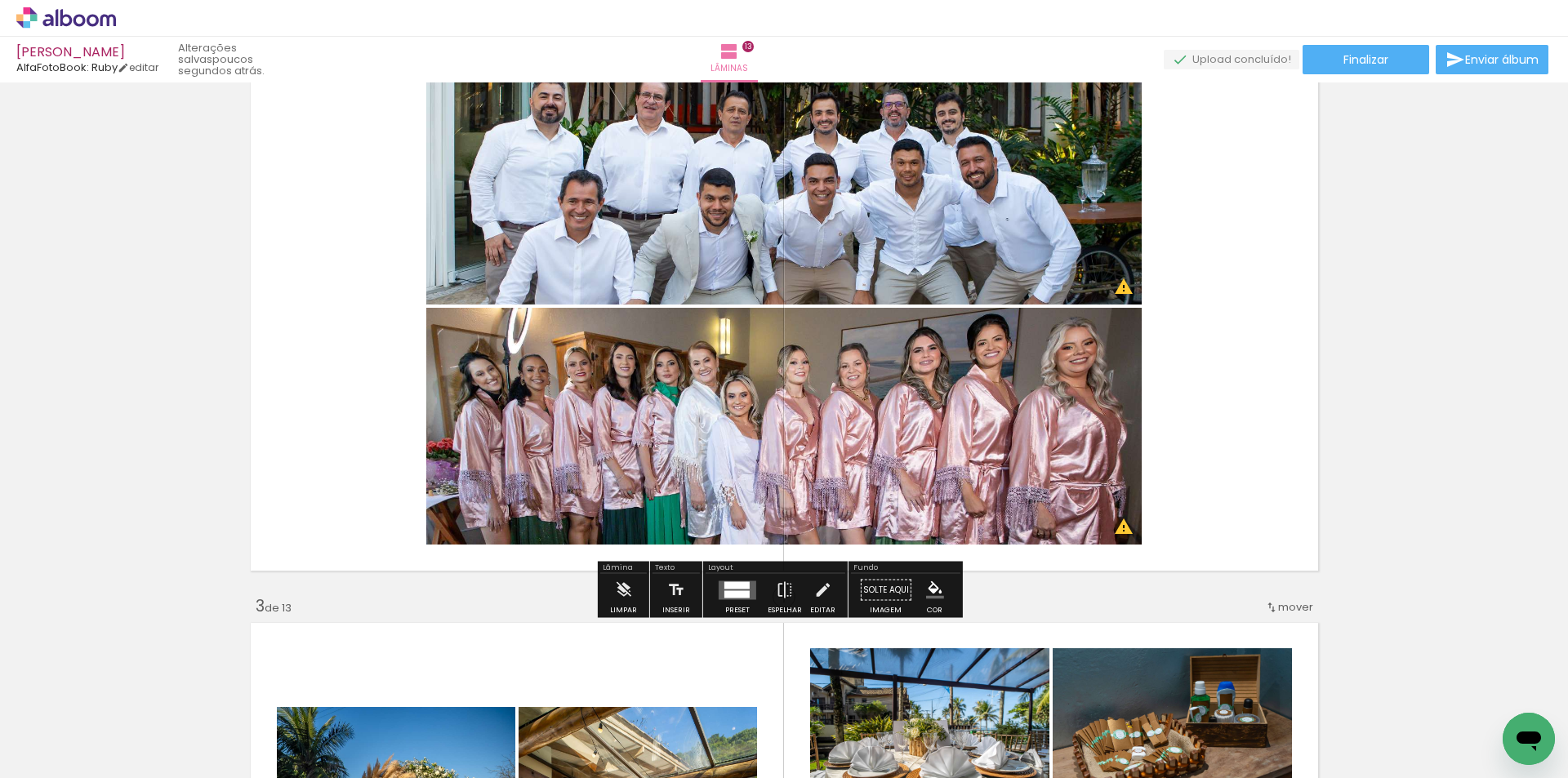
scroll to position [653, 0]
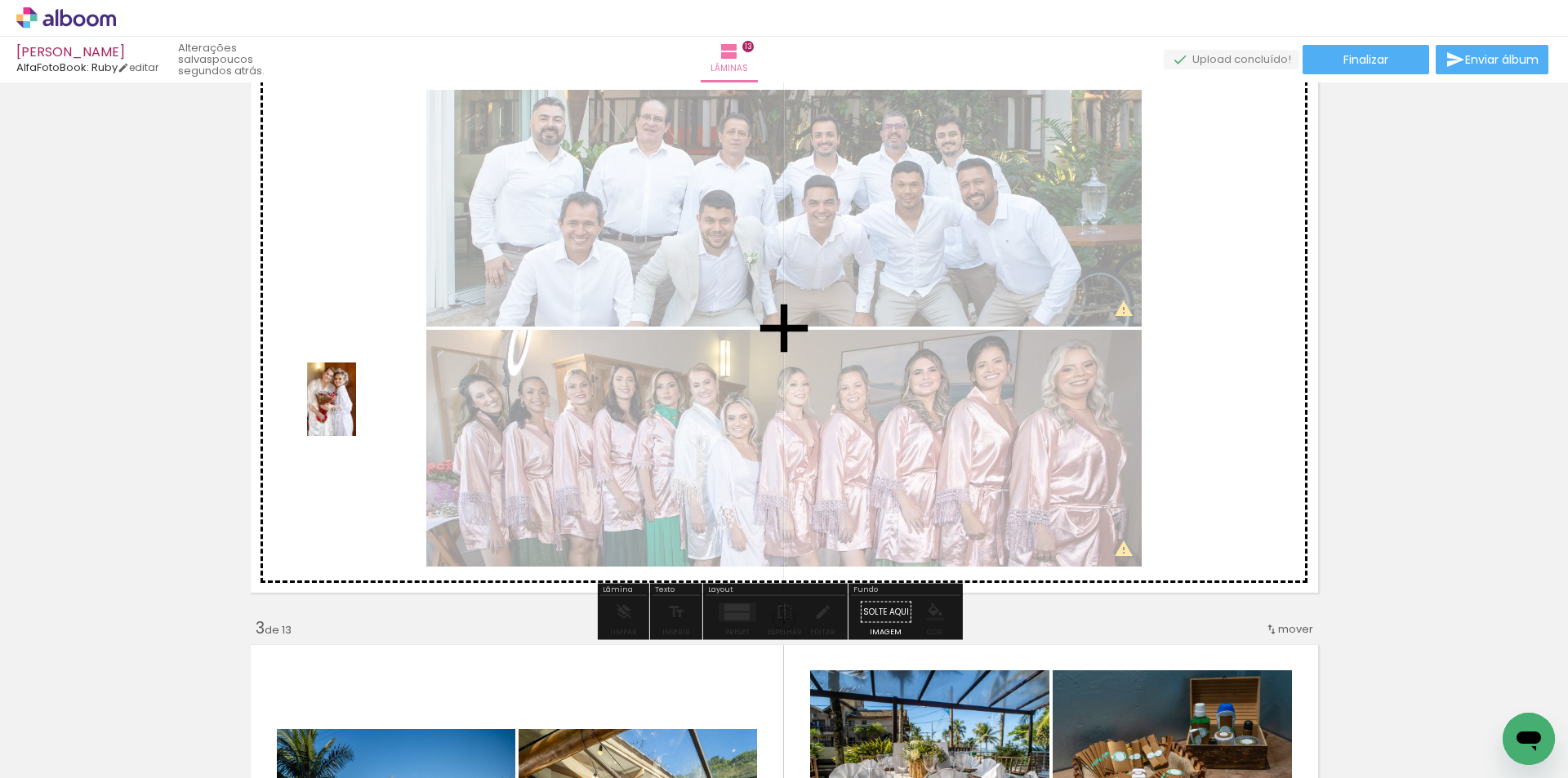
drag, startPoint x: 149, startPoint y: 713, endPoint x: 356, endPoint y: 412, distance: 365.3
click at [356, 412] on quentale-workspace at bounding box center [784, 389] width 1568 height 778
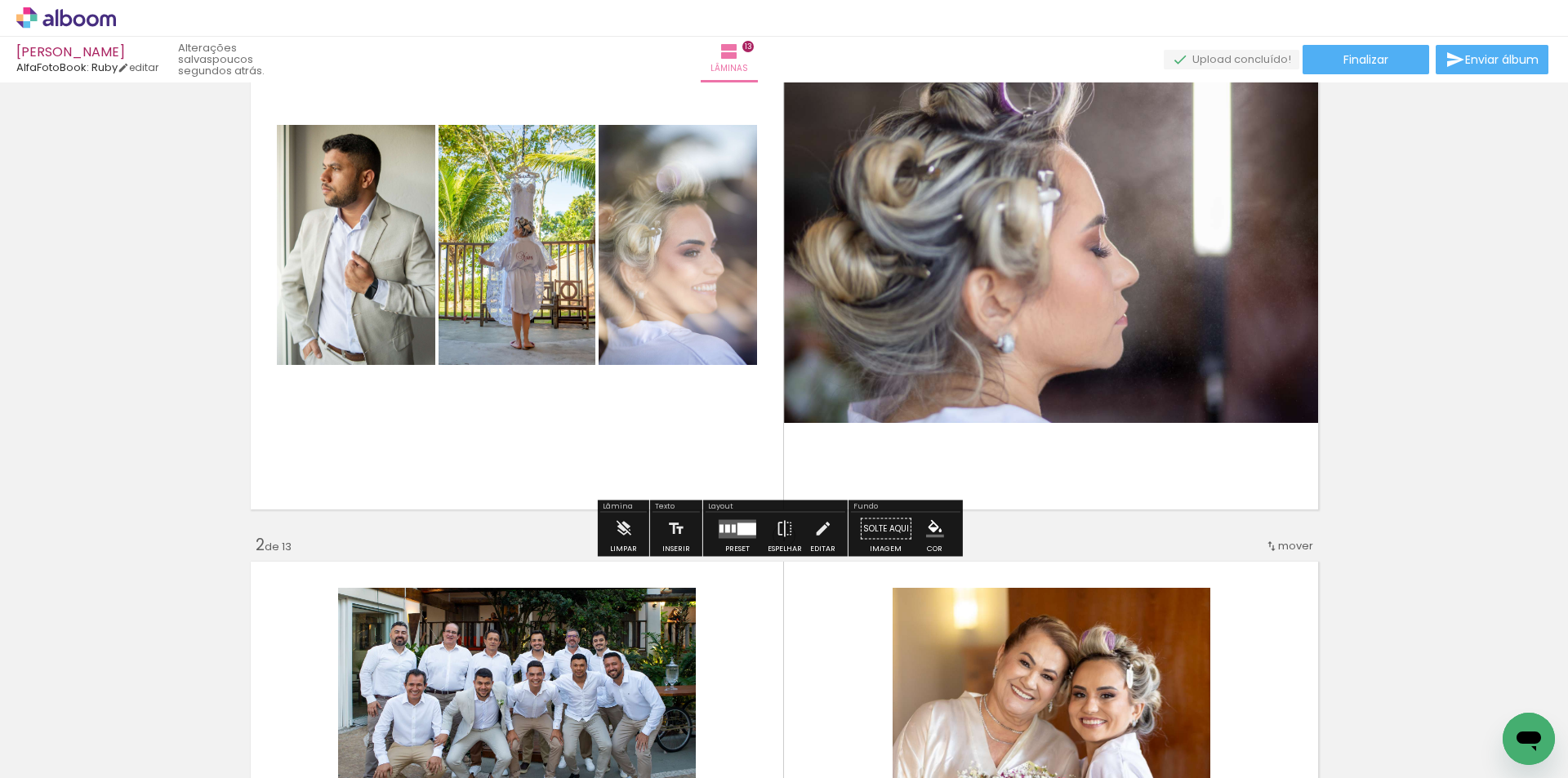
scroll to position [218, 0]
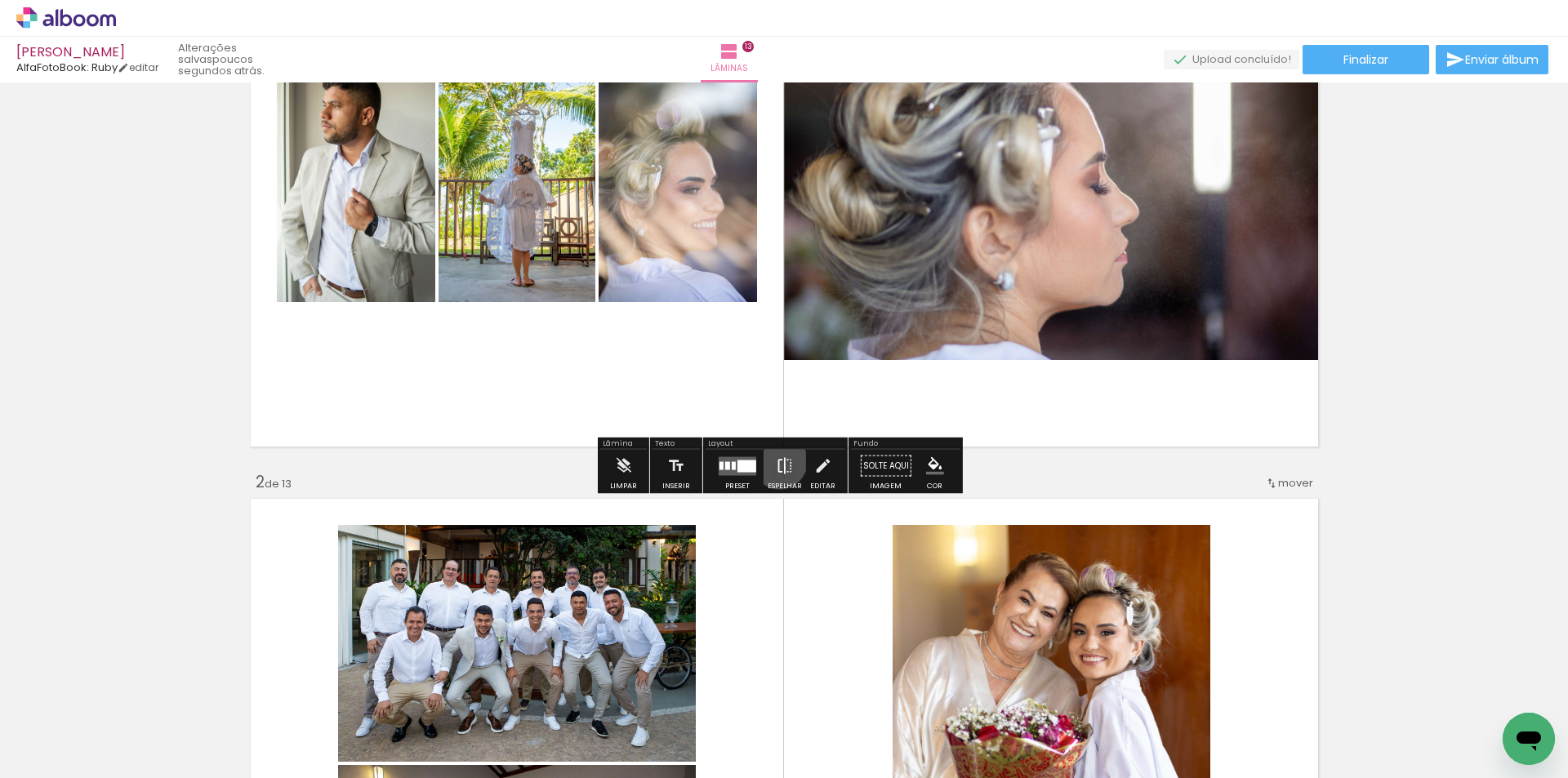
click at [776, 461] on iron-icon at bounding box center [785, 466] width 18 height 32
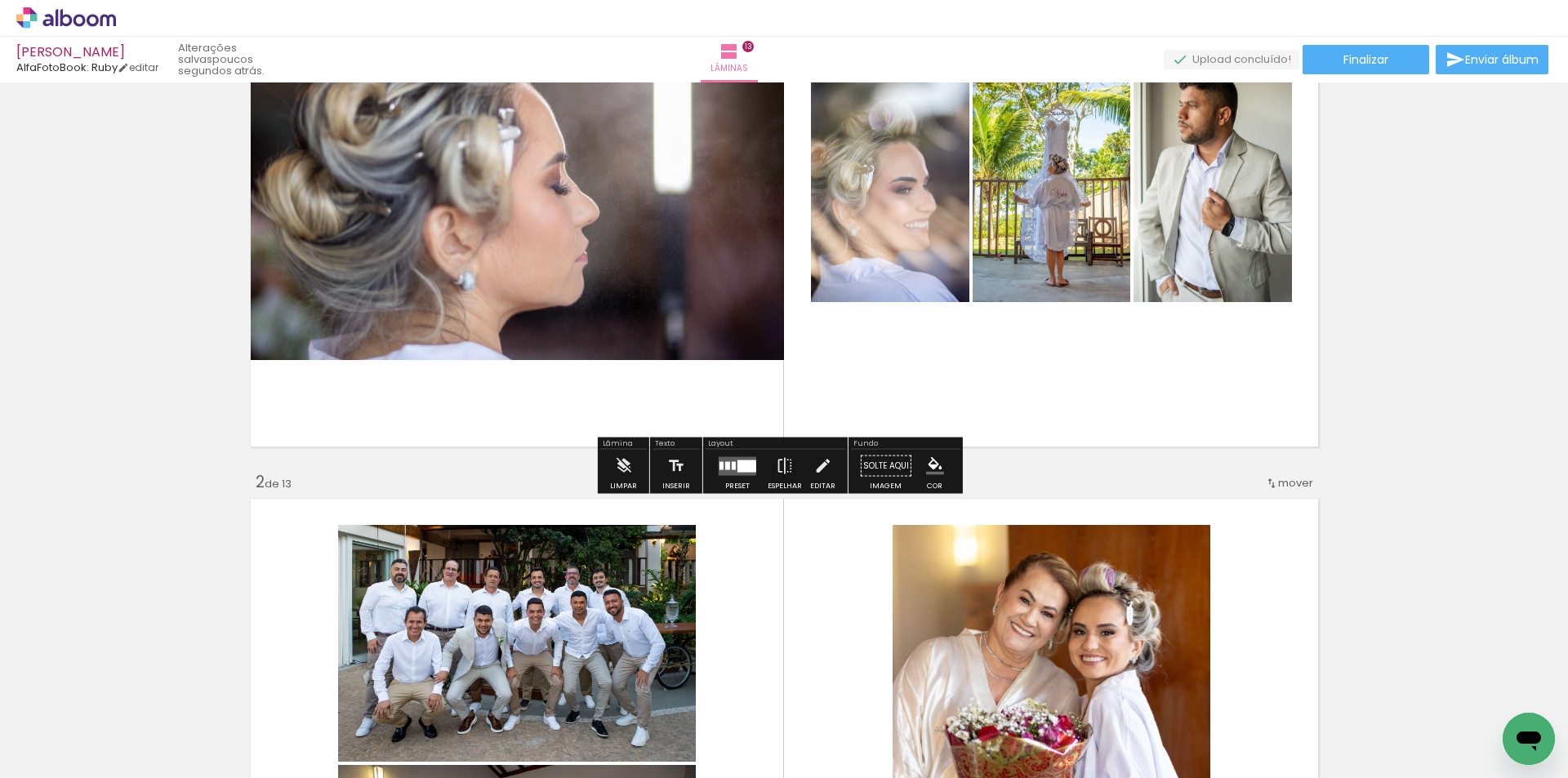
click at [1015, 412] on quentale-layouter at bounding box center [785, 182] width 1079 height 540
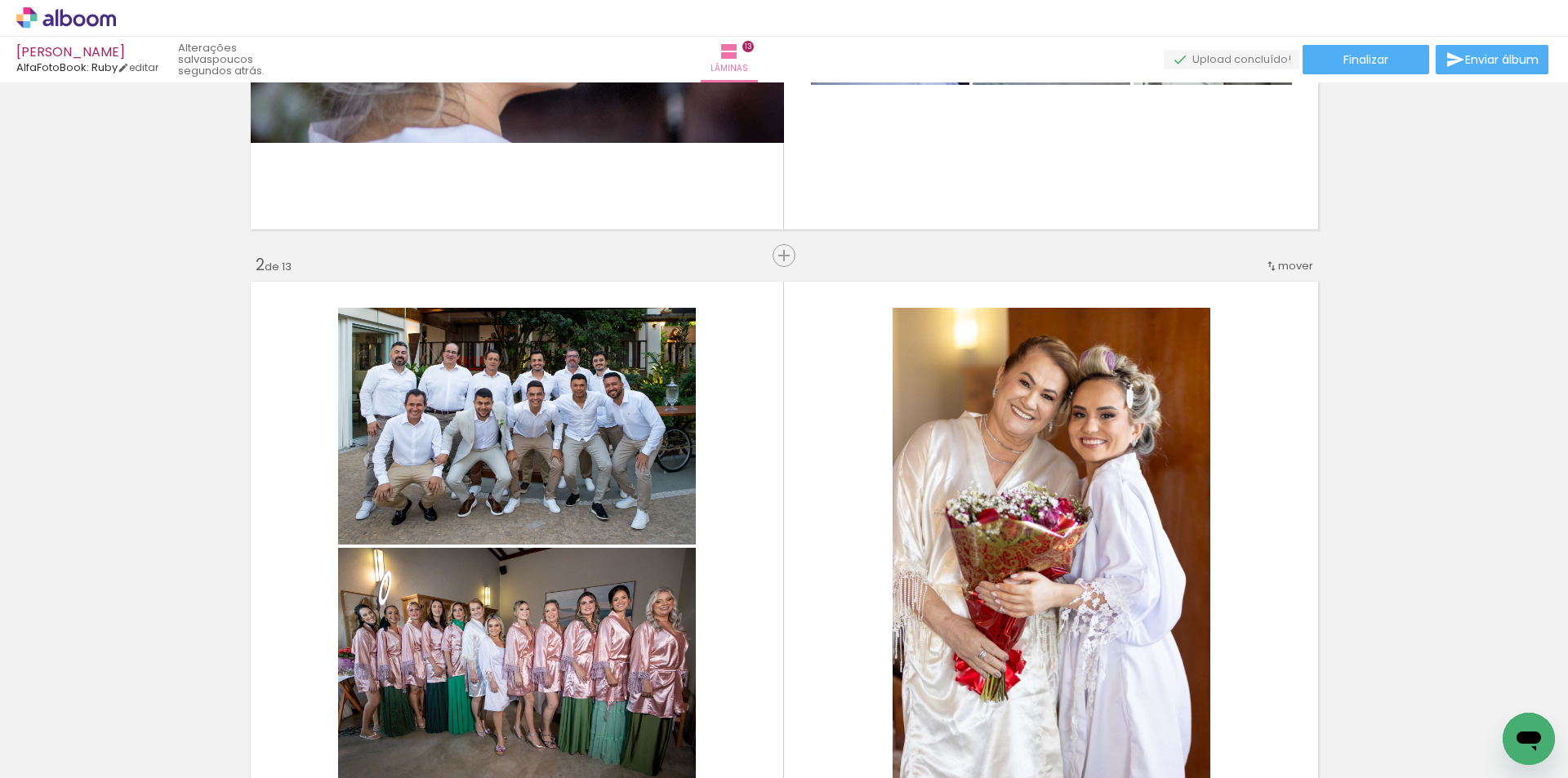
scroll to position [0, 0]
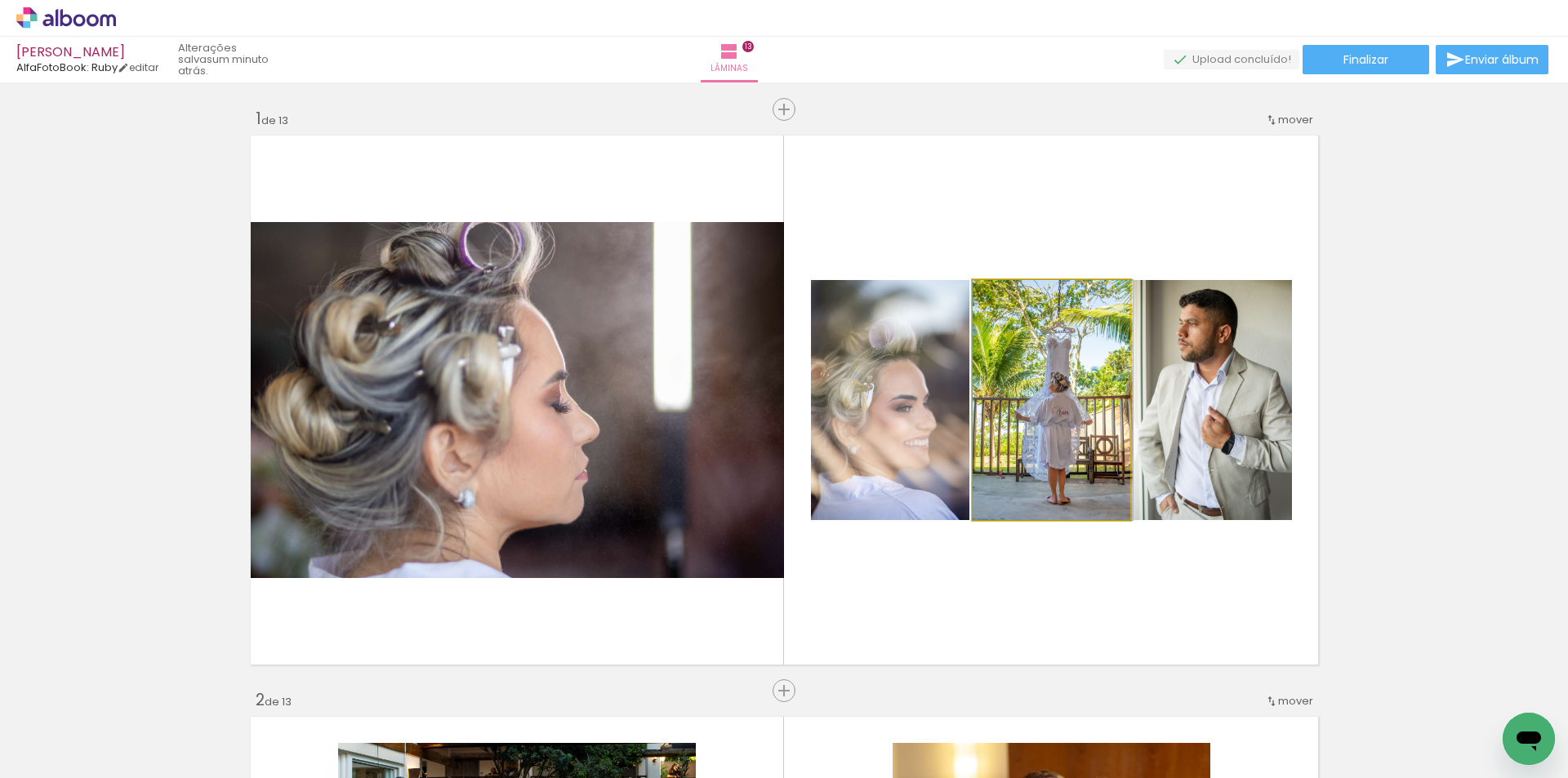
drag, startPoint x: 1134, startPoint y: 366, endPoint x: 1062, endPoint y: 399, distance: 79.2
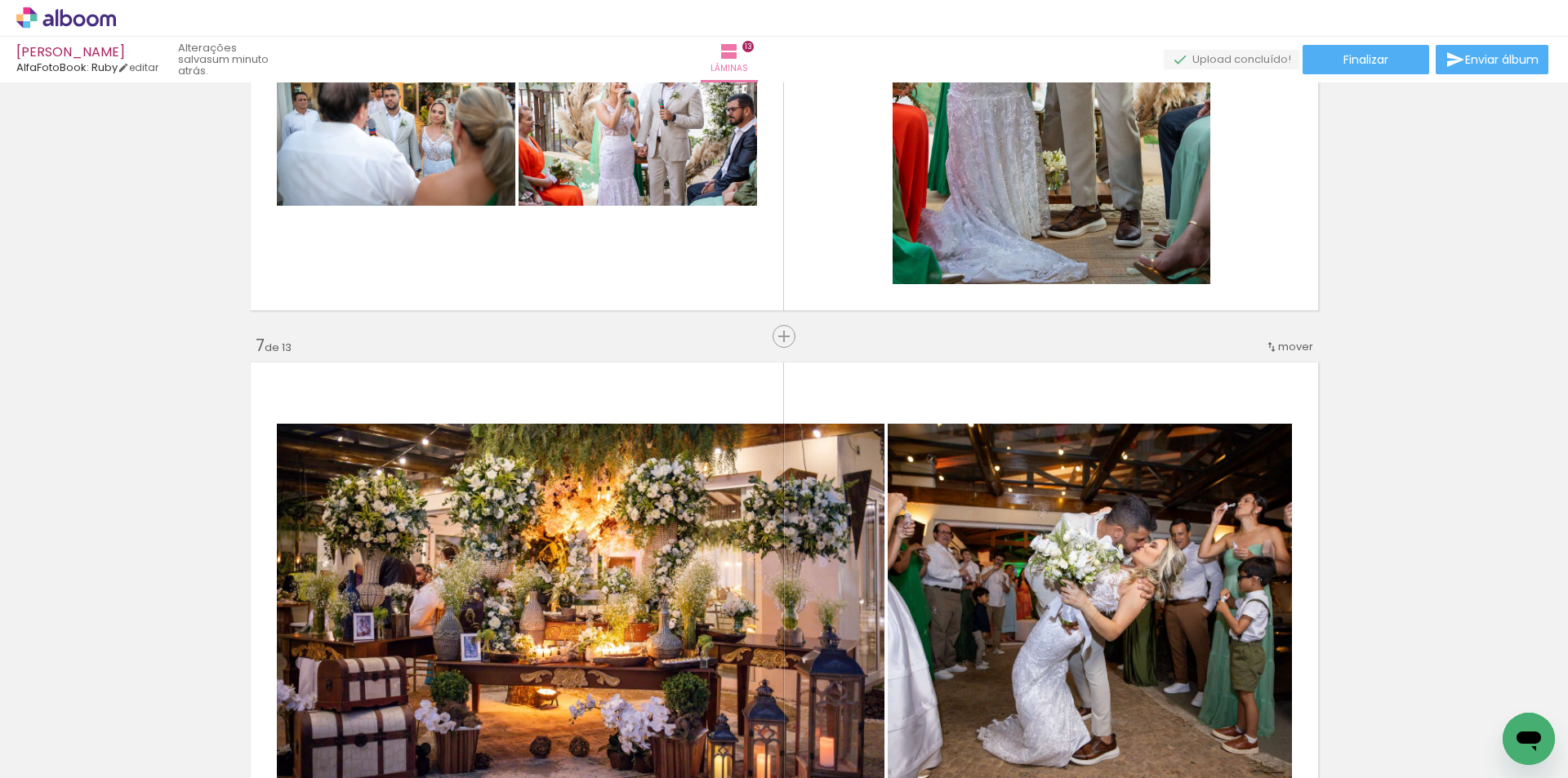
scroll to position [3047, 0]
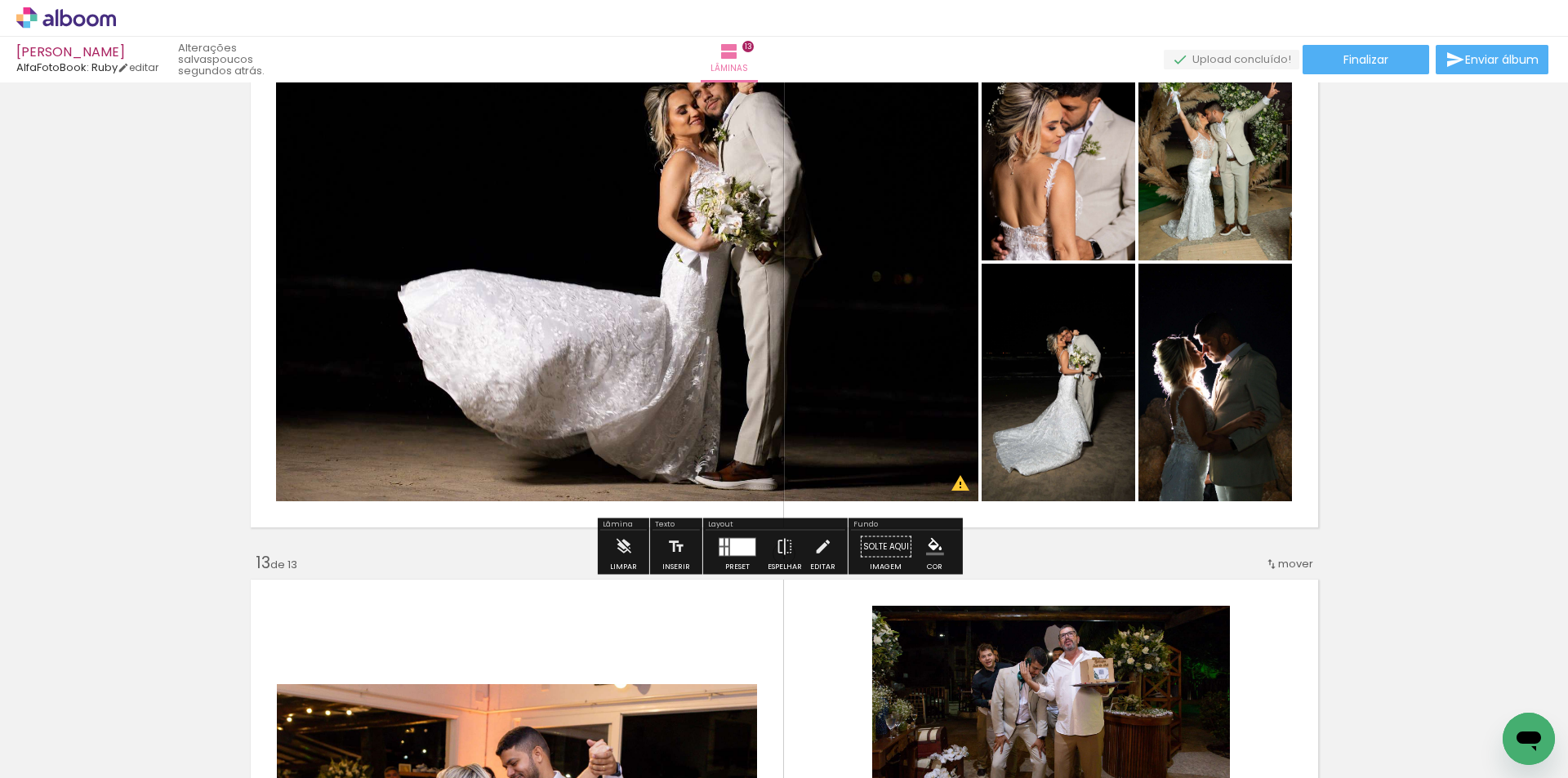
scroll to position [6966, 0]
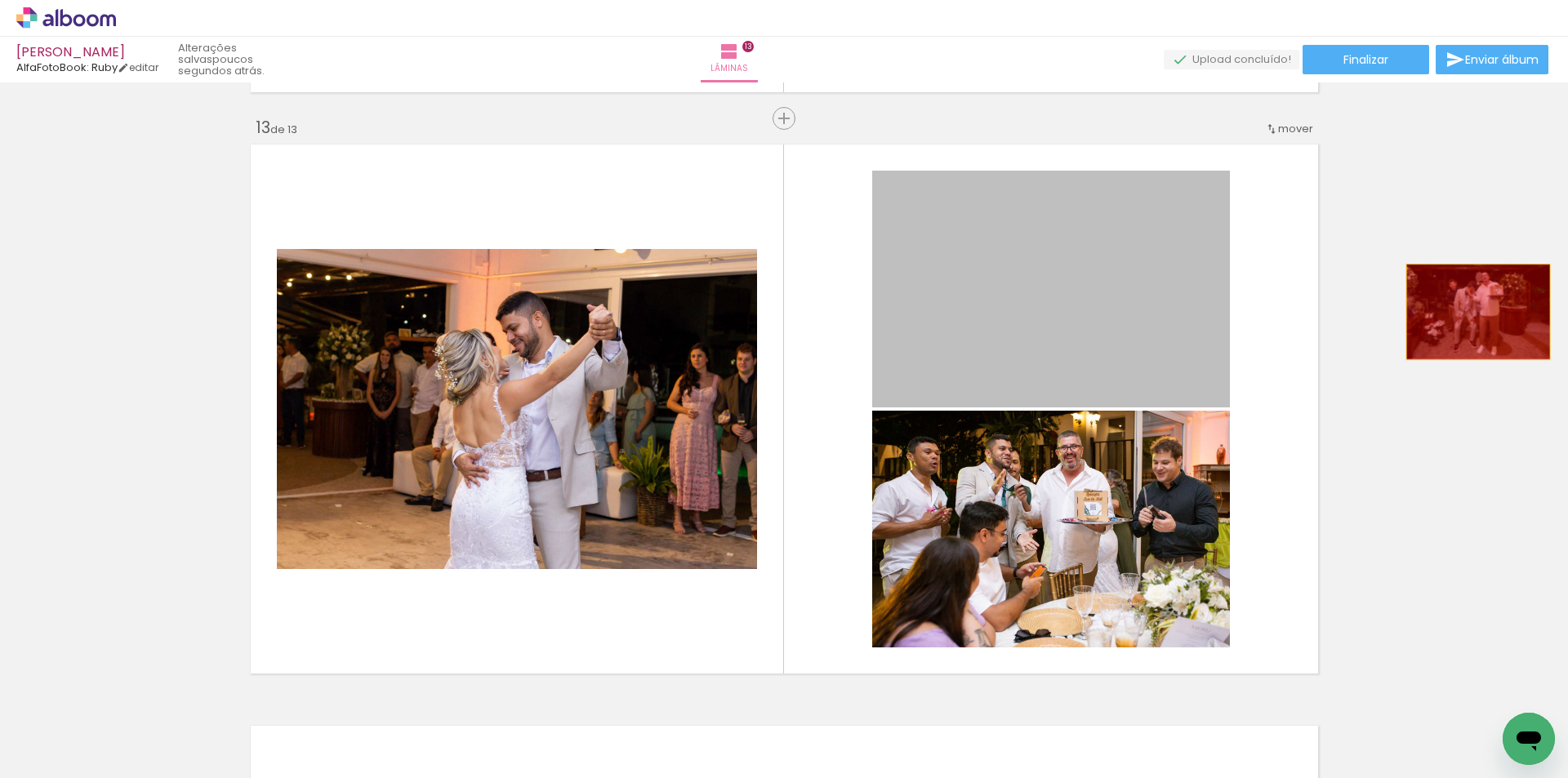
drag, startPoint x: 1116, startPoint y: 313, endPoint x: 1396, endPoint y: 421, distance: 300.1
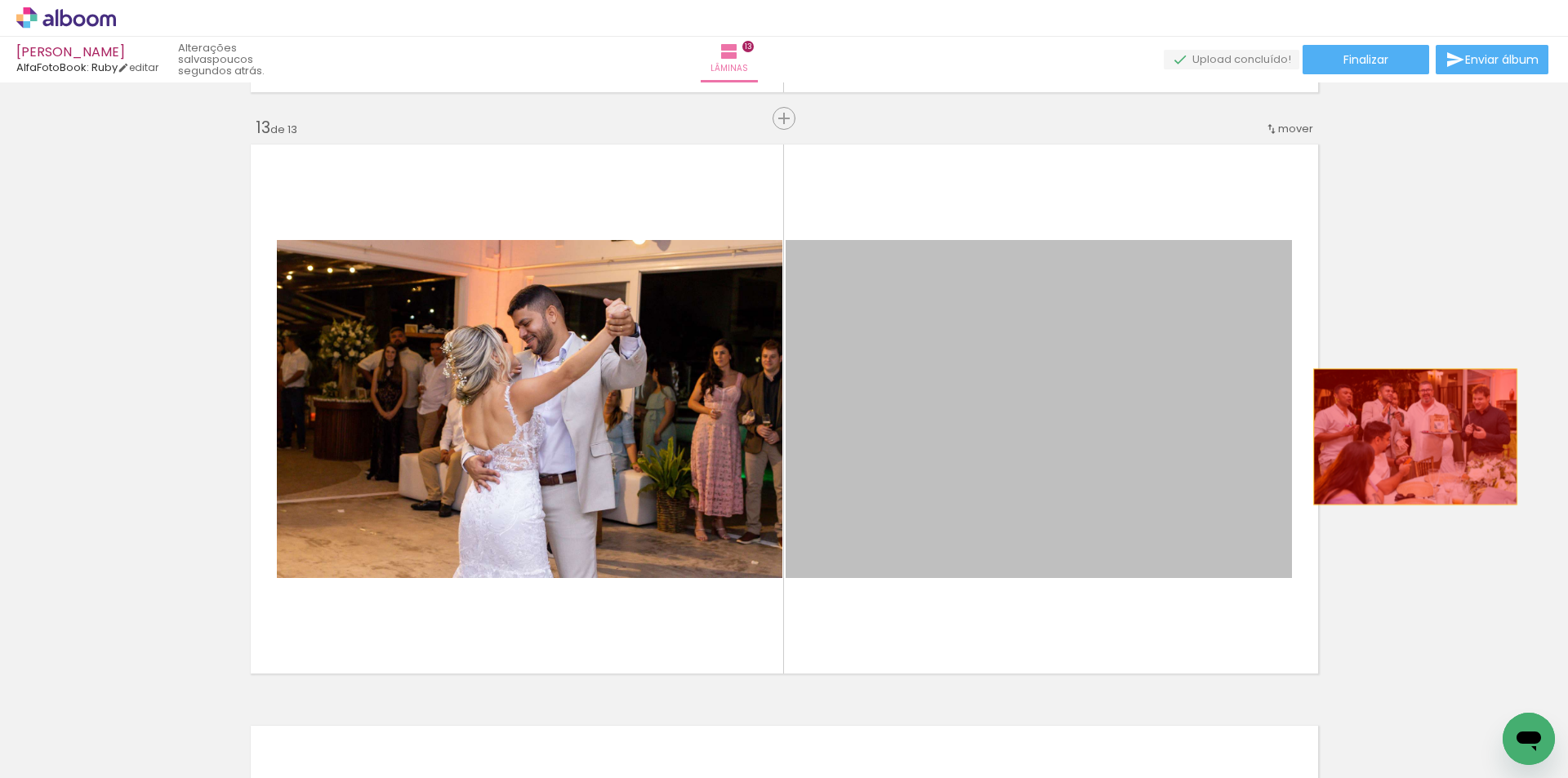
drag, startPoint x: 1086, startPoint y: 435, endPoint x: 1125, endPoint y: 435, distance: 39.0
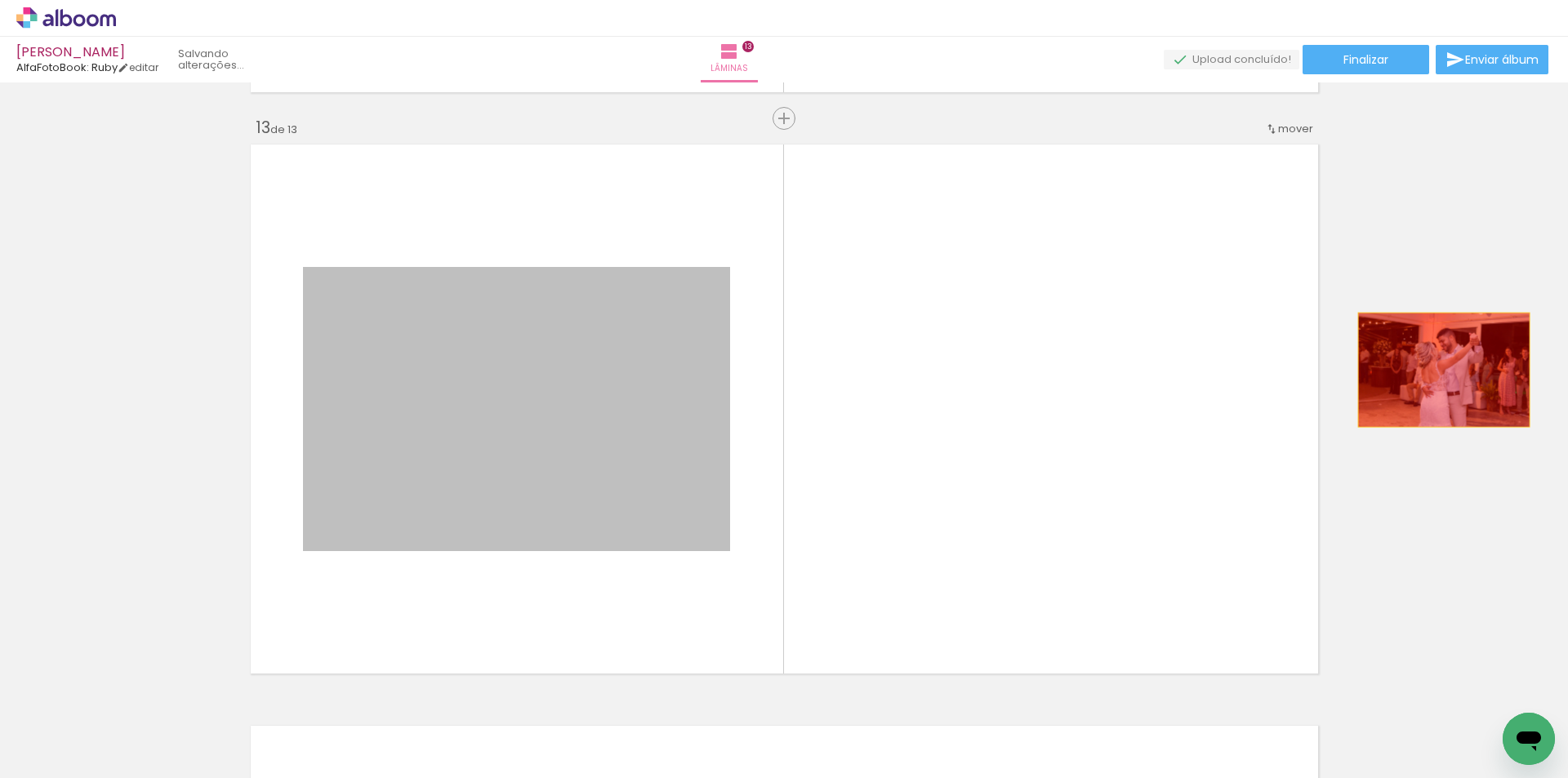
drag, startPoint x: 554, startPoint y: 389, endPoint x: 1405, endPoint y: 369, distance: 851.2
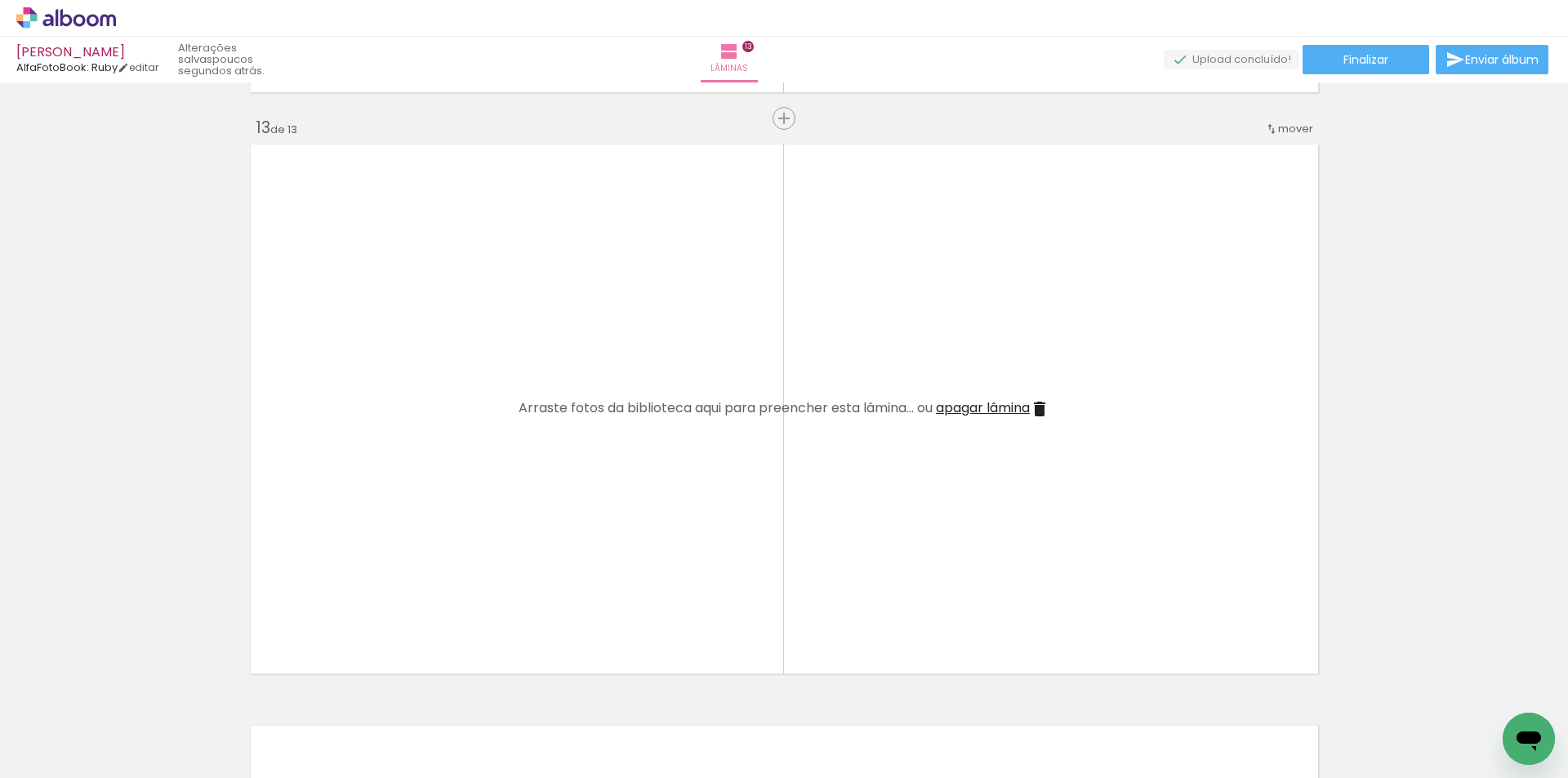
click at [973, 414] on span "apagar lâmina" at bounding box center [982, 408] width 94 height 19
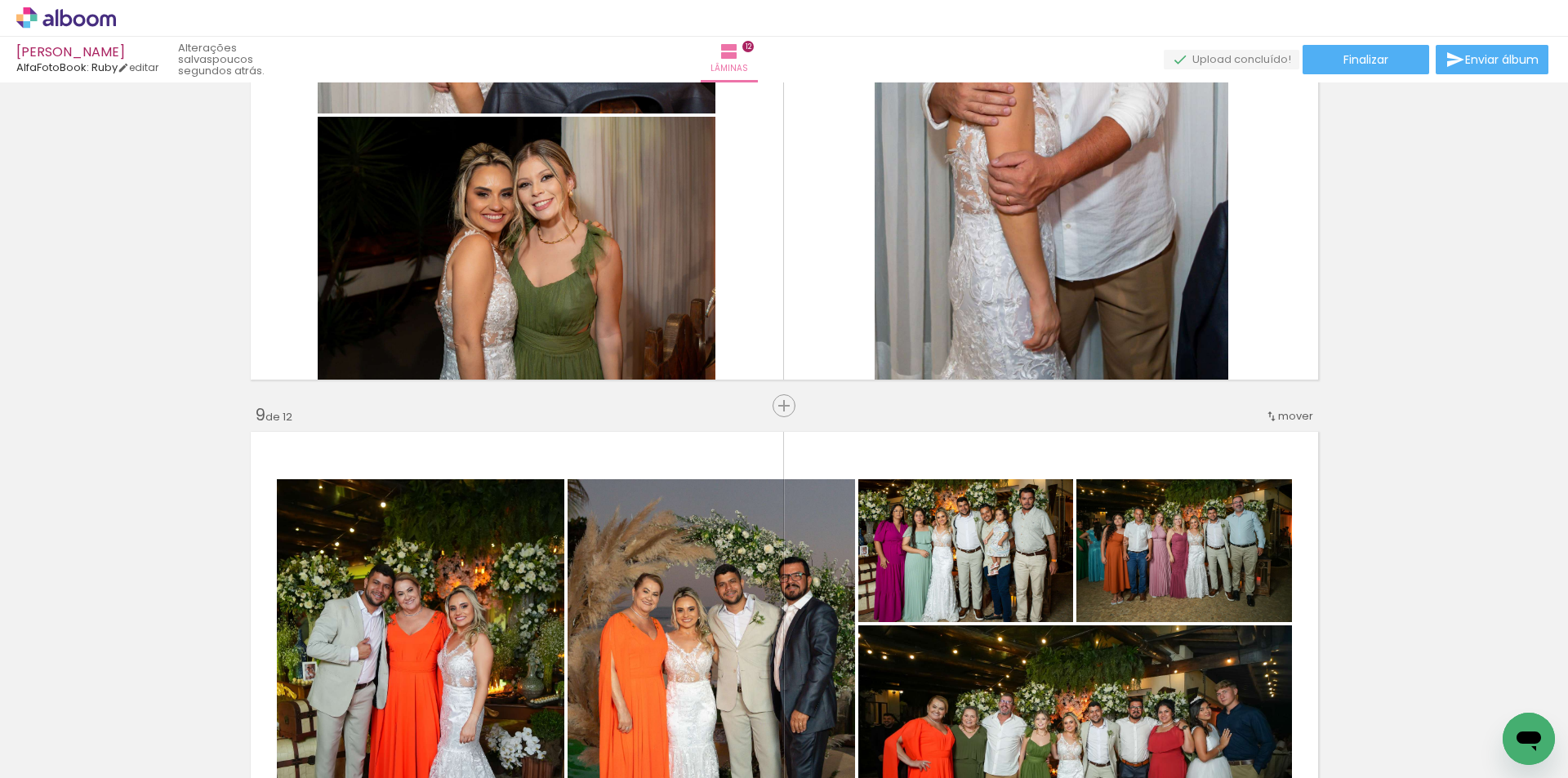
scroll to position [4137, 0]
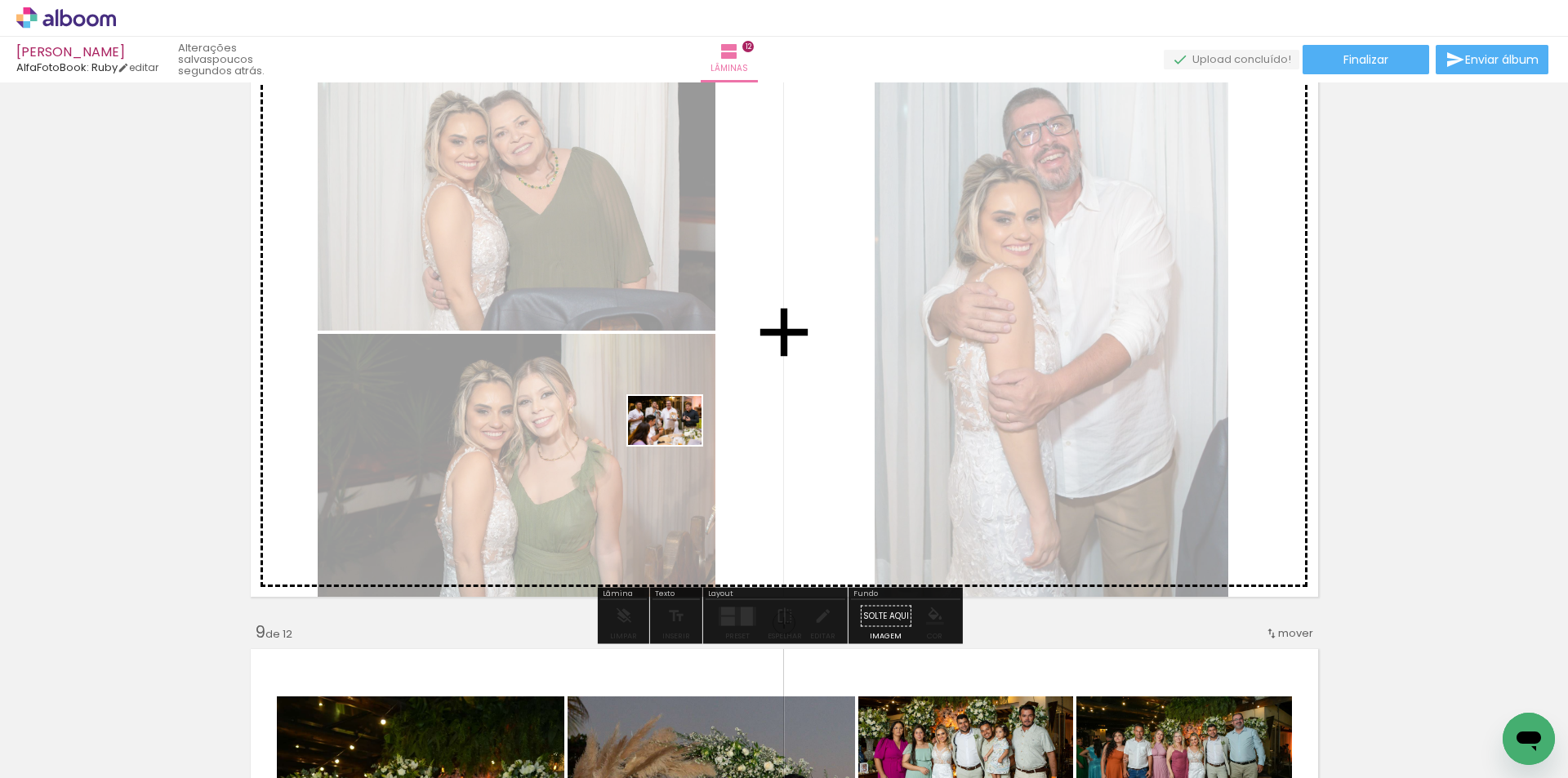
drag, startPoint x: 350, startPoint y: 718, endPoint x: 677, endPoint y: 445, distance: 426.0
click at [677, 445] on quentale-workspace at bounding box center [784, 389] width 1568 height 778
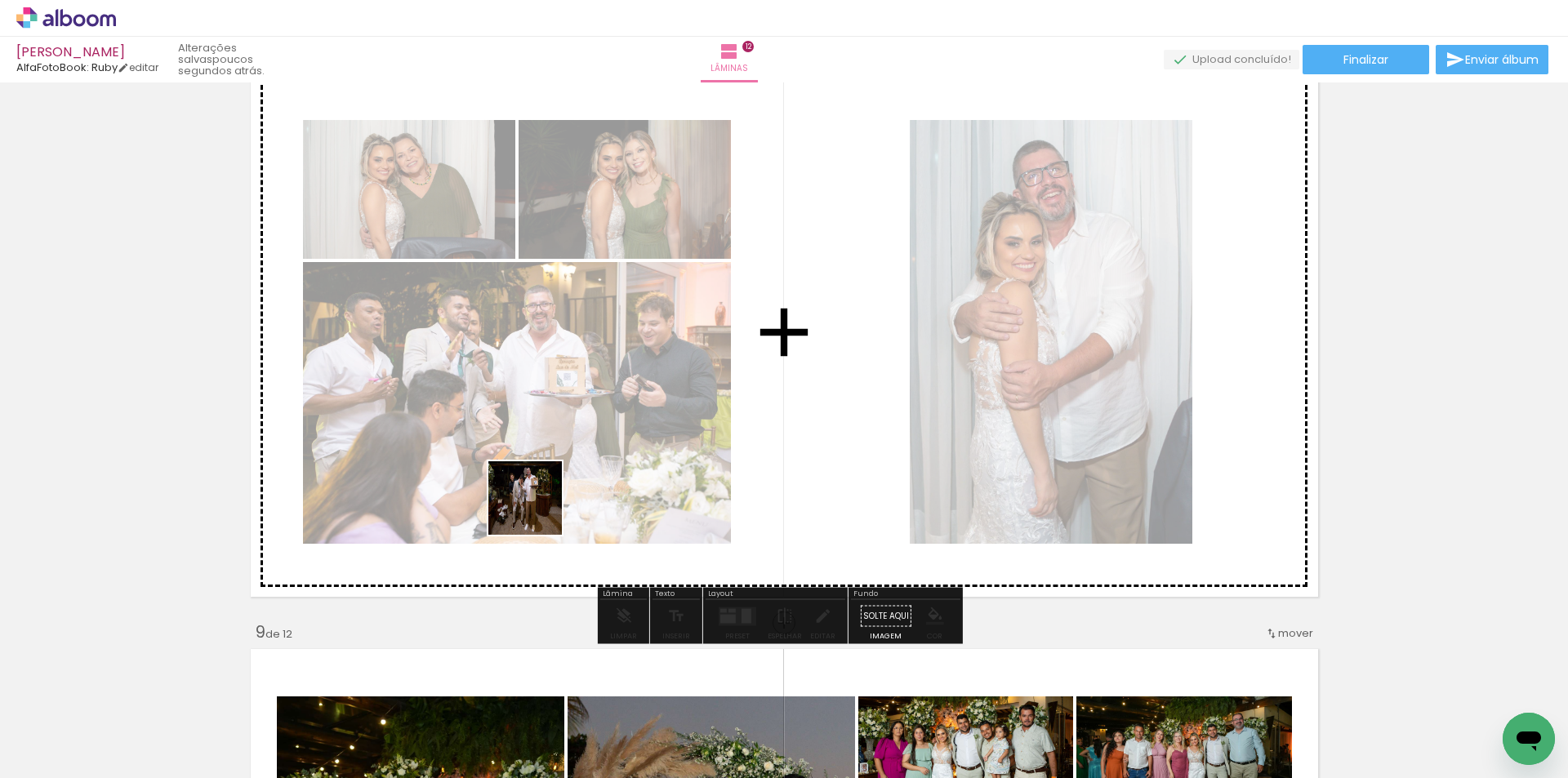
drag, startPoint x: 261, startPoint y: 721, endPoint x: 298, endPoint y: 663, distance: 68.8
click at [625, 466] on quentale-workspace at bounding box center [784, 389] width 1568 height 778
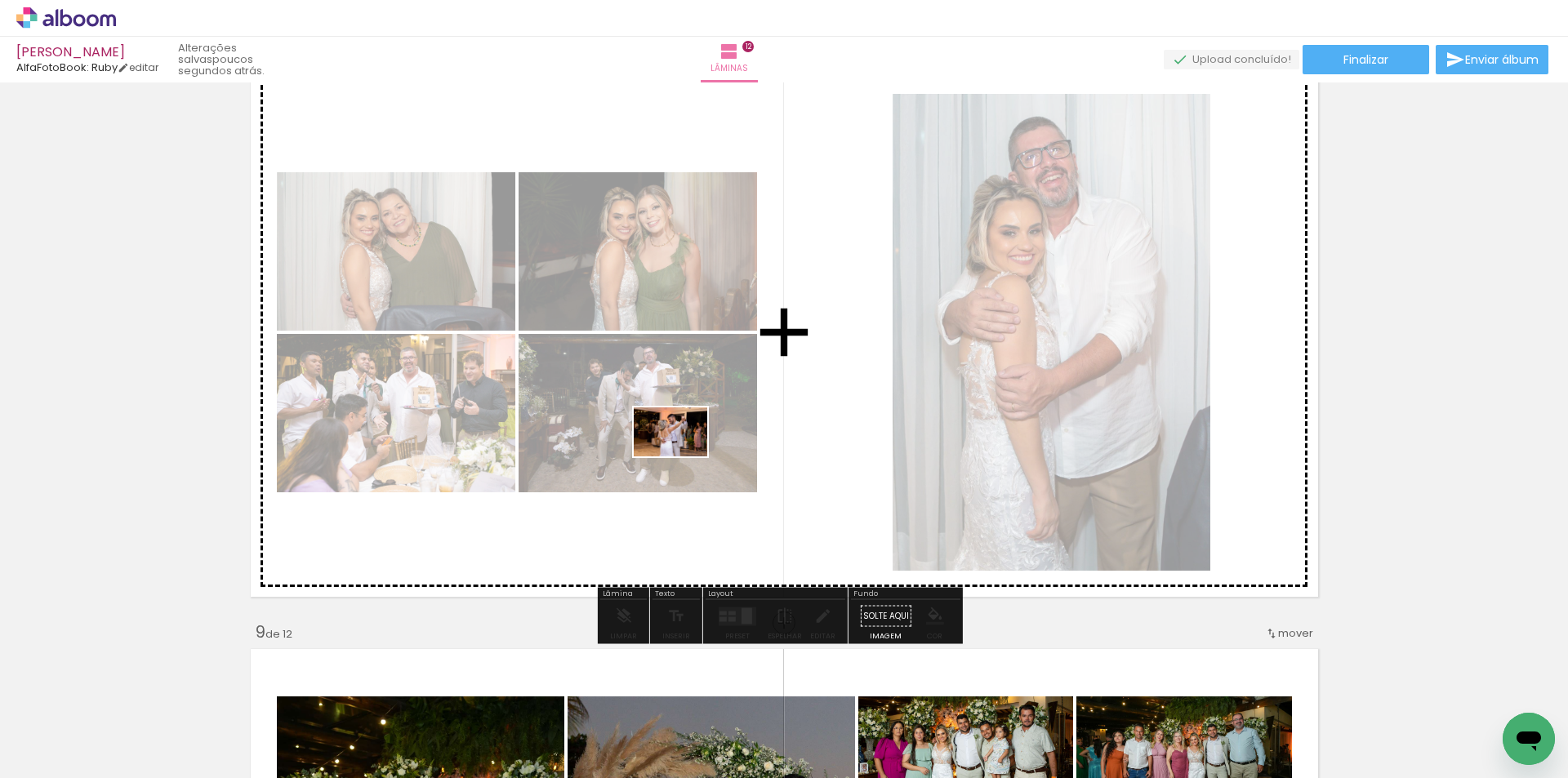
drag, startPoint x: 167, startPoint y: 733, endPoint x: 694, endPoint y: 451, distance: 597.7
click at [694, 451] on quentale-workspace at bounding box center [784, 389] width 1568 height 778
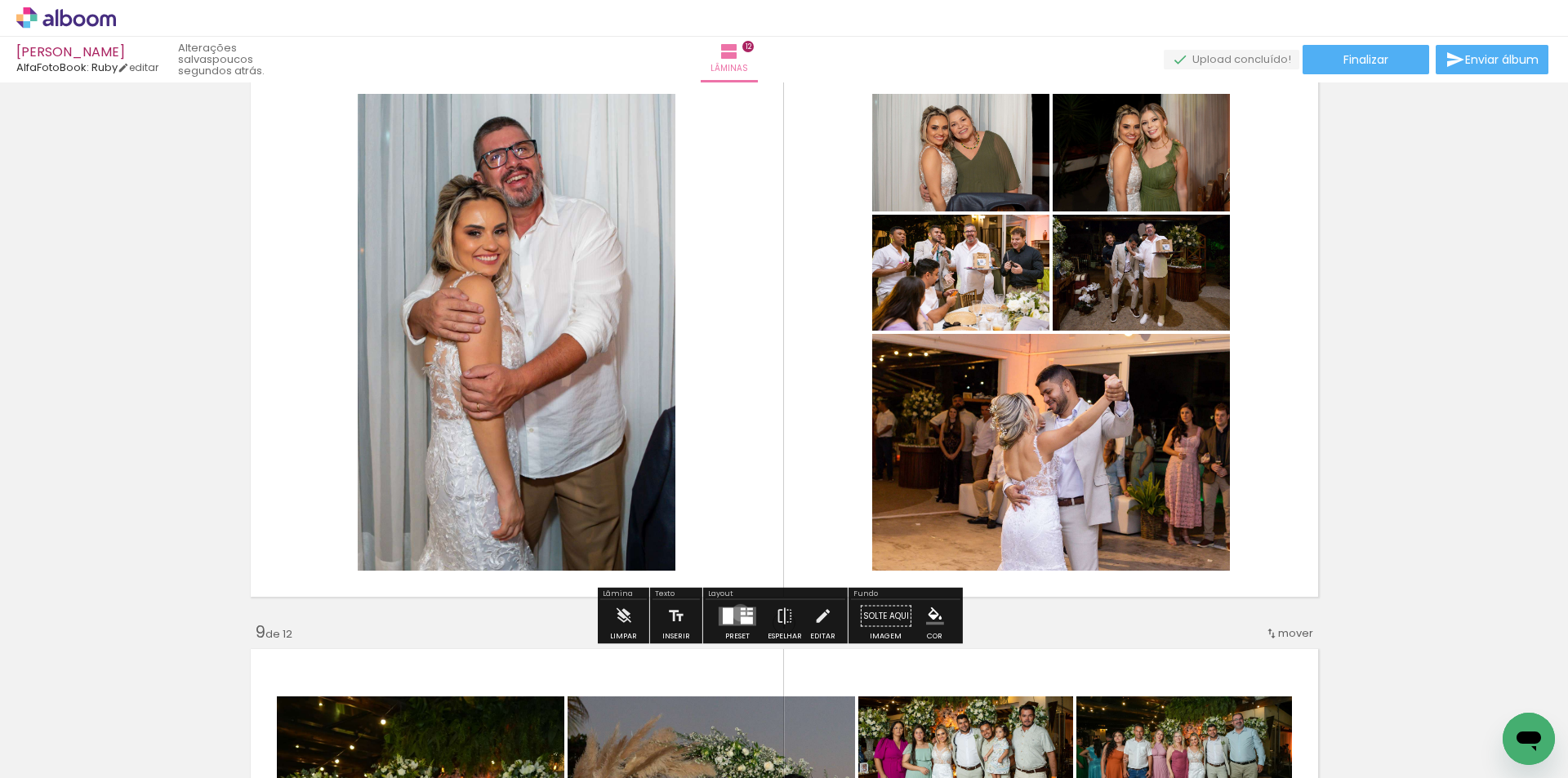
drag, startPoint x: 737, startPoint y: 612, endPoint x: 1281, endPoint y: 361, distance: 599.1
click at [738, 611] on quentale-layouter at bounding box center [737, 616] width 37 height 19
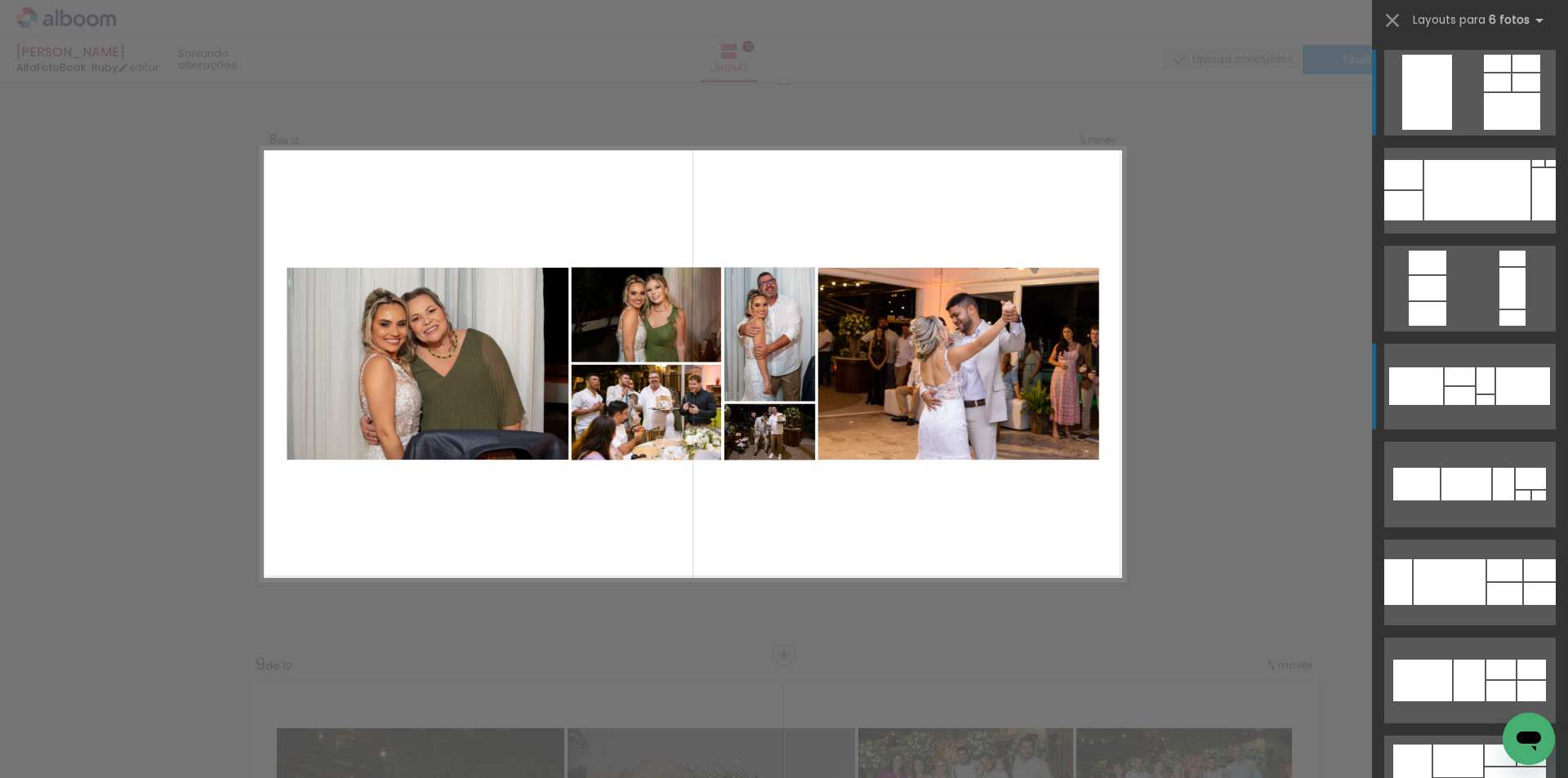
scroll to position [4090, 0]
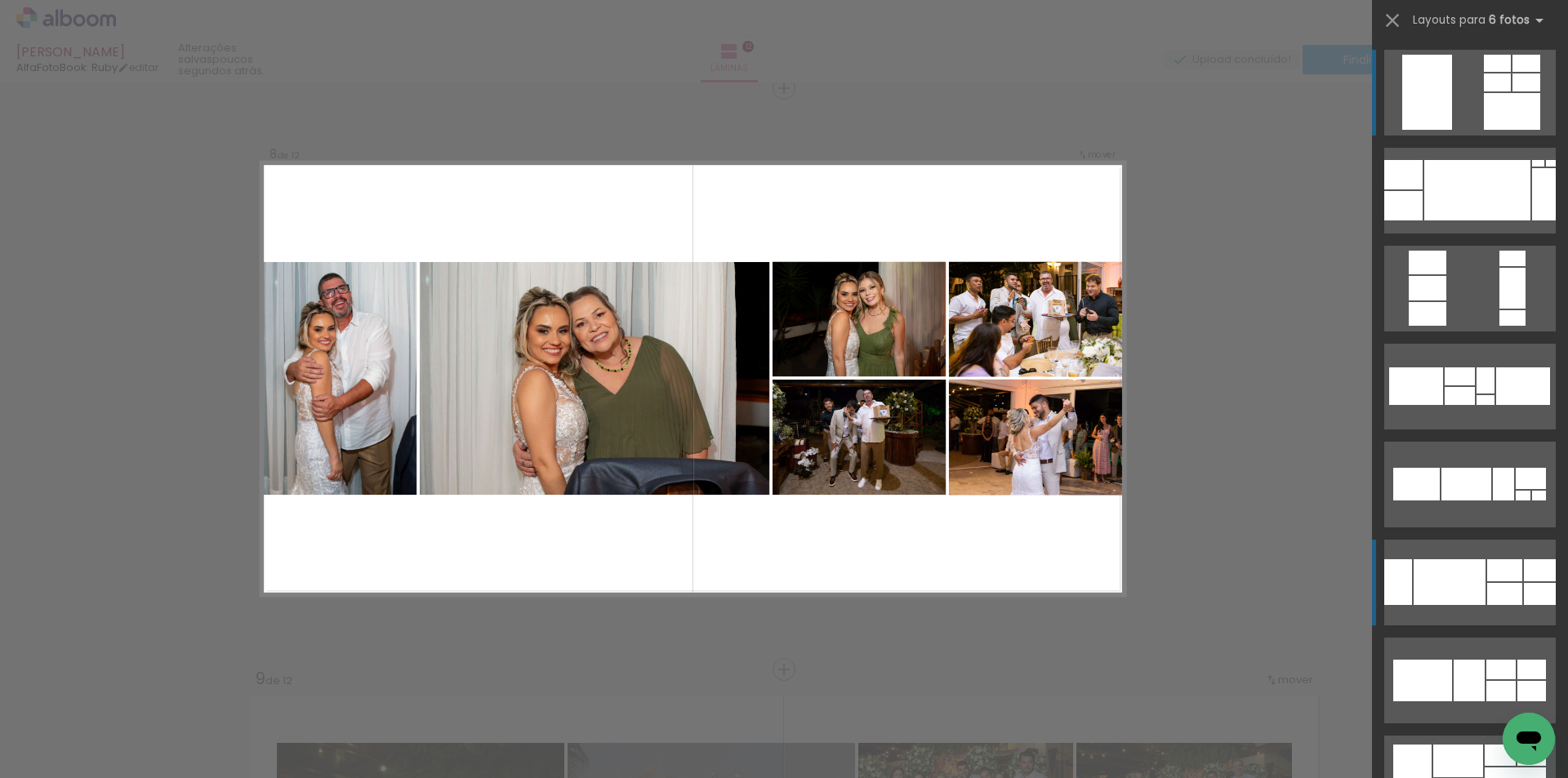
click at [1487, 578] on div at bounding box center [1504, 570] width 35 height 22
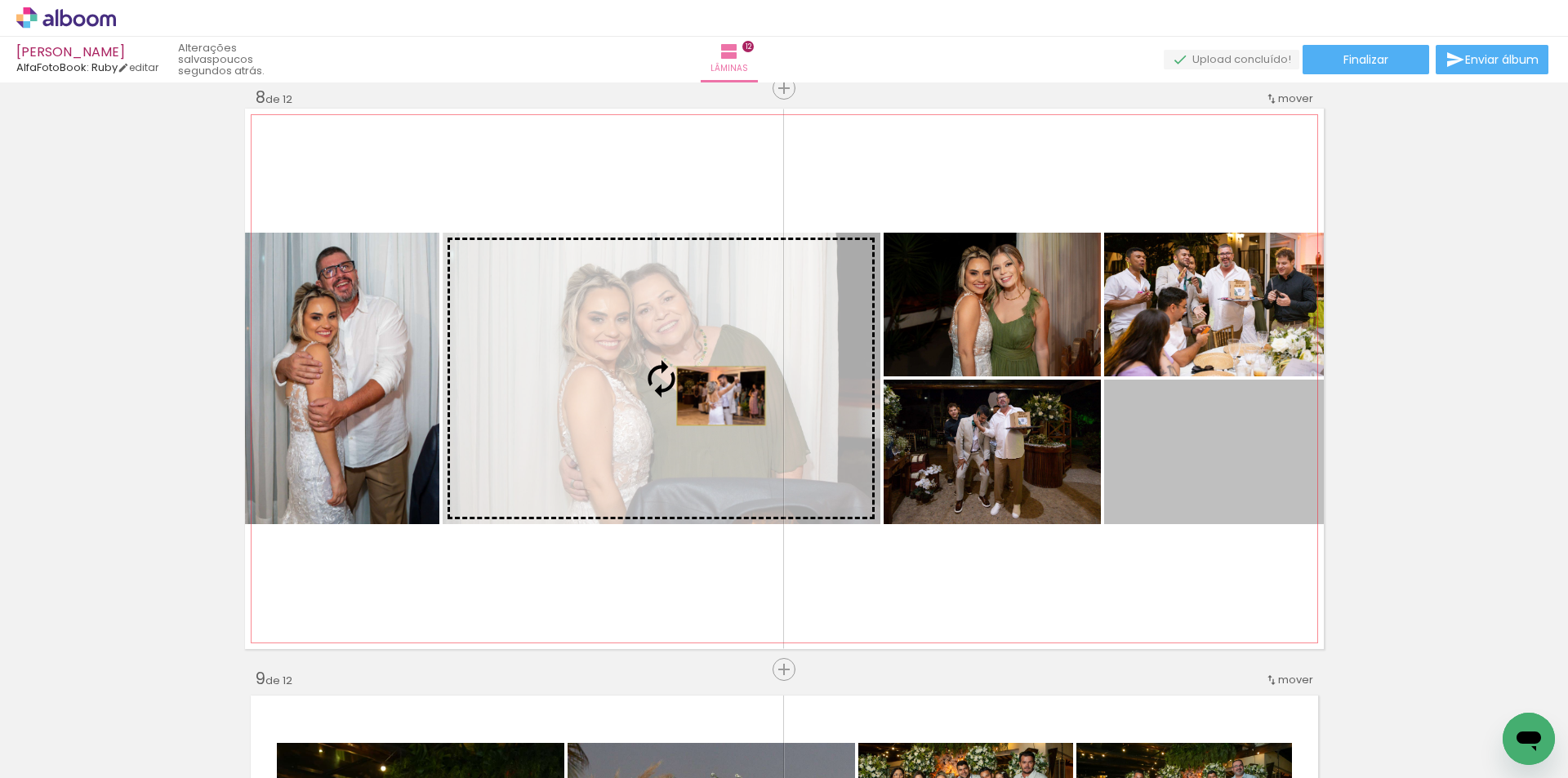
drag, startPoint x: 1190, startPoint y: 451, endPoint x: 714, endPoint y: 396, distance: 479.2
click at [0, 0] on slot at bounding box center [0, 0] width 0 height 0
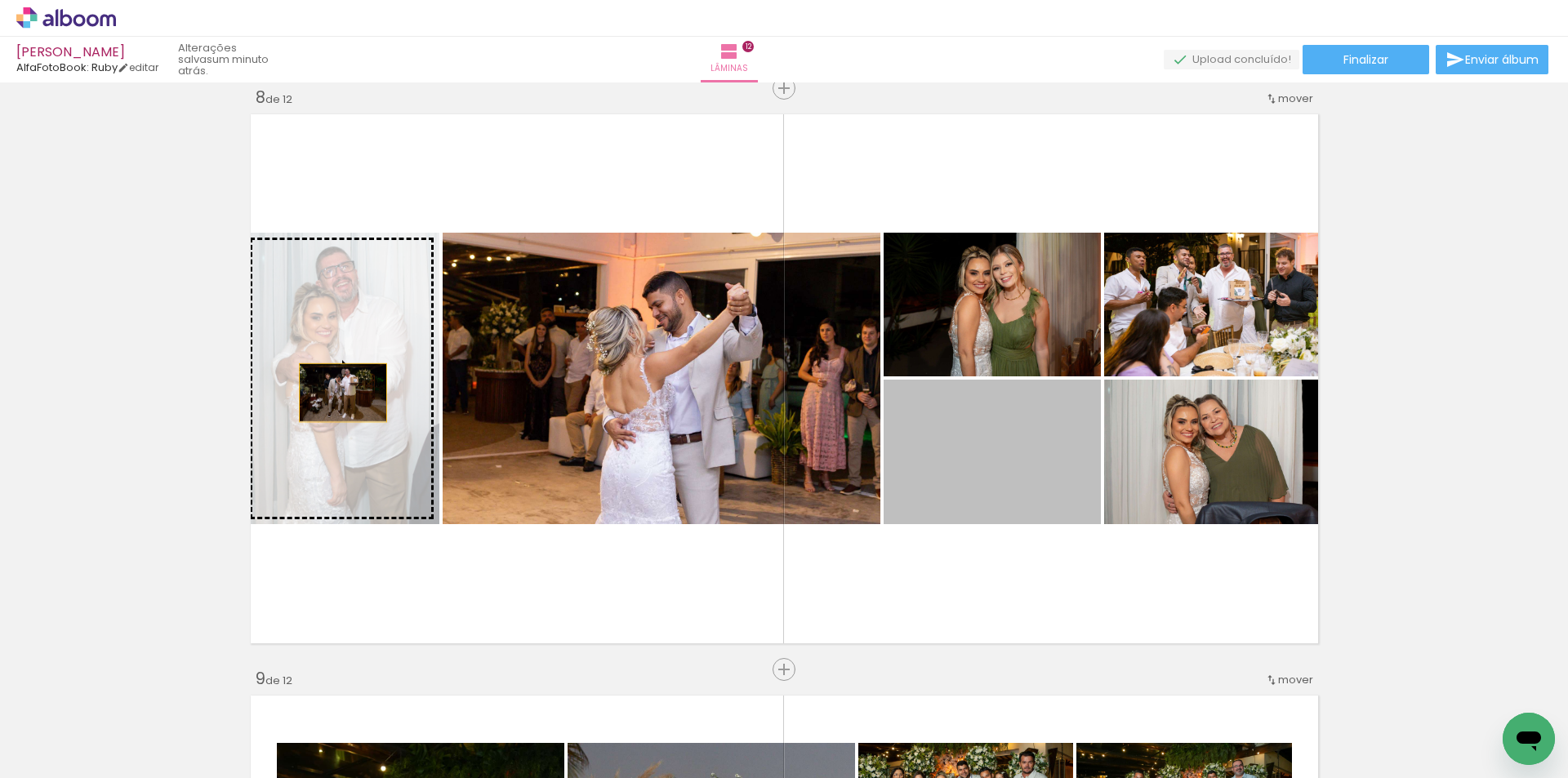
drag, startPoint x: 1009, startPoint y: 473, endPoint x: 336, endPoint y: 393, distance: 677.7
click at [0, 0] on slot at bounding box center [0, 0] width 0 height 0
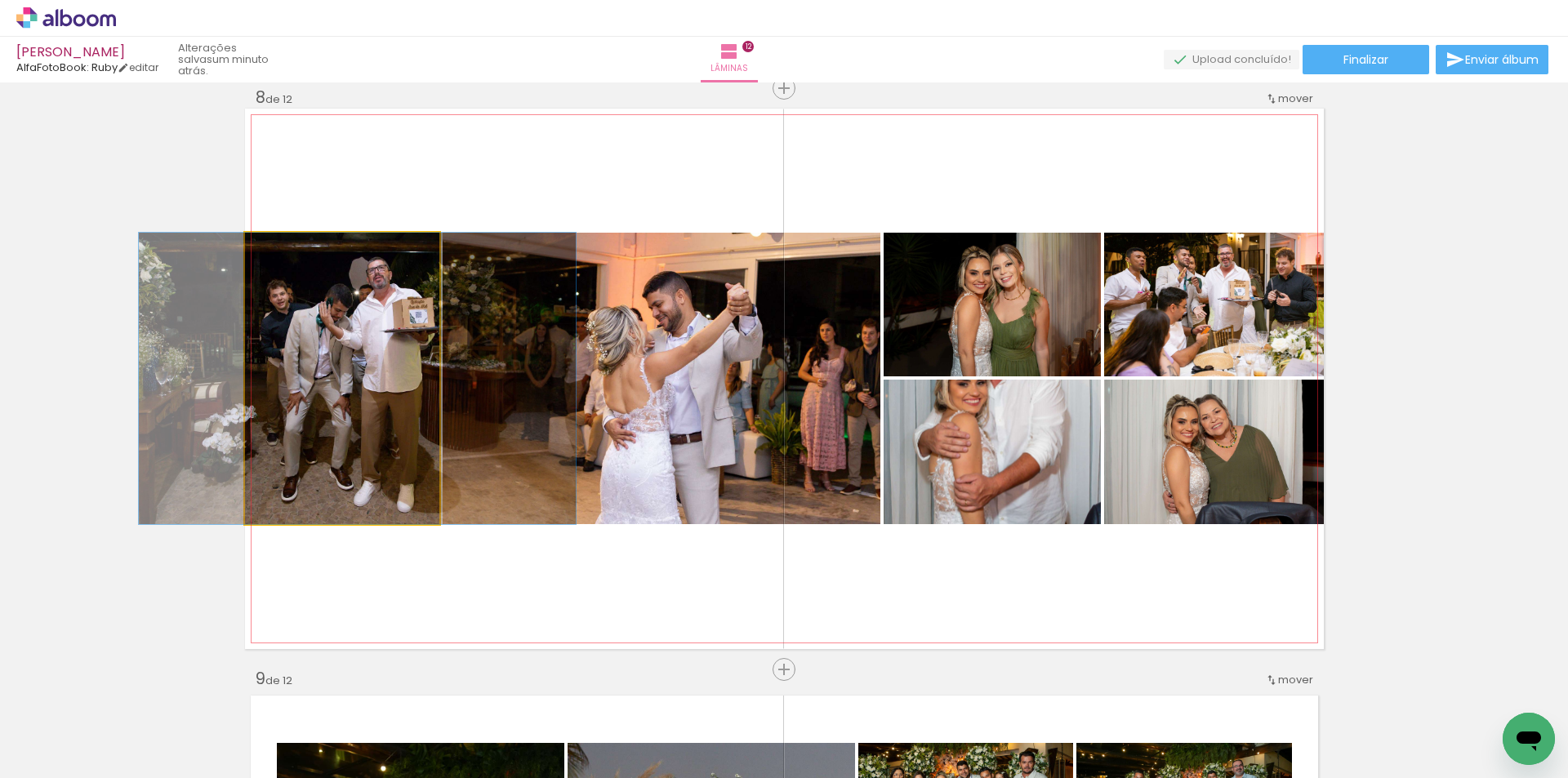
drag, startPoint x: 346, startPoint y: 397, endPoint x: 361, endPoint y: 397, distance: 15.0
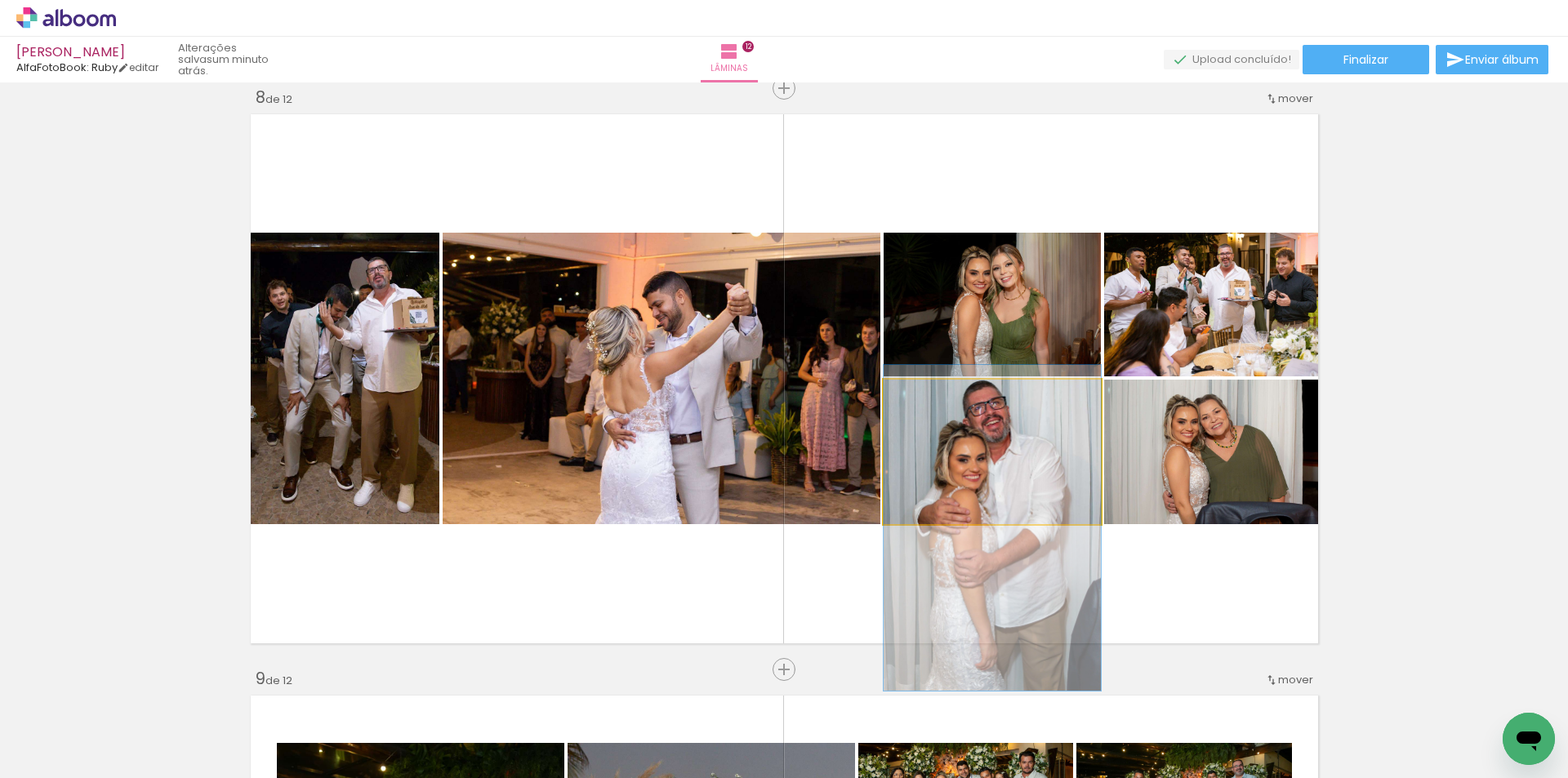
drag, startPoint x: 1014, startPoint y: 444, endPoint x: 1013, endPoint y: 520, distance: 76.0
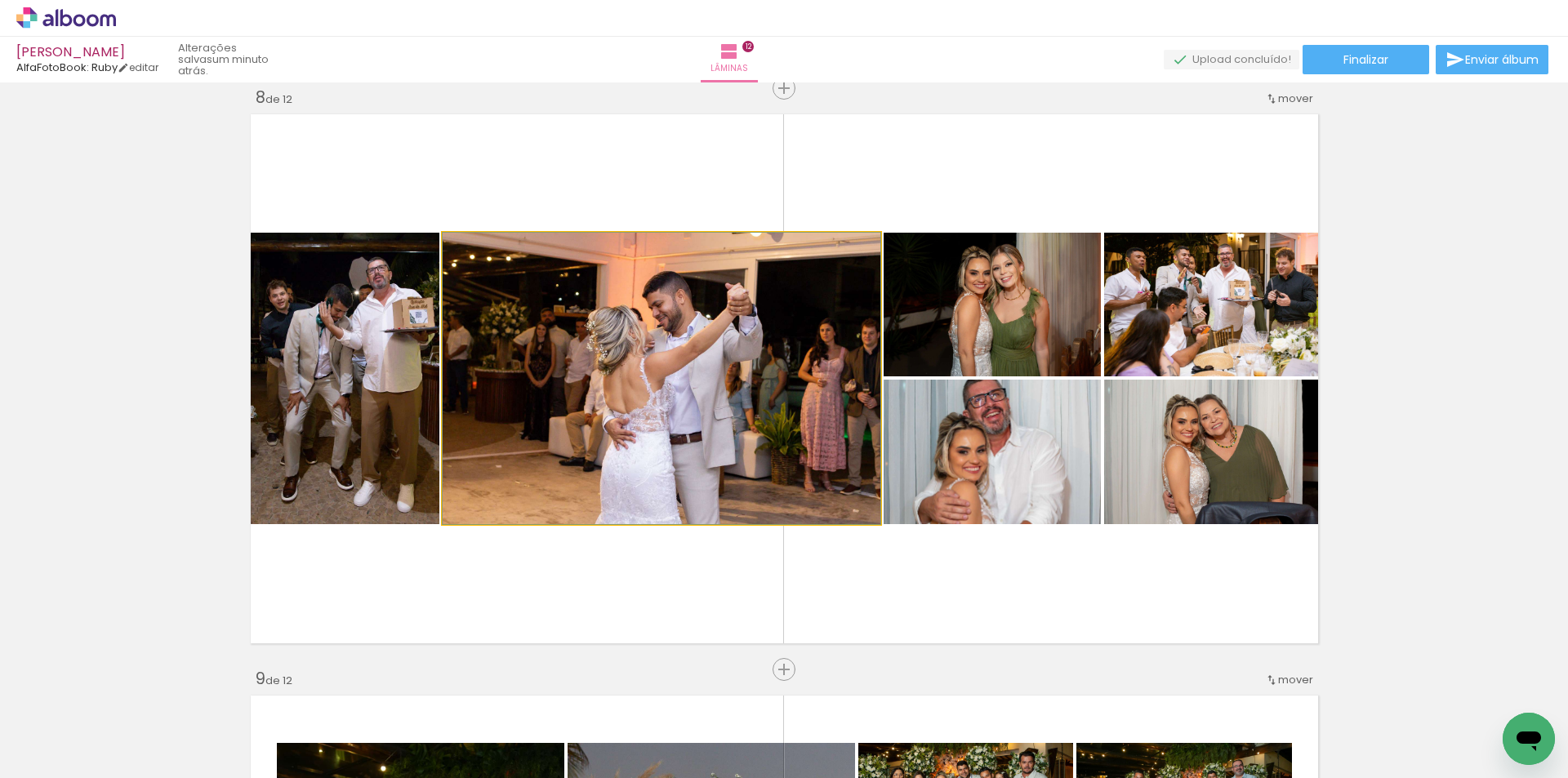
click at [753, 408] on quentale-photo at bounding box center [661, 379] width 438 height 292
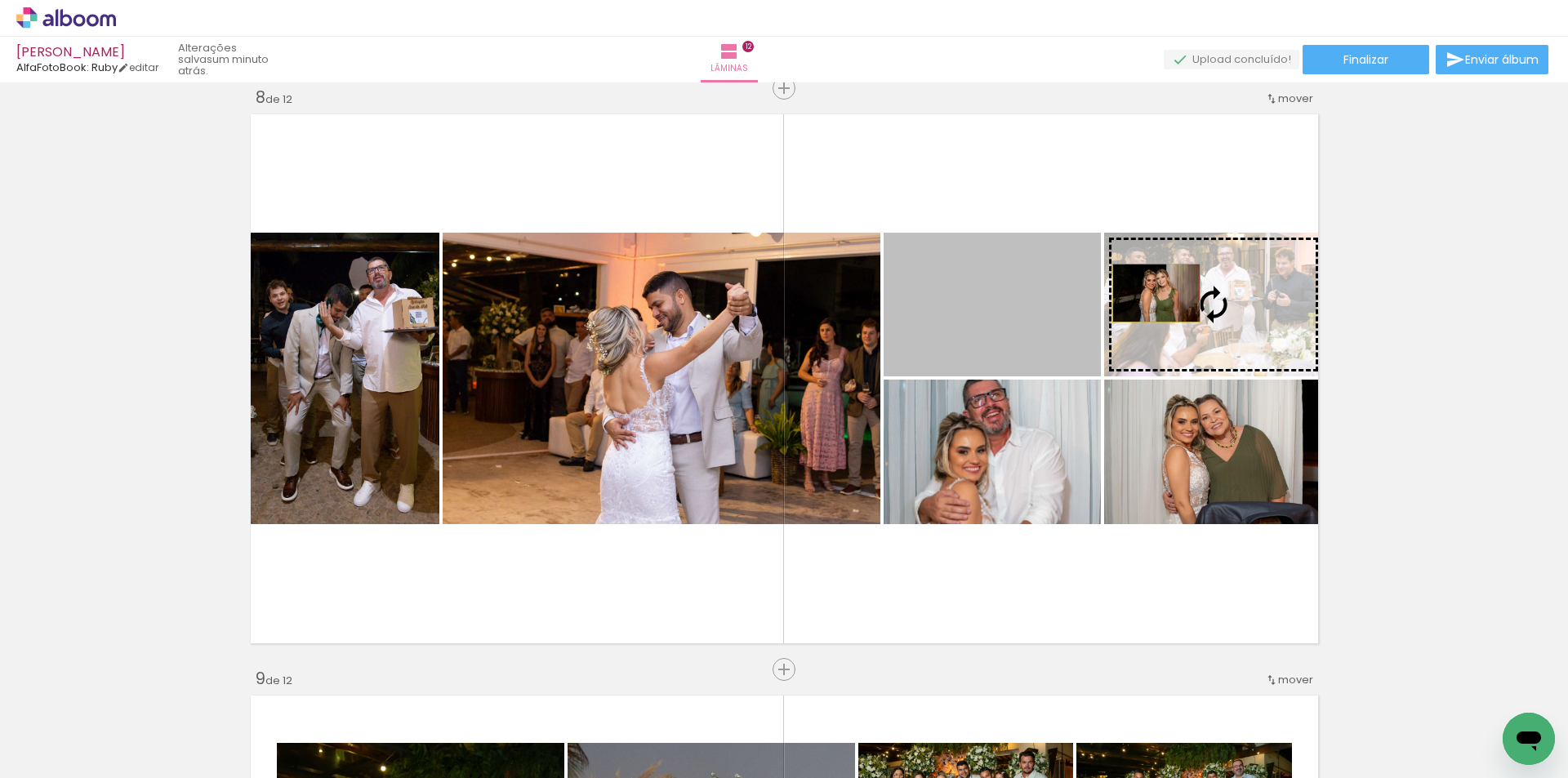
drag, startPoint x: 1015, startPoint y: 298, endPoint x: 1149, endPoint y: 293, distance: 134.1
click at [0, 0] on slot at bounding box center [0, 0] width 0 height 0
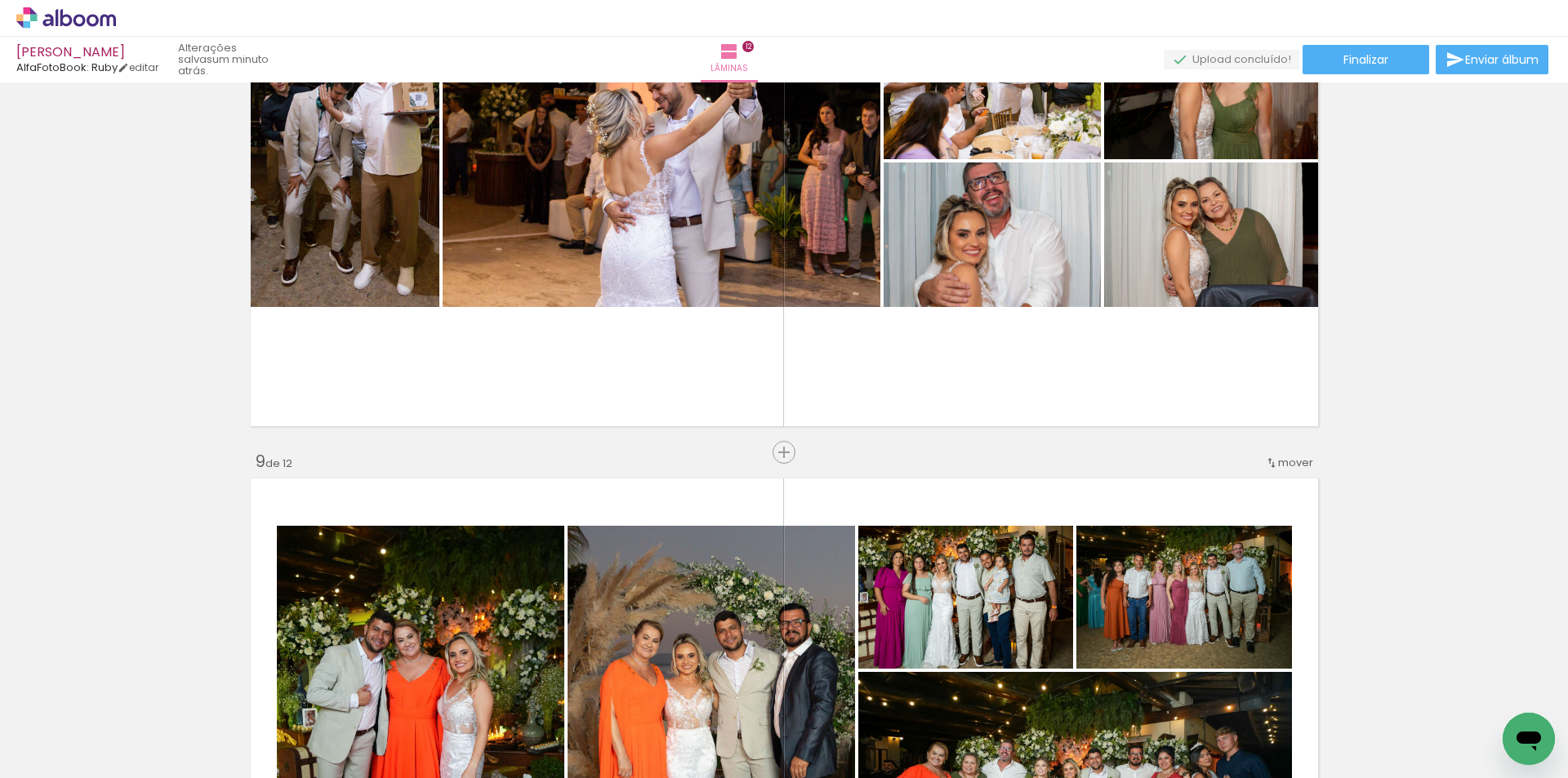
scroll to position [4743, 0]
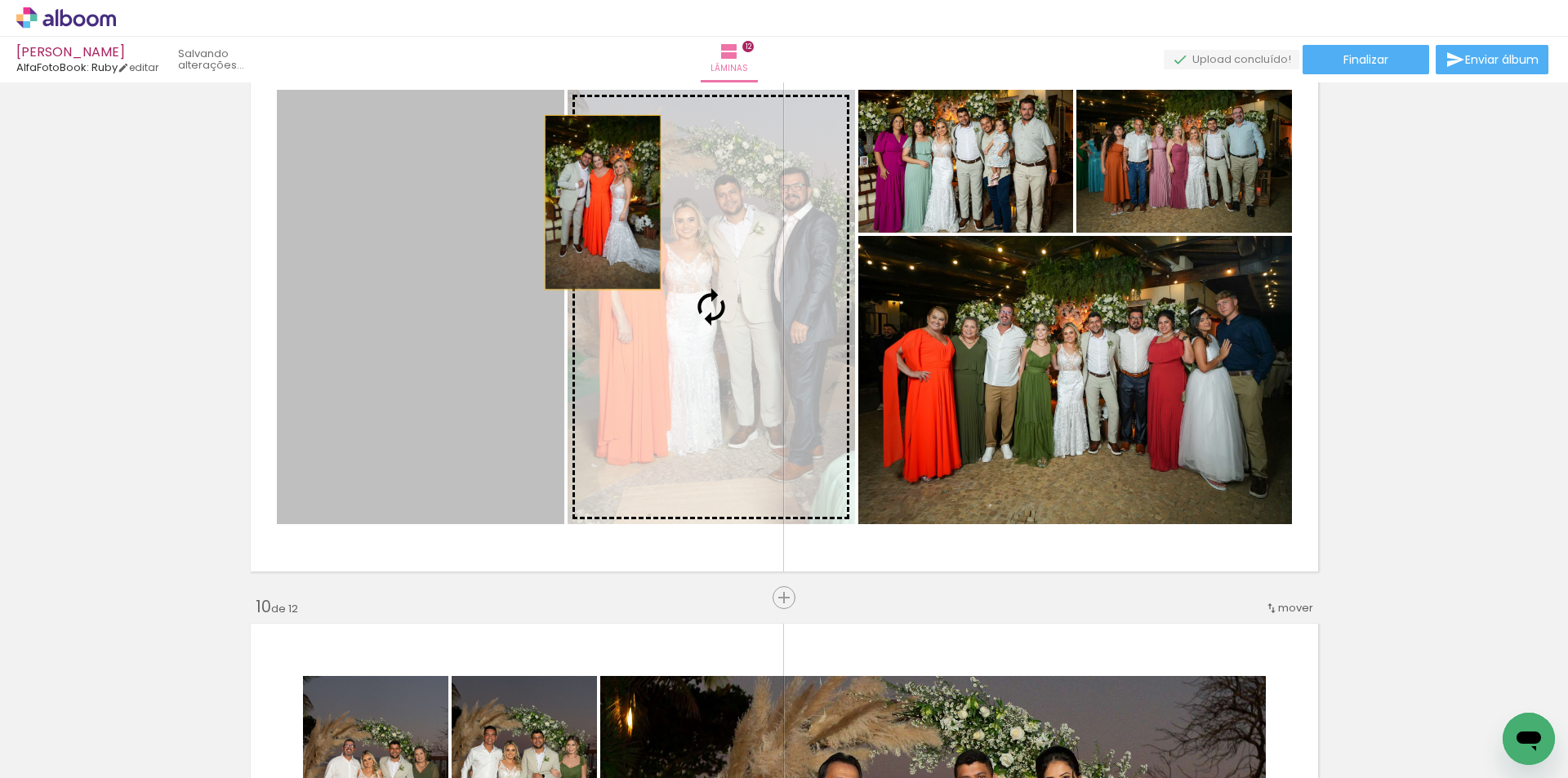
drag, startPoint x: 484, startPoint y: 205, endPoint x: 600, endPoint y: 202, distance: 116.0
click at [0, 0] on slot at bounding box center [0, 0] width 0 height 0
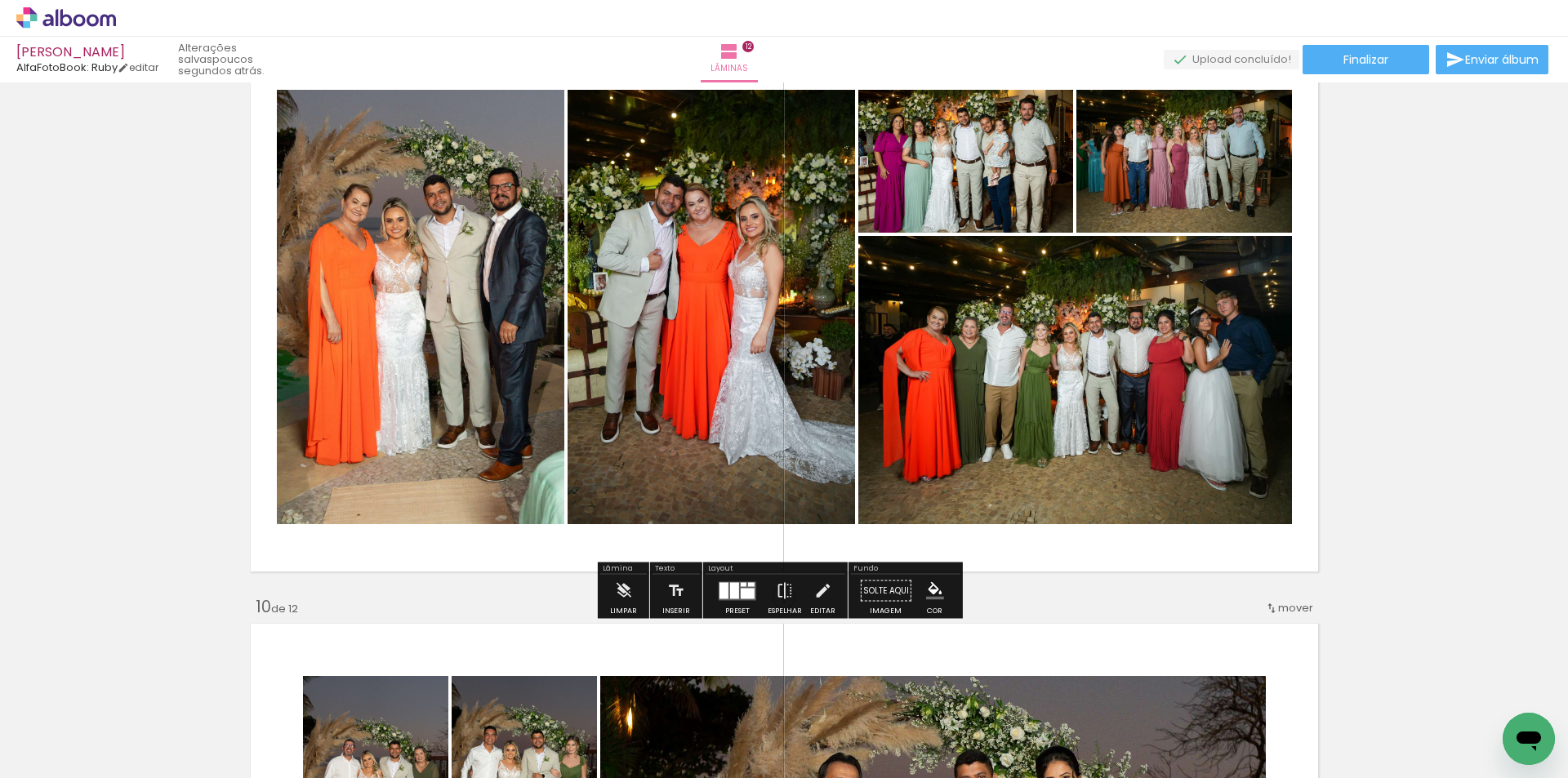
click at [802, 283] on quentale-photo at bounding box center [711, 307] width 288 height 434
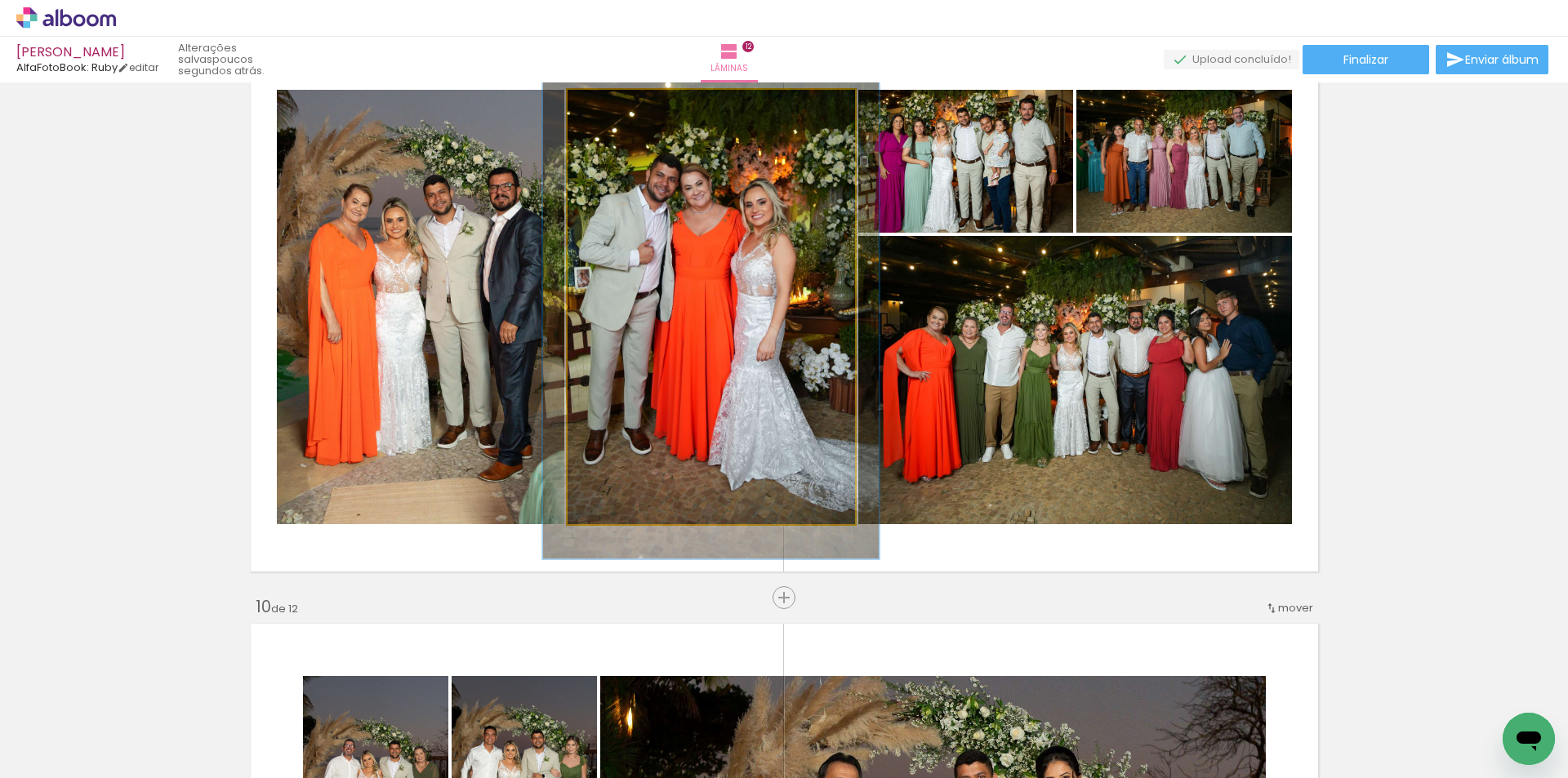
drag, startPoint x: 603, startPoint y: 109, endPoint x: 612, endPoint y: 109, distance: 9.0
click at [612, 109] on div at bounding box center [615, 107] width 15 height 15
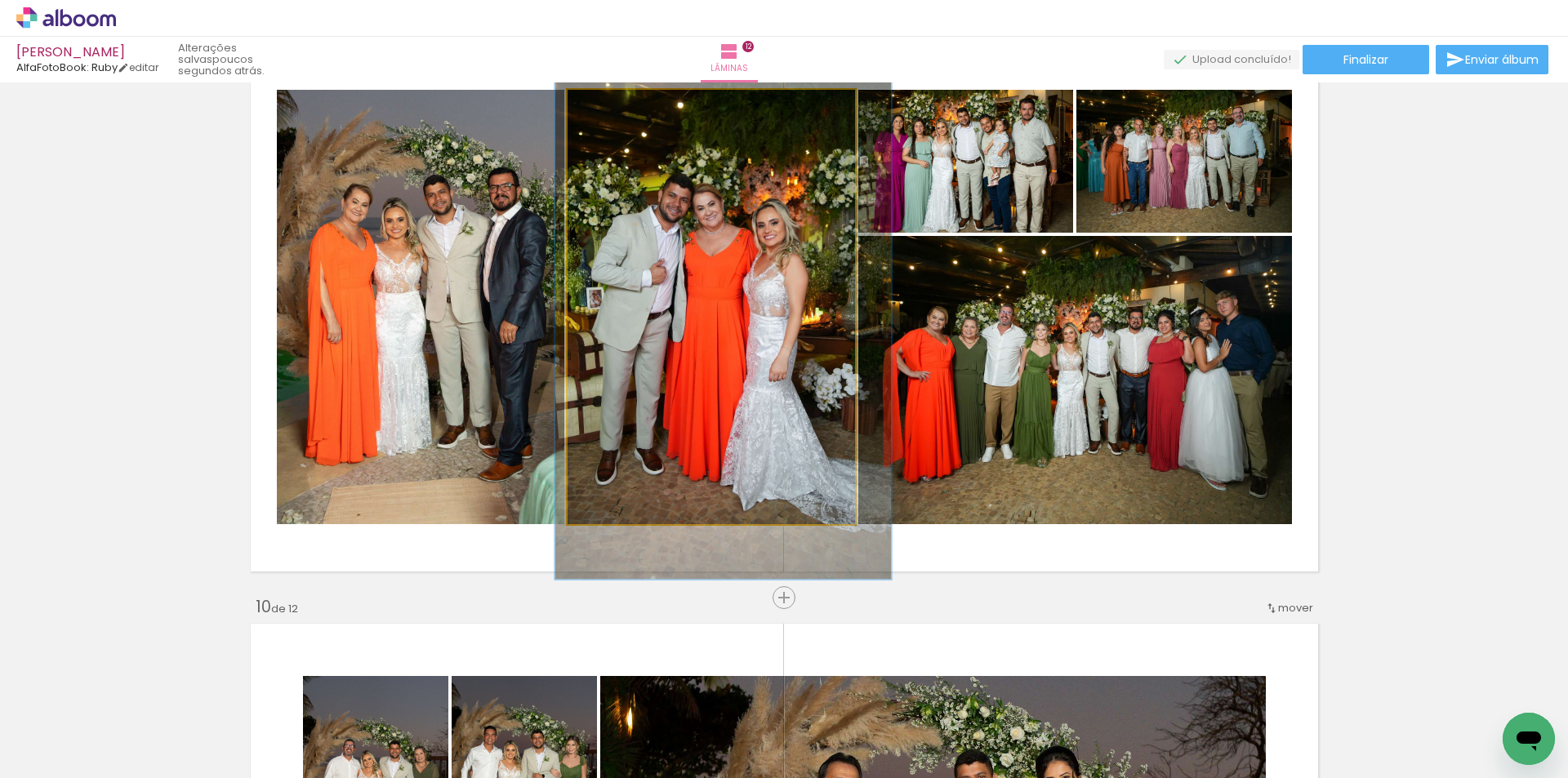
drag, startPoint x: 673, startPoint y: 214, endPoint x: 685, endPoint y: 234, distance: 23.3
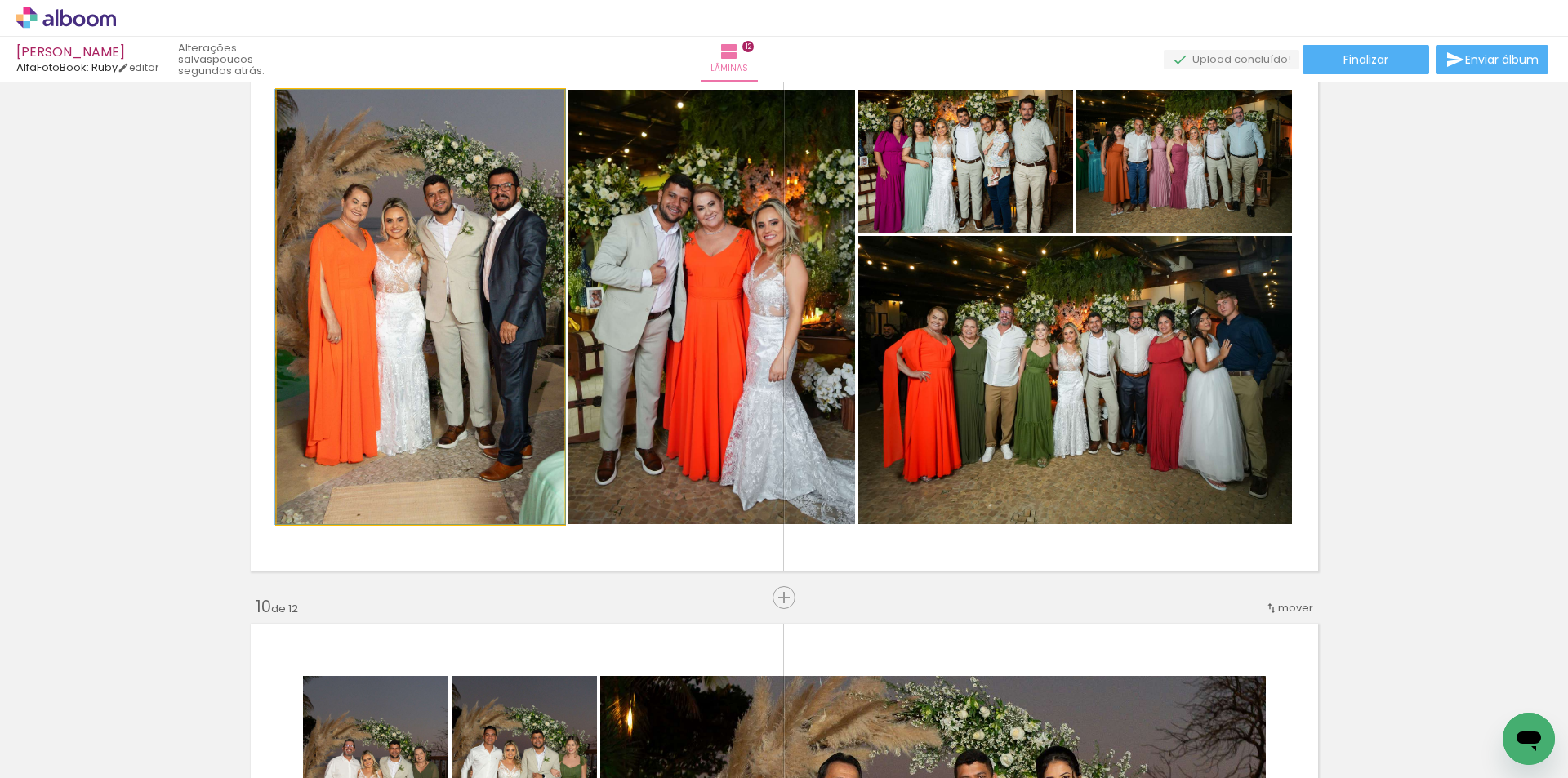
drag, startPoint x: 409, startPoint y: 255, endPoint x: 454, endPoint y: 264, distance: 45.9
click at [409, 257] on quentale-photo at bounding box center [420, 307] width 288 height 434
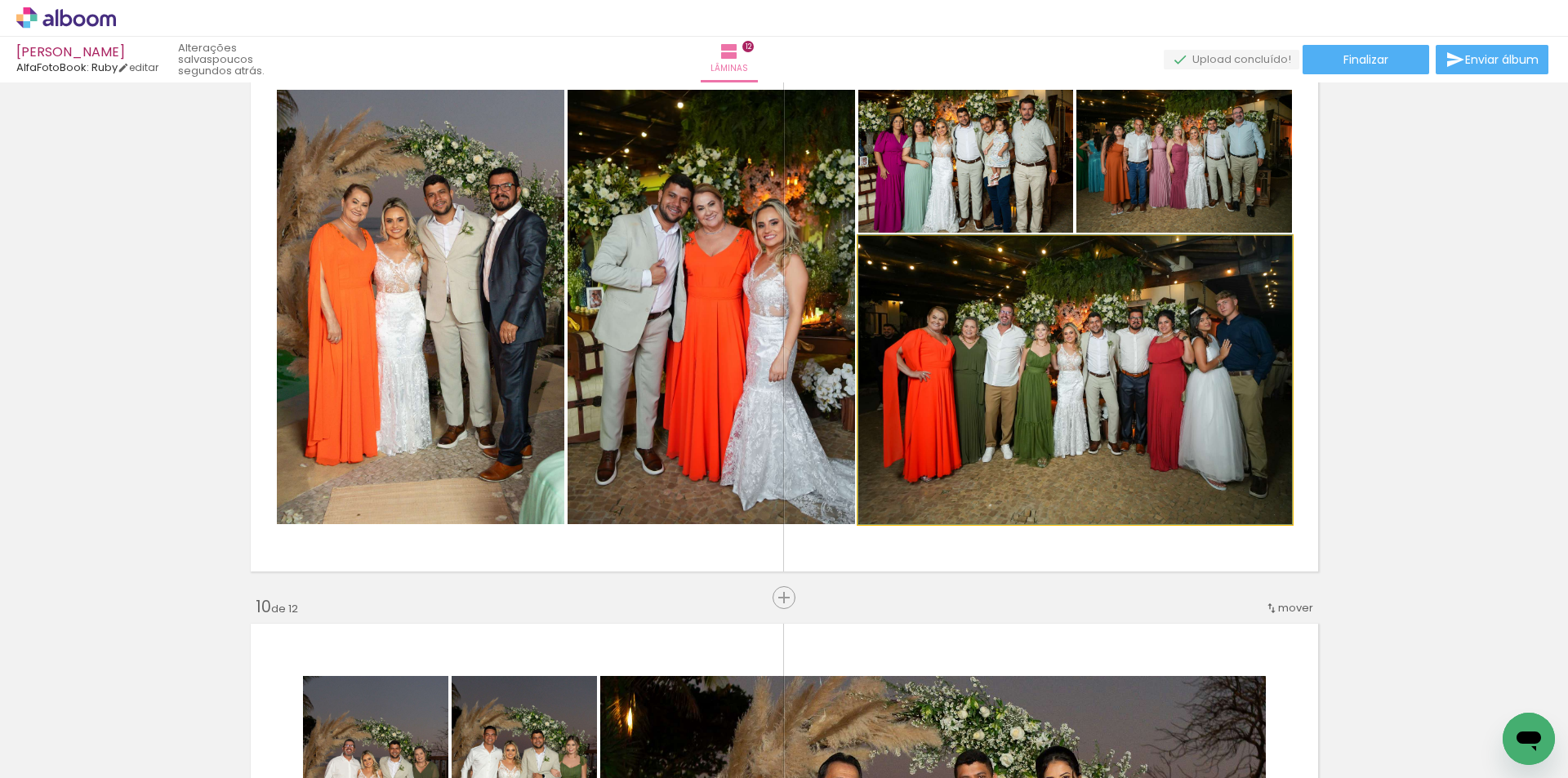
click at [913, 316] on quentale-photo at bounding box center [1075, 380] width 433 height 288
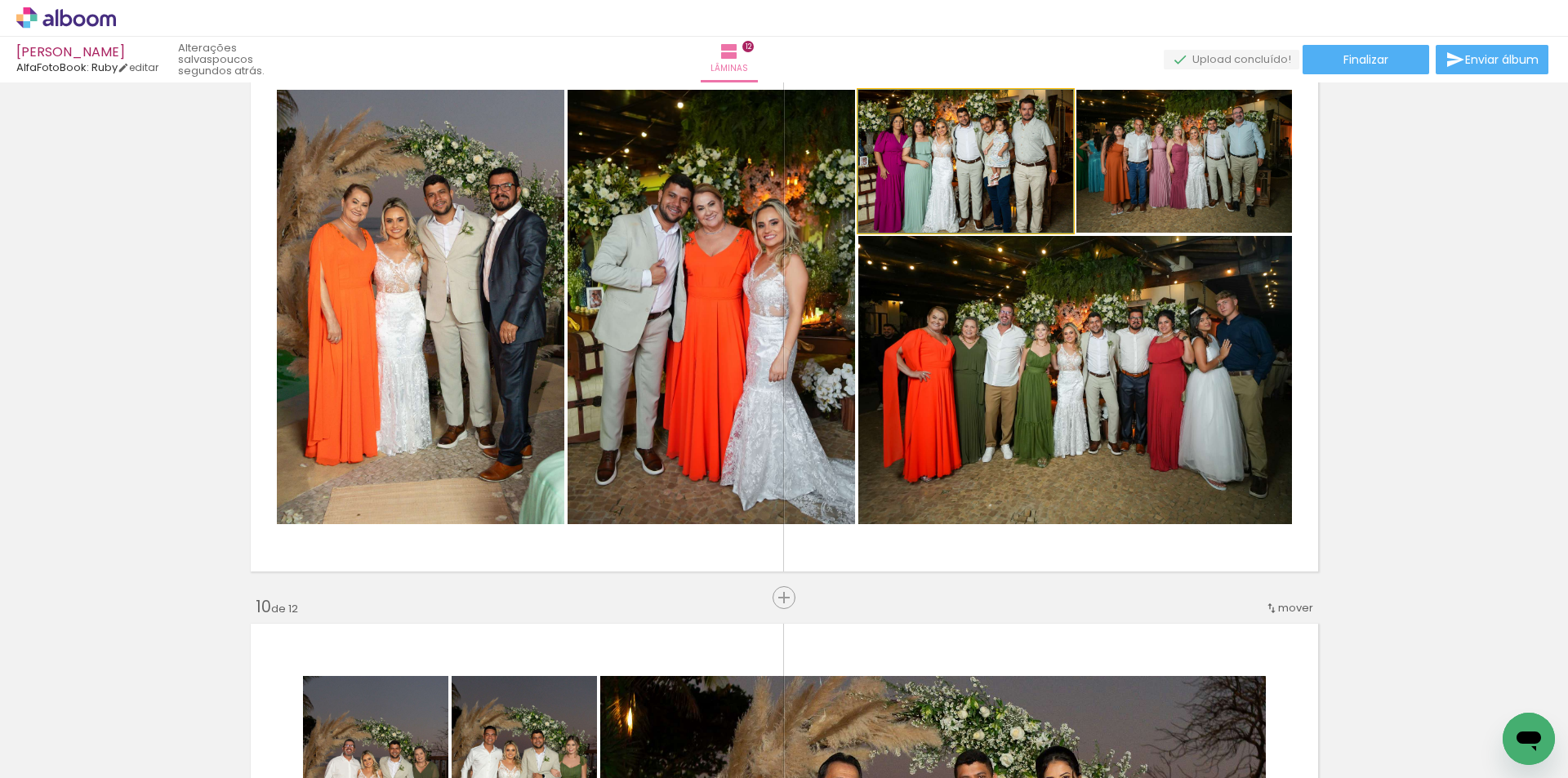
click at [945, 191] on quentale-photo at bounding box center [965, 161] width 215 height 143
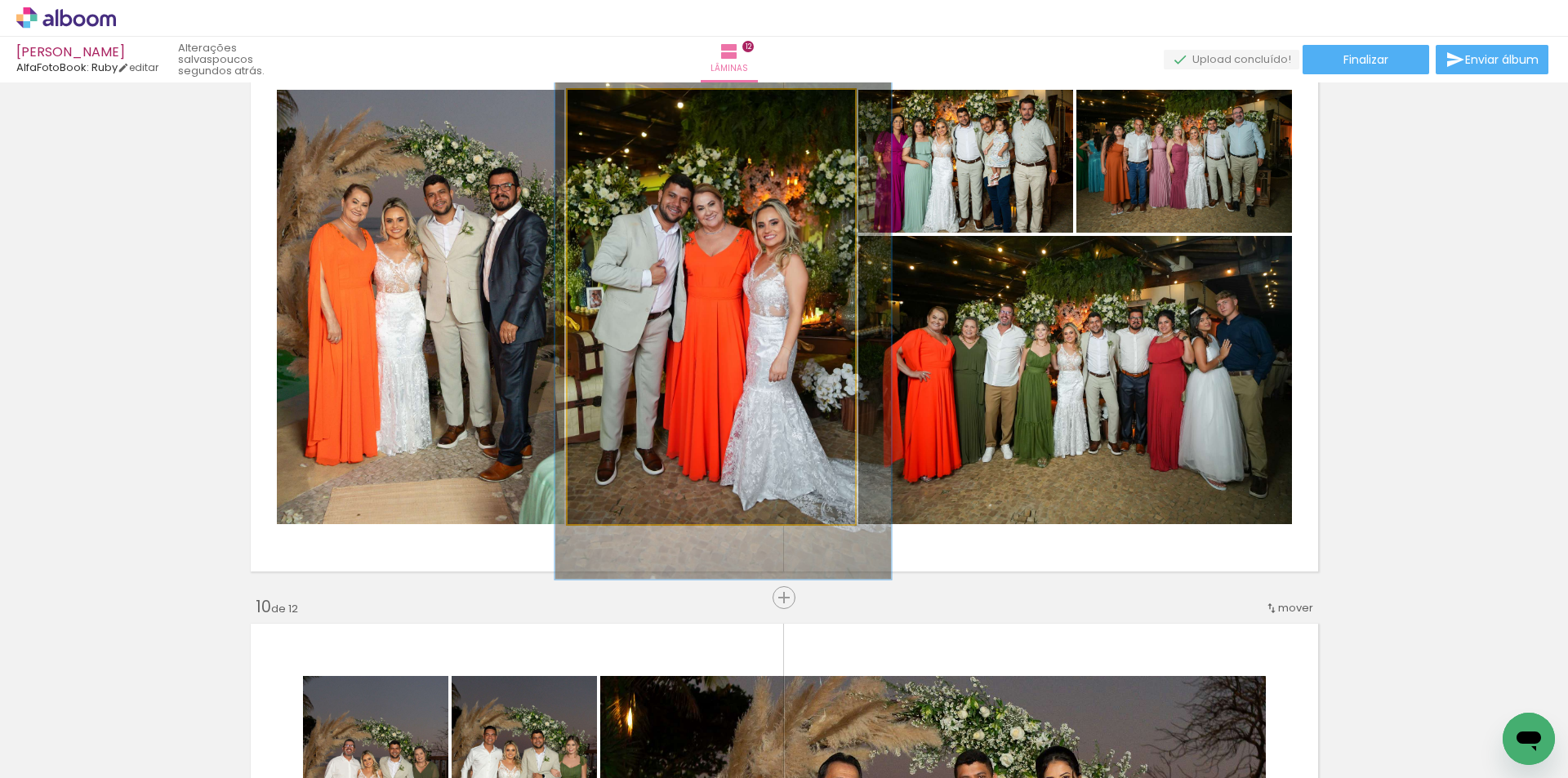
click at [776, 216] on quentale-photo at bounding box center [711, 307] width 288 height 434
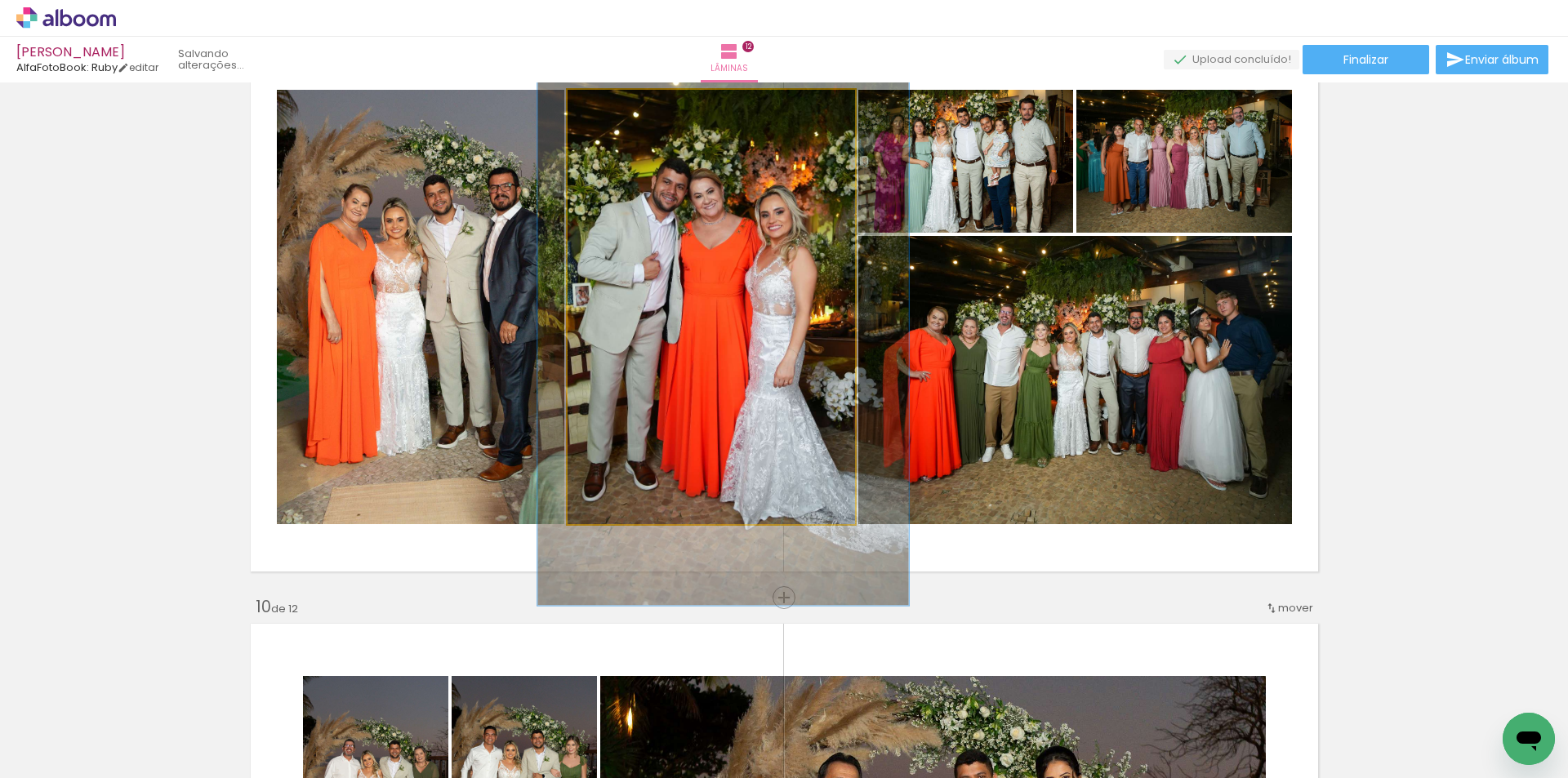
type paper-slider "128"
click at [616, 108] on div at bounding box center [623, 107] width 15 height 15
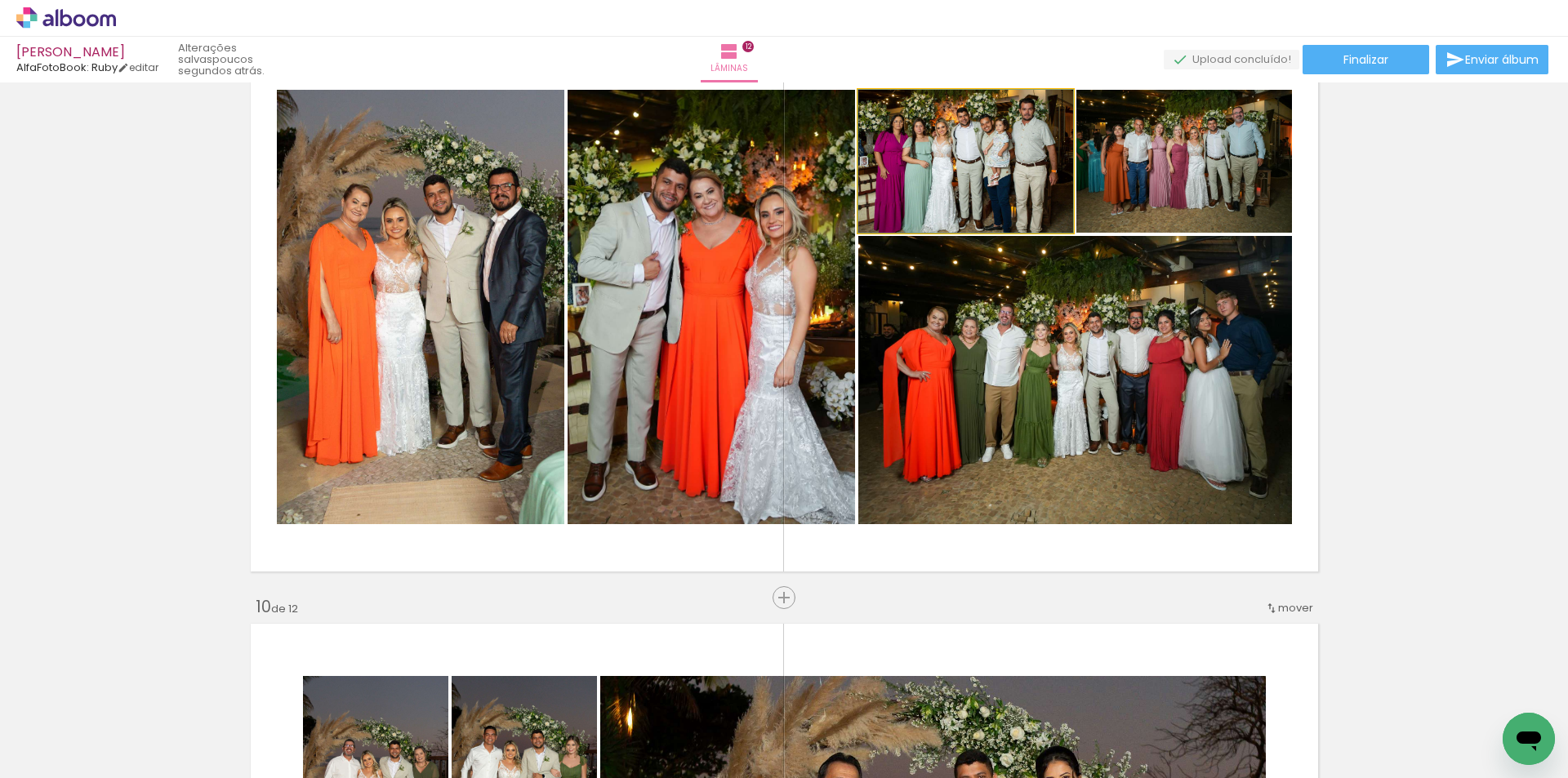
click at [941, 193] on quentale-photo at bounding box center [965, 161] width 215 height 143
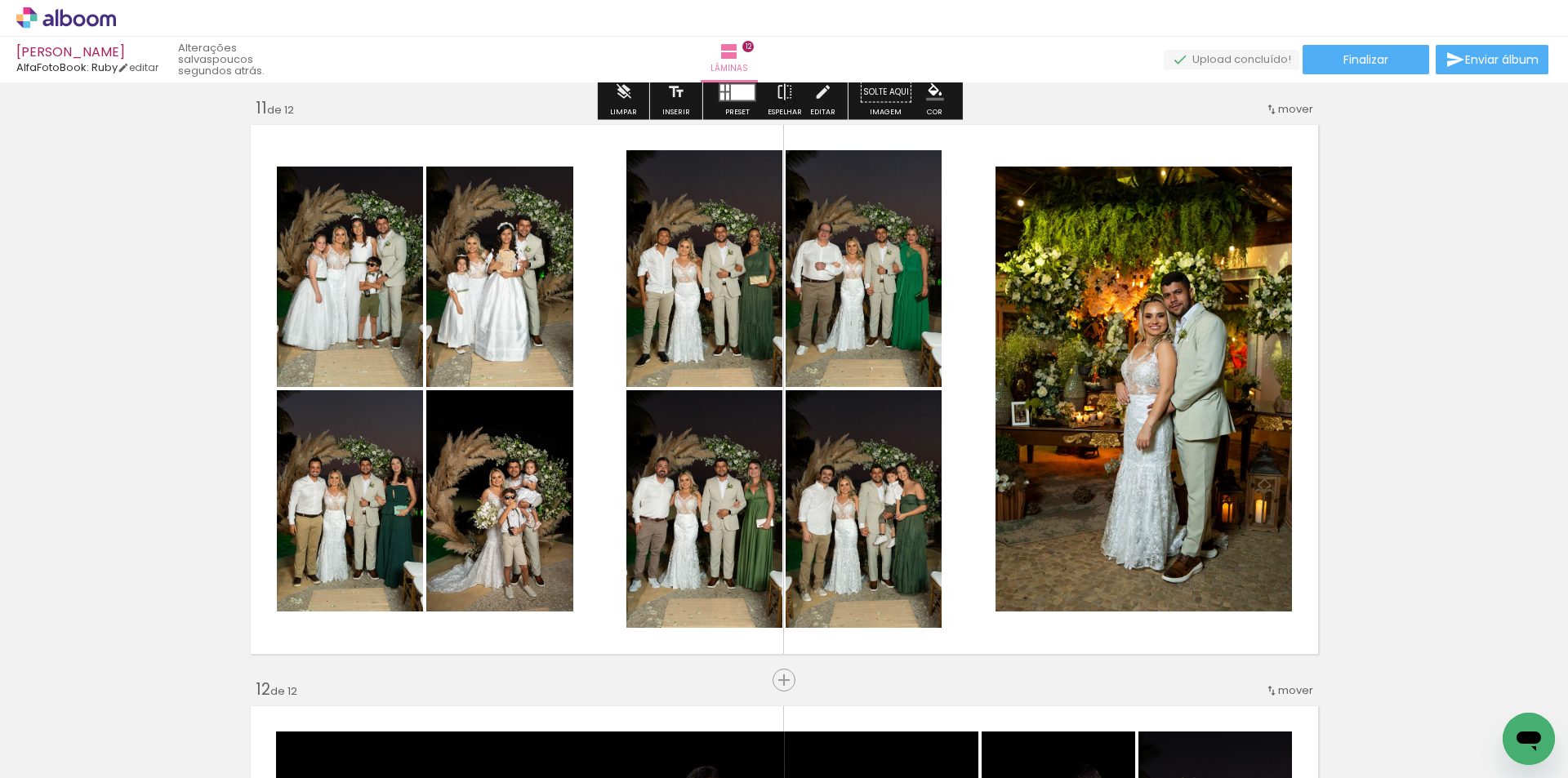
scroll to position [5831, 0]
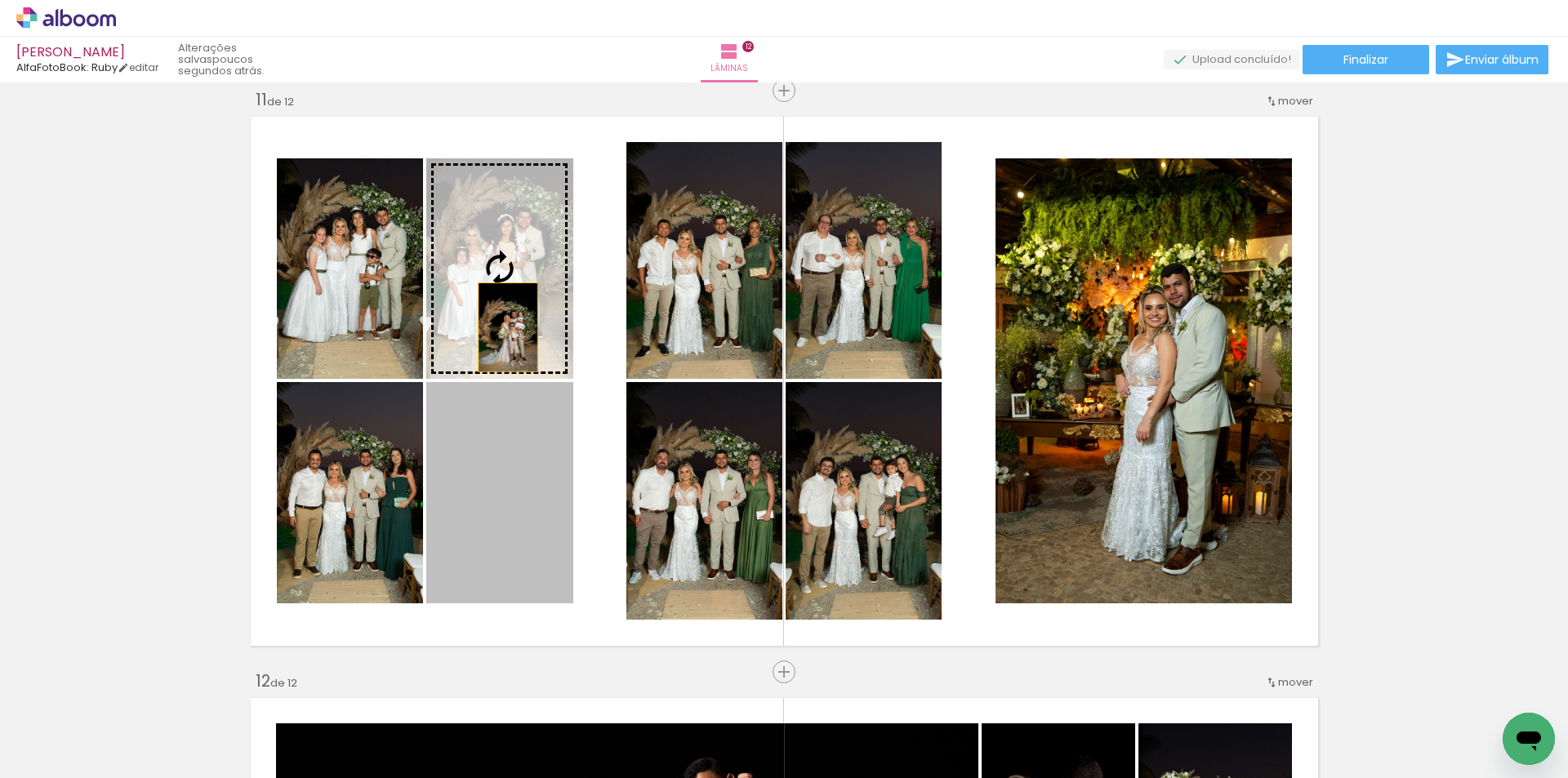
drag, startPoint x: 475, startPoint y: 477, endPoint x: 501, endPoint y: 320, distance: 159.1
click at [0, 0] on slot at bounding box center [0, 0] width 0 height 0
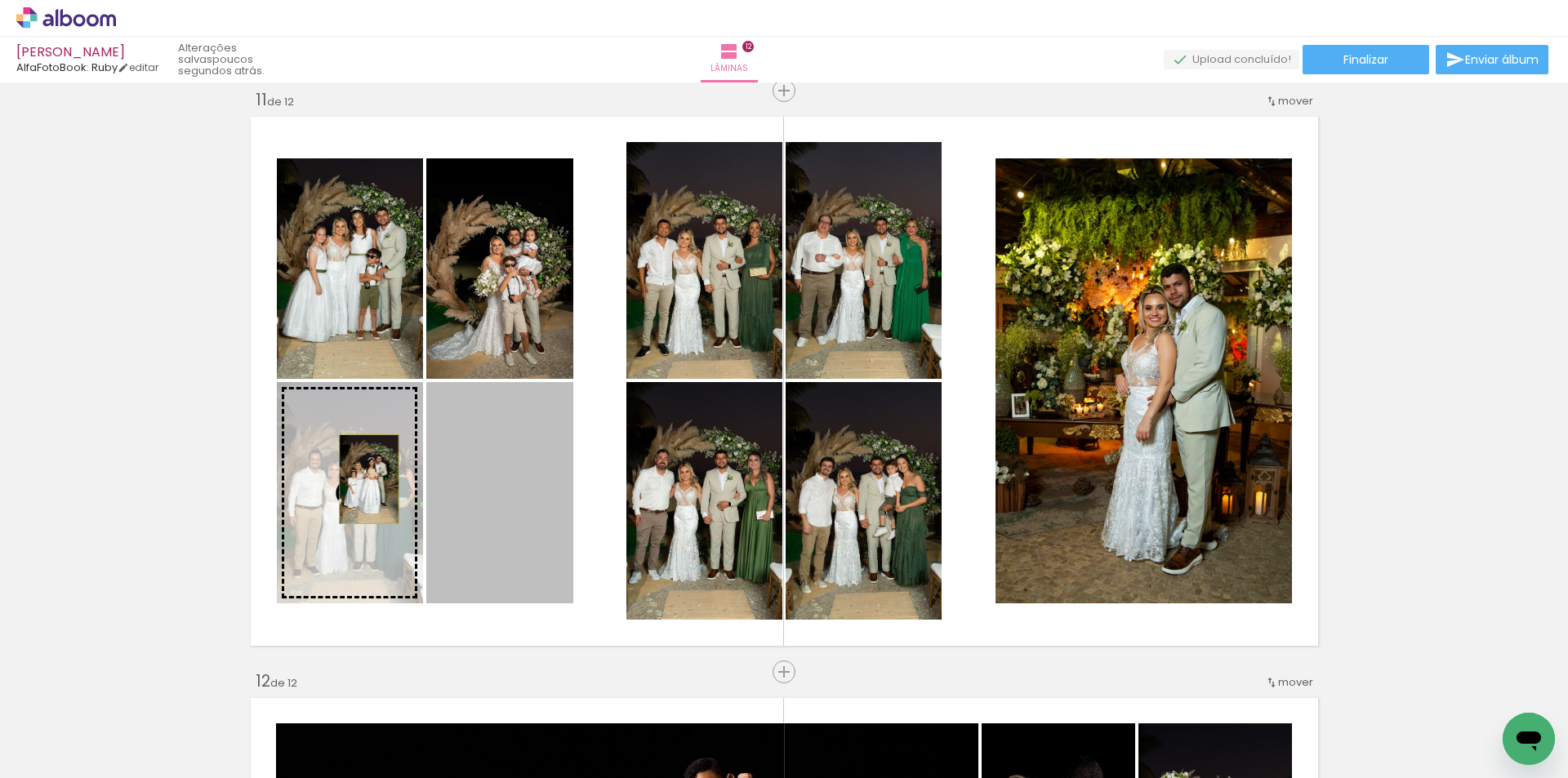
drag, startPoint x: 478, startPoint y: 505, endPoint x: 366, endPoint y: 483, distance: 114.1
click at [0, 0] on slot at bounding box center [0, 0] width 0 height 0
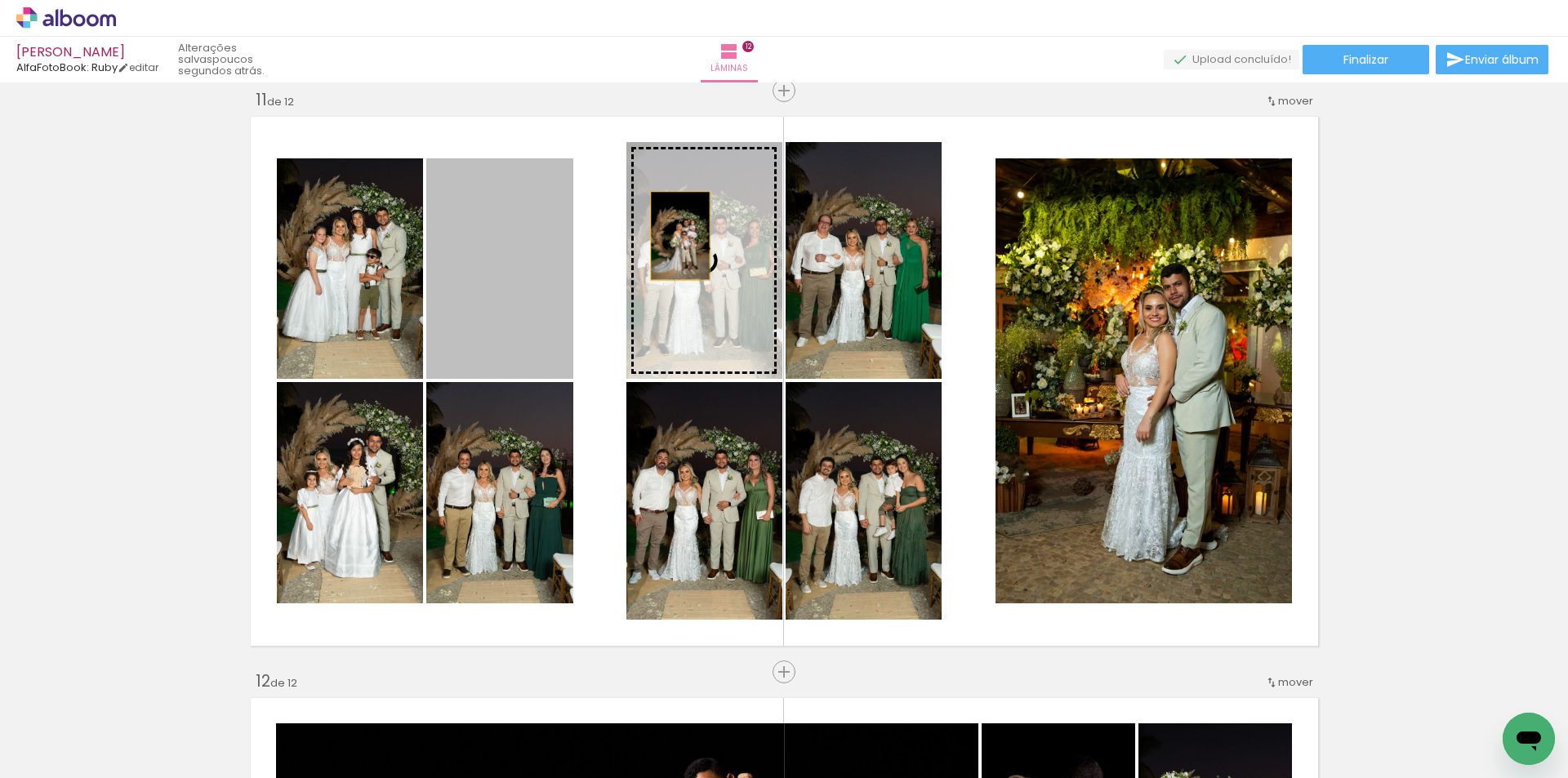
drag, startPoint x: 520, startPoint y: 263, endPoint x: 681, endPoint y: 234, distance: 163.6
click at [0, 0] on slot at bounding box center [0, 0] width 0 height 0
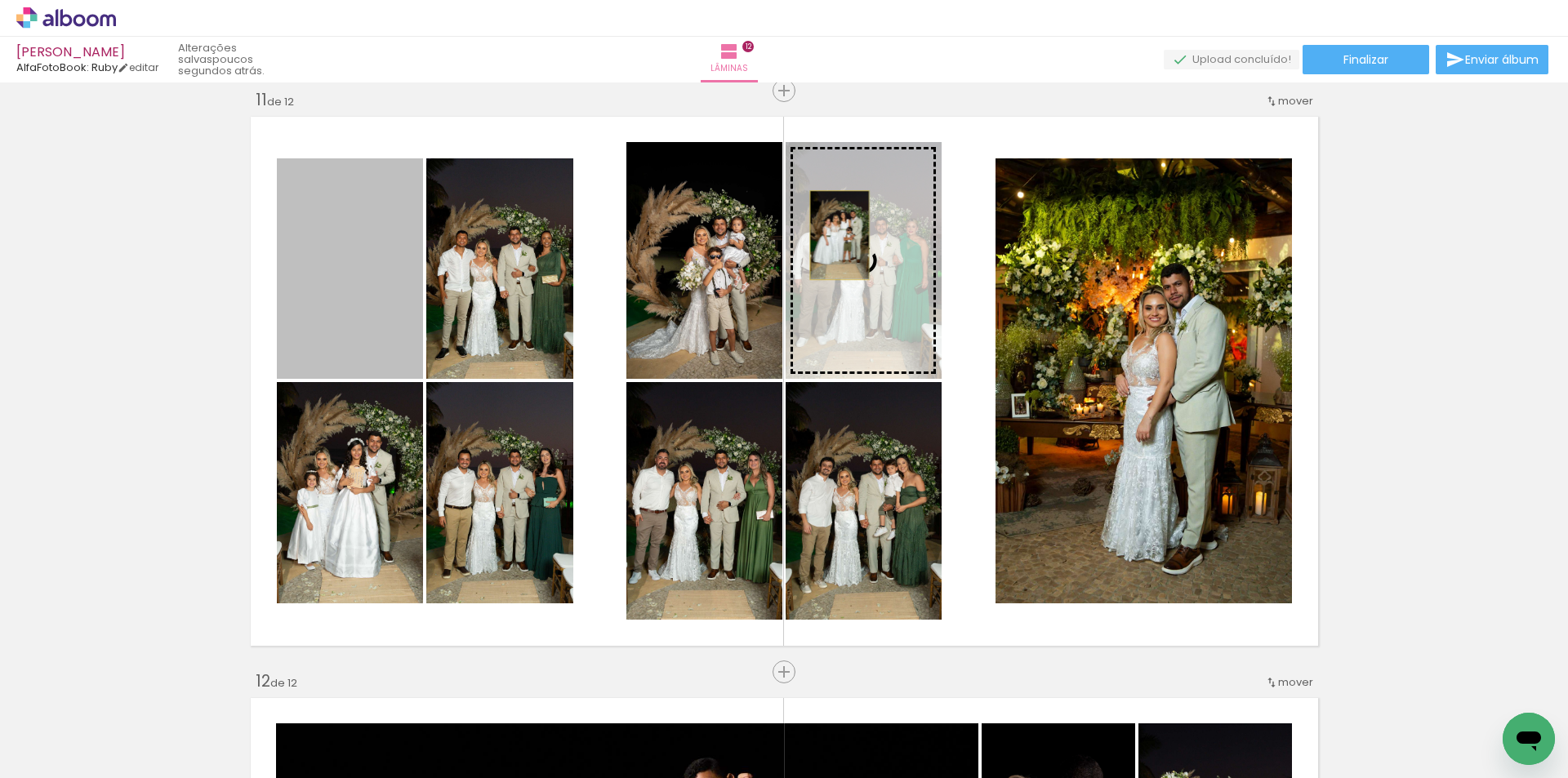
drag, startPoint x: 370, startPoint y: 241, endPoint x: 833, endPoint y: 235, distance: 463.0
click at [0, 0] on slot at bounding box center [0, 0] width 0 height 0
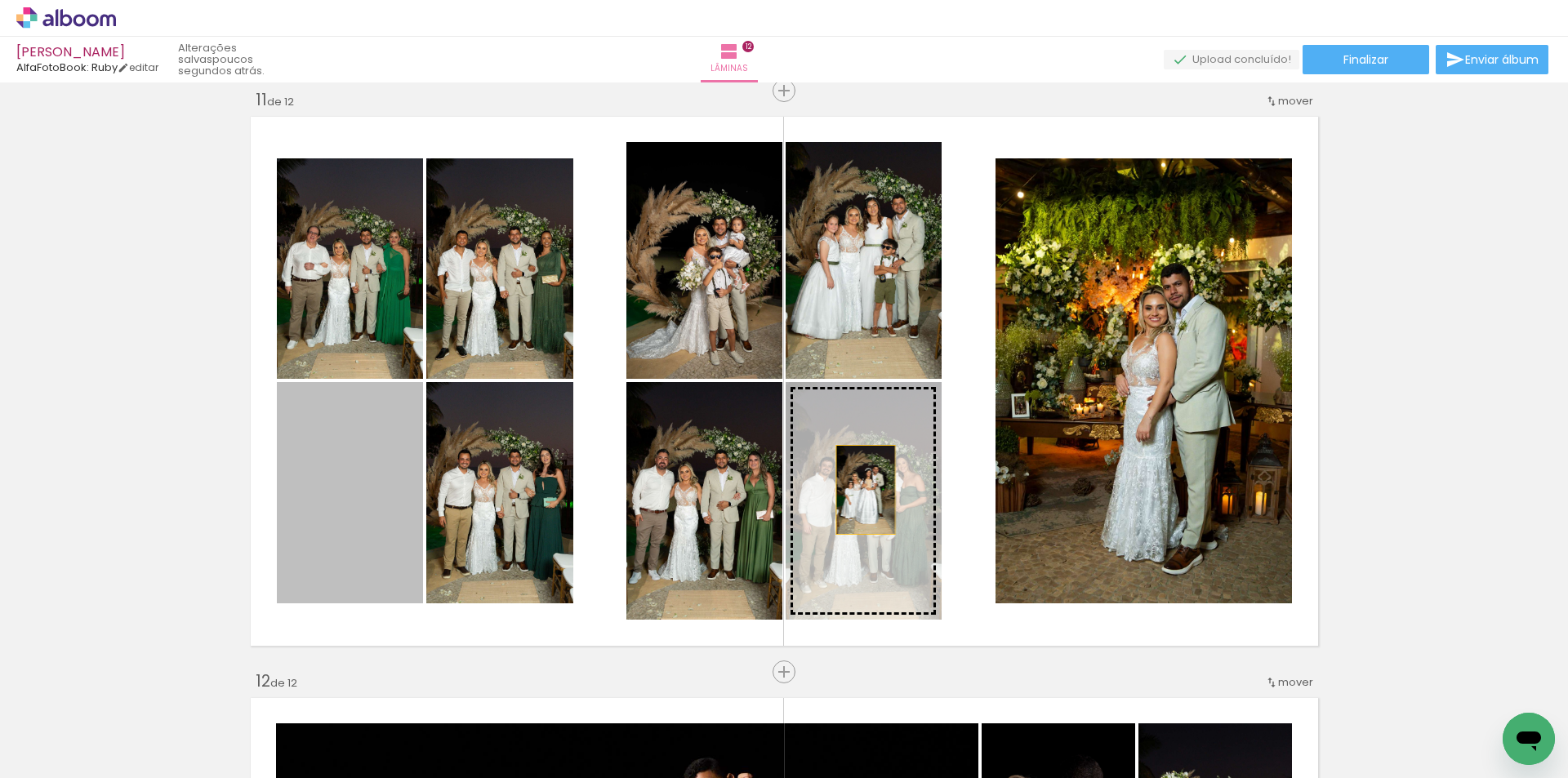
drag, startPoint x: 363, startPoint y: 492, endPoint x: 859, endPoint y: 490, distance: 496.0
click at [0, 0] on slot at bounding box center [0, 0] width 0 height 0
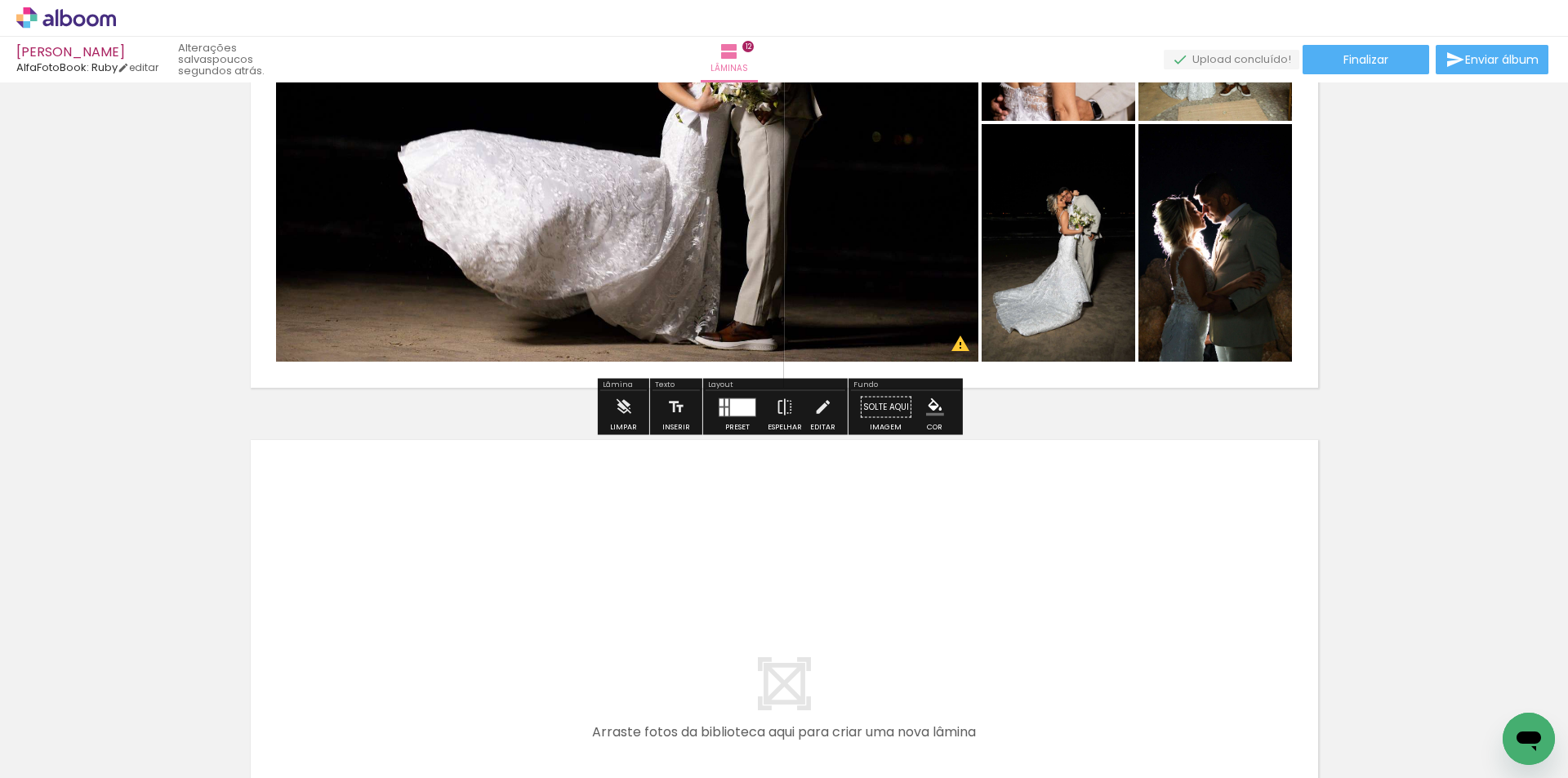
scroll to position [6703, 0]
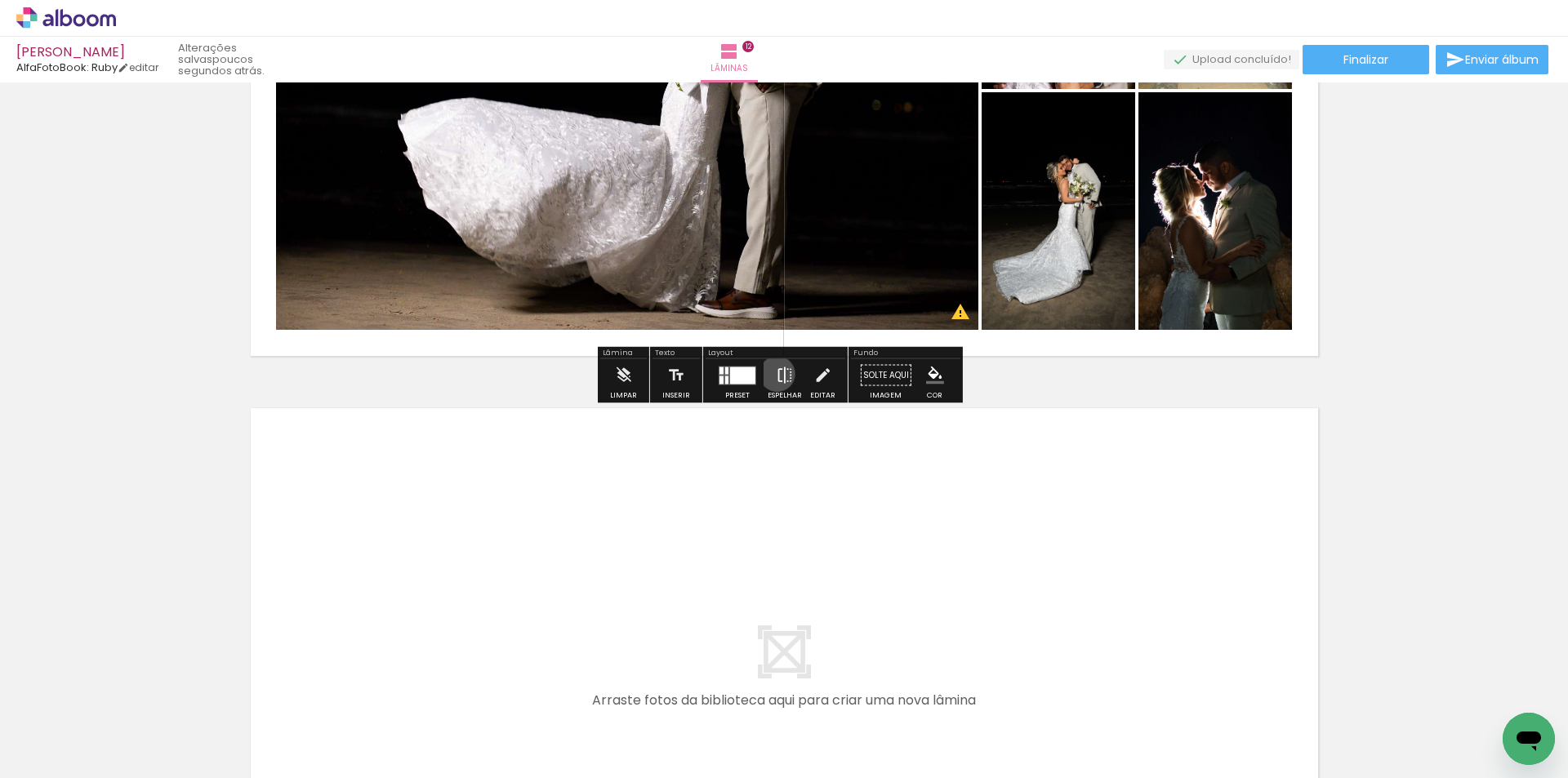
click at [776, 374] on iron-icon at bounding box center [785, 375] width 18 height 32
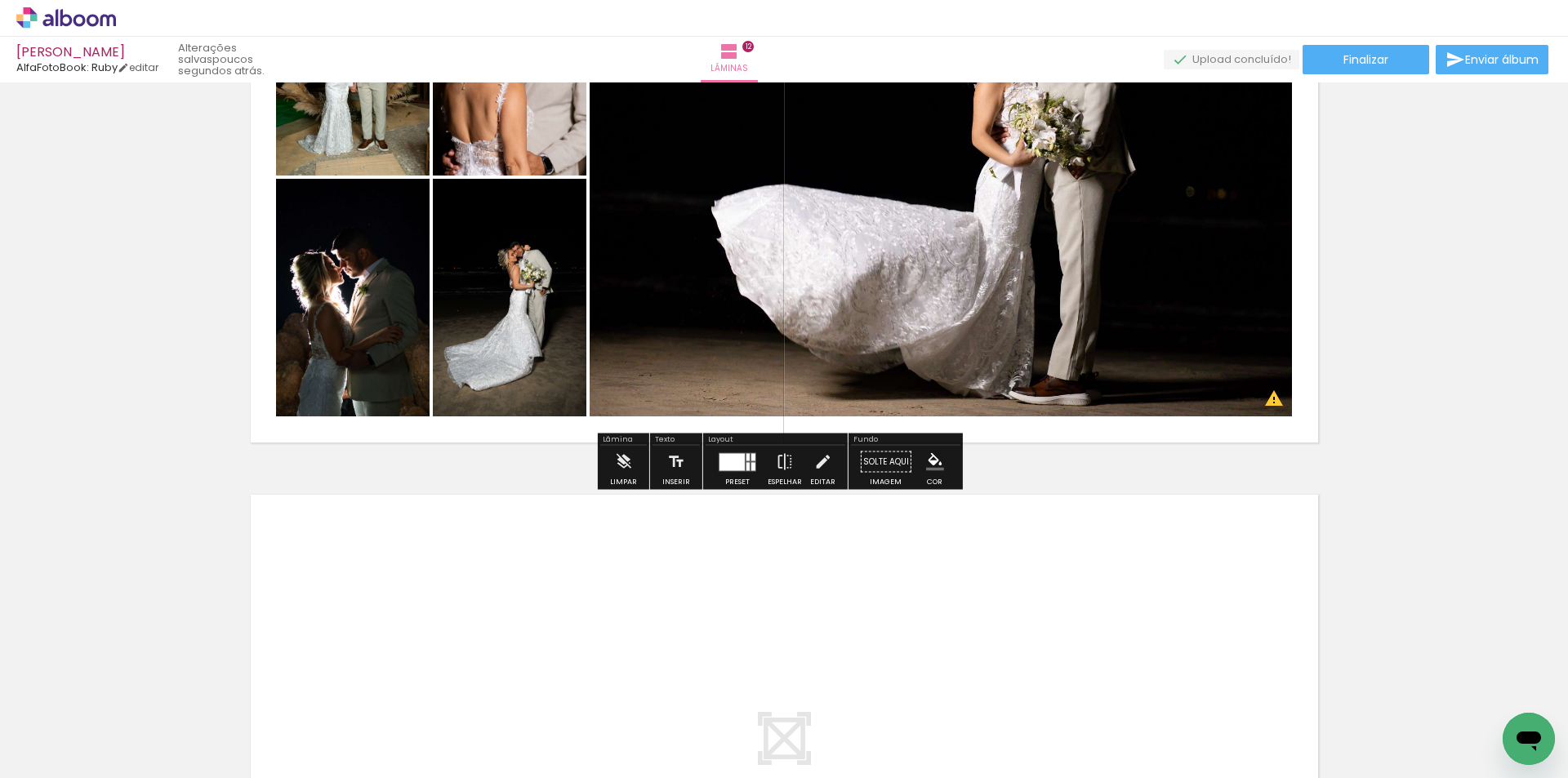
scroll to position [6484, 0]
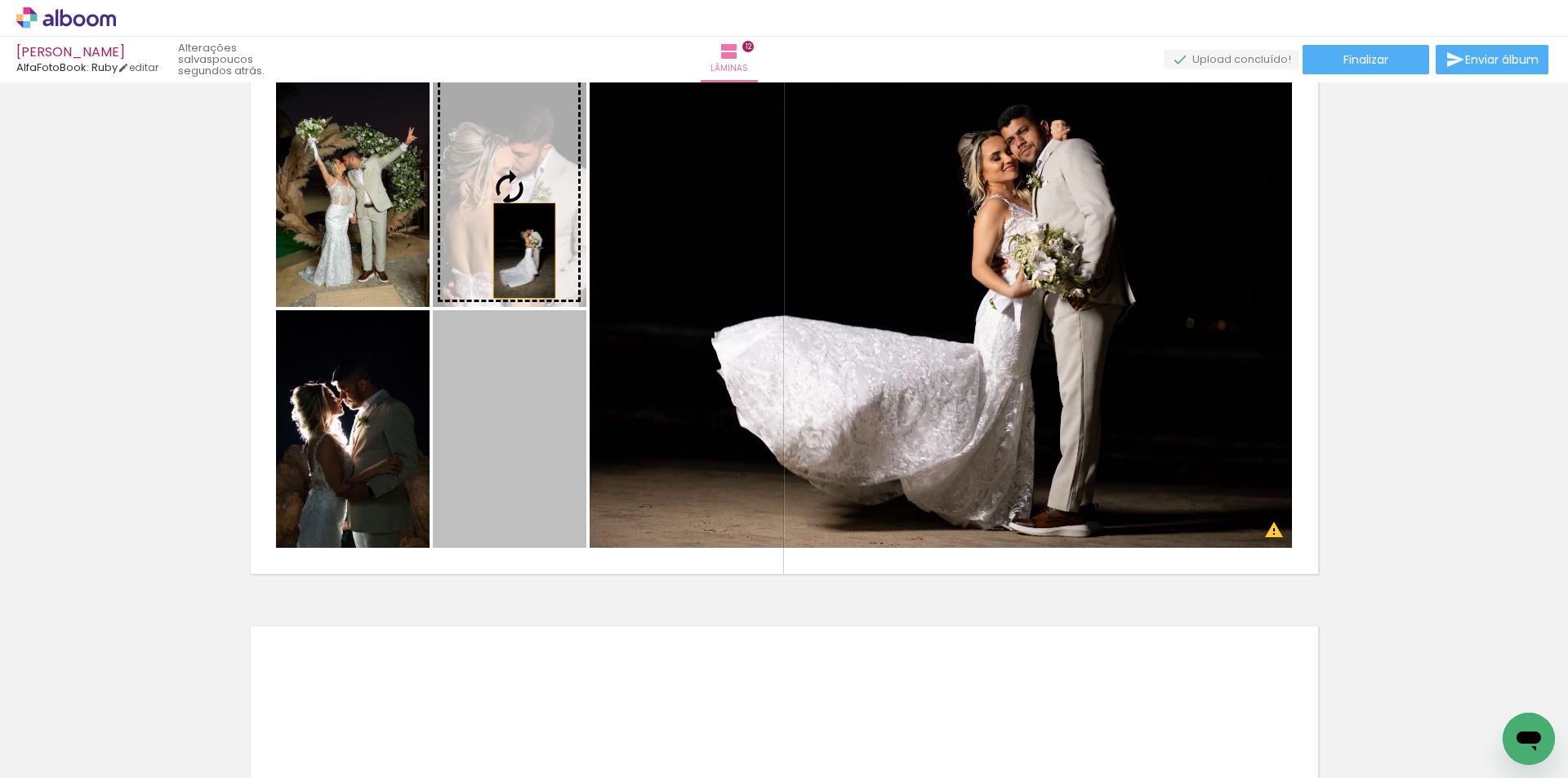
drag, startPoint x: 511, startPoint y: 394, endPoint x: 515, endPoint y: 244, distance: 150.1
click at [0, 0] on slot at bounding box center [0, 0] width 0 height 0
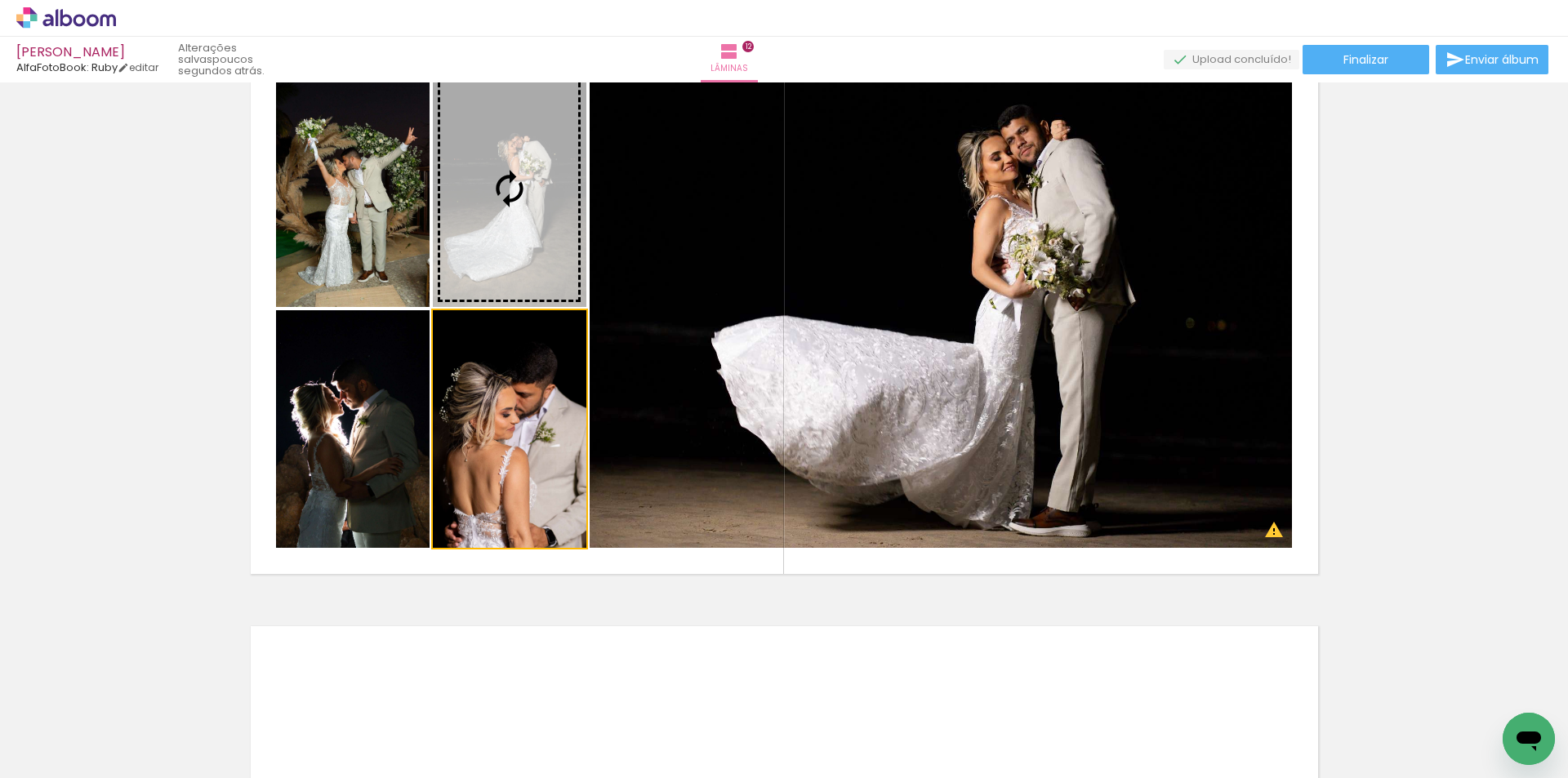
drag, startPoint x: 517, startPoint y: 299, endPoint x: 507, endPoint y: 203, distance: 96.5
click at [0, 0] on slot at bounding box center [0, 0] width 0 height 0
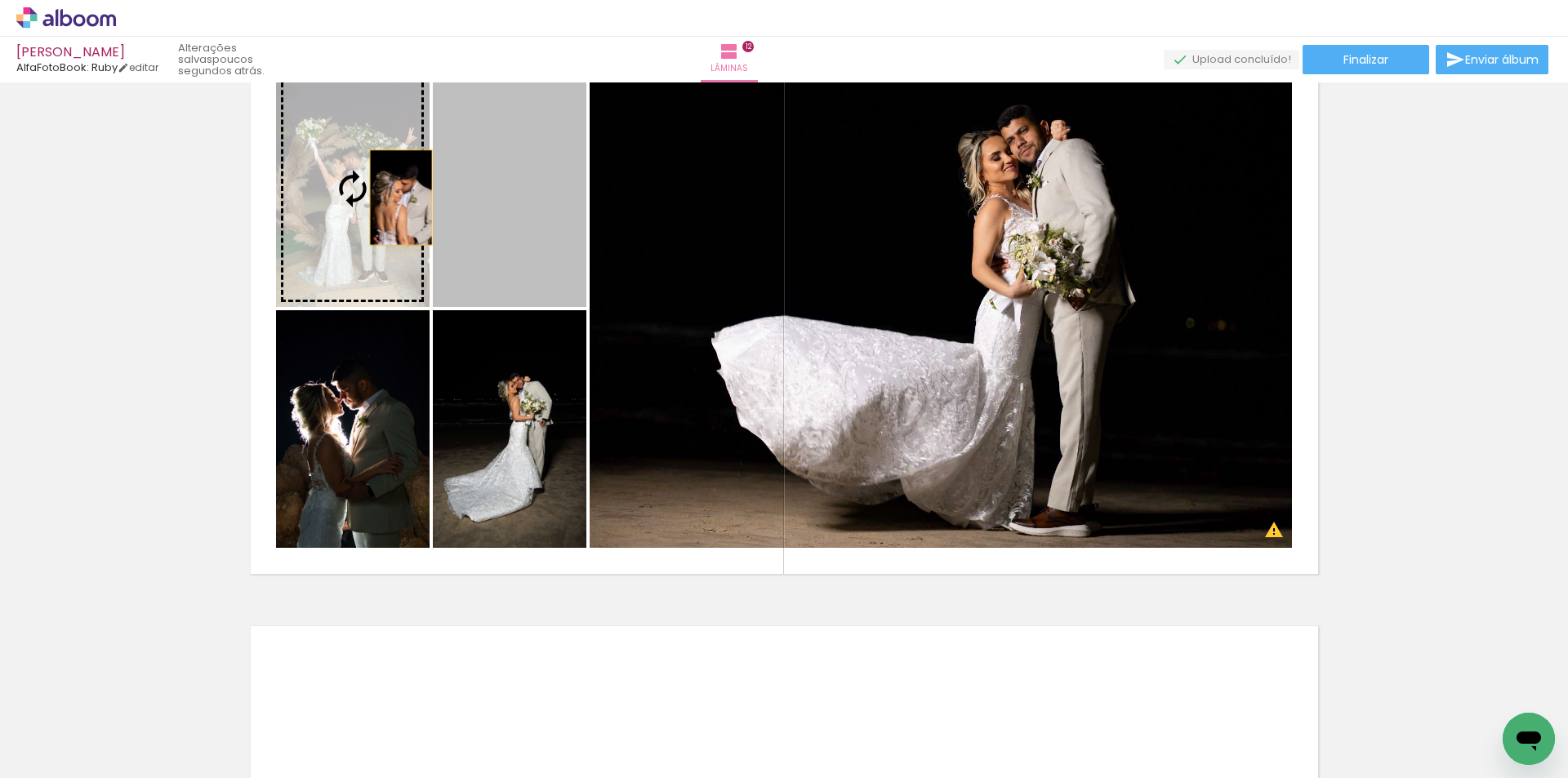
drag, startPoint x: 492, startPoint y: 215, endPoint x: 394, endPoint y: 197, distance: 99.6
click at [0, 0] on slot at bounding box center [0, 0] width 0 height 0
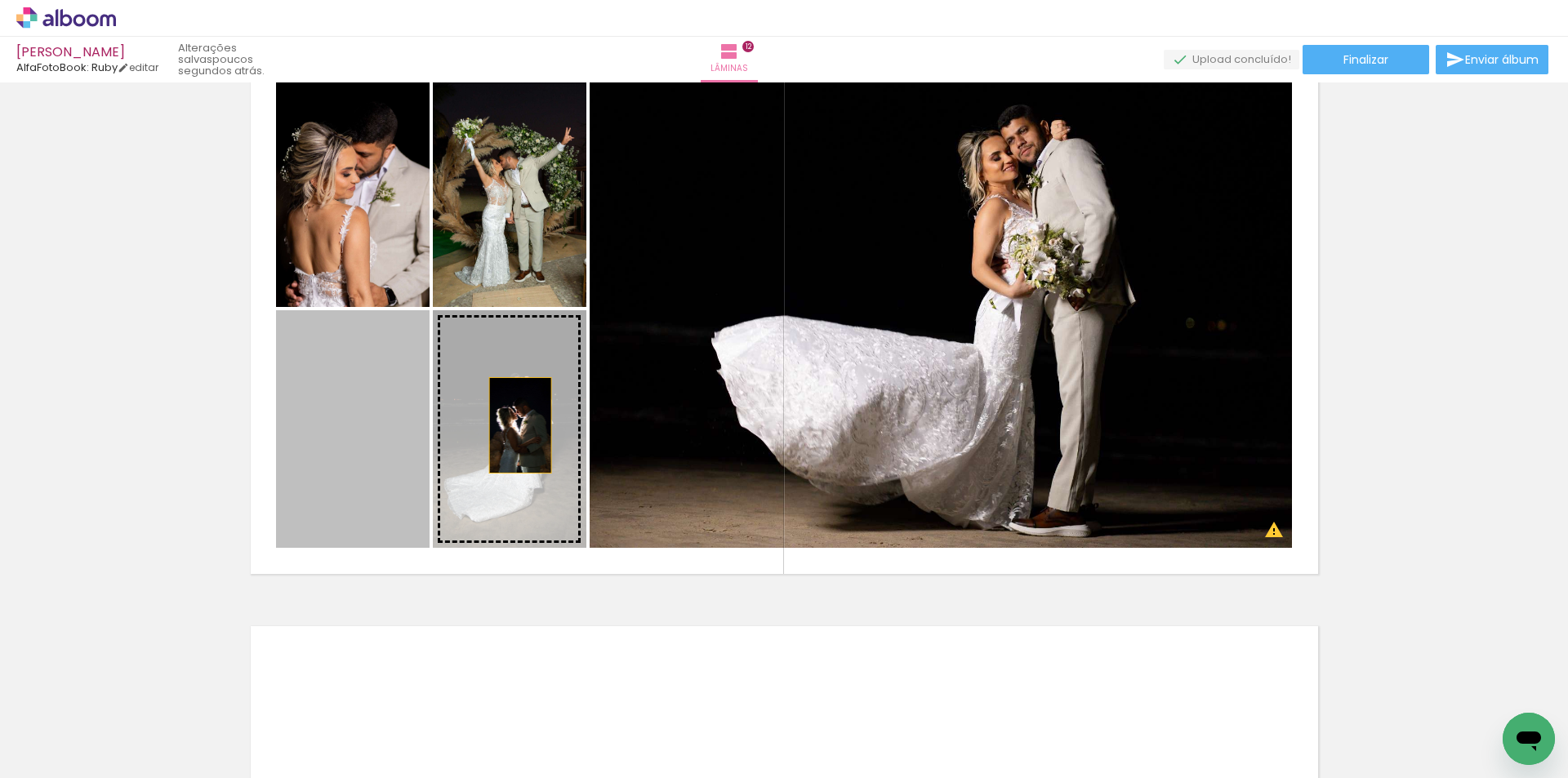
drag, startPoint x: 356, startPoint y: 442, endPoint x: 514, endPoint y: 425, distance: 158.9
click at [0, 0] on slot at bounding box center [0, 0] width 0 height 0
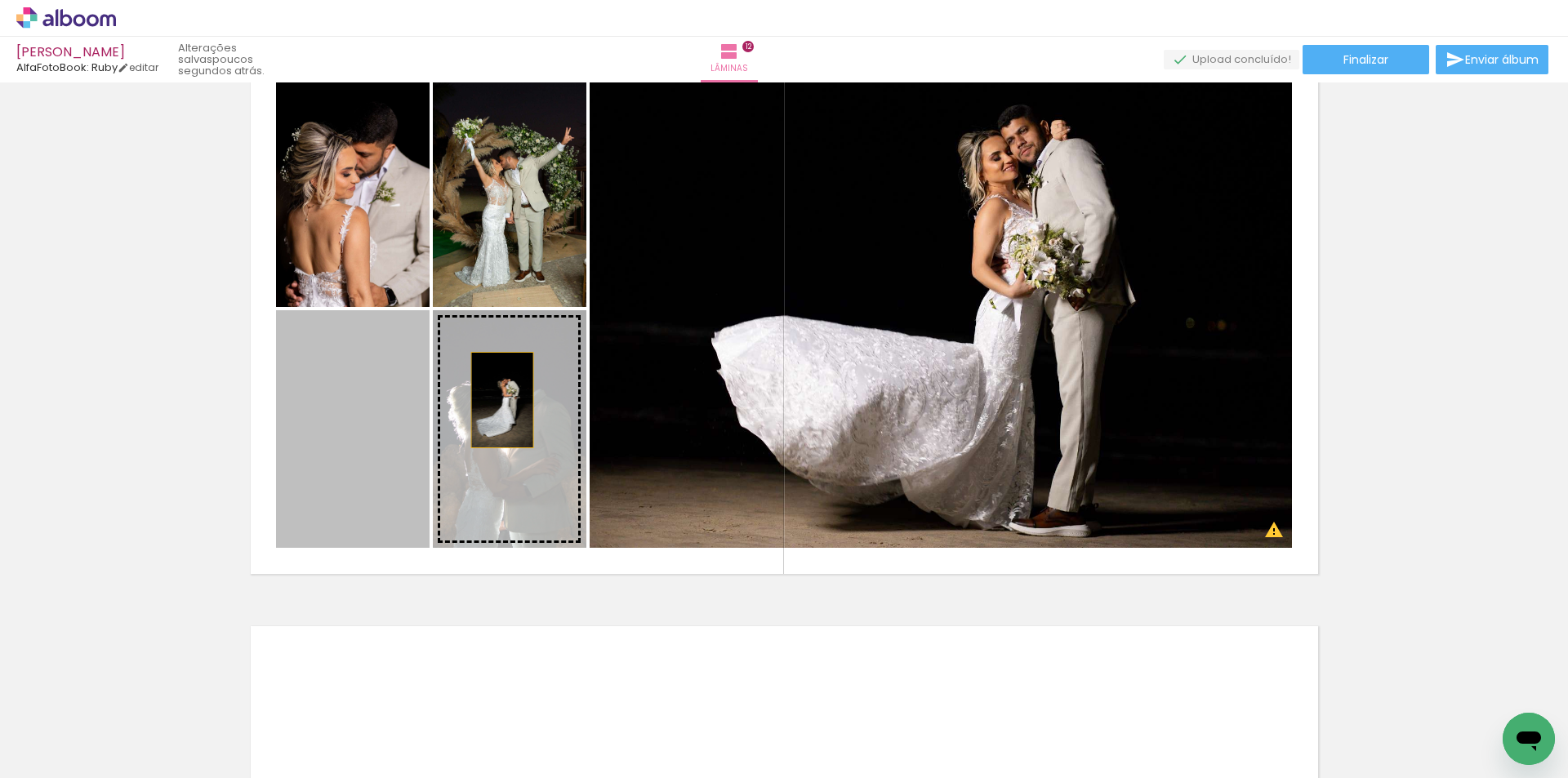
drag, startPoint x: 386, startPoint y: 399, endPoint x: 537, endPoint y: 401, distance: 151.0
click at [0, 0] on slot at bounding box center [0, 0] width 0 height 0
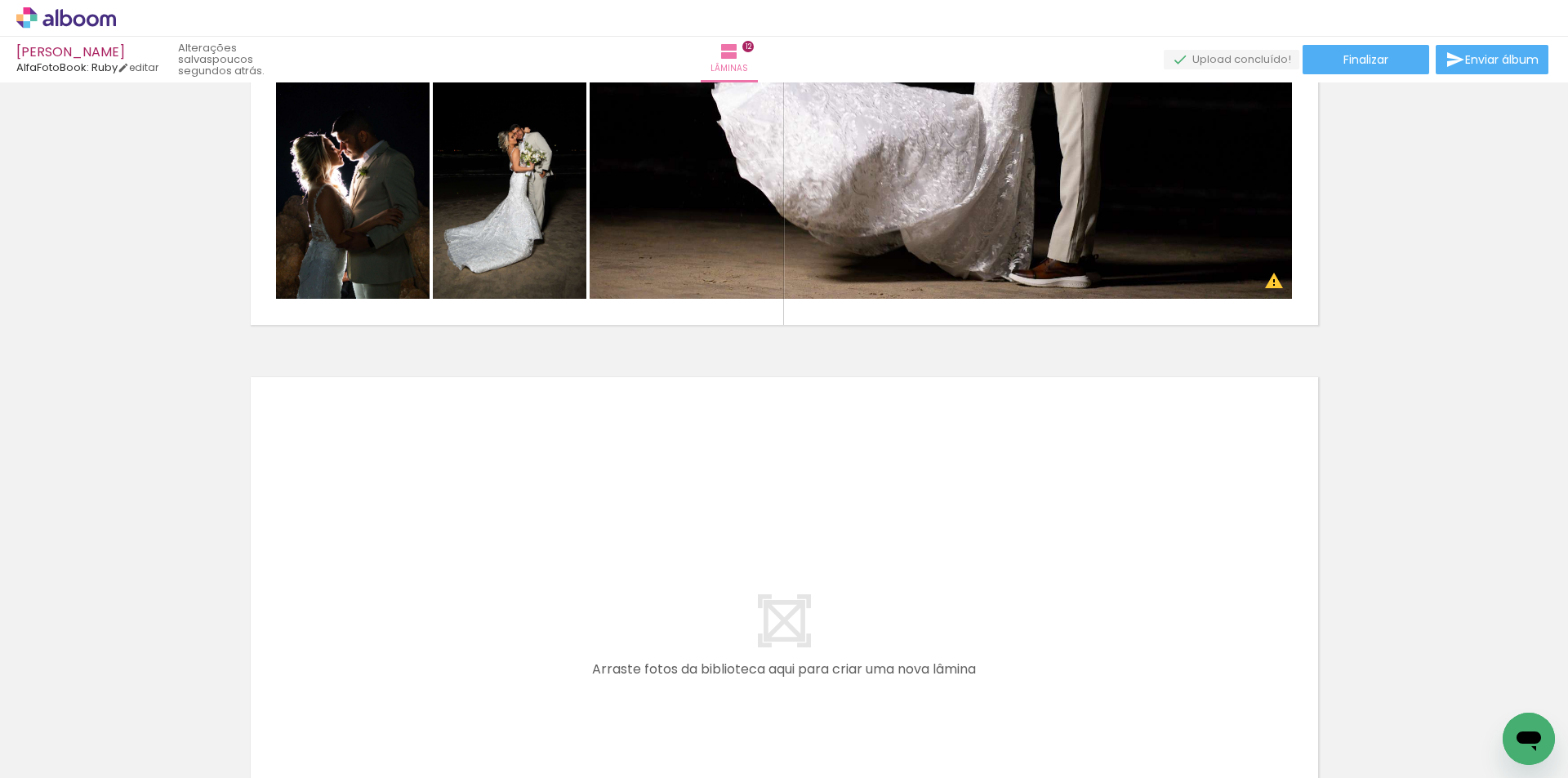
scroll to position [6809, 0]
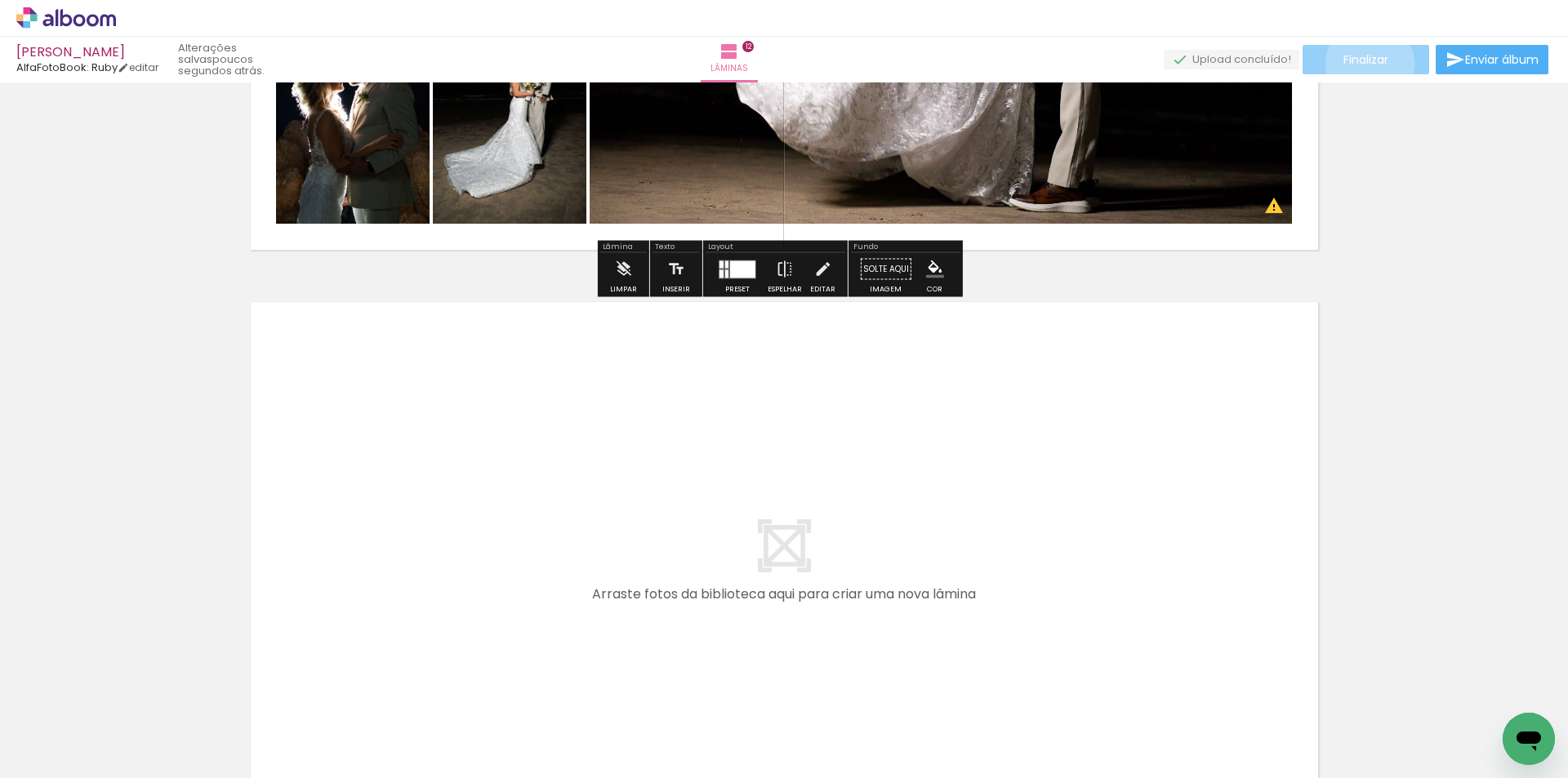
click at [1363, 64] on span "Finalizar" at bounding box center [1366, 60] width 45 height 12
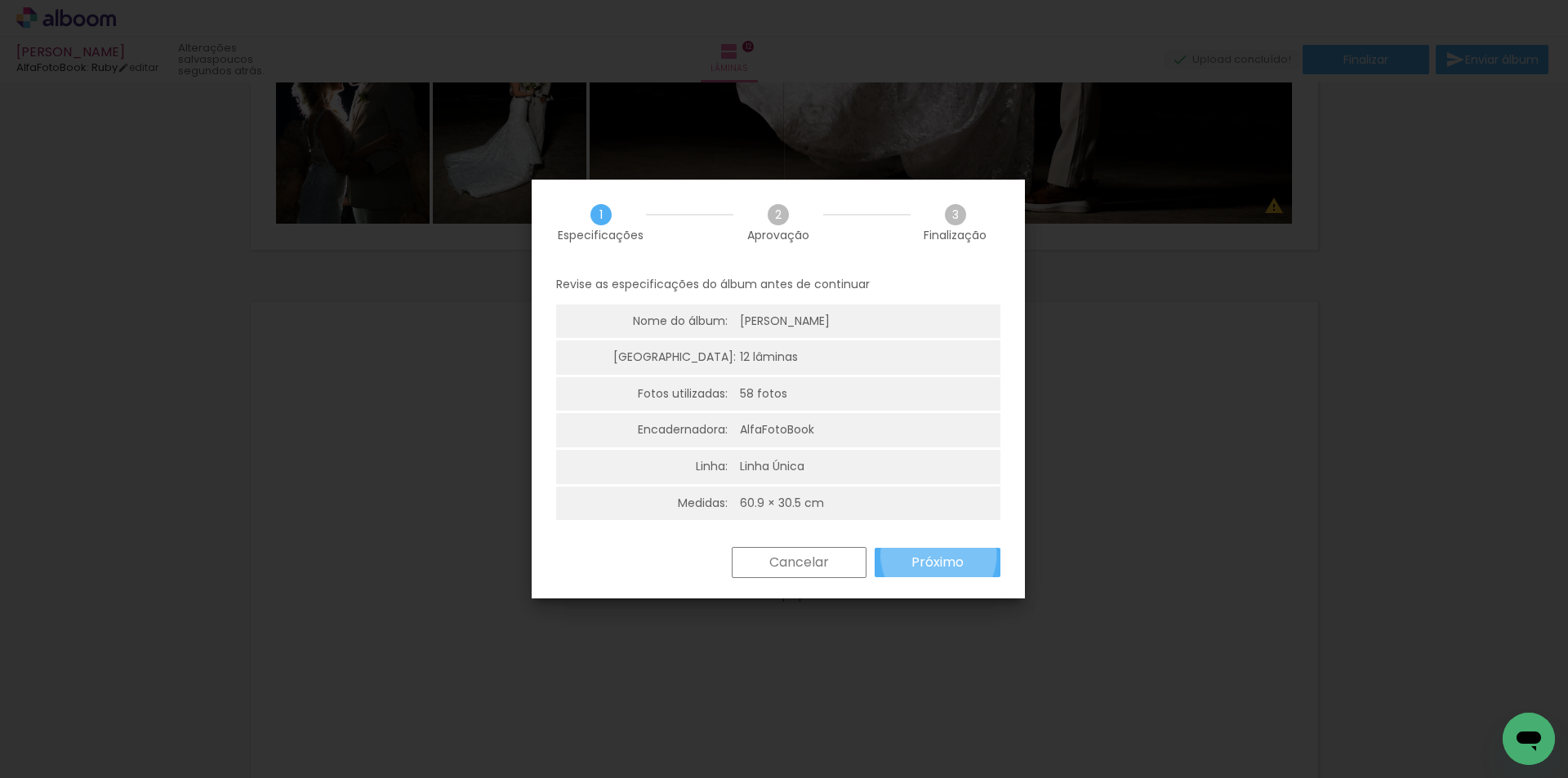
click at [0, 0] on slot "Próximo" at bounding box center [0, 0] width 0 height 0
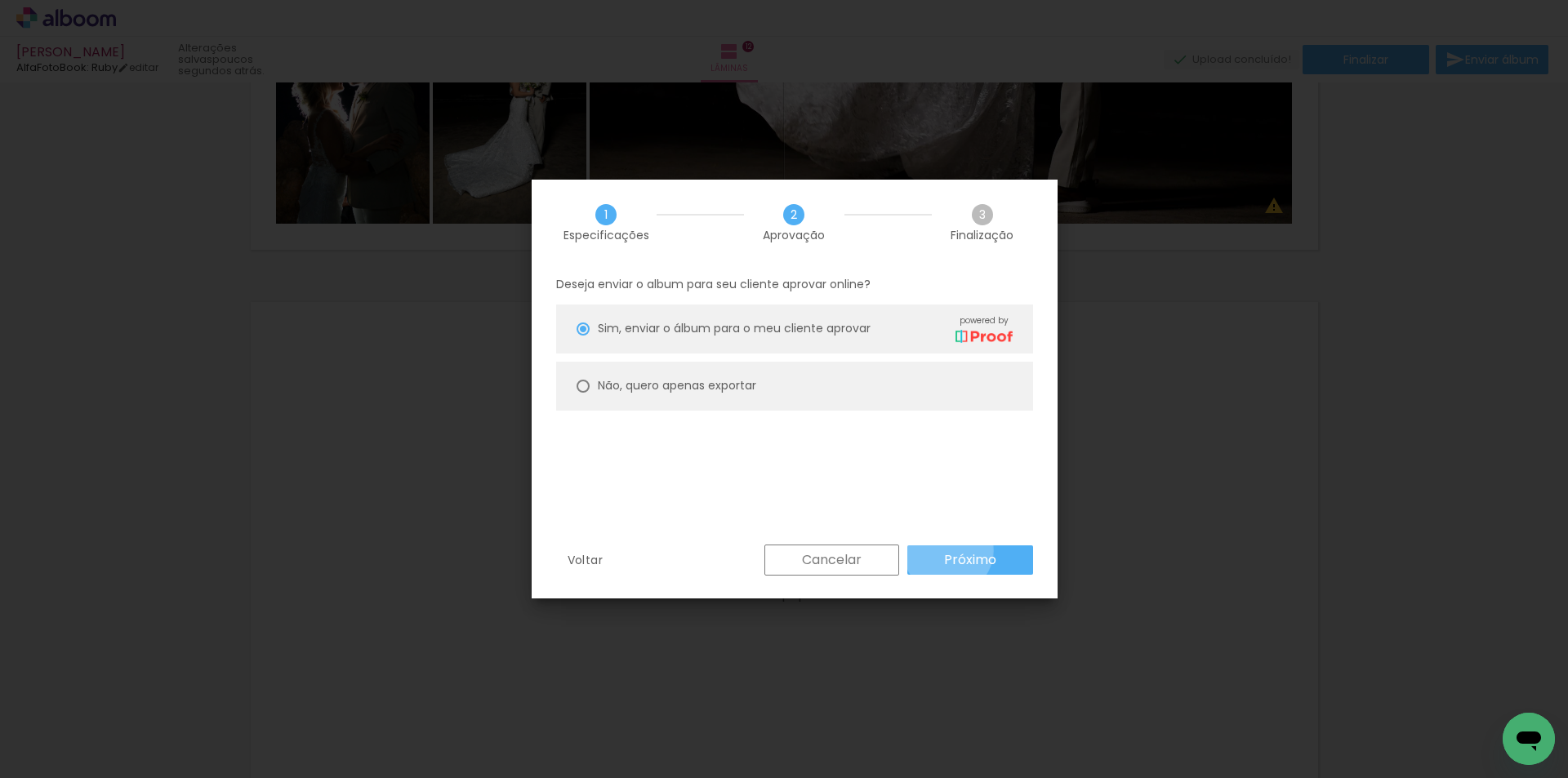
click at [0, 0] on slot "Próximo" at bounding box center [0, 0] width 0 height 0
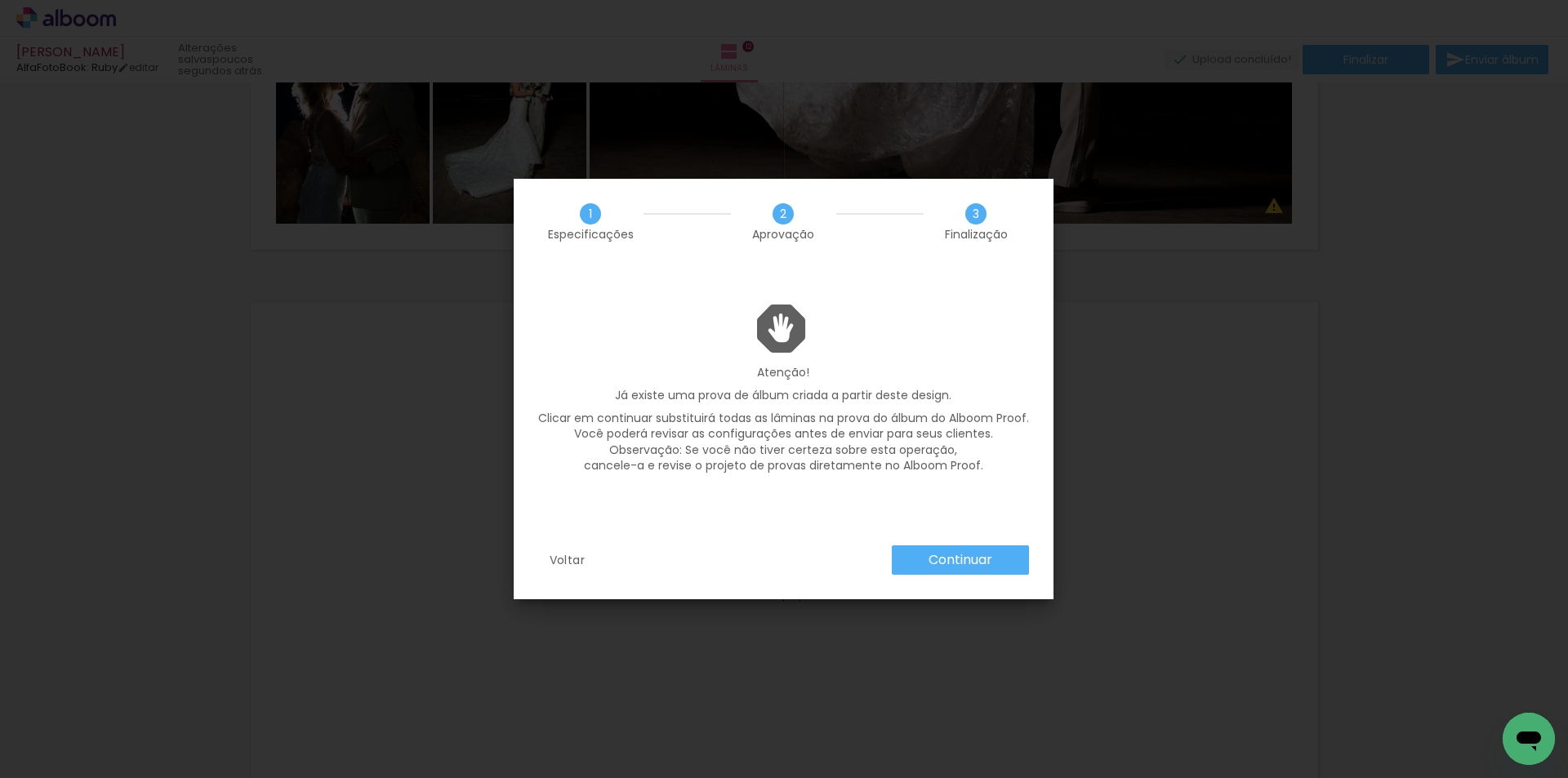
click at [0, 0] on slot "Continuar" at bounding box center [0, 0] width 0 height 0
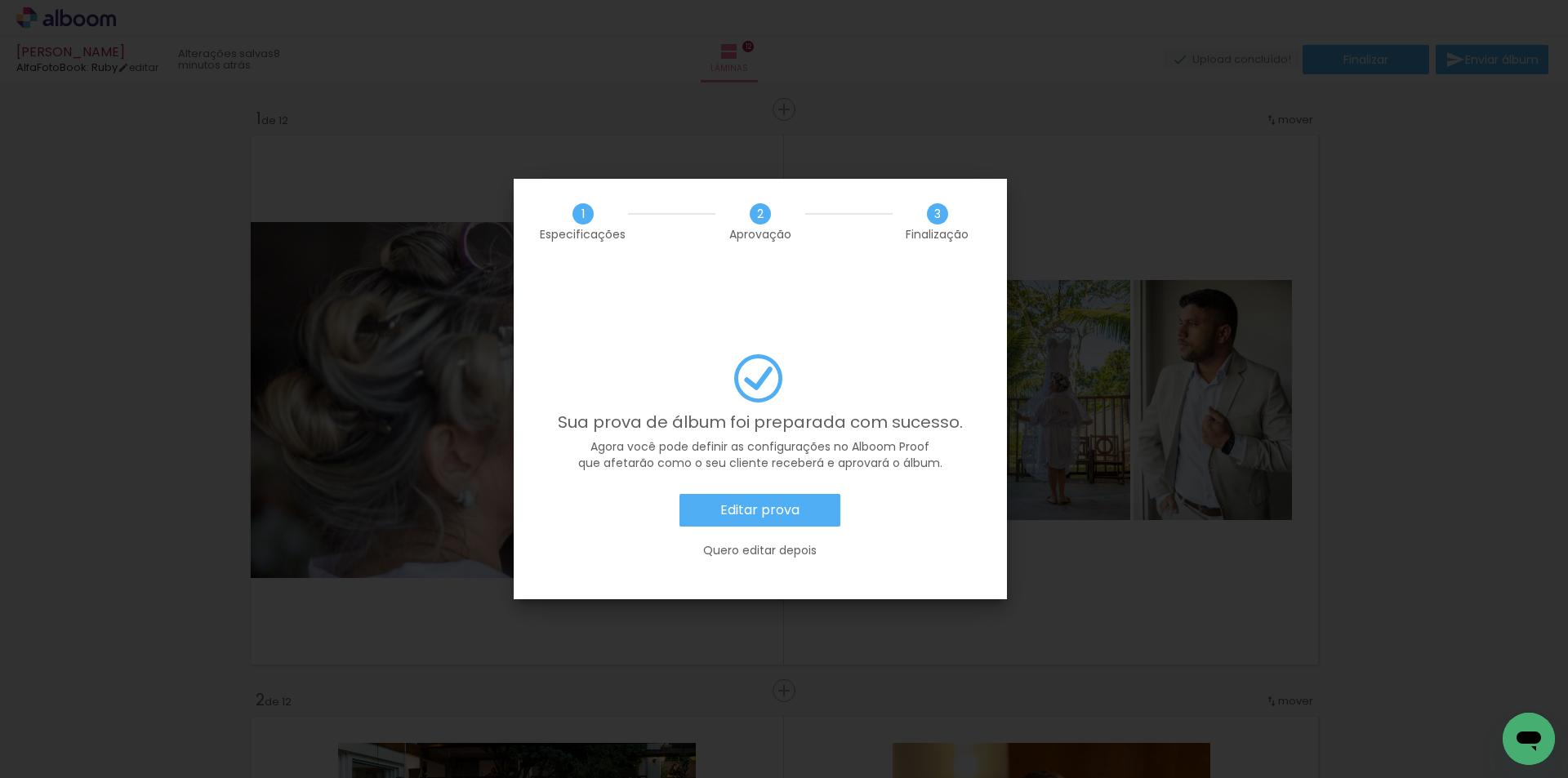
scroll to position [6809, 0]
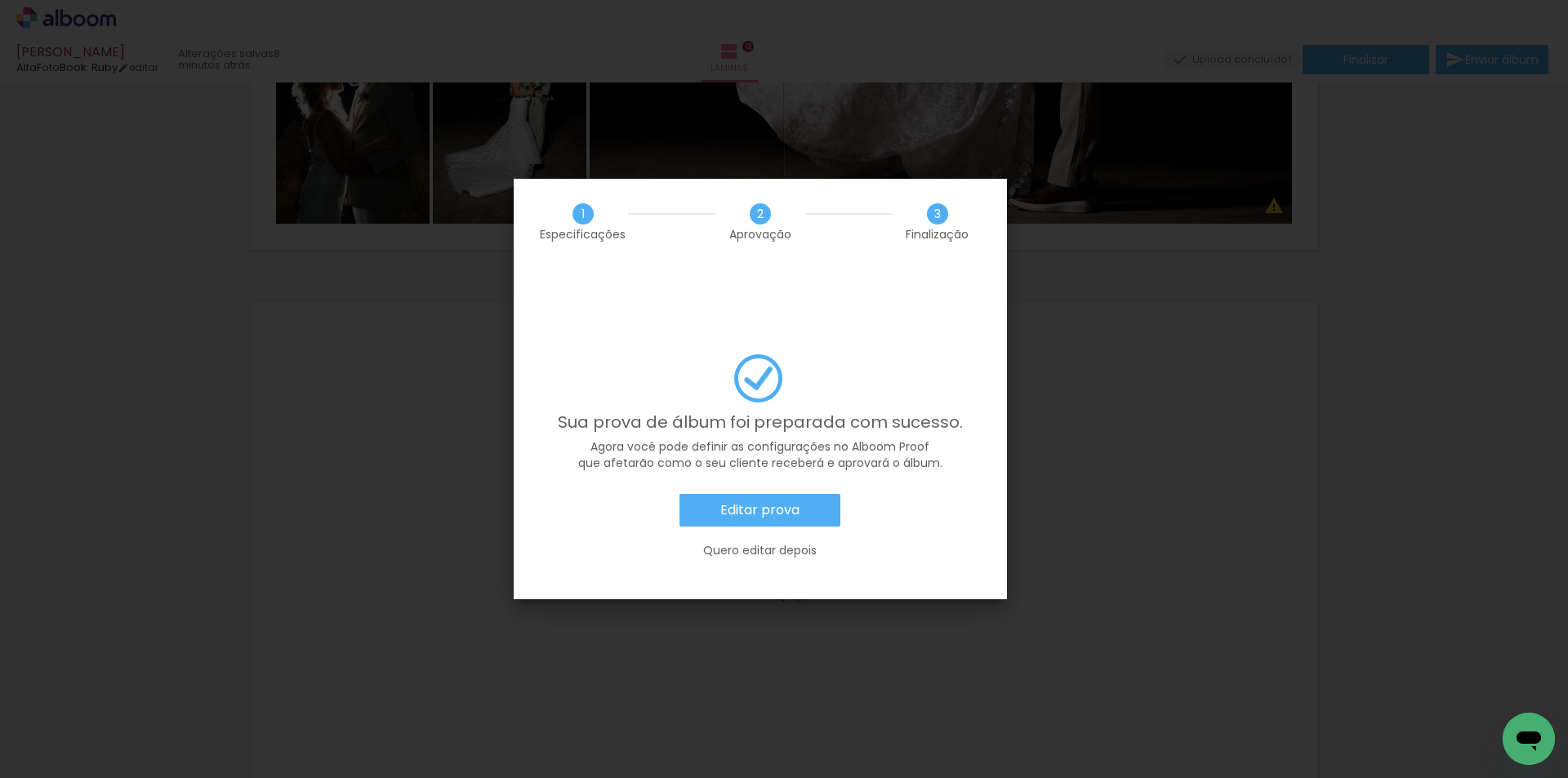
click at [0, 0] on slot "Editar prova" at bounding box center [0, 0] width 0 height 0
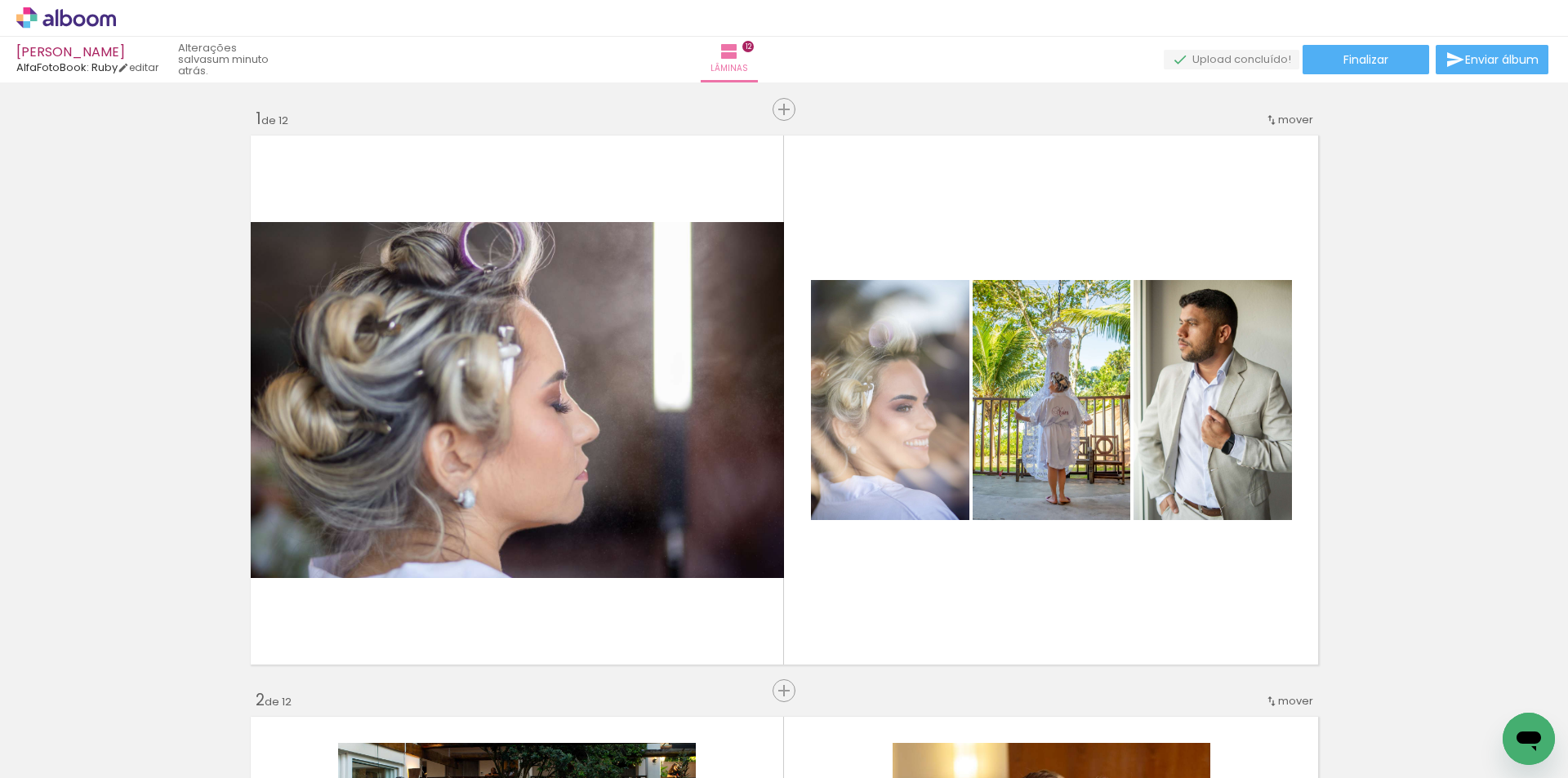
scroll to position [6809, 0]
